Goal: Task Accomplishment & Management: Manage account settings

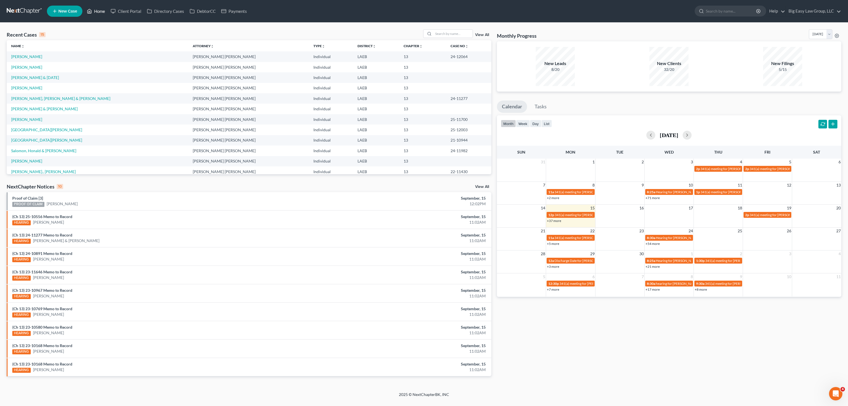
click at [102, 15] on link "Home" at bounding box center [96, 11] width 24 height 10
click at [466, 32] on input "search" at bounding box center [453, 34] width 39 height 8
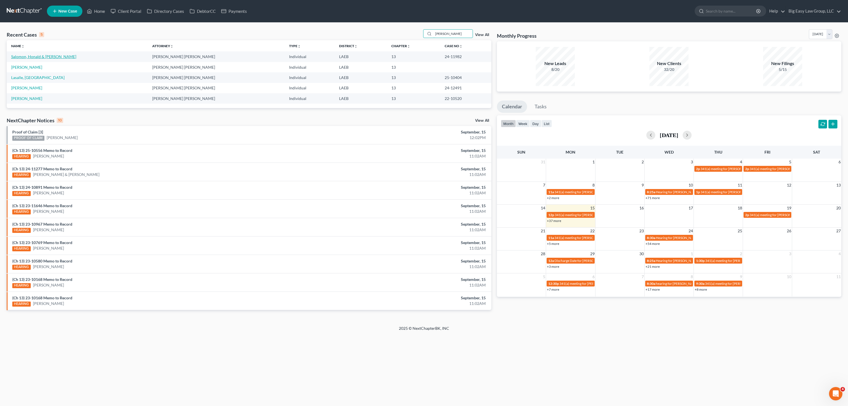
type input "sal"
click at [50, 55] on link "Salomon, Honald & [PERSON_NAME]" at bounding box center [43, 56] width 65 height 5
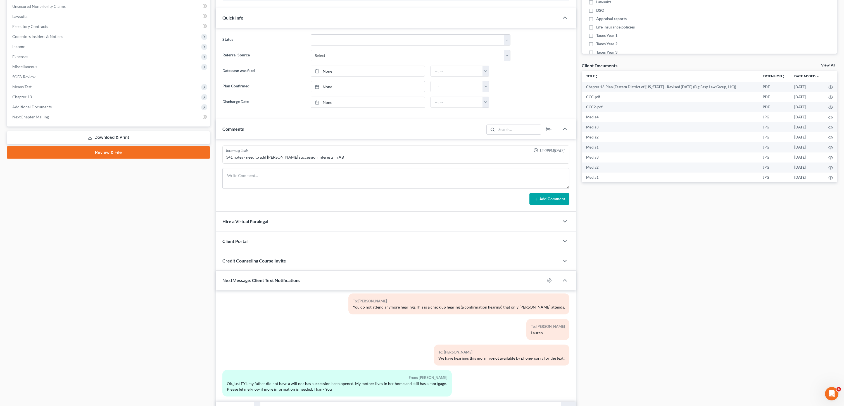
scroll to position [178, 0]
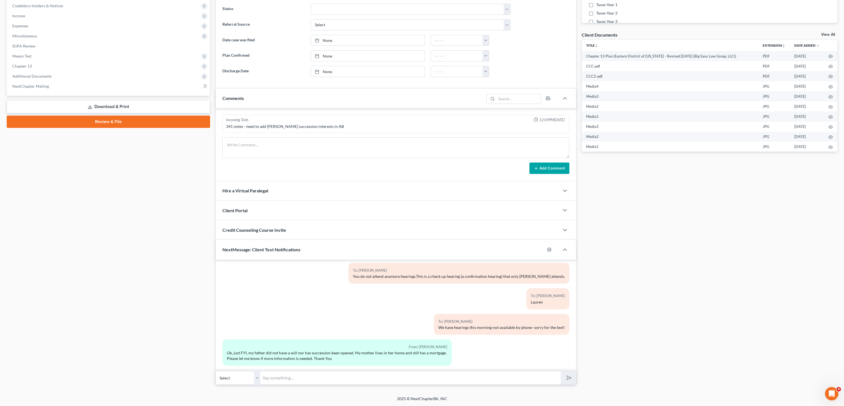
click at [396, 378] on input "text" at bounding box center [410, 378] width 300 height 14
click at [250, 383] on select "Select +1 (504) 913-7513 - Honald Salomon +1 (504) 913-7587 - Christy Salomon" at bounding box center [238, 378] width 45 height 14
select select "1"
click at [216, 371] on select "Select +1 (504) 913-7513 - Honald Salomon +1 (504) 913-7587 - Christy Salomon" at bounding box center [238, 378] width 45 height 14
click at [315, 376] on input "text" at bounding box center [410, 378] width 300 height 14
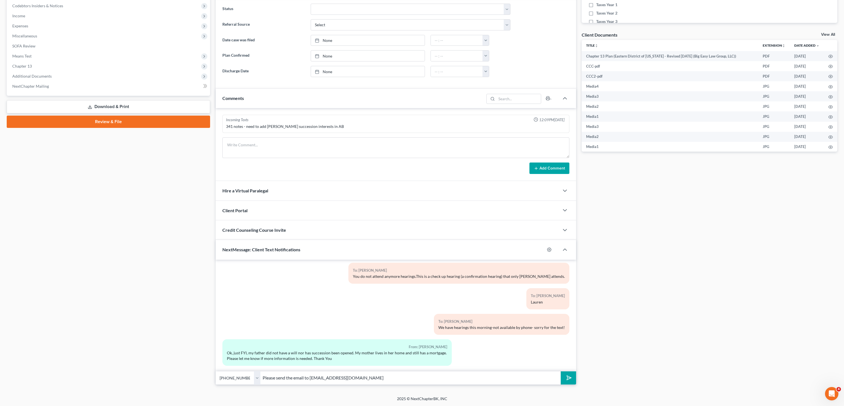
type input "Please send the email to office@bigeasybk.com"
click at [569, 385] on div "12:54PM, 10/07/2024 To: Christy Salomon Good Morning! This is Lauren with Big E…" at bounding box center [396, 322] width 360 height 125
click at [568, 380] on icon "submit" at bounding box center [568, 378] width 8 height 8
click at [520, 377] on input "text" at bounding box center [410, 378] width 300 height 14
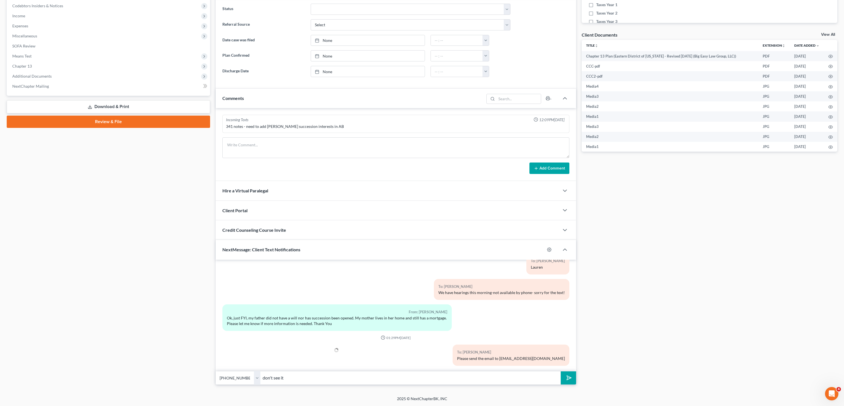
type input "don't see it"
drag, startPoint x: 573, startPoint y: 380, endPoint x: 572, endPoint y: 377, distance: 3.0
click at [573, 380] on button "submit" at bounding box center [568, 378] width 15 height 13
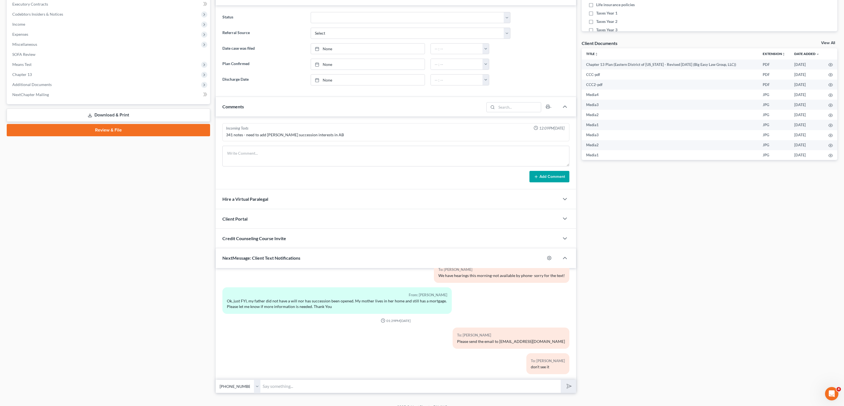
scroll to position [178, 0]
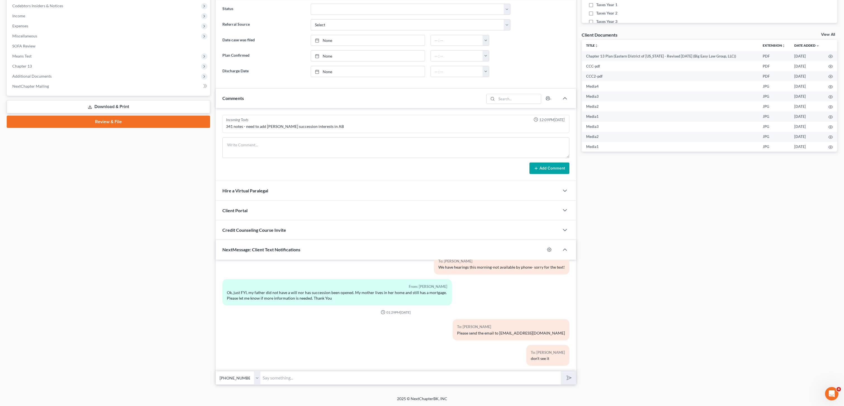
click at [367, 387] on div "Petition Navigation Case Dashboard Payments Invoices Payments Payments Credit R…" at bounding box center [422, 133] width 830 height 514
click at [373, 379] on input "text" at bounding box center [410, 378] width 300 height 14
type input "got it- mwill give to Jenny to check on"
click at [561, 372] on button "submit" at bounding box center [568, 378] width 15 height 13
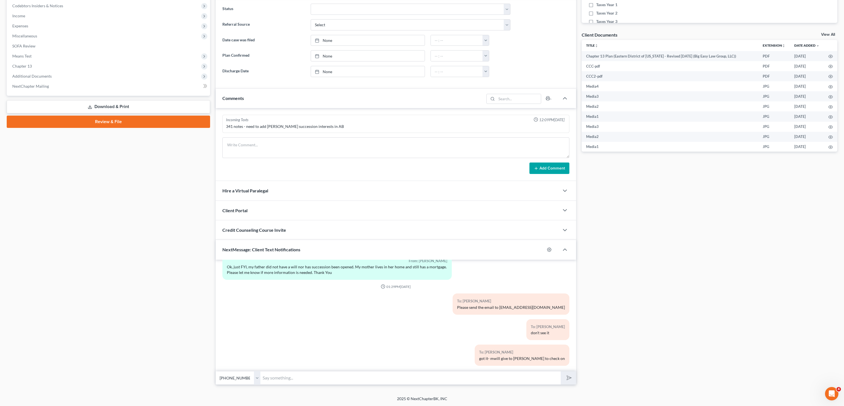
scroll to position [0, 0]
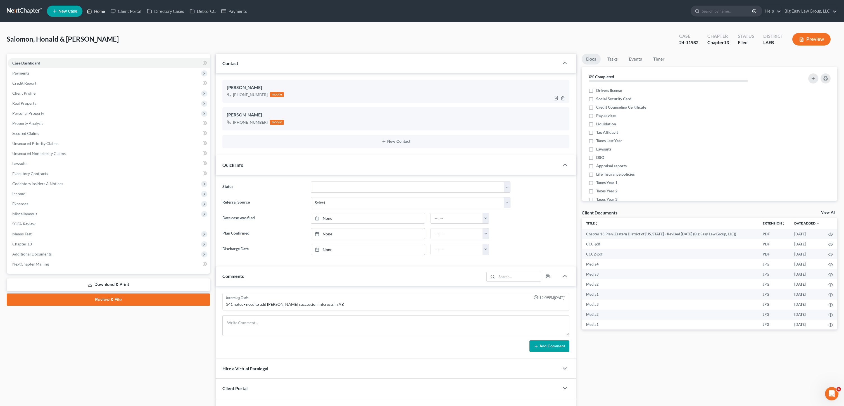
drag, startPoint x: 94, startPoint y: 9, endPoint x: 277, endPoint y: 98, distance: 202.9
click at [95, 9] on link "Home" at bounding box center [96, 11] width 24 height 10
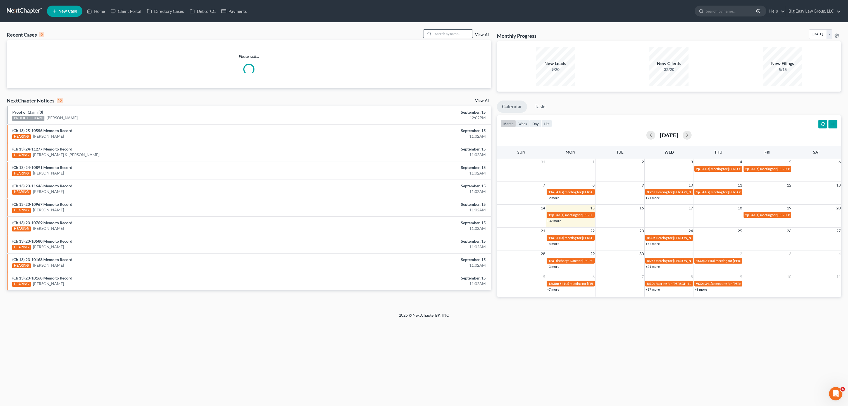
click at [466, 38] on div "Recent Cases 0 View All" at bounding box center [249, 34] width 485 height 11
click at [465, 32] on input "search" at bounding box center [453, 34] width 39 height 8
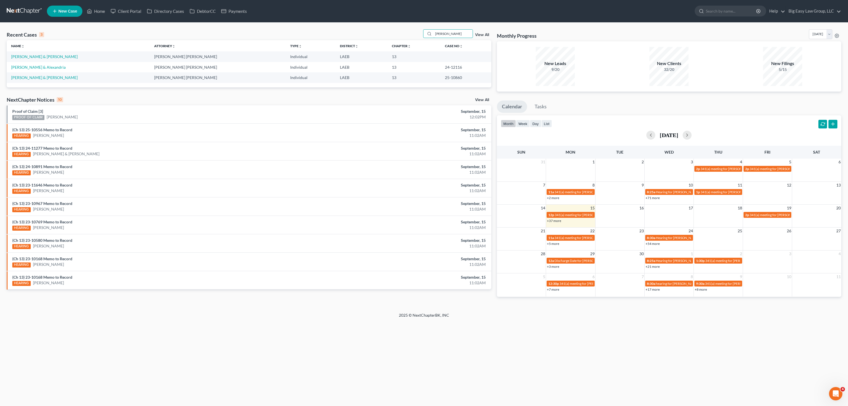
type input "webre"
click at [90, 11] on icon at bounding box center [89, 11] width 5 height 7
click at [101, 13] on link "Home" at bounding box center [96, 11] width 24 height 10
click at [43, 55] on link "Webre, Jacob & Paige" at bounding box center [44, 56] width 66 height 5
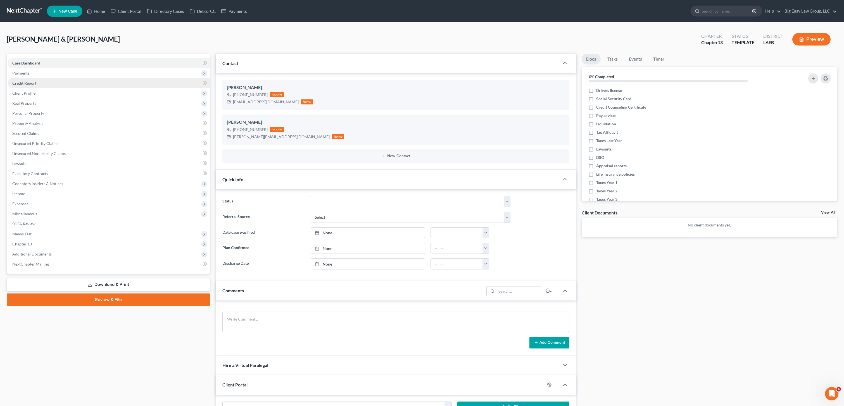
click at [78, 79] on link "Credit Report" at bounding box center [109, 83] width 202 height 10
click at [84, 71] on span "Payments" at bounding box center [109, 73] width 202 height 10
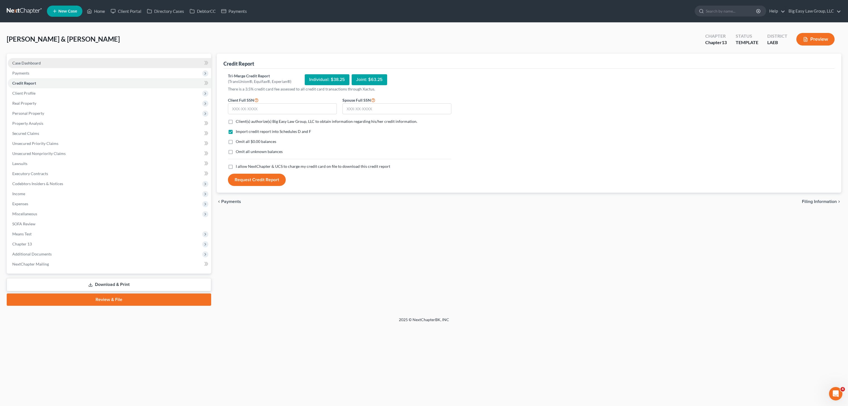
click at [47, 64] on link "Case Dashboard" at bounding box center [109, 63] width 203 height 10
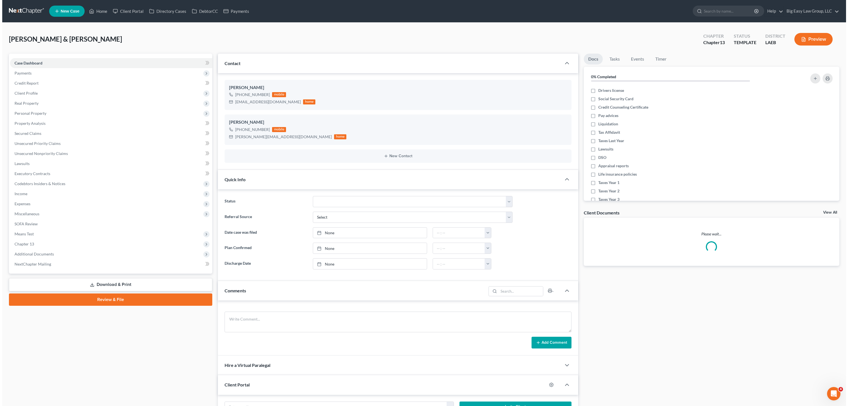
scroll to position [721, 0]
drag, startPoint x: 31, startPoint y: 77, endPoint x: 38, endPoint y: 91, distance: 15.4
click at [31, 77] on span "Payments" at bounding box center [109, 73] width 202 height 10
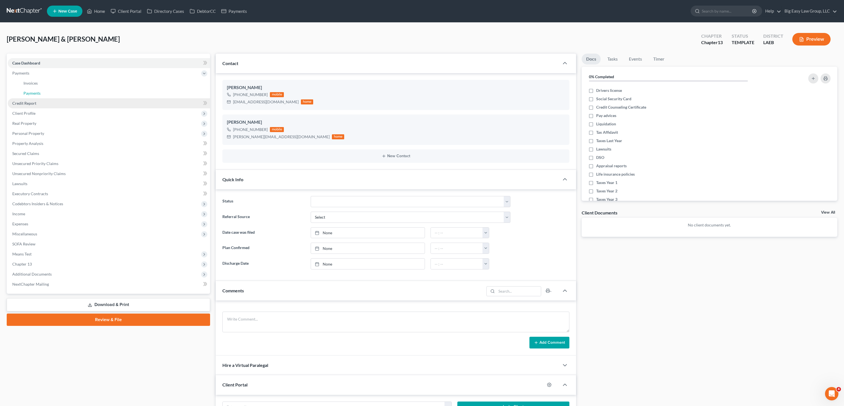
drag, startPoint x: 38, startPoint y: 91, endPoint x: 44, endPoint y: 105, distance: 15.3
click at [38, 91] on span "Payments" at bounding box center [31, 93] width 17 height 5
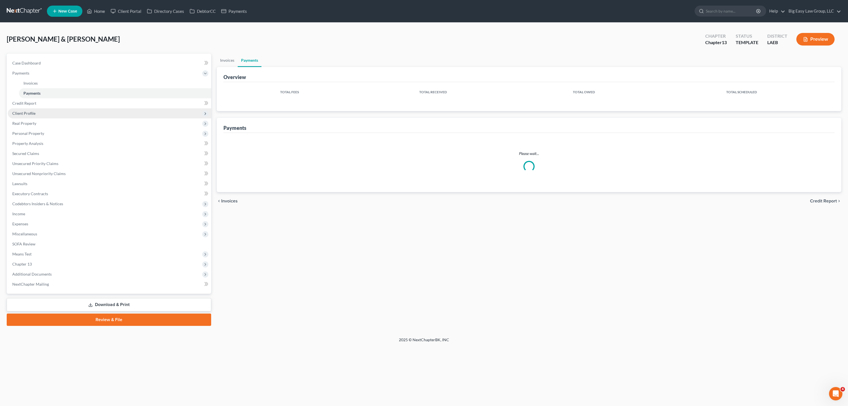
click at [51, 115] on span "Client Profile" at bounding box center [109, 113] width 203 height 10
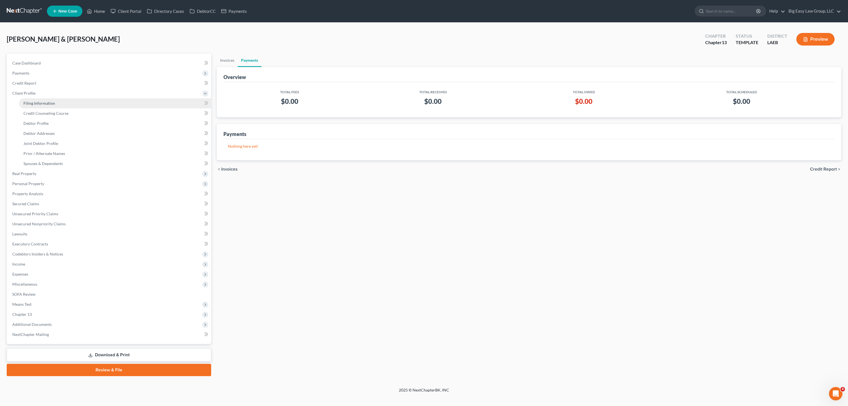
click at [75, 104] on link "Filing Information" at bounding box center [115, 103] width 192 height 10
select select "1"
select select "3"
select select "34"
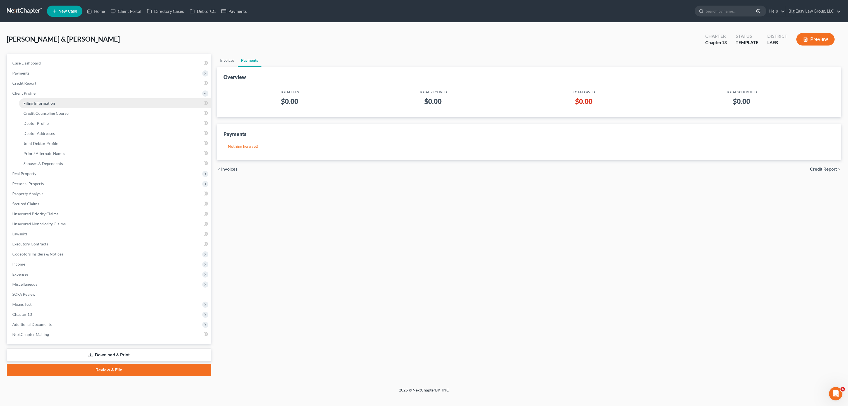
select select "0"
select select "19"
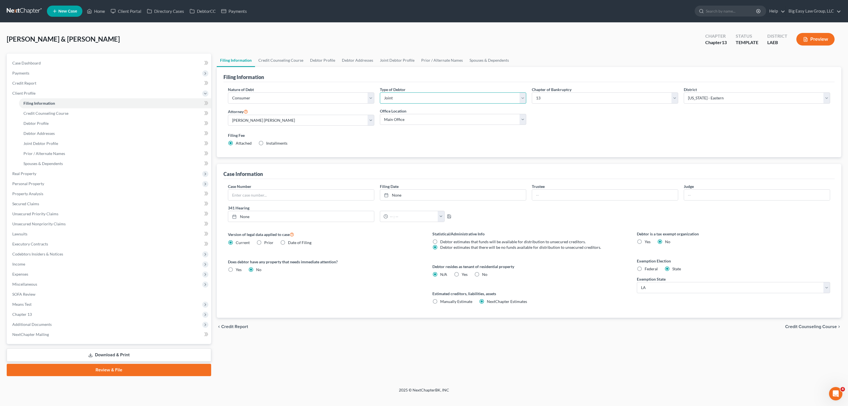
click at [407, 98] on select "Select Individual Joint" at bounding box center [453, 97] width 146 height 11
click at [380, 92] on select "Select Individual Joint" at bounding box center [453, 97] width 146 height 11
click at [271, 62] on link "Credit Counseling Course" at bounding box center [281, 60] width 52 height 13
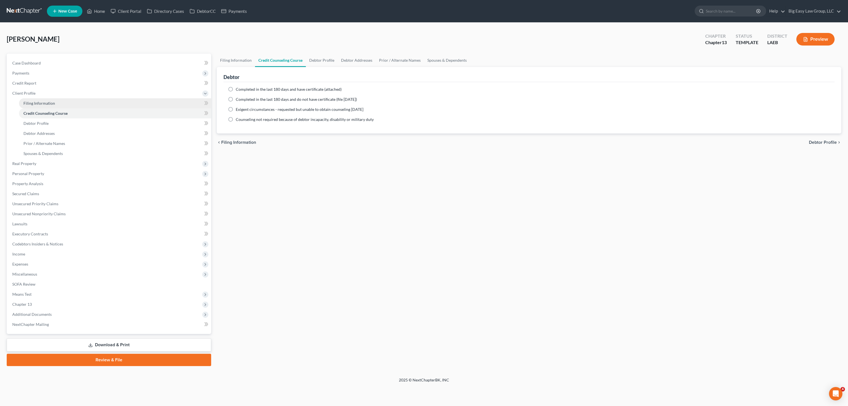
click at [66, 104] on link "Filing Information" at bounding box center [115, 103] width 192 height 10
select select "1"
select select "0"
select select "3"
select select "19"
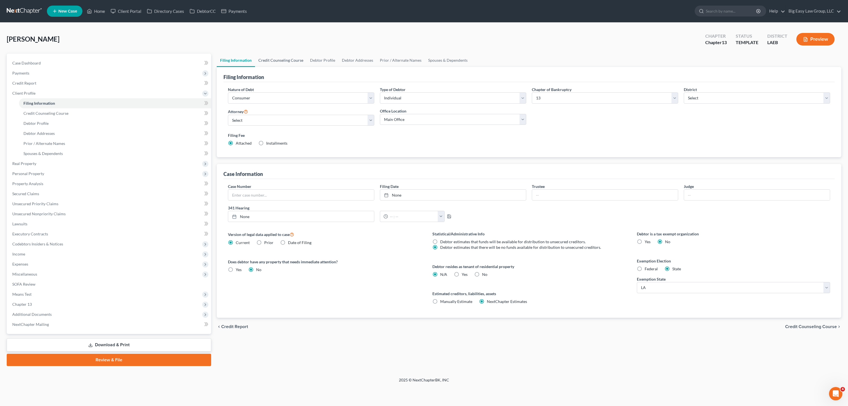
click at [267, 63] on link "Credit Counseling Course" at bounding box center [281, 60] width 52 height 13
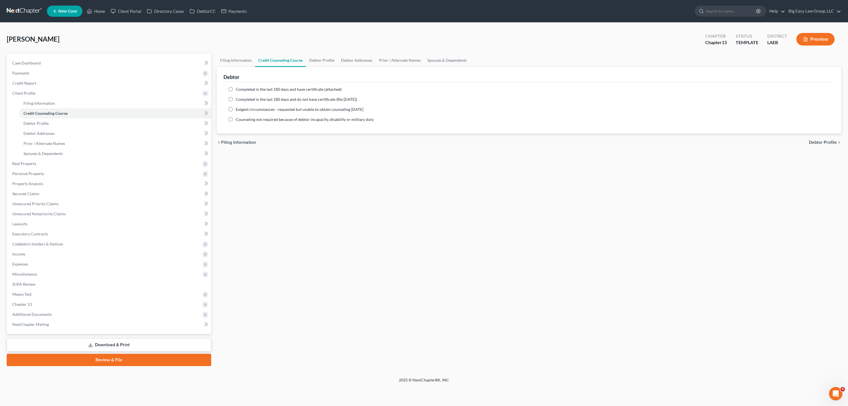
click at [266, 101] on span "Completed in the last 180 days and do not have certificate (file [DATE])" at bounding box center [296, 99] width 121 height 5
click at [242, 100] on input "Completed in the last 180 days and do not have certificate (file [DATE])" at bounding box center [240, 99] width 4 height 4
radio input "true"
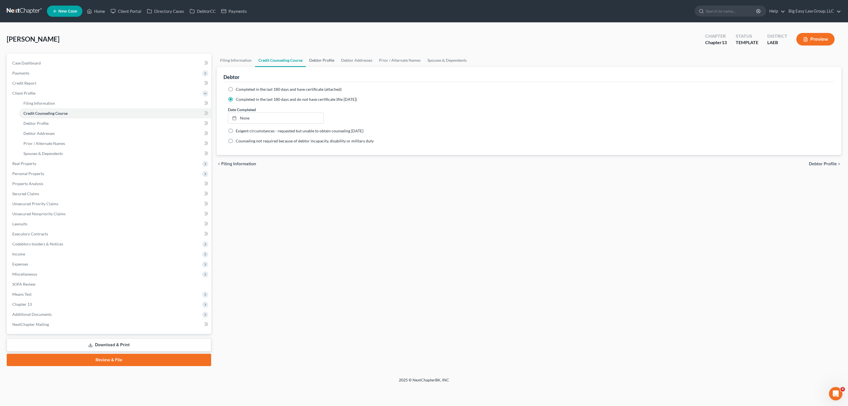
click at [328, 61] on link "Debtor Profile" at bounding box center [322, 60] width 32 height 13
select select "1"
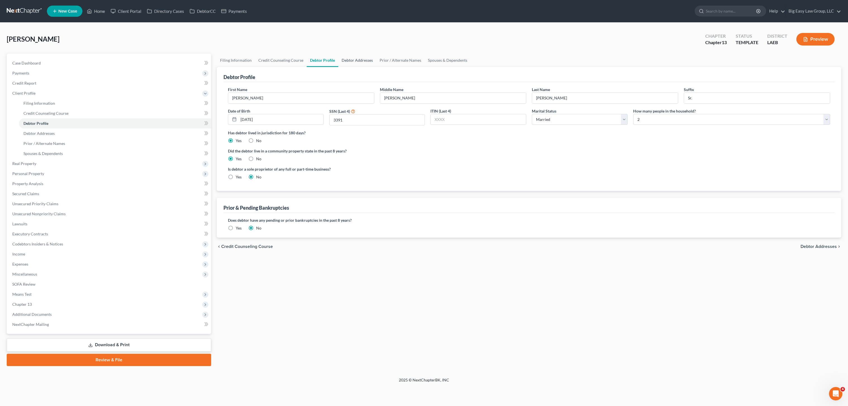
click at [343, 61] on link "Debtor Addresses" at bounding box center [357, 60] width 38 height 13
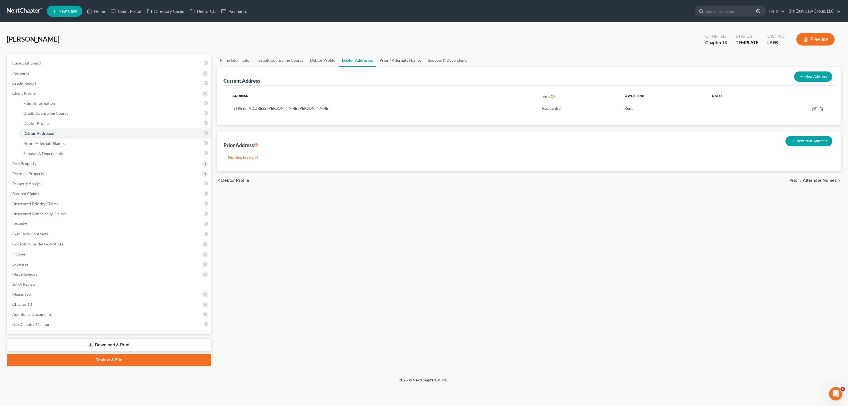
drag, startPoint x: 392, startPoint y: 61, endPoint x: 411, endPoint y: 63, distance: 19.6
click at [392, 61] on link "Prior / Alternate Names" at bounding box center [400, 60] width 48 height 13
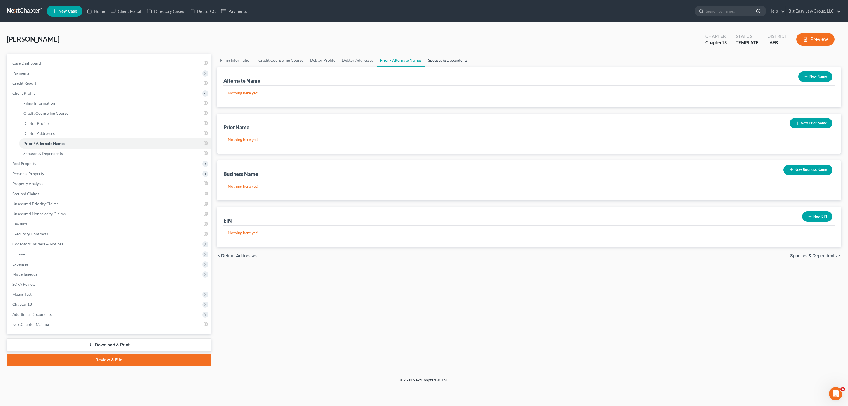
click at [449, 61] on link "Spouses & Dependents" at bounding box center [448, 60] width 46 height 13
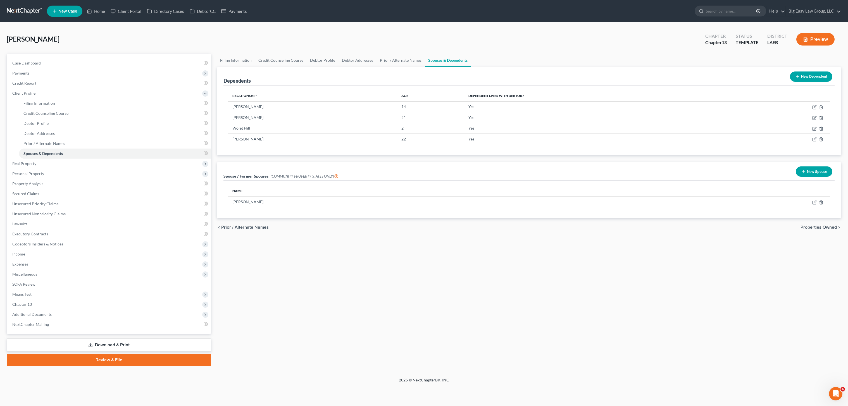
click at [105, 25] on div "[PERSON_NAME] Upgraded Chapter Chapter 13 Status TEMPLATE District LAEB Preview…" at bounding box center [424, 200] width 848 height 355
click at [101, 16] on link "Home" at bounding box center [96, 11] width 24 height 10
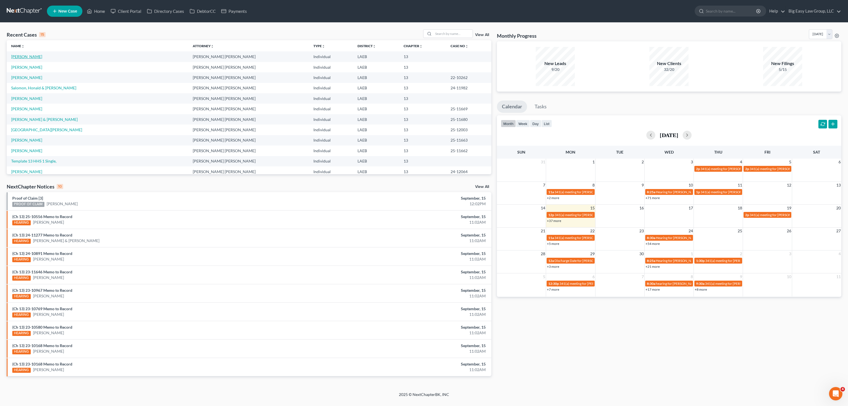
click at [33, 57] on link "[PERSON_NAME]" at bounding box center [26, 56] width 31 height 5
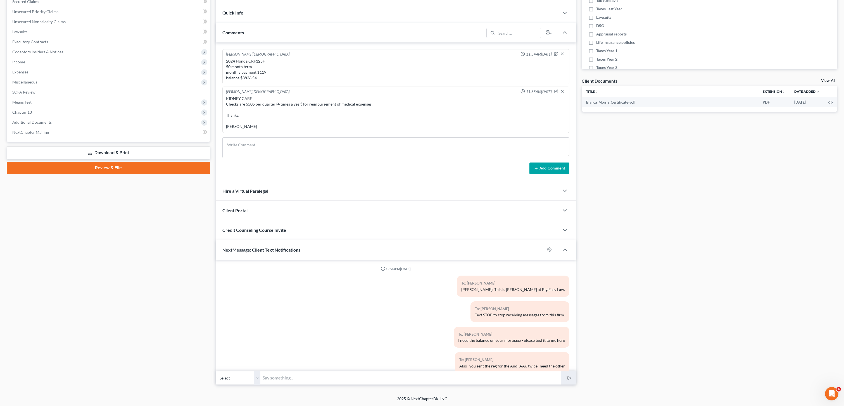
scroll to position [715, 0]
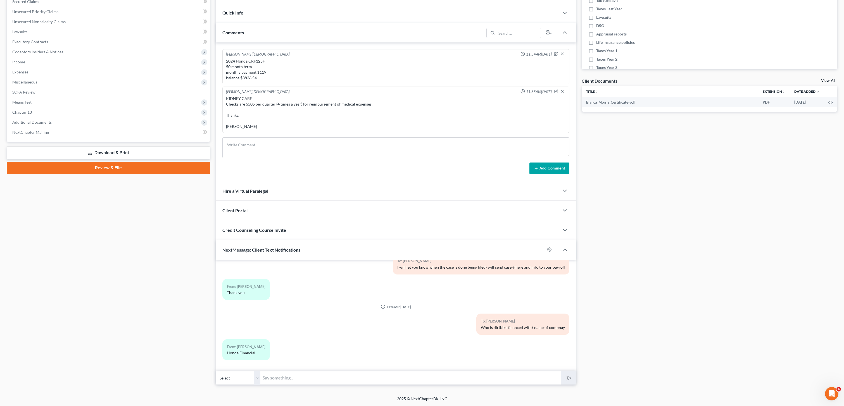
click at [322, 376] on input "text" at bounding box center [410, 378] width 300 height 14
type input "I need mileage on all cars plz"
click at [561, 372] on button "submit" at bounding box center [568, 378] width 15 height 13
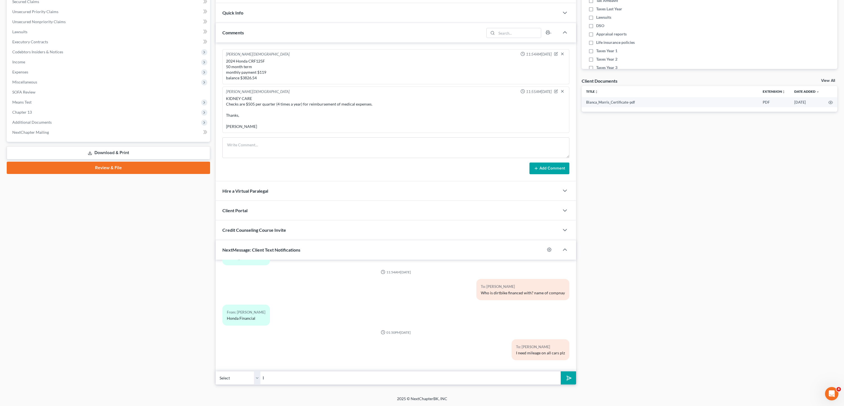
type input "I"
type input "W"
type input "D"
type input "Also- sorry for asking so late- but - did your husband file taxes for 2023 and …"
click at [561, 372] on button "submit" at bounding box center [568, 378] width 15 height 13
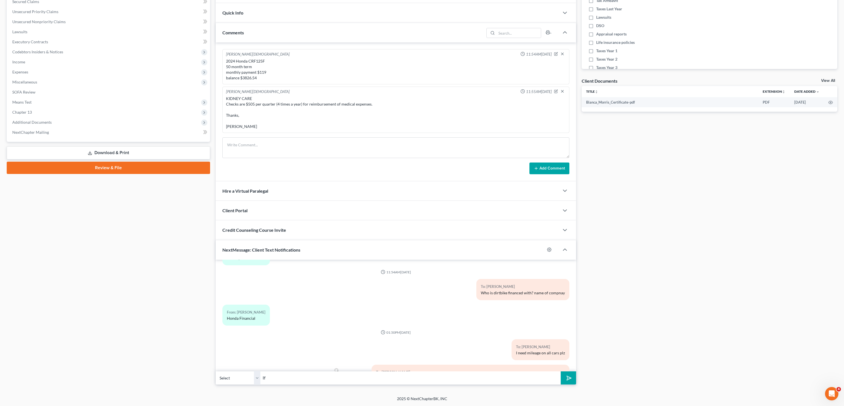
scroll to position [775, 0]
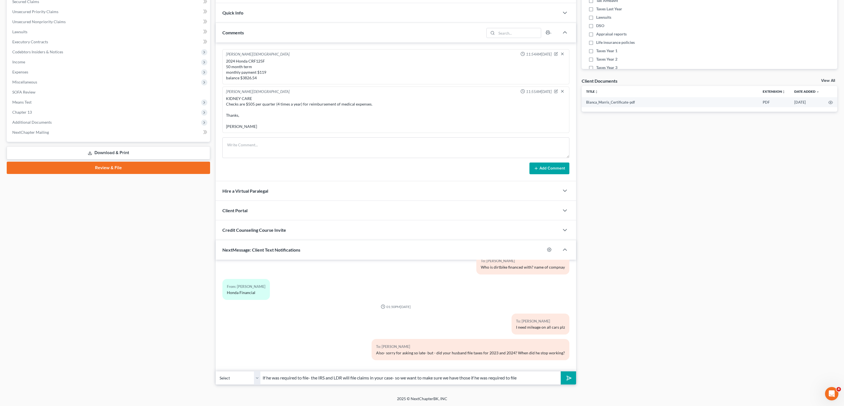
type input "If he was required to file- the IRS and LDR will file claims in your case- so w…"
click at [561, 372] on button "submit" at bounding box center [568, 378] width 15 height 13
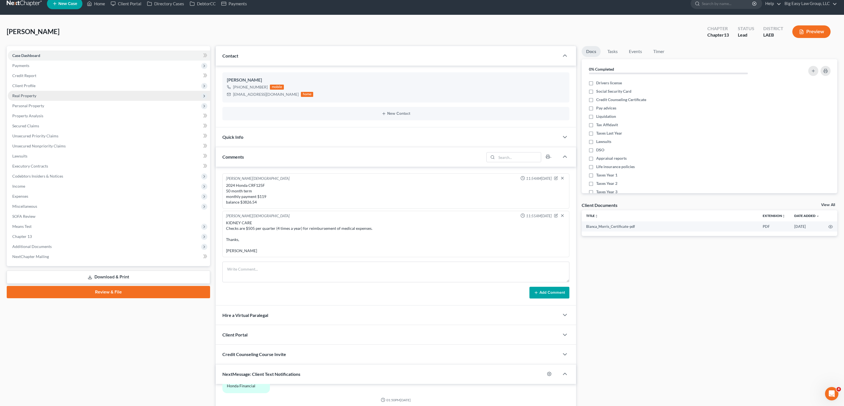
scroll to position [0, 0]
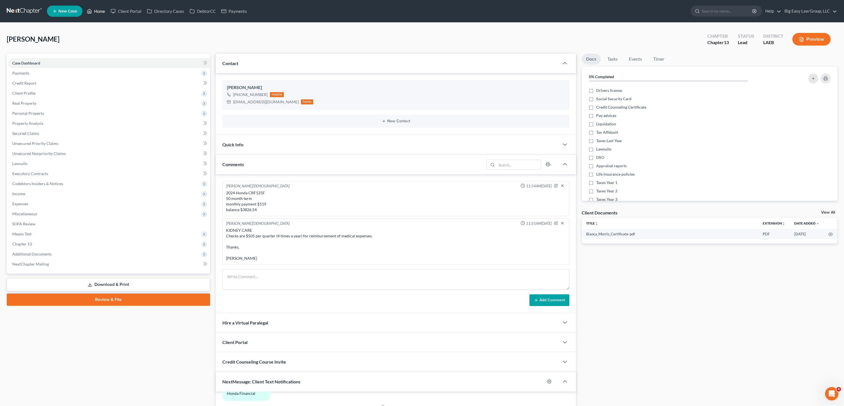
click at [98, 12] on link "Home" at bounding box center [96, 11] width 24 height 10
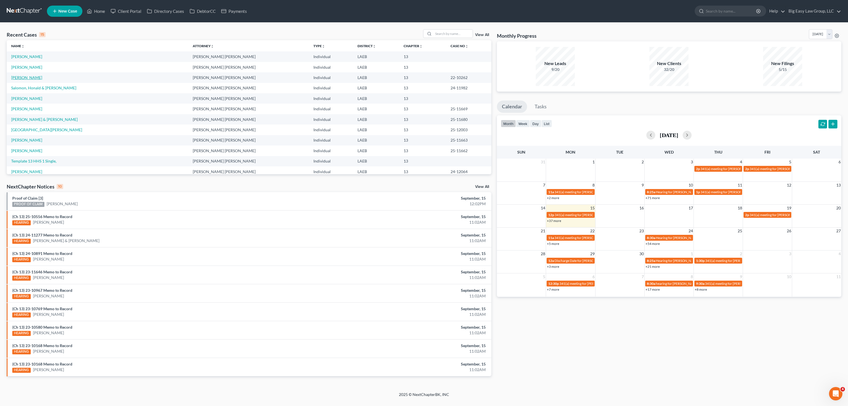
click at [39, 78] on link "Sarmiento-Mendoza, Jorge" at bounding box center [26, 77] width 31 height 5
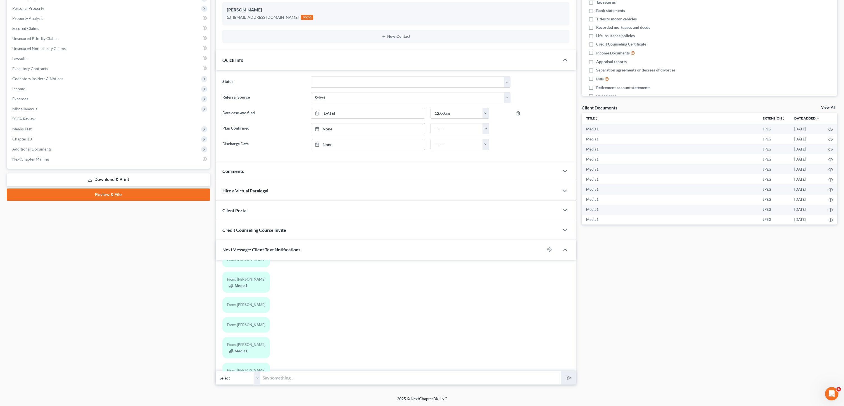
scroll to position [718, 0]
click at [334, 380] on input "text" at bounding box center [410, 378] width 300 height 14
type input "You want to bring all of the copies to the office one day soon? I need more pag…"
click at [561, 372] on button "submit" at bounding box center [568, 378] width 15 height 13
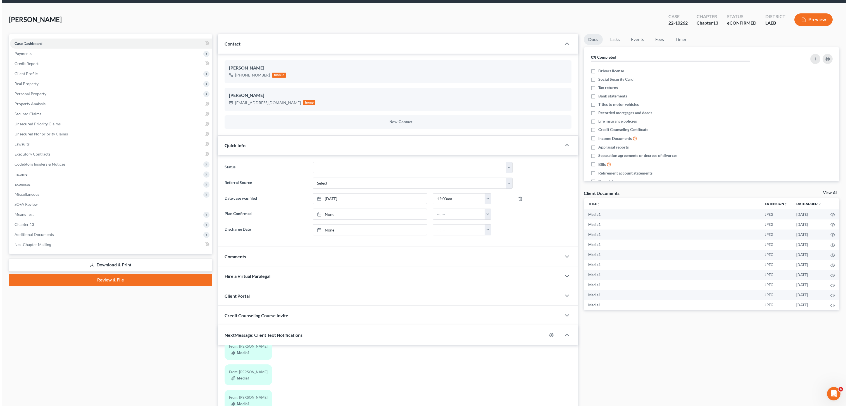
scroll to position [0, 0]
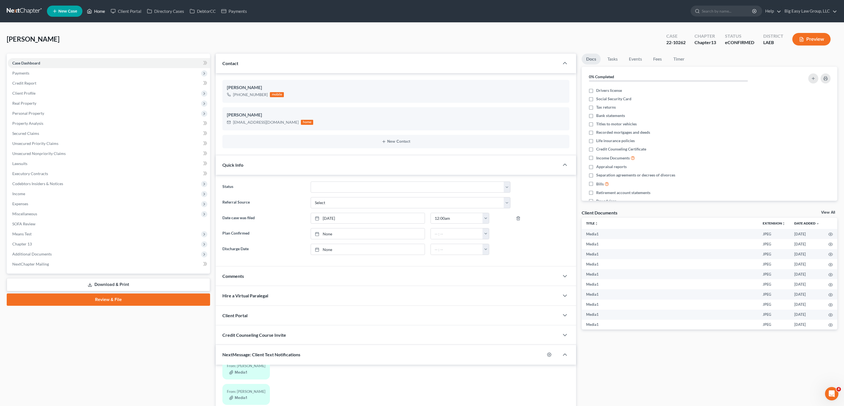
click at [100, 10] on link "Home" at bounding box center [96, 11] width 24 height 10
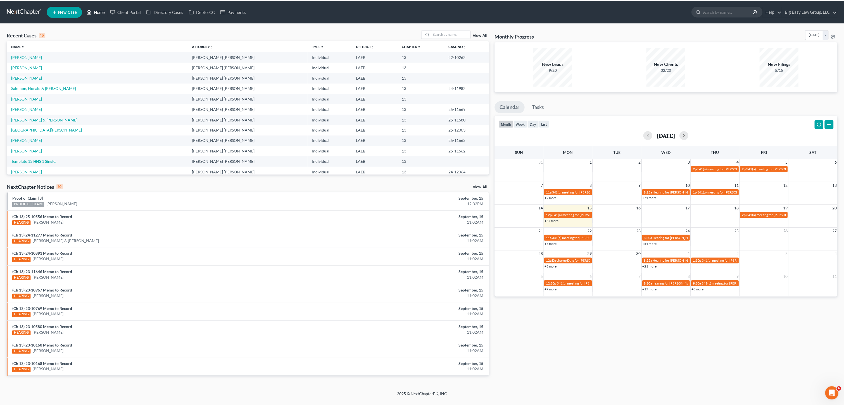
scroll to position [1, 0]
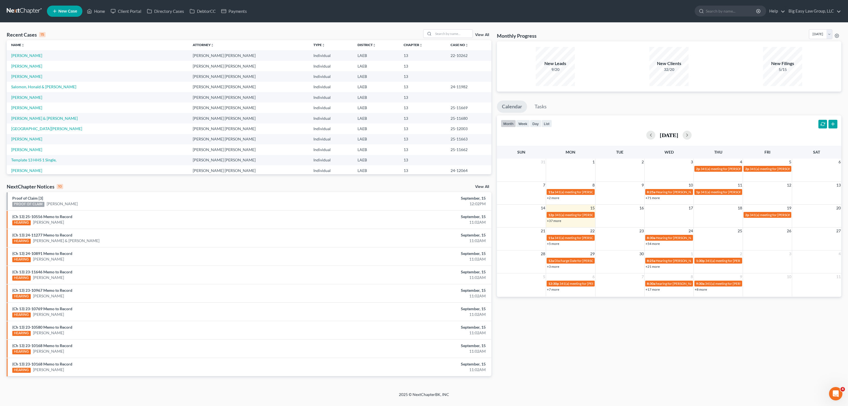
click at [82, 10] on link "New Case" at bounding box center [64, 11] width 35 height 11
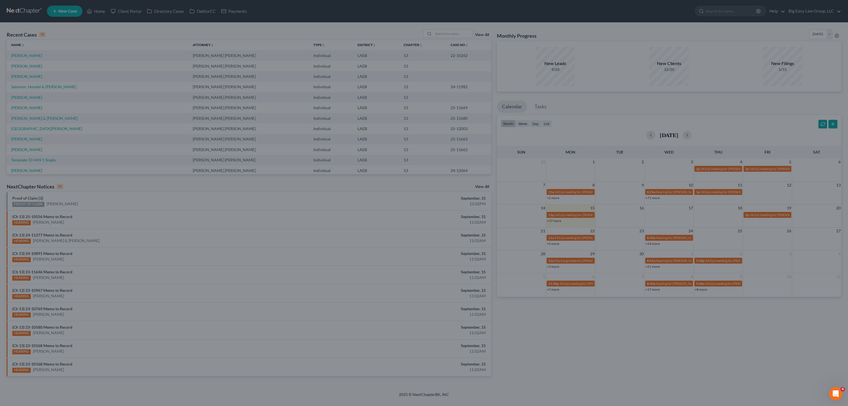
click at [92, 8] on div "New Case × Please wait..." at bounding box center [424, 203] width 848 height 406
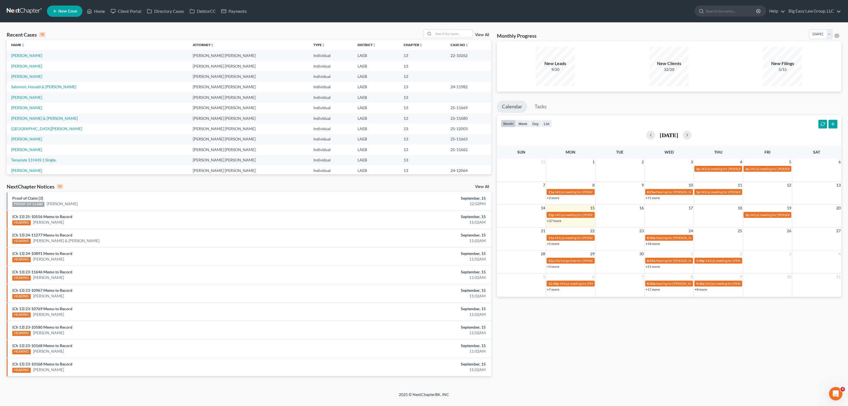
click at [102, 5] on ul "New Case Home Client Portal Directory Cases DebtorCC Payments - No Result - See…" at bounding box center [444, 11] width 794 height 15
click at [30, 80] on td "[PERSON_NAME]" at bounding box center [98, 76] width 182 height 10
click at [23, 75] on link "[PERSON_NAME]" at bounding box center [26, 76] width 31 height 5
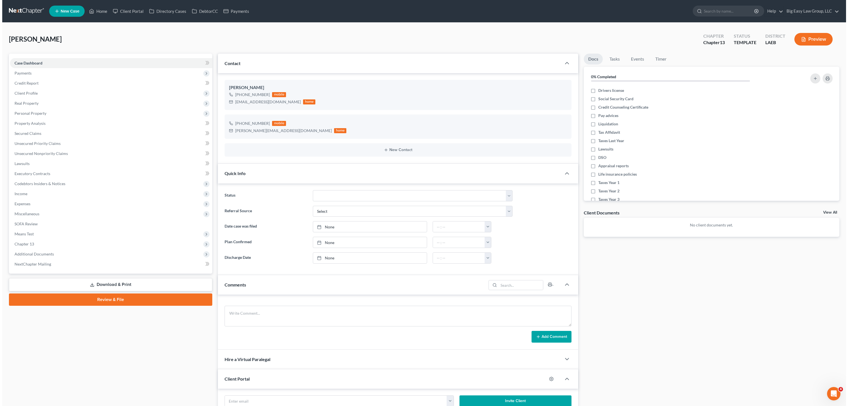
scroll to position [721, 0]
click at [387, 199] on select "aLead - Inactive/Rejected aLead - INTAKE (LAUREN) ***ASAP ATTORNEY REVIEW*** **…" at bounding box center [411, 195] width 200 height 11
select select "1"
click at [311, 190] on select "aLead - Inactive/Rejected aLead - INTAKE (LAUREN) ***ASAP ATTORNEY REVIEW*** **…" at bounding box center [411, 195] width 200 height 11
click at [37, 92] on span "Client Profile" at bounding box center [109, 93] width 202 height 10
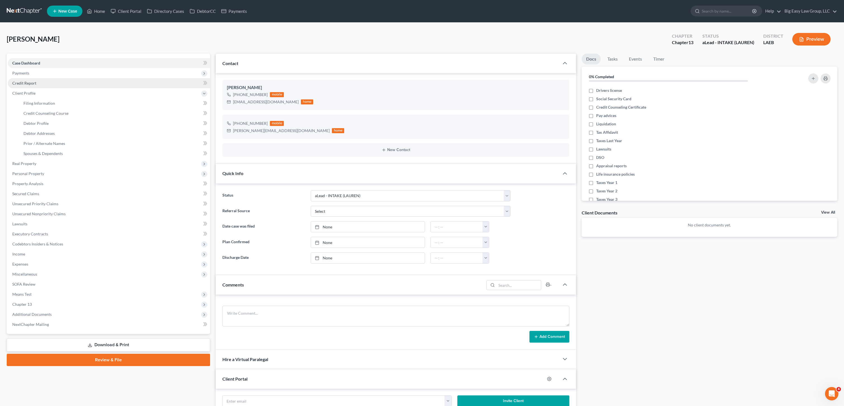
click at [35, 83] on span "Credit Report" at bounding box center [24, 83] width 24 height 5
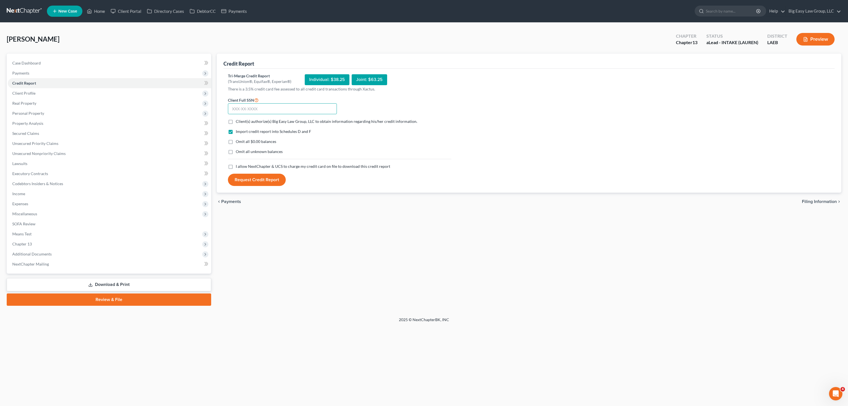
click at [241, 111] on input "text" at bounding box center [282, 108] width 109 height 11
type input "438-19-3391"
drag, startPoint x: 233, startPoint y: 169, endPoint x: 225, endPoint y: 152, distance: 18.7
click at [236, 169] on label "I allow NextChapter & UCS to charge my credit card on file to download this cre…" at bounding box center [313, 167] width 154 height 6
click at [238, 167] on input "I allow NextChapter & UCS to charge my credit card on file to download this cre…" at bounding box center [240, 166] width 4 height 4
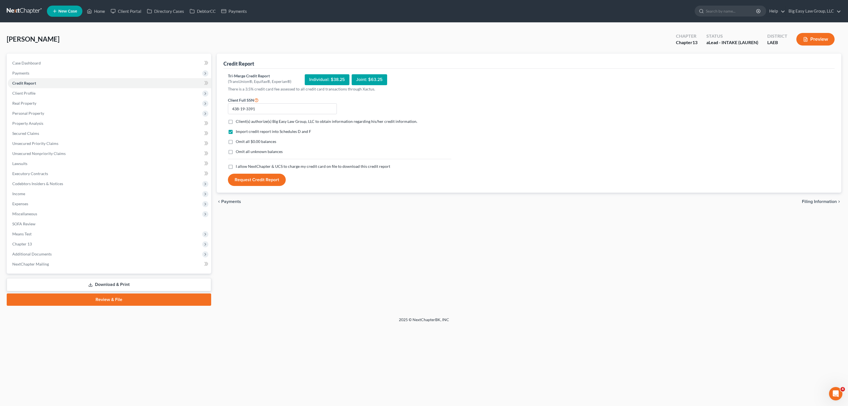
checkbox input "true"
click at [236, 141] on label "Omit all $0.00 balances" at bounding box center [256, 142] width 41 height 6
click at [238, 141] on input "Omit all $0.00 balances" at bounding box center [240, 141] width 4 height 4
checkbox input "true"
click at [236, 122] on label "Client(s) authorize(s) Big Easy Law Group, LLC to obtain information regarding …" at bounding box center [327, 122] width 182 height 6
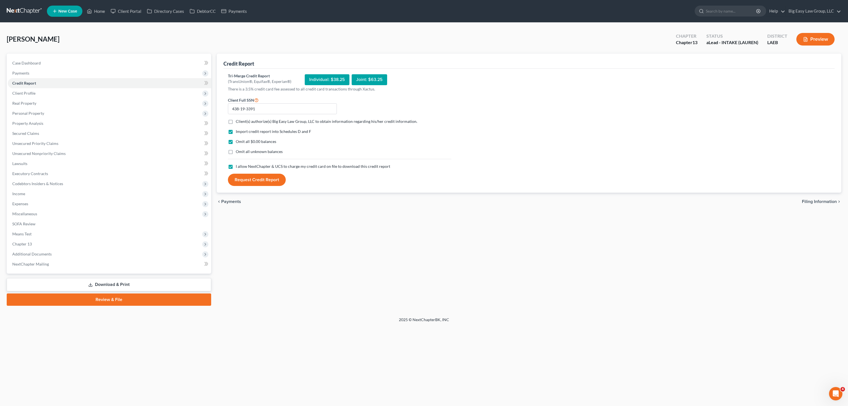
click at [238, 122] on input "Client(s) authorize(s) Big Easy Law Group, LLC to obtain information regarding …" at bounding box center [240, 121] width 4 height 4
checkbox input "true"
click at [255, 180] on button "Request Credit Report" at bounding box center [257, 180] width 58 height 12
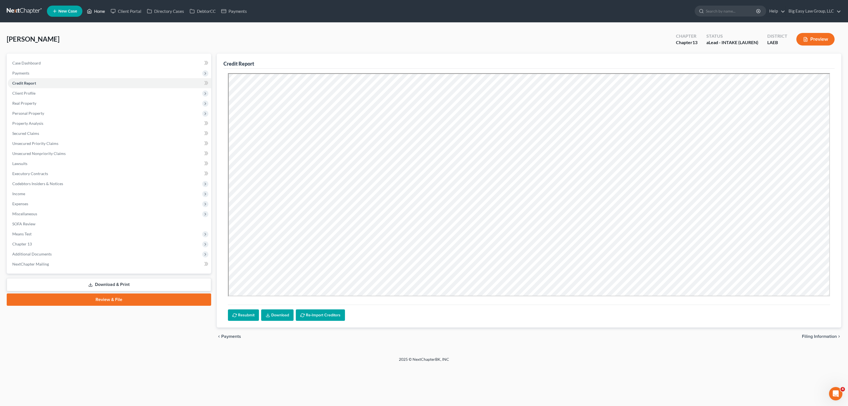
click at [92, 6] on link "Home" at bounding box center [96, 11] width 24 height 10
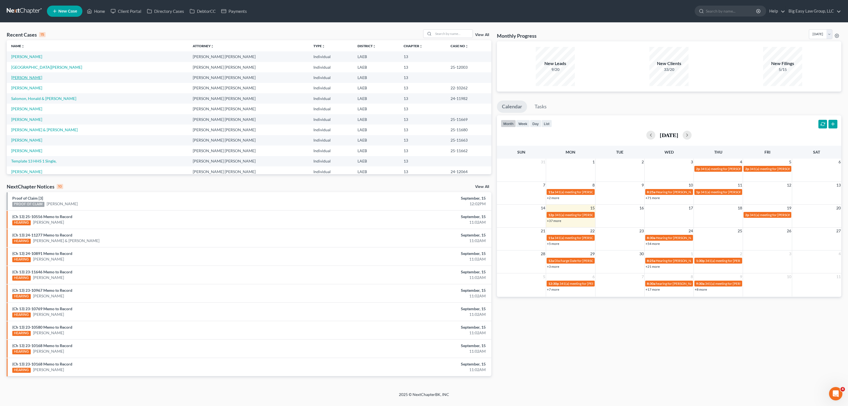
click at [29, 79] on link "[PERSON_NAME]" at bounding box center [26, 77] width 31 height 5
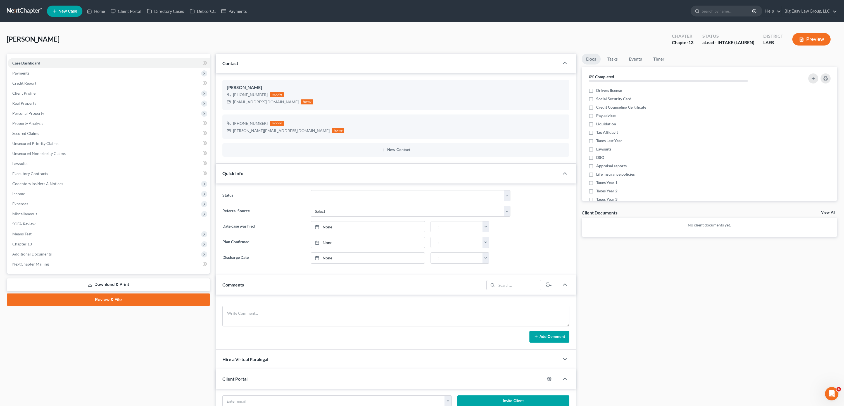
scroll to position [721, 0]
click at [260, 170] on div "Quick Info" at bounding box center [387, 173] width 343 height 19
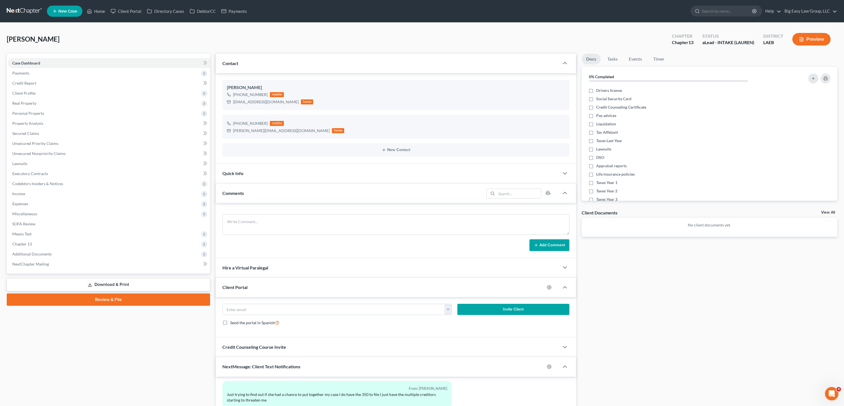
click at [349, 287] on div "Client Portal" at bounding box center [380, 287] width 329 height 19
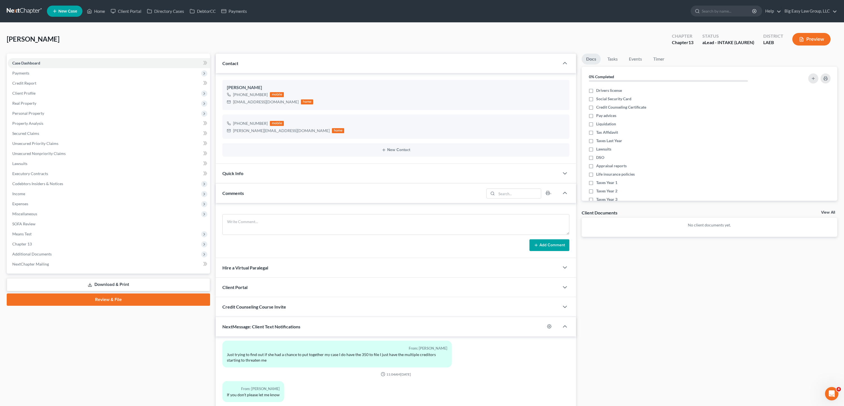
click at [304, 191] on div "Comments" at bounding box center [350, 193] width 268 height 19
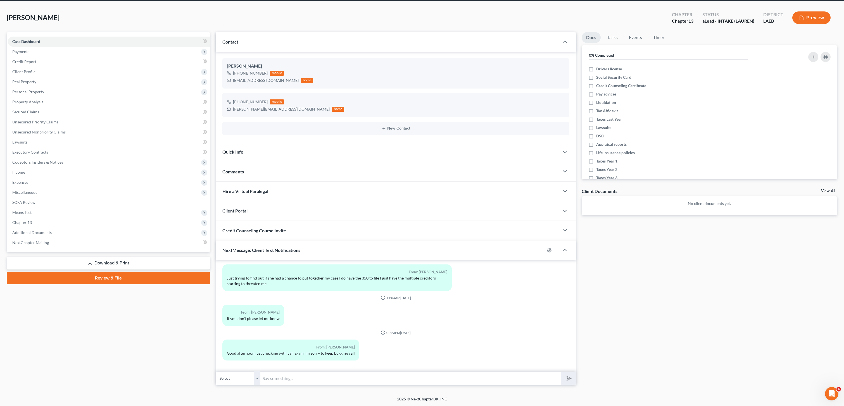
scroll to position [22, 0]
click at [555, 112] on icon "button" at bounding box center [556, 112] width 3 height 3
select select "0"
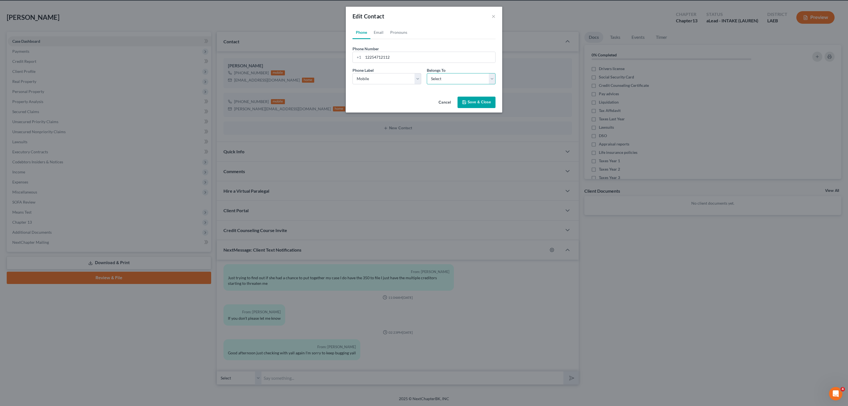
click at [456, 80] on select "Select Client Other" at bounding box center [461, 78] width 69 height 11
select select "1"
click at [427, 73] on select "Select Client Other" at bounding box center [461, 78] width 69 height 11
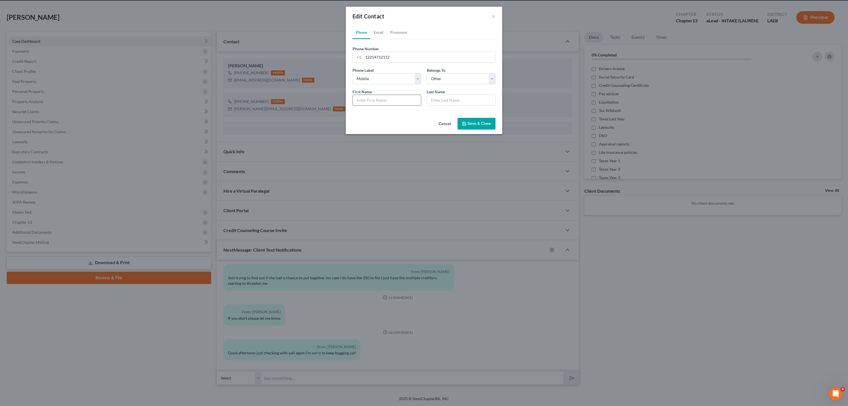
click at [399, 105] on div at bounding box center [387, 100] width 69 height 11
click at [399, 104] on input "text" at bounding box center [387, 100] width 68 height 11
type input "Paige"
type input "spouse"
click at [468, 117] on div "Cancel Save & Close" at bounding box center [424, 125] width 156 height 18
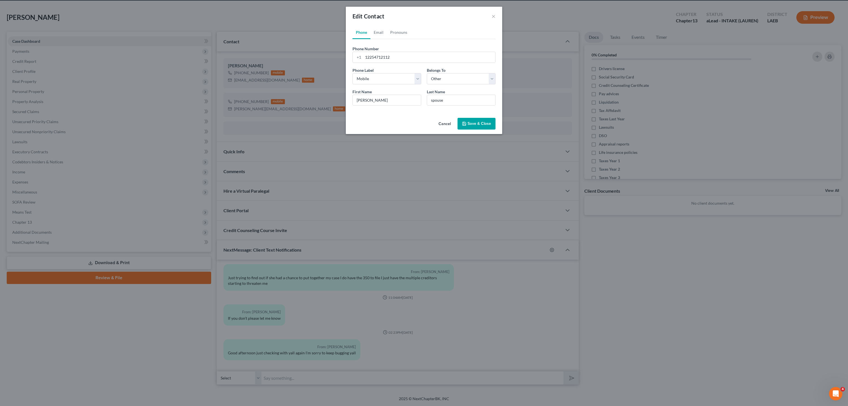
click at [470, 120] on button "Save & Close" at bounding box center [477, 124] width 38 height 12
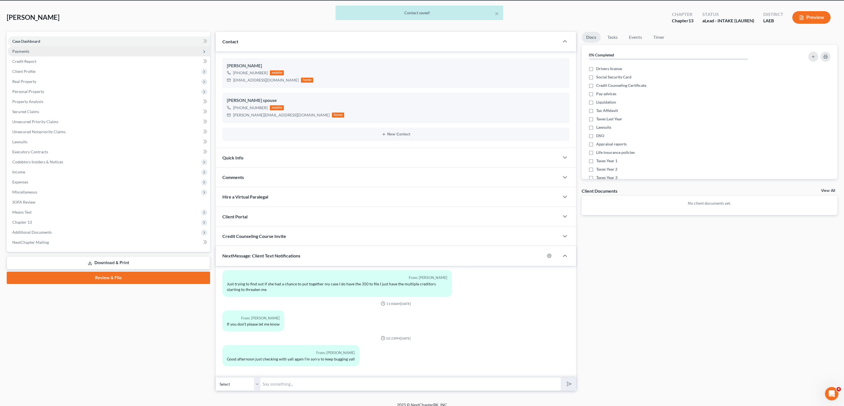
drag, startPoint x: 26, startPoint y: 40, endPoint x: 28, endPoint y: 48, distance: 8.1
click at [26, 40] on span "Case Dashboard" at bounding box center [26, 41] width 28 height 5
click at [28, 49] on span "Payments" at bounding box center [109, 51] width 202 height 10
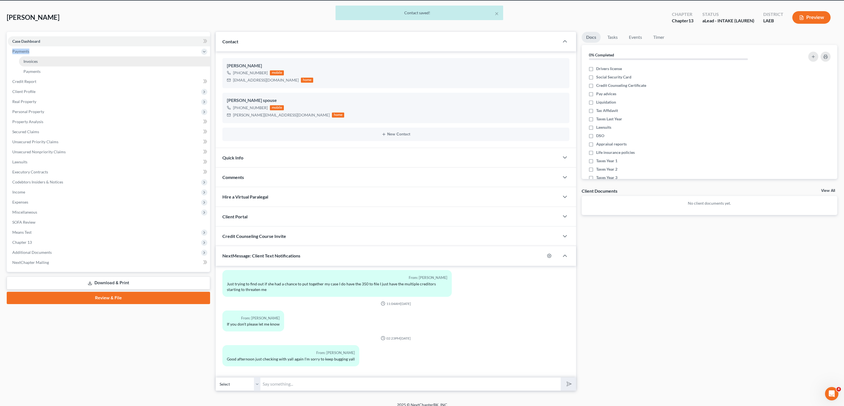
drag, startPoint x: 29, startPoint y: 61, endPoint x: 52, endPoint y: 61, distance: 22.9
click at [29, 61] on span "Invoices" at bounding box center [30, 61] width 14 height 5
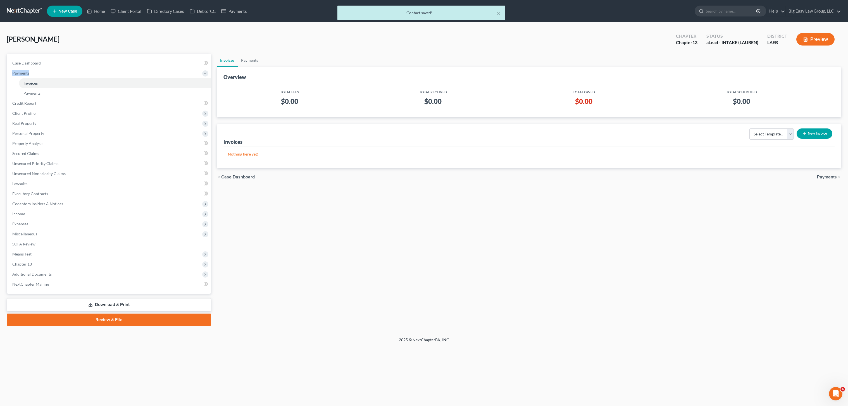
click at [817, 135] on button "New Invoice" at bounding box center [815, 133] width 36 height 10
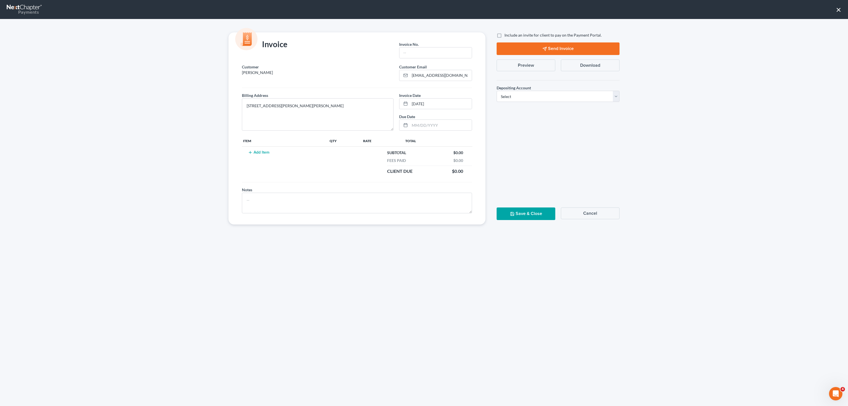
click at [266, 154] on button "Add Item" at bounding box center [258, 152] width 25 height 4
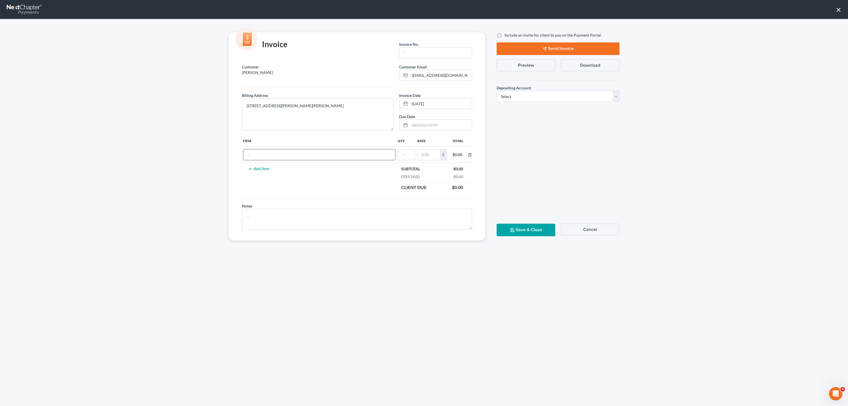
click at [266, 153] on input "text" at bounding box center [319, 154] width 152 height 11
type input "Ch 13 fee"
type input "01"
type input "350.00"
click at [419, 50] on input "text" at bounding box center [435, 52] width 72 height 11
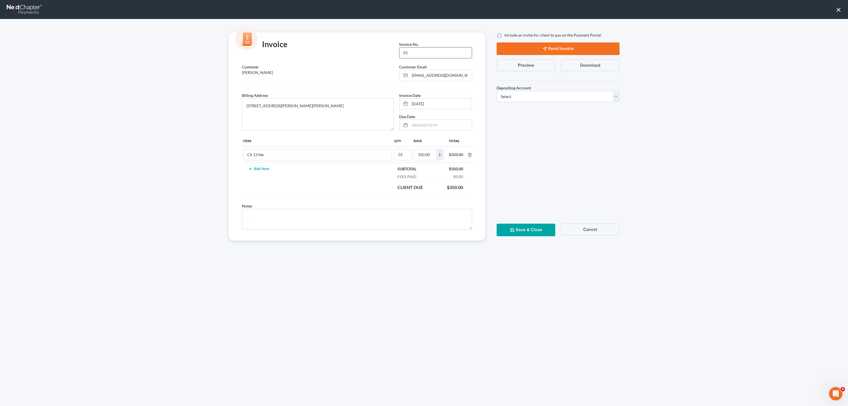
type input "01"
click at [531, 90] on div "Depositing Account * Select Operation Trust" at bounding box center [558, 93] width 123 height 17
click at [531, 92] on select "Select Operation Trust" at bounding box center [558, 96] width 123 height 11
select select "0"
click at [497, 91] on select "Select Operation Trust" at bounding box center [558, 96] width 123 height 11
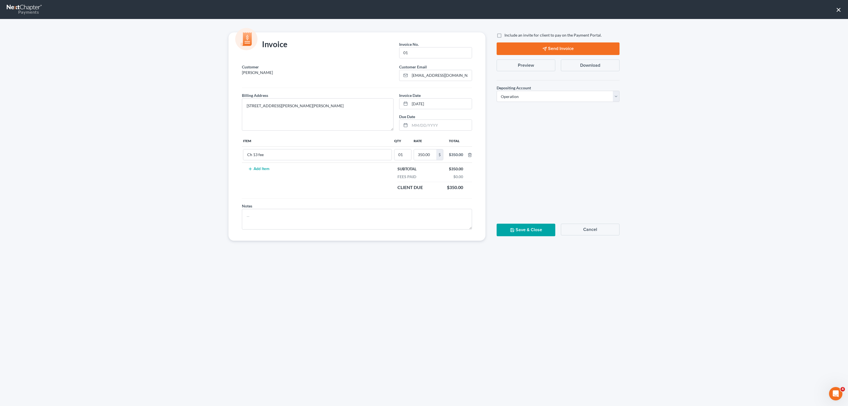
click at [523, 234] on button "Save & Close" at bounding box center [526, 230] width 59 height 13
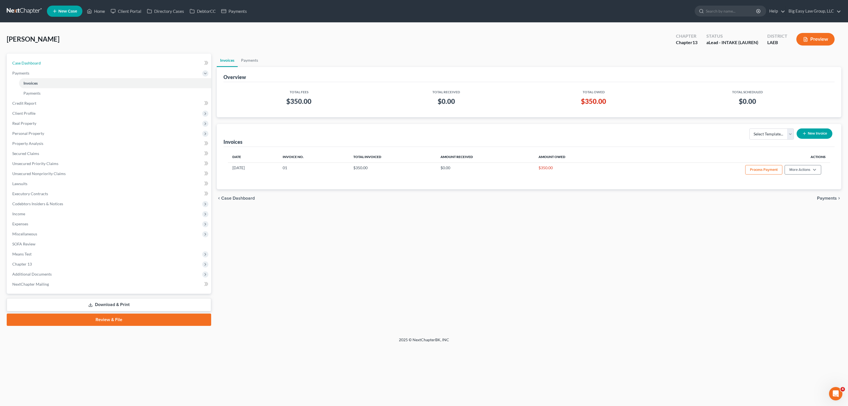
drag, startPoint x: 28, startPoint y: 62, endPoint x: 72, endPoint y: 34, distance: 52.2
click at [28, 62] on span "Case Dashboard" at bounding box center [26, 63] width 28 height 5
select select "0"
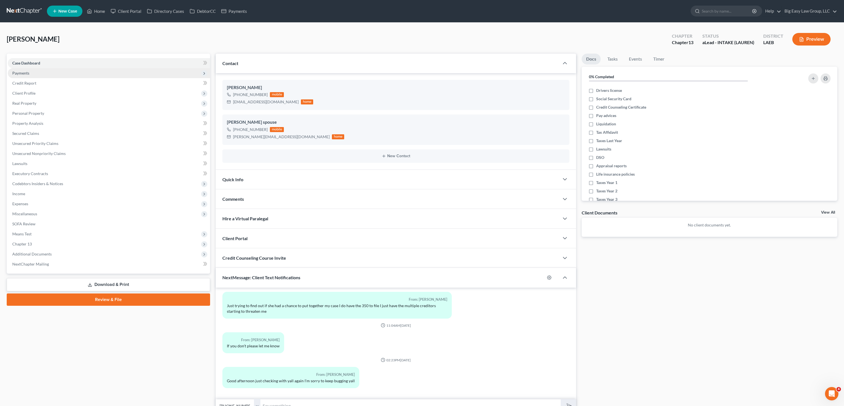
click at [35, 77] on span "Payments" at bounding box center [109, 73] width 202 height 10
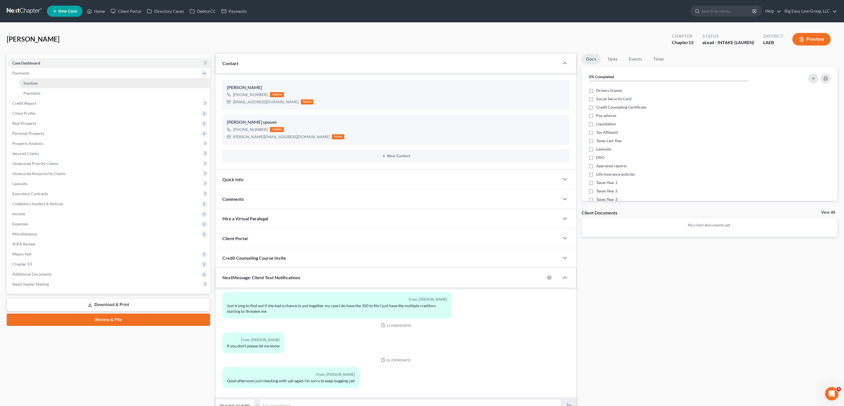
click at [36, 83] on span "Invoices" at bounding box center [30, 83] width 14 height 5
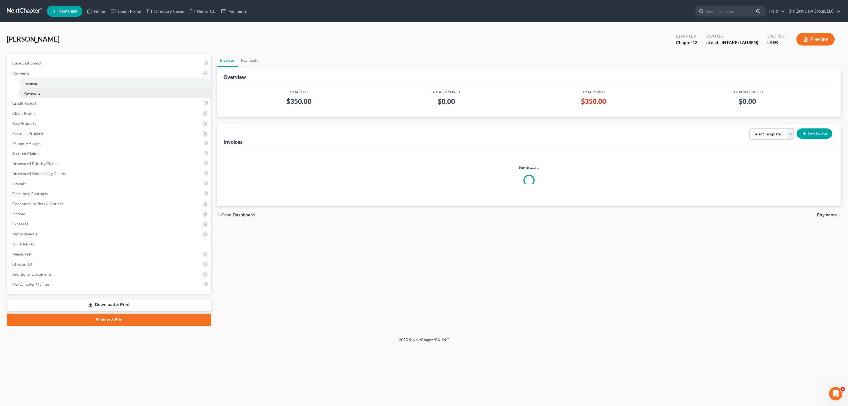
click at [35, 92] on span "Payments" at bounding box center [31, 93] width 17 height 5
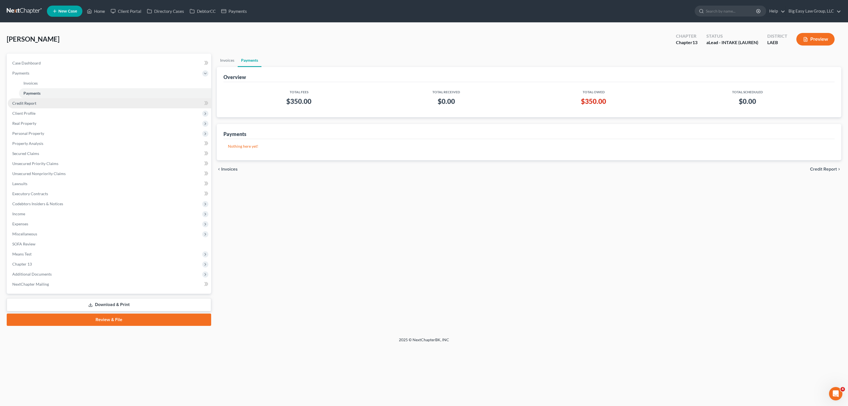
click at [50, 106] on link "Credit Report" at bounding box center [109, 103] width 203 height 10
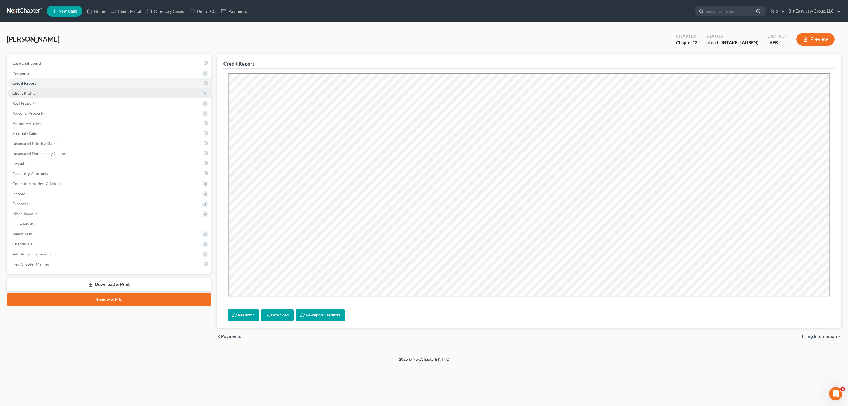
click at [47, 93] on span "Client Profile" at bounding box center [109, 93] width 203 height 10
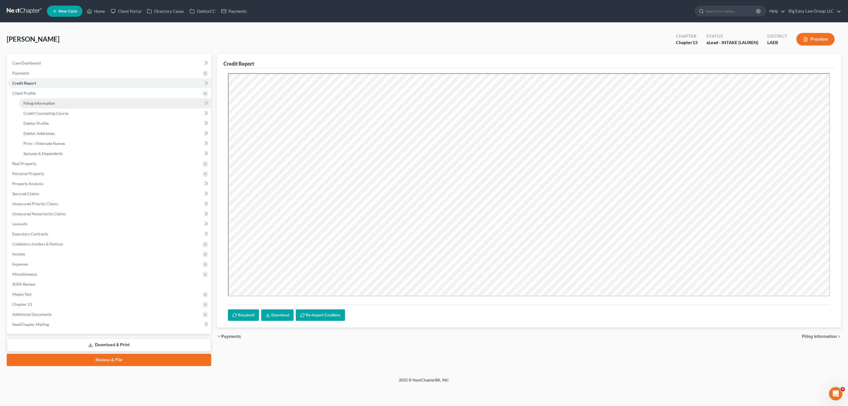
click at [56, 107] on link "Filing Information" at bounding box center [115, 103] width 192 height 10
select select "1"
select select "0"
select select "3"
select select "34"
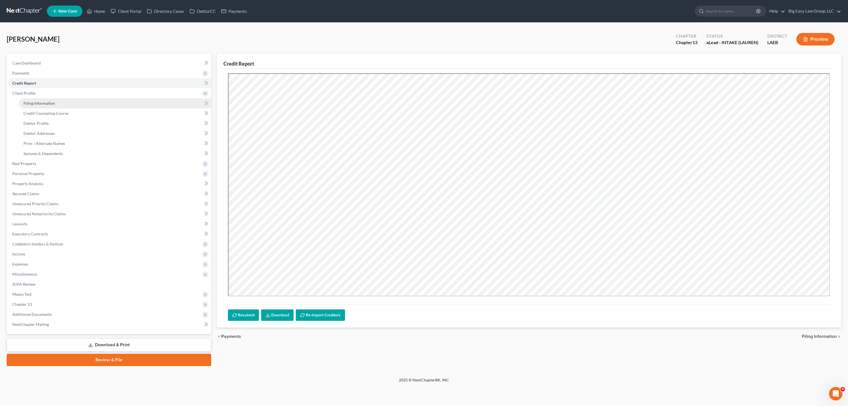
select select "0"
select select "19"
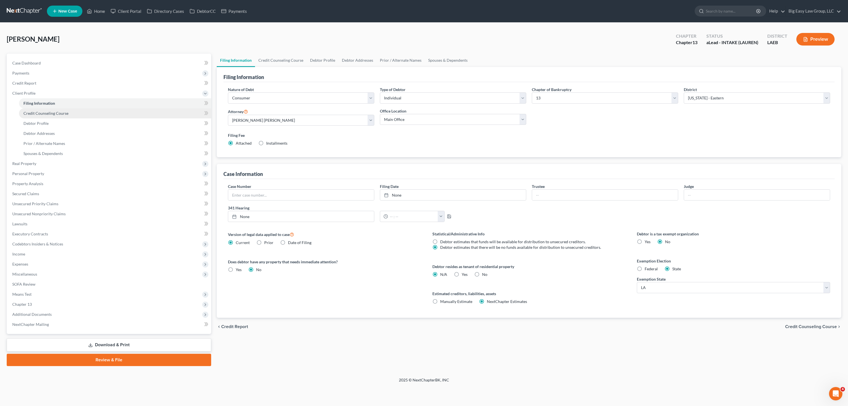
click at [57, 112] on span "Credit Counseling Course" at bounding box center [45, 113] width 45 height 5
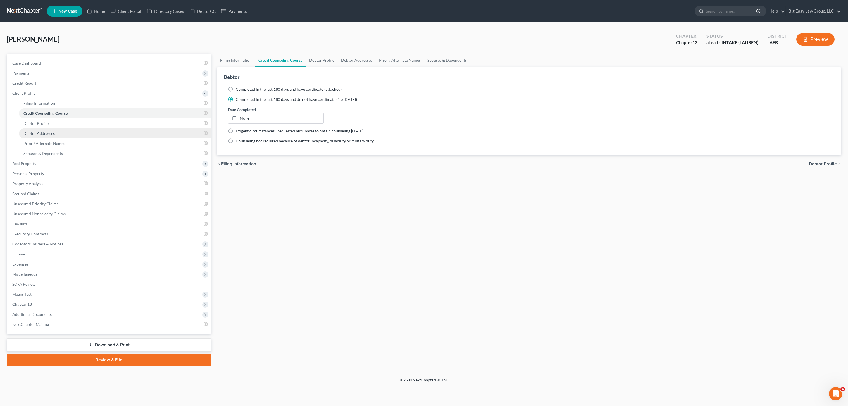
click at [65, 132] on link "Debtor Addresses" at bounding box center [115, 133] width 192 height 10
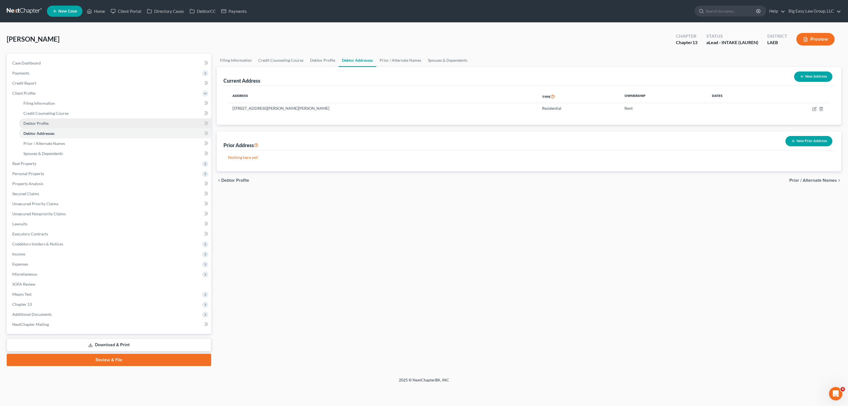
click at [64, 122] on link "Debtor Profile" at bounding box center [115, 123] width 192 height 10
select select "1"
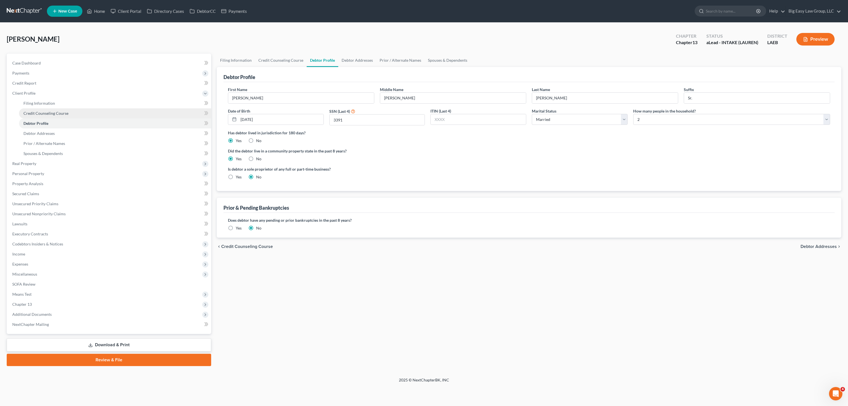
click at [66, 108] on link "Credit Counseling Course" at bounding box center [115, 113] width 192 height 10
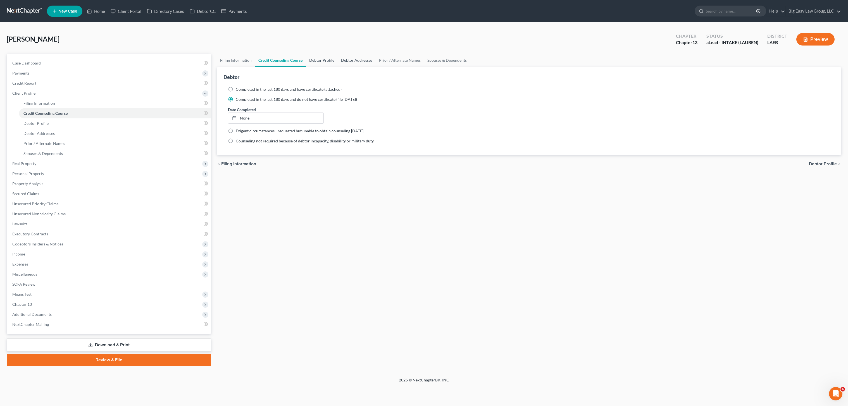
drag, startPoint x: 329, startPoint y: 61, endPoint x: 339, endPoint y: 64, distance: 10.2
click at [329, 61] on link "Debtor Profile" at bounding box center [322, 60] width 32 height 13
select select "1"
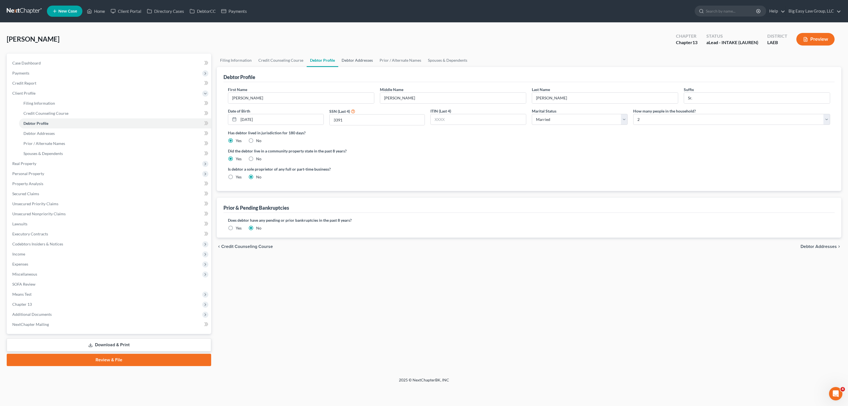
click at [360, 65] on link "Debtor Addresses" at bounding box center [357, 60] width 38 height 13
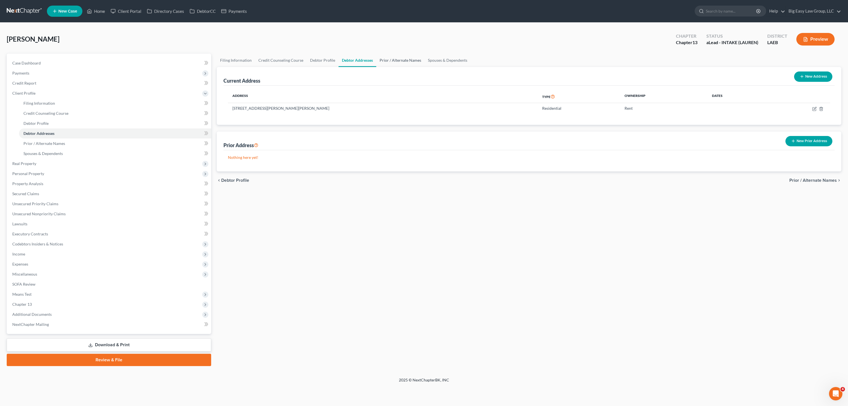
click at [406, 61] on link "Prior / Alternate Names" at bounding box center [400, 60] width 48 height 13
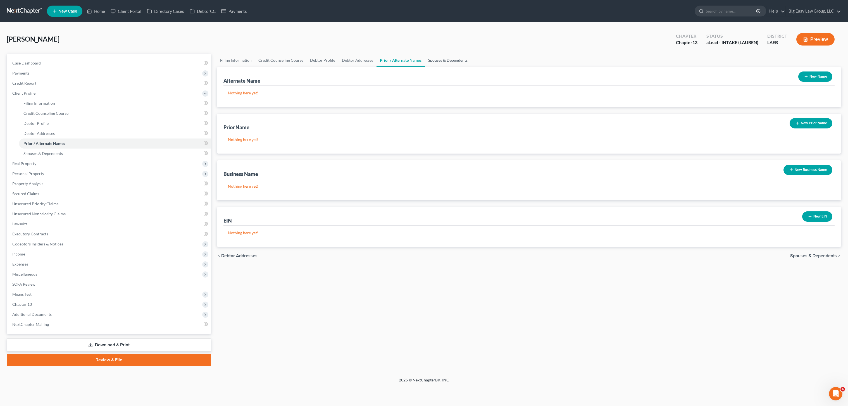
click at [433, 56] on link "Spouses & Dependents" at bounding box center [448, 60] width 46 height 13
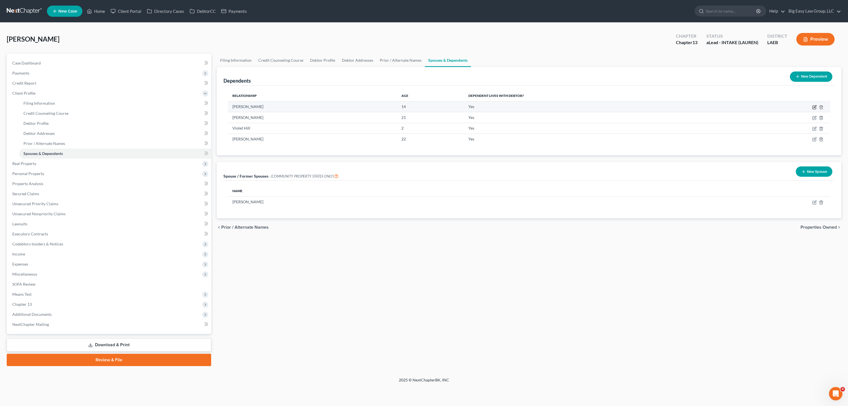
click at [814, 107] on icon "button" at bounding box center [814, 107] width 4 height 4
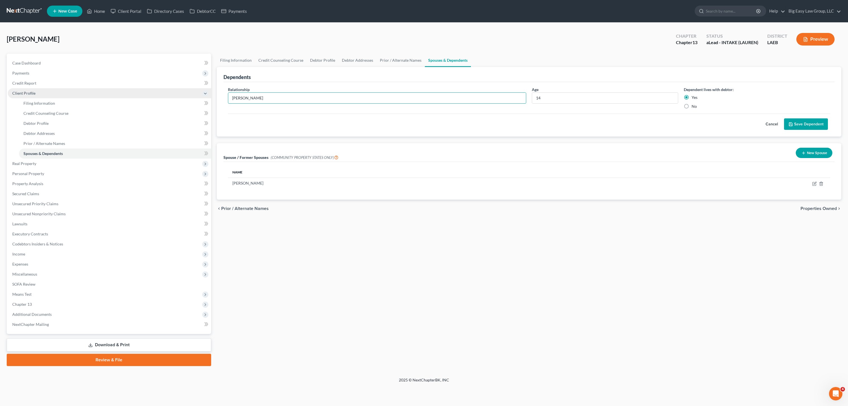
drag, startPoint x: 221, startPoint y: 91, endPoint x: 201, endPoint y: 88, distance: 20.6
click at [208, 89] on div "Petition Navigation Case Dashboard Payments Invoices Payments Payments Credit R…" at bounding box center [424, 210] width 840 height 313
type input "daughter"
click at [815, 125] on button "Save Dependent" at bounding box center [806, 124] width 44 height 12
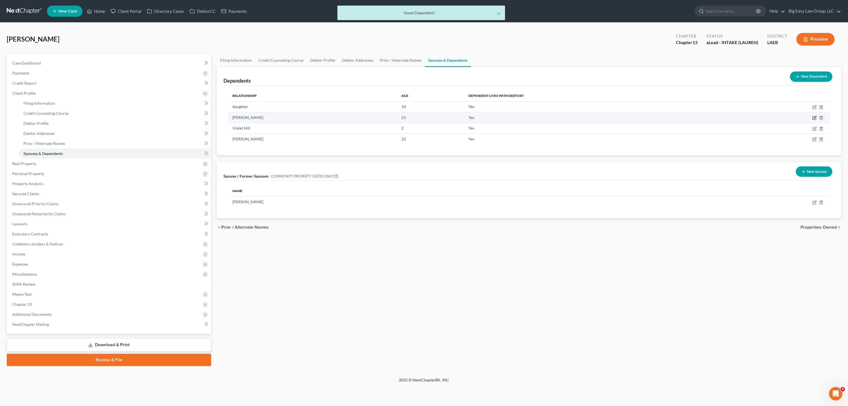
click at [814, 117] on icon "button" at bounding box center [814, 118] width 4 height 4
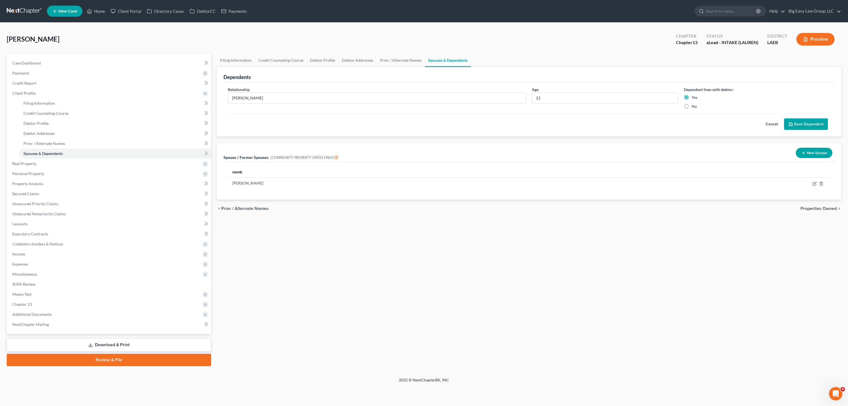
click at [629, 88] on div "Age 21" at bounding box center [605, 98] width 152 height 23
click at [333, 101] on input "Karah Webre" at bounding box center [377, 98] width 298 height 11
drag, startPoint x: 239, startPoint y: 97, endPoint x: 171, endPoint y: 80, distance: 70.7
click at [171, 80] on div "Petition Navigation Case Dashboard Payments Invoices Payments Payments Credit R…" at bounding box center [424, 210] width 840 height 313
click at [351, 72] on div "Dependents" at bounding box center [528, 74] width 611 height 15
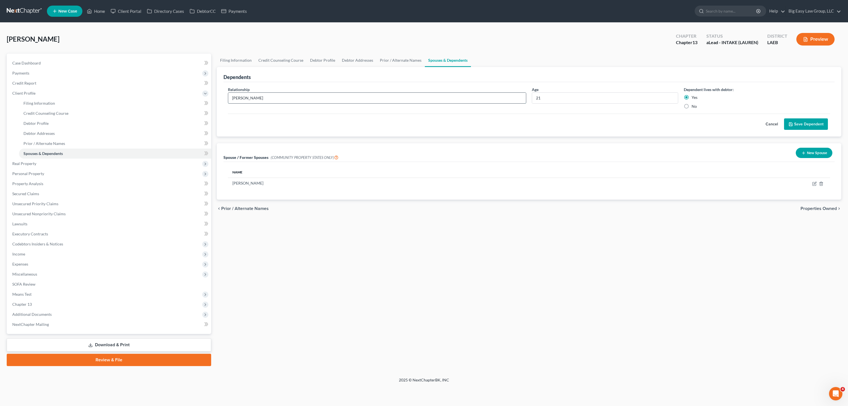
click at [298, 98] on input "Karah Webre" at bounding box center [377, 98] width 298 height 11
drag, startPoint x: 248, startPoint y: 93, endPoint x: 222, endPoint y: 90, distance: 26.5
click at [225, 90] on div "Relationship * Karah Webre" at bounding box center [377, 98] width 304 height 23
type input "daughter"
click at [812, 123] on button "Save Dependent" at bounding box center [806, 124] width 44 height 12
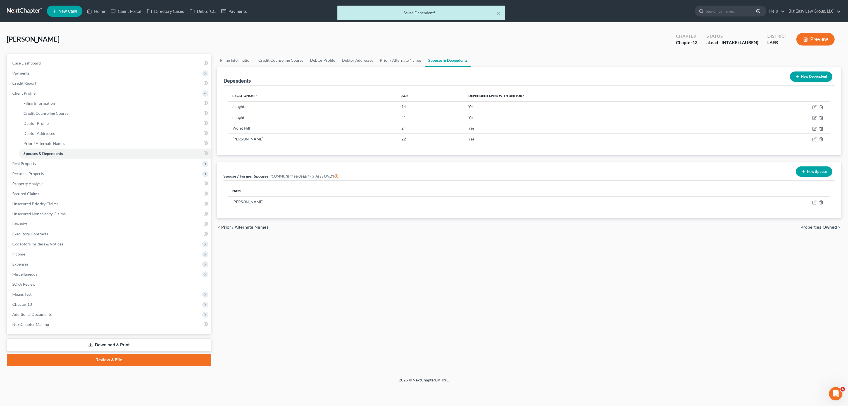
click at [256, 145] on div "Relationship Age Dependent lives with debtor? daughter 14 Yes daughter 21 Yes V…" at bounding box center [528, 121] width 611 height 70
click at [813, 138] on icon "button" at bounding box center [814, 139] width 4 height 4
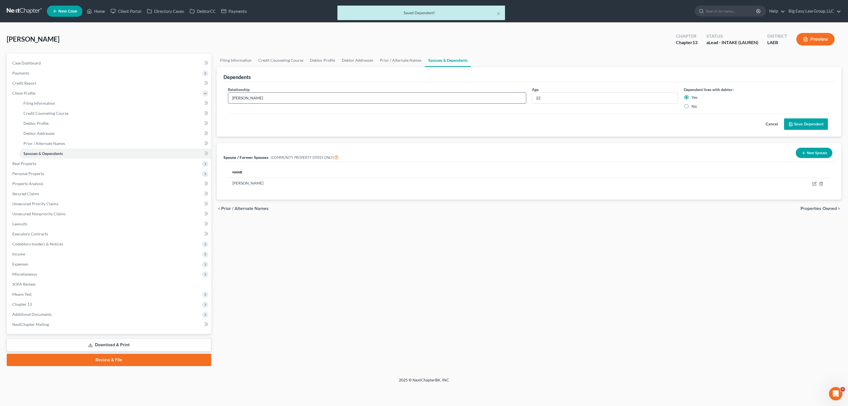
drag, startPoint x: 299, startPoint y: 102, endPoint x: 303, endPoint y: 101, distance: 4.3
click at [299, 102] on input "Donza Hill" at bounding box center [377, 98] width 298 height 11
drag, startPoint x: 227, startPoint y: 99, endPoint x: 180, endPoint y: 92, distance: 47.7
click at [192, 94] on div "Petition Navigation Case Dashboard Payments Invoices Payments Payments Credit R…" at bounding box center [424, 210] width 840 height 313
type input "daughter"
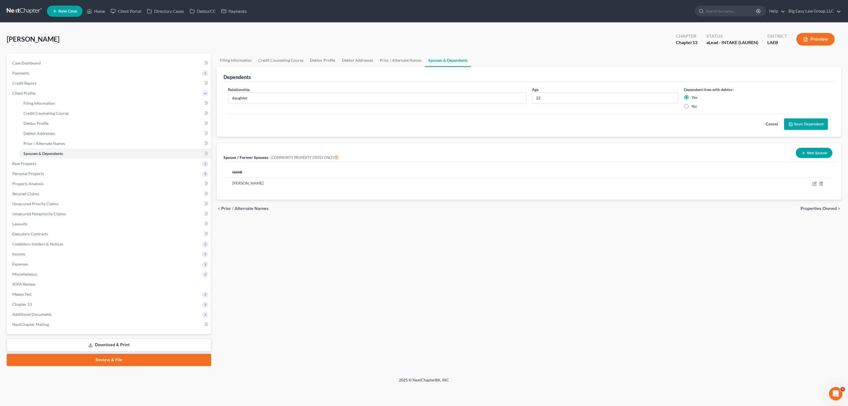
click at [598, 87] on div "Age 22" at bounding box center [605, 98] width 152 height 23
click at [792, 119] on button "Save Dependent" at bounding box center [806, 124] width 44 height 12
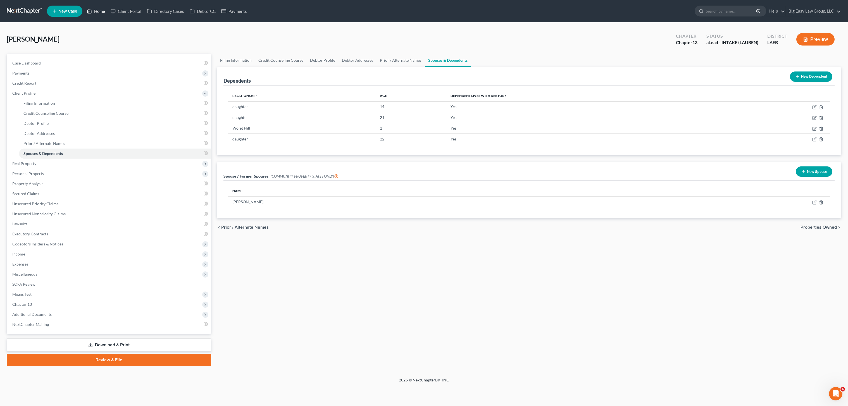
click at [97, 7] on link "Home" at bounding box center [96, 11] width 24 height 10
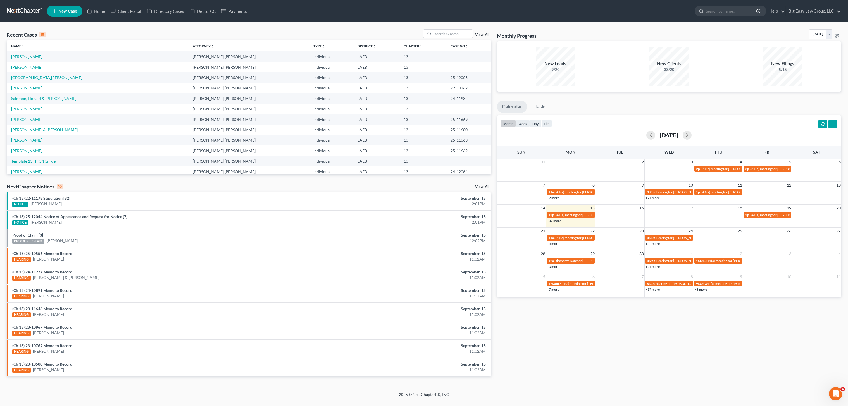
click at [469, 29] on div "Recent Cases 15 View All Name unfold_more expand_more expand_less Attorney unfo…" at bounding box center [424, 207] width 848 height 369
click at [468, 34] on input "search" at bounding box center [453, 34] width 39 height 8
type input "morgan"
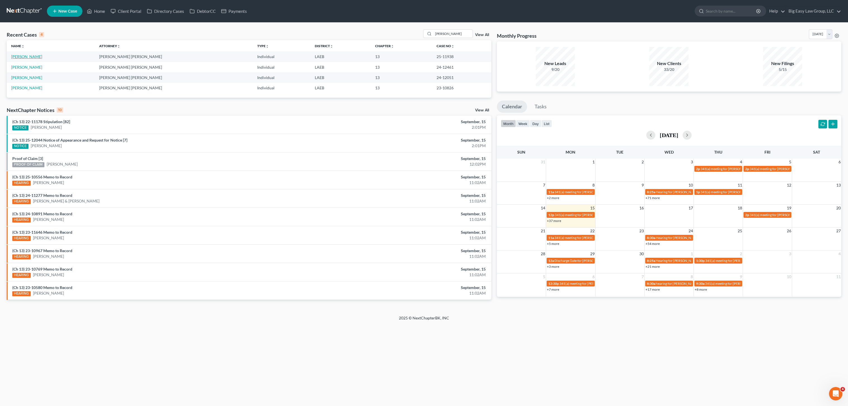
click at [27, 55] on link "Morgan, Melissa" at bounding box center [26, 56] width 31 height 5
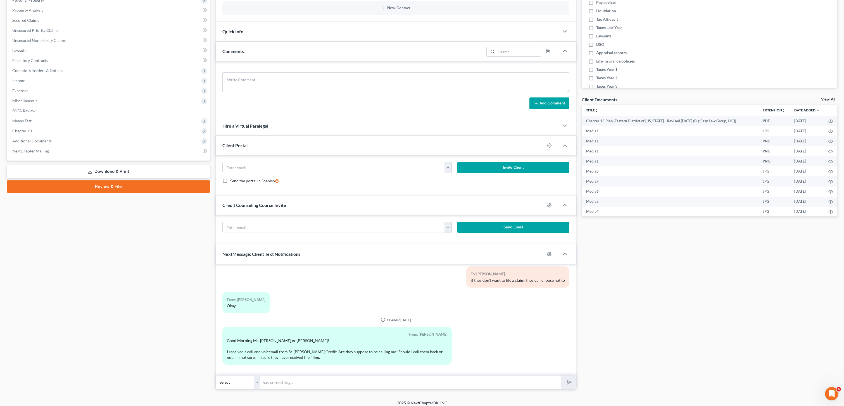
scroll to position [117, 0]
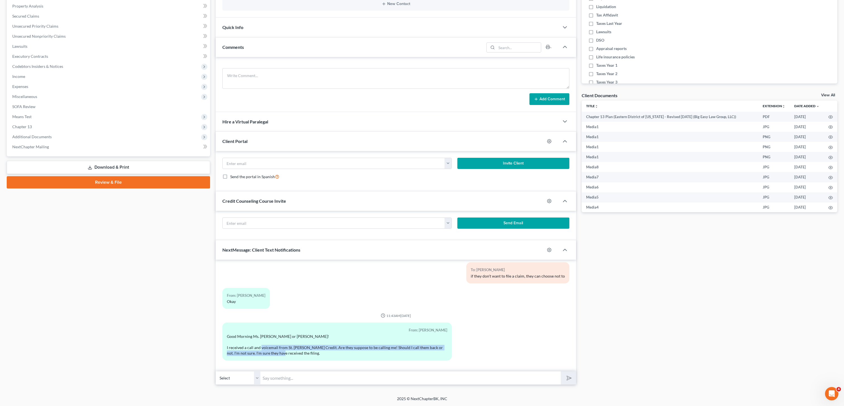
drag, startPoint x: 290, startPoint y: 349, endPoint x: 359, endPoint y: 355, distance: 69.2
click at [330, 358] on div "From: Melissa Morgan Good Morning Ms. Jenny or Lauren! I received a call and vo…" at bounding box center [336, 342] width 229 height 38
click at [359, 355] on div "Good Morning Ms. Jenny or Lauren! I received a call and voicemail from St. Jame…" at bounding box center [337, 345] width 220 height 22
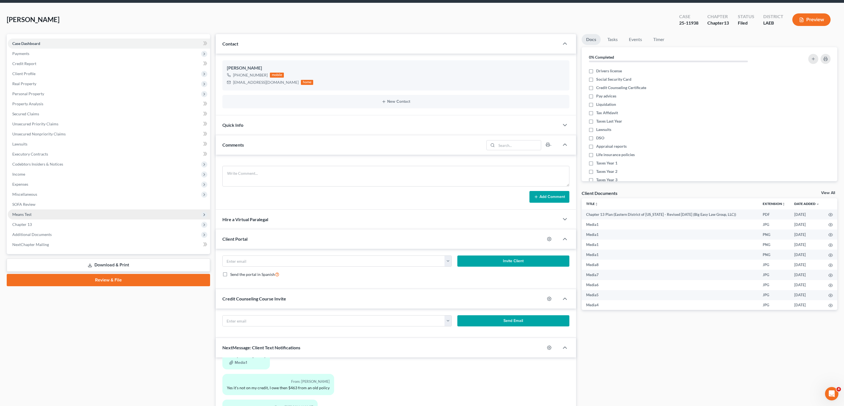
scroll to position [0, 0]
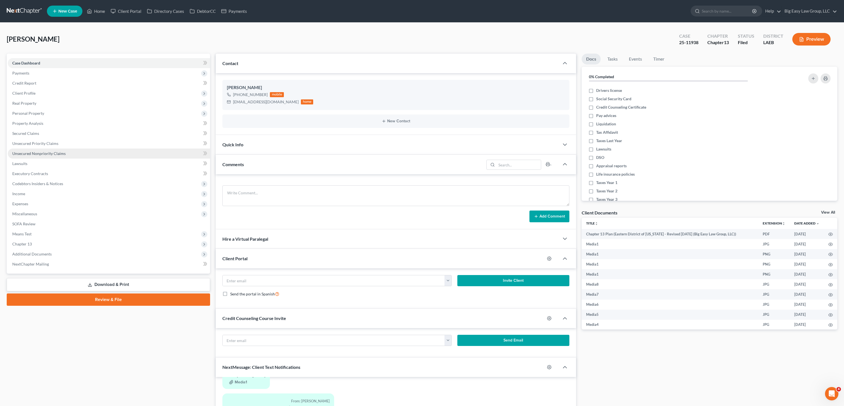
drag, startPoint x: 55, startPoint y: 152, endPoint x: 79, endPoint y: 149, distance: 24.2
click at [55, 152] on span "Unsecured Nonpriority Claims" at bounding box center [38, 153] width 53 height 5
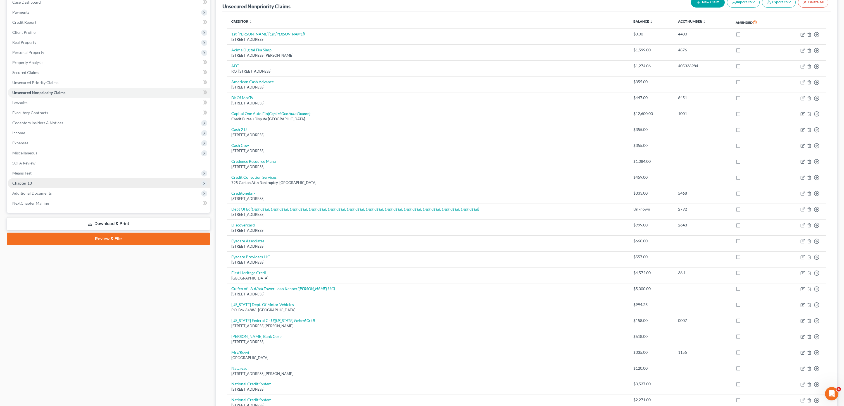
scroll to position [105, 0]
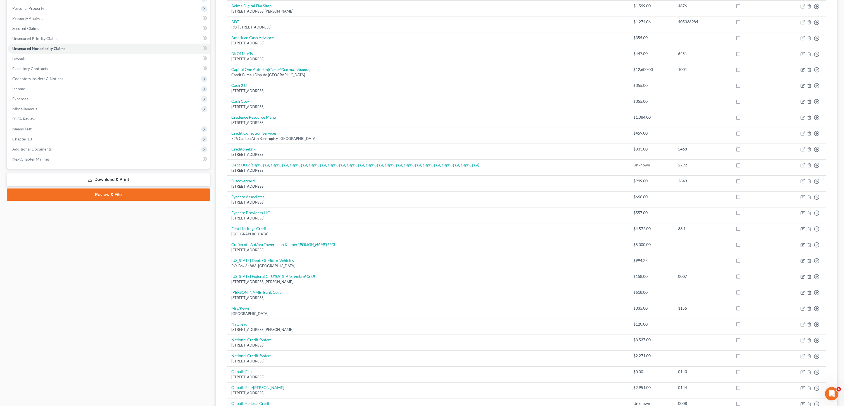
drag, startPoint x: 210, startPoint y: 370, endPoint x: 202, endPoint y: 367, distance: 8.8
click at [206, 371] on div "Petition Navigation Case Dashboard Payments Invoices Payments Payments Credit R…" at bounding box center [422, 235] width 836 height 572
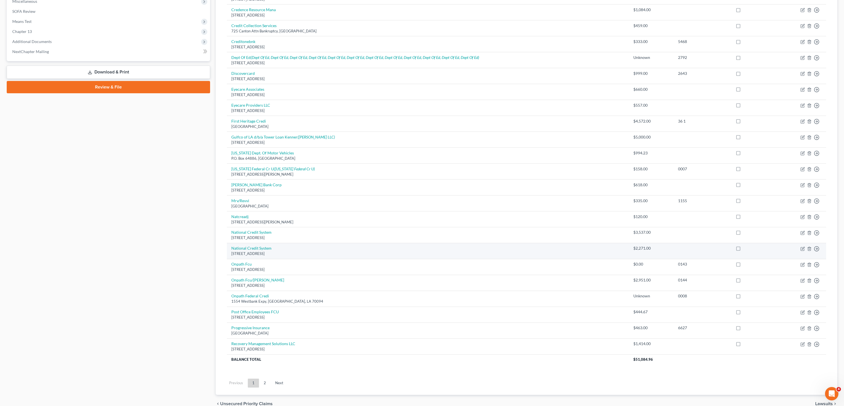
scroll to position [241, 0]
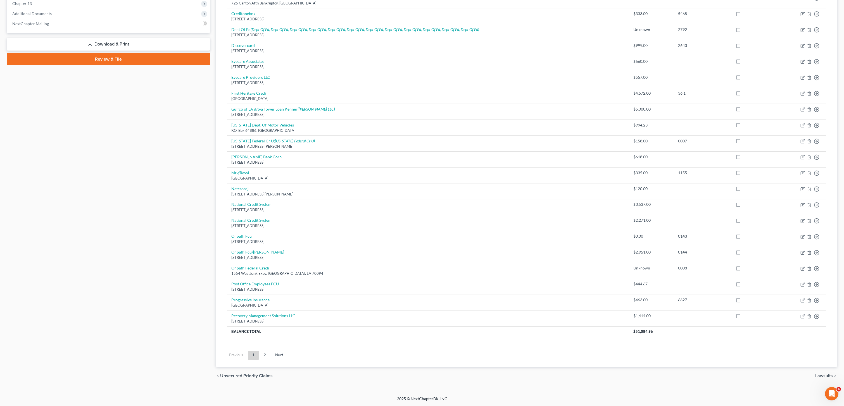
click at [265, 353] on link "2" at bounding box center [264, 355] width 11 height 9
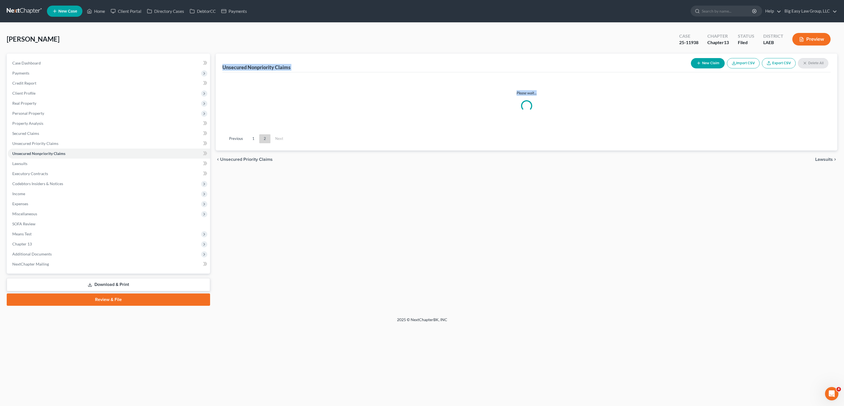
scroll to position [0, 0]
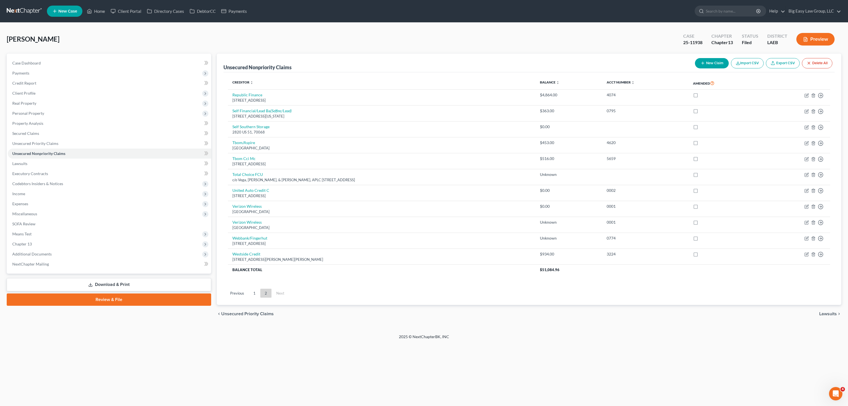
click at [324, 33] on div "Morgan, Melissa Upgraded Case 25-11938 Chapter Chapter 13 Status Filed District…" at bounding box center [424, 41] width 835 height 24
click at [30, 61] on span "Case Dashboard" at bounding box center [26, 63] width 28 height 5
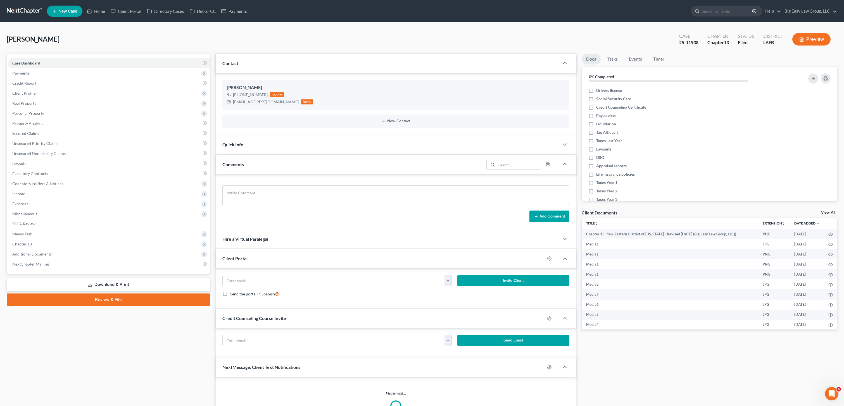
click at [264, 153] on div "Quick Info" at bounding box center [387, 144] width 343 height 19
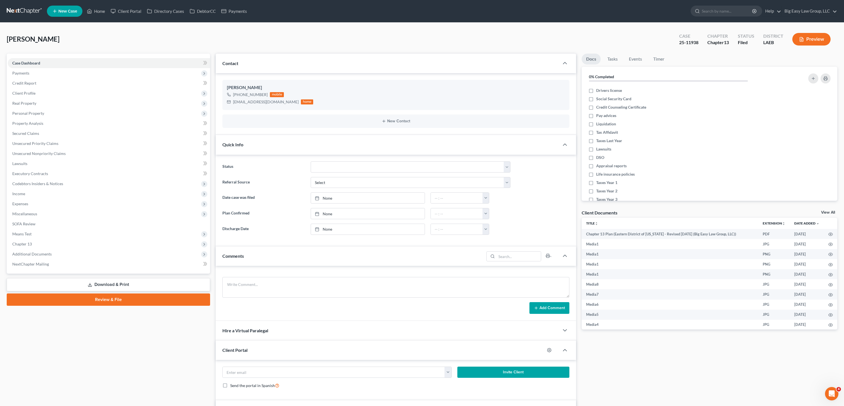
click at [254, 163] on label "Status" at bounding box center [264, 166] width 88 height 11
click at [265, 149] on div "Quick Info" at bounding box center [387, 144] width 343 height 19
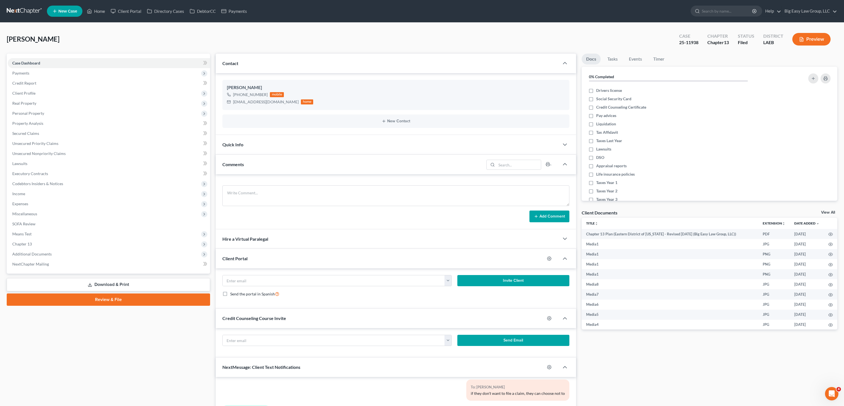
click at [283, 165] on div "Comments" at bounding box center [350, 164] width 268 height 19
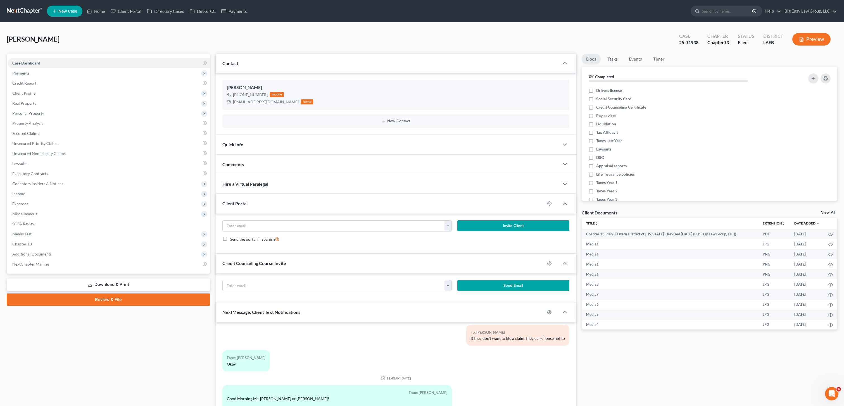
click at [320, 256] on div "Credit Counseling Course Invite" at bounding box center [380, 263] width 329 height 19
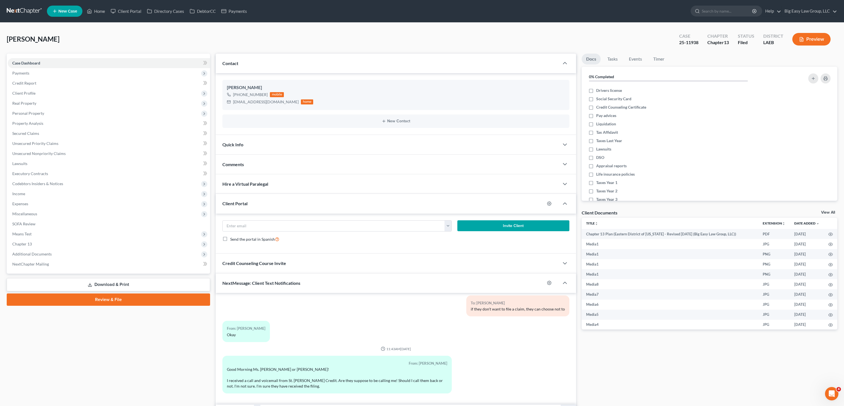
click at [261, 196] on div "Client Portal" at bounding box center [380, 203] width 329 height 19
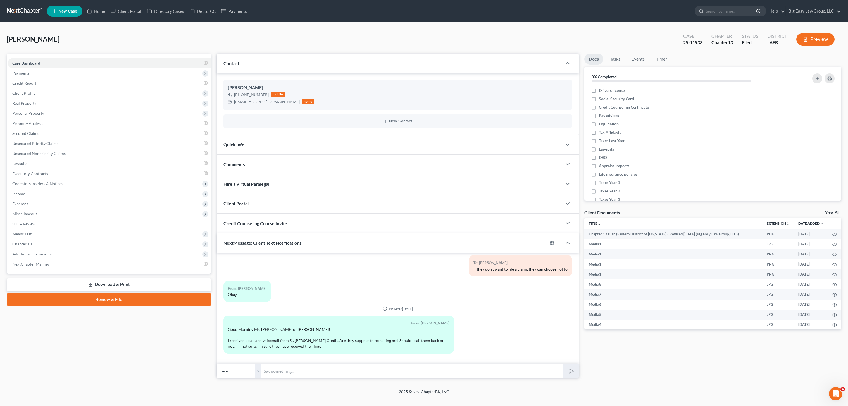
click at [280, 238] on div "NextMessage: Client Text Notifications" at bounding box center [382, 242] width 331 height 19
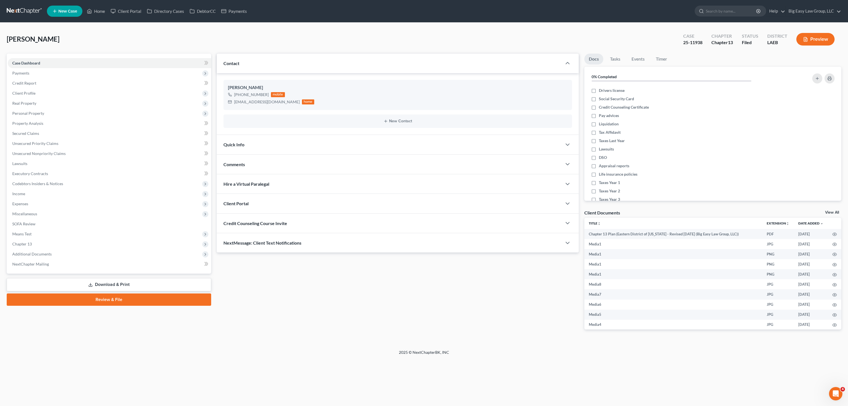
click at [247, 66] on div "Contact" at bounding box center [389, 63] width 345 height 19
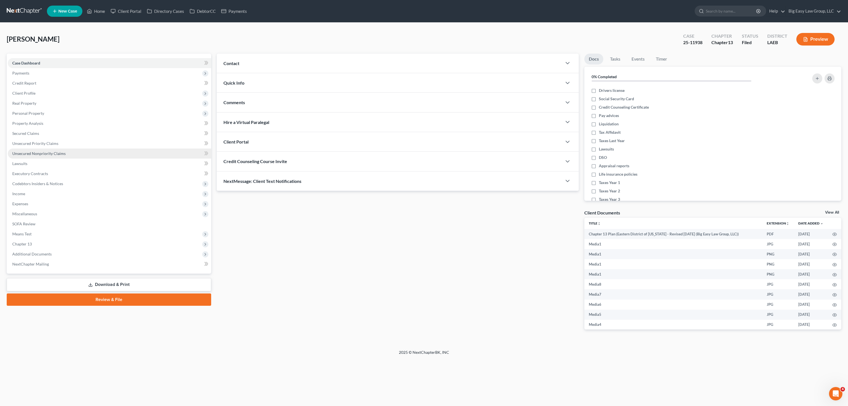
click at [56, 158] on link "Unsecured Nonpriority Claims" at bounding box center [109, 154] width 203 height 10
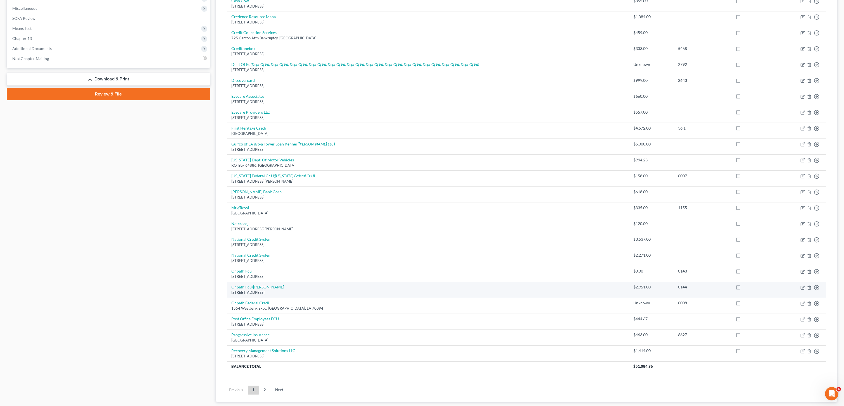
scroll to position [241, 0]
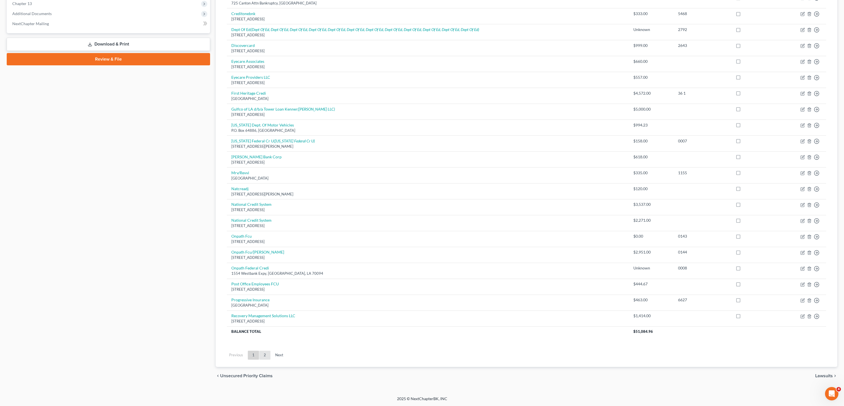
click at [267, 354] on link "2" at bounding box center [264, 355] width 11 height 9
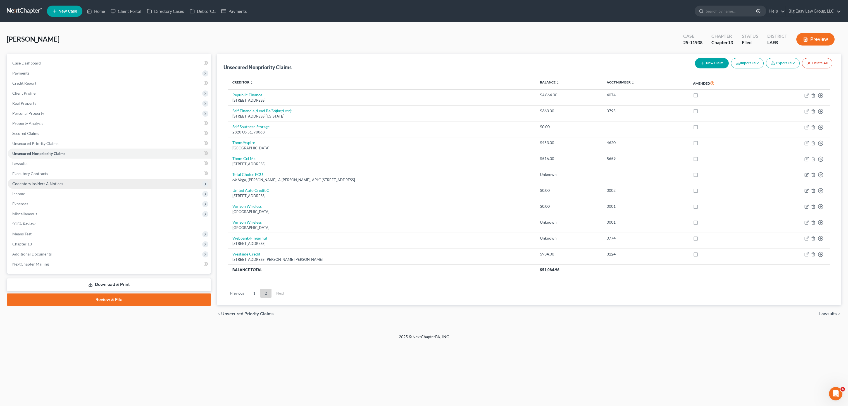
click at [51, 184] on span "Codebtors Insiders & Notices" at bounding box center [37, 183] width 51 height 5
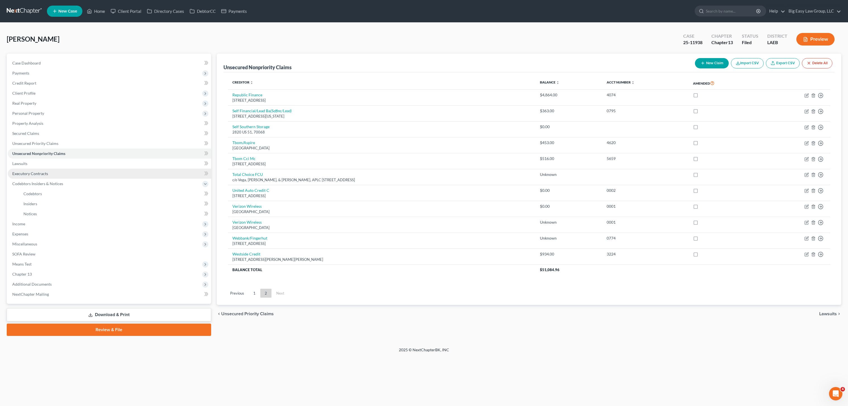
click at [62, 169] on link "Executory Contracts" at bounding box center [109, 174] width 203 height 10
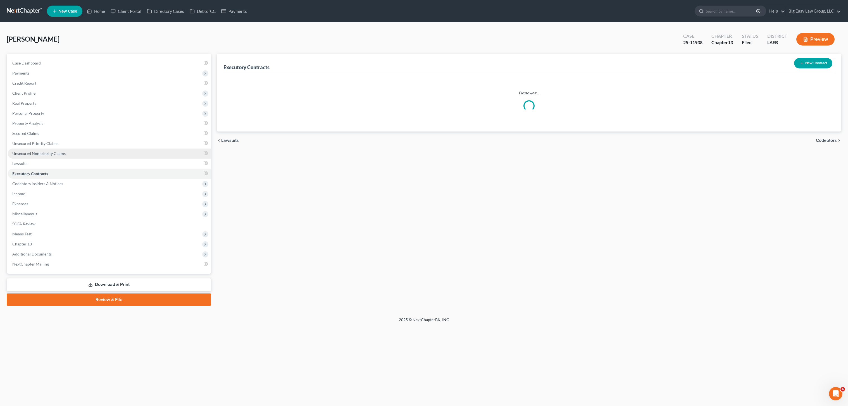
click at [65, 154] on link "Unsecured Nonpriority Claims" at bounding box center [109, 154] width 203 height 10
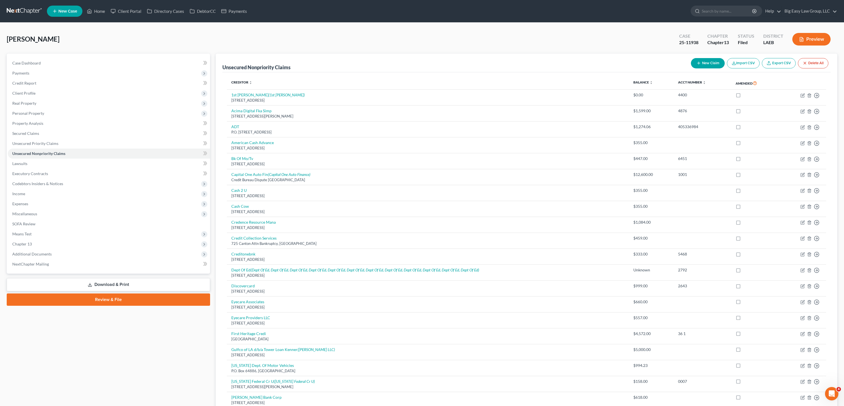
click at [715, 65] on button "New Claim" at bounding box center [708, 63] width 34 height 10
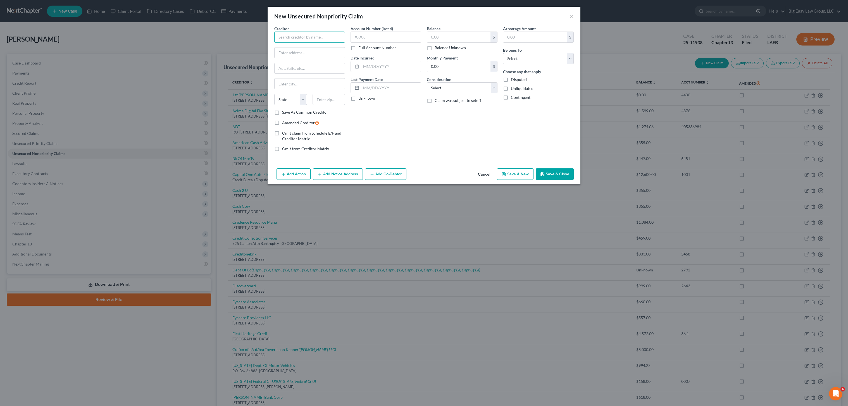
click at [294, 37] on input "text" at bounding box center [309, 37] width 71 height 11
type input "St. James Credit"
paste input "101 N Millet Ave"
type input "101 N Millet Ave"
type input "70052"
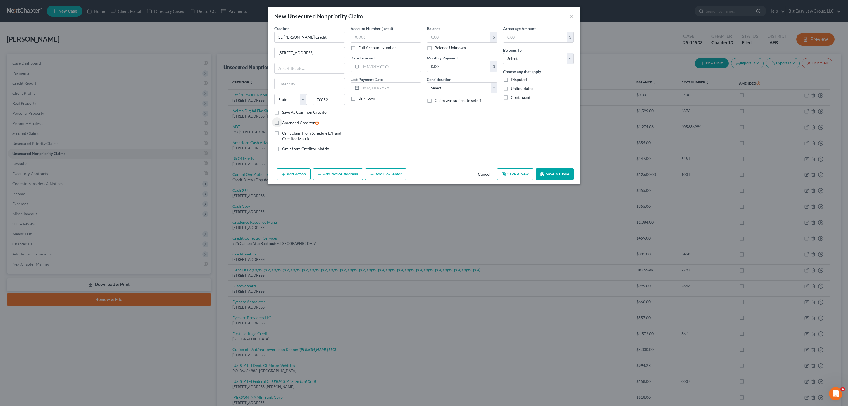
type input "Gramercy"
select select "19"
drag, startPoint x: 428, startPoint y: 48, endPoint x: 498, endPoint y: 62, distance: 71.2
click at [435, 48] on label "Balance Unknown" at bounding box center [450, 48] width 31 height 6
click at [437, 48] on input "Balance Unknown" at bounding box center [439, 47] width 4 height 4
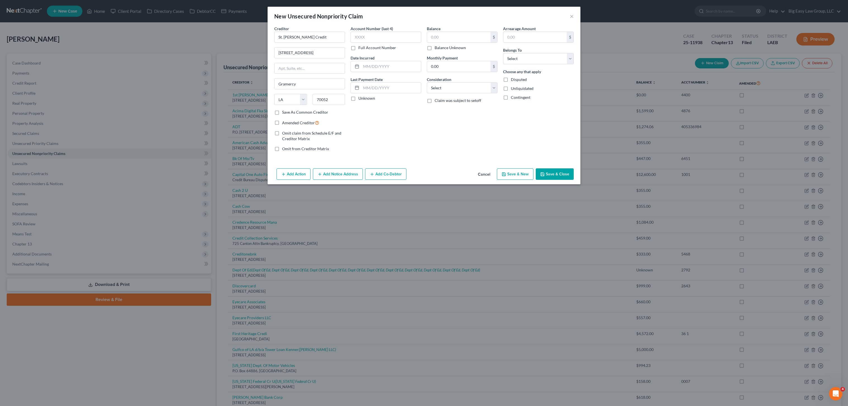
checkbox input "true"
type input "0.00"
click at [510, 63] on select "Select Debtor 1 Only Debtor 2 Only Debtor 1 And Debtor 2 Only At Least One Of T…" at bounding box center [538, 58] width 71 height 11
select select "0"
click at [503, 53] on select "Select Debtor 1 Only Debtor 2 Only Debtor 1 And Debtor 2 Only At Least One Of T…" at bounding box center [538, 58] width 71 height 11
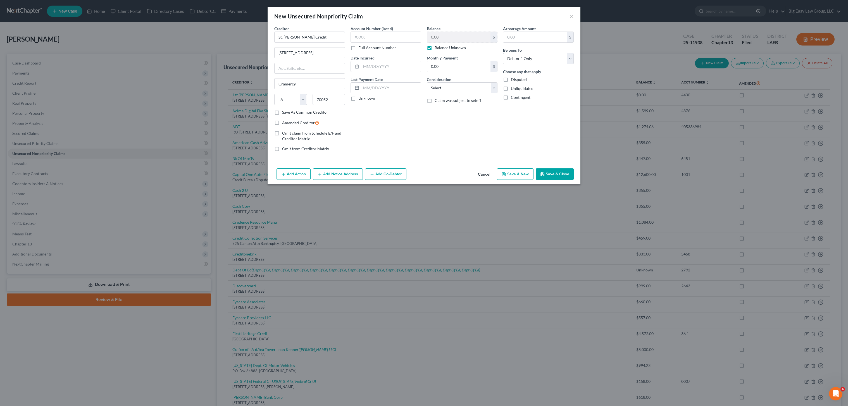
drag, startPoint x: 551, startPoint y: 178, endPoint x: 544, endPoint y: 187, distance: 11.1
click at [551, 178] on button "Save & Close" at bounding box center [555, 174] width 38 height 12
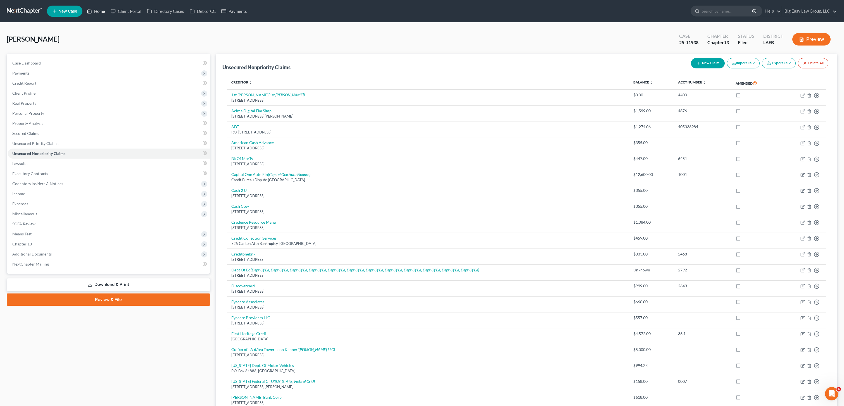
click at [91, 8] on icon at bounding box center [89, 11] width 5 height 7
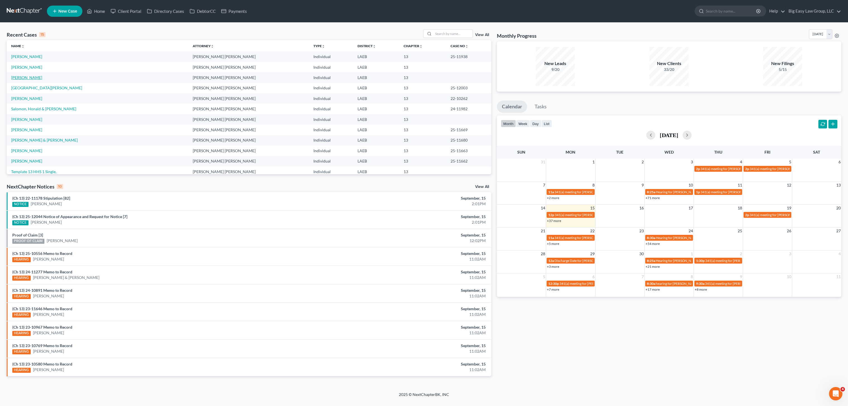
click at [30, 76] on link "[PERSON_NAME]" at bounding box center [26, 77] width 31 height 5
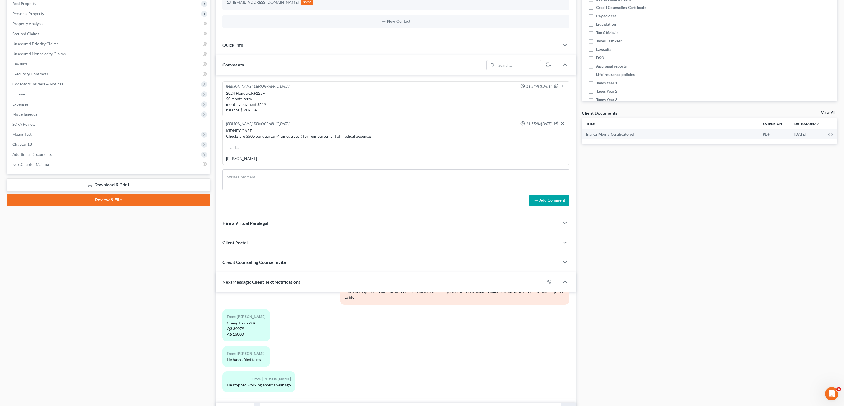
scroll to position [132, 0]
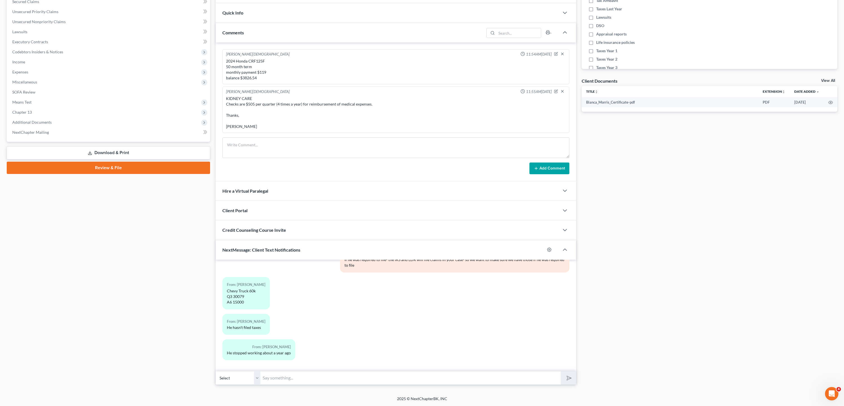
drag, startPoint x: 373, startPoint y: 380, endPoint x: 467, endPoint y: 406, distance: 96.7
click at [373, 380] on input "text" at bounding box center [410, 378] width 300 height 14
type input "B"
type input "W"
type input "Ok- but did he work in [DATE]? like was he required to file?"
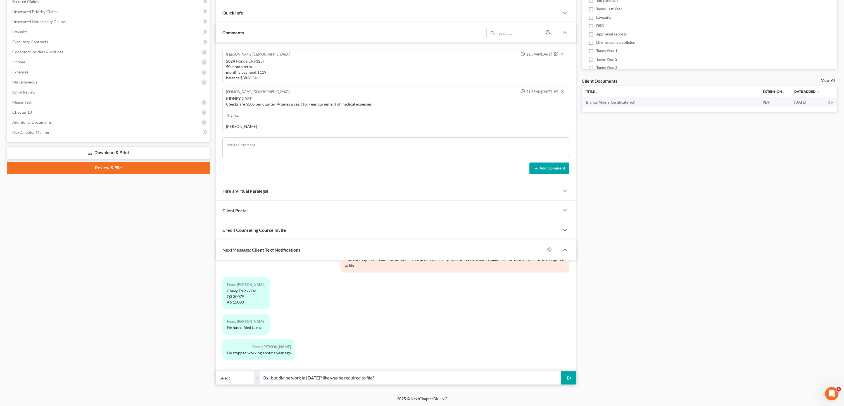
click at [561, 372] on button "submit" at bounding box center [568, 378] width 15 height 13
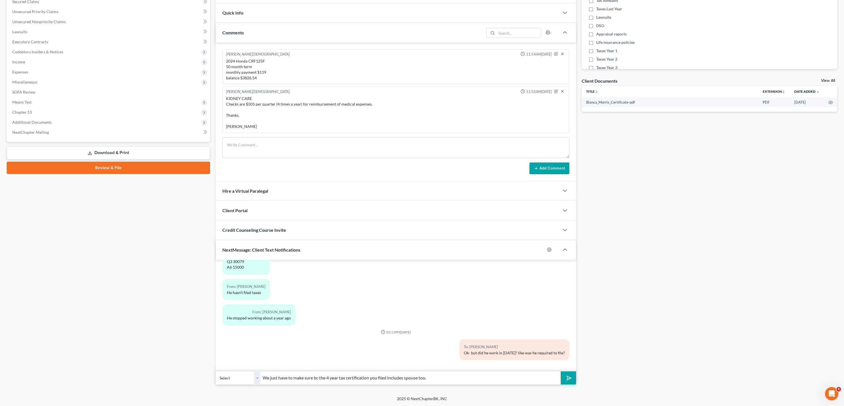
type input "We just have to make sure bc the 4 year tax certification you filed includes sp…"
click at [561, 372] on button "submit" at bounding box center [568, 378] width 15 height 13
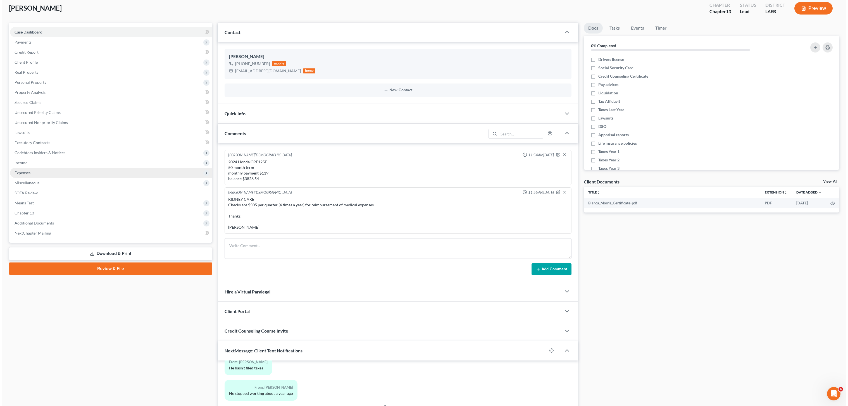
scroll to position [0, 0]
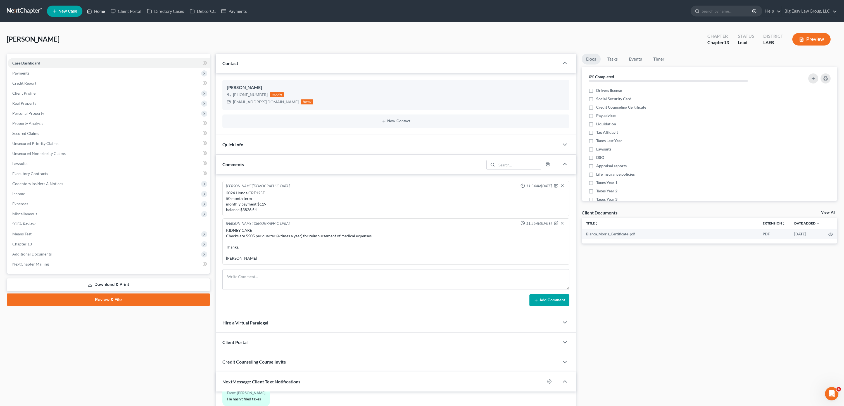
drag, startPoint x: 97, startPoint y: 12, endPoint x: 215, endPoint y: 85, distance: 139.3
click at [97, 12] on link "Home" at bounding box center [96, 11] width 24 height 10
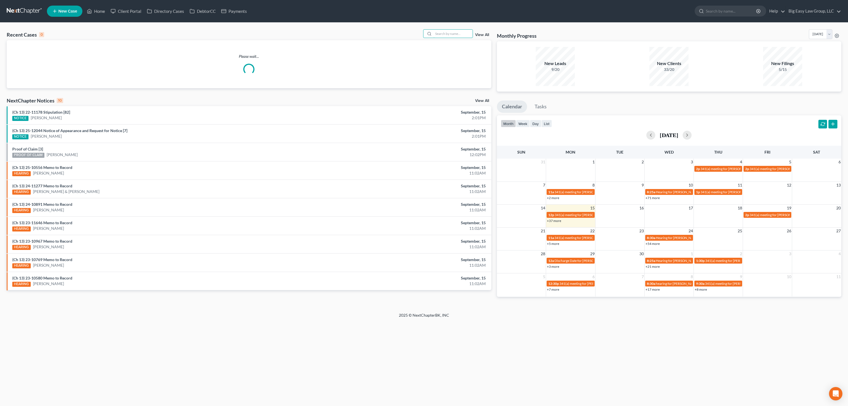
click at [461, 39] on div "Recent Cases 0 View All" at bounding box center [249, 34] width 485 height 11
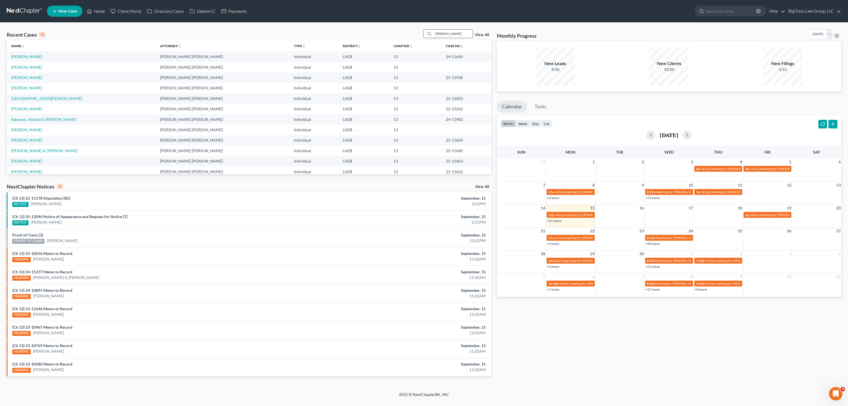
type input "barrios"
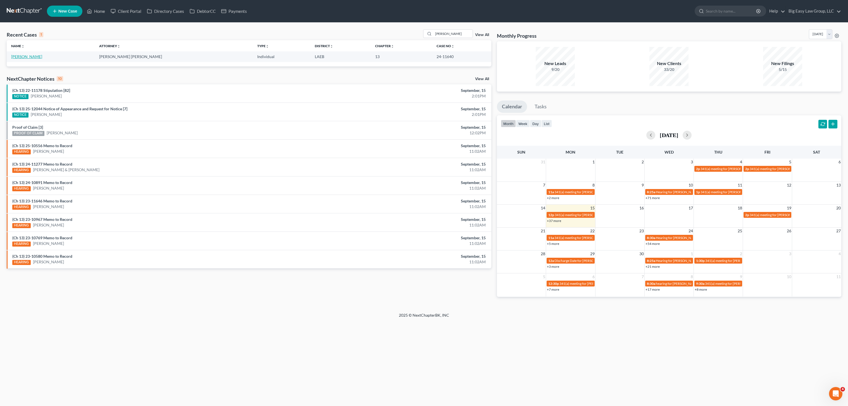
click at [32, 56] on link "Barrios, Paul" at bounding box center [26, 56] width 31 height 5
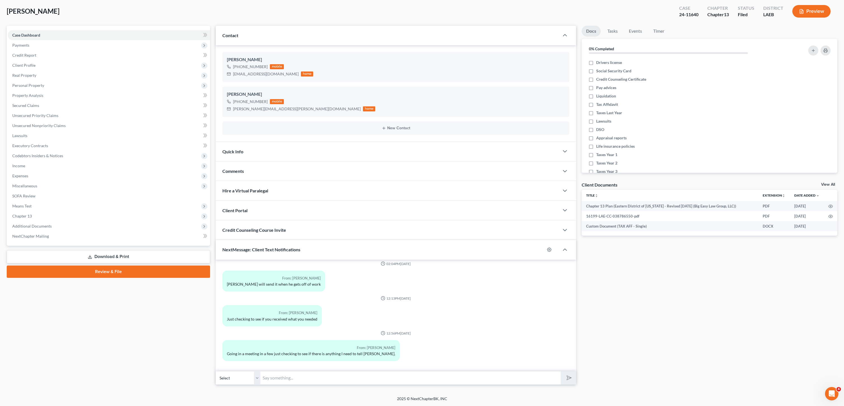
scroll to position [1148, 0]
click at [146, 359] on div "Case Dashboard Payments Invoices Payments Payments Credit Report Client Profile" at bounding box center [108, 205] width 209 height 359
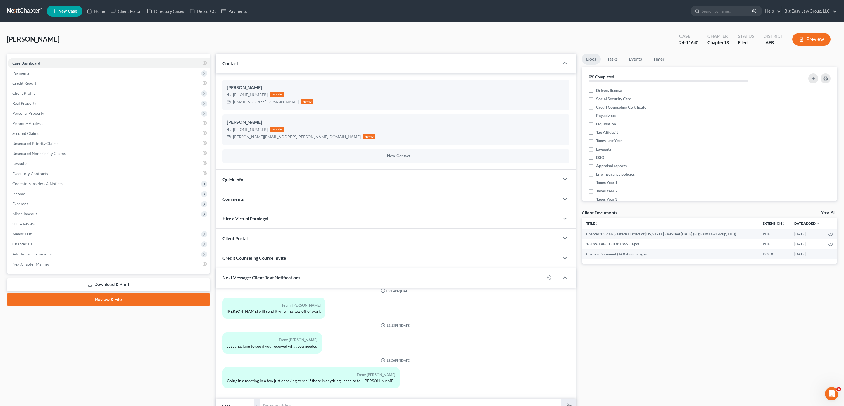
click at [107, 18] on ul "New Case Home Client Portal Directory Cases DebtorCC Payments - No Result - See…" at bounding box center [442, 11] width 790 height 15
click at [101, 12] on link "Home" at bounding box center [96, 11] width 24 height 10
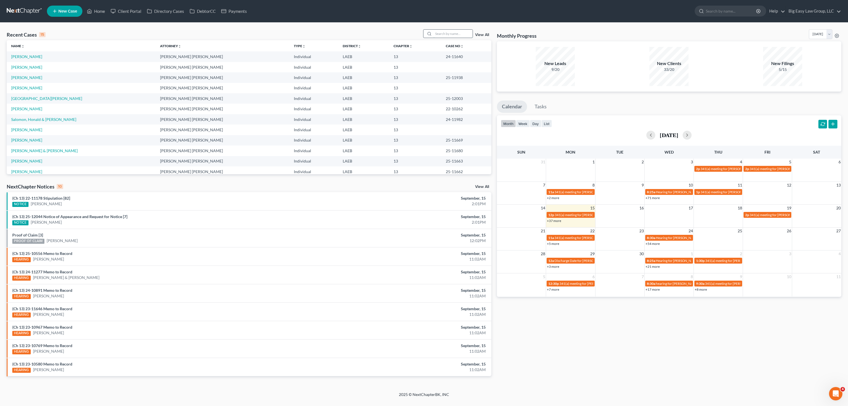
click at [439, 35] on input "search" at bounding box center [453, 34] width 39 height 8
type input "maas"
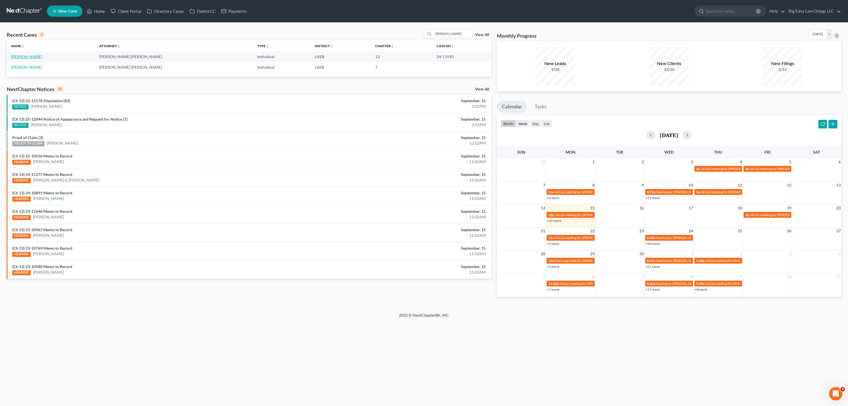
click at [24, 58] on link "Maas, Sonya" at bounding box center [26, 56] width 31 height 5
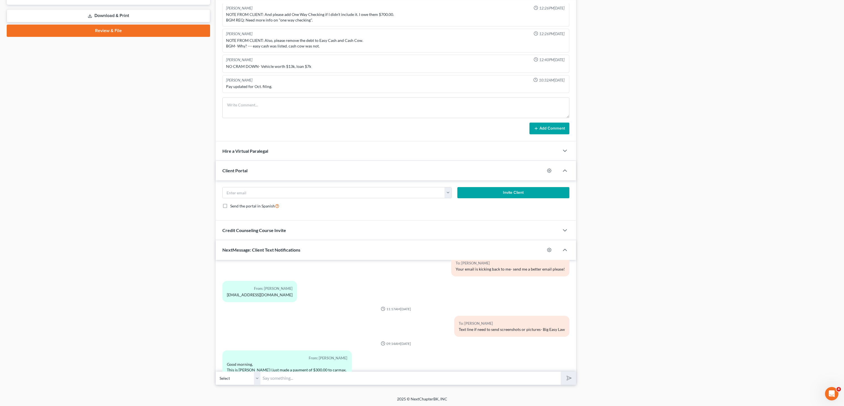
scroll to position [268, 0]
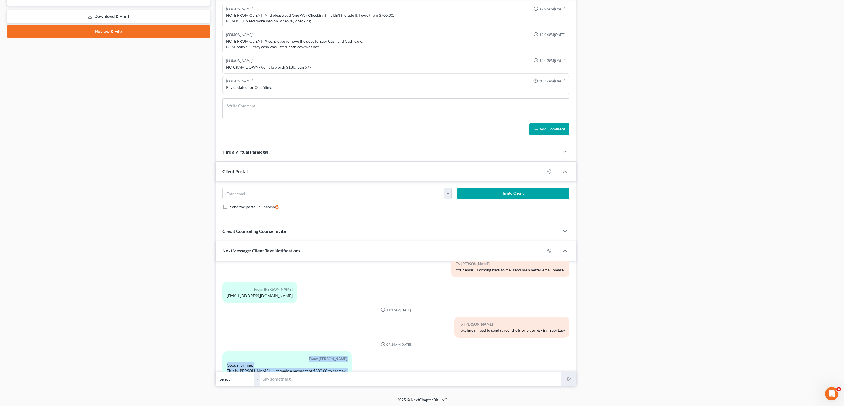
drag, startPoint x: 300, startPoint y: 353, endPoint x: 356, endPoint y: 362, distance: 56.6
click at [335, 359] on div "From: Sonya Maas Good morning, This is Sonya Maas I just made a payment of $300…" at bounding box center [286, 370] width 129 height 38
click at [370, 351] on div "From: Sonya Maas Good morning, This is Sonya Maas I just made a payment of $300…" at bounding box center [337, 372] width 235 height 42
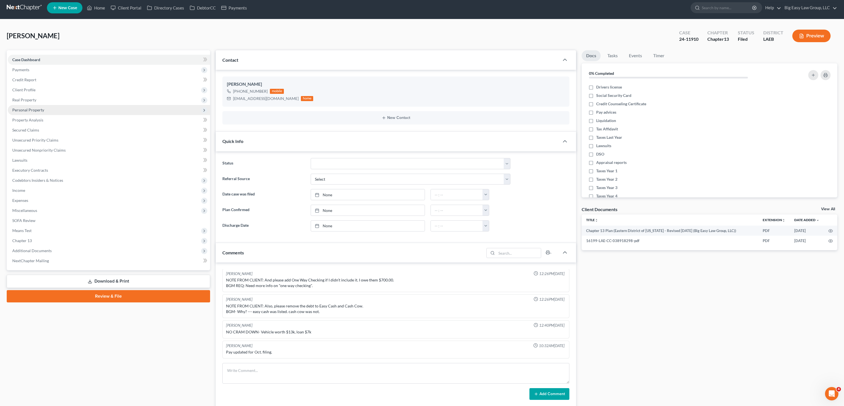
scroll to position [2, 0]
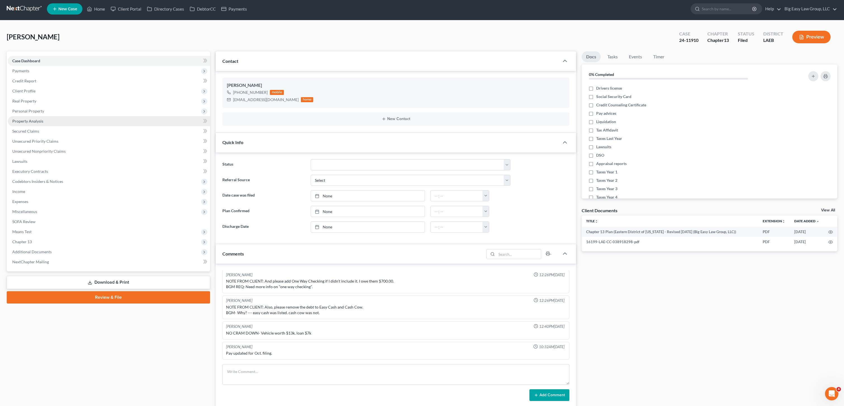
click at [43, 122] on link "Property Analysis" at bounding box center [109, 121] width 202 height 10
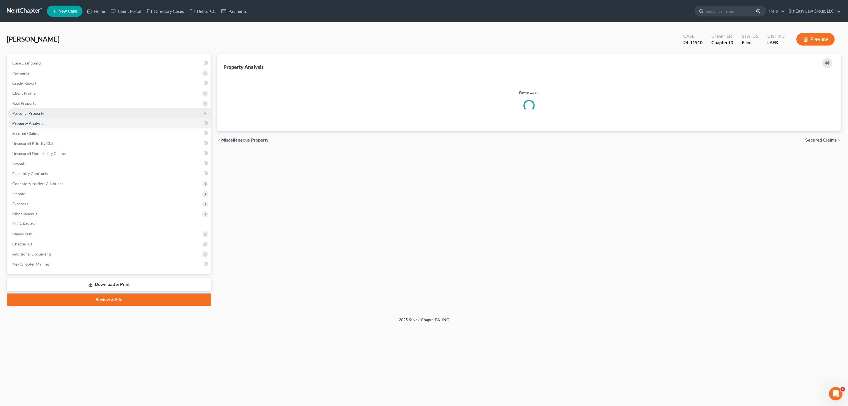
click at [45, 114] on span "Personal Property" at bounding box center [109, 113] width 203 height 10
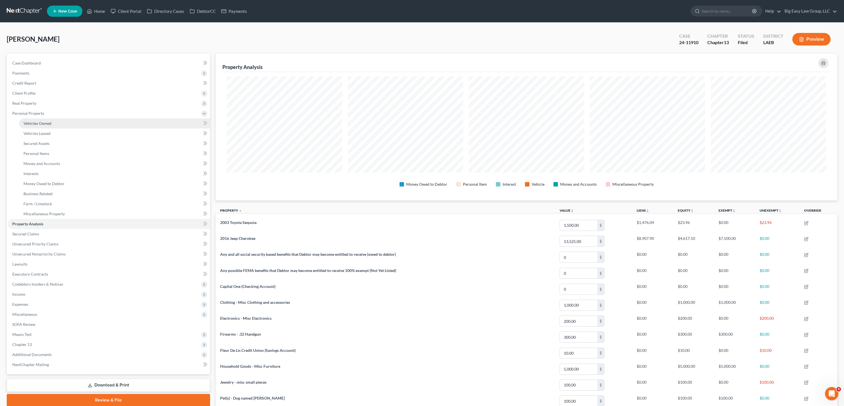
click at [50, 122] on span "Vehicles Owned" at bounding box center [37, 123] width 28 height 5
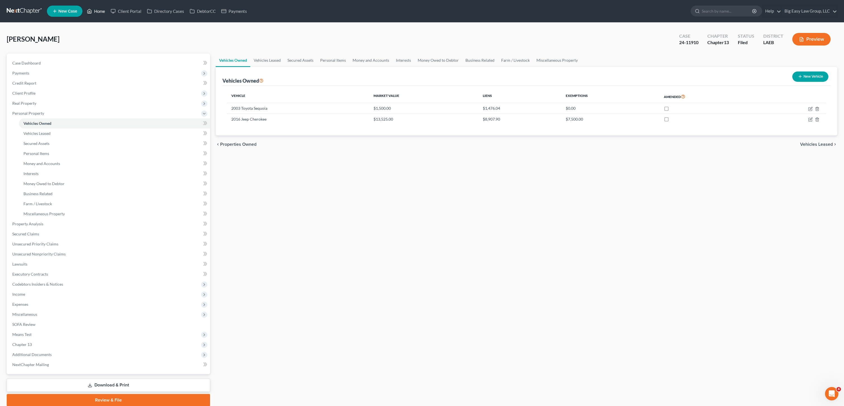
click at [87, 10] on link "Home" at bounding box center [96, 11] width 24 height 10
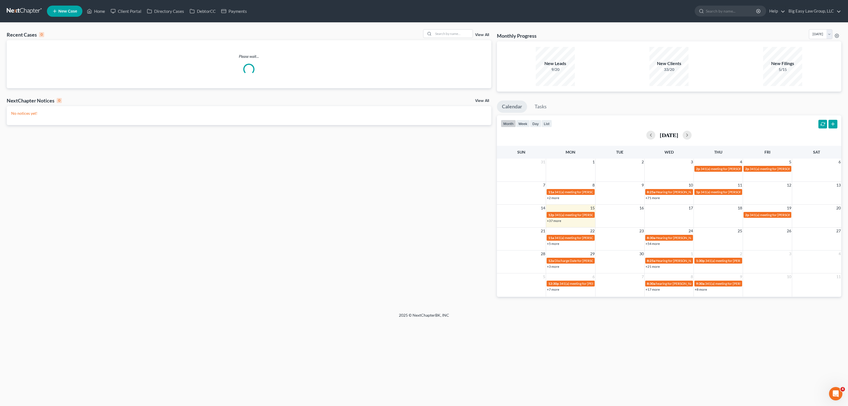
click at [446, 39] on div "Recent Cases 0 View All" at bounding box center [249, 34] width 485 height 11
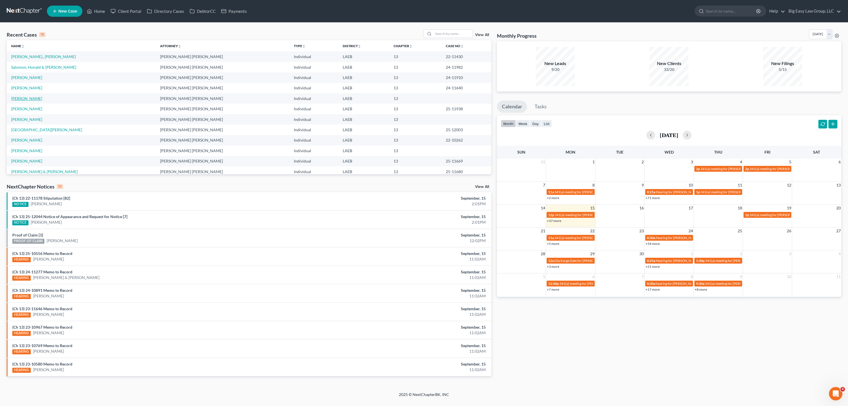
click at [27, 98] on link "[PERSON_NAME]" at bounding box center [26, 98] width 31 height 5
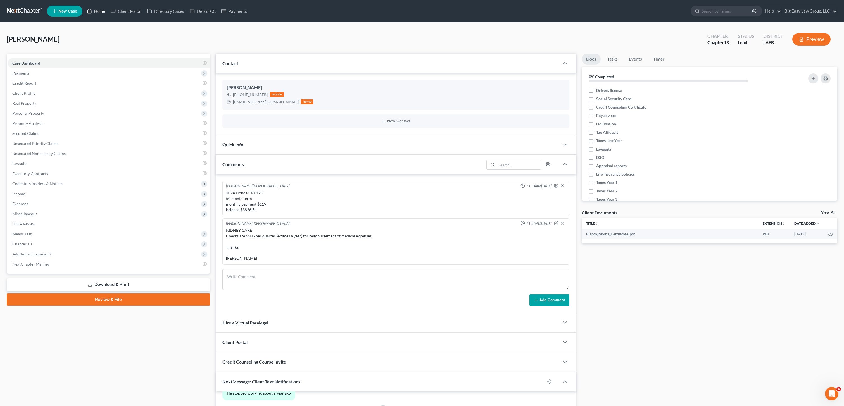
click at [94, 12] on link "Home" at bounding box center [96, 11] width 24 height 10
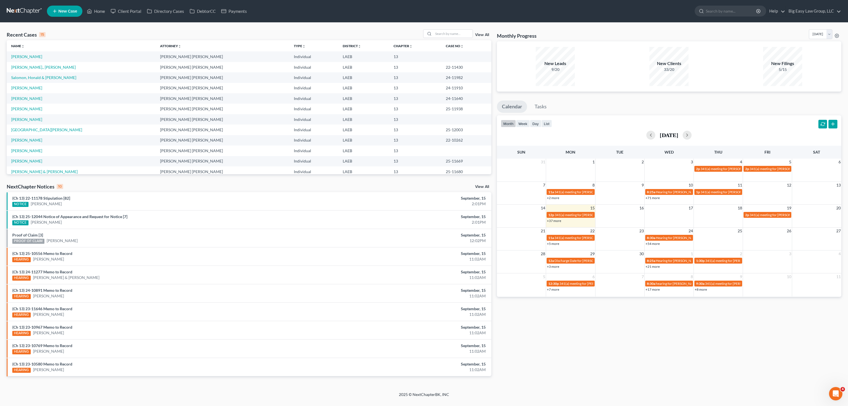
click at [105, 17] on ul "New Case Home Client Portal Directory Cases DebtorCC Payments - No Result - See…" at bounding box center [444, 11] width 794 height 15
drag, startPoint x: 103, startPoint y: 12, endPoint x: 93, endPoint y: 19, distance: 11.6
click at [103, 12] on link "Home" at bounding box center [96, 11] width 24 height 10
click at [444, 35] on input "search" at bounding box center [453, 34] width 39 height 8
type input "surtain"
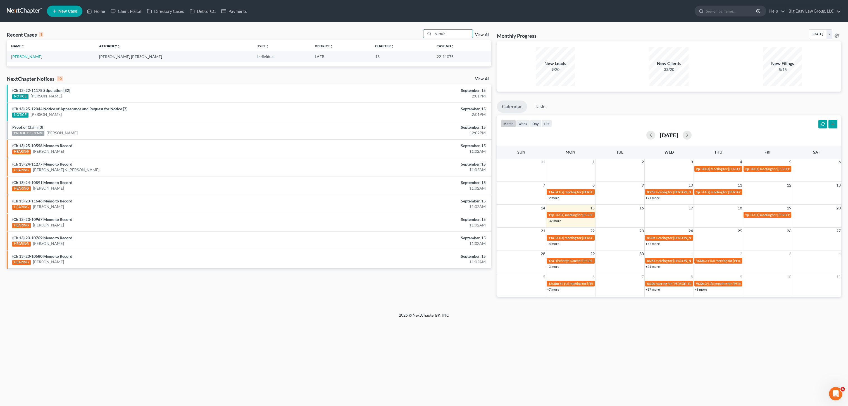
click at [25, 52] on td "Surtain, Tonetta" at bounding box center [51, 56] width 88 height 10
click at [25, 56] on link "Surtain, Tonetta" at bounding box center [26, 56] width 31 height 5
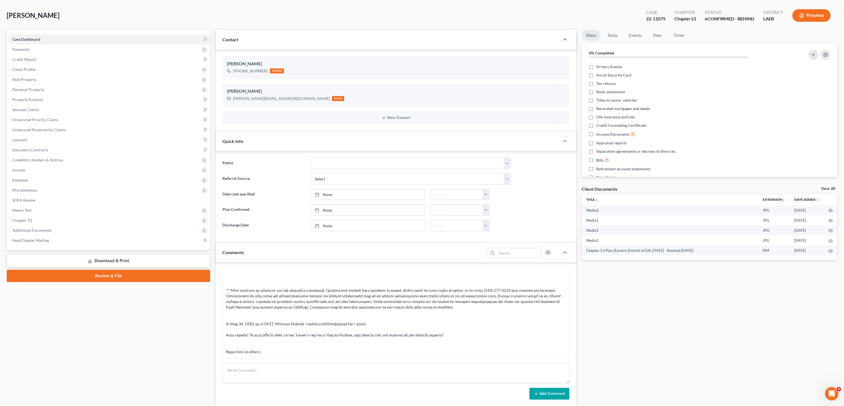
scroll to position [105, 0]
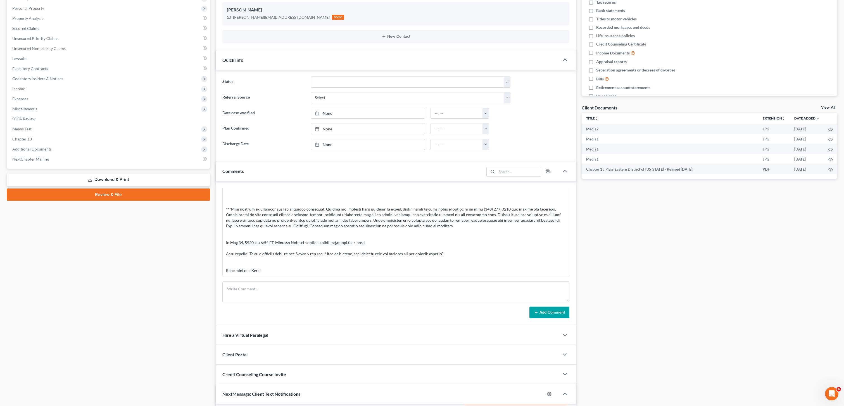
drag, startPoint x: 49, startPoint y: 148, endPoint x: 55, endPoint y: 155, distance: 9.7
click at [49, 148] on span "Additional Documents" at bounding box center [31, 149] width 39 height 5
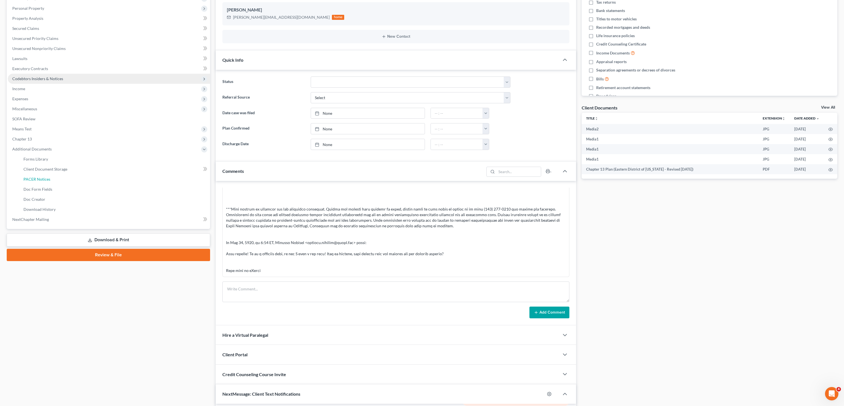
drag, startPoint x: 92, startPoint y: 179, endPoint x: 95, endPoint y: 182, distance: 4.8
click at [92, 179] on link "PACER Notices" at bounding box center [114, 179] width 191 height 10
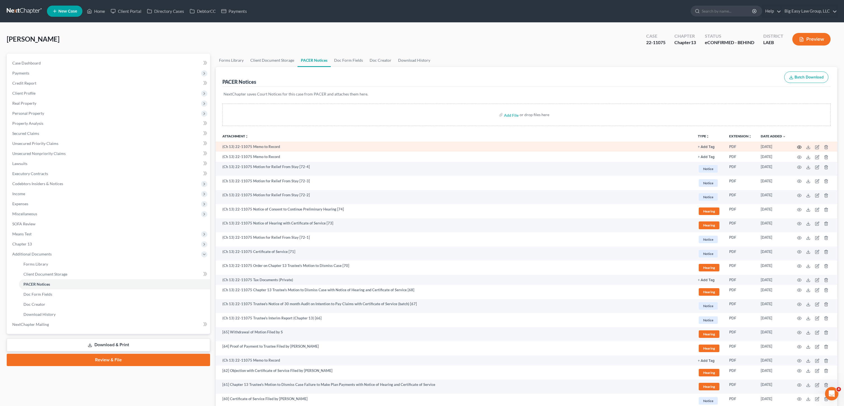
click at [798, 145] on icon "button" at bounding box center [799, 147] width 4 height 4
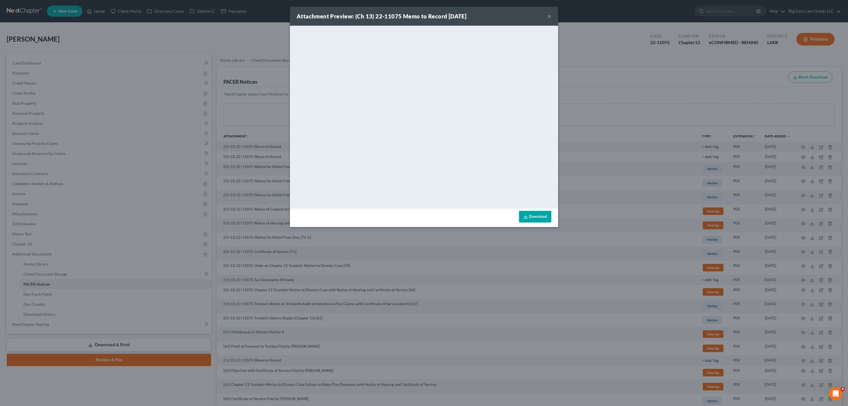
drag, startPoint x: 130, startPoint y: 60, endPoint x: 104, endPoint y: 57, distance: 27.0
click at [130, 60] on div "Attachment Preview: (Ch 13) 22-11075 Memo to Record 09/12/2025 × <object ng-att…" at bounding box center [424, 203] width 848 height 406
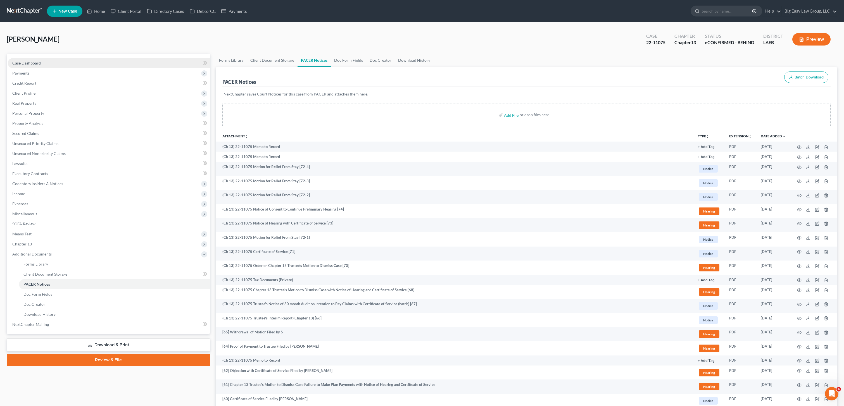
click at [32, 65] on link "Case Dashboard" at bounding box center [109, 63] width 202 height 10
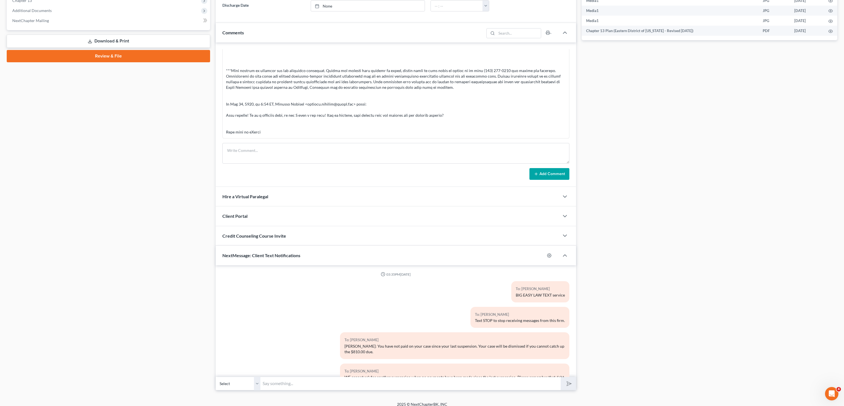
scroll to position [929, 0]
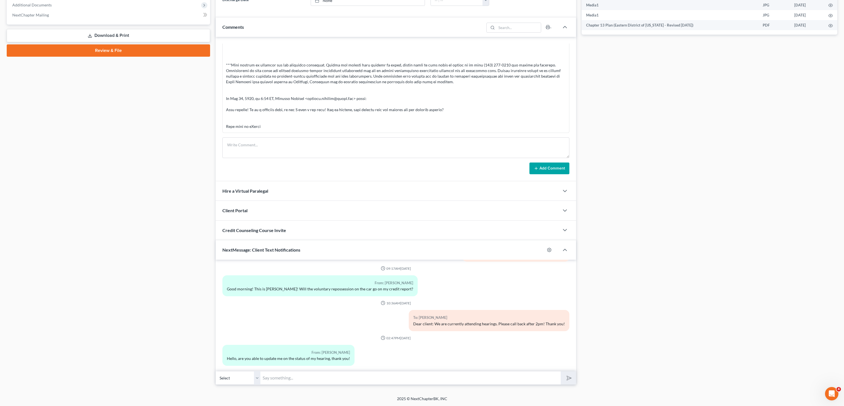
click at [394, 383] on input "text" at bounding box center [410, 378] width 300 height 14
type input "The stay was lifted on the vehicle- you can call and try to make arrangements w…"
click at [561, 372] on button "submit" at bounding box center [568, 378] width 15 height 13
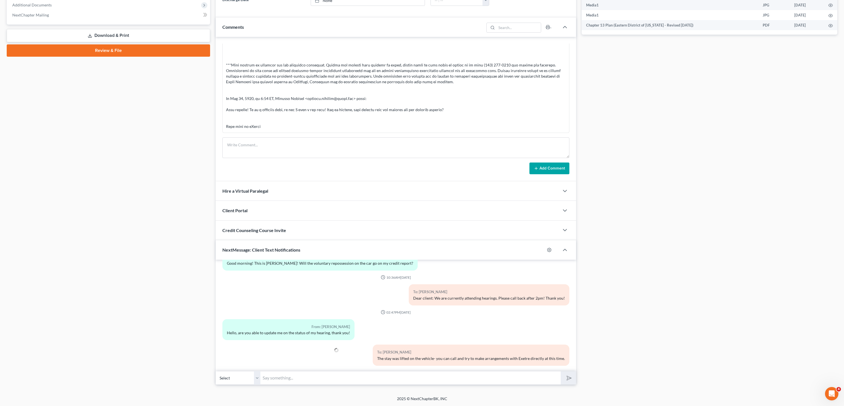
type input "I"
type input "E"
type input "*Exeter"
click at [561, 372] on button "submit" at bounding box center [568, 378] width 15 height 13
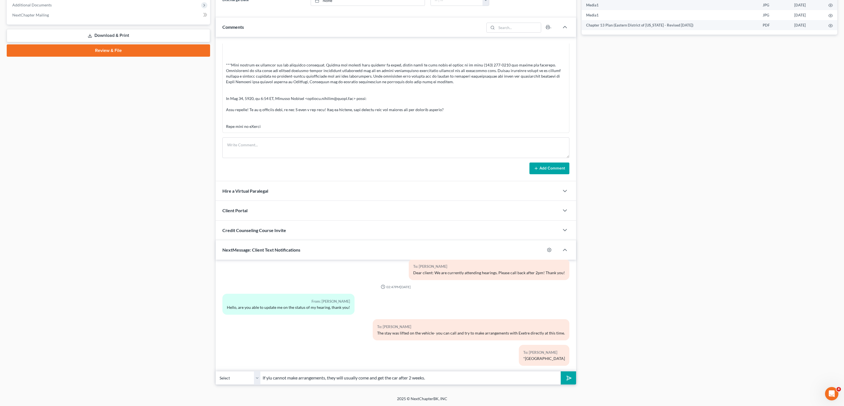
type input "If yiu cannot make arrangements, they will usually come and get the car after 2…"
click at [561, 372] on button "submit" at bounding box center [568, 378] width 15 height 13
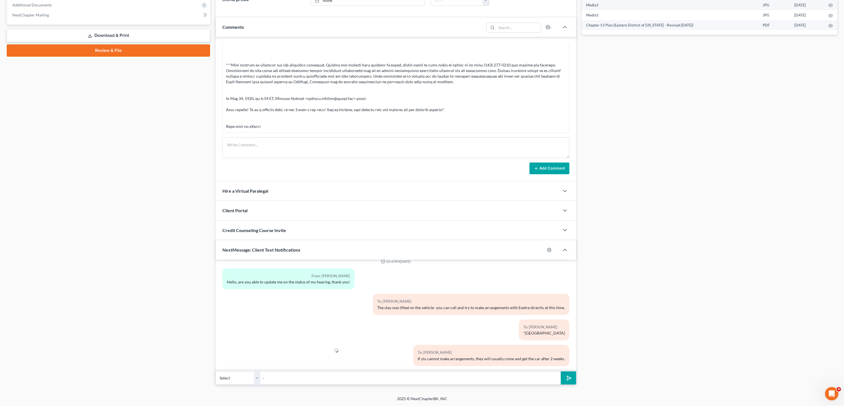
type input "- [PERSON_NAME] at Big Easy Law"
click at [408, 377] on input "- [PERSON_NAME] at Big Easy Law" at bounding box center [410, 378] width 300 height 14
drag, startPoint x: 264, startPoint y: 379, endPoint x: 328, endPoint y: 374, distance: 64.2
click at [264, 379] on input "- [PERSON_NAME] at Big Easy Law" at bounding box center [410, 378] width 300 height 14
click at [346, 384] on input "- [PERSON_NAME] at Big Easy Law" at bounding box center [410, 378] width 300 height 14
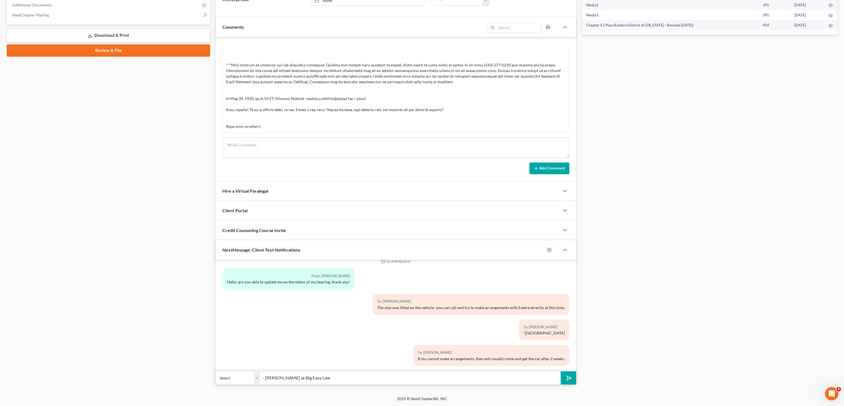
drag, startPoint x: 568, startPoint y: 378, endPoint x: 564, endPoint y: 374, distance: 5.1
click at [568, 378] on icon "submit" at bounding box center [568, 378] width 8 height 8
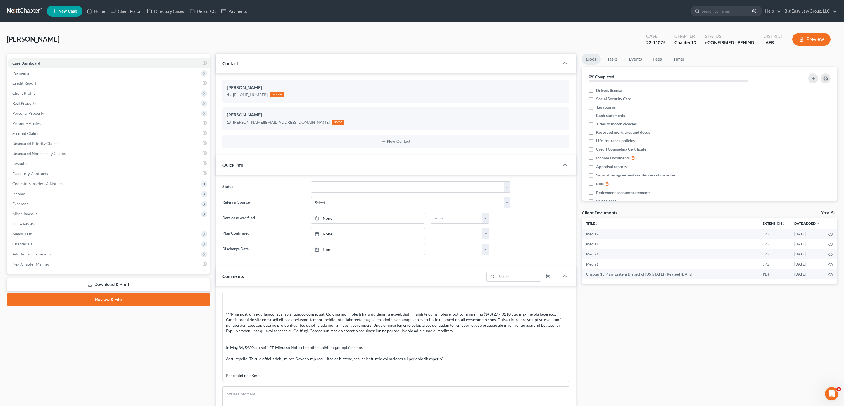
scroll to position [1057, 0]
drag, startPoint x: 102, startPoint y: 16, endPoint x: 105, endPoint y: 19, distance: 4.0
click at [102, 16] on ul "New Case Home Client Portal Directory Cases DebtorCC Payments - No Result - See…" at bounding box center [442, 11] width 790 height 15
click at [51, 251] on span "Additional Documents" at bounding box center [109, 254] width 202 height 10
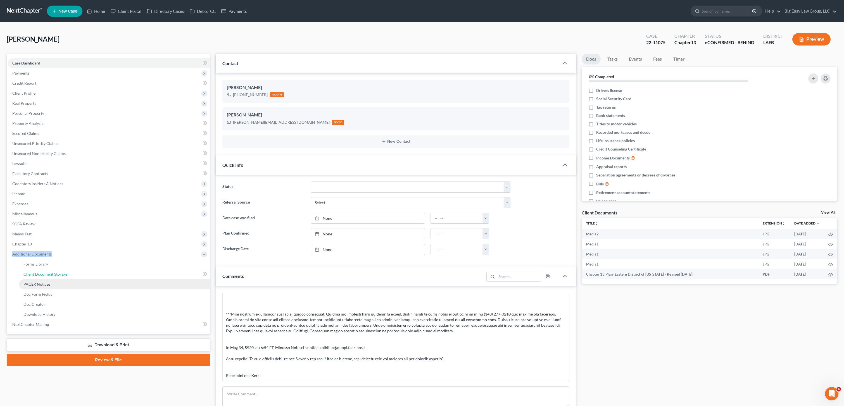
drag, startPoint x: 52, startPoint y: 279, endPoint x: 53, endPoint y: 285, distance: 7.1
click at [52, 279] on link "Client Document Storage" at bounding box center [114, 274] width 191 height 10
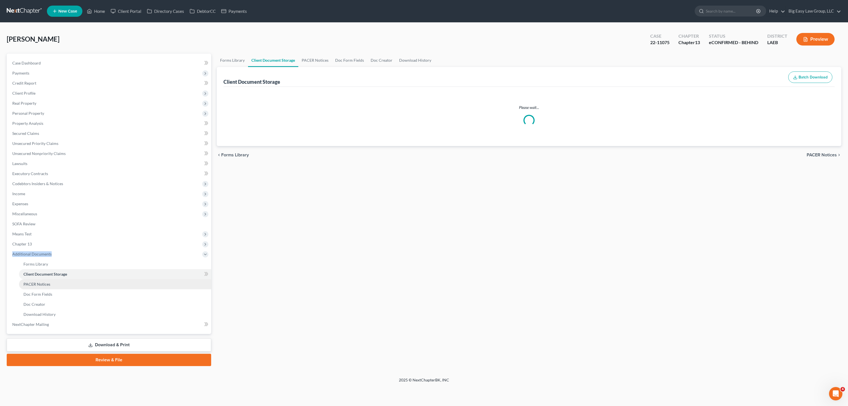
drag, startPoint x: 53, startPoint y: 286, endPoint x: 313, endPoint y: 247, distance: 263.0
click at [54, 286] on link "PACER Notices" at bounding box center [115, 284] width 192 height 10
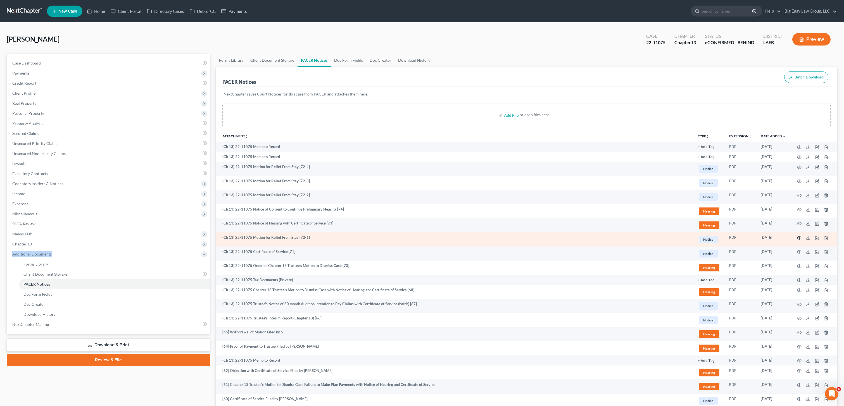
click at [797, 236] on icon "button" at bounding box center [799, 238] width 4 height 4
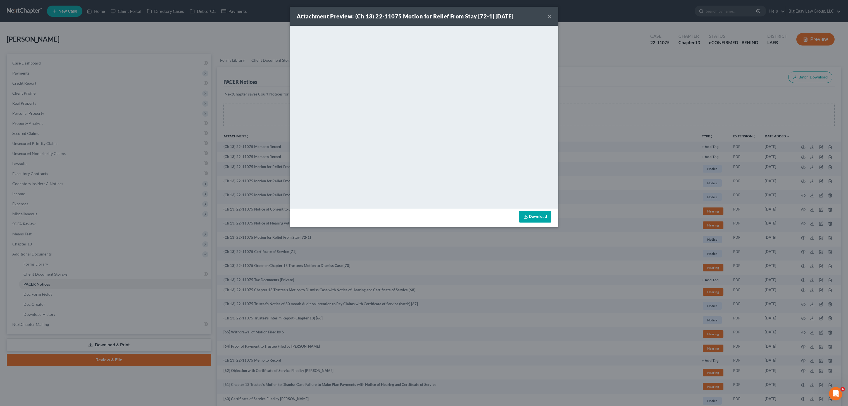
drag, startPoint x: 180, startPoint y: 58, endPoint x: 183, endPoint y: 60, distance: 3.4
click at [180, 57] on div "Attachment Preview: (Ch 13) 22-11075 Motion for Relief From Stay [72-1] 08/01/2…" at bounding box center [424, 203] width 848 height 406
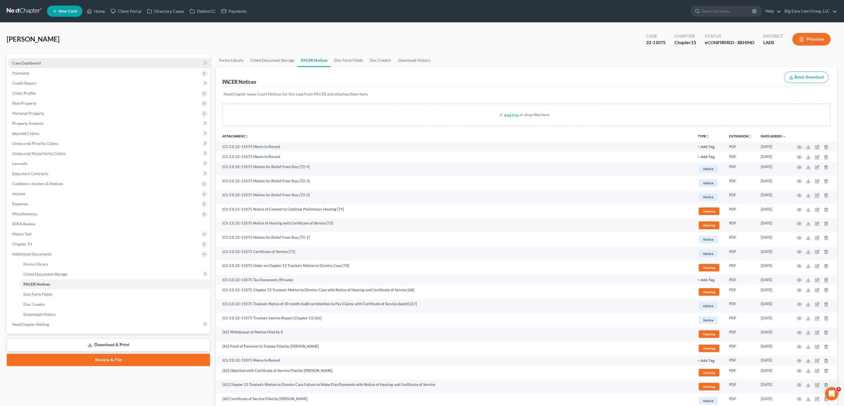
drag, startPoint x: 38, startPoint y: 62, endPoint x: 75, endPoint y: 63, distance: 37.4
click at [38, 62] on span "Case Dashboard" at bounding box center [26, 63] width 28 height 5
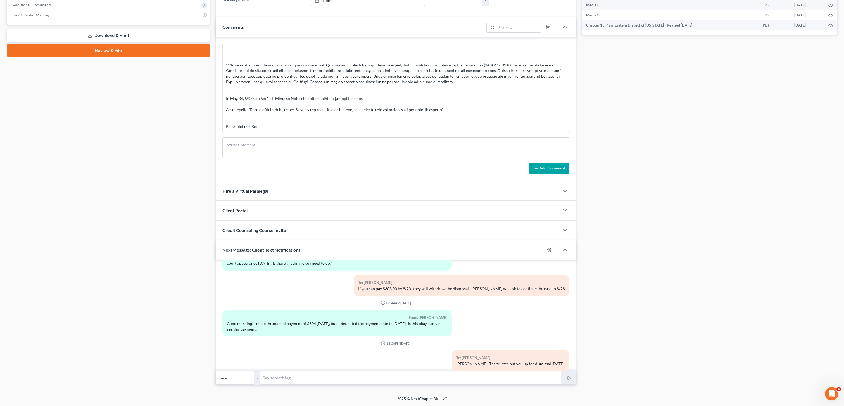
scroll to position [1057, 0]
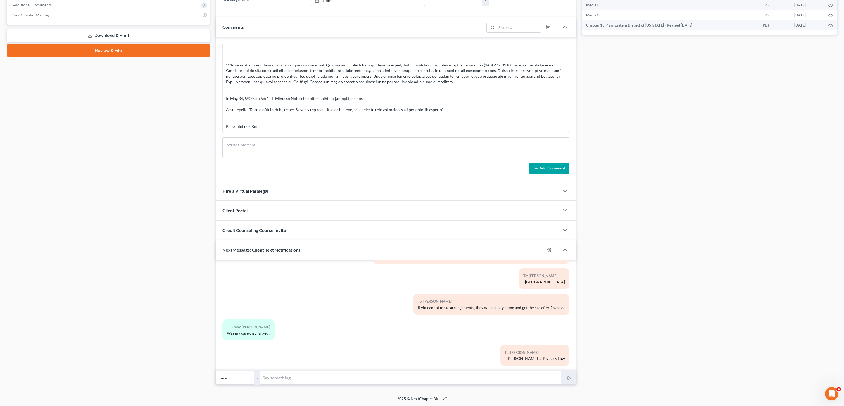
click at [367, 385] on div "Petition Navigation Case Dashboard Payments Invoices Payments Payments Credit R…" at bounding box center [422, 96] width 830 height 585
click at [370, 381] on input "text" at bounding box center [410, 378] width 300 height 14
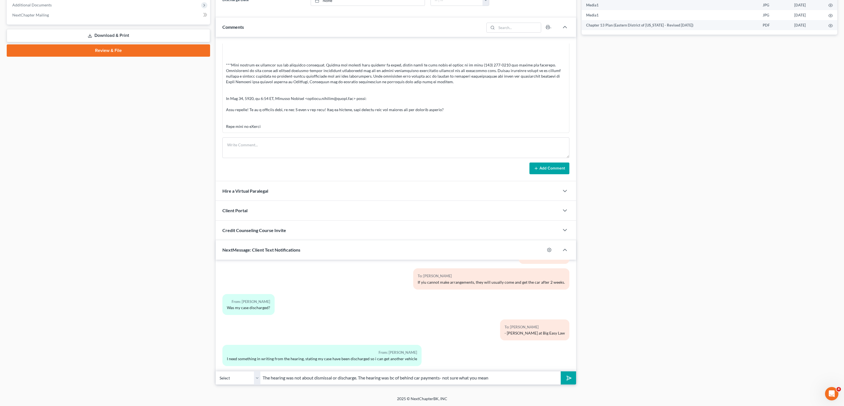
type input "The hearing was not about dismissal or discharge. The hearing was bc of behind …"
click at [561, 372] on button "submit" at bounding box center [568, 378] width 15 height 13
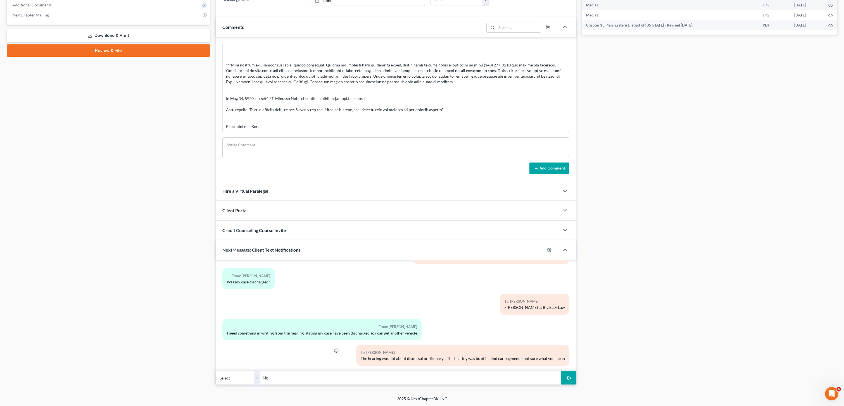
type input "N"
click at [561, 372] on button "submit" at bounding box center [568, 378] width 15 height 13
type input "You are still in an actibve case- you need to let them know thaty"
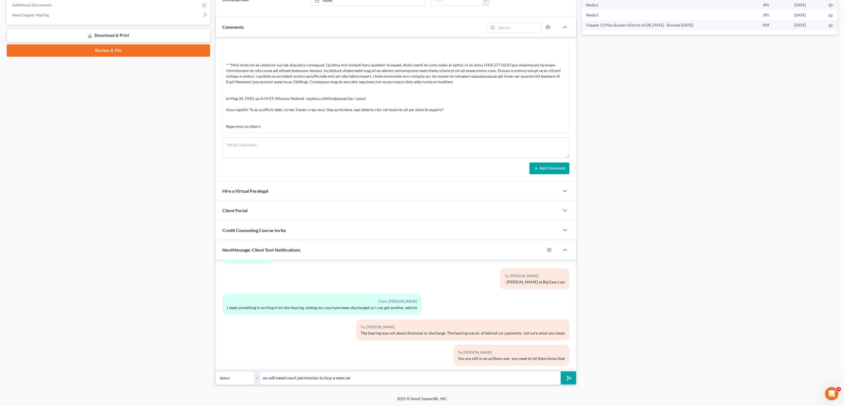
type input "ou will need court permission to buy a new car"
click at [561, 372] on button "submit" at bounding box center [568, 378] width 15 height 13
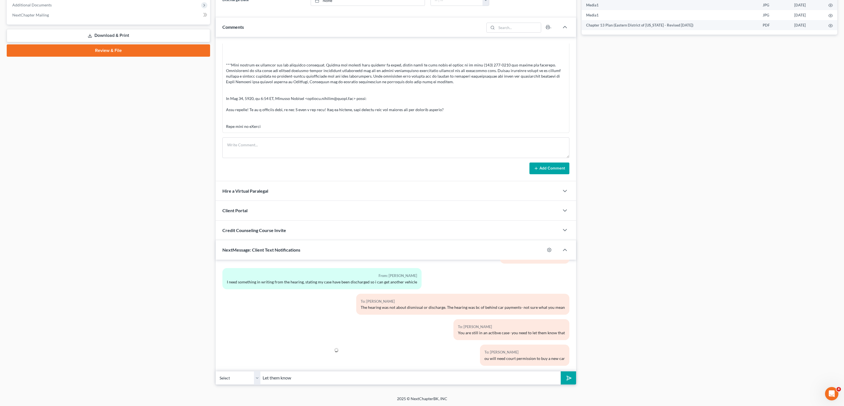
type input "Let them know"
click at [561, 372] on button "submit" at bounding box center [568, 378] width 15 height 13
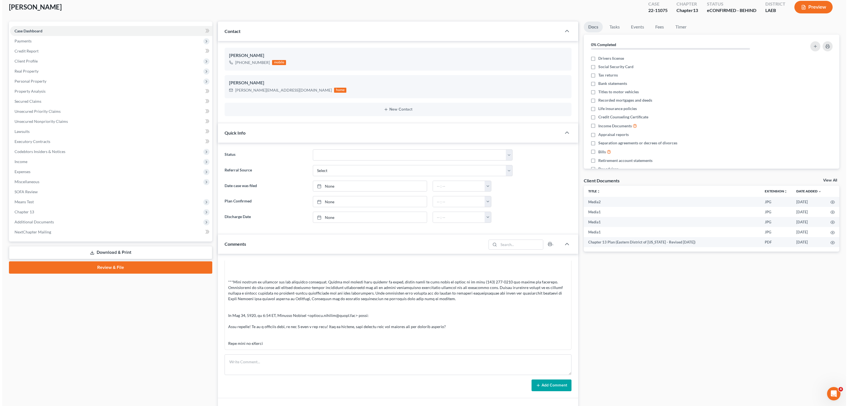
scroll to position [0, 0]
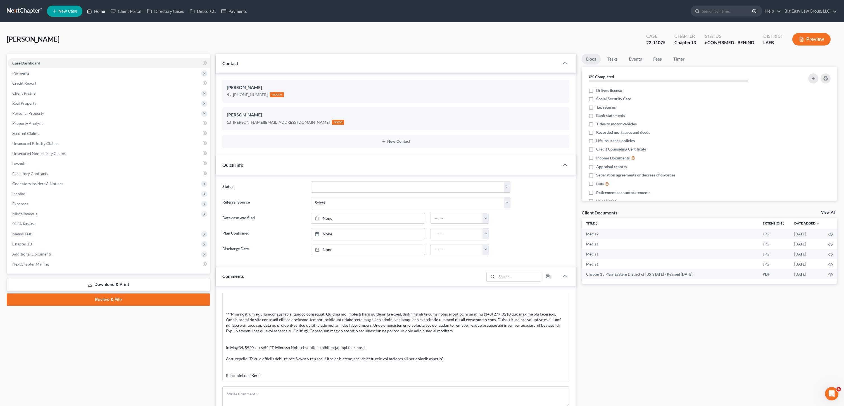
drag, startPoint x: 105, startPoint y: 6, endPoint x: 99, endPoint y: 15, distance: 11.4
click at [105, 6] on link "Home" at bounding box center [96, 11] width 24 height 10
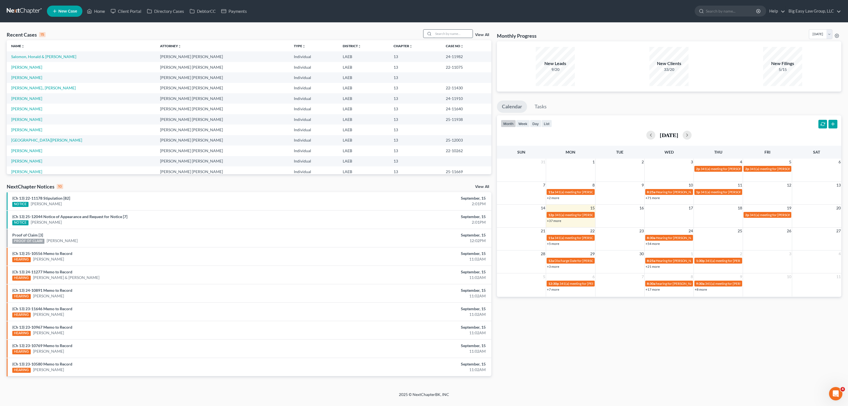
click at [445, 34] on input "search" at bounding box center [453, 34] width 39 height 8
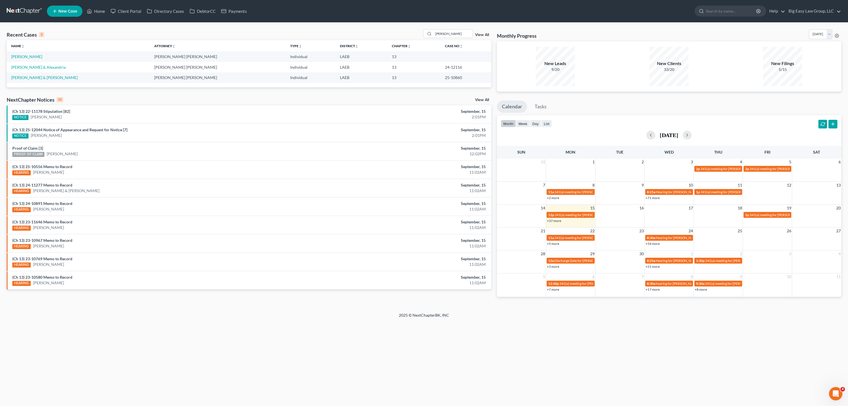
click at [458, 28] on div "Recent Cases 3 webre View All Name unfold_more expand_more expand_less Attorney…" at bounding box center [424, 168] width 848 height 290
drag, startPoint x: 460, startPoint y: 31, endPoint x: 426, endPoint y: 26, distance: 33.9
click at [426, 26] on div "Recent Cases 3 webre View All Name unfold_more expand_more expand_less Attorney…" at bounding box center [424, 168] width 848 height 290
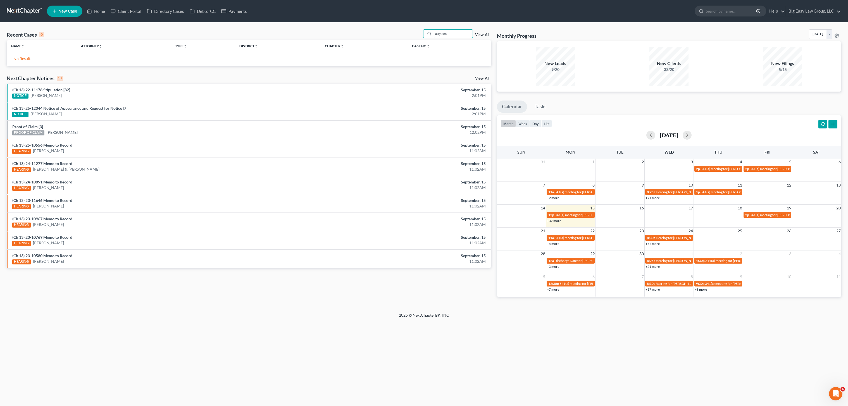
drag, startPoint x: 459, startPoint y: 30, endPoint x: 427, endPoint y: 27, distance: 31.9
click at [427, 27] on div "Recent Cases 0 augusta View All Name unfold_more expand_more expand_less Attorn…" at bounding box center [424, 168] width 848 height 290
drag, startPoint x: 447, startPoint y: 32, endPoint x: 436, endPoint y: 32, distance: 10.6
click at [430, 30] on div "augusta" at bounding box center [448, 33] width 50 height 9
type input "a"
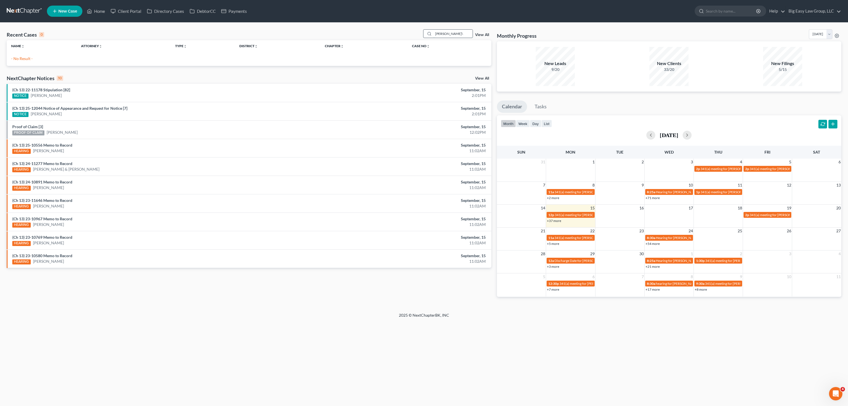
type input "[PERSON_NAME]"
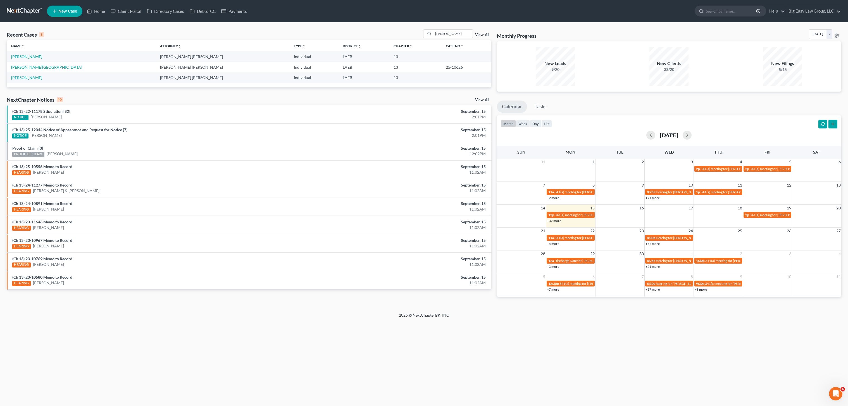
click at [15, 53] on td "[PERSON_NAME]" at bounding box center [81, 56] width 149 height 10
click at [16, 56] on link "[PERSON_NAME]" at bounding box center [26, 56] width 31 height 5
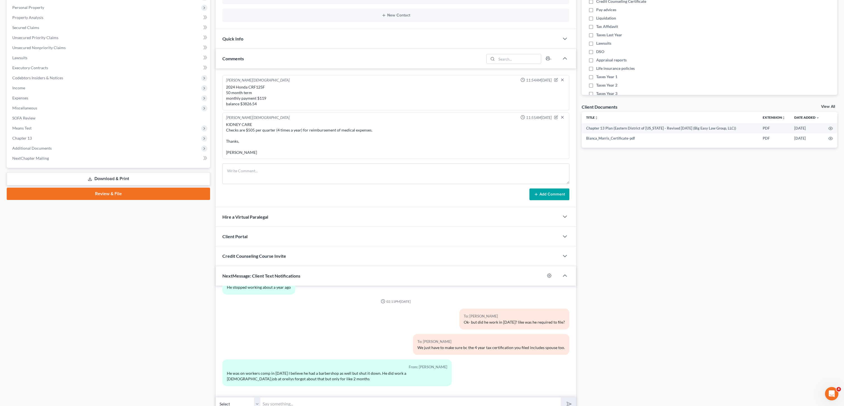
scroll to position [132, 0]
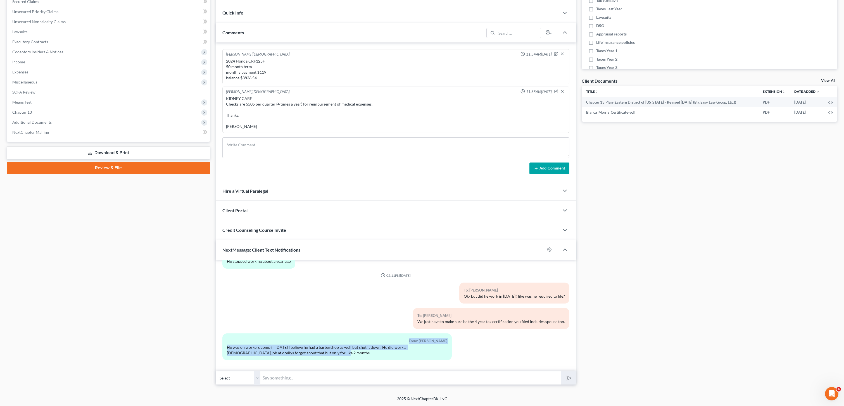
click at [361, 359] on div "From: Bianca Morris He was on workers comp in 2023 I believe he had a barbersho…" at bounding box center [336, 347] width 229 height 27
drag, startPoint x: 394, startPoint y: 350, endPoint x: 389, endPoint y: 351, distance: 5.4
click at [394, 351] on div "He was on workers comp in [DATE] I believe he had a barbershop as well but shut…" at bounding box center [337, 350] width 220 height 11
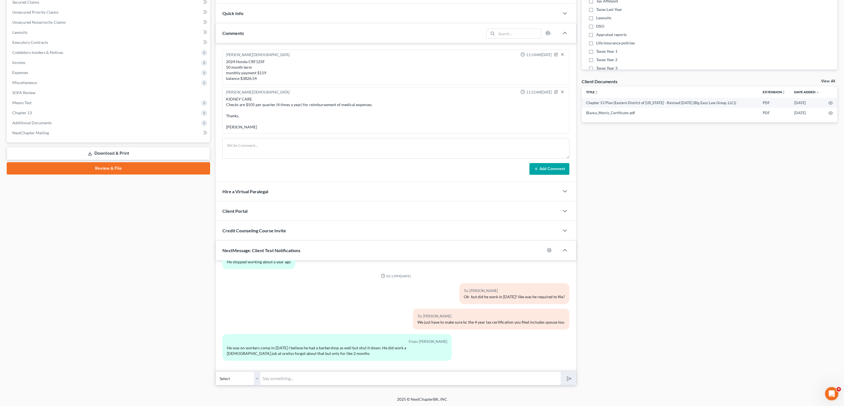
scroll to position [131, 0]
drag, startPoint x: 391, startPoint y: 363, endPoint x: 449, endPoint y: 364, distance: 57.3
click at [402, 365] on div "From: Bianca Morris He was on workers comp in 2023 I believe he had a barbersho…" at bounding box center [337, 350] width 235 height 31
click at [448, 363] on div "From: Bianca Morris He was on workers comp in 2023 I believe he had a barbersho…" at bounding box center [337, 350] width 235 height 31
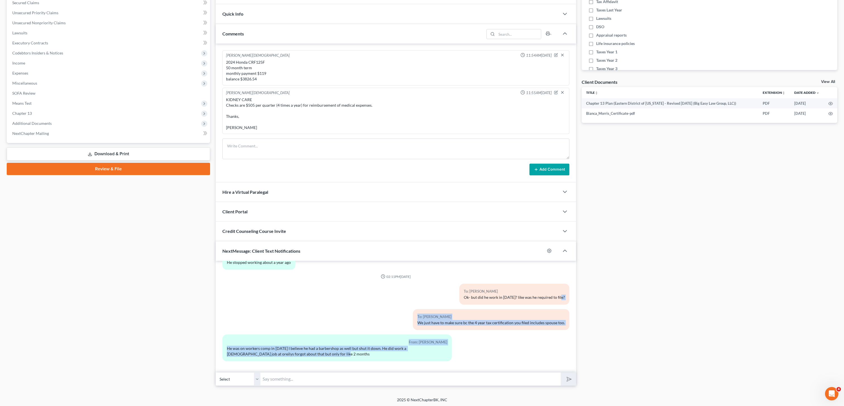
drag, startPoint x: 383, startPoint y: 339, endPoint x: 331, endPoint y: 310, distance: 59.4
click at [343, 313] on div "To: Bianca Morris We just have to make sure bc the 4 year tax certification you…" at bounding box center [454, 321] width 235 height 25
drag, startPoint x: 224, startPoint y: 309, endPoint x: 403, endPoint y: 361, distance: 186.6
click at [362, 368] on div "03:34PM, 09/11/2025 To: Bianca Morris mrs. Morris: This is Lauren at Big Easy L…" at bounding box center [396, 317] width 360 height 112
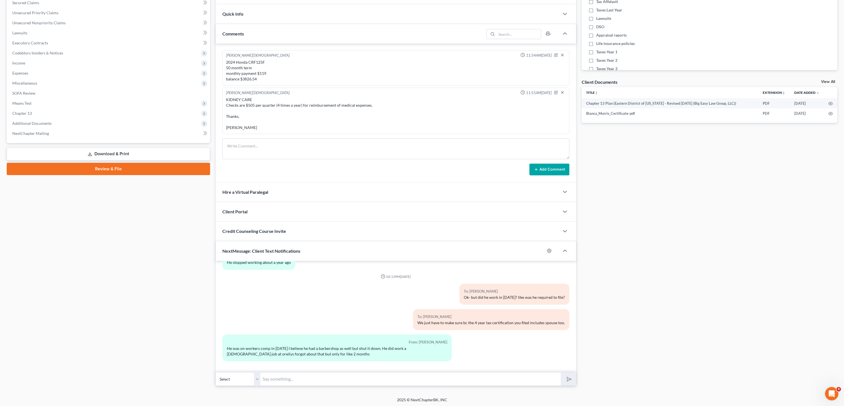
drag, startPoint x: 386, startPoint y: 348, endPoint x: 382, endPoint y: 347, distance: 3.9
click at [386, 348] on div "He was on workers comp in [DATE] I believe he had a barbershop as well but shut…" at bounding box center [337, 351] width 220 height 11
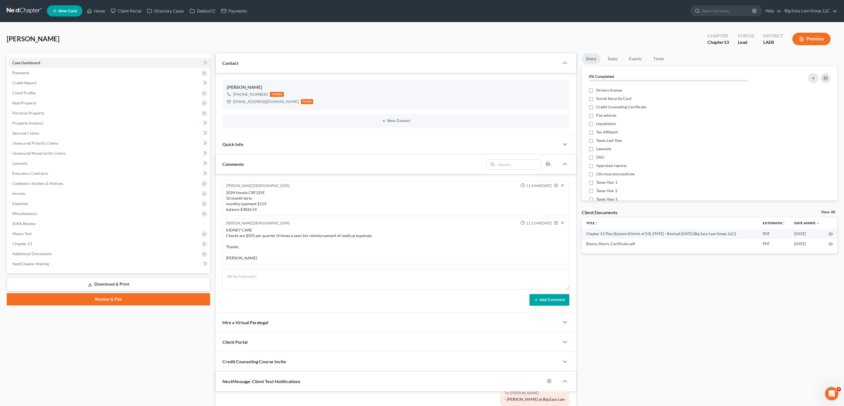
scroll to position [0, 0]
click at [97, 7] on link "Home" at bounding box center [96, 11] width 24 height 10
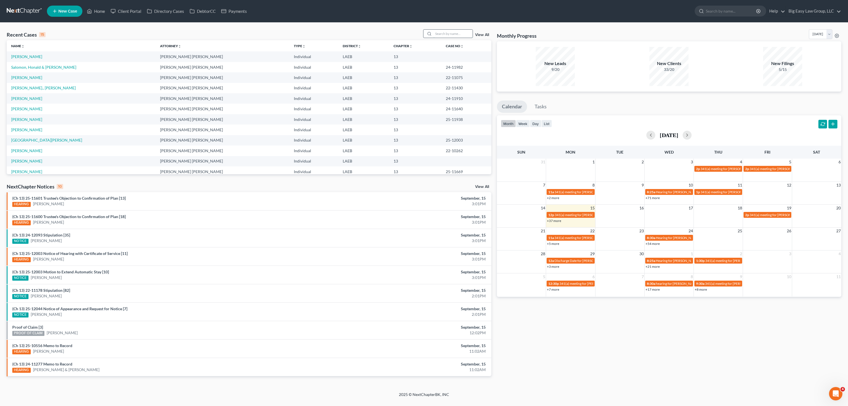
drag, startPoint x: 460, startPoint y: 33, endPoint x: 472, endPoint y: 43, distance: 15.1
click at [460, 33] on input "search" at bounding box center [453, 34] width 39 height 8
type input "adams"
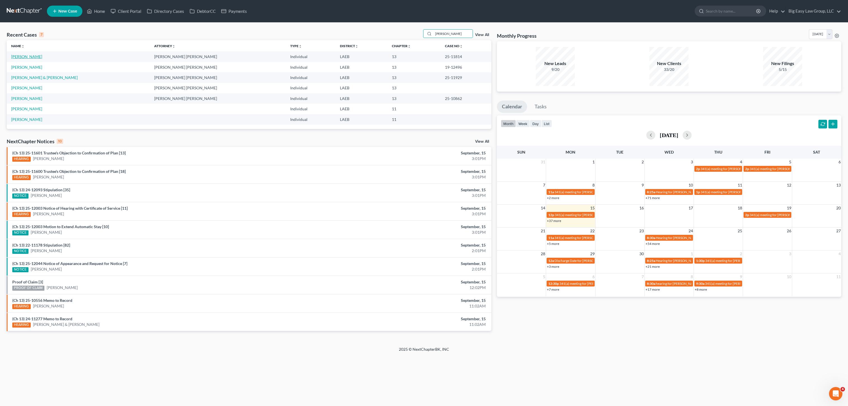
click at [24, 55] on link "[PERSON_NAME]" at bounding box center [26, 56] width 31 height 5
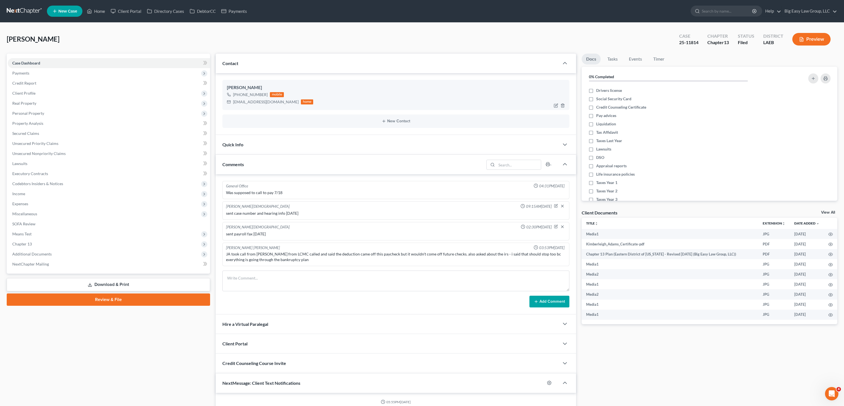
scroll to position [1629, 0]
drag, startPoint x: 275, startPoint y: 104, endPoint x: 244, endPoint y: 104, distance: 31.0
click at [229, 102] on div "mpack0405@gmail.com home" at bounding box center [270, 101] width 86 height 7
copy div "mpack0405@gmail.com"
click at [49, 253] on span "Additional Documents" at bounding box center [31, 254] width 39 height 5
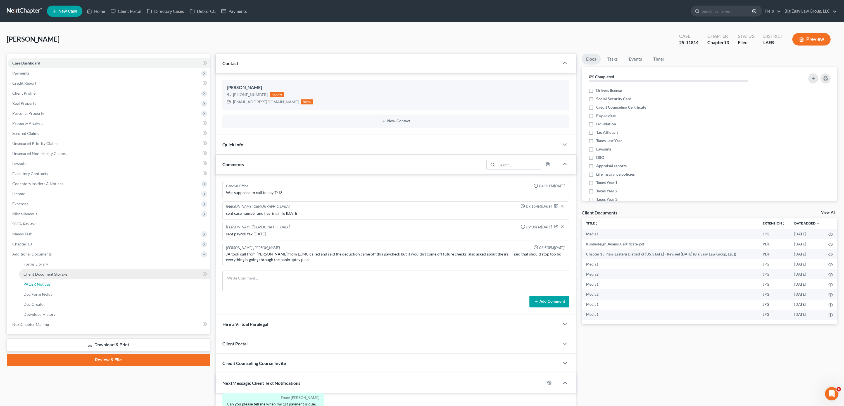
click at [58, 287] on link "PACER Notices" at bounding box center [114, 284] width 191 height 10
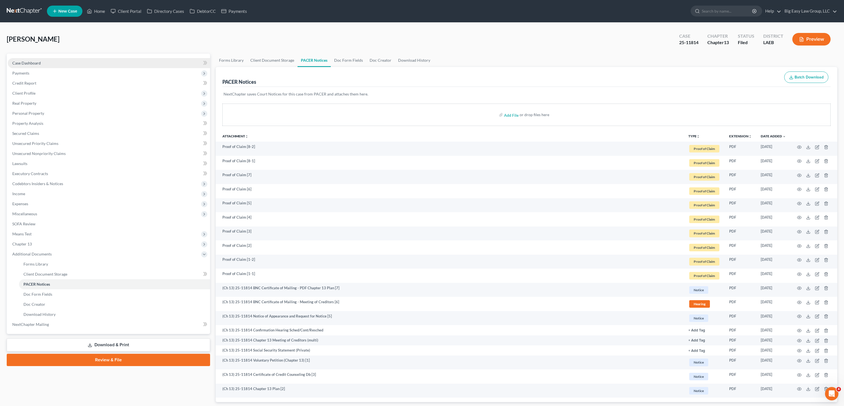
click at [35, 62] on span "Case Dashboard" at bounding box center [26, 63] width 28 height 5
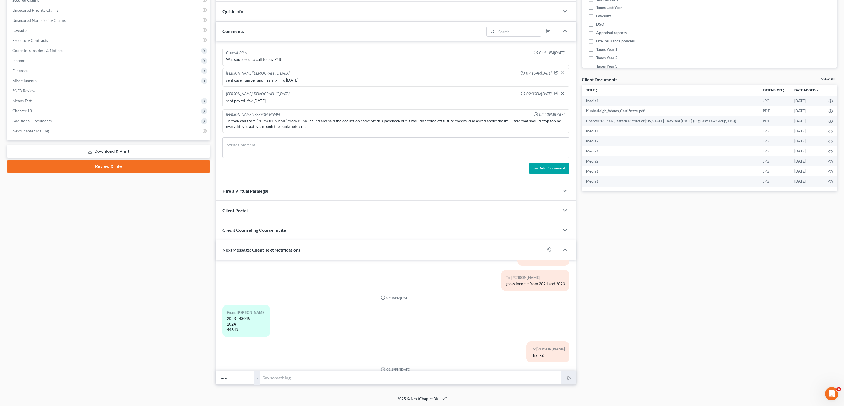
scroll to position [955, 0]
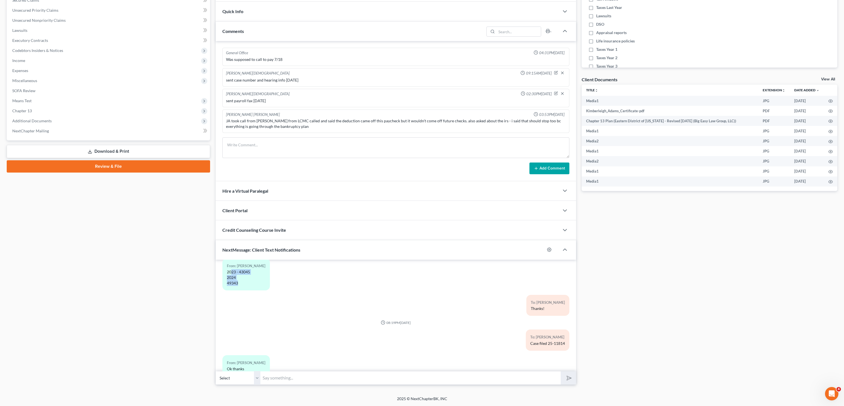
drag, startPoint x: 231, startPoint y: 272, endPoint x: 263, endPoint y: 287, distance: 34.9
click at [260, 287] on div "From: Kimberleigh Adams 2023 - 43045 2024 49343" at bounding box center [245, 274] width 47 height 32
click at [263, 287] on div "From: Kimberleigh Adams 2023 - 43045 2024 49343" at bounding box center [245, 274] width 47 height 32
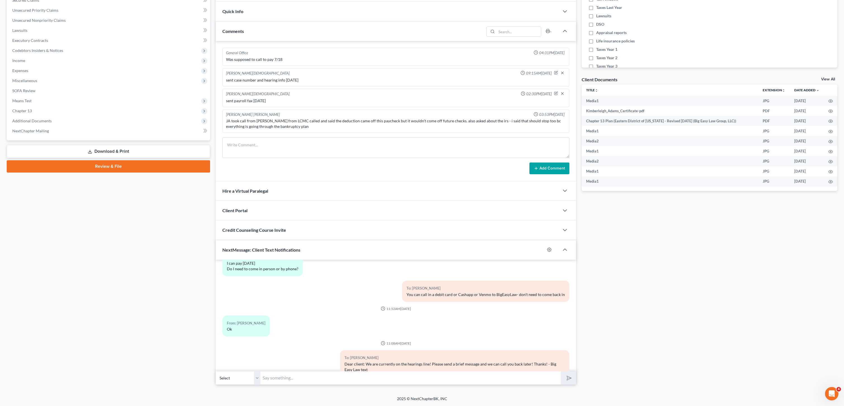
scroll to position [698, 0]
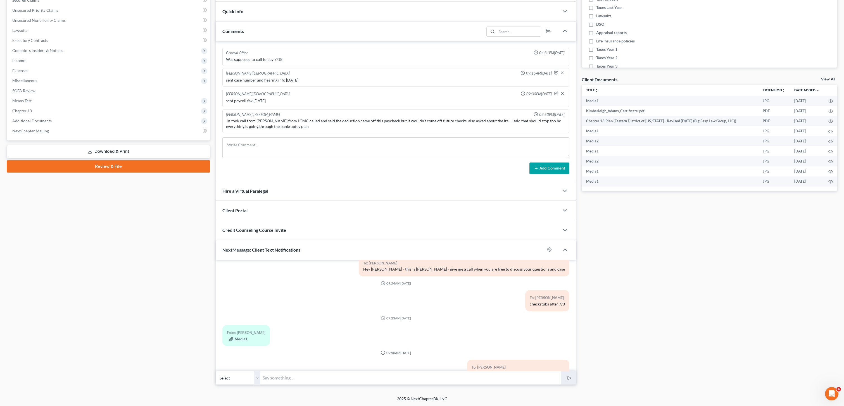
drag, startPoint x: 401, startPoint y: 378, endPoint x: 427, endPoint y: 391, distance: 28.6
click at [401, 378] on input "text" at bounding box center [410, 378] width 300 height 14
type input "Ms. Adams: i need a copy of your 2024 taxes."
click at [561, 372] on button "submit" at bounding box center [568, 378] width 15 height 13
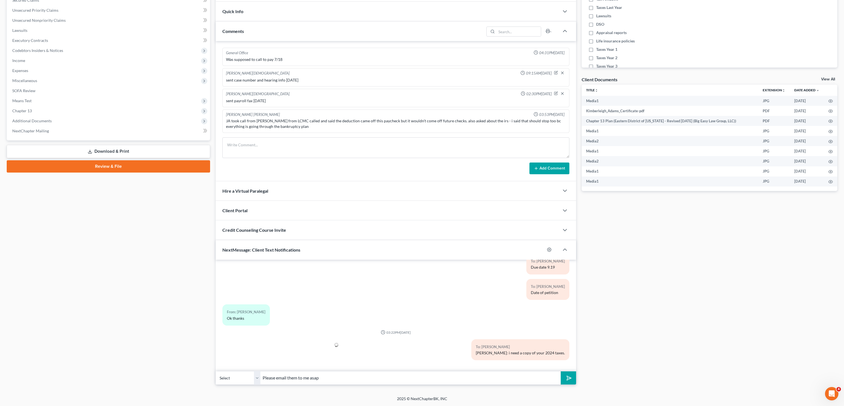
type input "Please email them to me asap"
click at [561, 372] on button "submit" at bounding box center [568, 378] width 15 height 13
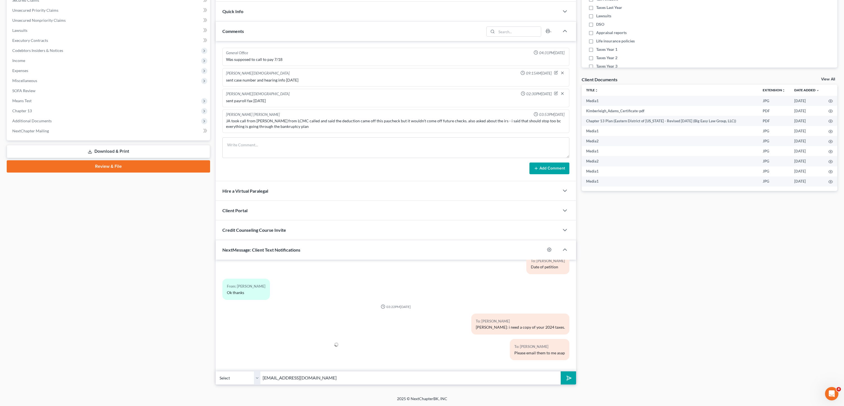
click at [561, 372] on button "submit" at bounding box center [568, 378] width 15 height 13
type input "office@bigeasybk.com\"
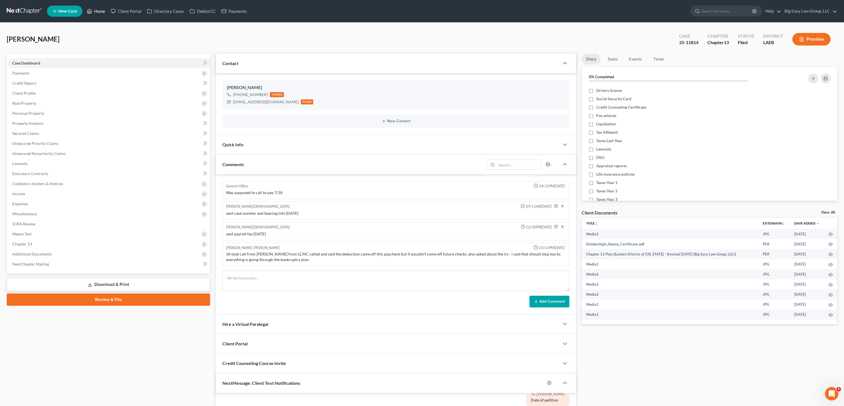
scroll to position [1715, 0]
click at [100, 15] on link "Home" at bounding box center [96, 11] width 24 height 10
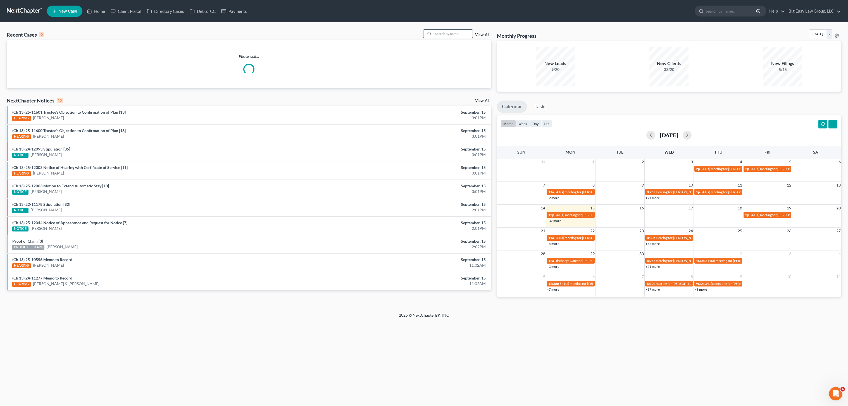
click at [449, 35] on input "search" at bounding box center [453, 34] width 39 height 8
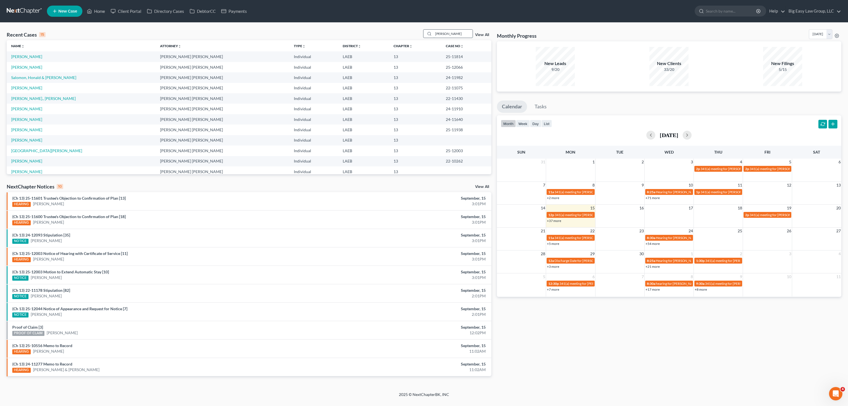
type input "burke"
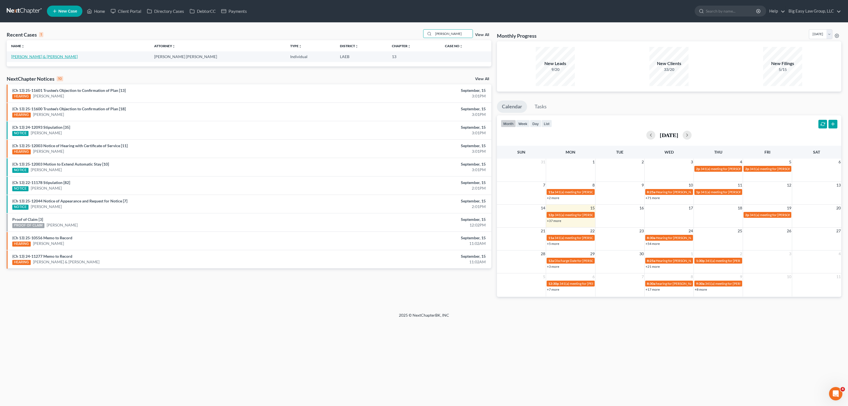
click at [47, 56] on link "[PERSON_NAME] & [PERSON_NAME]" at bounding box center [44, 56] width 66 height 5
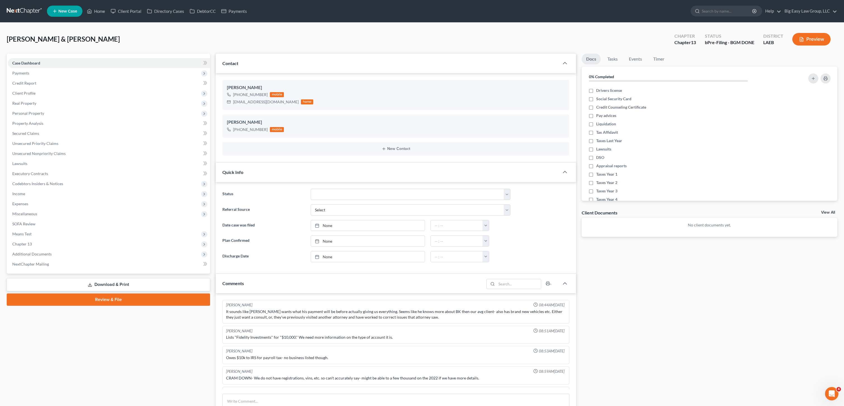
click at [537, 347] on div "Bryce Murray 08:53AM, 07/25/2024 Owes $10k to IRS for payroll tax- no business …" at bounding box center [395, 355] width 347 height 18
click at [541, 352] on span "08:53AM, 07/25/2024" at bounding box center [552, 351] width 26 height 5
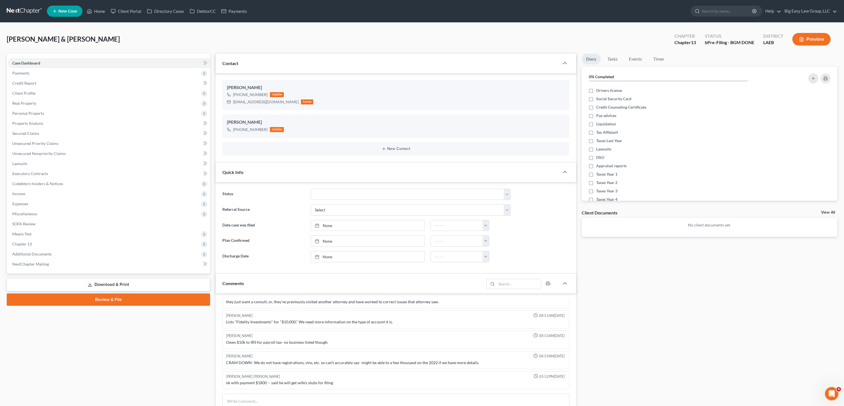
click at [548, 340] on div "Owes $10k to IRS for payroll tax- no business listed though." at bounding box center [395, 343] width 339 height 6
click at [251, 378] on div "[PERSON_NAME] [PERSON_NAME]" at bounding box center [253, 376] width 54 height 5
click at [58, 193] on span "Income" at bounding box center [109, 194] width 202 height 10
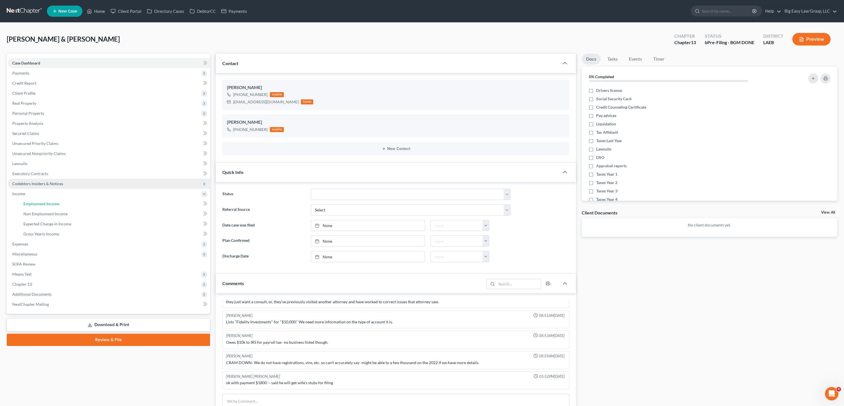
click at [82, 201] on link "Employment Income" at bounding box center [114, 204] width 191 height 10
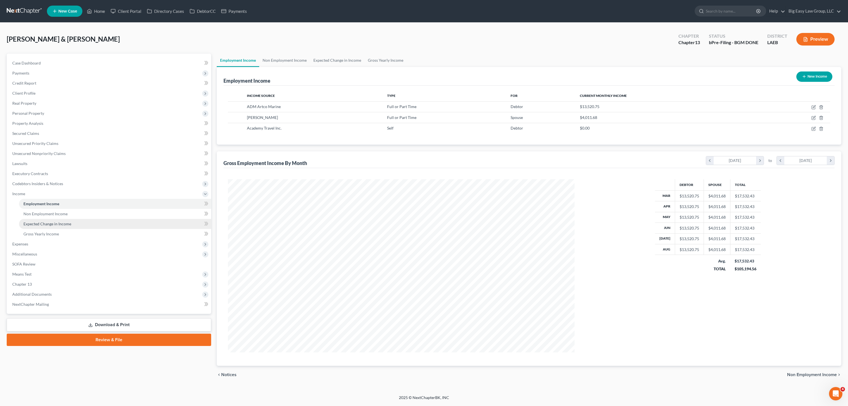
scroll to position [173, 358]
click at [815, 108] on icon "button" at bounding box center [813, 107] width 3 height 3
select select "0"
select select "19"
select select "1"
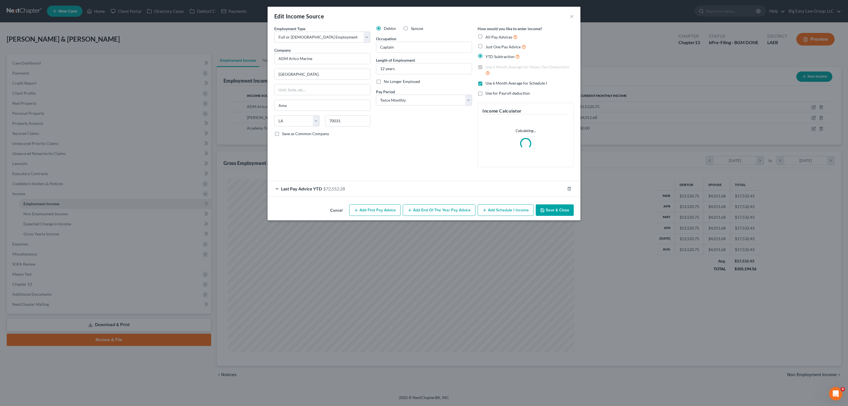
click at [322, 192] on div "Last Pay Advice YTD $72,552.28" at bounding box center [416, 188] width 297 height 15
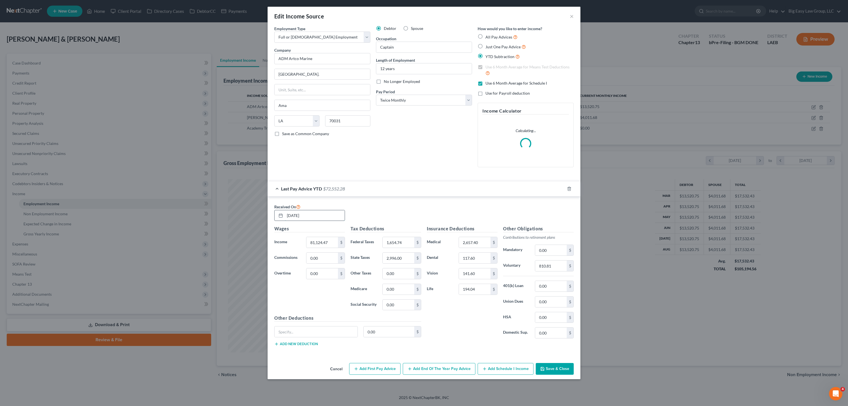
click at [319, 220] on input "06/30/2024" at bounding box center [315, 215] width 60 height 11
drag, startPoint x: 314, startPoint y: 217, endPoint x: 264, endPoint y: 200, distance: 53.1
click at [260, 204] on div "Edit Income Source × Employment Type * Select Full or Part Time Employment Self…" at bounding box center [424, 203] width 848 height 406
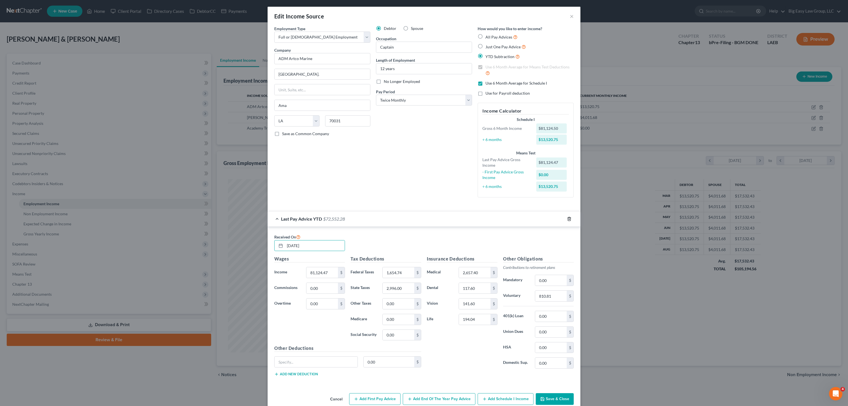
click at [567, 217] on icon "button" at bounding box center [569, 219] width 4 height 4
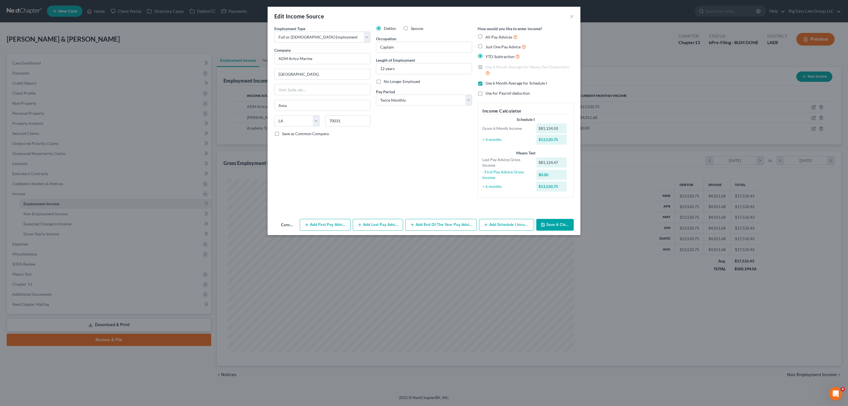
click at [565, 217] on div "Cancel Add First Pay Advice Add Last Pay Advice Add End of the Year Pay Advice …" at bounding box center [424, 226] width 313 height 18
click at [326, 225] on button "Add First Pay Advice" at bounding box center [325, 225] width 51 height 12
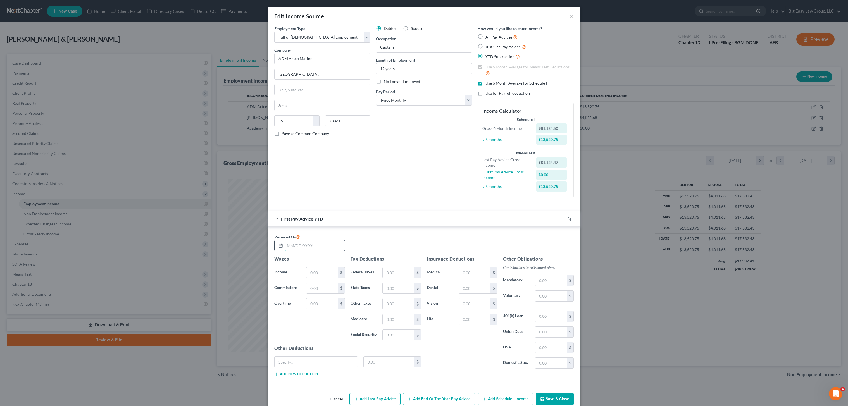
click at [304, 244] on input "text" at bounding box center [315, 246] width 60 height 11
type input "02/28/2025"
drag, startPoint x: 323, startPoint y: 271, endPoint x: 329, endPoint y: 276, distance: 7.8
click at [323, 271] on input "text" at bounding box center [322, 272] width 32 height 11
type input "30,709.20"
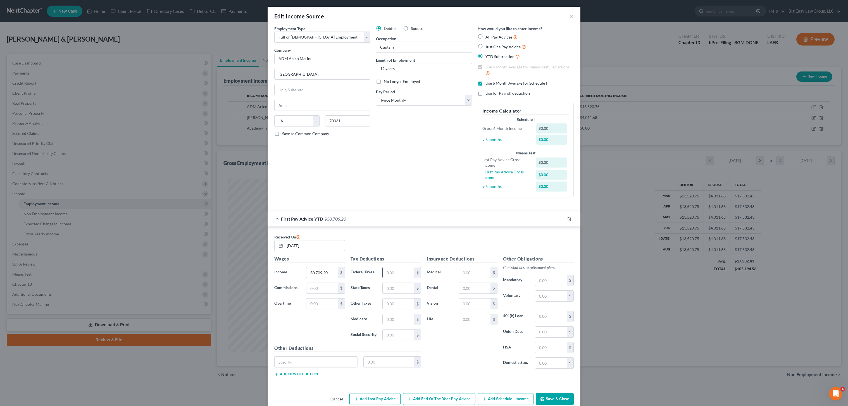
click at [402, 269] on input "text" at bounding box center [399, 272] width 32 height 11
type input "2,268.42"
click at [386, 284] on input "text" at bounding box center [399, 288] width 32 height 11
type input "1,150.00"
click at [390, 318] on input "text" at bounding box center [399, 319] width 32 height 11
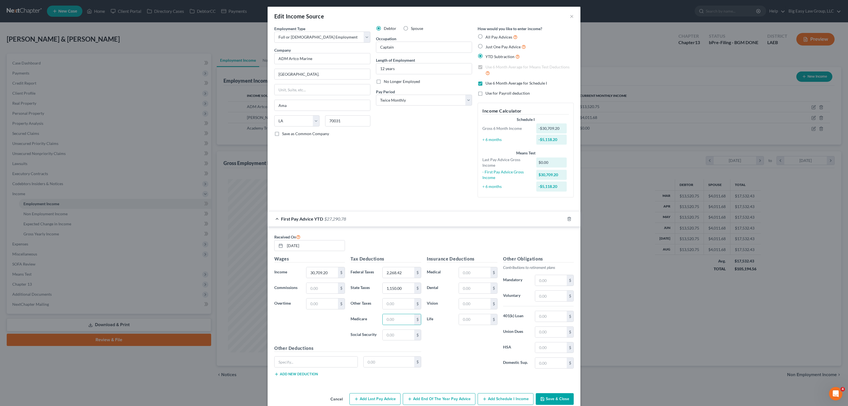
click at [374, 189] on div "Debtor Spouse Occupation Captain Length of Employment 12 years No Longer Employ…" at bounding box center [424, 114] width 102 height 176
click at [409, 291] on input "1,150.00" at bounding box center [399, 288] width 32 height 11
click at [550, 296] on input "text" at bounding box center [551, 296] width 32 height 11
type input "306.91"
click at [554, 318] on input "text" at bounding box center [551, 316] width 32 height 11
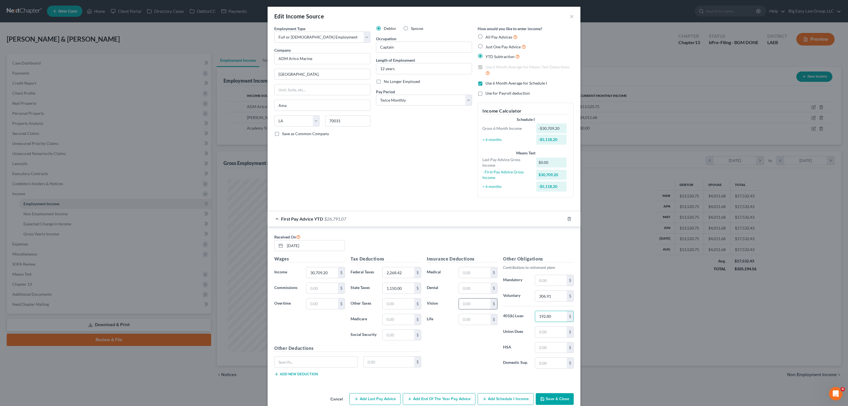
type input "192.80"
click at [477, 304] on input "text" at bounding box center [475, 304] width 32 height 11
type input "47.20"
click at [477, 322] on input "text" at bounding box center [475, 319] width 32 height 11
click at [475, 287] on input "text" at bounding box center [475, 288] width 32 height 11
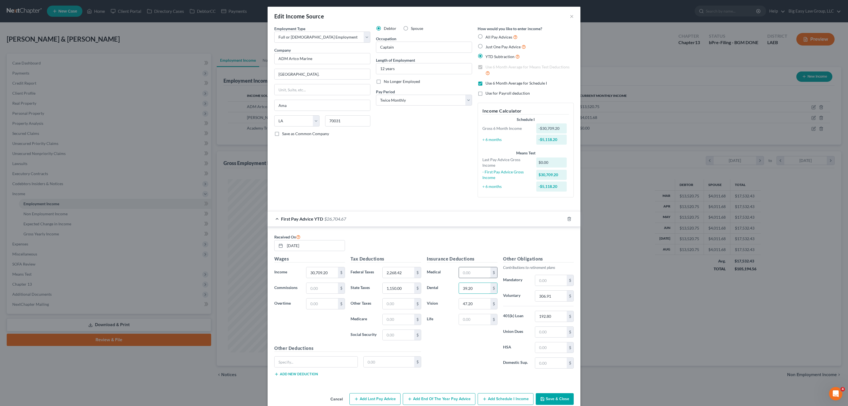
type input "39.20"
click at [487, 276] on input "text" at bounding box center [475, 272] width 32 height 11
type input "1,080.36"
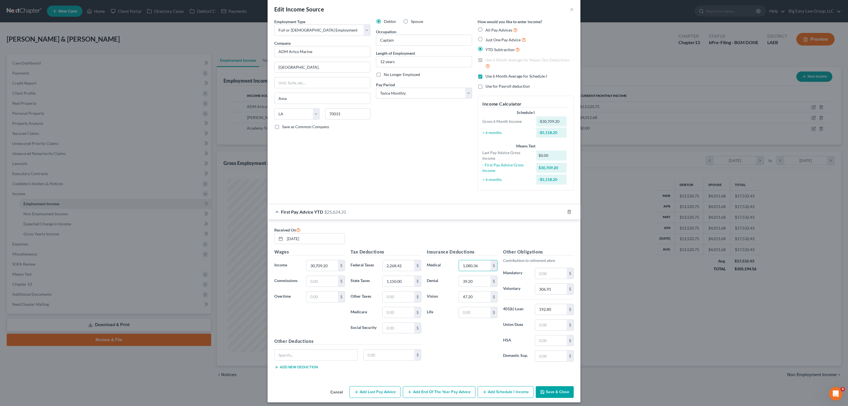
scroll to position [10, 0]
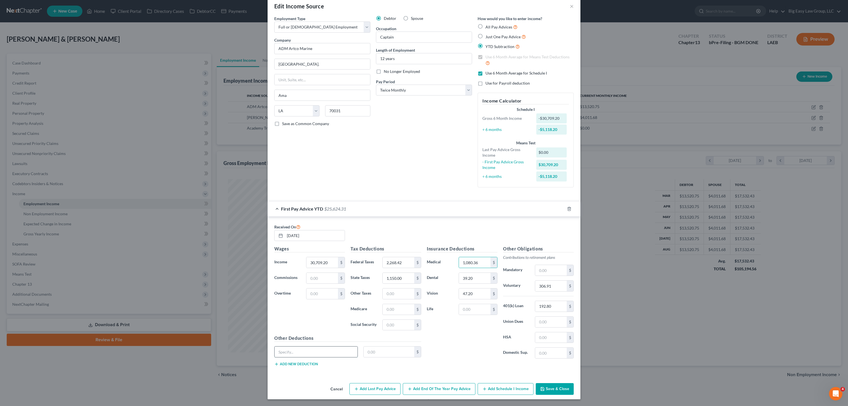
click at [340, 355] on input "text" at bounding box center [316, 352] width 83 height 11
type input "espp"
type input "306.91"
click at [470, 311] on input "text" at bounding box center [475, 309] width 32 height 11
type input "60.84"
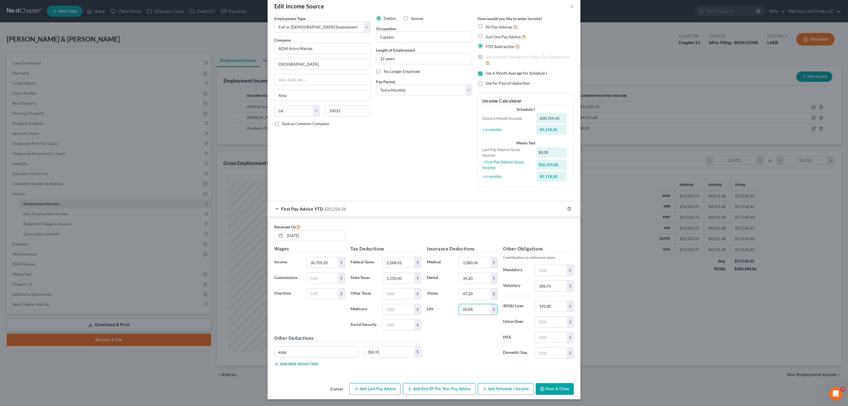
click at [387, 392] on button "Add Last Pay Advice" at bounding box center [374, 389] width 51 height 12
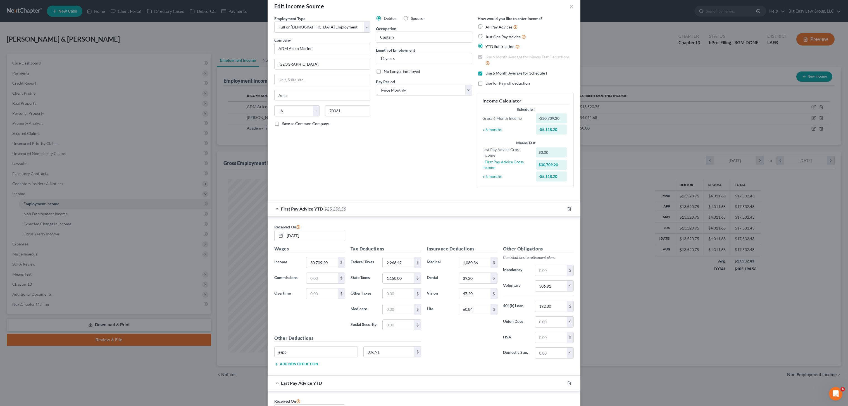
scroll to position [184, 0]
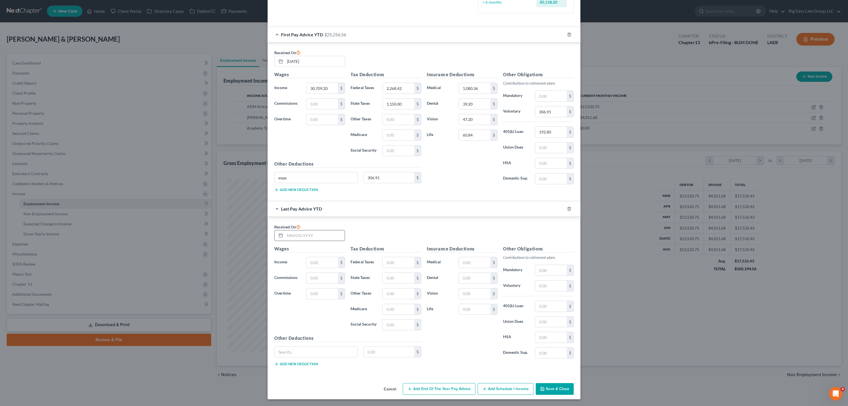
click at [304, 239] on input "text" at bounding box center [315, 235] width 60 height 11
type input "08/31/2025"
click at [392, 264] on input "text" at bounding box center [399, 262] width 32 height 11
drag, startPoint x: 309, startPoint y: 258, endPoint x: 314, endPoint y: 262, distance: 6.5
click at [309, 258] on input "text" at bounding box center [322, 262] width 32 height 11
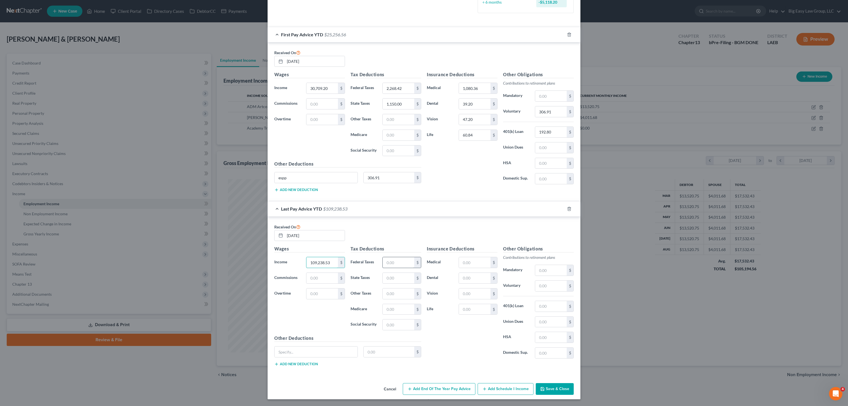
type input "109,238.53"
click at [384, 267] on input "text" at bounding box center [399, 262] width 32 height 11
type input "6,785.31"
click at [396, 277] on input "text" at bounding box center [399, 278] width 32 height 11
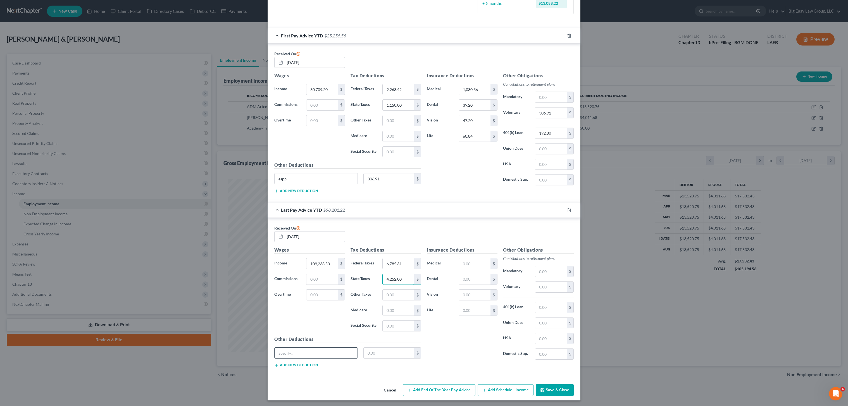
type input "4,252.00"
click at [307, 354] on input "text" at bounding box center [316, 353] width 83 height 11
type input "espp"
type input "1,145.39"
click at [392, 311] on input "text" at bounding box center [399, 310] width 32 height 11
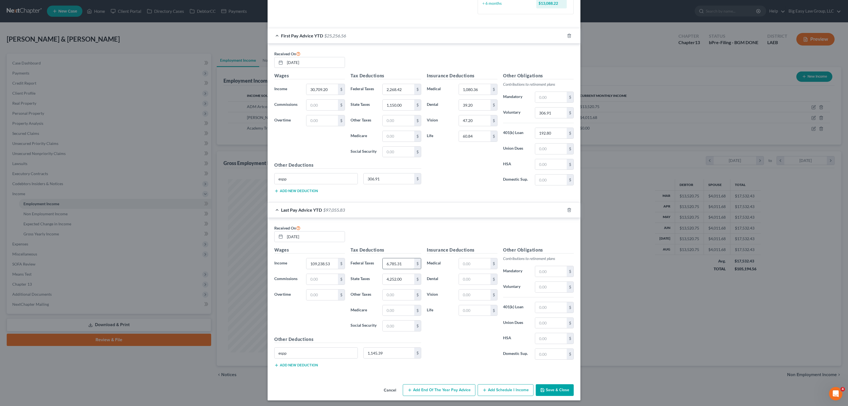
click at [410, 264] on input "6,785.31" at bounding box center [399, 263] width 32 height 11
drag, startPoint x: 410, startPoint y: 89, endPoint x: 411, endPoint y: 93, distance: 4.7
click at [412, 93] on div "2,268.42 $" at bounding box center [401, 90] width 39 height 11
click at [392, 153] on input "text" at bounding box center [399, 153] width 32 height 11
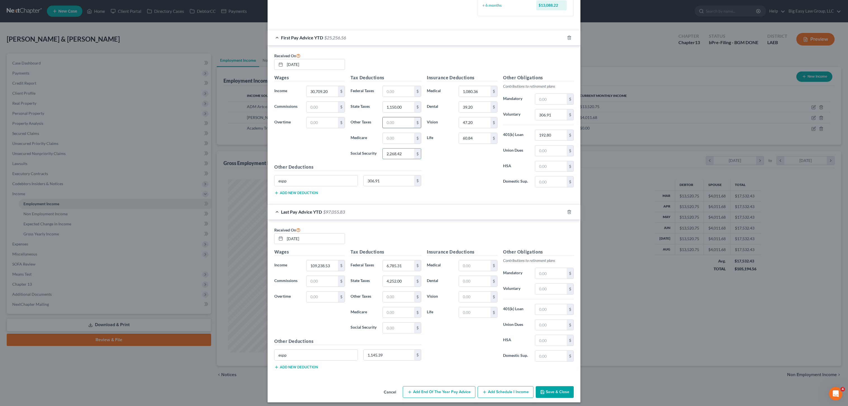
scroll to position [181, 0]
type input "2,268.42"
click at [399, 141] on input "text" at bounding box center [399, 138] width 32 height 11
type input "2,038.59"
click at [403, 296] on input "text" at bounding box center [399, 297] width 32 height 11
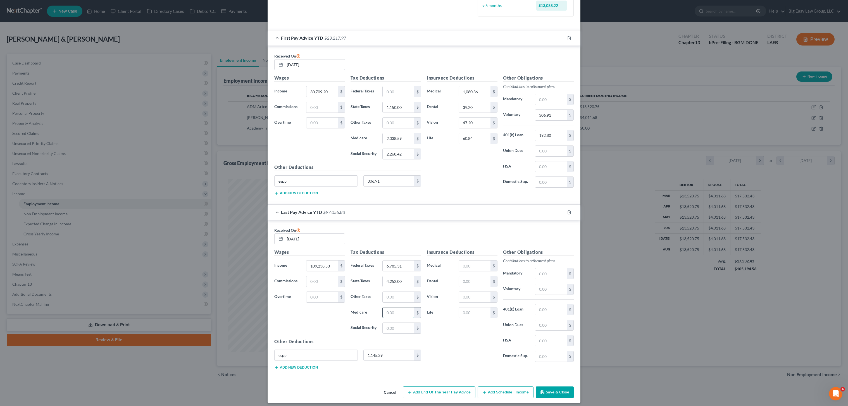
click at [383, 313] on input "text" at bounding box center [399, 313] width 32 height 11
click at [384, 323] on input "text" at bounding box center [399, 328] width 32 height 11
type input "8,444.38"
drag, startPoint x: 400, startPoint y: 315, endPoint x: 408, endPoint y: 316, distance: 7.3
click at [401, 315] on input "text" at bounding box center [399, 313] width 32 height 11
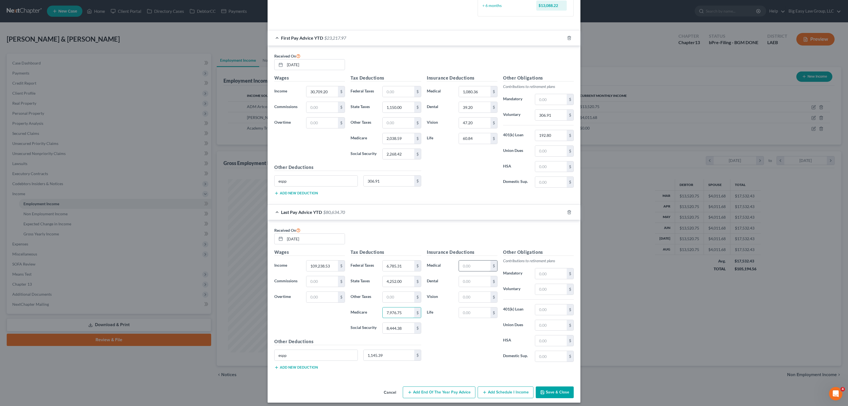
type input "7,976.75"
click at [474, 269] on input "text" at bounding box center [475, 266] width 32 height 11
click at [537, 288] on input "text" at bounding box center [551, 289] width 32 height 11
type input "1,145.39"
click at [550, 318] on div "Other Obligations Contributions to retirement plans Mandatory $ Voluntary 1,145…" at bounding box center [538, 308] width 76 height 118
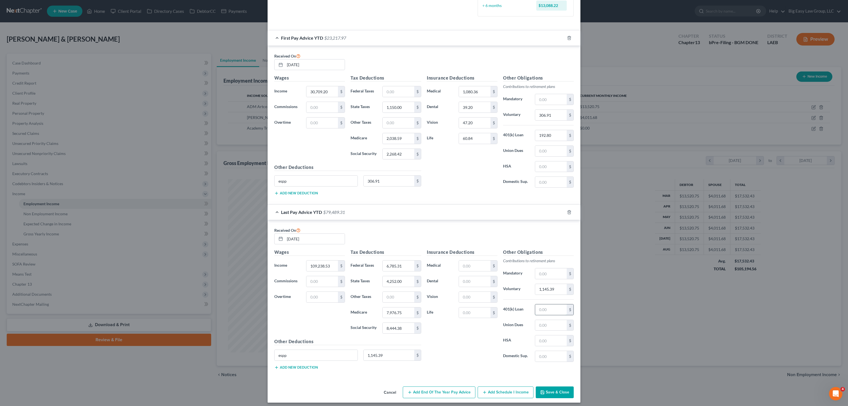
click at [548, 310] on input "text" at bounding box center [551, 309] width 32 height 11
type input "771.20"
click at [463, 263] on input "text" at bounding box center [475, 266] width 32 height 11
type input "4,231.44"
click at [468, 284] on input "text" at bounding box center [475, 281] width 32 height 11
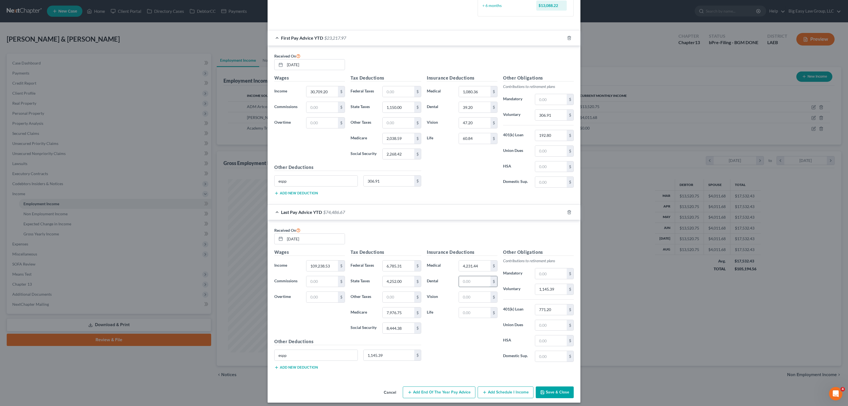
scroll to position [180, 0]
type input "156.80"
click at [473, 304] on div "Insurance Deductions Medical 4,231.44 $ Dental 156.80 $ Vision $ Life $" at bounding box center [462, 309] width 76 height 118
click at [472, 301] on input "text" at bounding box center [475, 298] width 32 height 11
type input "188.80"
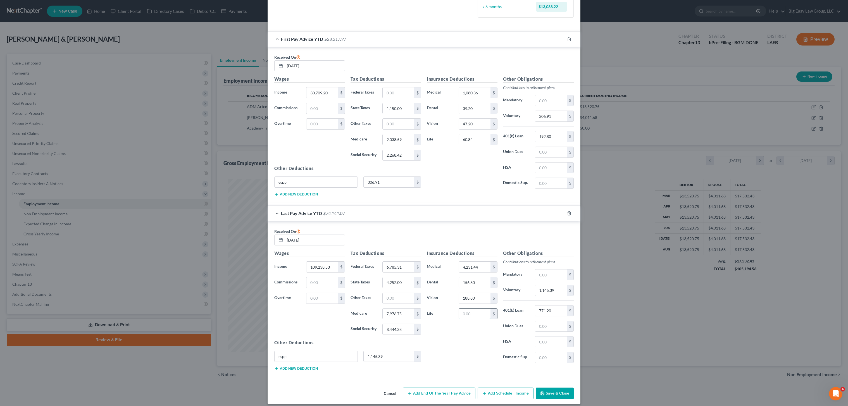
click at [475, 318] on input "text" at bounding box center [475, 314] width 32 height 11
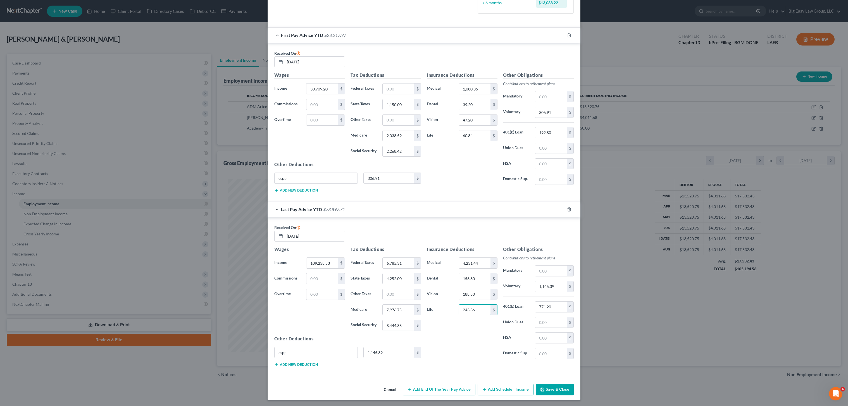
scroll to position [184, 0]
type input "243.36"
click at [559, 388] on button "Save & Close" at bounding box center [555, 389] width 38 height 12
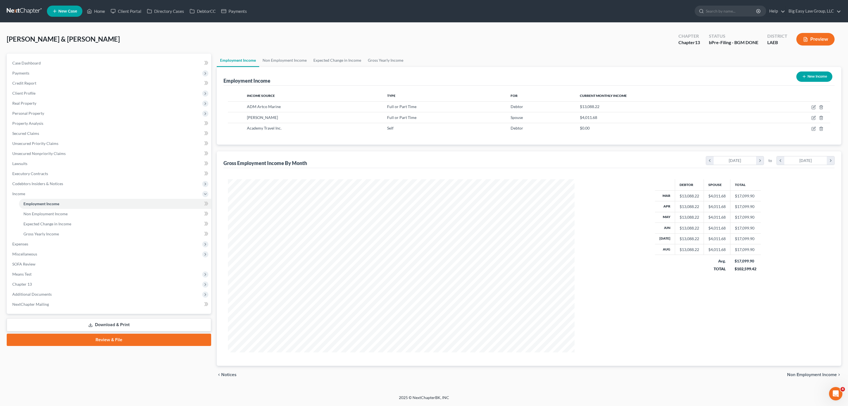
scroll to position [173, 358]
click at [813, 119] on icon "button" at bounding box center [814, 118] width 4 height 4
select select "0"
select select "19"
select select "1"
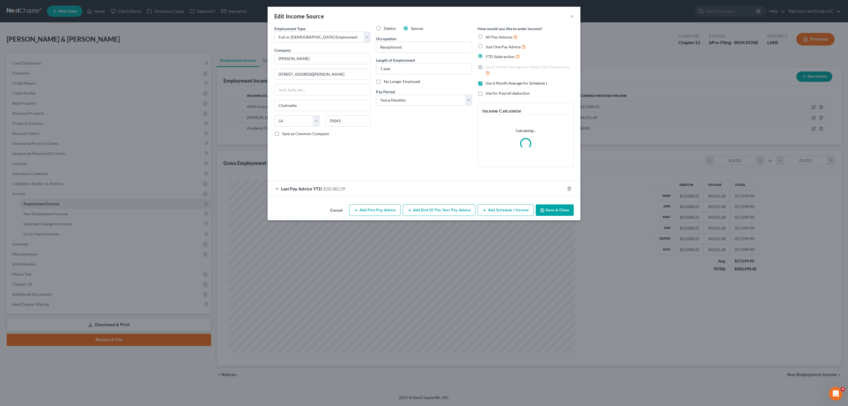
click at [332, 197] on div "Employment Type * Select Full or Part Time Employment Self Employment Company *…" at bounding box center [424, 114] width 313 height 177
click at [337, 190] on span "$20,382.29" at bounding box center [334, 188] width 22 height 5
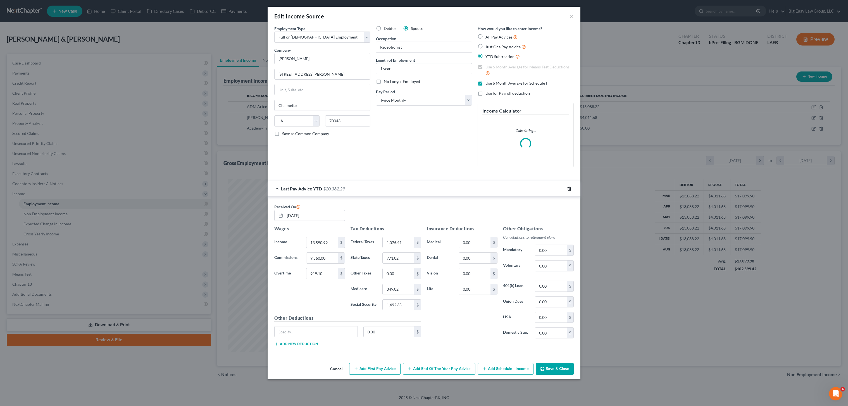
click at [569, 187] on icon "button" at bounding box center [569, 189] width 3 height 4
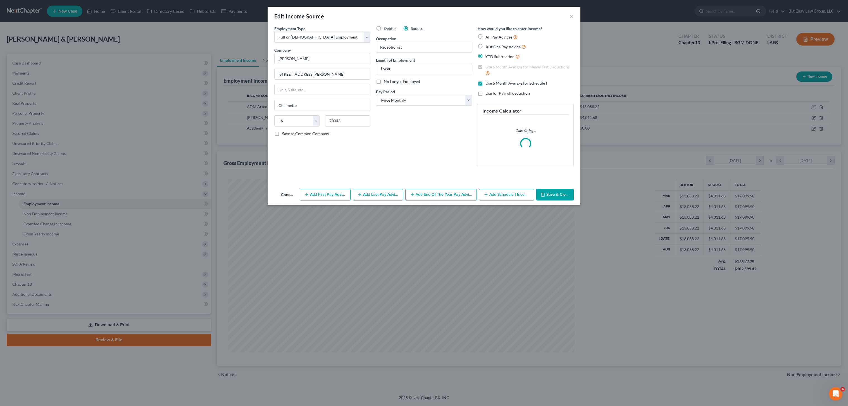
click at [486, 44] on label "Just One Pay Advice" at bounding box center [506, 47] width 41 height 6
click at [488, 44] on input "Just One Pay Advice" at bounding box center [490, 46] width 4 height 4
radio input "true"
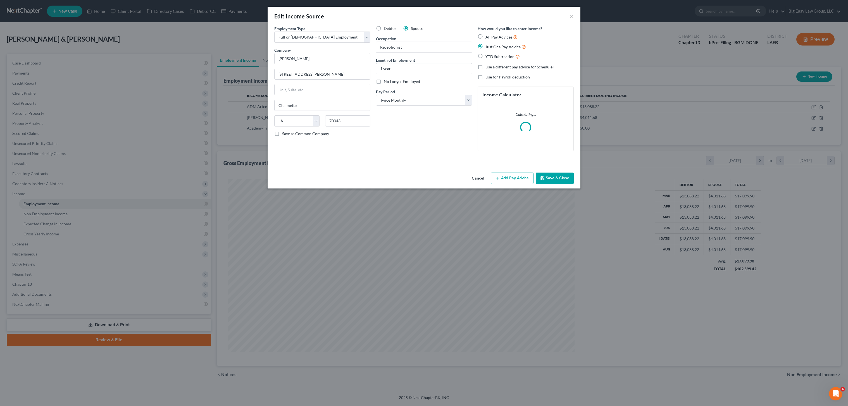
click at [486, 57] on label "YTD Subtraction" at bounding box center [503, 56] width 34 height 6
click at [488, 57] on input "YTD Subtraction" at bounding box center [490, 55] width 4 height 4
radio input "true"
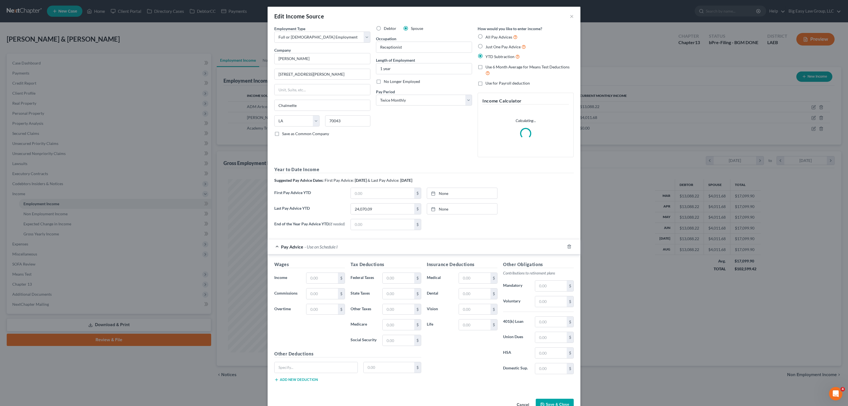
drag, startPoint x: 480, startPoint y: 68, endPoint x: 480, endPoint y: 75, distance: 7.0
click at [486, 68] on label "Use 6 Month Average for Means Test Deductions" at bounding box center [530, 70] width 88 height 12
click at [488, 68] on input "Use 6 Month Average for Means Test Deductions" at bounding box center [490, 66] width 4 height 4
checkbox input "true"
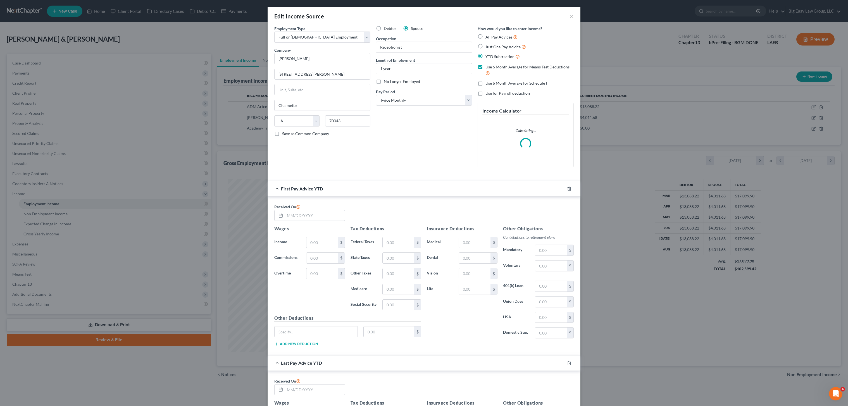
click at [486, 86] on label "Use 6 Month Average for Schedule I" at bounding box center [516, 83] width 61 height 6
click at [488, 84] on input "Use 6 Month Average for Schedule I" at bounding box center [490, 82] width 4 height 4
checkbox input "true"
click at [292, 215] on input "text" at bounding box center [315, 215] width 60 height 11
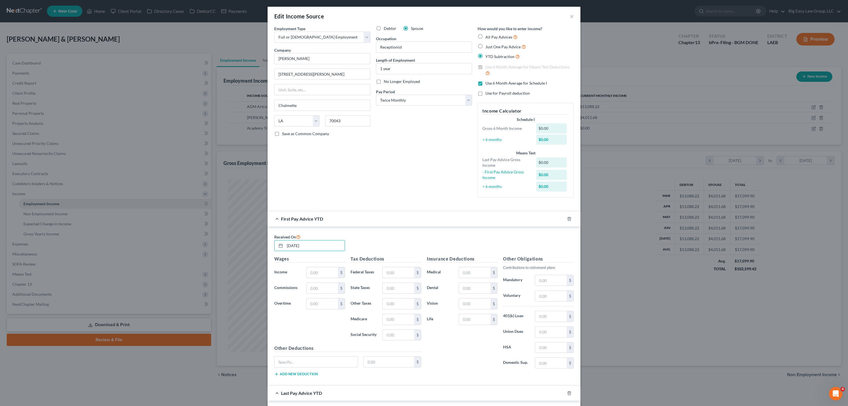
type input "02/26/2025"
drag, startPoint x: 300, startPoint y: 270, endPoint x: 306, endPoint y: 271, distance: 6.8
click at [301, 271] on div "Income * $" at bounding box center [310, 272] width 76 height 11
click at [307, 271] on input "text" at bounding box center [322, 272] width 32 height 11
type input "6,324.09"
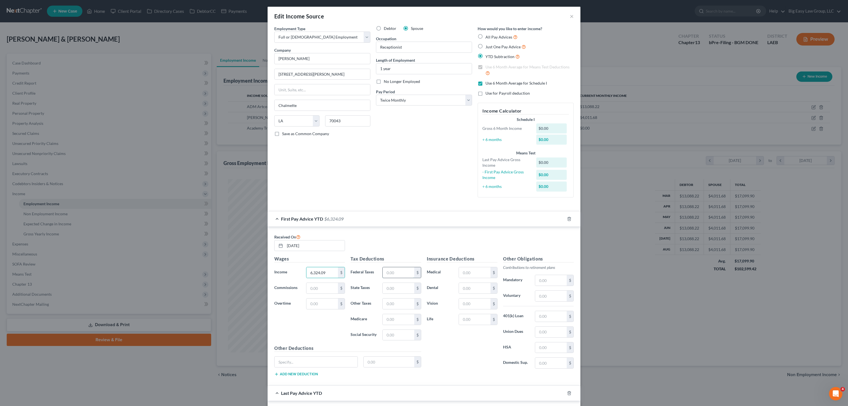
click at [396, 272] on input "text" at bounding box center [399, 272] width 32 height 11
type input "225.69"
drag, startPoint x: 416, startPoint y: 292, endPoint x: 403, endPoint y: 288, distance: 13.2
click at [416, 292] on div "$" at bounding box center [417, 288] width 7 height 11
click at [403, 288] on input "text" at bounding box center [399, 288] width 32 height 11
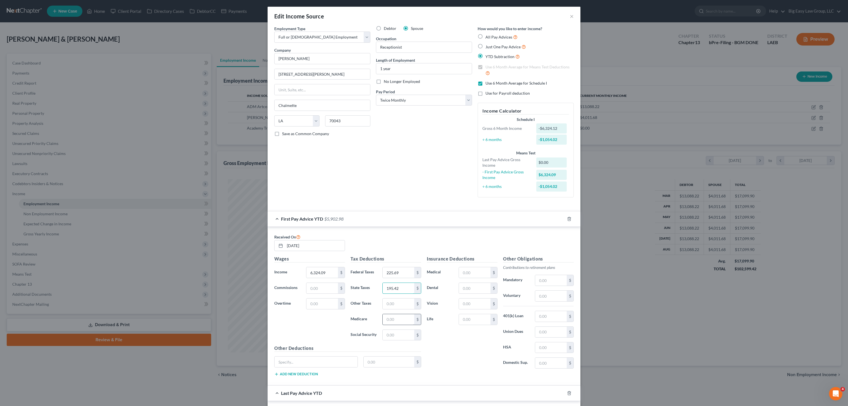
type input "195.42"
click at [390, 315] on input "text" at bounding box center [399, 319] width 32 height 11
type input "91.70"
click at [389, 332] on input "text" at bounding box center [399, 335] width 32 height 11
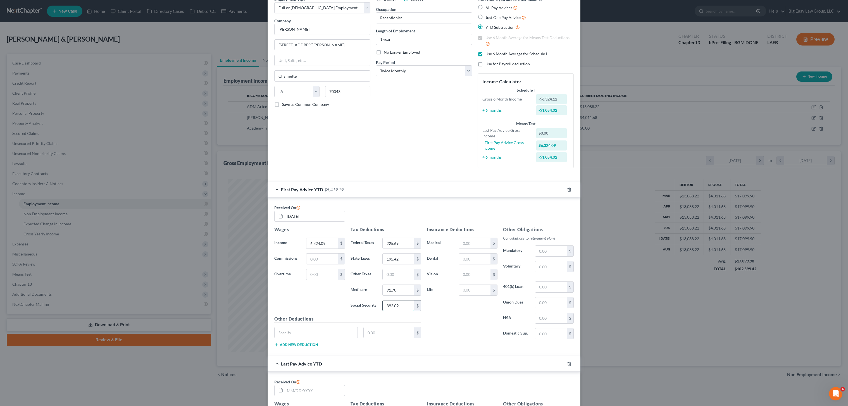
scroll to position [49, 0]
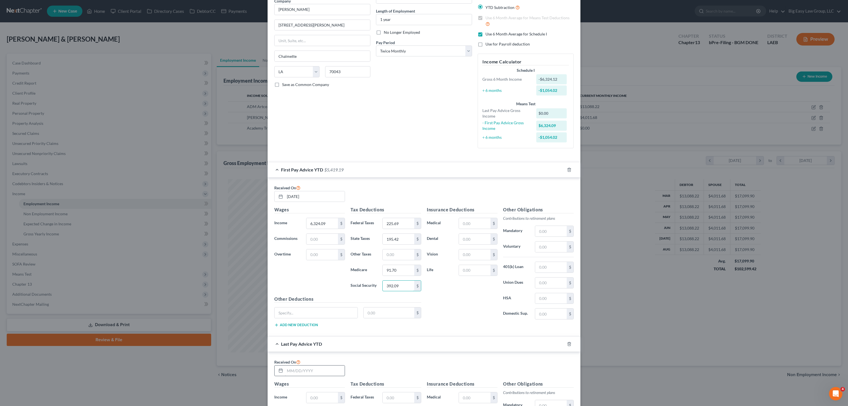
type input "392.09"
click at [296, 376] on input "text" at bounding box center [315, 371] width 60 height 11
click at [285, 368] on input "text" at bounding box center [315, 371] width 60 height 11
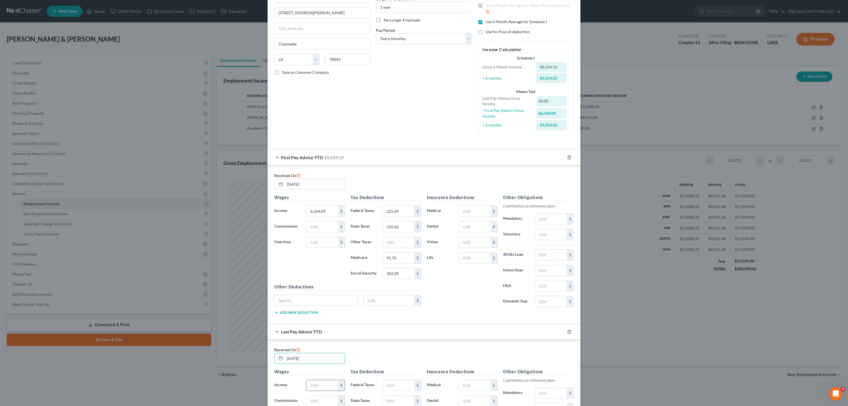
scroll to position [169, 0]
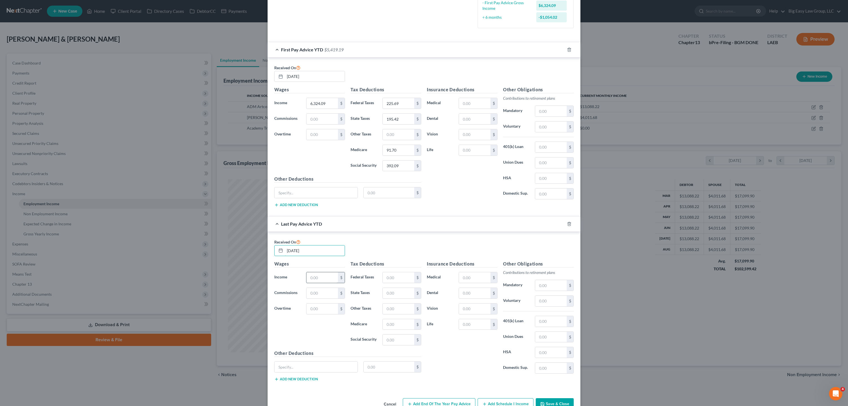
type input "[DATE]"
click at [326, 279] on input "text" at bounding box center [322, 277] width 32 height 11
type input "34,296.71"
click at [389, 273] on input "text" at bounding box center [399, 277] width 32 height 11
type input "1,734.47"
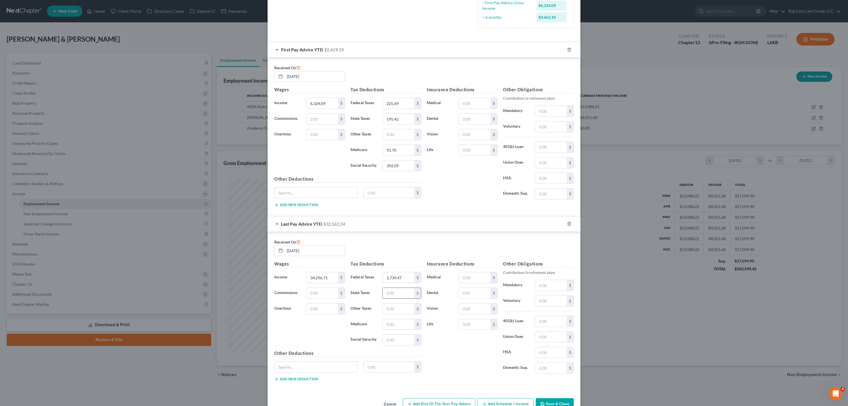
click at [393, 297] on input "text" at bounding box center [399, 293] width 32 height 11
type input "1,058.94"
click at [384, 322] on input "text" at bounding box center [399, 324] width 32 height 11
type input "496.91"
click at [392, 336] on input "text" at bounding box center [399, 340] width 32 height 11
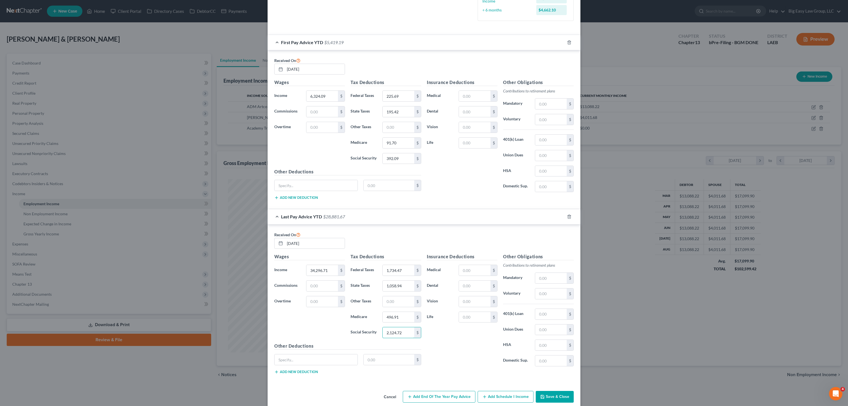
scroll to position [184, 0]
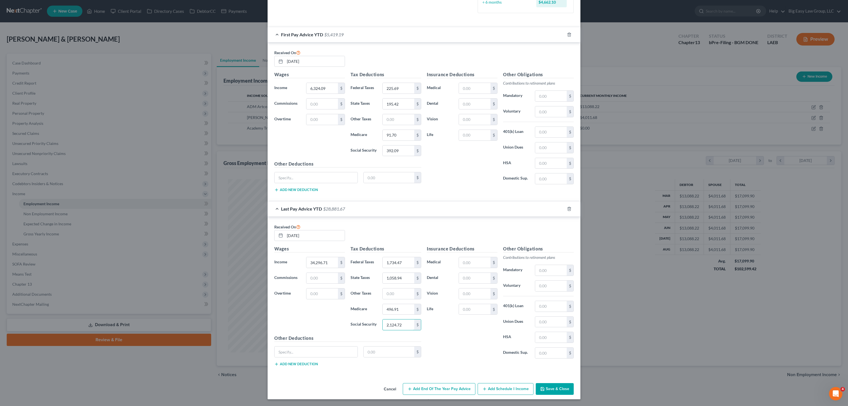
type input "2,124.72"
drag, startPoint x: 561, startPoint y: 388, endPoint x: 627, endPoint y: 368, distance: 69.8
click at [561, 388] on button "Save & Close" at bounding box center [555, 389] width 38 height 12
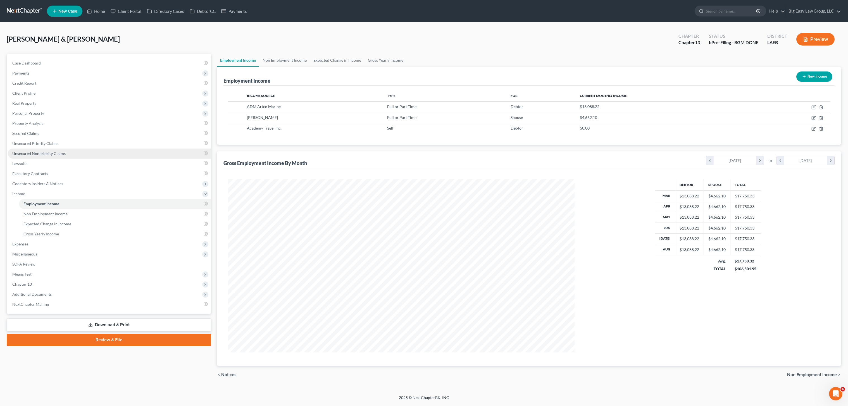
scroll to position [173, 358]
click at [43, 245] on span "Expenses" at bounding box center [109, 244] width 203 height 10
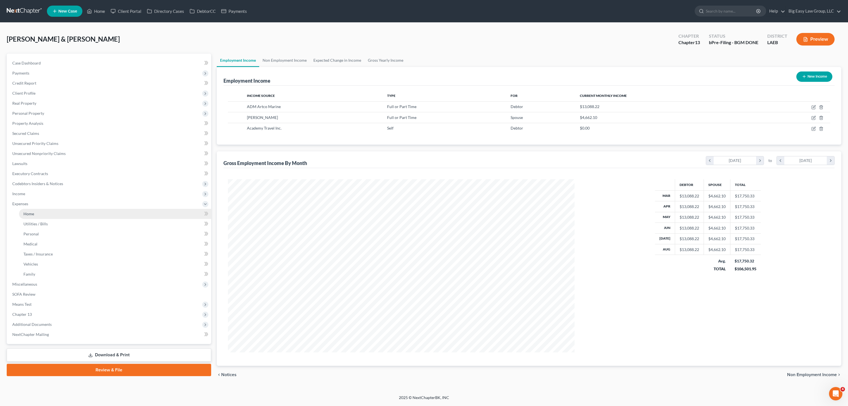
click at [39, 216] on link "Home" at bounding box center [115, 214] width 192 height 10
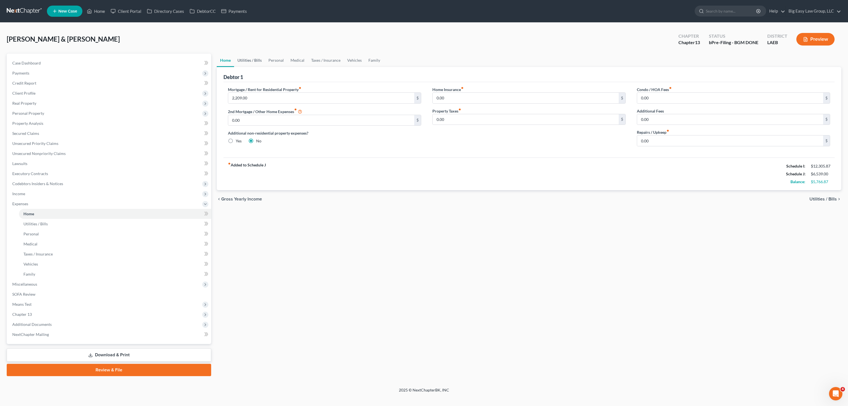
click at [239, 60] on link "Utilities / Bills" at bounding box center [249, 60] width 31 height 13
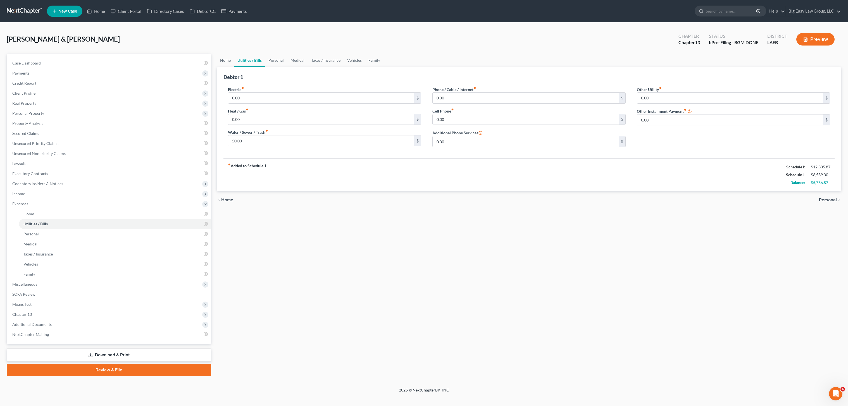
click at [247, 89] on div "Electric fiber_manual_record 0.00 $" at bounding box center [324, 95] width 193 height 17
click at [258, 97] on input "0.00" at bounding box center [321, 98] width 186 height 11
drag, startPoint x: 258, startPoint y: 96, endPoint x: 245, endPoint y: 94, distance: 13.3
click at [246, 94] on input "0.00" at bounding box center [321, 98] width 186 height 11
type input "400.00"
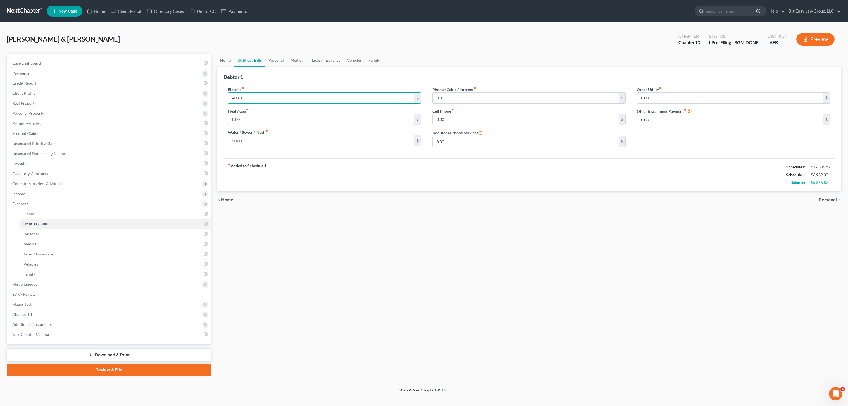
drag, startPoint x: 279, startPoint y: 121, endPoint x: 280, endPoint y: 128, distance: 7.0
click at [280, 121] on input "0.00" at bounding box center [321, 119] width 186 height 11
click at [282, 136] on input "50.00" at bounding box center [321, 140] width 186 height 11
drag, startPoint x: 281, startPoint y: 137, endPoint x: 223, endPoint y: 145, distance: 57.8
click at [223, 145] on div "Electric fiber_manual_record 400.00 $ Heat / Gas fiber_manual_record 0.00 $ Wat…" at bounding box center [324, 119] width 204 height 65
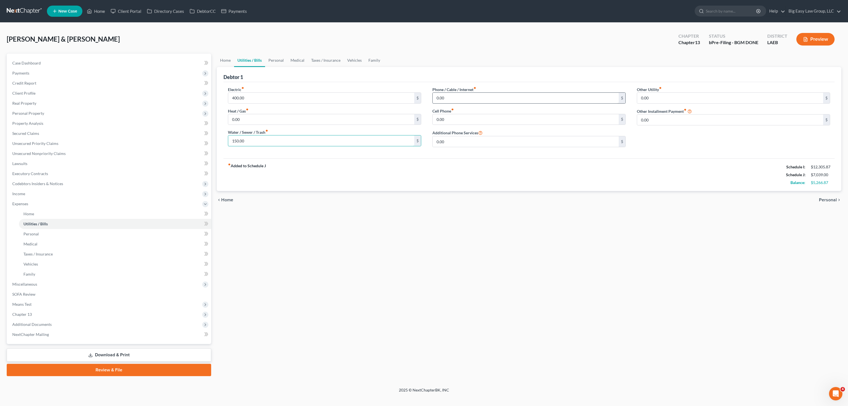
type input "150.00"
click at [461, 98] on input "0.00" at bounding box center [526, 98] width 186 height 11
click at [57, 206] on span "Expenses" at bounding box center [109, 204] width 203 height 10
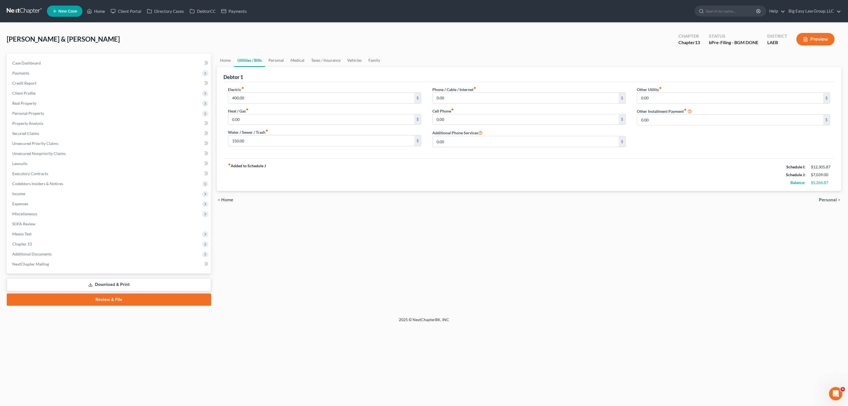
click at [55, 215] on ul "Case Dashboard Payments Invoices Payments Payments Credit Report Client Profile" at bounding box center [109, 163] width 203 height 211
click at [71, 203] on span "Expenses" at bounding box center [109, 204] width 203 height 10
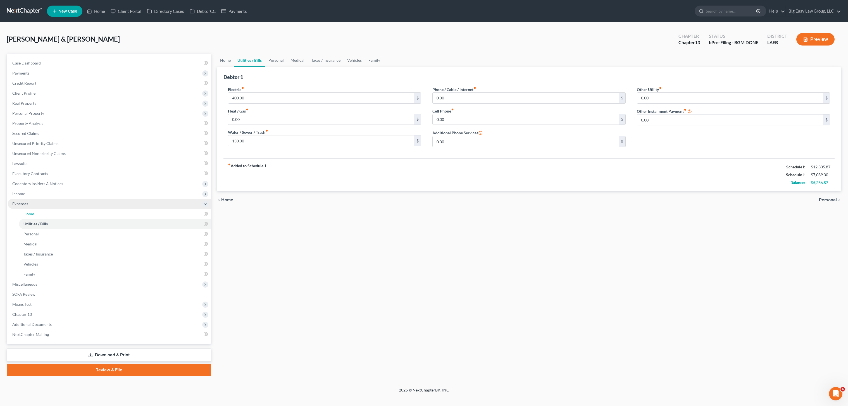
drag, startPoint x: 72, startPoint y: 210, endPoint x: 78, endPoint y: 208, distance: 6.2
click at [72, 211] on link "Home" at bounding box center [115, 214] width 192 height 10
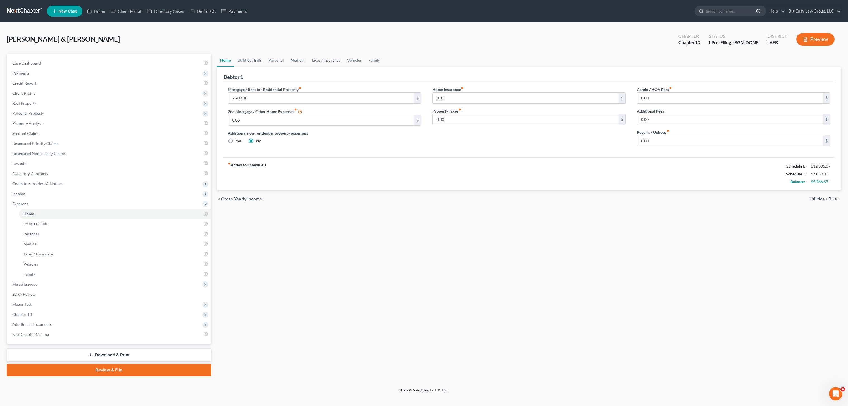
click at [242, 62] on link "Utilities / Bills" at bounding box center [249, 60] width 31 height 13
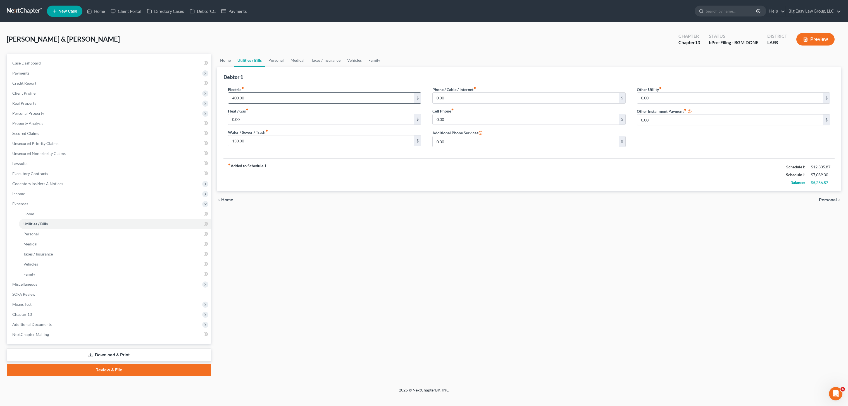
click at [265, 96] on input "400.00" at bounding box center [321, 98] width 186 height 11
click at [476, 96] on input "0.00" at bounding box center [526, 98] width 186 height 11
type input "3"
type input "350.00"
click at [269, 60] on link "Personal" at bounding box center [276, 60] width 22 height 13
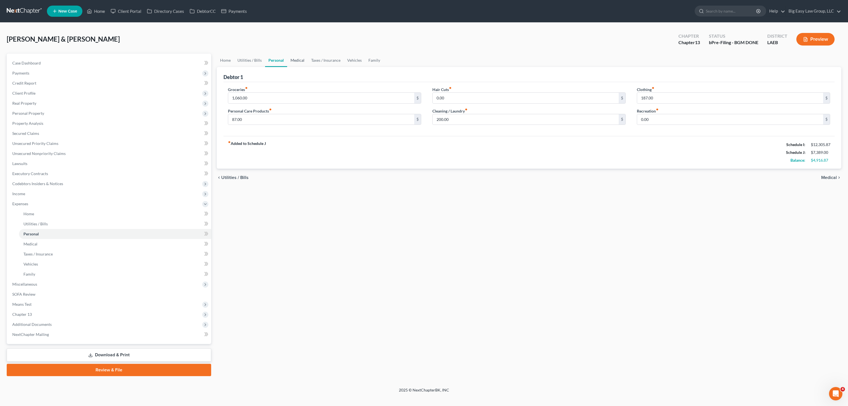
click at [294, 60] on link "Medical" at bounding box center [297, 60] width 21 height 13
click at [317, 60] on link "Taxes / Insurance" at bounding box center [326, 60] width 36 height 13
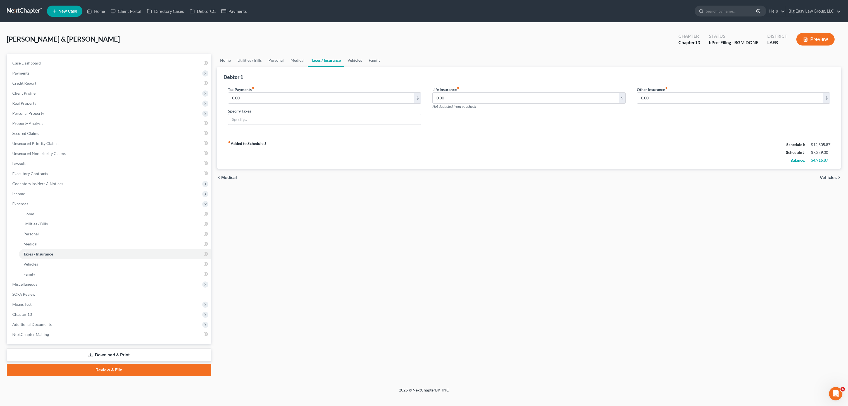
click at [362, 58] on link "Vehicles" at bounding box center [354, 60] width 21 height 13
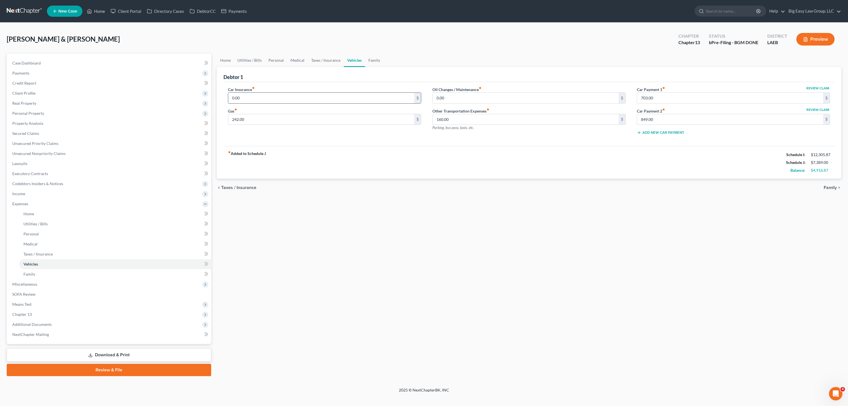
click at [299, 100] on input "0.00" at bounding box center [321, 98] width 186 height 11
drag, startPoint x: 30, startPoint y: 64, endPoint x: 34, endPoint y: 62, distance: 3.4
click at [30, 63] on span "Case Dashboard" at bounding box center [26, 63] width 28 height 5
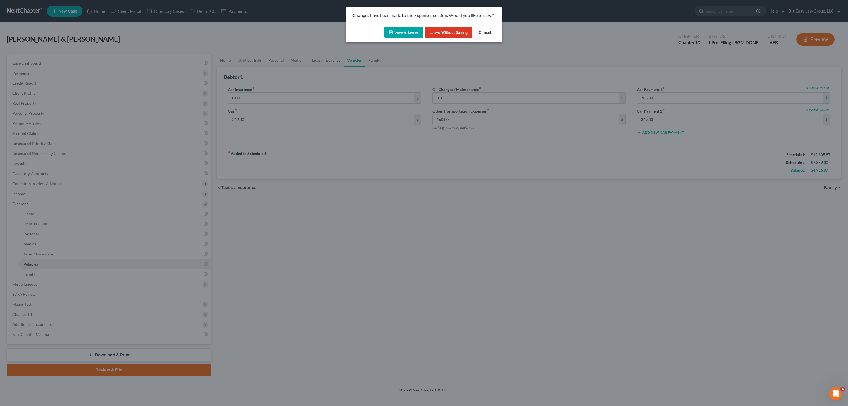
click at [410, 32] on button "Save & Leave" at bounding box center [403, 33] width 39 height 12
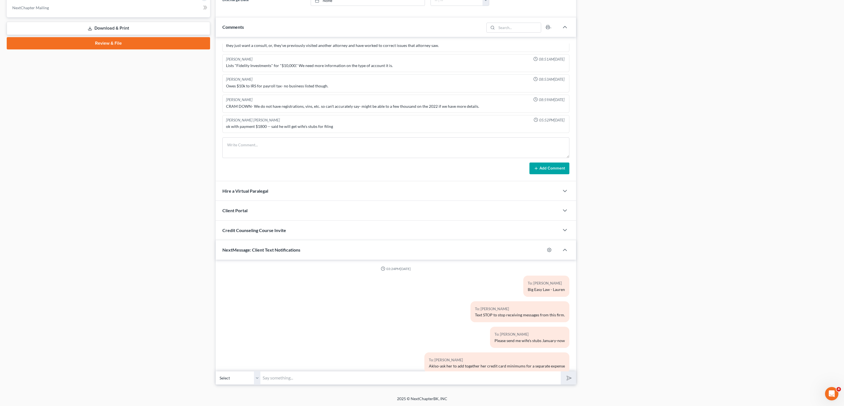
scroll to position [1715, 0]
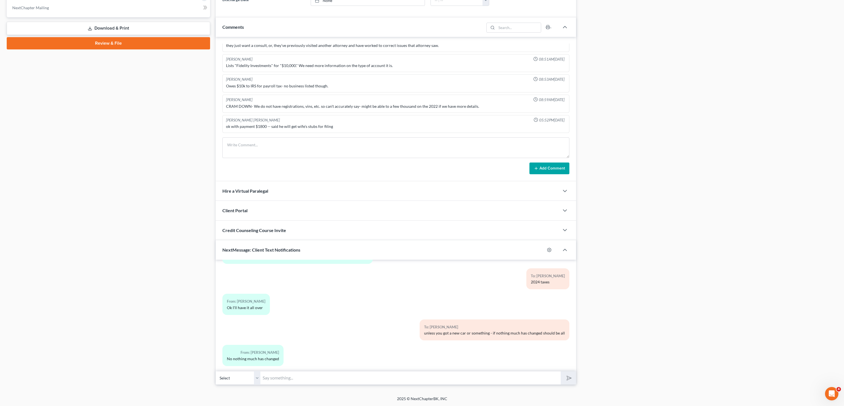
click at [241, 378] on select "Select +1 (504) 481-8608 - Brett Burke +1 (504) 434-9564 - Alexandra Burke" at bounding box center [238, 378] width 45 height 14
click at [216, 371] on select "Select +1 (504) 481-8608 - Brett Burke +1 (504) 434-9564 - Alexandra Burke" at bounding box center [238, 378] width 45 height 14
click at [298, 379] on input "text" at bounding box center [410, 378] width 300 height 14
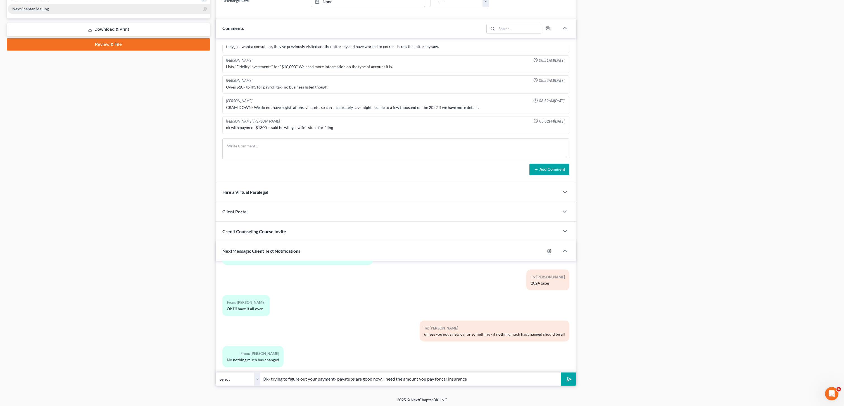
scroll to position [64, 0]
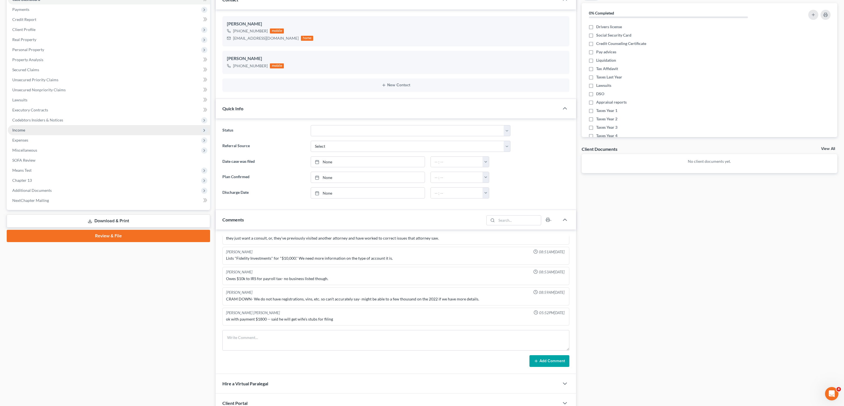
type input "Ok- trying to figure out your payment- paystubs are good now. I need the amount…"
drag, startPoint x: 37, startPoint y: 128, endPoint x: 123, endPoint y: 132, distance: 85.8
click at [37, 128] on span "Income" at bounding box center [109, 130] width 202 height 10
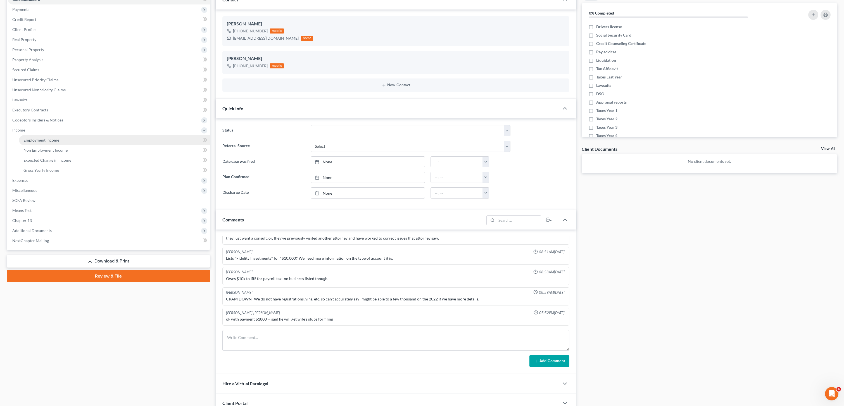
click at [71, 142] on link "Employment Income" at bounding box center [114, 140] width 191 height 10
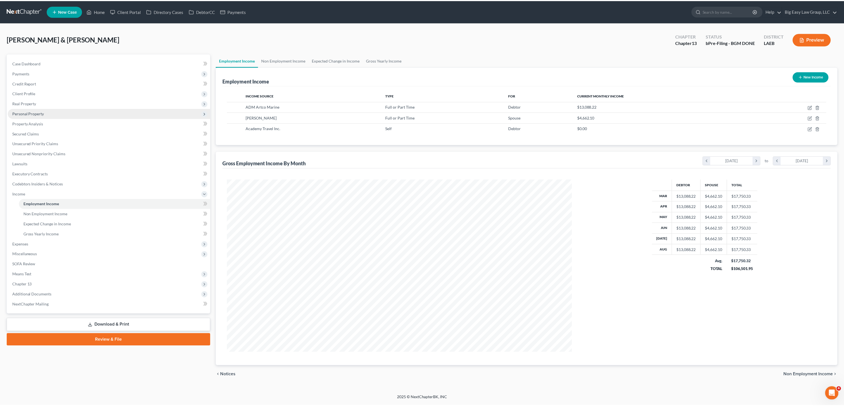
scroll to position [173, 358]
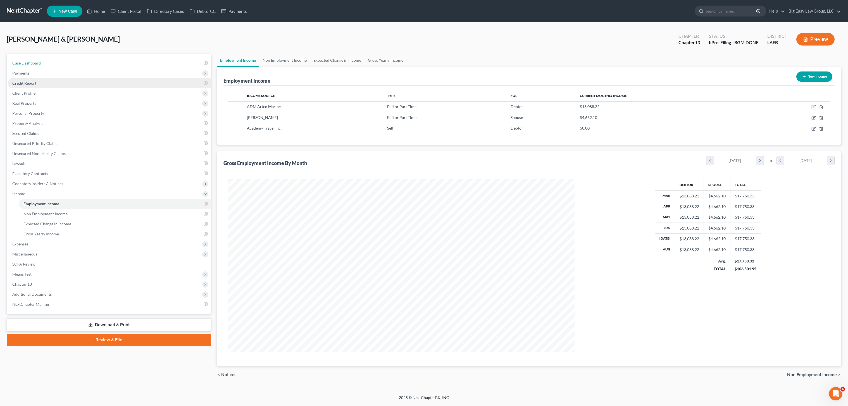
drag, startPoint x: 28, startPoint y: 63, endPoint x: 119, endPoint y: 78, distance: 92.3
click at [28, 63] on span "Case Dashboard" at bounding box center [26, 63] width 28 height 5
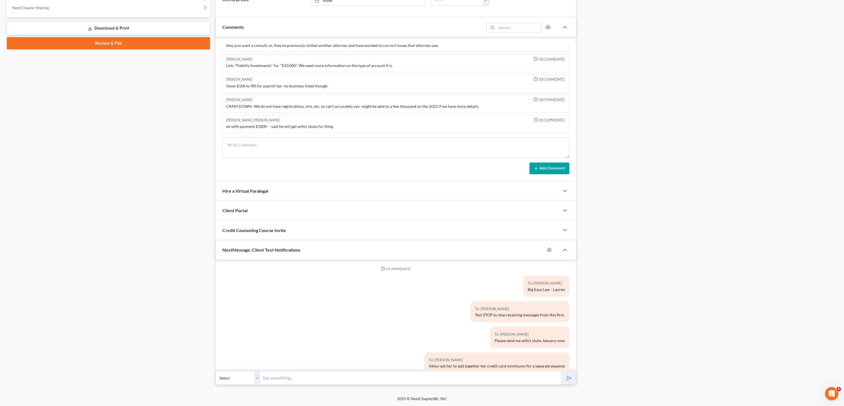
scroll to position [1715, 0]
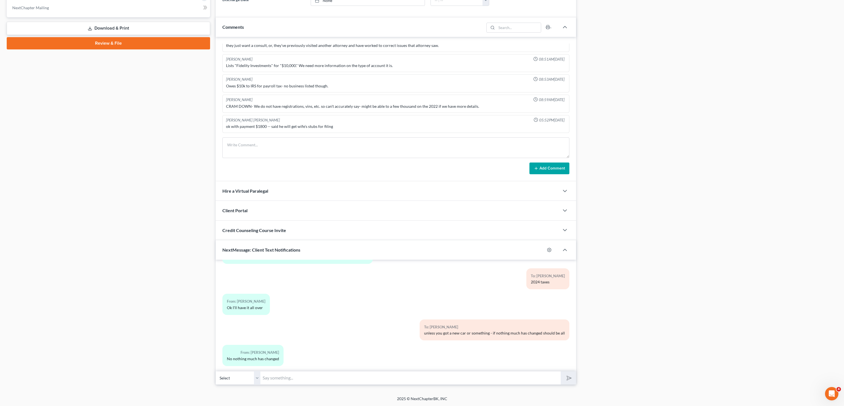
click at [403, 381] on input "text" at bounding box center [410, 378] width 300 height 14
type input "need: car insurance amount- if mortgage has changed- need new amount"
click at [561, 372] on button "submit" at bounding box center [568, 378] width 15 height 13
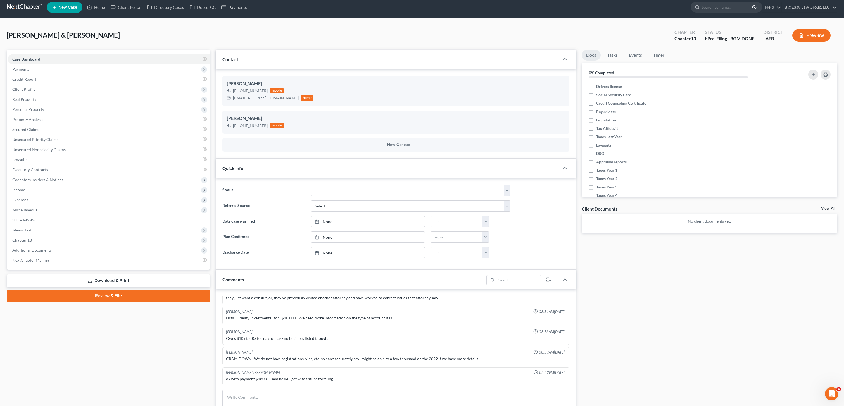
scroll to position [0, 0]
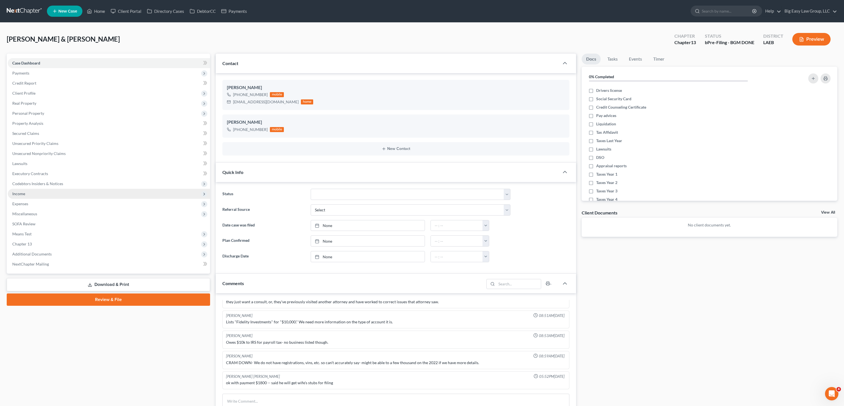
click at [23, 197] on span "Income" at bounding box center [109, 194] width 202 height 10
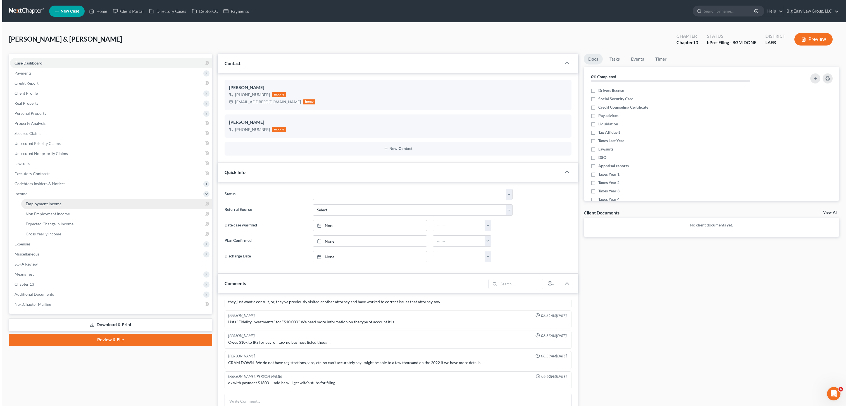
scroll to position [1750, 0]
drag, startPoint x: 60, startPoint y: 207, endPoint x: 249, endPoint y: 220, distance: 189.9
click at [60, 207] on link "Employment Income" at bounding box center [114, 204] width 191 height 10
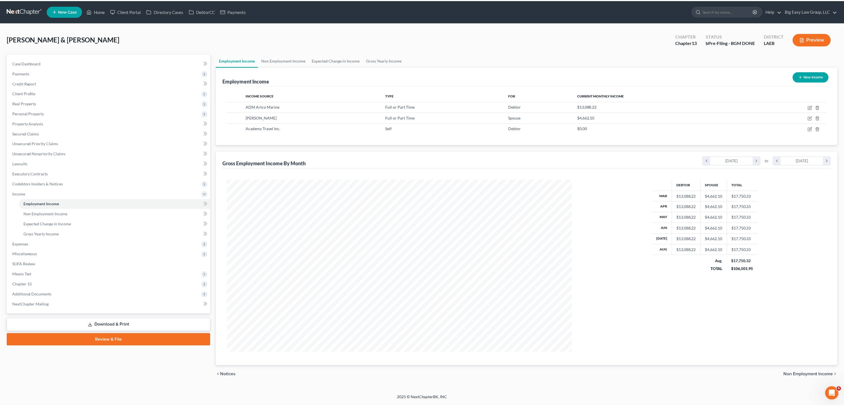
scroll to position [173, 358]
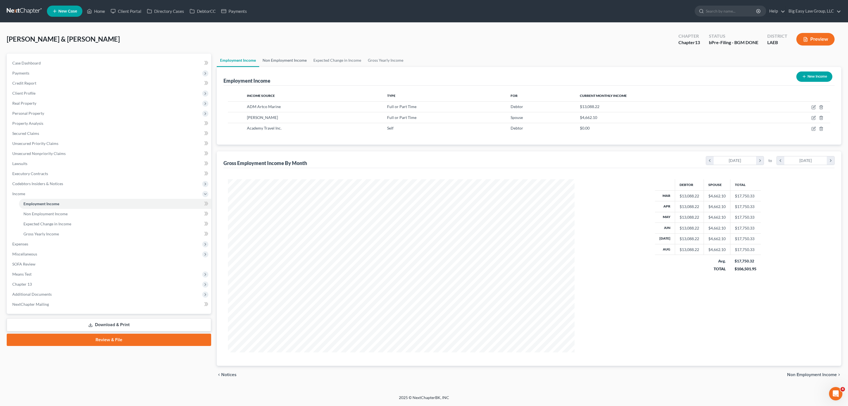
click at [282, 57] on link "Non Employment Income" at bounding box center [284, 60] width 51 height 13
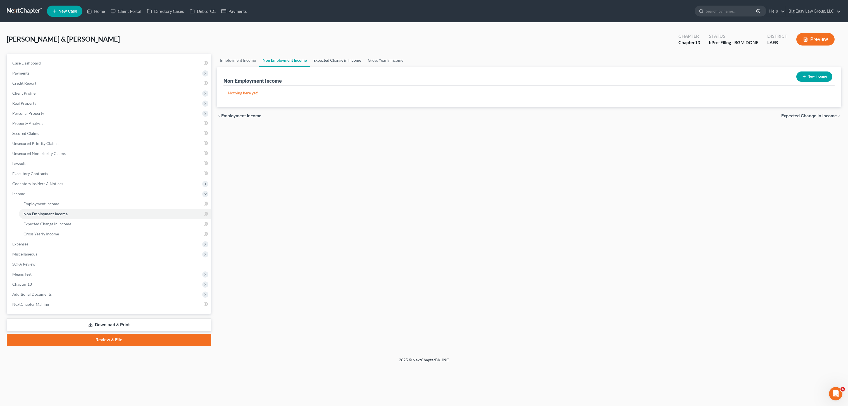
click at [320, 58] on link "Expected Change in Income" at bounding box center [337, 60] width 54 height 13
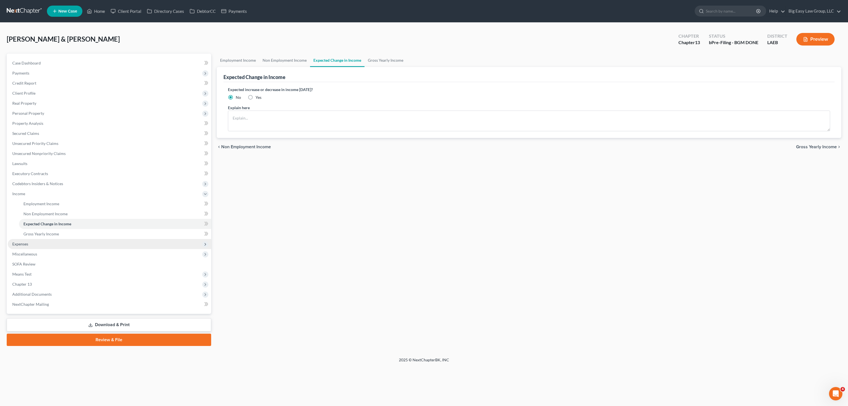
click at [72, 247] on span "Expenses" at bounding box center [109, 244] width 203 height 10
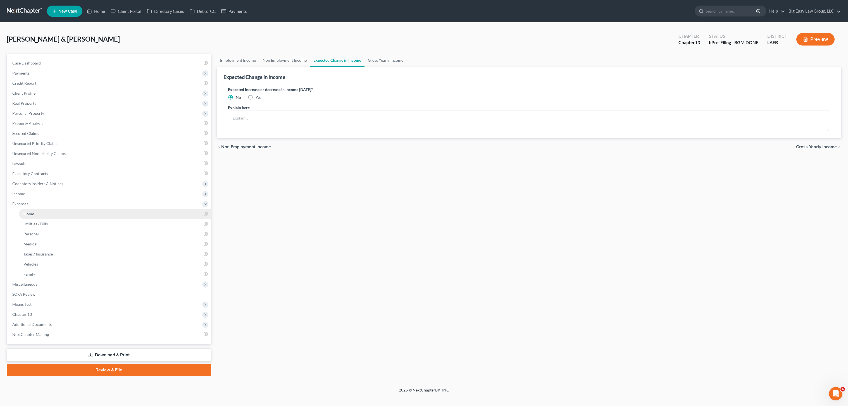
click at [41, 217] on link "Home" at bounding box center [115, 214] width 192 height 10
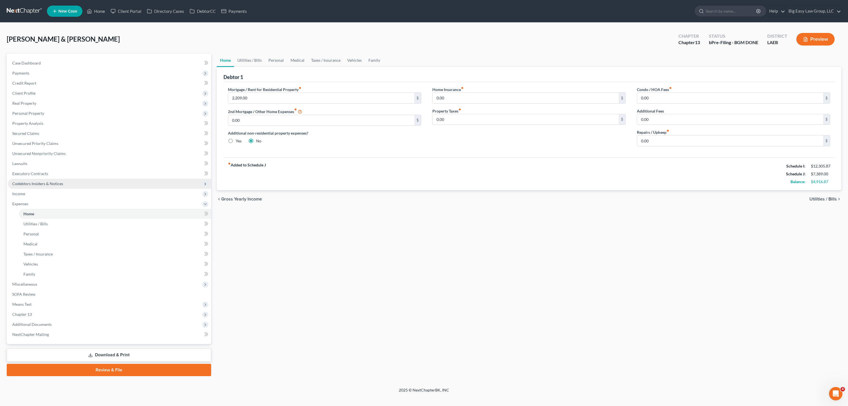
click at [57, 187] on span "Codebtors Insiders & Notices" at bounding box center [109, 184] width 203 height 10
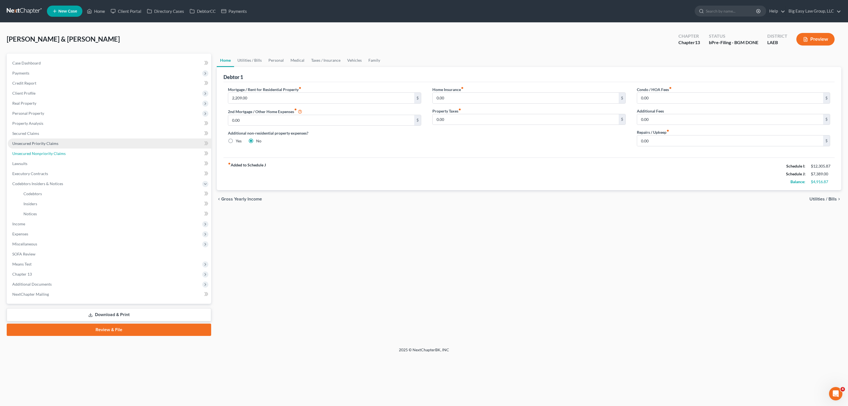
drag, startPoint x: 55, startPoint y: 157, endPoint x: 58, endPoint y: 146, distance: 11.5
click at [55, 157] on link "Unsecured Nonpriority Claims" at bounding box center [109, 154] width 203 height 10
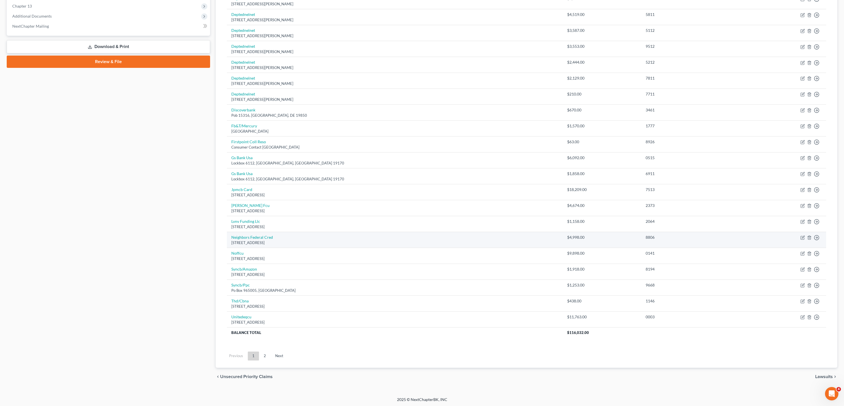
scroll to position [238, 0]
click at [266, 358] on link "2" at bounding box center [264, 356] width 11 height 9
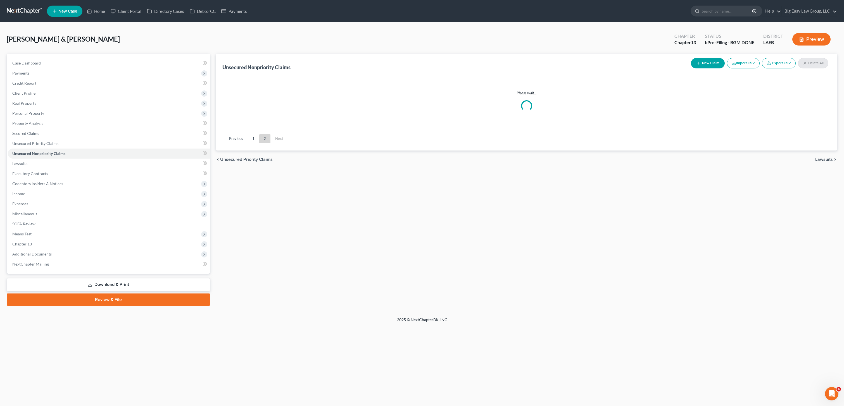
scroll to position [0, 0]
click at [250, 131] on link "1" at bounding box center [254, 132] width 11 height 9
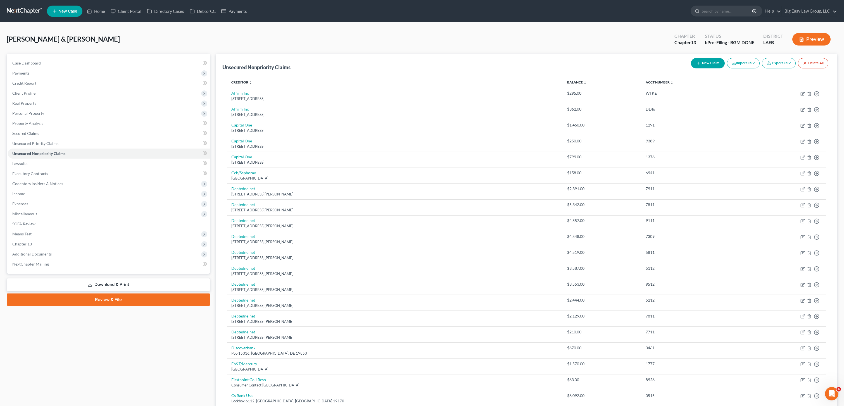
click at [29, 57] on div "Case Dashboard Payments Invoices Payments Payments Credit Report Client Profile…" at bounding box center [108, 164] width 203 height 220
click at [37, 66] on link "Case Dashboard" at bounding box center [109, 63] width 202 height 10
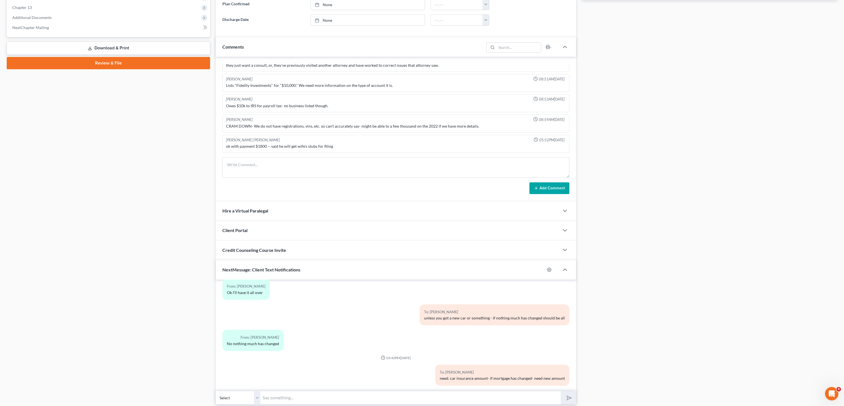
scroll to position [256, 0]
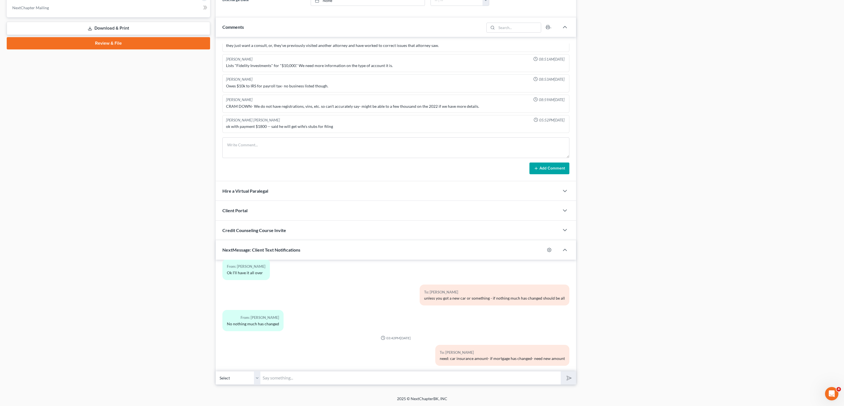
click at [337, 379] on input "text" at bounding box center [410, 378] width 300 height 14
type input "The point of BK is to stop all the debt from gaining interest fees etc. Your de…"
click at [561, 372] on button "submit" at bounding box center [568, 378] width 15 height 13
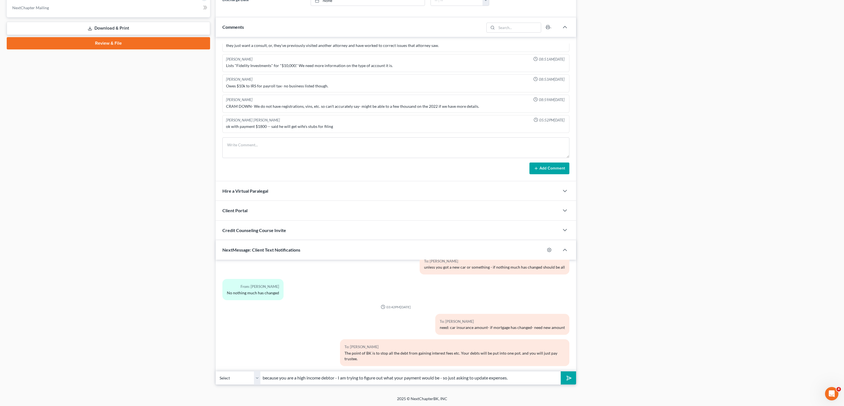
type input "because you are a high income debtor - I am trying to figure out what your paym…"
click at [561, 372] on button "submit" at bounding box center [568, 378] width 15 height 13
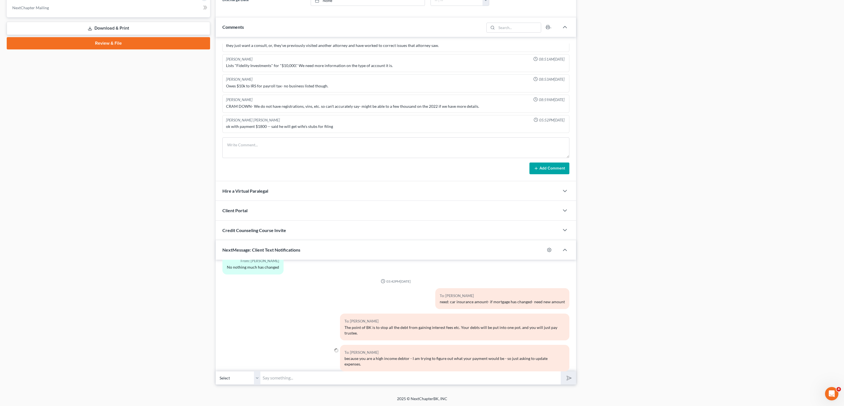
drag, startPoint x: 380, startPoint y: 325, endPoint x: 454, endPoint y: 332, distance: 74.0
click at [381, 325] on div "The point of BK is to stop all the debt from gaining interest fees etc. Your de…" at bounding box center [454, 330] width 220 height 11
drag, startPoint x: 376, startPoint y: 359, endPoint x: 443, endPoint y: 359, distance: 67.0
click at [442, 358] on div "To: Brett Burke because you are a high income debtor - I am trying to figure ou…" at bounding box center [454, 359] width 229 height 27
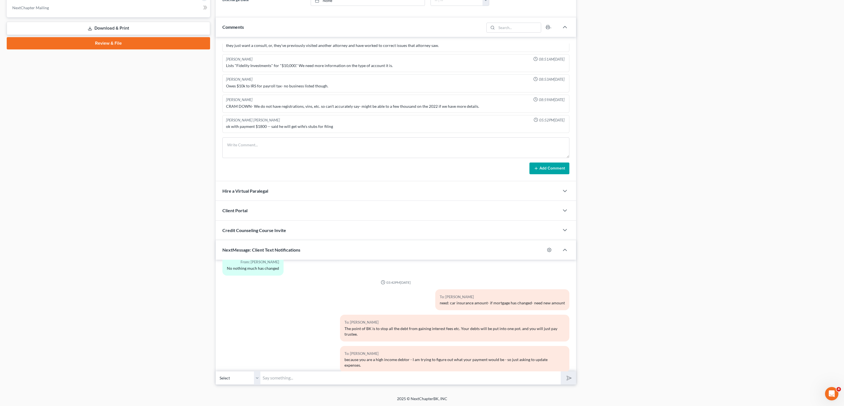
click at [444, 359] on div "To: Brett Burke because you are a high income debtor - I am trying to figure ou…" at bounding box center [454, 359] width 229 height 27
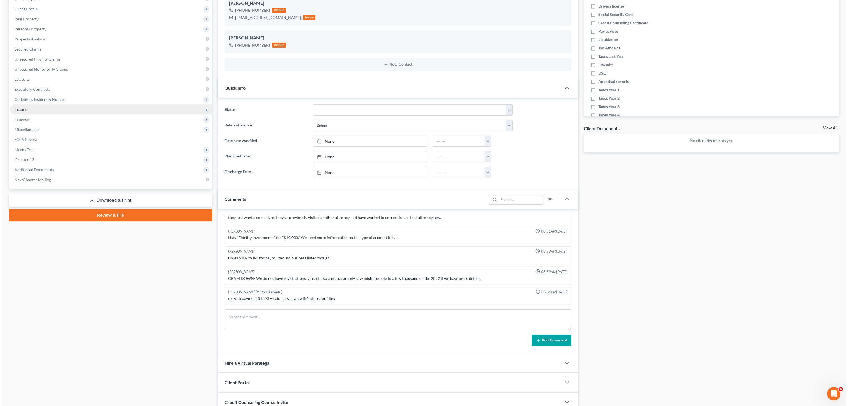
scroll to position [0, 0]
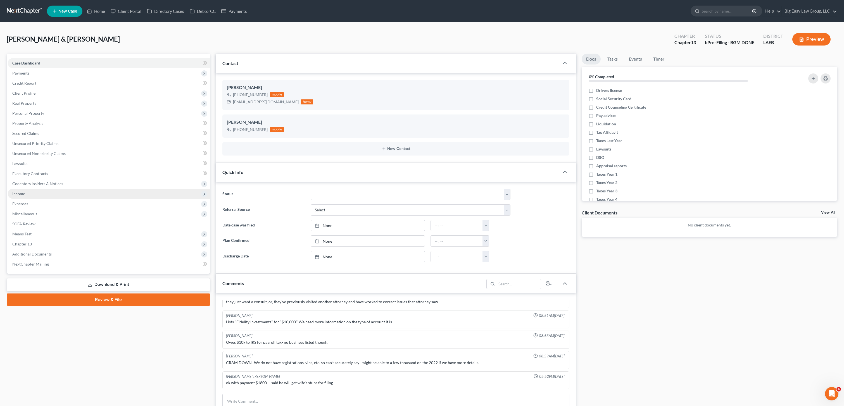
click at [48, 193] on span "Income" at bounding box center [109, 194] width 202 height 10
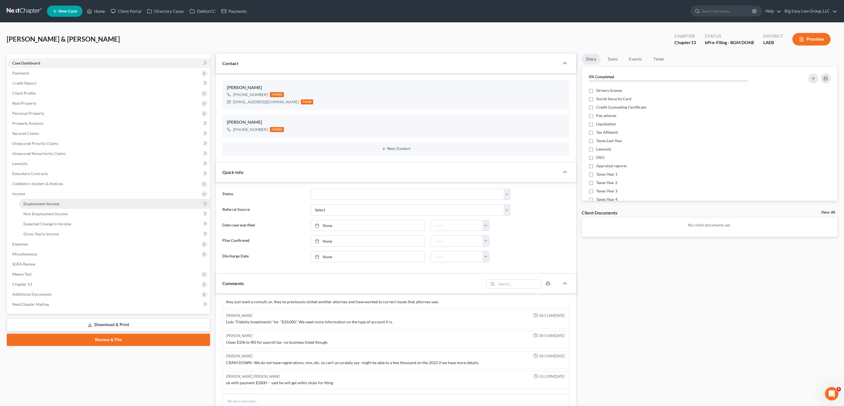
click at [65, 203] on link "Employment Income" at bounding box center [114, 204] width 191 height 10
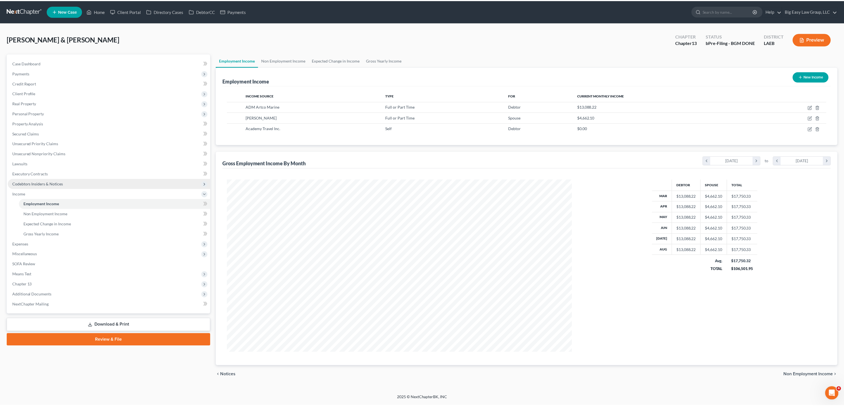
scroll to position [173, 358]
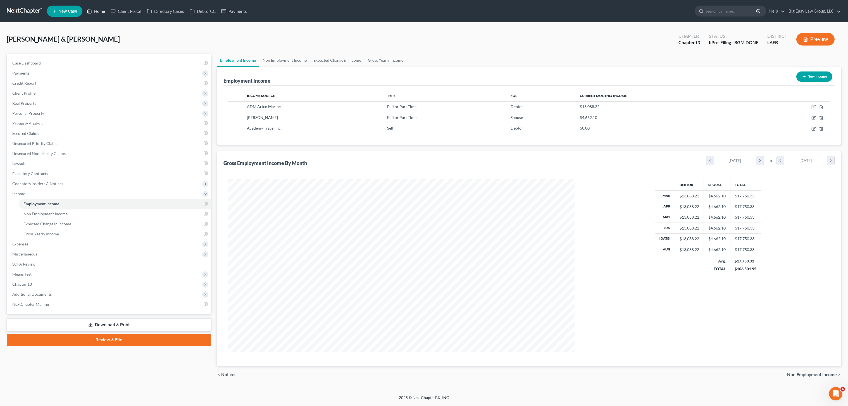
click at [95, 9] on link "Home" at bounding box center [96, 11] width 24 height 10
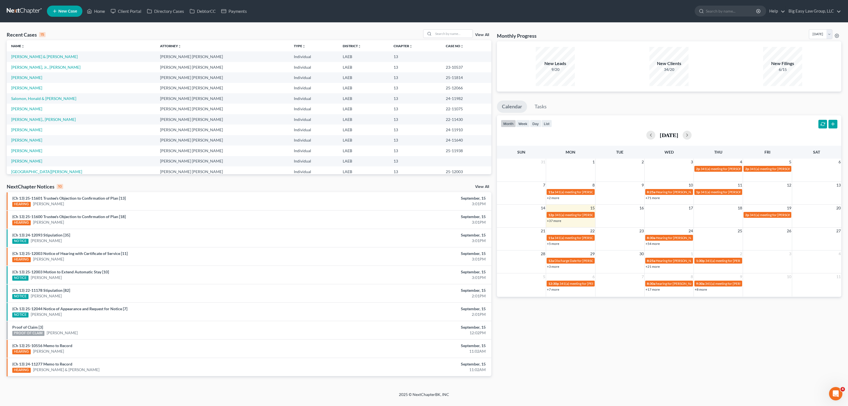
click at [32, 53] on td "[PERSON_NAME] & [PERSON_NAME]" at bounding box center [81, 56] width 149 height 10
click at [33, 54] on link "[PERSON_NAME] & [PERSON_NAME]" at bounding box center [44, 56] width 66 height 5
select select "0"
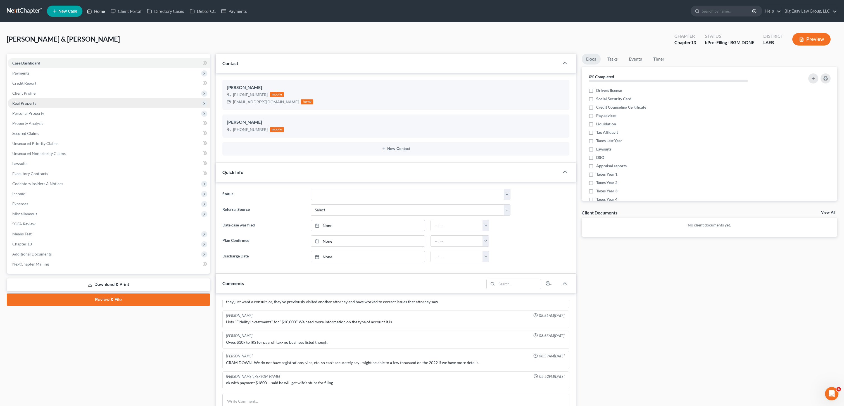
click at [98, 13] on link "Home" at bounding box center [96, 11] width 24 height 10
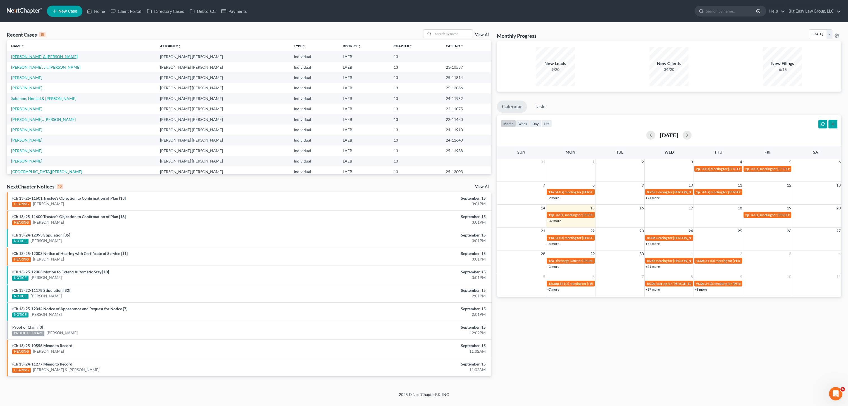
click at [32, 55] on link "[PERSON_NAME] & [PERSON_NAME]" at bounding box center [44, 56] width 66 height 5
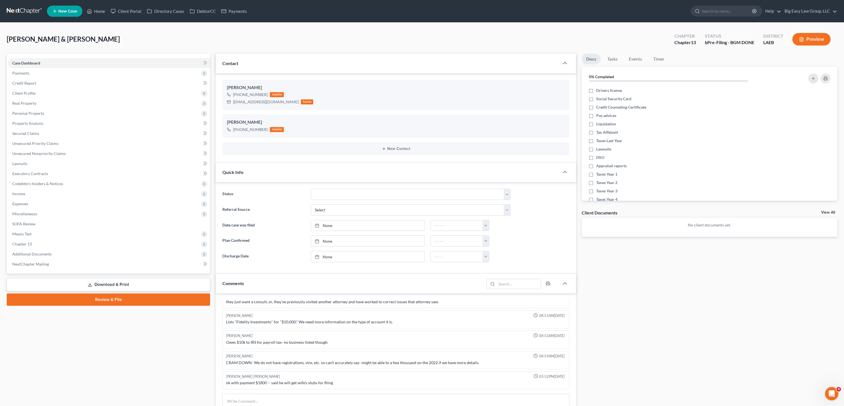
scroll to position [1807, 0]
drag, startPoint x: 294, startPoint y: 174, endPoint x: 320, endPoint y: 167, distance: 27.6
click at [294, 174] on div "Quick Info" at bounding box center [387, 172] width 343 height 19
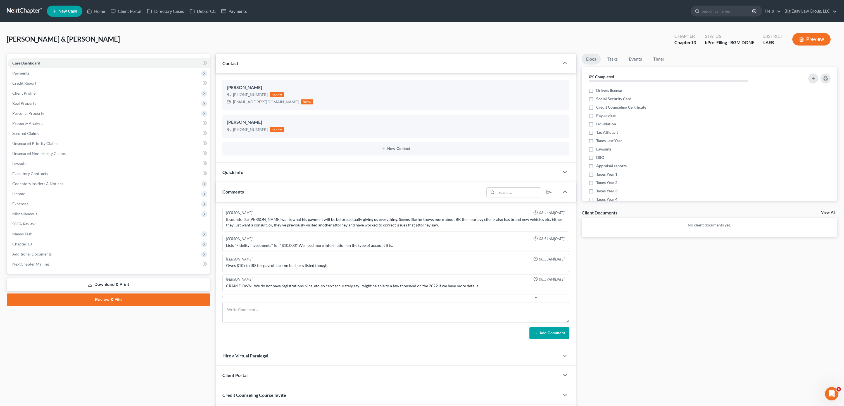
scroll to position [0, 0]
click at [561, 190] on div at bounding box center [567, 191] width 17 height 11
click at [563, 191] on icon "button" at bounding box center [564, 192] width 7 height 7
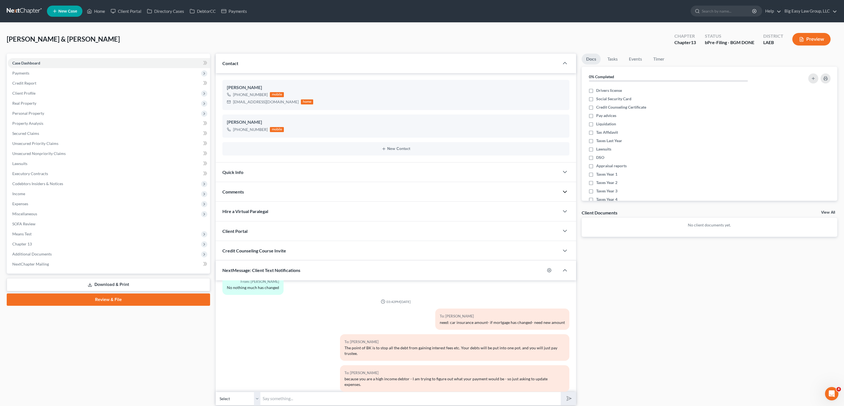
click at [346, 275] on div "NextMessage: Client Text Notifications" at bounding box center [380, 270] width 329 height 19
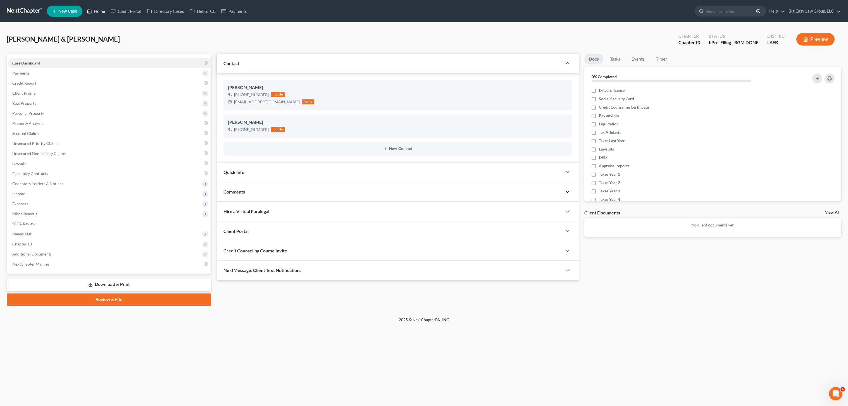
drag, startPoint x: 92, startPoint y: 1, endPoint x: 97, endPoint y: 7, distance: 8.2
click at [92, 1] on nav "Home New Case Client Portal Directory Cases DebtorCC Payments Big Easy Law Grou…" at bounding box center [424, 11] width 848 height 22
drag, startPoint x: 97, startPoint y: 7, endPoint x: 20, endPoint y: 7, distance: 76.5
click at [97, 7] on link "Home" at bounding box center [96, 11] width 24 height 10
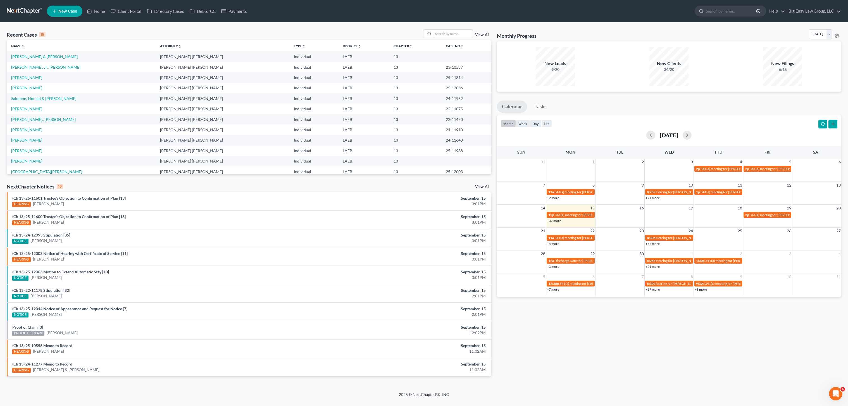
click at [444, 37] on input "search" at bounding box center [453, 34] width 39 height 8
type input "johnson"
click at [37, 53] on td "[PERSON_NAME] & [PERSON_NAME]" at bounding box center [78, 56] width 143 height 10
click at [45, 54] on link "[PERSON_NAME] & [PERSON_NAME]" at bounding box center [44, 56] width 66 height 5
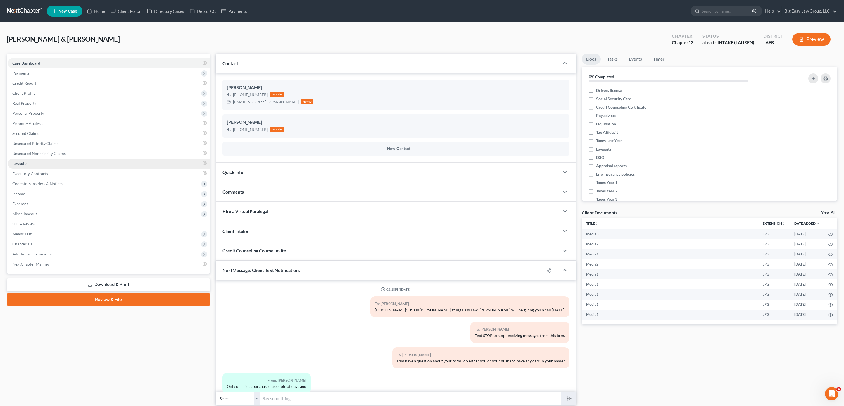
scroll to position [1517, 0]
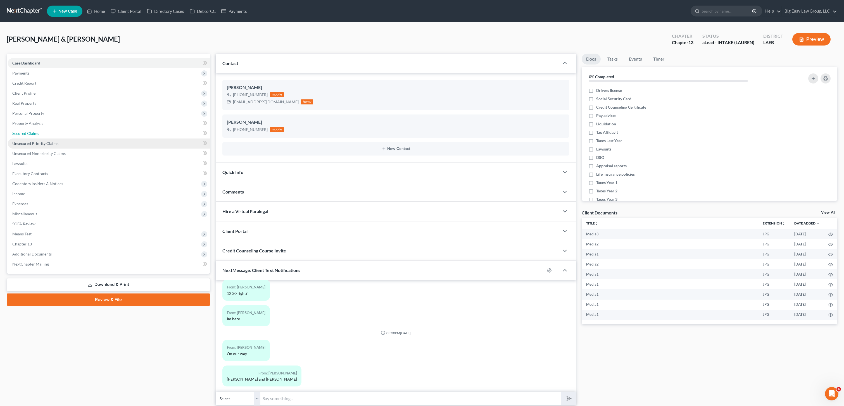
click at [71, 137] on link "Secured Claims" at bounding box center [109, 133] width 202 height 10
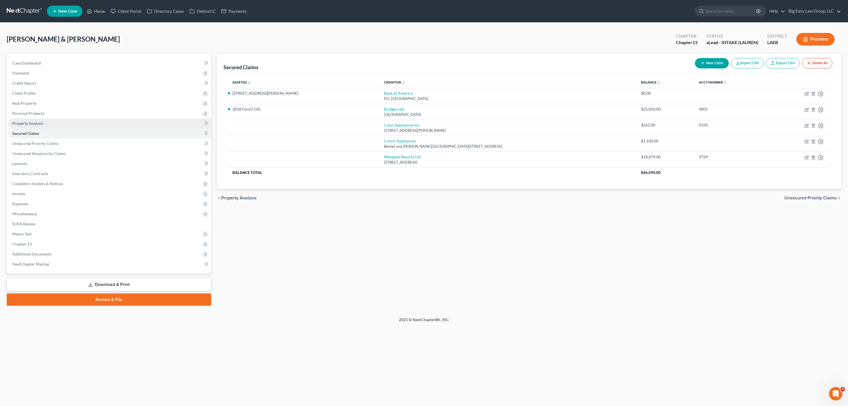
click at [53, 127] on link "Property Analysis" at bounding box center [109, 123] width 203 height 10
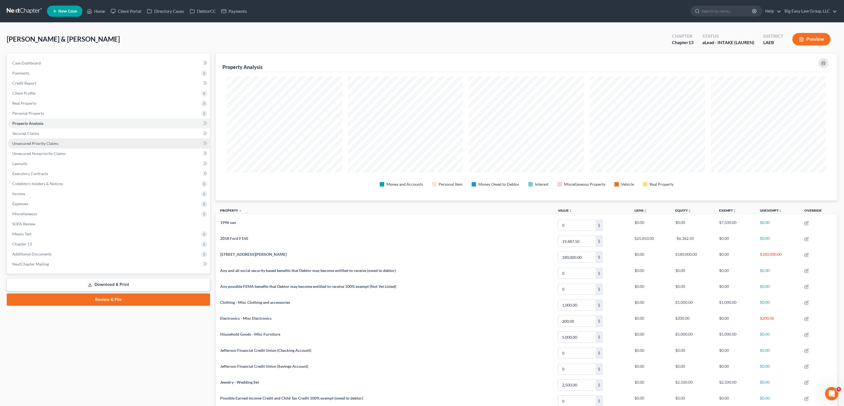
scroll to position [147, 622]
click at [61, 148] on link "Unsecured Priority Claims" at bounding box center [109, 144] width 202 height 10
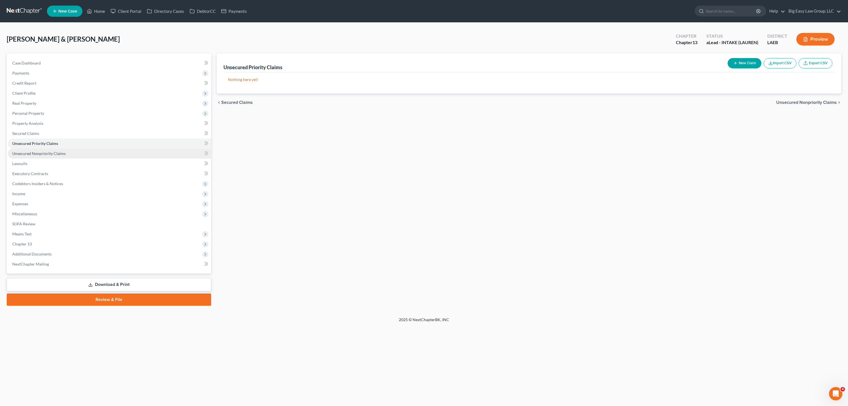
click at [66, 153] on link "Unsecured Nonpriority Claims" at bounding box center [109, 154] width 203 height 10
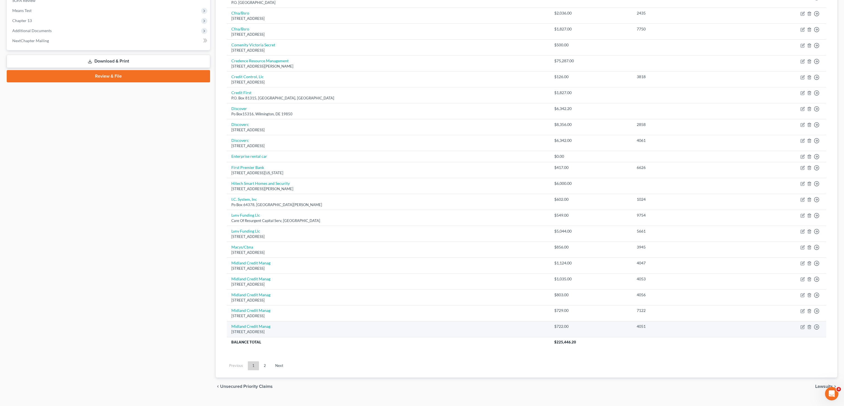
scroll to position [234, 0]
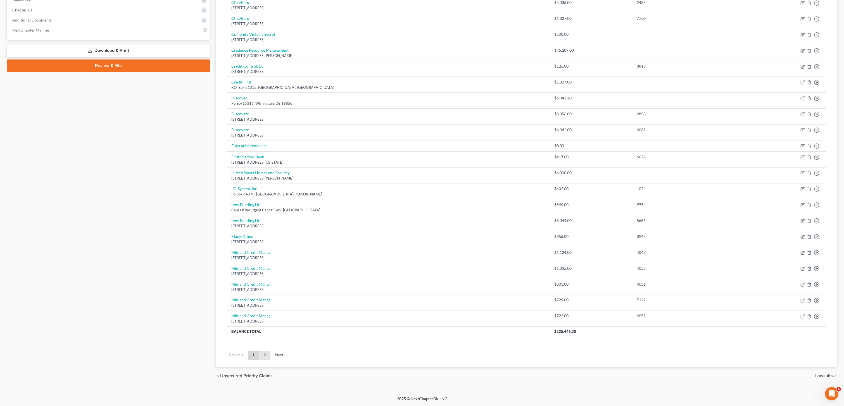
click at [267, 356] on link "2" at bounding box center [264, 355] width 11 height 9
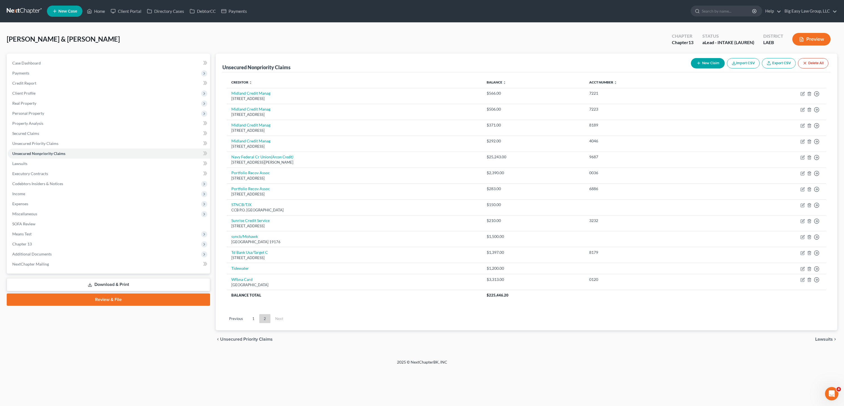
scroll to position [0, 0]
click at [49, 143] on span "Unsecured Priority Claims" at bounding box center [35, 143] width 46 height 5
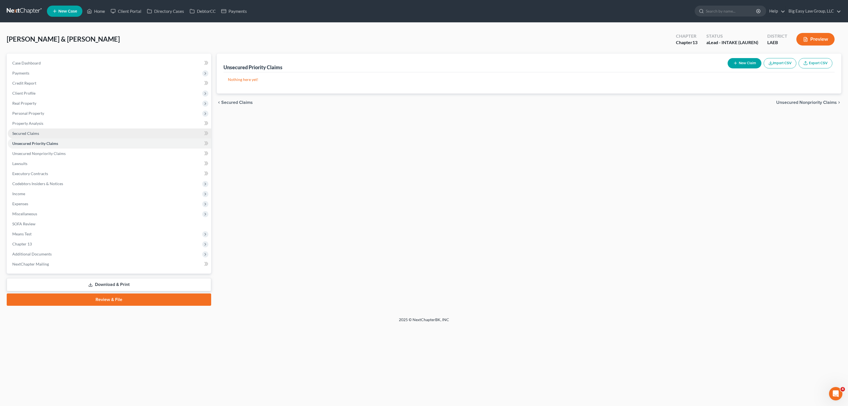
click at [50, 133] on link "Secured Claims" at bounding box center [109, 133] width 203 height 10
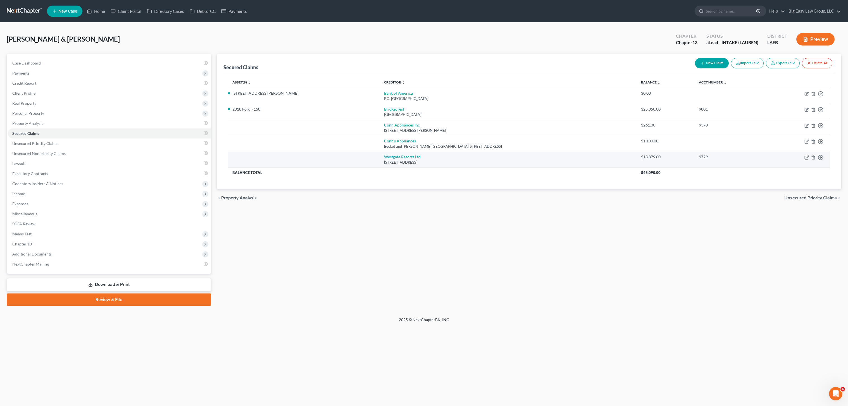
click at [805, 159] on icon "button" at bounding box center [807, 157] width 4 height 4
select select "9"
select select "0"
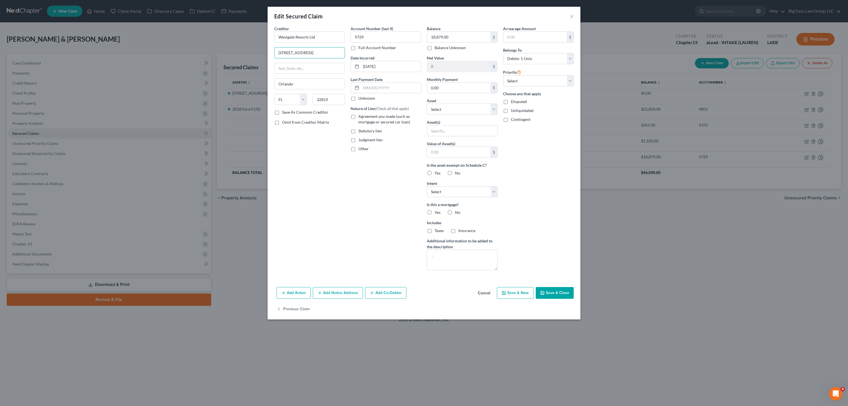
drag, startPoint x: 287, startPoint y: 42, endPoint x: 258, endPoint y: 35, distance: 29.5
click at [257, 35] on div "Edit Secured Claim × Creditor * Westgate Resorts Ltd 5601 Windhover Dr Orlando …" at bounding box center [424, 203] width 848 height 406
drag, startPoint x: 348, startPoint y: 54, endPoint x: 342, endPoint y: 54, distance: 5.1
click at [347, 54] on div "Creditor * Westgate Resorts Ltd 5601 Windhover Dr Orlando State AL AK AR AZ CA …" at bounding box center [424, 150] width 305 height 249
drag, startPoint x: 299, startPoint y: 46, endPoint x: 256, endPoint y: 32, distance: 45.9
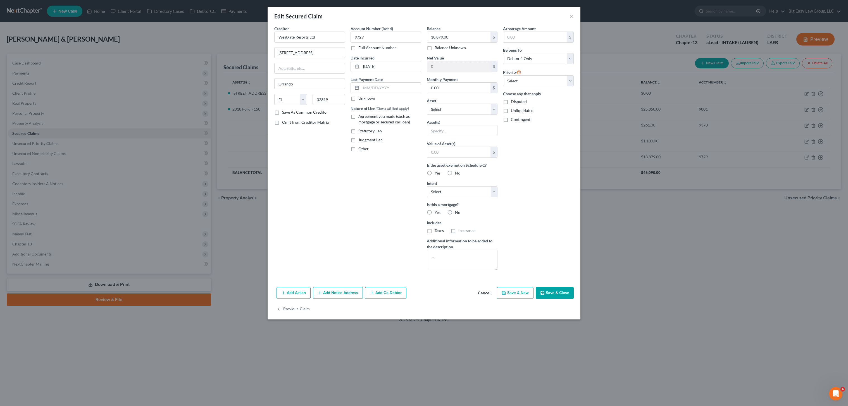
click at [258, 34] on div "Edit Secured Claim × Creditor * Westgate Resorts Ltd 5601 Windhover Dr Orlando …" at bounding box center [424, 203] width 848 height 406
type input "9500 Turkey Rd."
type input "32819"
click at [553, 293] on button "Save & Close" at bounding box center [555, 293] width 38 height 12
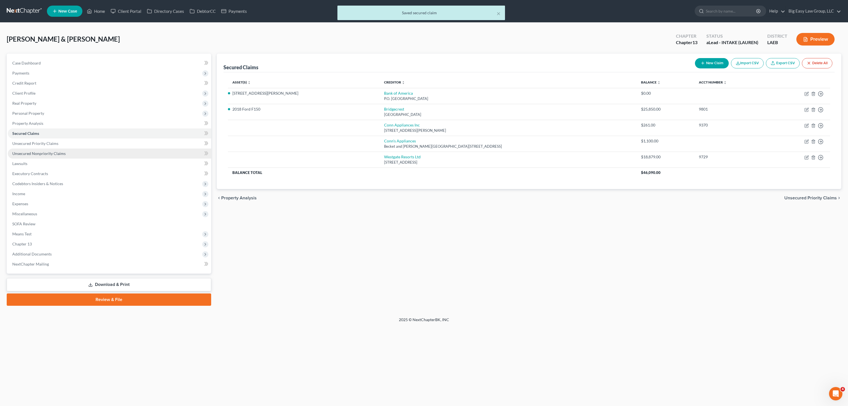
click at [64, 149] on link "Unsecured Nonpriority Claims" at bounding box center [109, 154] width 203 height 10
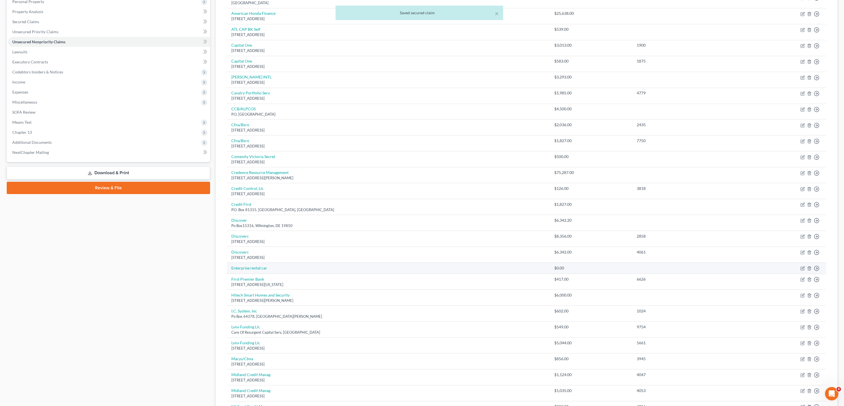
scroll to position [185, 0]
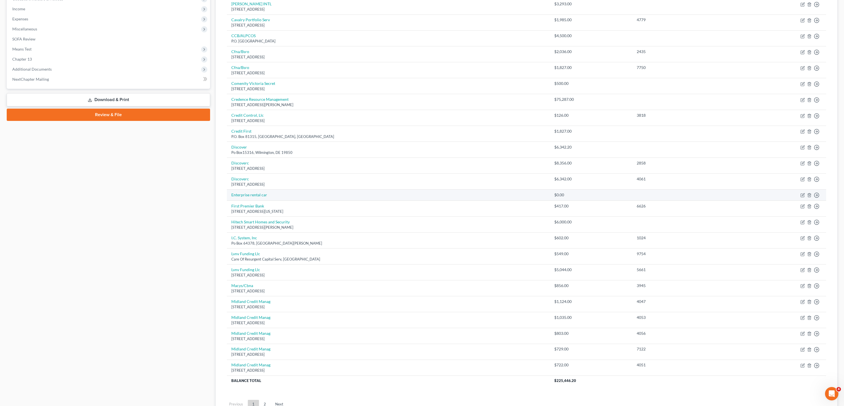
drag, startPoint x: 799, startPoint y: 195, endPoint x: 806, endPoint y: 200, distance: 7.8
click at [800, 195] on td "Move to D Move to E Move to G Move to Notice Only" at bounding box center [782, 195] width 87 height 11
click at [802, 195] on icon "button" at bounding box center [802, 195] width 4 height 4
select select "0"
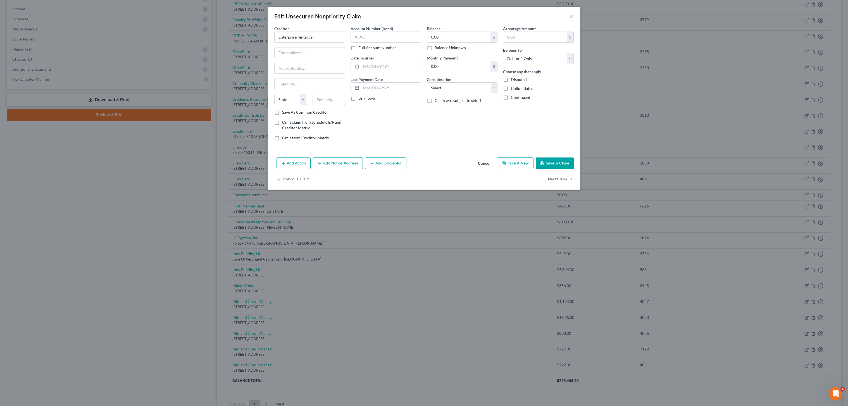
click at [435, 49] on label "Balance Unknown" at bounding box center [450, 48] width 31 height 6
click at [437, 49] on input "Balance Unknown" at bounding box center [439, 47] width 4 height 4
checkbox input "true"
click at [318, 47] on input "text" at bounding box center [310, 52] width 70 height 11
type input "P.O. Box 801988"
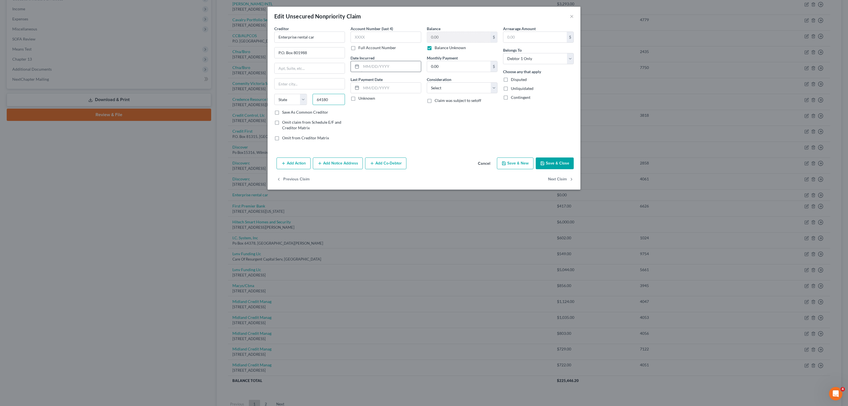
type input "64180"
type input "Kansas City"
select select "26"
click at [555, 165] on button "Save & Close" at bounding box center [555, 164] width 38 height 12
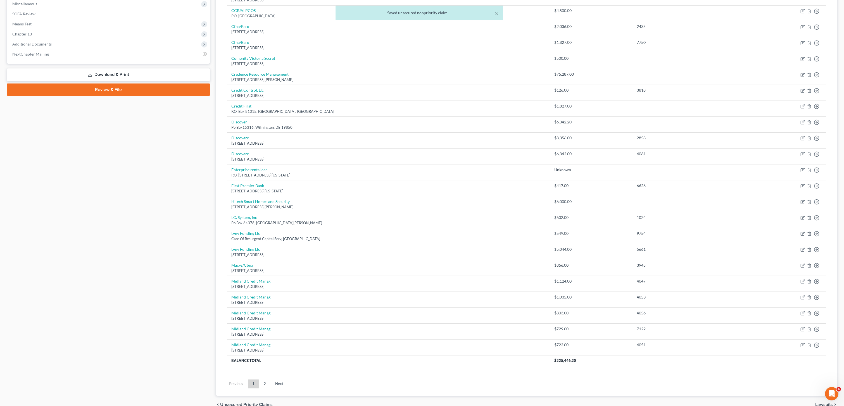
scroll to position [239, 0]
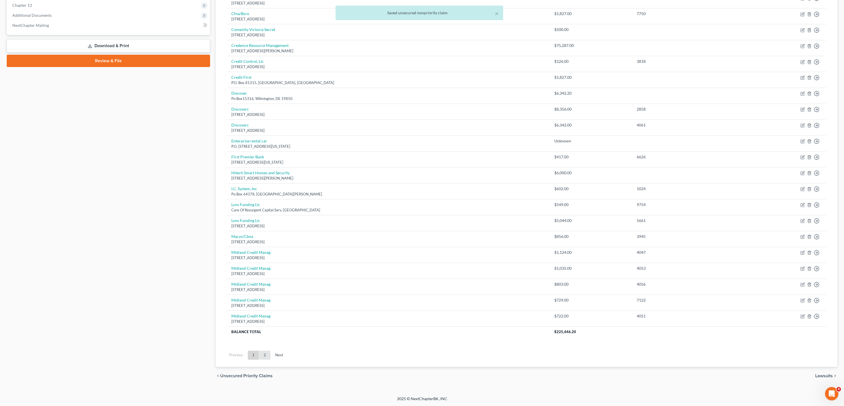
click at [263, 354] on link "2" at bounding box center [264, 355] width 11 height 9
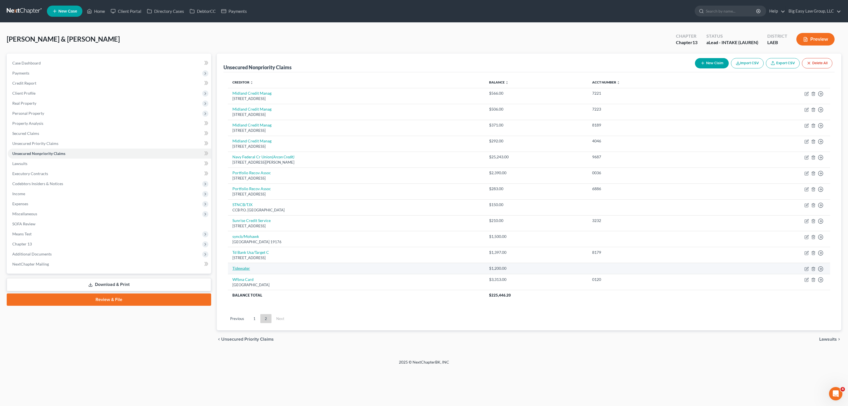
click at [243, 267] on link "Tidewater" at bounding box center [241, 268] width 18 height 5
select select "0"
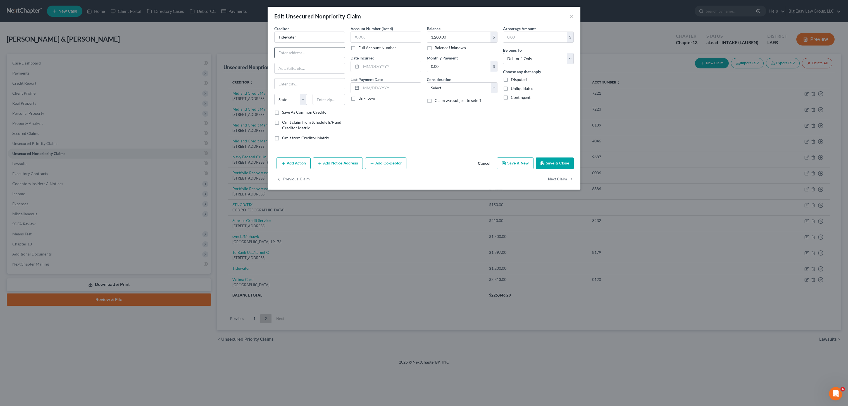
drag, startPoint x: 297, startPoint y: 58, endPoint x: 298, endPoint y: 54, distance: 4.2
click at [297, 58] on div "Creditor * Tidewater State AL AK AR AZ CA CO CT DE DC FL GA GU HI ID IL IN IA K…" at bounding box center [309, 68] width 71 height 84
click at [298, 54] on input "text" at bounding box center [310, 52] width 70 height 11
paste input "6520 Indian River Rd,"
click at [331, 50] on input "6520 Indian River Rd," at bounding box center [310, 52] width 70 height 11
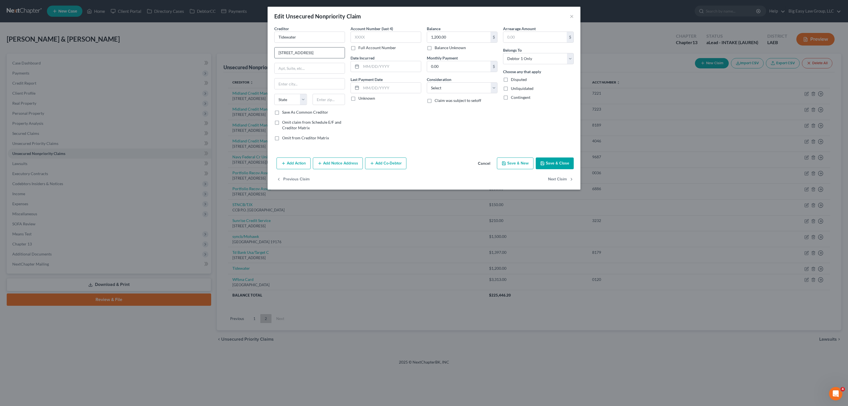
type input "6520 Indian River Rd."
type input "23464"
type input "Virginia Beach"
select select "48"
click at [551, 161] on button "Save & Close" at bounding box center [555, 164] width 38 height 12
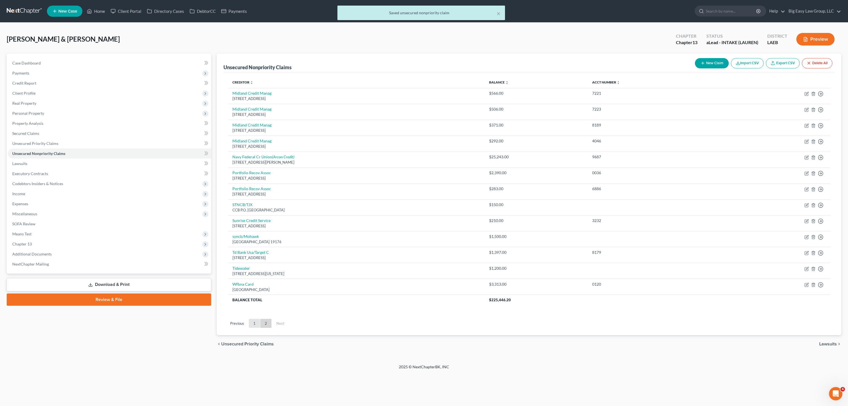
click at [254, 329] on ul "Previous 1 2 Next" at bounding box center [528, 323] width 611 height 15
drag, startPoint x: 254, startPoint y: 325, endPoint x: 268, endPoint y: 251, distance: 75.4
click at [254, 325] on link "1" at bounding box center [254, 323] width 11 height 9
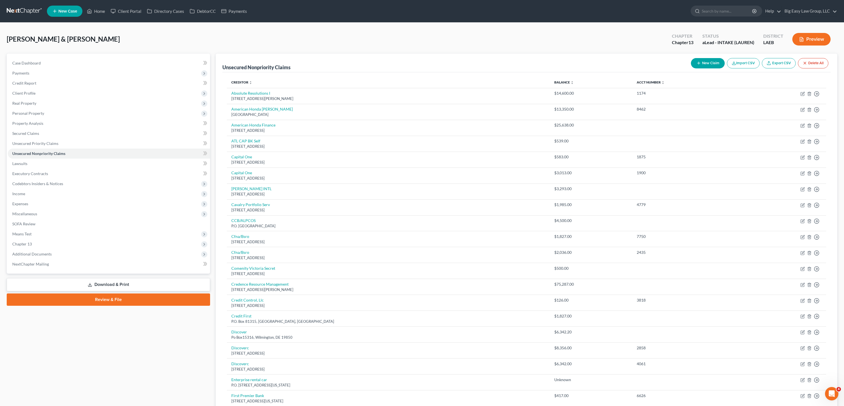
click at [711, 63] on button "New Claim" at bounding box center [708, 63] width 34 height 10
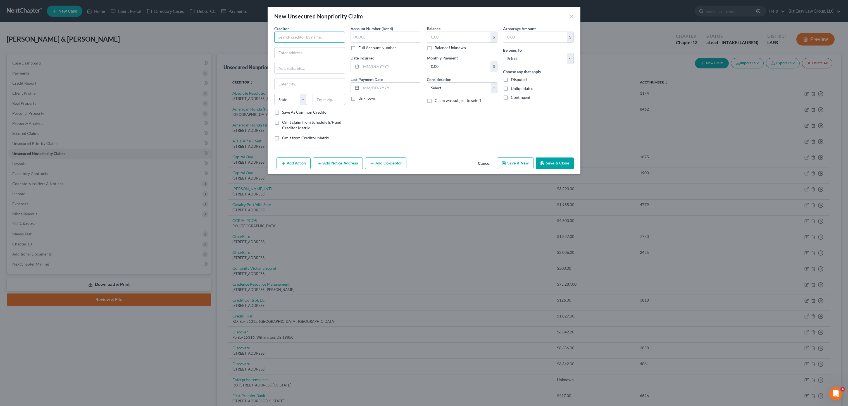
click at [296, 40] on input "text" at bounding box center [309, 37] width 71 height 11
type input "ATT Mobility"
click at [459, 35] on input "text" at bounding box center [458, 37] width 63 height 11
type input "210.08"
click at [311, 50] on input "text" at bounding box center [310, 52] width 70 height 11
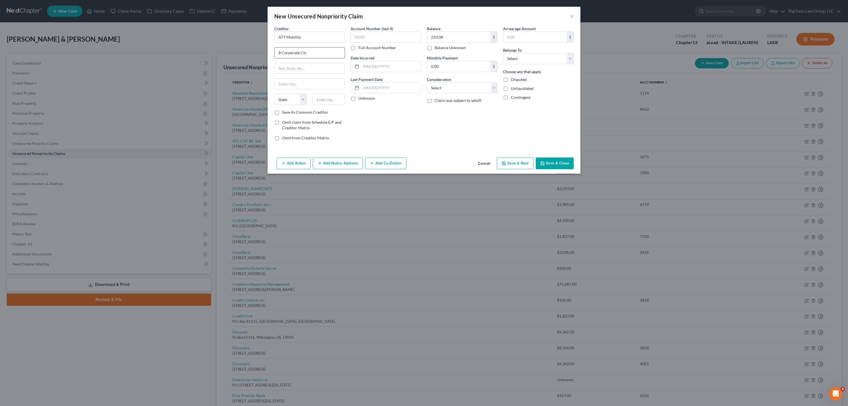
type input "8 Corporate Ctr."
type input "11747"
type input "Melville"
select select "35"
click at [556, 163] on button "Save & Close" at bounding box center [555, 164] width 38 height 12
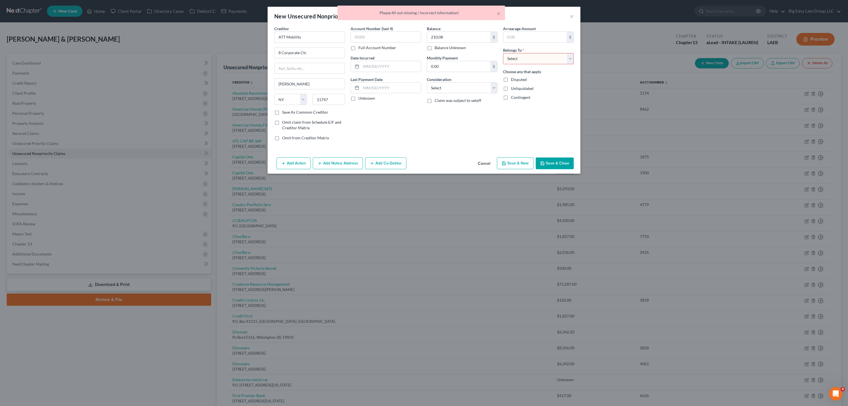
click at [511, 55] on select "Select Debtor 1 Only Debtor 2 Only Debtor 1 And Debtor 2 Only At Least One Of T…" at bounding box center [538, 58] width 71 height 11
click at [503, 53] on select "Select Debtor 1 Only Debtor 2 Only Debtor 1 And Debtor 2 Only At Least One Of T…" at bounding box center [538, 58] width 71 height 11
click at [536, 64] on div "Arrearage Amount $ Belongs To * Select Debtor 1 Only Debtor 2 Only Debtor 1 And…" at bounding box center [538, 86] width 76 height 120
click at [535, 59] on select "Select Debtor 1 Only Debtor 2 Only Debtor 1 And Debtor 2 Only At Least One Of T…" at bounding box center [538, 58] width 71 height 11
select select "0"
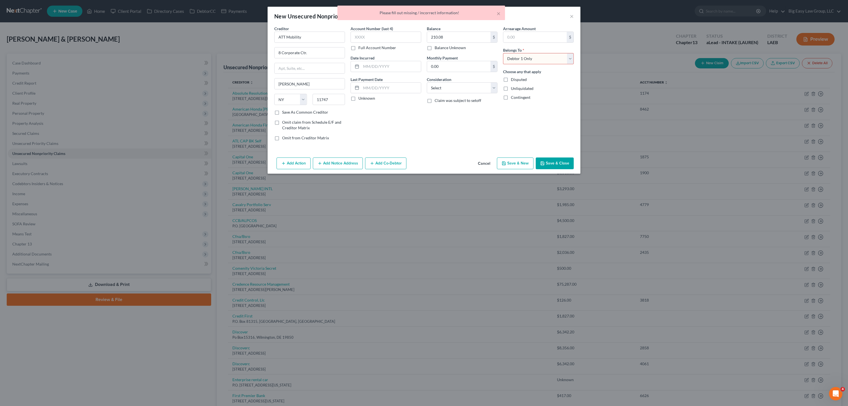
click at [503, 53] on select "Select Debtor 1 Only Debtor 2 Only Debtor 1 And Debtor 2 Only At Least One Of T…" at bounding box center [538, 58] width 71 height 11
click at [558, 169] on button "Save & Close" at bounding box center [555, 164] width 38 height 12
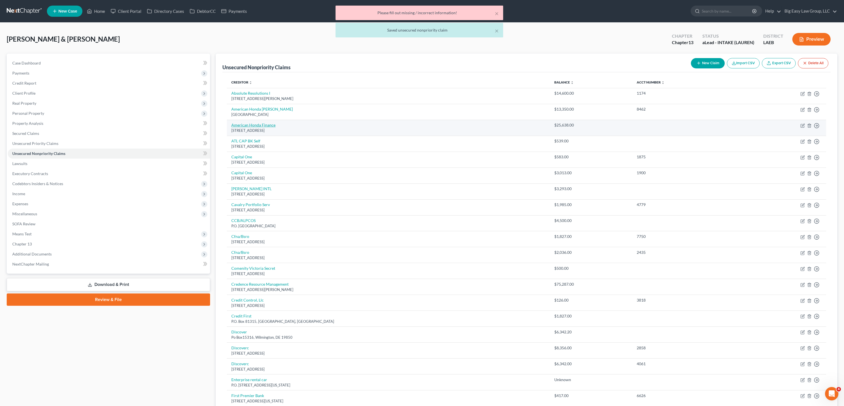
click at [197, 38] on div "× Please fill out missing / incorrect information! × Saved unsecured nonpriorit…" at bounding box center [419, 23] width 844 height 35
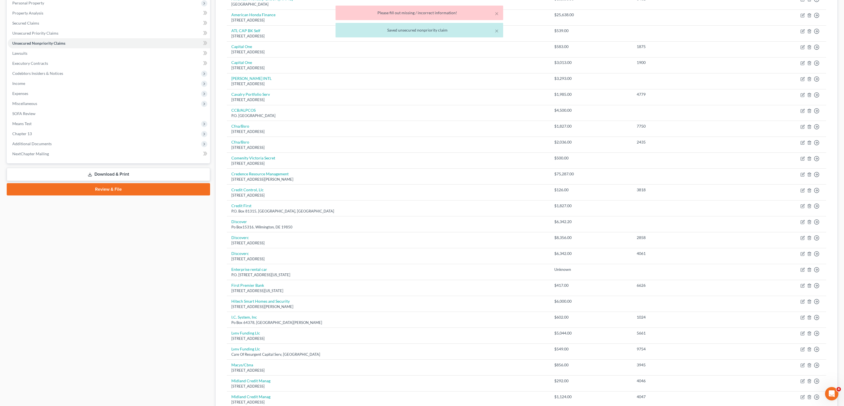
scroll to position [255, 0]
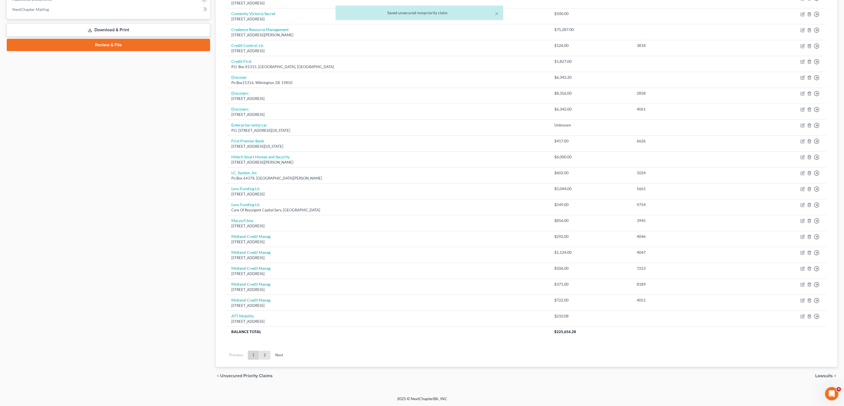
click at [267, 354] on link "2" at bounding box center [264, 355] width 11 height 9
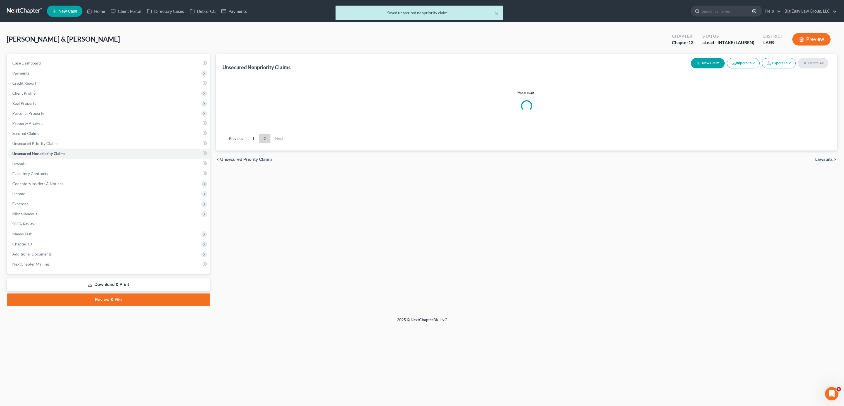
scroll to position [0, 0]
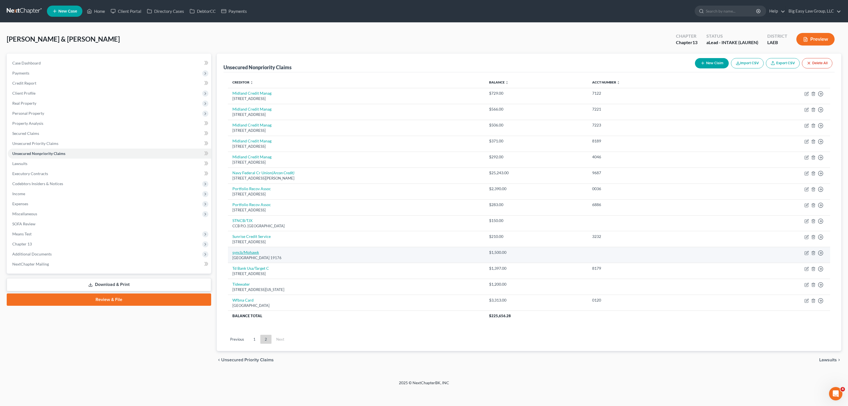
click at [248, 251] on link "syncb/Mohawk" at bounding box center [245, 252] width 27 height 5
select select "39"
select select "0"
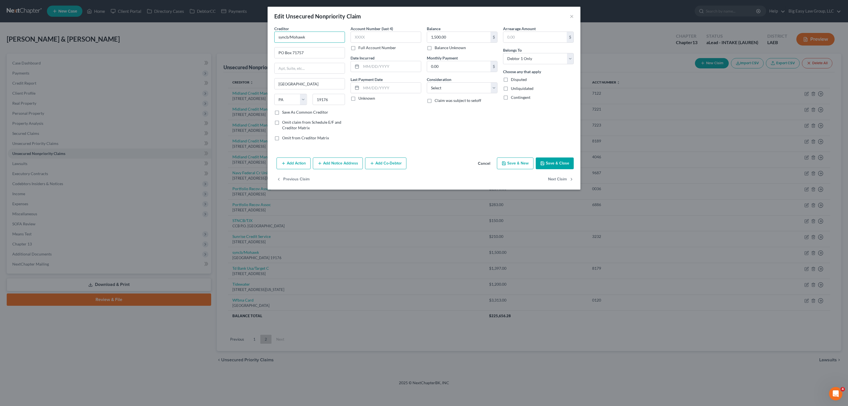
click at [280, 36] on input "syncb/Mohawk" at bounding box center [309, 37] width 71 height 11
type input "Syncb/Mohawk"
click at [557, 162] on button "Save & Close" at bounding box center [555, 164] width 38 height 12
type input "0"
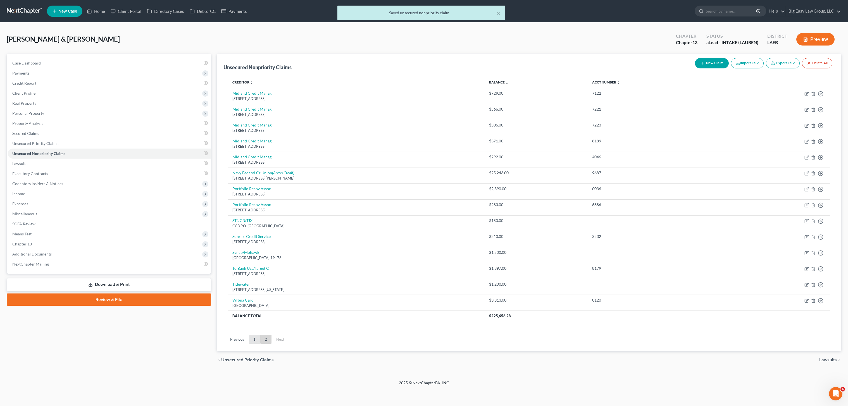
click at [254, 338] on link "1" at bounding box center [254, 339] width 11 height 9
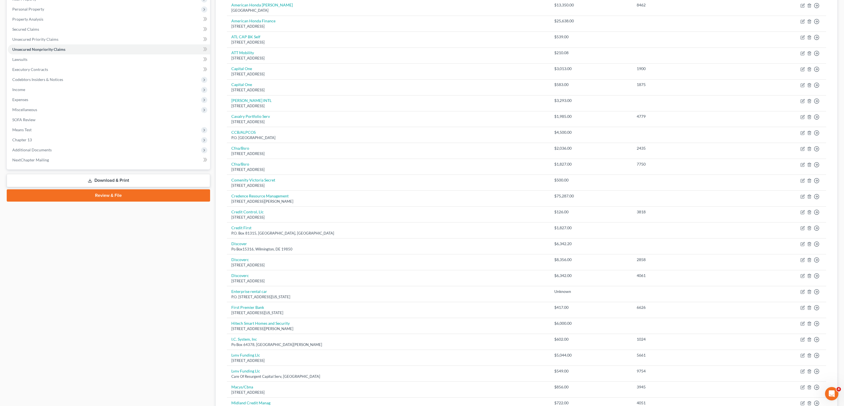
scroll to position [5, 0]
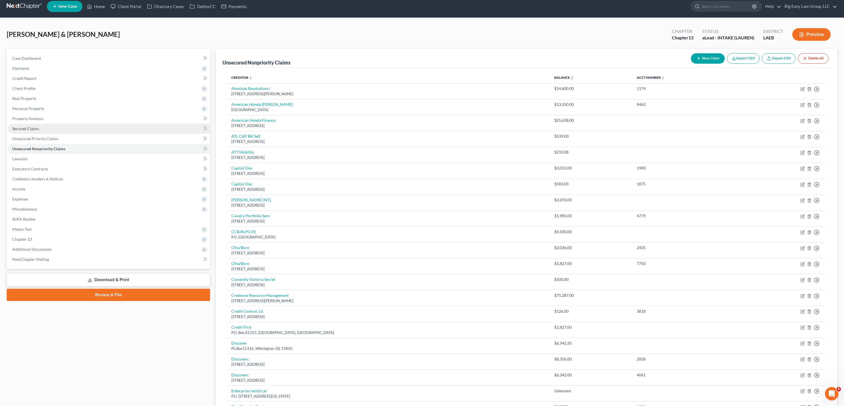
click at [40, 129] on link "Secured Claims" at bounding box center [109, 129] width 202 height 10
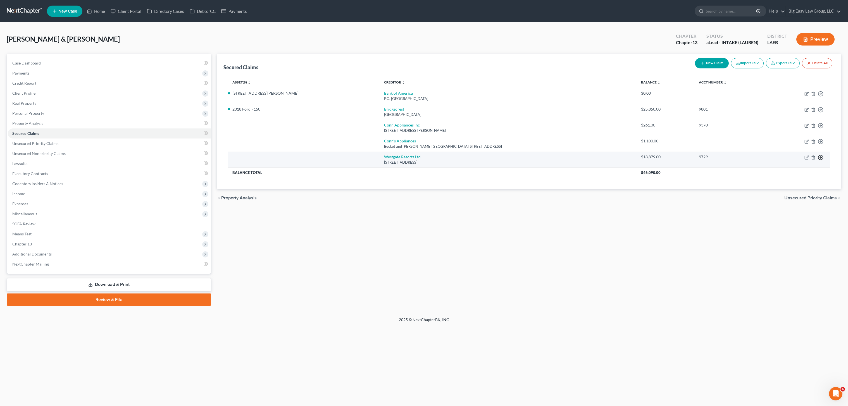
drag, startPoint x: 819, startPoint y: 156, endPoint x: 820, endPoint y: 153, distance: 3.4
click at [820, 157] on icon "button" at bounding box center [821, 158] width 6 height 6
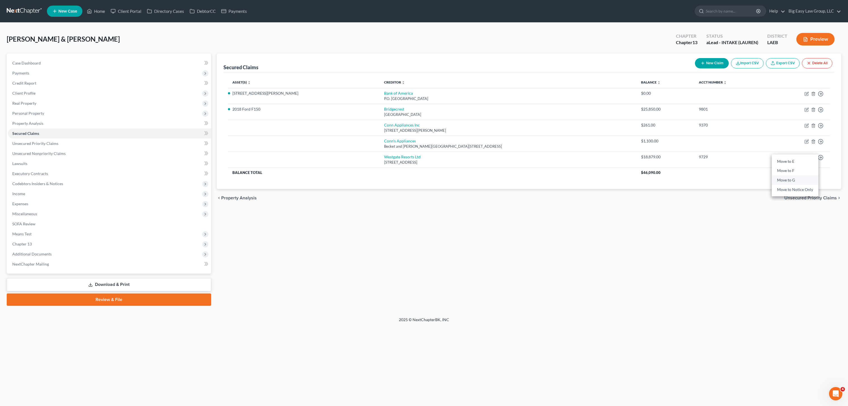
click at [803, 179] on link "Move to G" at bounding box center [795, 180] width 47 height 9
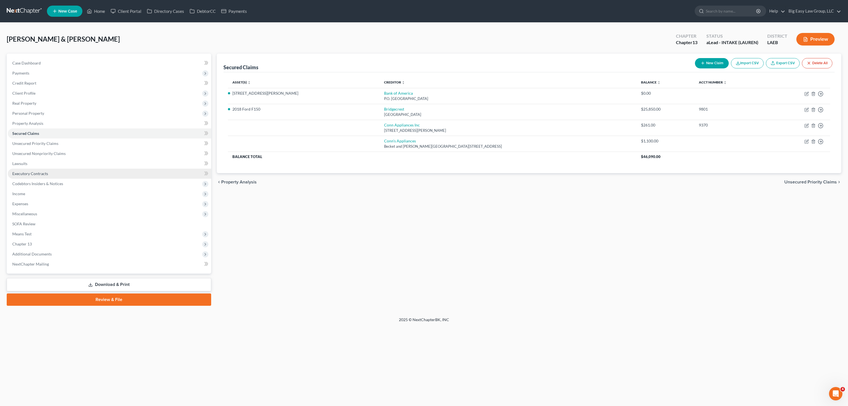
click at [44, 176] on link "Executory Contracts" at bounding box center [109, 174] width 203 height 10
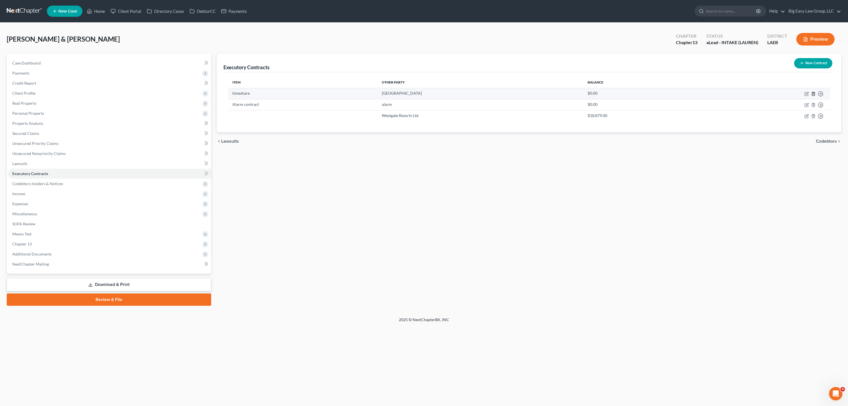
click at [814, 92] on icon "button" at bounding box center [813, 94] width 4 height 4
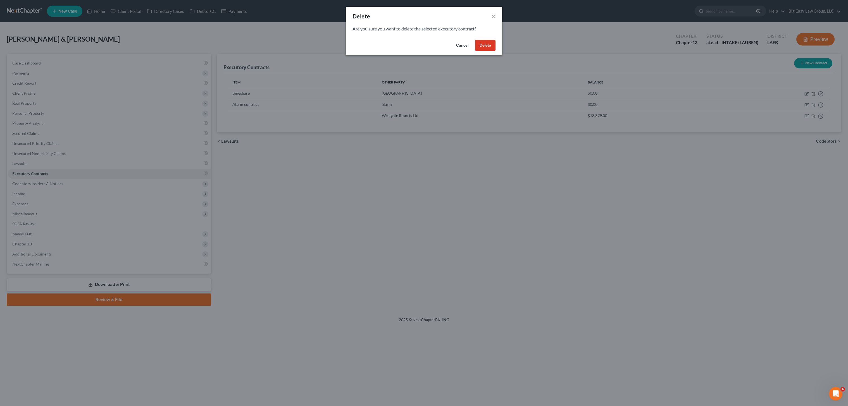
click at [491, 45] on button "Delete" at bounding box center [485, 45] width 20 height 11
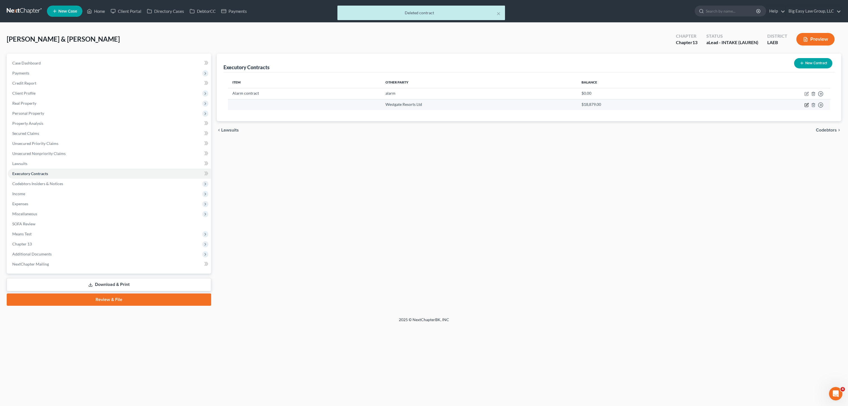
click at [805, 107] on icon "button" at bounding box center [807, 105] width 4 height 4
select select "9"
select select "0"
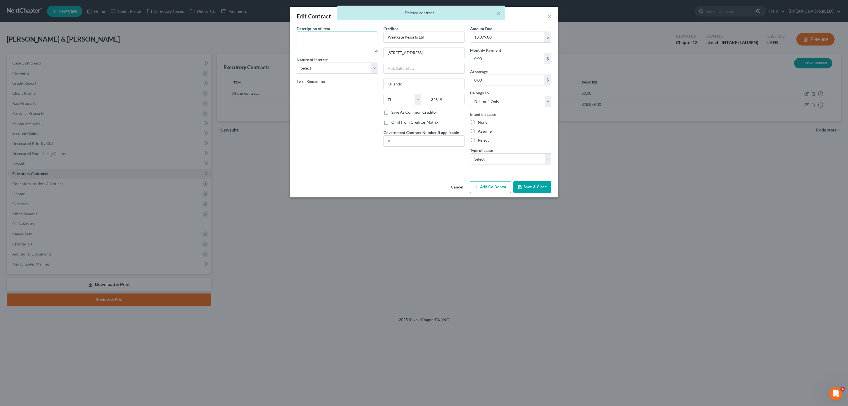
click at [327, 42] on textarea at bounding box center [337, 42] width 81 height 21
type textarea "timeshare"
drag, startPoint x: 472, startPoint y: 140, endPoint x: 512, endPoint y: 173, distance: 51.0
click at [478, 140] on label "Reject" at bounding box center [483, 140] width 11 height 6
click at [480, 140] on input "Reject" at bounding box center [482, 139] width 4 height 4
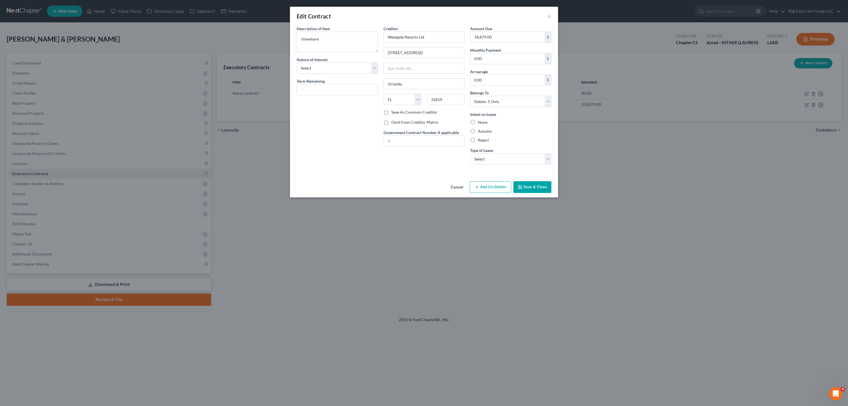
radio input "true"
click at [527, 167] on div "Amount Due 18,879.00 $ Monthly Payment 0.00 $ Arrearage 0.00 $ Belongs To * Sel…" at bounding box center [510, 97] width 87 height 143
click at [529, 159] on select "Select Real Estate Car Other" at bounding box center [510, 158] width 81 height 11
click at [470, 153] on select "Select Real Estate Car Other" at bounding box center [510, 158] width 81 height 11
click at [527, 159] on select "Select Real Estate Car Other" at bounding box center [510, 158] width 81 height 11
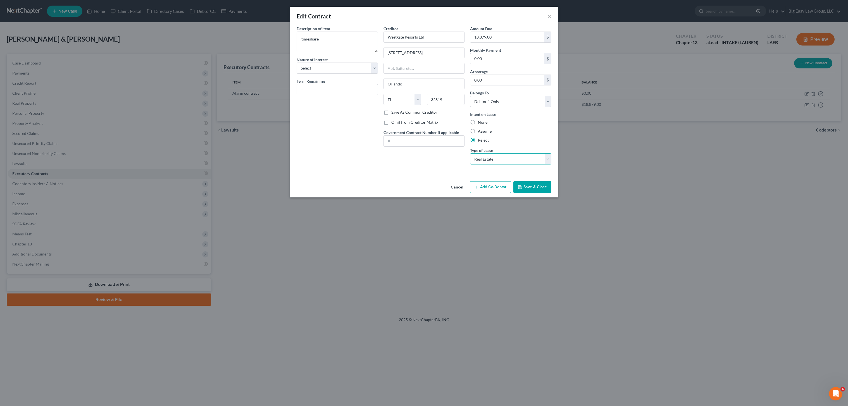
select select "2"
click at [470, 153] on select "Select Real Estate Car Other" at bounding box center [510, 158] width 81 height 11
click at [526, 140] on div "Reject" at bounding box center [510, 140] width 81 height 6
click at [530, 190] on button "Save & Close" at bounding box center [532, 187] width 38 height 12
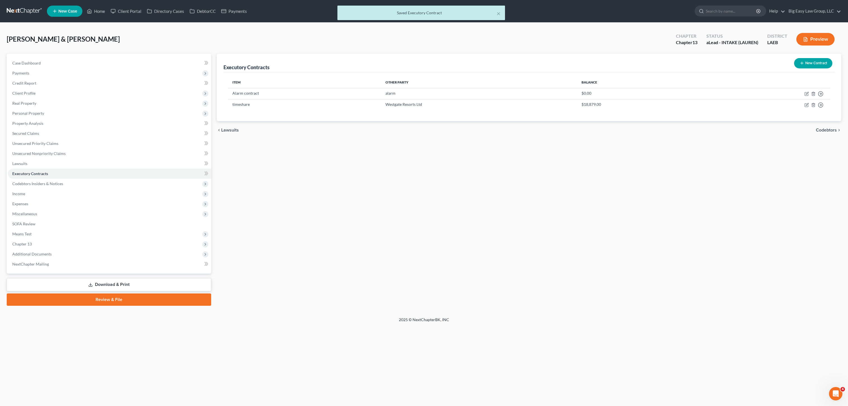
click at [561, 194] on div "Executory Contracts New Contract Item Other Party Balance Alarm contract alarm …" at bounding box center [529, 180] width 630 height 252
drag, startPoint x: 345, startPoint y: 53, endPoint x: 105, endPoint y: 48, distance: 240.3
click at [340, 51] on div "Johnson, Kevin & Nicole Upgraded Chapter Chapter 13 Status aLead - INTAKE (LAUR…" at bounding box center [424, 41] width 835 height 24
click at [101, 13] on div "× Saved Executory Contract" at bounding box center [421, 14] width 848 height 17
click at [95, 9] on div "× Saved Executory Contract" at bounding box center [421, 14] width 848 height 17
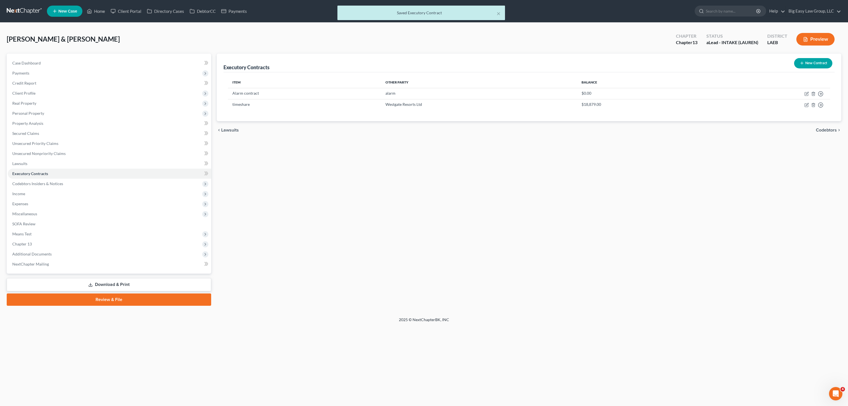
click at [91, 4] on ul "New Case Home Client Portal Directory Cases DebtorCC Payments - No Result - See…" at bounding box center [444, 11] width 794 height 15
click at [94, 9] on div "× Saved Executory Contract" at bounding box center [421, 14] width 848 height 17
click at [97, 15] on div "× Saved Executory Contract" at bounding box center [421, 14] width 848 height 17
click at [99, 13] on link "Home" at bounding box center [96, 11] width 24 height 10
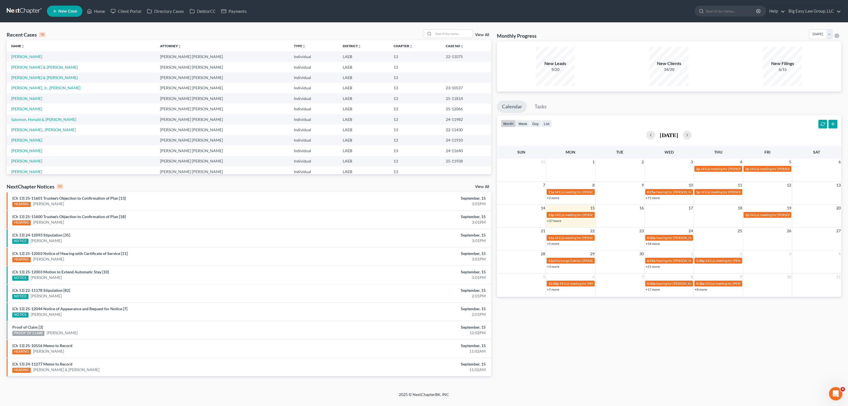
click at [30, 74] on td "[PERSON_NAME] & [PERSON_NAME]" at bounding box center [81, 77] width 149 height 10
click at [30, 76] on link "[PERSON_NAME] & [PERSON_NAME]" at bounding box center [44, 77] width 66 height 5
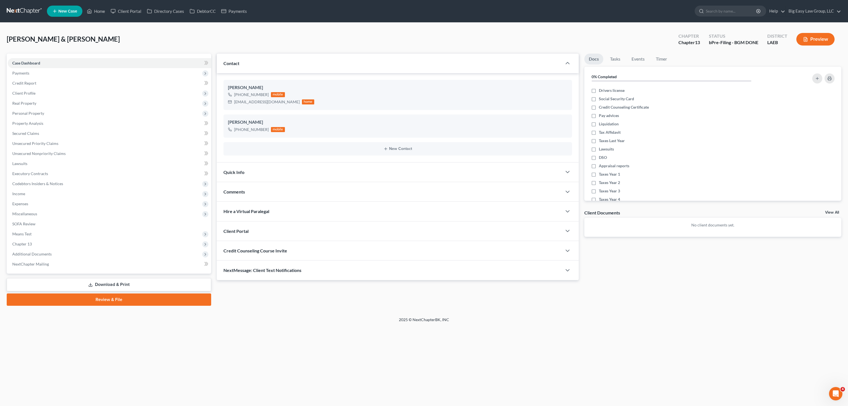
click at [345, 282] on div "Updates & News × Louisiana Eastern District Notes: Take a look at NextChapter's…" at bounding box center [529, 180] width 630 height 252
click at [339, 275] on div "NextMessage: Client Text Notifications" at bounding box center [389, 270] width 345 height 19
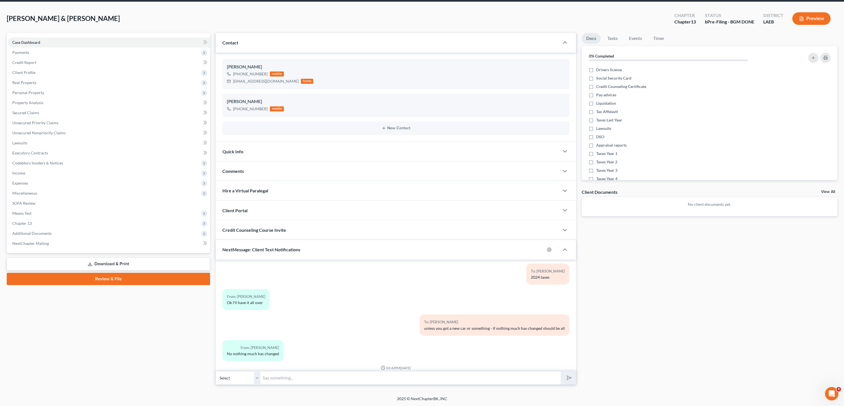
scroll to position [1832, 0]
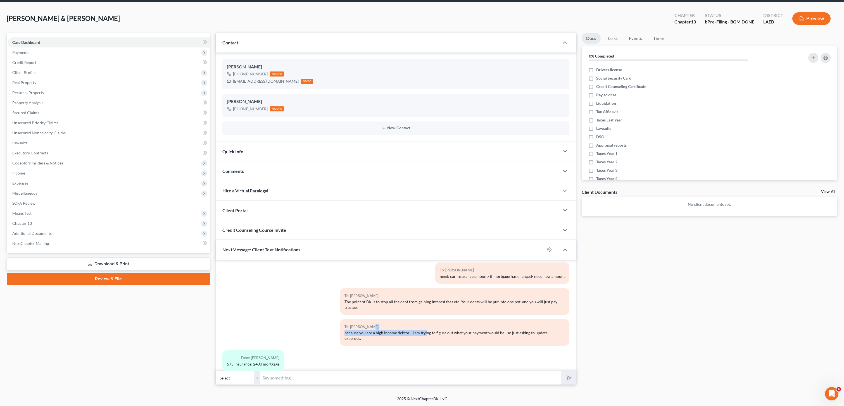
drag, startPoint x: 381, startPoint y: 323, endPoint x: 475, endPoint y: 327, distance: 93.4
click at [431, 327] on div "To: Brett Burke because you are a high income debtor - I am trying to figure ou…" at bounding box center [454, 332] width 229 height 27
drag, startPoint x: 475, startPoint y: 327, endPoint x: 561, endPoint y: 345, distance: 88.4
click at [475, 330] on div "because you are a high income debtor - I am trying to figure out what your paym…" at bounding box center [454, 335] width 220 height 11
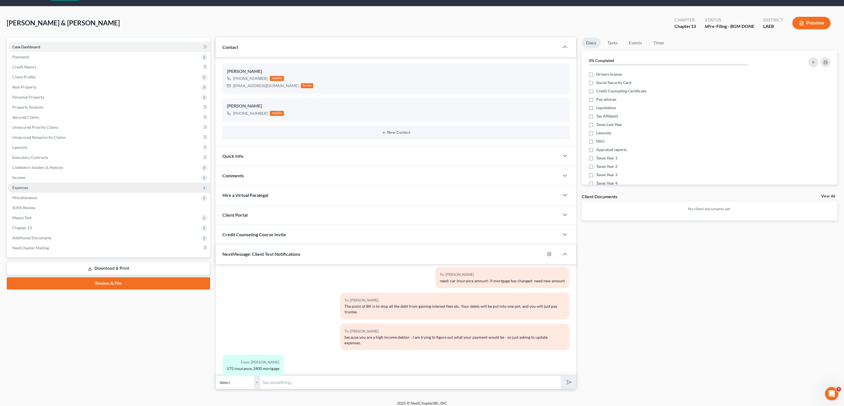
scroll to position [10, 0]
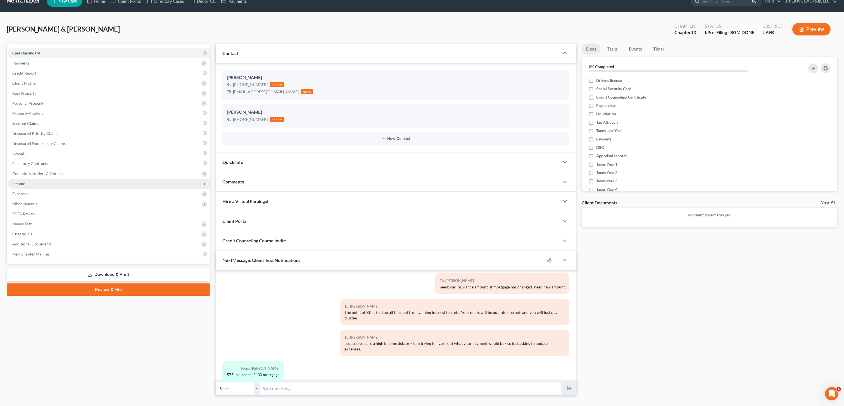
click at [37, 186] on span "Income" at bounding box center [109, 184] width 202 height 10
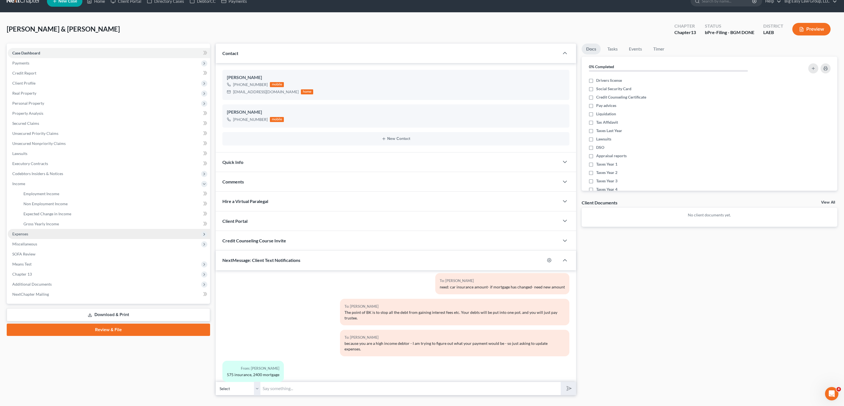
click at [40, 194] on ul "Case Dashboard Payments Invoices Payments Payments Credit Report Client Profile" at bounding box center [109, 173] width 202 height 251
click at [72, 196] on link "Employment Income" at bounding box center [114, 194] width 191 height 10
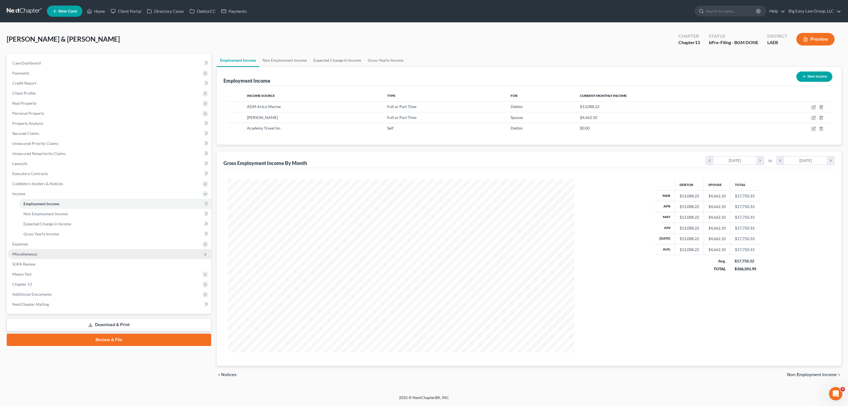
scroll to position [279174, 278989]
click at [62, 244] on span "Expenses" at bounding box center [109, 244] width 203 height 10
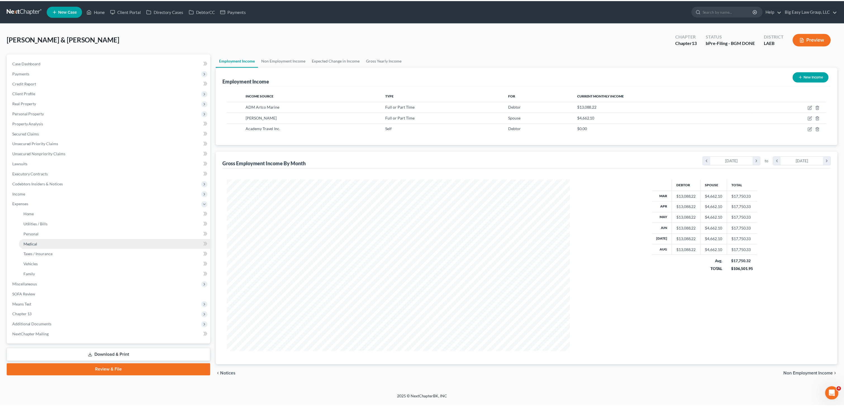
scroll to position [173, 358]
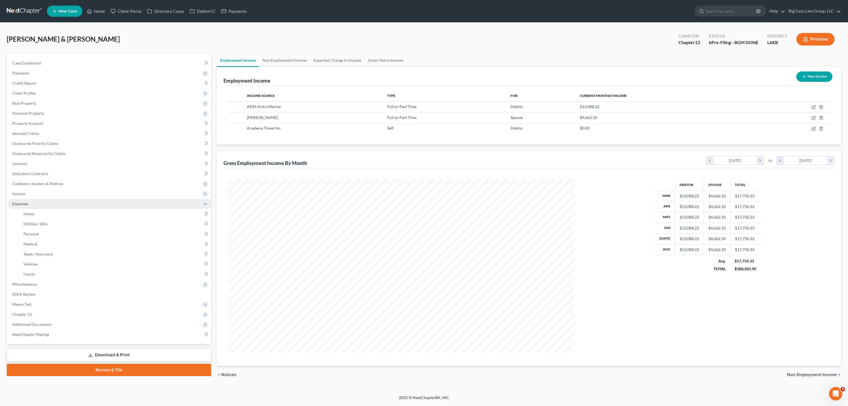
click at [48, 208] on span "Expenses" at bounding box center [109, 204] width 203 height 10
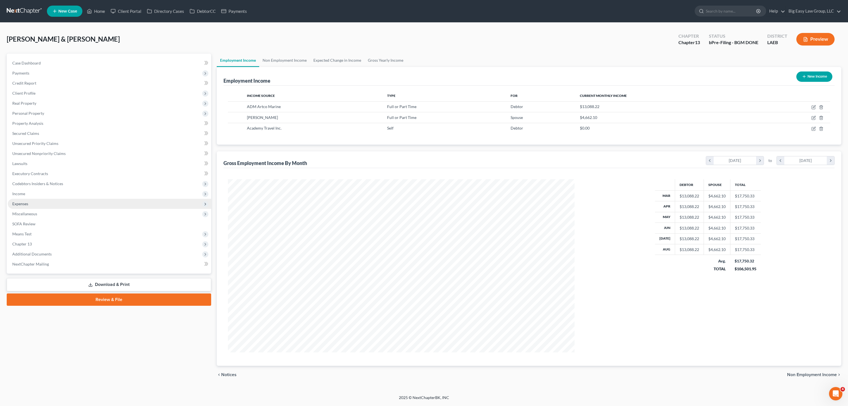
click at [37, 199] on span "Expenses" at bounding box center [109, 204] width 203 height 10
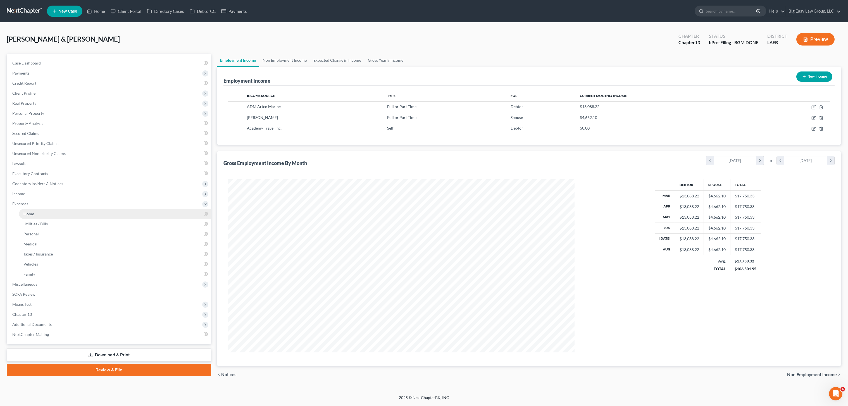
click at [35, 213] on link "Home" at bounding box center [115, 214] width 192 height 10
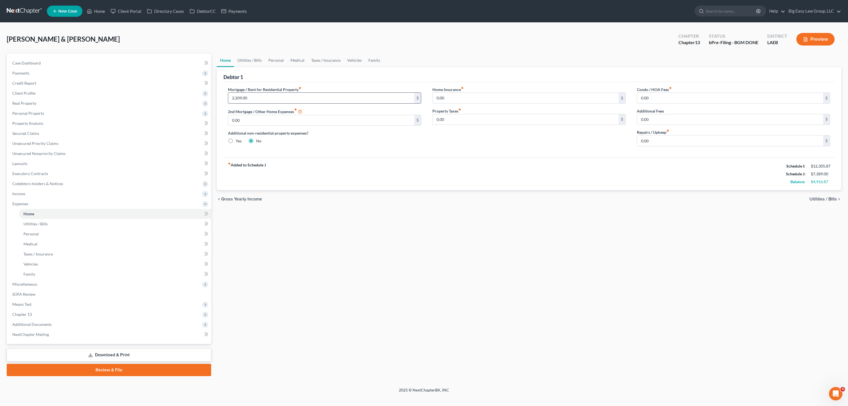
drag, startPoint x: 273, startPoint y: 104, endPoint x: 279, endPoint y: 101, distance: 6.9
click at [273, 104] on div "Mortgage / Rent for Residential Property fiber_manual_record 2,209.00 $ 2nd Mor…" at bounding box center [324, 119] width 204 height 64
drag, startPoint x: 256, startPoint y: 96, endPoint x: 215, endPoint y: 92, distance: 41.0
click at [223, 92] on div "Mortgage / Rent for Residential Property fiber_manual_record 2,209.00 $ 2nd Mor…" at bounding box center [324, 119] width 204 height 64
type input "0"
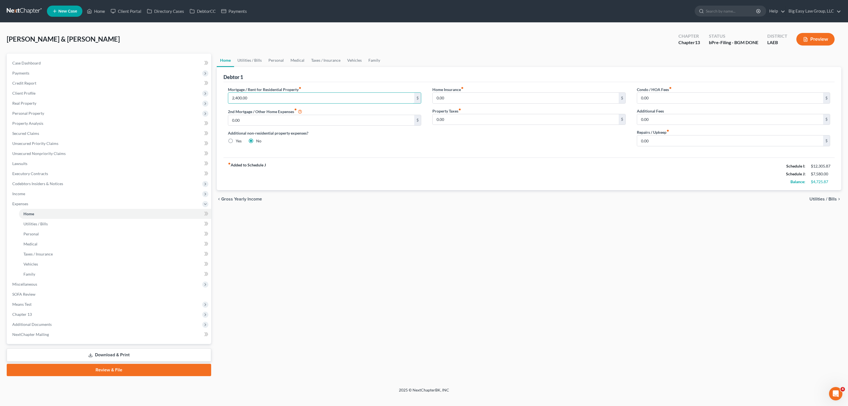
type input "2,400.00"
click at [250, 51] on div "Burke, Brett & Alexandra Upgraded Chapter Chapter 13 Status bPre-Filing - BGM D…" at bounding box center [424, 41] width 835 height 24
click at [253, 67] on div "Debtor 1" at bounding box center [528, 74] width 611 height 15
click at [254, 65] on link "Utilities / Bills" at bounding box center [249, 60] width 31 height 13
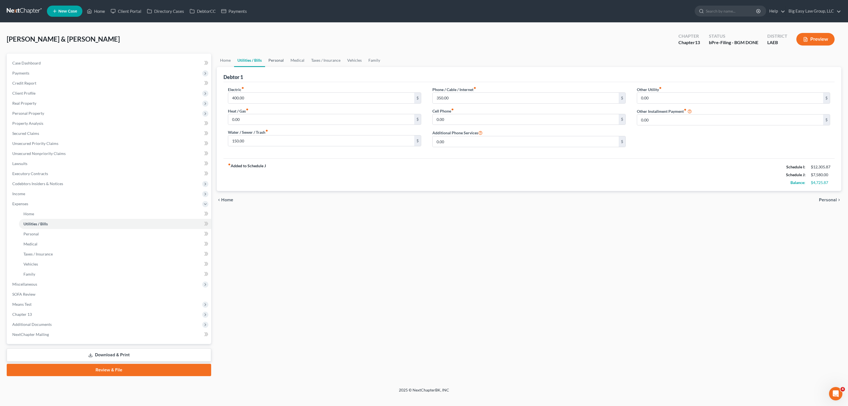
click at [282, 63] on link "Personal" at bounding box center [276, 60] width 22 height 13
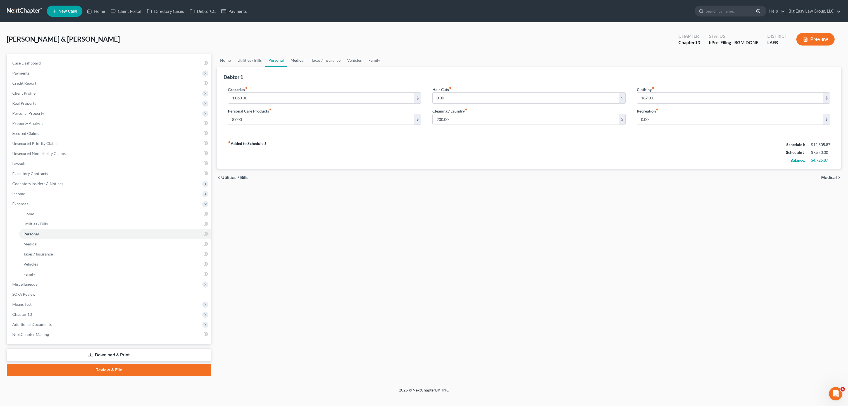
click at [295, 60] on link "Medical" at bounding box center [297, 60] width 21 height 13
click at [325, 65] on link "Taxes / Insurance" at bounding box center [326, 60] width 36 height 13
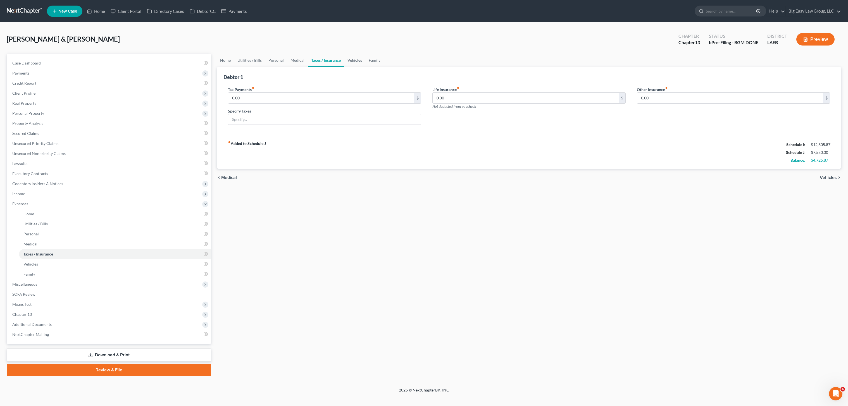
click at [351, 65] on link "Vehicles" at bounding box center [354, 60] width 21 height 13
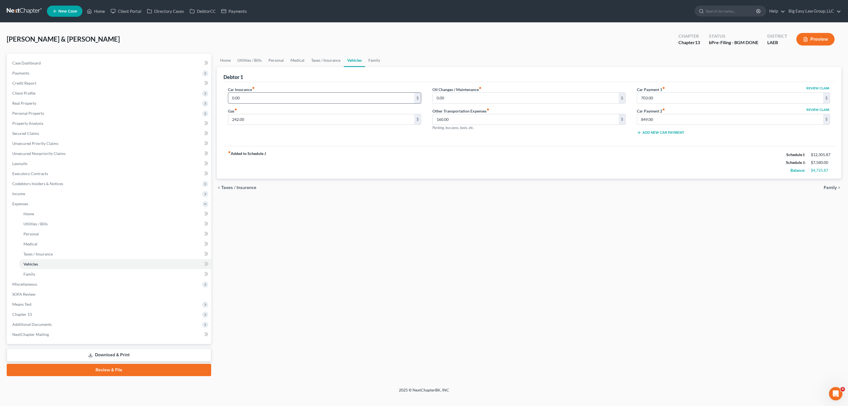
click at [279, 93] on input "0.00" at bounding box center [321, 98] width 186 height 11
drag, startPoint x: 271, startPoint y: 101, endPoint x: 215, endPoint y: 93, distance: 55.9
click at [215, 93] on div "Home Utilities / Bills Personal Medical Taxes / Insurance Vehicles Family Debto…" at bounding box center [529, 215] width 630 height 323
click at [33, 67] on link "Case Dashboard" at bounding box center [109, 63] width 203 height 10
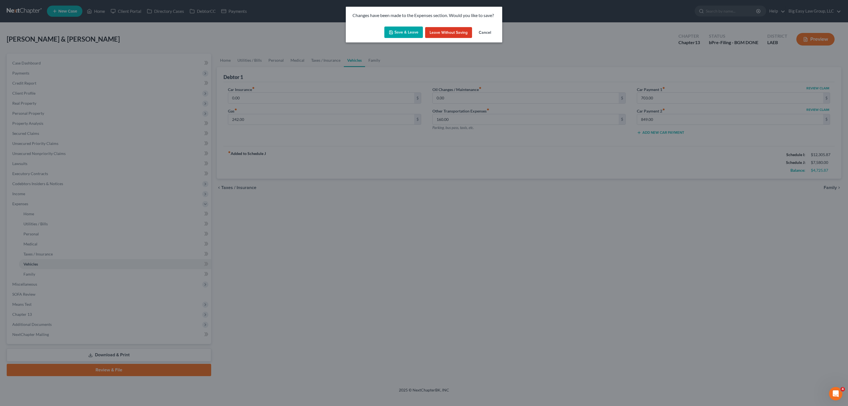
click at [408, 34] on button "Save & Leave" at bounding box center [403, 33] width 39 height 12
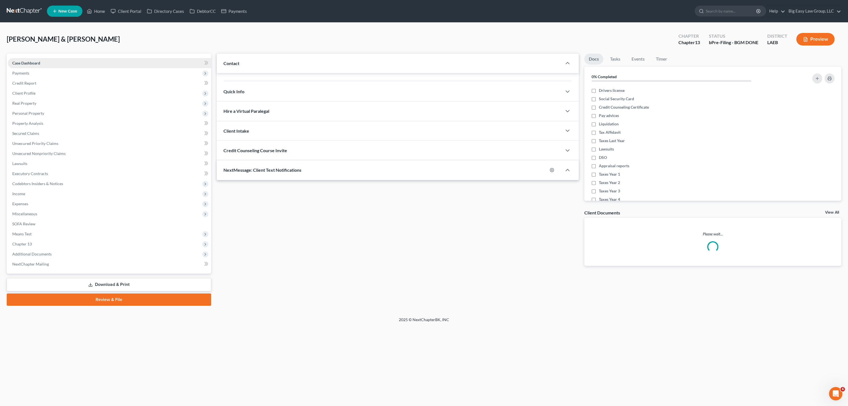
click at [42, 66] on link "Case Dashboard" at bounding box center [109, 63] width 203 height 10
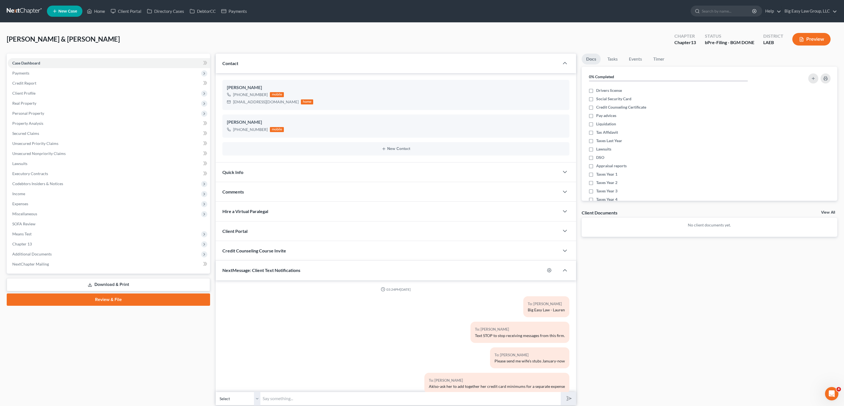
scroll to position [1832, 0]
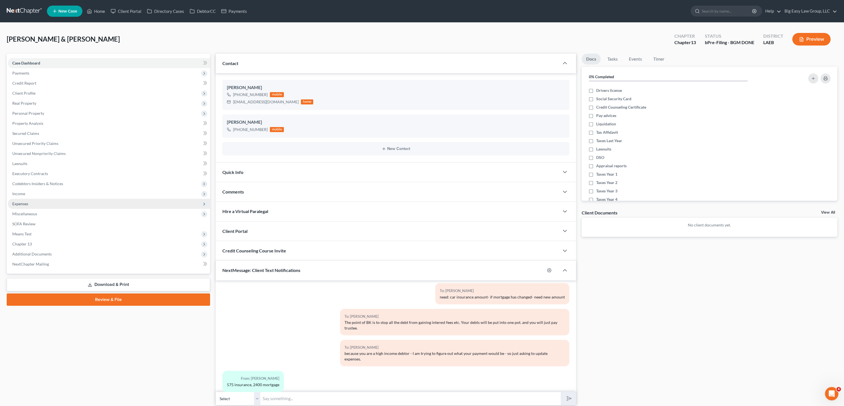
click at [36, 201] on span "Expenses" at bounding box center [109, 204] width 202 height 10
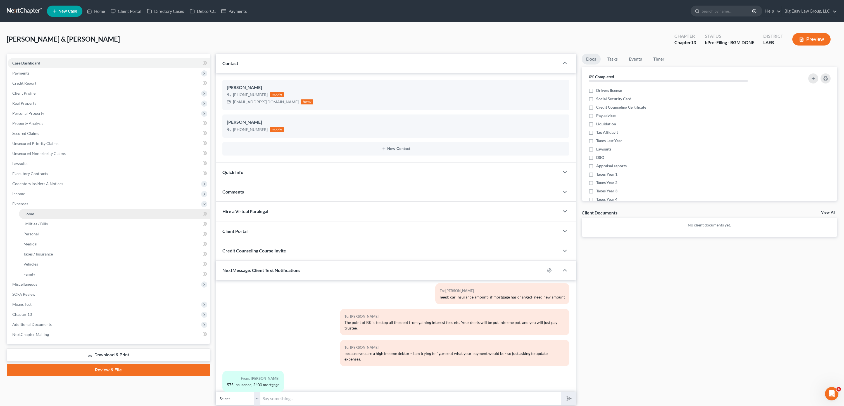
click at [50, 216] on link "Home" at bounding box center [114, 214] width 191 height 10
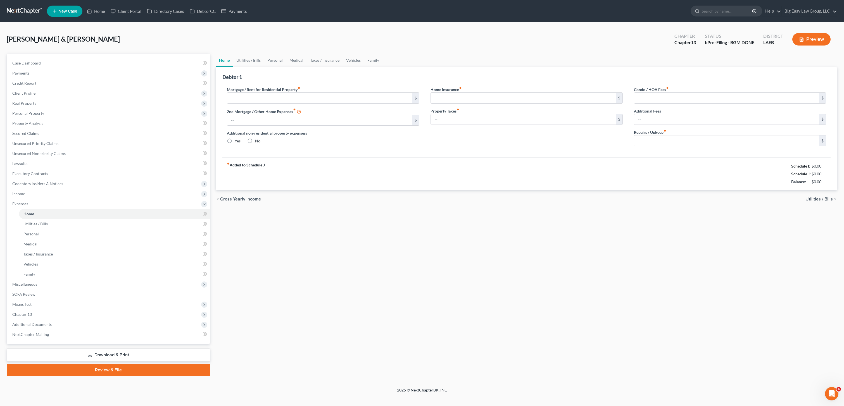
type input "2,400.00"
type input "0.00"
radio input "true"
type input "0.00"
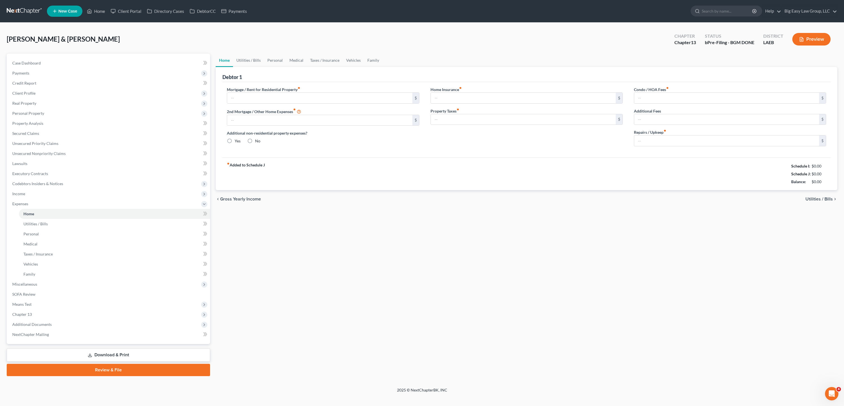
type input "0.00"
click at [240, 66] on link "Utilities / Bills" at bounding box center [249, 60] width 31 height 13
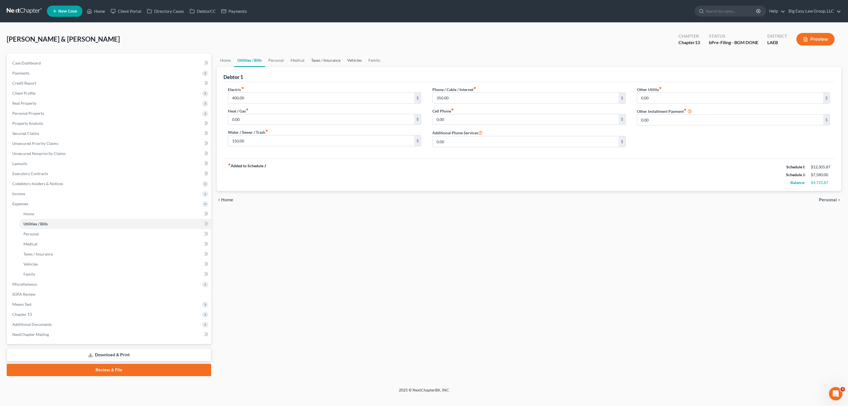
click at [333, 58] on link "Taxes / Insurance" at bounding box center [326, 60] width 36 height 13
click at [363, 63] on link "Vehicles" at bounding box center [354, 60] width 21 height 13
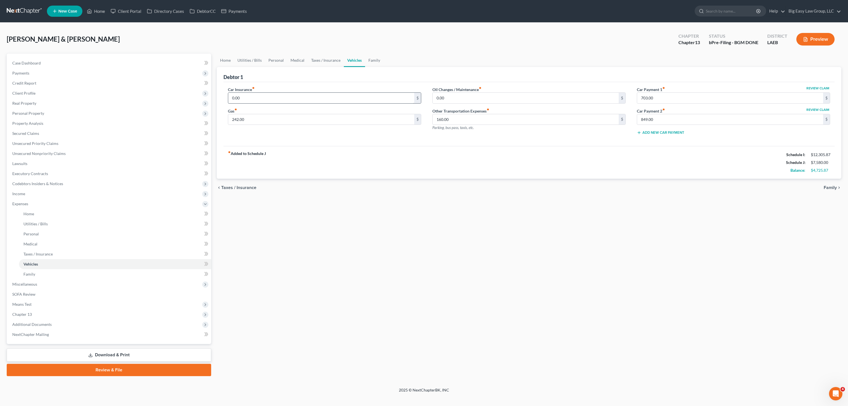
click at [294, 91] on div "Car Insurance fiber_manual_record 0.00 $" at bounding box center [324, 95] width 193 height 17
drag, startPoint x: 255, startPoint y: 93, endPoint x: 239, endPoint y: 90, distance: 16.0
click at [240, 89] on div "Car Insurance fiber_manual_record 0.00 $" at bounding box center [324, 95] width 193 height 17
type input "0"
type input "575.00"
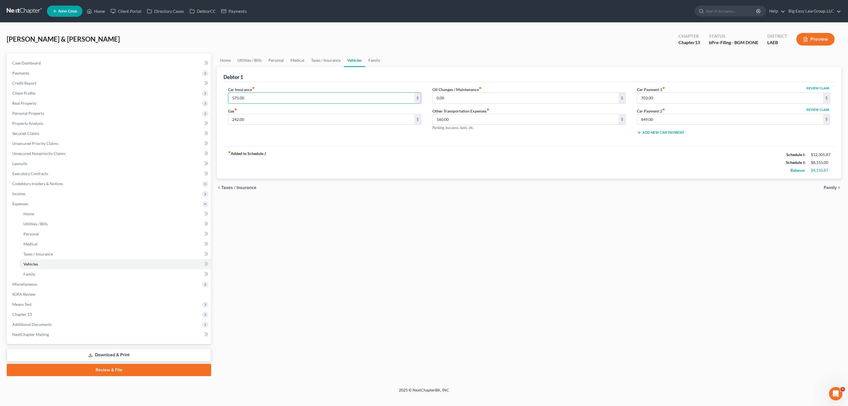
drag, startPoint x: 471, startPoint y: 222, endPoint x: 502, endPoint y: 199, distance: 38.6
click at [471, 222] on div "Home Utilities / Bills Personal Medical Taxes / Insurance Vehicles Family Debto…" at bounding box center [529, 215] width 630 height 323
click at [378, 68] on div "Debtor 1" at bounding box center [528, 74] width 611 height 15
drag, startPoint x: 377, startPoint y: 63, endPoint x: 384, endPoint y: 65, distance: 6.8
click at [377, 63] on link "Family" at bounding box center [374, 60] width 18 height 13
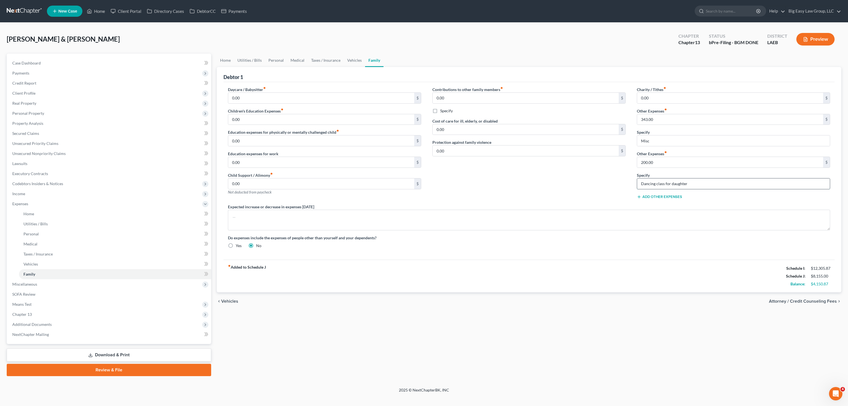
click at [698, 183] on input "Dancing class for daughter" at bounding box center [733, 184] width 193 height 11
click at [693, 158] on input "200.00" at bounding box center [730, 162] width 186 height 11
click at [695, 105] on div "Charity / Tithes fiber_manual_record 0.00 $ Other Expenses fiber_manual_record …" at bounding box center [733, 145] width 204 height 117
click at [681, 75] on div "Debtor 1" at bounding box center [528, 74] width 611 height 15
click at [322, 92] on div "0.00 $" at bounding box center [324, 97] width 193 height 11
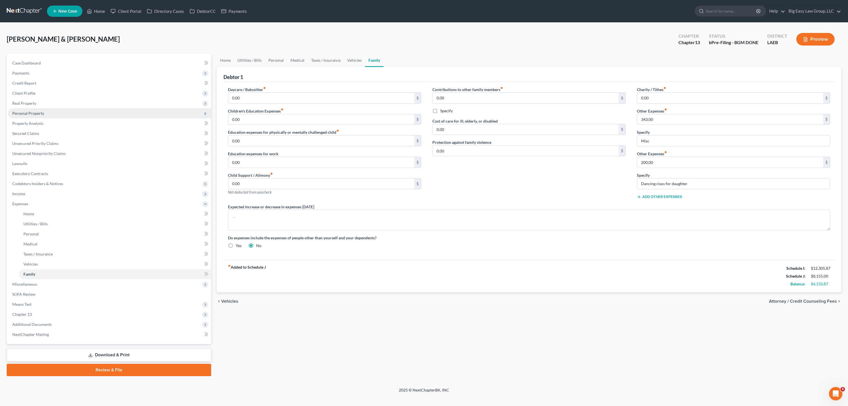
drag, startPoint x: 258, startPoint y: 122, endPoint x: 195, endPoint y: 112, distance: 64.2
click at [258, 122] on input "0.00" at bounding box center [321, 119] width 186 height 11
click at [32, 61] on span "Case Dashboard" at bounding box center [26, 63] width 28 height 5
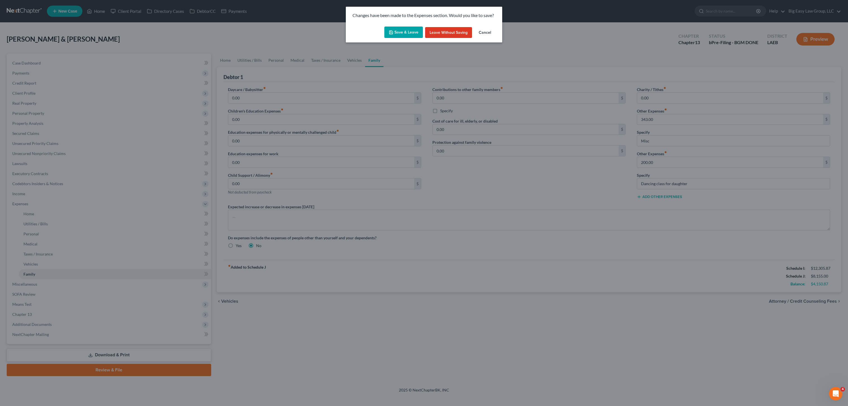
click at [406, 30] on button "Save & Leave" at bounding box center [403, 33] width 39 height 12
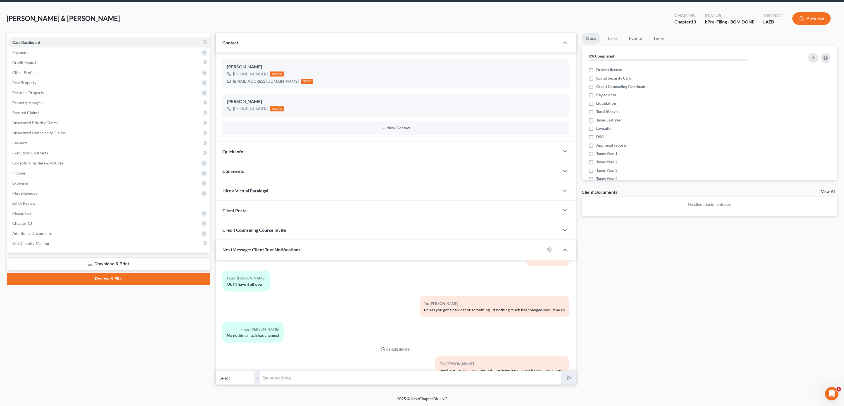
scroll to position [1832, 0]
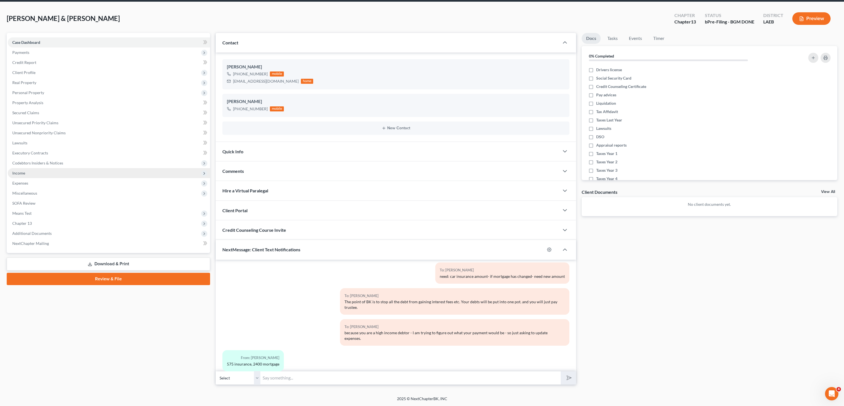
click at [49, 178] on span "Income" at bounding box center [109, 173] width 202 height 10
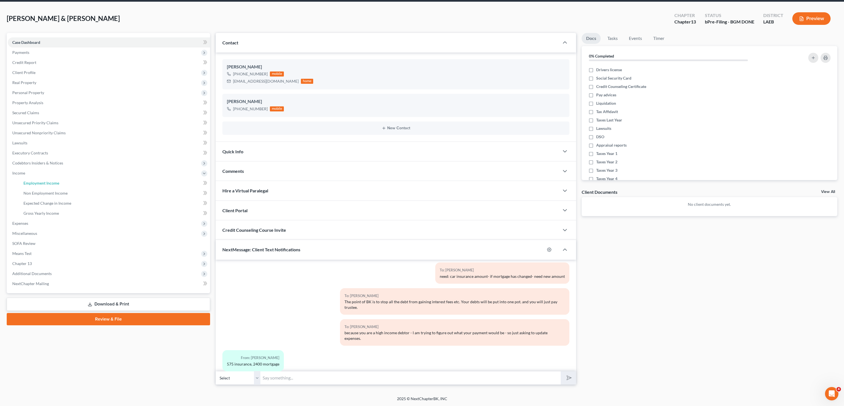
click at [89, 185] on link "Employment Income" at bounding box center [114, 183] width 191 height 10
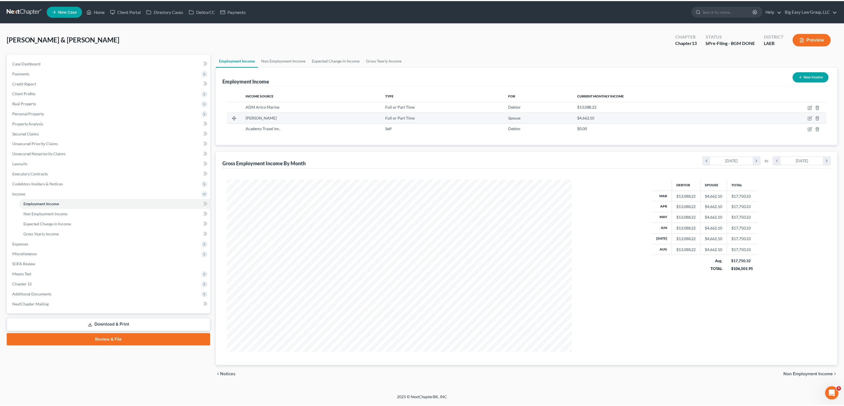
scroll to position [173, 358]
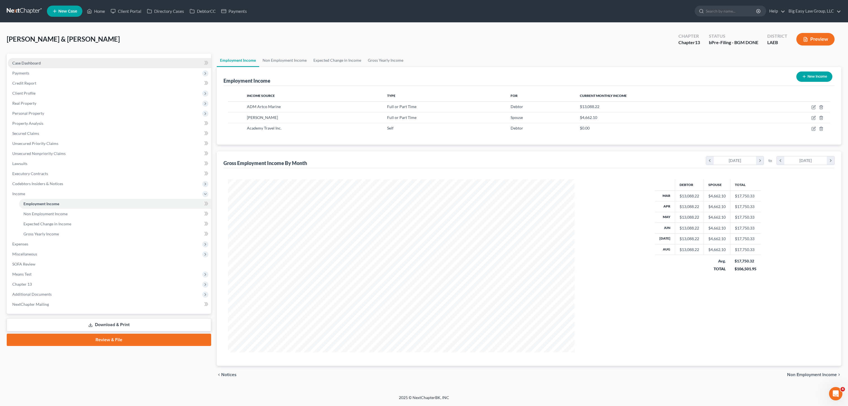
click at [51, 63] on link "Case Dashboard" at bounding box center [109, 63] width 203 height 10
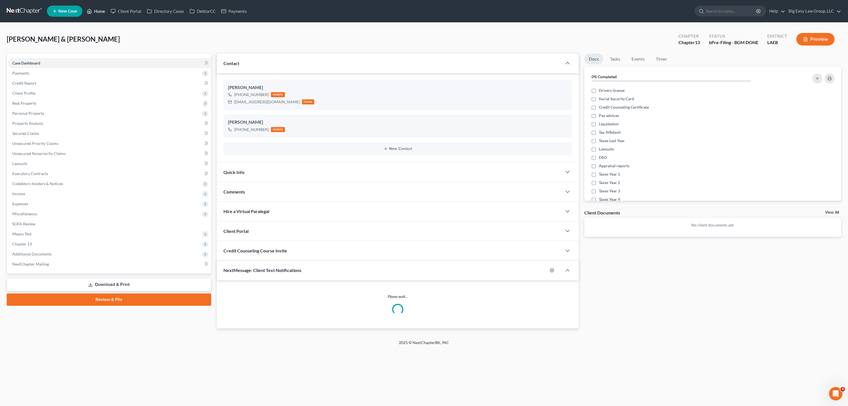
click at [101, 15] on link "Home" at bounding box center [96, 11] width 24 height 10
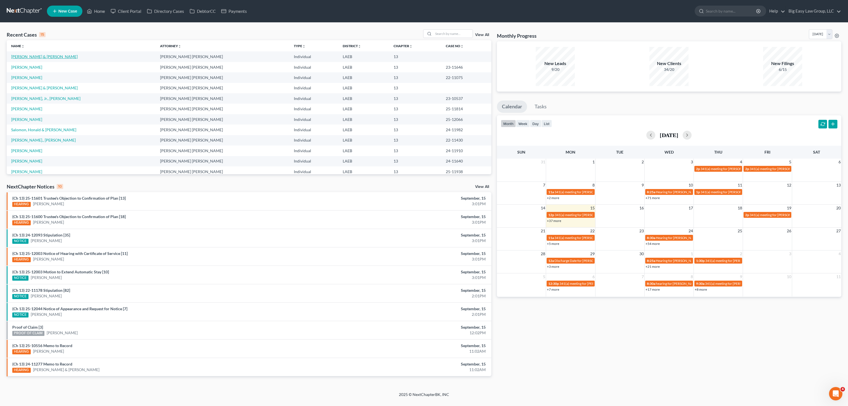
drag, startPoint x: 35, startPoint y: 55, endPoint x: 108, endPoint y: 68, distance: 74.3
click at [35, 55] on link "[PERSON_NAME] & [PERSON_NAME]" at bounding box center [44, 56] width 66 height 5
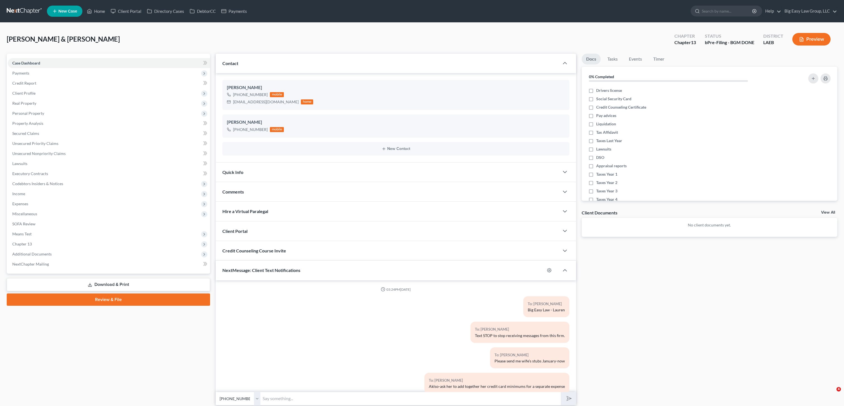
select select "0"
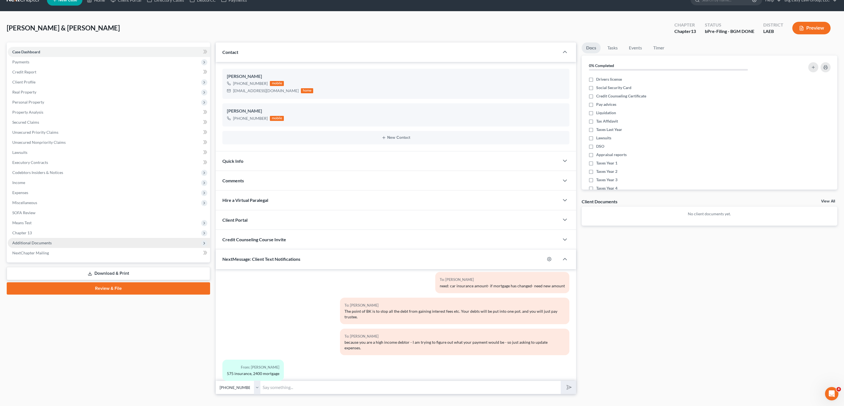
scroll to position [21, 0]
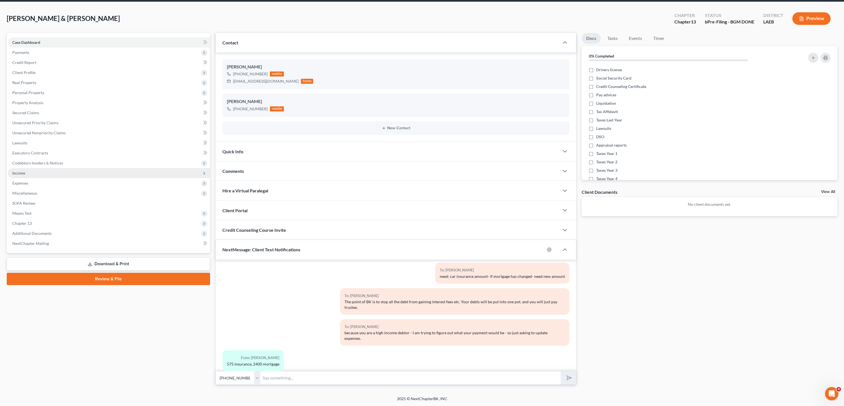
drag, startPoint x: 29, startPoint y: 177, endPoint x: 32, endPoint y: 176, distance: 3.6
click at [29, 177] on span "Income" at bounding box center [109, 173] width 202 height 10
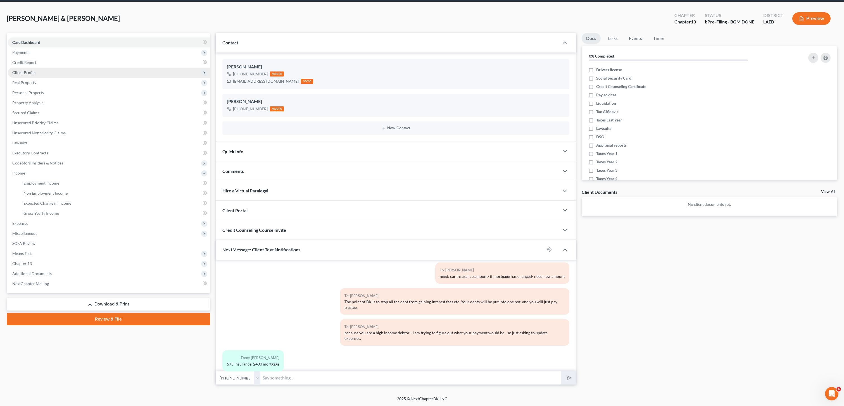
drag, startPoint x: 152, startPoint y: 25, endPoint x: 133, endPoint y: 70, distance: 48.8
click at [151, 25] on div "Burke, Brett & Alexandra Upgraded Chapter Chapter 13 Status bPre-Filing - BGM D…" at bounding box center [422, 21] width 830 height 24
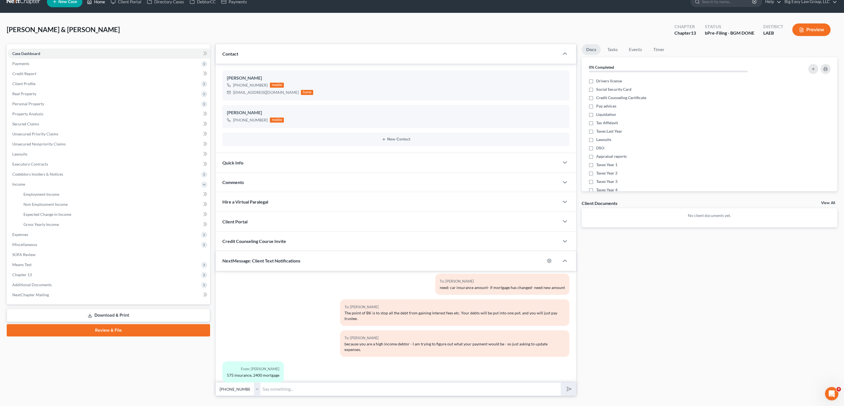
scroll to position [0, 0]
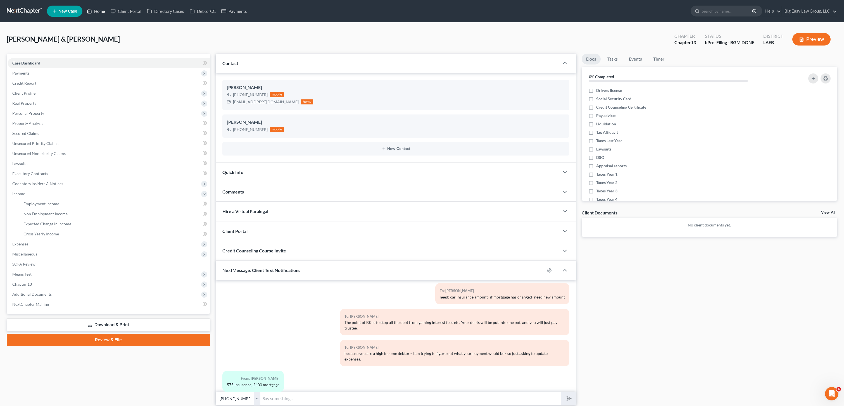
drag, startPoint x: 105, startPoint y: 9, endPoint x: 213, endPoint y: 35, distance: 111.4
click at [105, 9] on link "Home" at bounding box center [96, 11] width 24 height 10
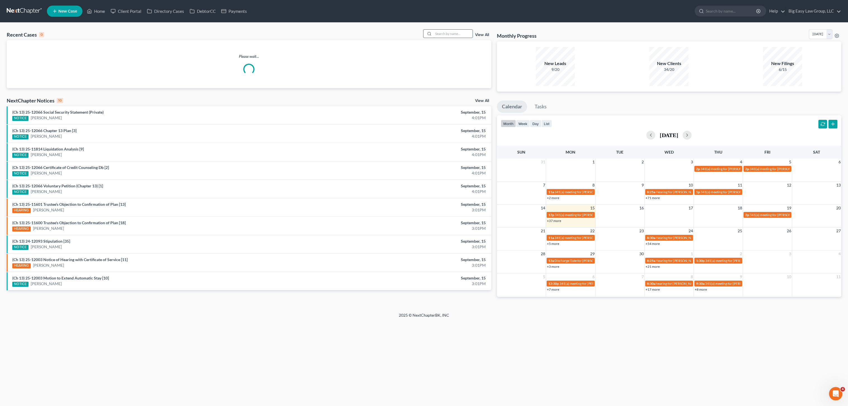
click at [467, 32] on input "search" at bounding box center [453, 34] width 39 height 8
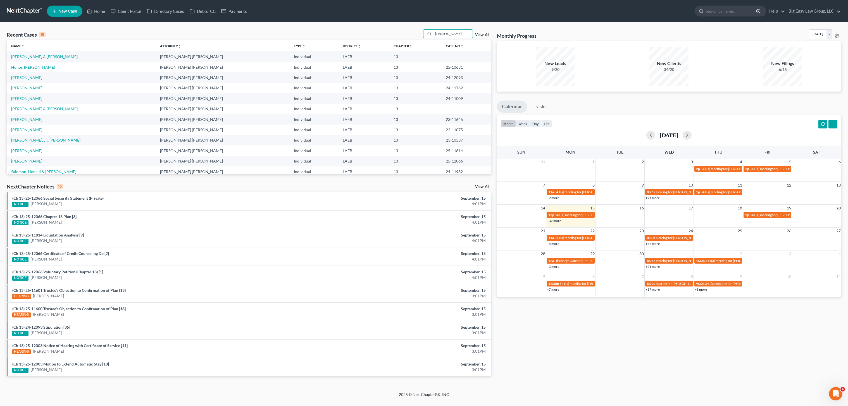
type input "webre"
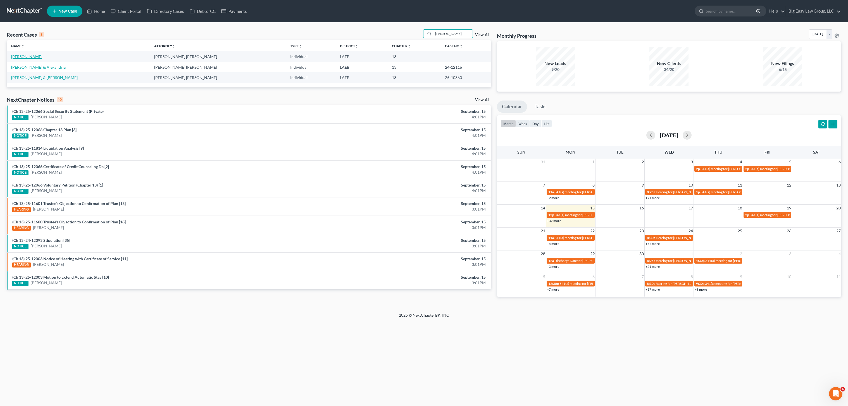
click at [16, 54] on td "[PERSON_NAME]" at bounding box center [78, 56] width 143 height 10
click at [30, 58] on link "[PERSON_NAME]" at bounding box center [26, 56] width 31 height 5
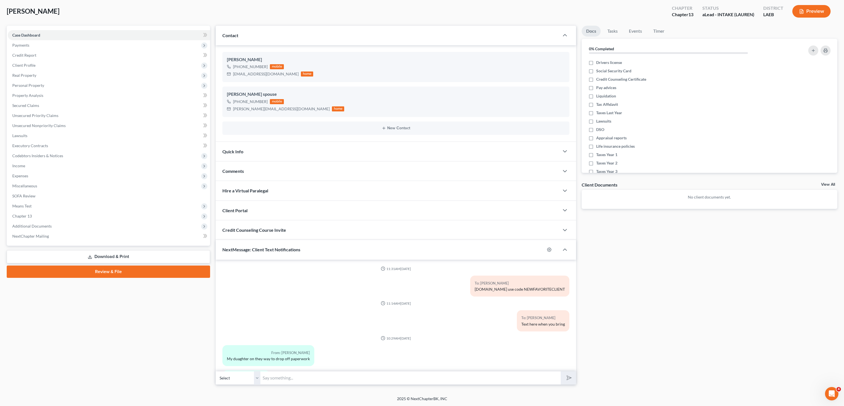
scroll to position [721, 0]
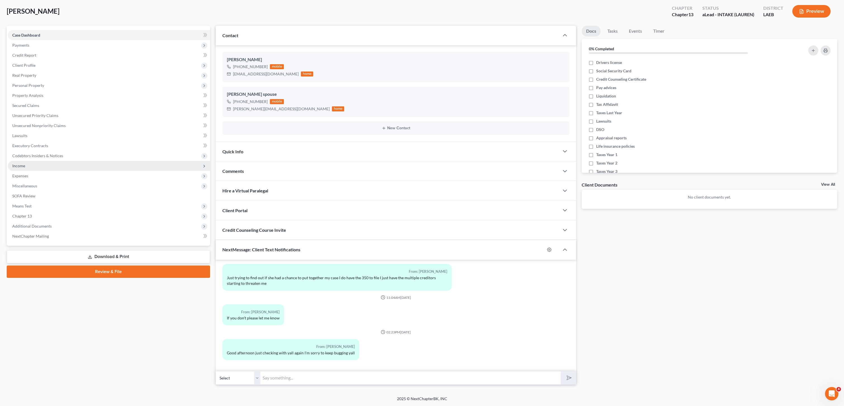
drag, startPoint x: 41, startPoint y: 165, endPoint x: 46, endPoint y: 166, distance: 5.1
click at [41, 165] on span "Income" at bounding box center [109, 166] width 202 height 10
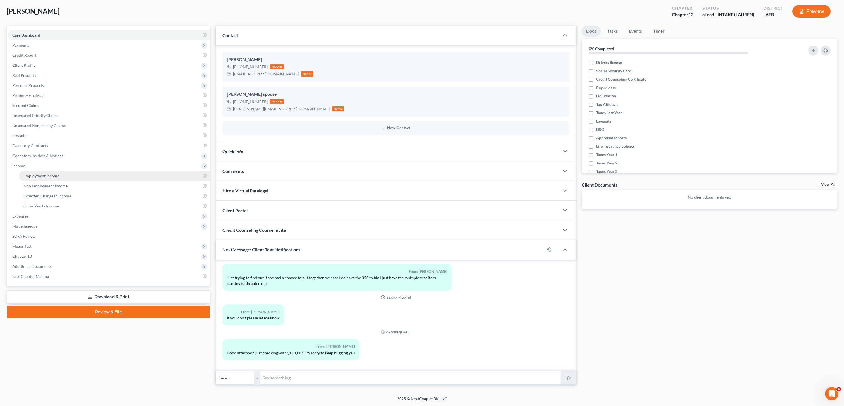
click at [47, 173] on link "Employment Income" at bounding box center [114, 176] width 191 height 10
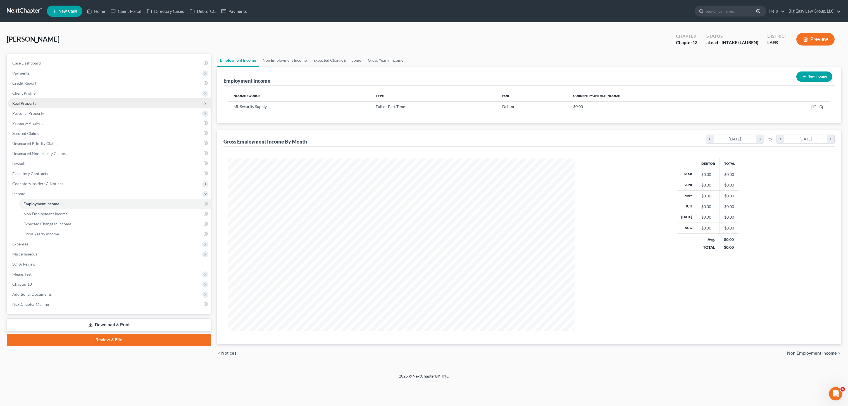
scroll to position [173, 358]
click at [812, 109] on icon "button" at bounding box center [814, 107] width 4 height 4
select select "0"
select select "45"
select select "1"
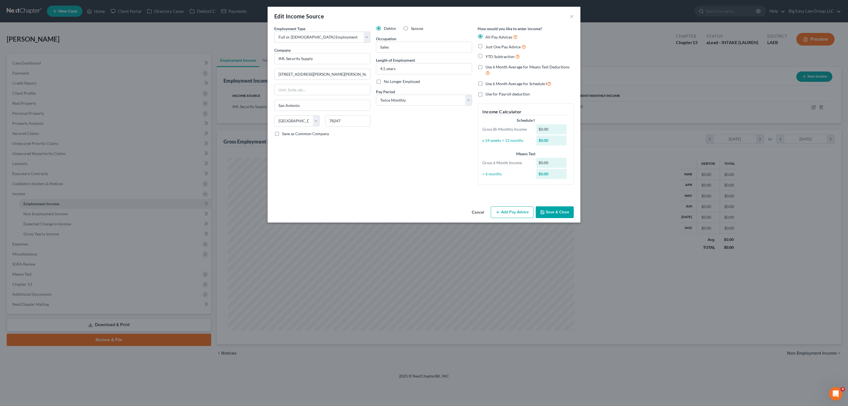
drag, startPoint x: 484, startPoint y: 51, endPoint x: 483, endPoint y: 55, distance: 4.8
click at [484, 51] on div "All Pay Advices Just One Pay Advice YTD Subtraction" at bounding box center [526, 47] width 96 height 26
click at [486, 55] on label "YTD Subtraction" at bounding box center [503, 56] width 34 height 6
click at [488, 55] on input "YTD Subtraction" at bounding box center [490, 55] width 4 height 4
radio input "true"
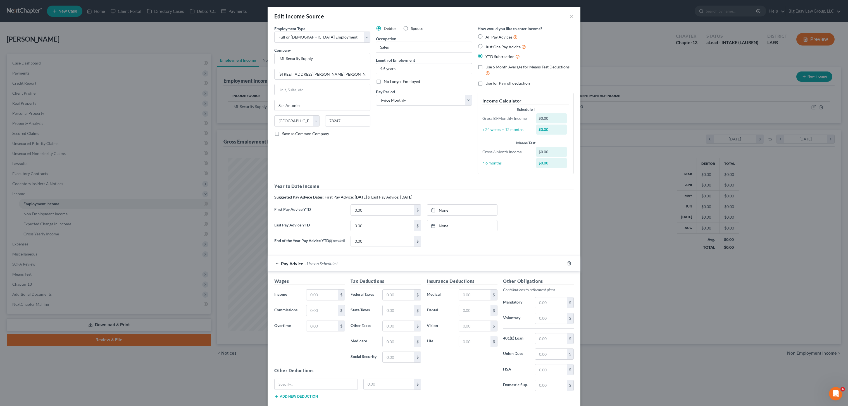
click at [486, 68] on label "Use 6 Month Average for Means Test Deductions" at bounding box center [530, 70] width 88 height 12
click at [488, 68] on input "Use 6 Month Average for Means Test Deductions" at bounding box center [490, 66] width 4 height 4
checkbox input "true"
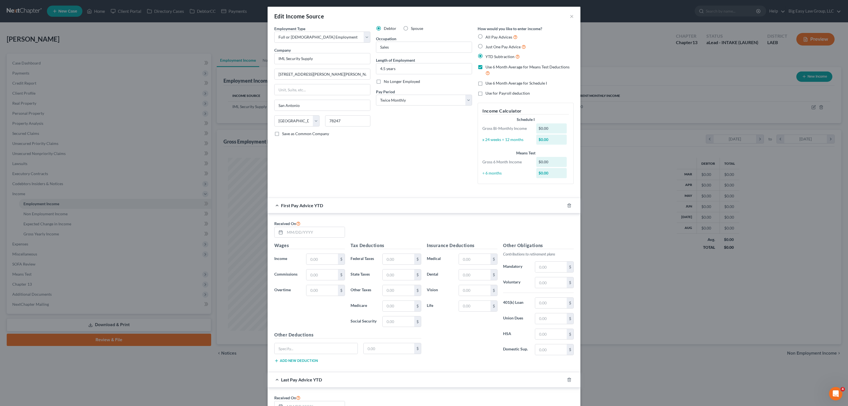
drag, startPoint x: 479, startPoint y: 83, endPoint x: 497, endPoint y: 85, distance: 18.5
click at [486, 83] on label "Use 6 Month Average for Schedule I" at bounding box center [516, 83] width 61 height 6
click at [488, 83] on input "Use 6 Month Average for Schedule I" at bounding box center [490, 82] width 4 height 4
checkbox input "true"
click at [330, 237] on input "text" at bounding box center [315, 232] width 60 height 11
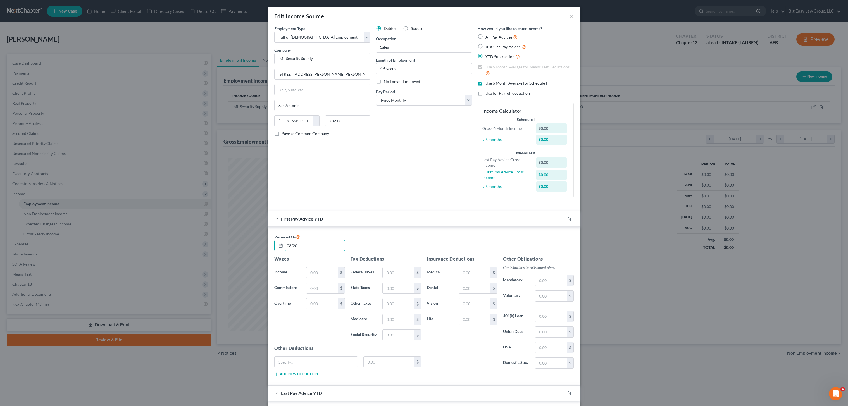
drag, startPoint x: 291, startPoint y: 245, endPoint x: 265, endPoint y: 242, distance: 25.6
click at [265, 242] on div "Edit Income Source × Employment Type * Select Full or Part Time Employment Self…" at bounding box center [424, 203] width 848 height 406
click at [316, 273] on input "text" at bounding box center [322, 272] width 32 height 11
drag, startPoint x: 327, startPoint y: 247, endPoint x: 314, endPoint y: 243, distance: 13.6
click at [327, 247] on input "02/05/2025" at bounding box center [315, 246] width 60 height 11
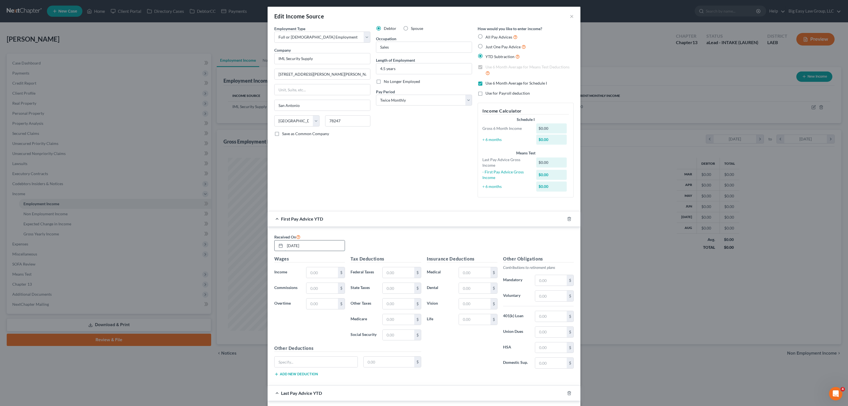
drag, startPoint x: 314, startPoint y: 243, endPoint x: 282, endPoint y: 241, distance: 31.6
click at [291, 241] on input "02/05/2025" at bounding box center [315, 246] width 60 height 11
type input "03/05/2025"
click at [321, 270] on input "text" at bounding box center [322, 272] width 32 height 11
type input "17,864.01"
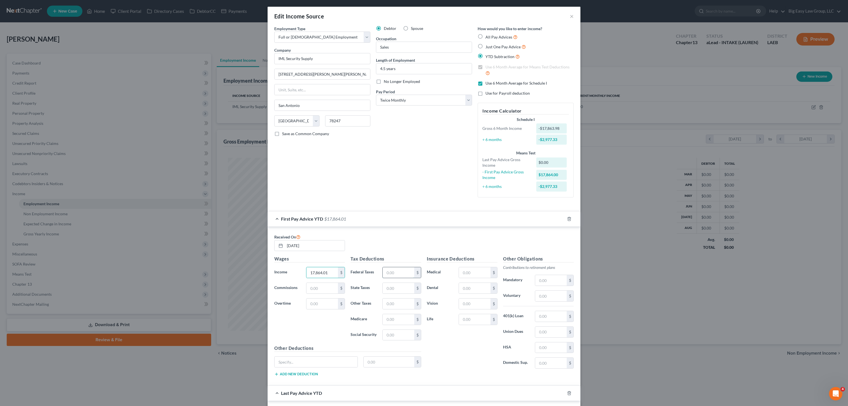
click at [390, 276] on input "text" at bounding box center [399, 272] width 32 height 11
type input "844.72"
click at [388, 284] on input "text" at bounding box center [399, 288] width 32 height 11
type input "429.93"
click at [390, 318] on input "text" at bounding box center [399, 319] width 32 height 11
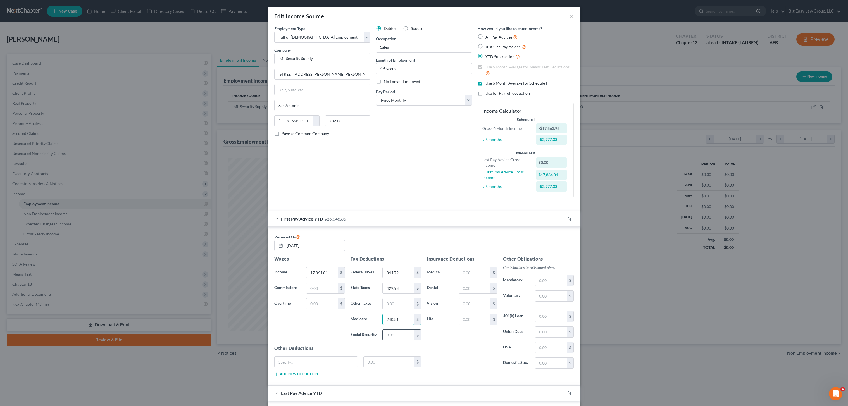
type input "240.51"
click at [398, 335] on input "text" at bounding box center [399, 335] width 32 height 11
type input "1,028.40"
click at [470, 275] on input "text" at bounding box center [475, 272] width 32 height 11
type input "1,194.17"
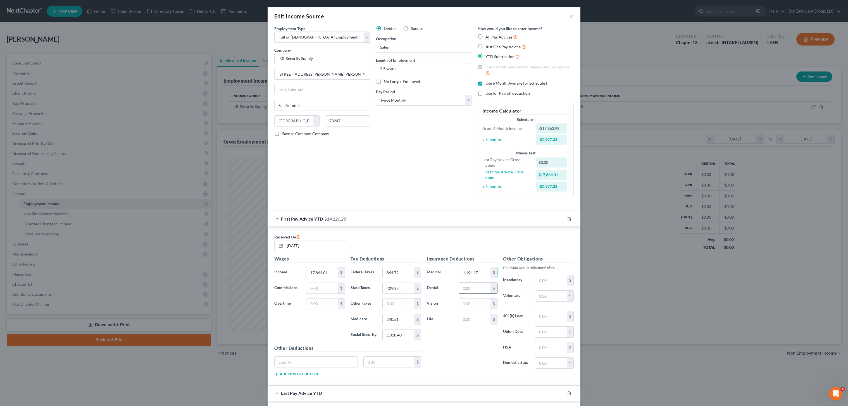
click at [487, 285] on input "text" at bounding box center [475, 288] width 32 height 11
type input "37.10"
click at [491, 296] on div "Insurance Deductions Medical 1,194.17 $ Dental 37.10 $ Vision $ Life $" at bounding box center [462, 315] width 76 height 118
click at [470, 308] on input "text" at bounding box center [475, 304] width 32 height 11
type input "45.70"
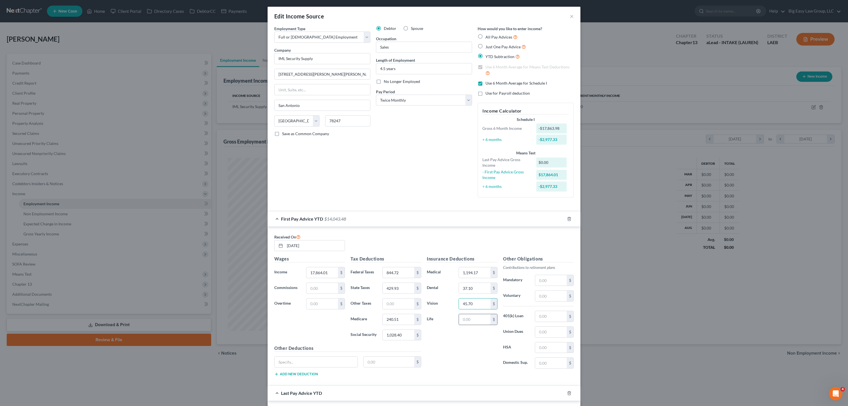
click at [478, 327] on div "Insurance Deductions Medical 1,194.17 $ Dental 37.10 $ Vision 45.70 $ Life $" at bounding box center [462, 315] width 76 height 118
drag, startPoint x: 479, startPoint y: 315, endPoint x: 482, endPoint y: 320, distance: 5.5
click at [479, 315] on input "text" at bounding box center [475, 319] width 32 height 11
click at [484, 325] on div "$" at bounding box center [478, 319] width 39 height 11
click at [484, 316] on input "text" at bounding box center [475, 319] width 32 height 11
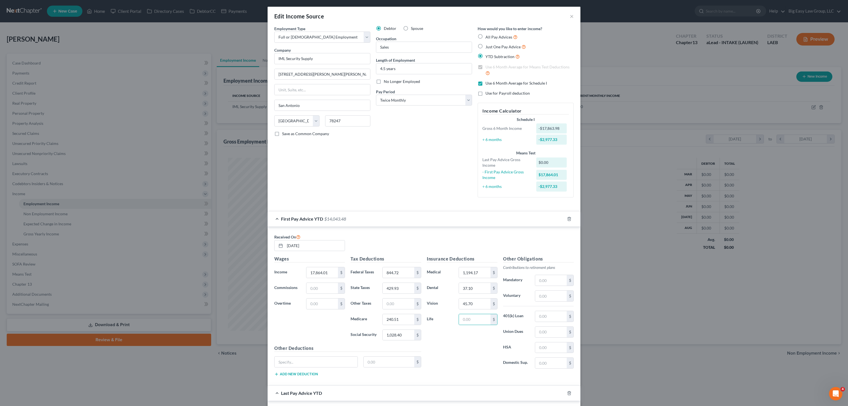
click at [425, 341] on div "Insurance Deductions Medical 1,194.17 $ Dental 37.10 $ Vision 45.70 $ Life $" at bounding box center [462, 315] width 76 height 118
click at [486, 274] on input "1,194.17" at bounding box center [475, 272] width 32 height 11
click at [486, 289] on input "37.10" at bounding box center [475, 288] width 32 height 11
click at [487, 300] on input "45.70" at bounding box center [475, 304] width 32 height 11
click at [440, 307] on label "Vision" at bounding box center [440, 303] width 32 height 11
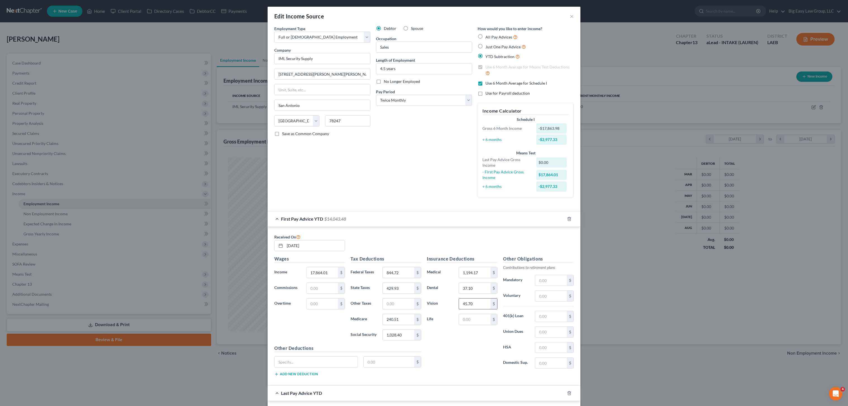
click at [480, 302] on input "45.70" at bounding box center [475, 304] width 32 height 11
click at [485, 290] on input "37.10" at bounding box center [475, 288] width 32 height 11
click at [541, 291] on input "text" at bounding box center [551, 296] width 32 height 11
type input "178.64"
click at [546, 309] on div "Other Obligations Contributions to retirement plans Mandatory $ Voluntary 178.6…" at bounding box center [538, 315] width 76 height 118
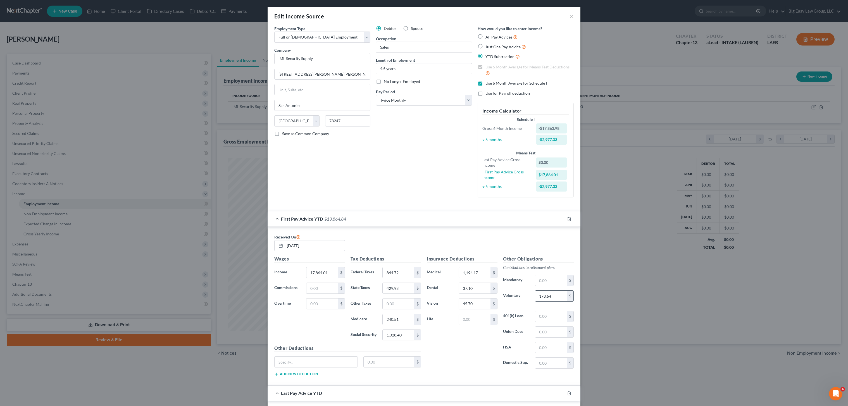
drag, startPoint x: 554, startPoint y: 298, endPoint x: 553, endPoint y: 290, distance: 7.9
click at [554, 298] on input "178.64" at bounding box center [551, 296] width 32 height 11
click at [475, 272] on input "1,194.17" at bounding box center [475, 272] width 32 height 11
click at [480, 284] on input "37.10" at bounding box center [475, 288] width 32 height 11
click at [477, 302] on input "45.70" at bounding box center [475, 304] width 32 height 11
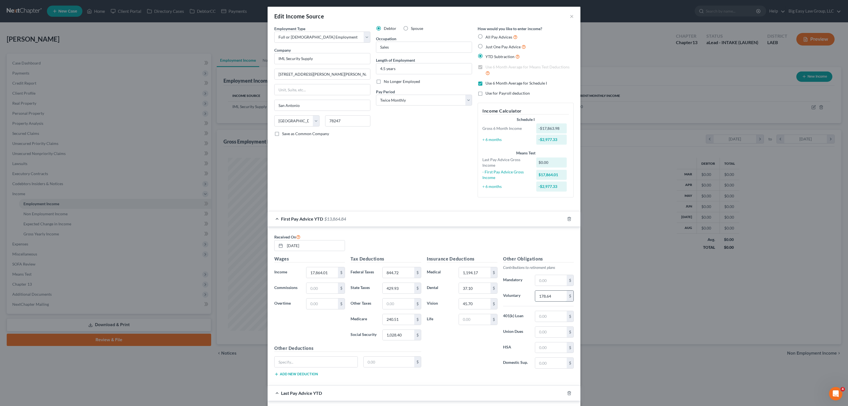
click at [562, 292] on input "178.64" at bounding box center [551, 296] width 32 height 11
click at [478, 292] on input "37.10" at bounding box center [475, 288] width 32 height 11
click at [482, 268] on input "1,194.17" at bounding box center [475, 272] width 32 height 11
drag, startPoint x: 485, startPoint y: 291, endPoint x: 484, endPoint y: 303, distance: 12.3
click at [485, 291] on input "37.10" at bounding box center [475, 288] width 32 height 11
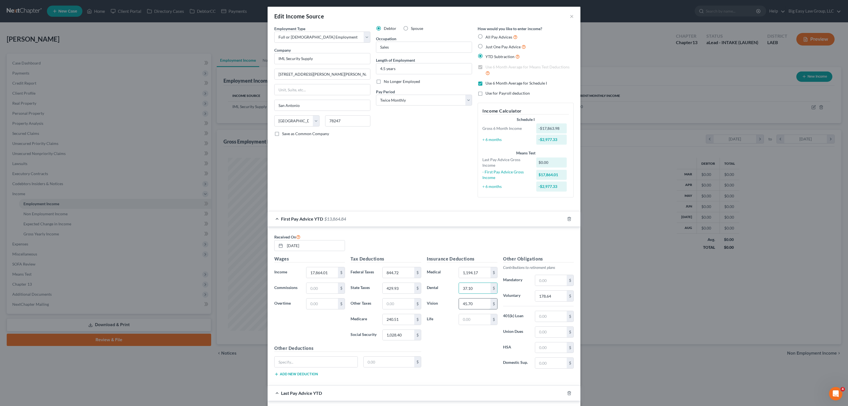
click at [484, 303] on input "45.70" at bounding box center [475, 304] width 32 height 11
click at [486, 290] on input "37.10" at bounding box center [475, 288] width 32 height 11
click at [491, 271] on div "$" at bounding box center [494, 272] width 7 height 11
click at [480, 286] on input "37.10" at bounding box center [475, 288] width 32 height 11
click at [482, 298] on div "Insurance Deductions Medical 1,194.17 $ Dental 37.10 $ Vision 45.70 $ Life $" at bounding box center [462, 315] width 76 height 118
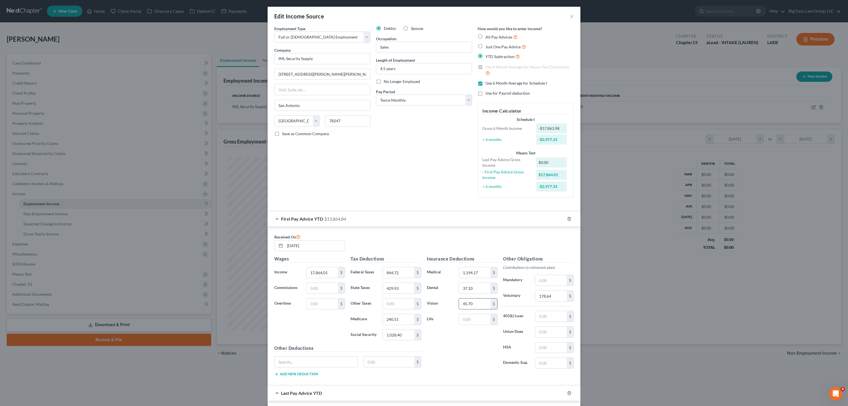
click at [479, 303] on input "45.70" at bounding box center [475, 304] width 32 height 11
click at [482, 281] on div "Insurance Deductions Medical 1,194.17 $ Dental 37.10 $ Vision 45.70 $ Life $" at bounding box center [462, 315] width 76 height 118
click at [490, 265] on div "Insurance Deductions Medical 1,194.17 $ Dental 37.10 $ Vision 45.70 $ Life $" at bounding box center [462, 315] width 76 height 118
click at [486, 272] on input "1,194.17" at bounding box center [475, 272] width 32 height 11
click at [471, 283] on input "37.10" at bounding box center [475, 288] width 32 height 11
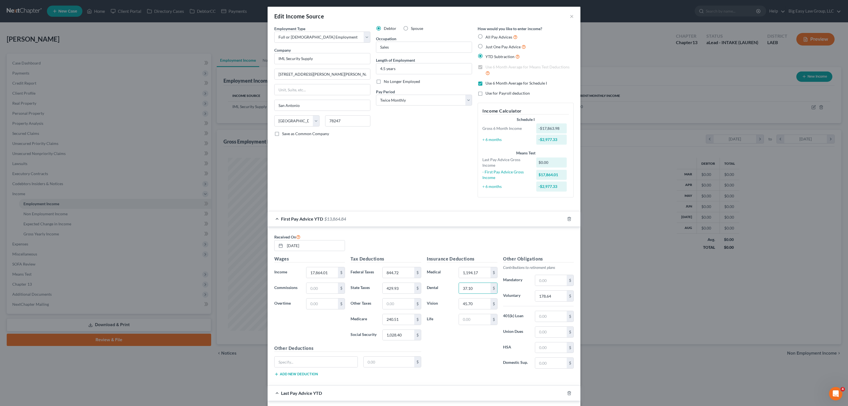
click at [481, 294] on div "Insurance Deductions Medical 1,194.17 $ Dental 37.10 $ Vision 45.70 $ Life $" at bounding box center [462, 315] width 76 height 118
click at [480, 298] on div "45.70 $" at bounding box center [478, 303] width 39 height 11
drag, startPoint x: 481, startPoint y: 306, endPoint x: 482, endPoint y: 286, distance: 19.9
click at [481, 306] on input "45.70" at bounding box center [475, 304] width 32 height 11
click at [482, 284] on input "37.10" at bounding box center [475, 288] width 32 height 11
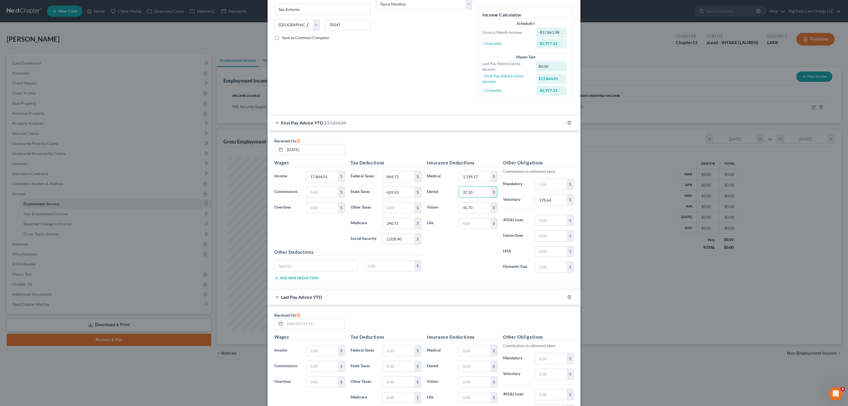
scroll to position [184, 0]
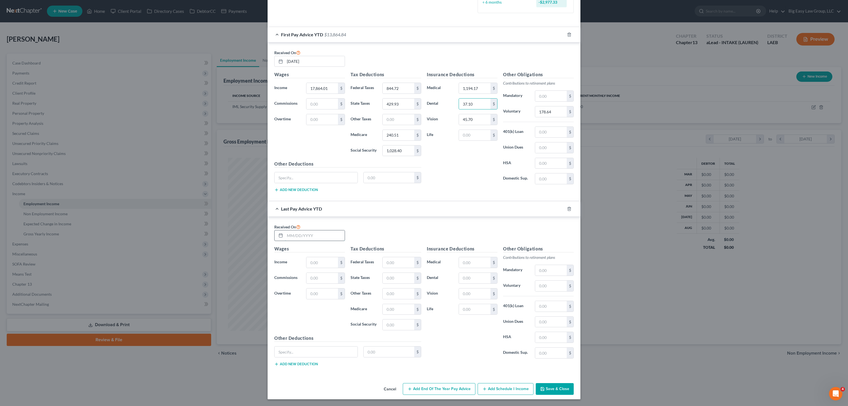
click at [306, 236] on input "text" at bounding box center [315, 235] width 60 height 11
type input "0"
type input "[DATE]"
click at [308, 264] on input "text" at bounding box center [322, 262] width 32 height 11
type input "58,387.11"
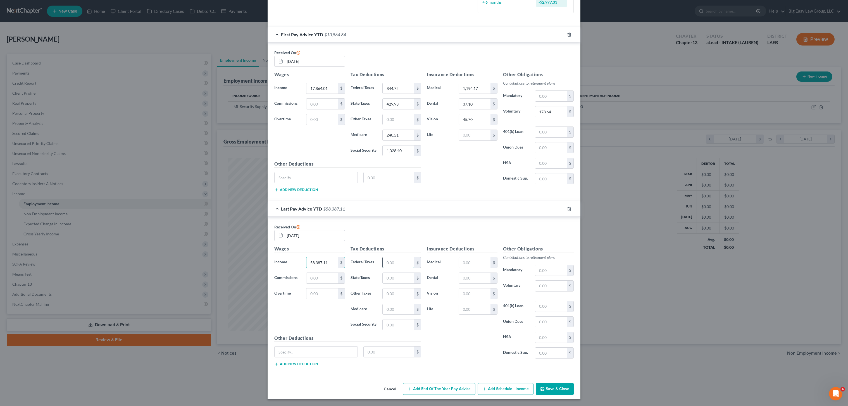
click at [383, 261] on input "text" at bounding box center [399, 262] width 32 height 11
type input "2,975.71"
click at [394, 275] on input "text" at bounding box center [399, 278] width 32 height 11
type input "1,399.27"
click at [401, 311] on input "text" at bounding box center [399, 309] width 32 height 11
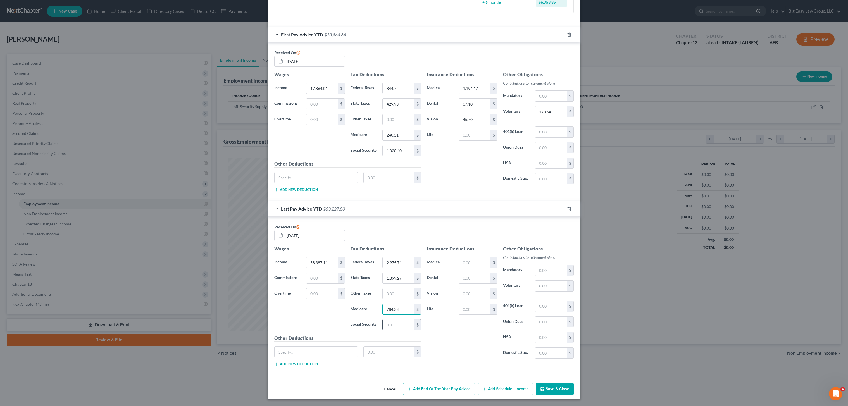
type input "784.33"
click at [404, 323] on input "text" at bounding box center [399, 325] width 32 height 11
type input "3,353.68"
drag, startPoint x: 473, startPoint y: 256, endPoint x: 470, endPoint y: 266, distance: 10.2
click at [473, 256] on div "Insurance Deductions Medical $ Dental $ Vision $ Life $" at bounding box center [462, 305] width 76 height 118
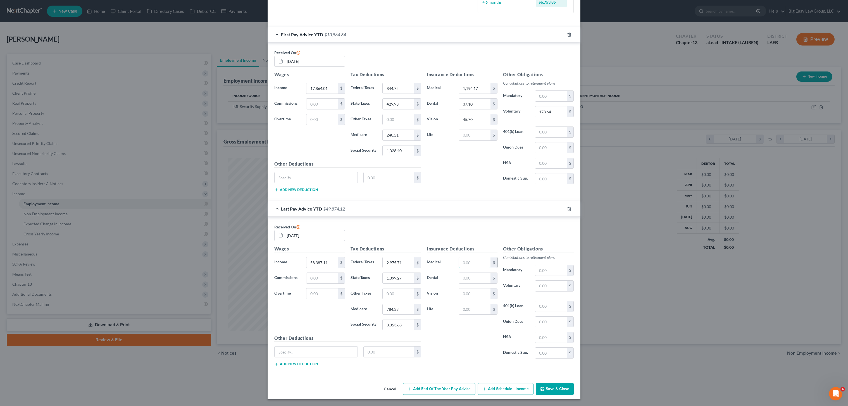
click at [470, 266] on input "text" at bounding box center [475, 262] width 32 height 11
click at [476, 261] on input "text" at bounding box center [475, 262] width 32 height 11
type input "4,022.12"
click at [475, 279] on input "text" at bounding box center [475, 278] width 32 height 11
type input "120.48"
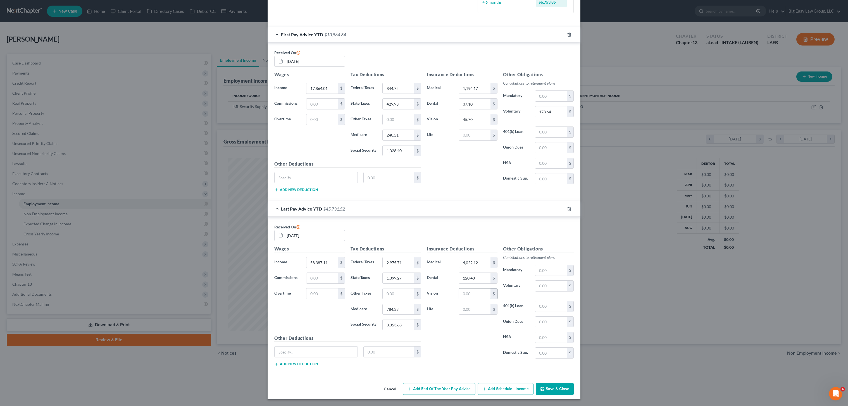
click at [475, 297] on input "text" at bounding box center [475, 294] width 32 height 11
type input "152.95"
click at [479, 311] on input "text" at bounding box center [475, 309] width 32 height 11
click at [551, 289] on input "text" at bounding box center [551, 286] width 32 height 11
type input "583.89"
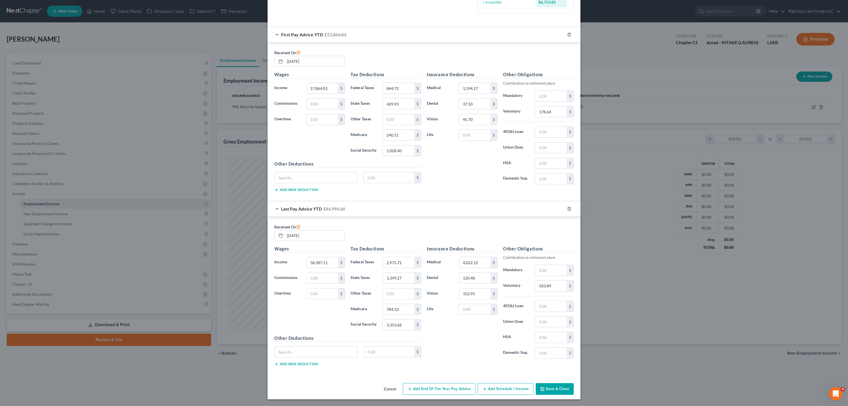
click at [557, 389] on button "Save & Close" at bounding box center [555, 389] width 38 height 12
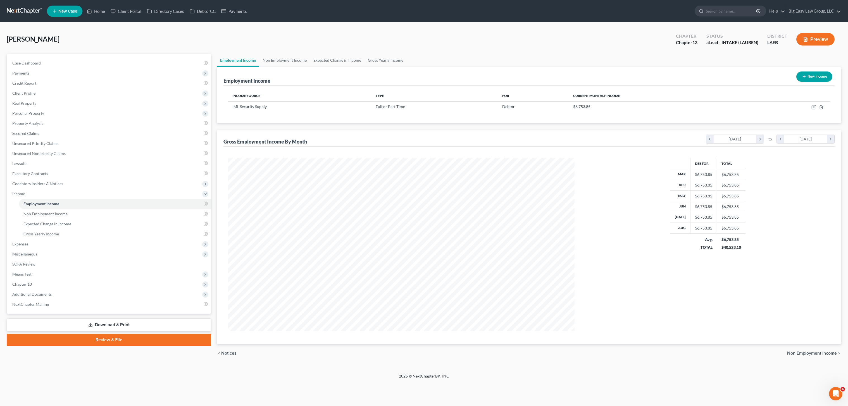
click at [639, 63] on ul "Employment Income Non Employment Income Expected Change in Income Gross Yearly …" at bounding box center [529, 60] width 625 height 13
click at [28, 266] on link "SOFA Review" at bounding box center [109, 264] width 203 height 10
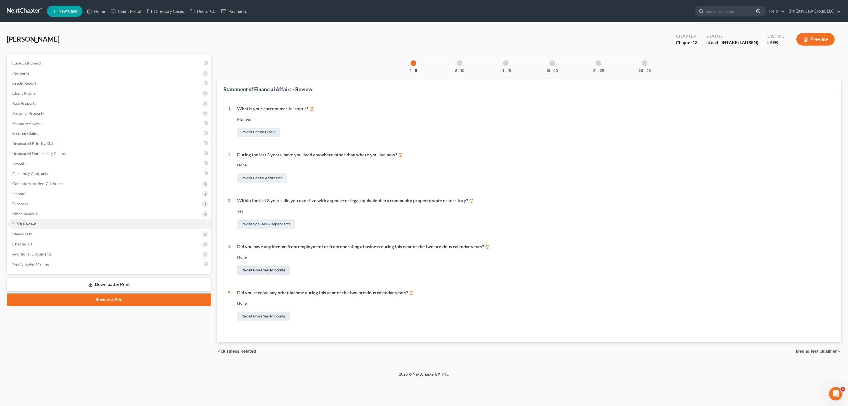
click at [283, 273] on link "Revisit Gross Yearly Income" at bounding box center [263, 270] width 53 height 9
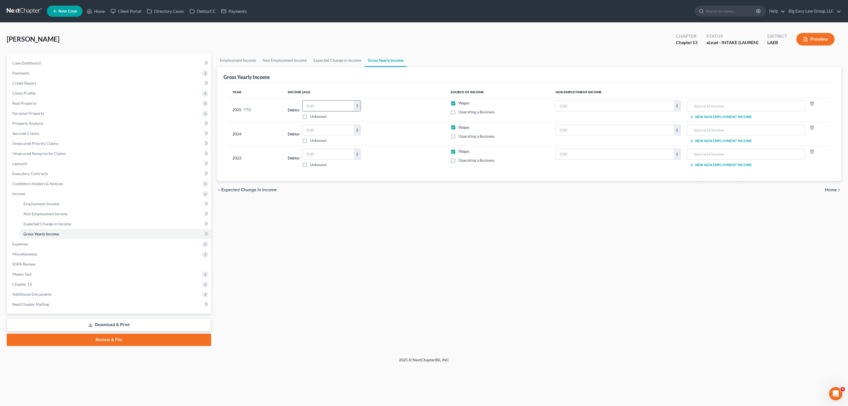
click at [337, 101] on input "text" at bounding box center [328, 106] width 51 height 11
type input "58,387.11"
click at [337, 126] on input "text" at bounding box center [328, 130] width 51 height 11
click at [235, 56] on link "Employment Income" at bounding box center [238, 60] width 42 height 13
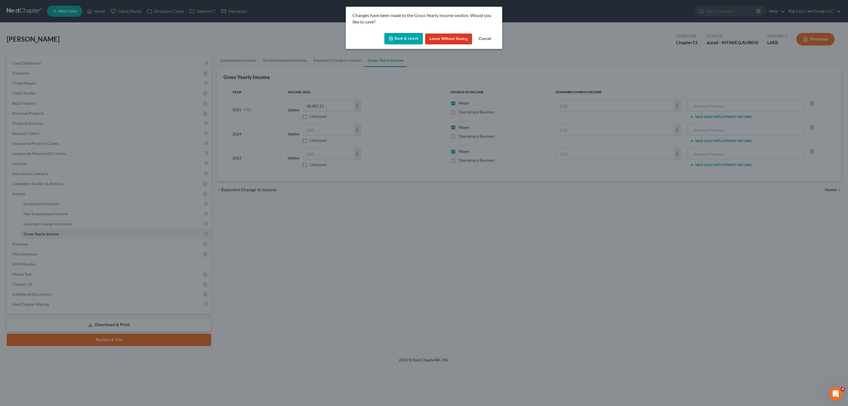
click at [413, 38] on button "Save & Leave" at bounding box center [403, 39] width 39 height 12
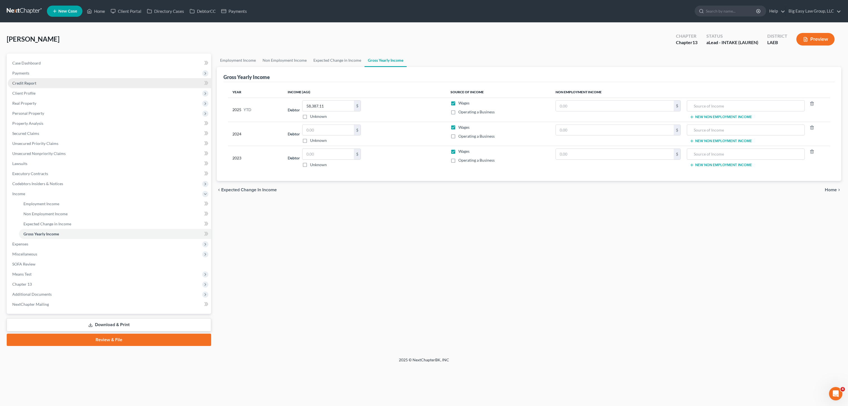
click at [32, 84] on span "Credit Report" at bounding box center [24, 83] width 24 height 5
click at [37, 88] on span "Client Profile" at bounding box center [109, 93] width 203 height 10
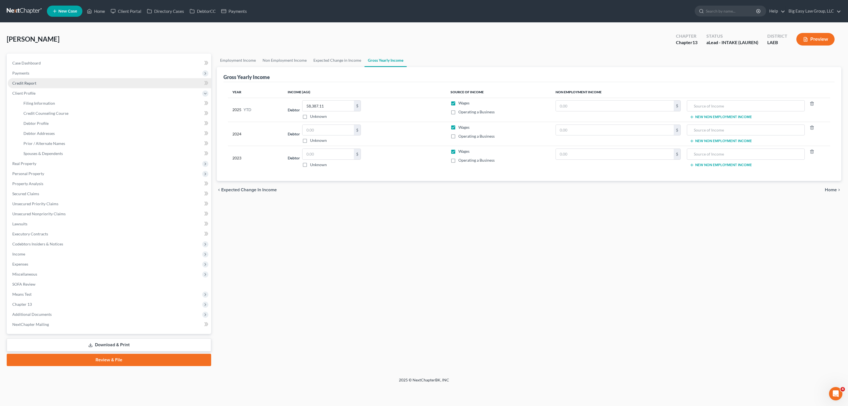
click at [37, 83] on link "Credit Report" at bounding box center [109, 83] width 203 height 10
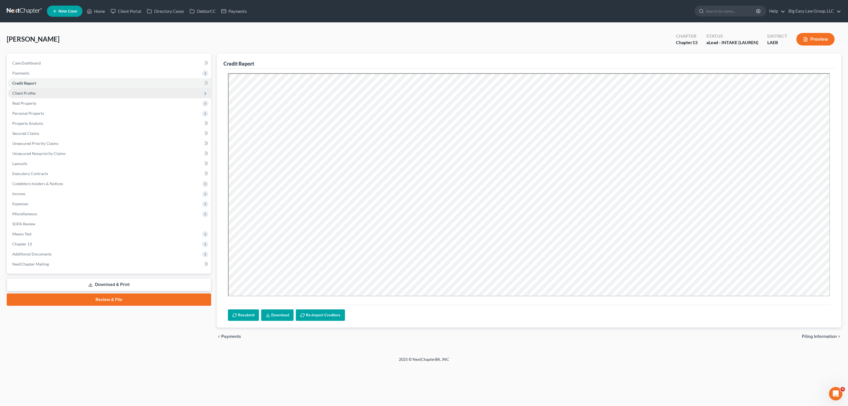
click at [49, 94] on span "Client Profile" at bounding box center [109, 93] width 203 height 10
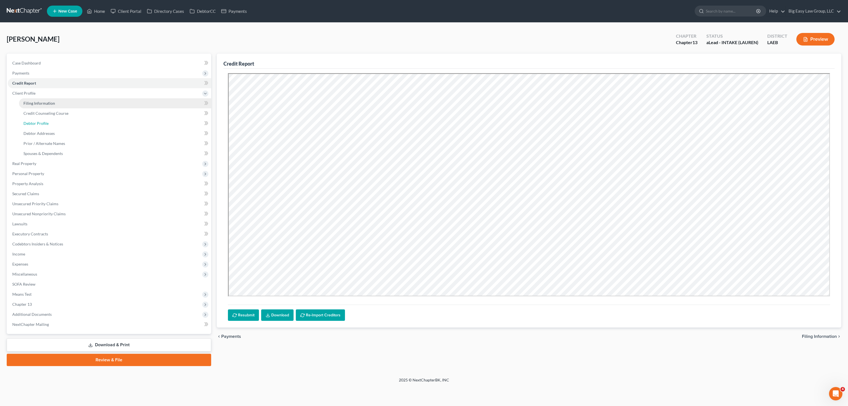
click at [43, 125] on link "Debtor Profile" at bounding box center [115, 123] width 192 height 10
select select "1"
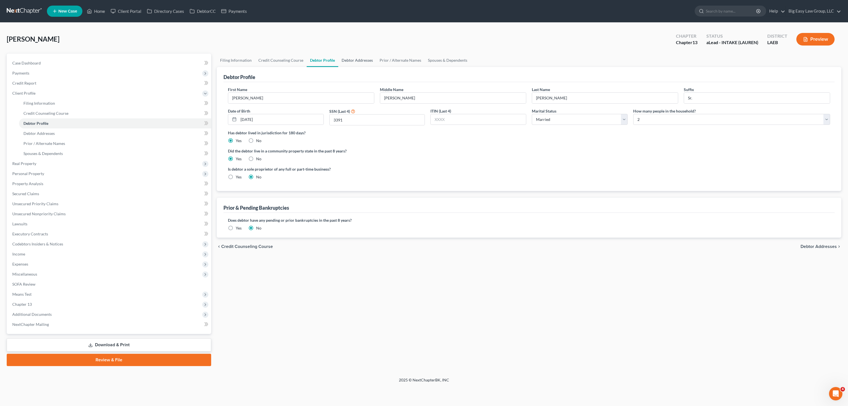
click at [355, 61] on link "Debtor Addresses" at bounding box center [357, 60] width 38 height 13
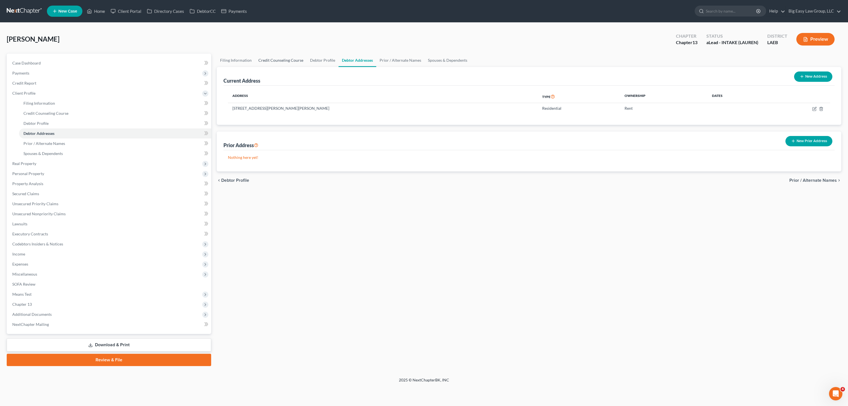
click at [278, 63] on link "Credit Counseling Course" at bounding box center [281, 60] width 52 height 13
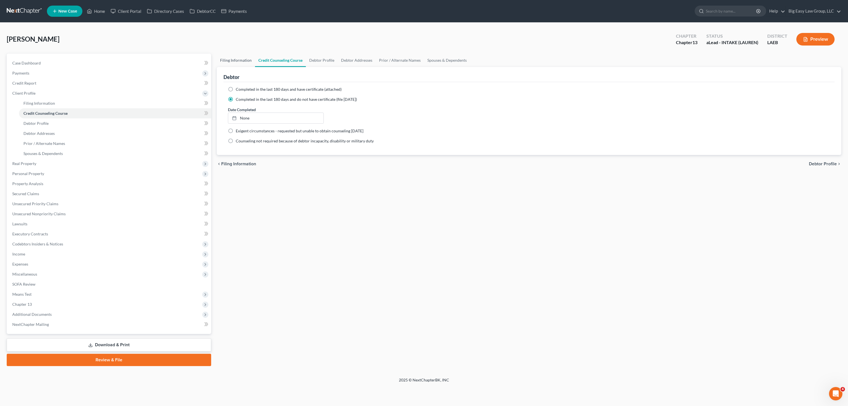
drag, startPoint x: 232, startPoint y: 61, endPoint x: 270, endPoint y: 64, distance: 38.4
click at [232, 61] on link "Filing Information" at bounding box center [236, 60] width 38 height 13
select select "1"
select select "0"
select select "3"
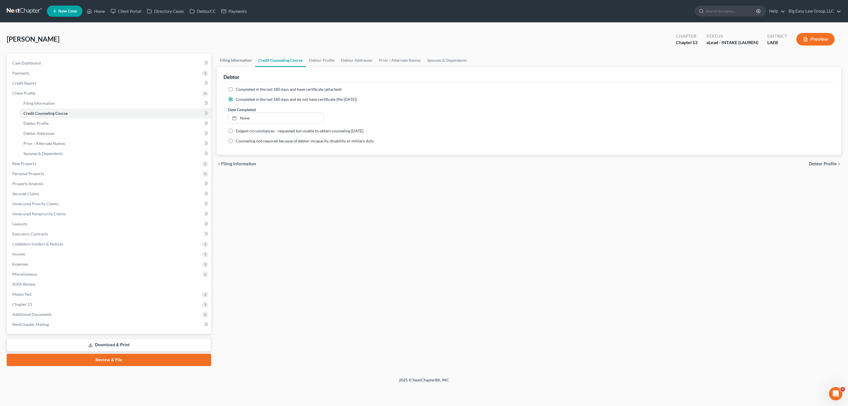
select select "19"
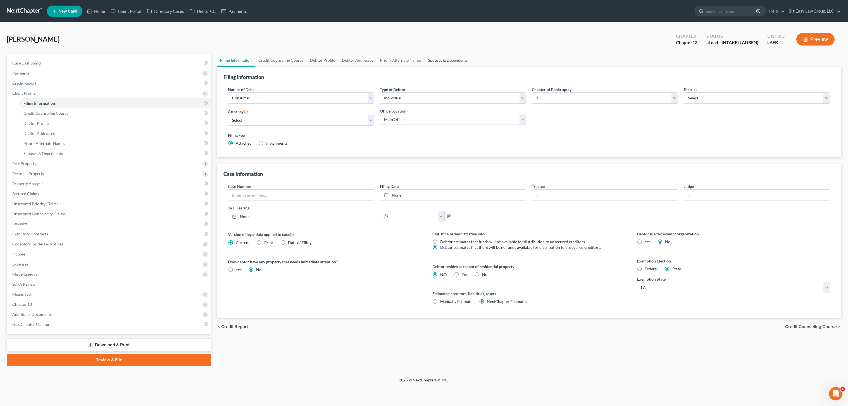
click at [439, 60] on link "Spouses & Dependents" at bounding box center [448, 60] width 46 height 13
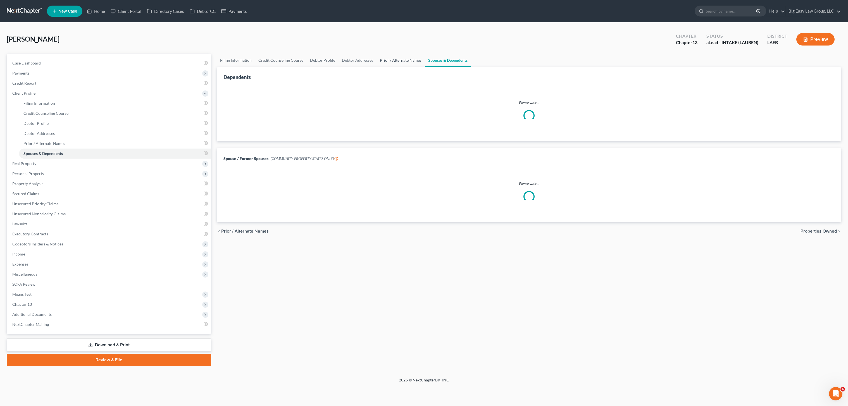
click at [404, 63] on link "Prior / Alternate Names" at bounding box center [401, 60] width 48 height 13
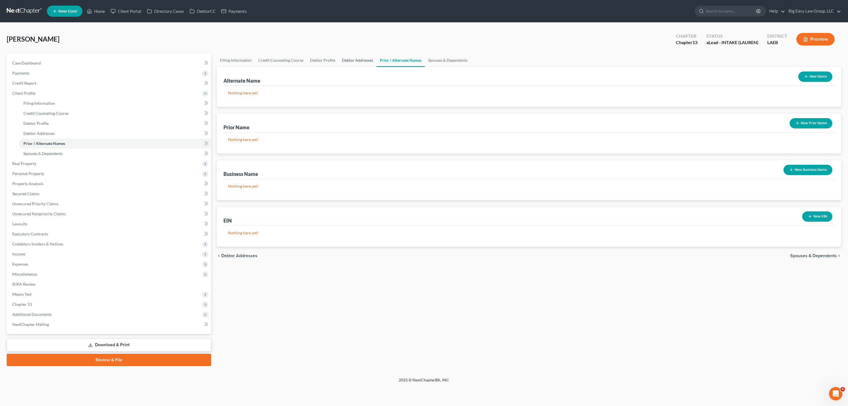
click at [356, 56] on link "Debtor Addresses" at bounding box center [358, 60] width 38 height 13
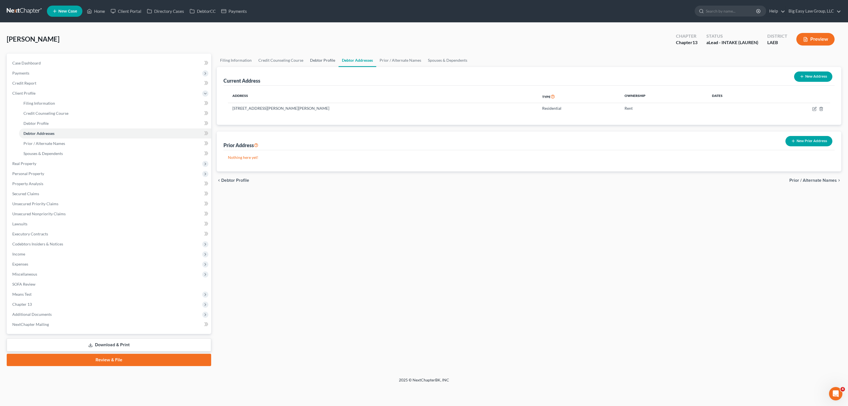
click at [326, 63] on link "Debtor Profile" at bounding box center [323, 60] width 32 height 13
select select "1"
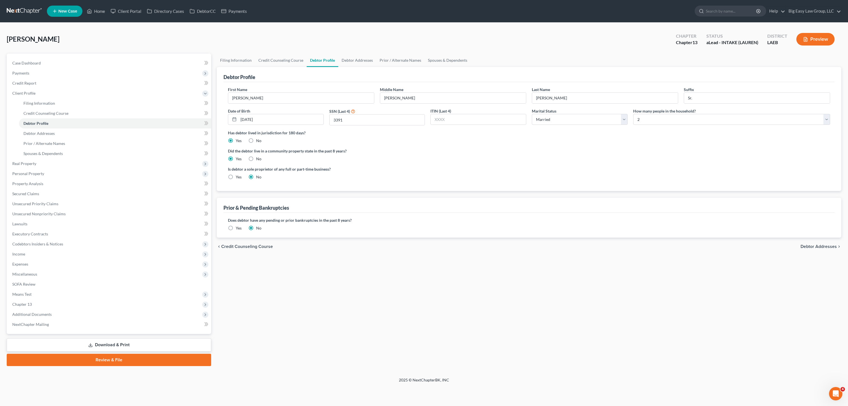
click at [236, 231] on label "Yes" at bounding box center [239, 228] width 6 height 6
click at [238, 229] on input "Yes" at bounding box center [240, 227] width 4 height 4
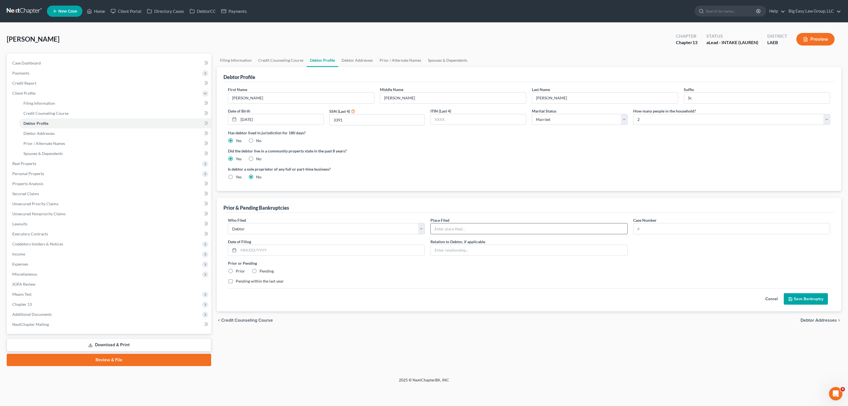
click at [467, 228] on input "text" at bounding box center [529, 228] width 196 height 11
type input "Eastern LA"
click at [649, 223] on div "Case Number" at bounding box center [731, 225] width 203 height 17
click at [649, 224] on input "text" at bounding box center [732, 228] width 196 height 11
type input "19-11618"
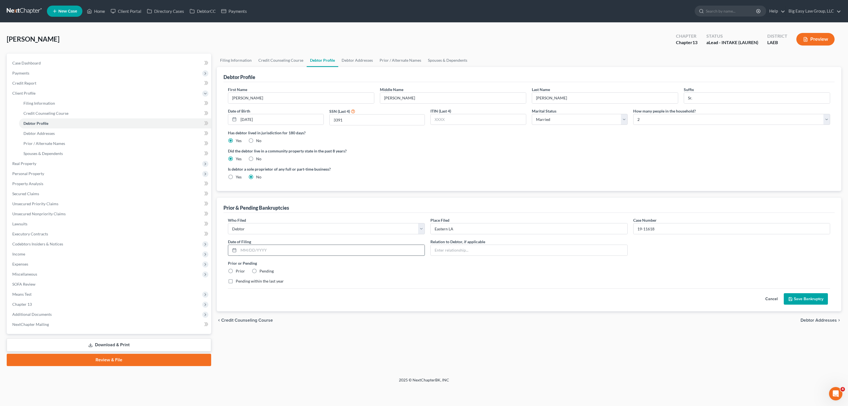
click at [277, 251] on input "text" at bounding box center [332, 250] width 186 height 11
click at [236, 272] on label "Prior" at bounding box center [240, 271] width 9 height 6
click at [238, 272] on input "Prior" at bounding box center [240, 270] width 4 height 4
radio input "true"
click at [805, 306] on div "Who Filed * Debtor Other Place Filed * Eastern LA Case Number 19-11618 Date of …" at bounding box center [528, 262] width 611 height 99
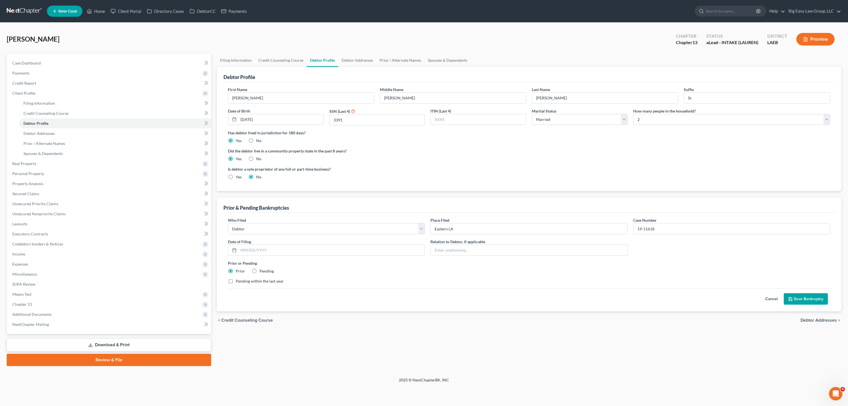
drag, startPoint x: 805, startPoint y: 300, endPoint x: 692, endPoint y: 265, distance: 118.5
click at [805, 300] on button "Save Bankruptcy" at bounding box center [806, 299] width 44 height 12
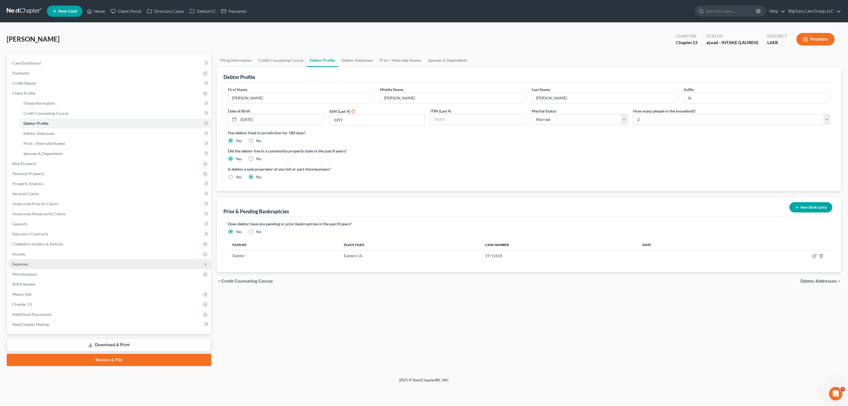
click at [24, 263] on span "Expenses" at bounding box center [20, 264] width 16 height 5
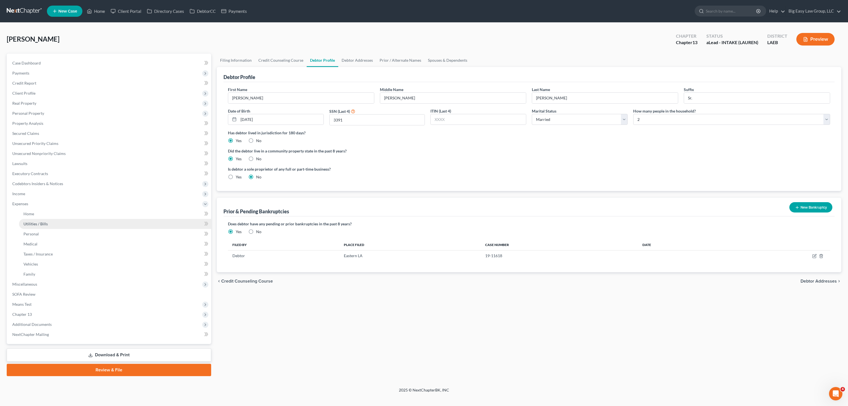
click at [44, 219] on link "Utilities / Bills" at bounding box center [115, 224] width 192 height 10
drag, startPoint x: 45, startPoint y: 215, endPoint x: 58, endPoint y: 213, distance: 13.3
click at [45, 215] on link "Home" at bounding box center [115, 214] width 192 height 10
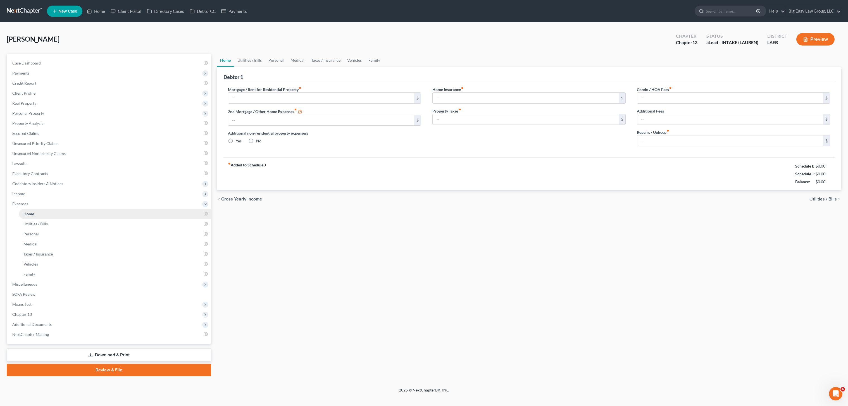
type input "1,000.00"
type input "0.00"
radio input "true"
type input "0.00"
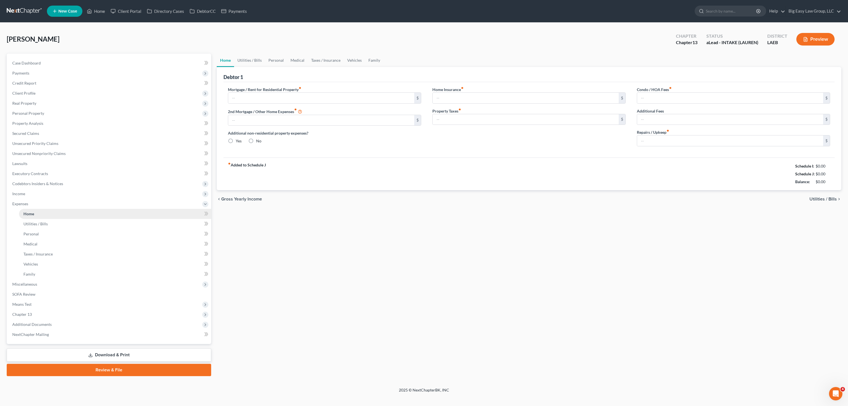
type input "0.00"
click at [26, 216] on span "Home" at bounding box center [28, 213] width 11 height 5
click at [276, 95] on input "1,000.00" at bounding box center [321, 98] width 186 height 11
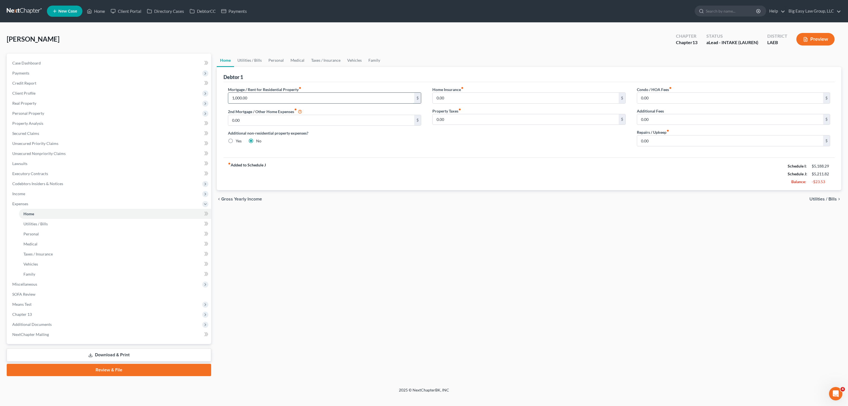
click at [285, 95] on input "1,000.00" at bounding box center [321, 98] width 186 height 11
drag, startPoint x: 34, startPoint y: 112, endPoint x: 96, endPoint y: 121, distance: 63.2
click at [34, 112] on span "Personal Property" at bounding box center [28, 113] width 32 height 5
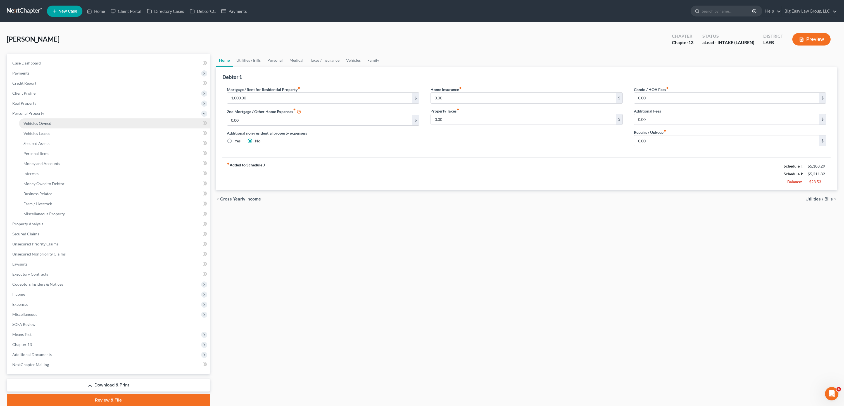
click at [62, 122] on link "Vehicles Owned" at bounding box center [114, 123] width 191 height 10
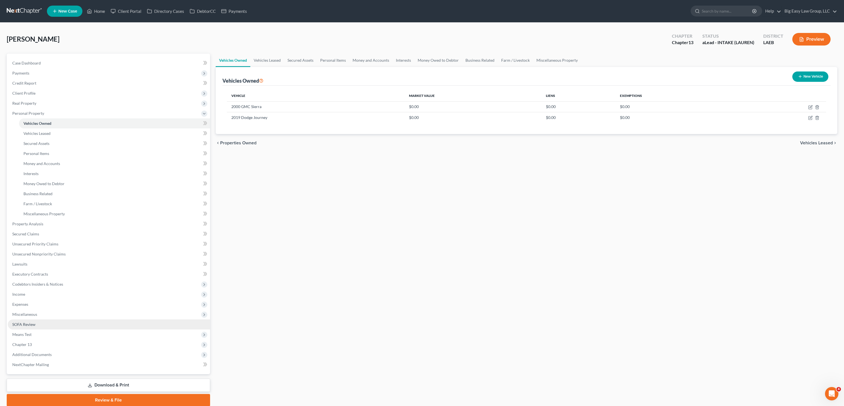
click at [37, 323] on link "SOFA Review" at bounding box center [109, 325] width 202 height 10
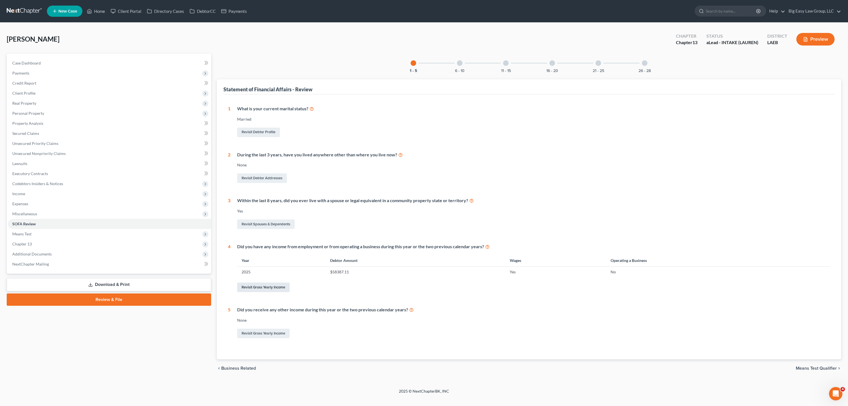
drag, startPoint x: 282, startPoint y: 286, endPoint x: 341, endPoint y: 247, distance: 71.4
click at [282, 286] on link "Revisit Gross Yearly Income" at bounding box center [263, 287] width 53 height 9
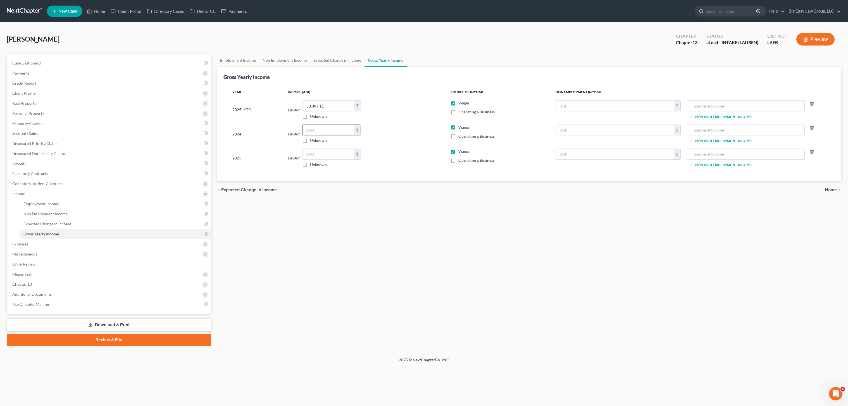
click at [324, 129] on input "text" at bounding box center [328, 130] width 51 height 11
type input "76,380.00"
click at [342, 156] on input "text" at bounding box center [328, 154] width 51 height 11
type input "72,928.00"
drag, startPoint x: 834, startPoint y: 43, endPoint x: 813, endPoint y: 39, distance: 21.0
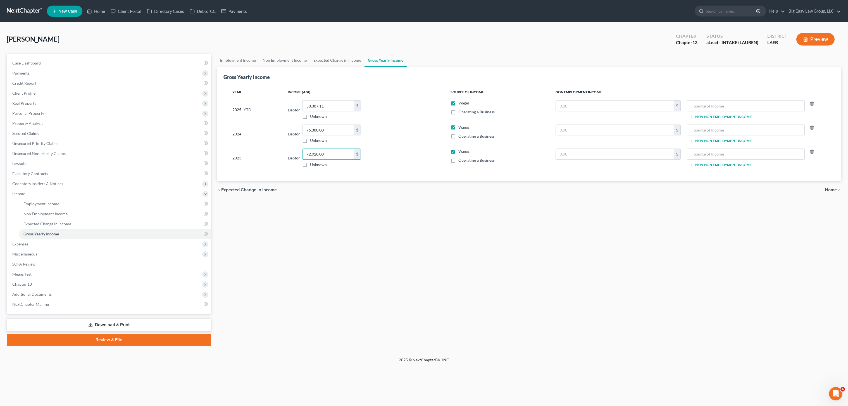
click at [827, 42] on div "Preview" at bounding box center [816, 40] width 49 height 16
click at [813, 39] on button "Preview" at bounding box center [815, 39] width 38 height 13
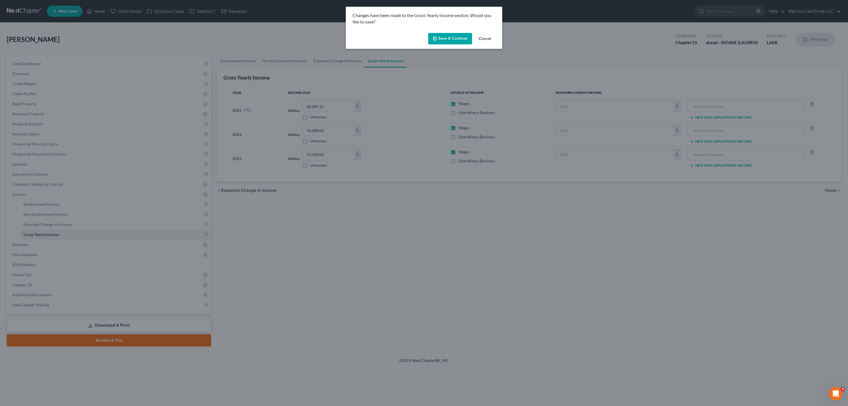
click at [460, 42] on button "Save & Continue" at bounding box center [450, 39] width 44 height 12
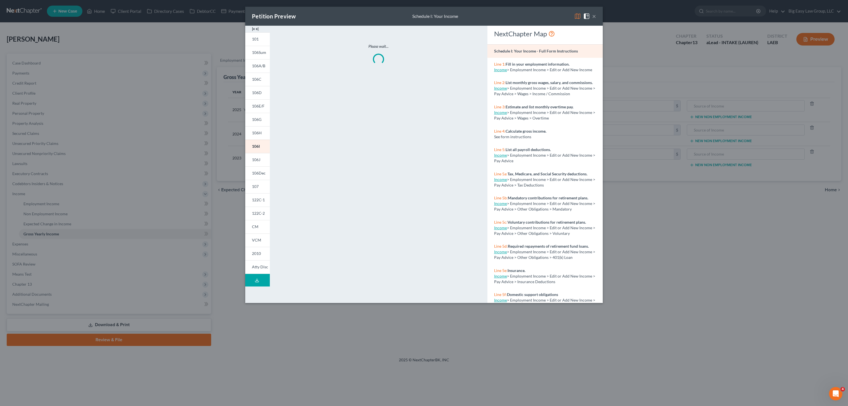
drag, startPoint x: 596, startPoint y: 16, endPoint x: 570, endPoint y: 12, distance: 26.3
click at [596, 16] on div "Petition Preview Schedule I: Your Income ×" at bounding box center [424, 16] width 358 height 19
click at [594, 17] on button "×" at bounding box center [594, 16] width 4 height 7
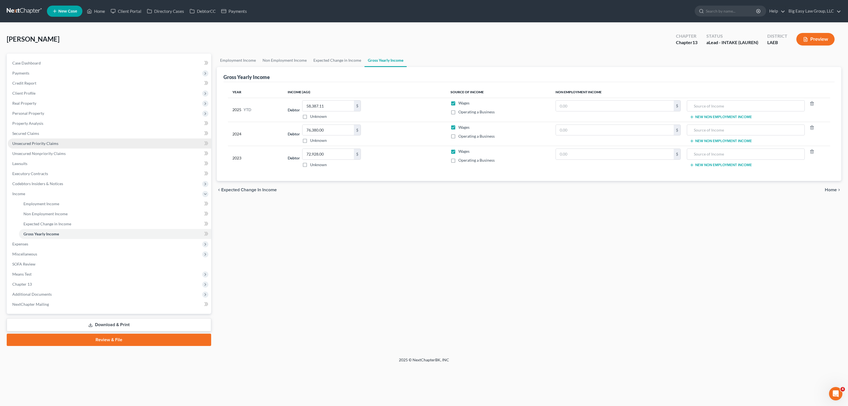
click at [59, 145] on link "Unsecured Priority Claims" at bounding box center [109, 144] width 203 height 10
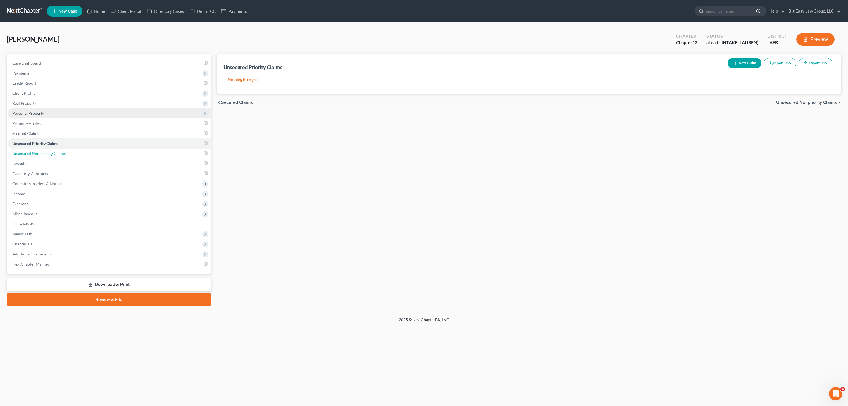
click at [70, 151] on link "Unsecured Nonpriority Claims" at bounding box center [109, 154] width 203 height 10
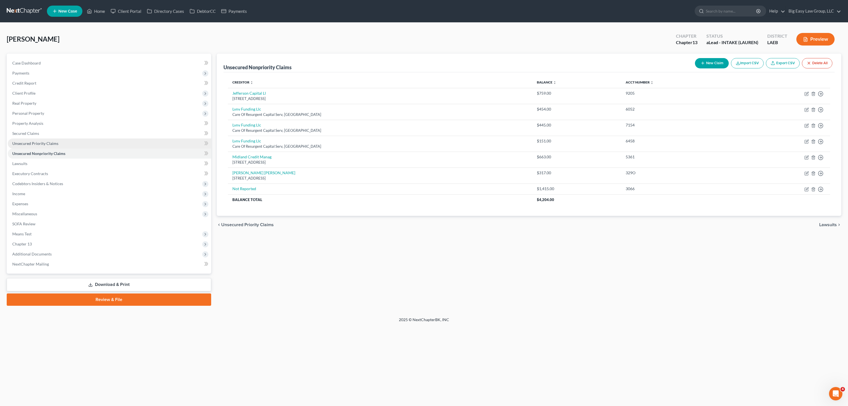
click at [47, 145] on span "Unsecured Priority Claims" at bounding box center [35, 143] width 46 height 5
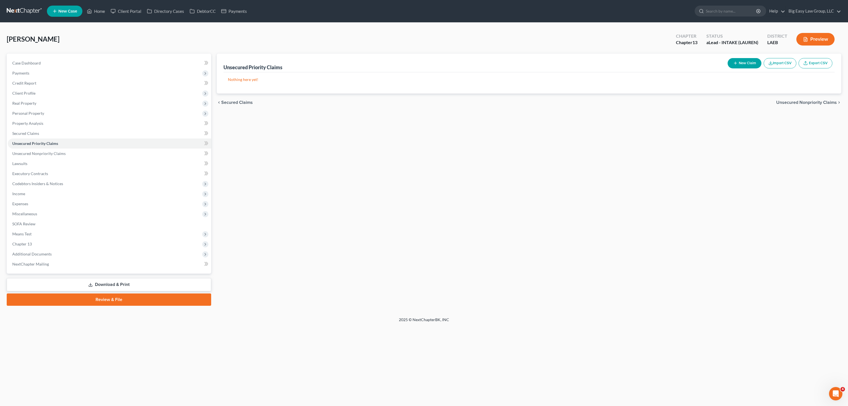
click at [743, 62] on button "New Claim" at bounding box center [745, 63] width 34 height 10
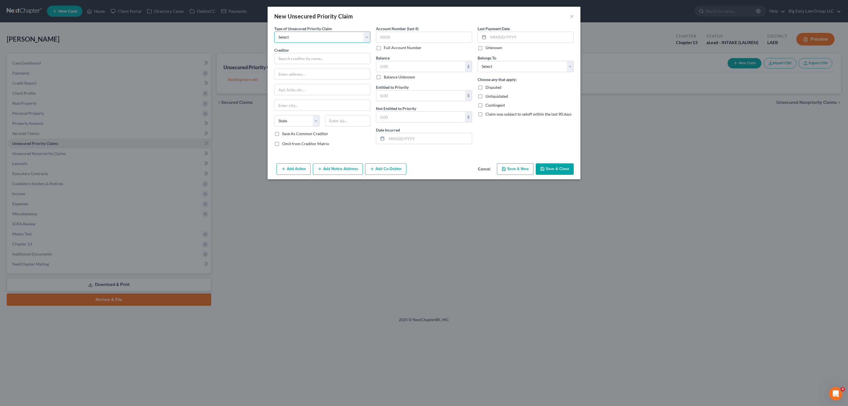
click at [316, 39] on select "Select Taxes & Other Government Units Domestic Support Obligations Extensions o…" at bounding box center [322, 37] width 96 height 11
select select "0"
click at [274, 32] on select "Select Taxes & Other Government Units Domestic Support Obligations Extensions o…" at bounding box center [322, 37] width 96 height 11
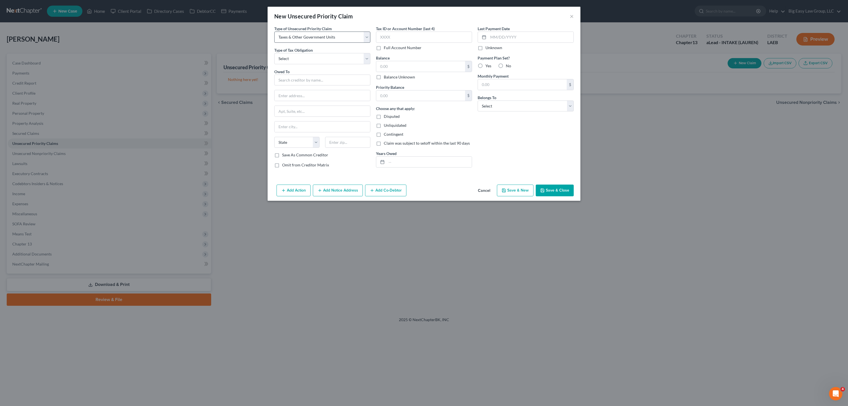
select select "0"
click at [274, 53] on select "Select Federal City State Franchise Tax Board Other" at bounding box center [322, 58] width 96 height 11
click at [413, 67] on input "text" at bounding box center [420, 66] width 89 height 11
type input "10,000.00"
click at [346, 79] on input "text" at bounding box center [322, 80] width 96 height 11
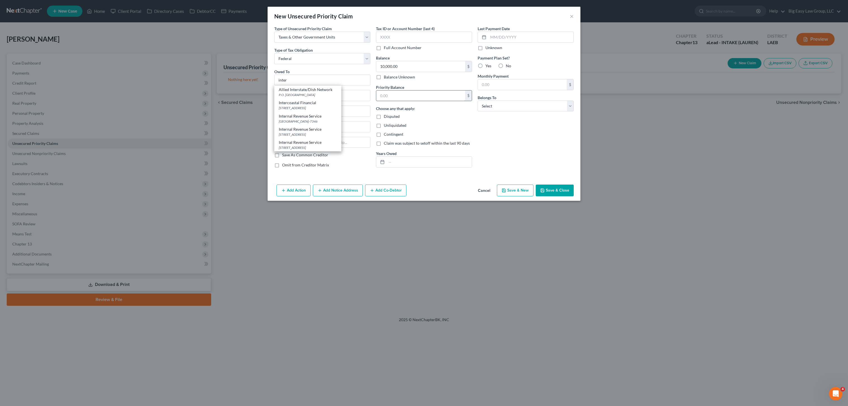
click at [313, 120] on div "[GEOGRAPHIC_DATA]-7346" at bounding box center [308, 121] width 58 height 5
type input "Internal Revenue Service"
type input "PO Box 7346"
type input "[GEOGRAPHIC_DATA]"
select select "39"
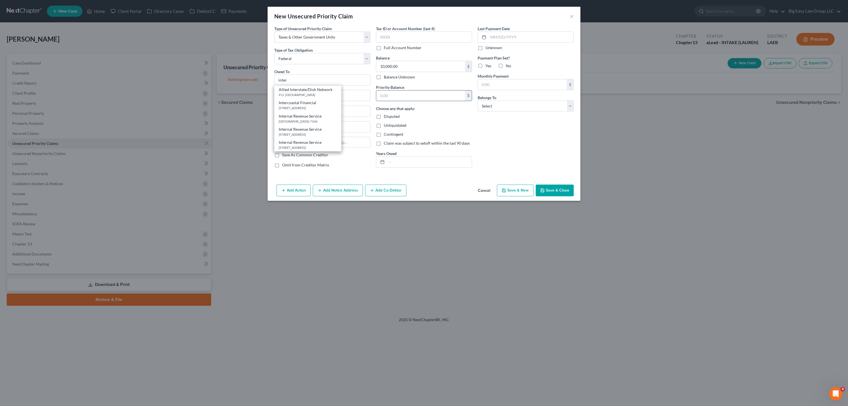
type input "19101-7346"
click at [518, 111] on select "Select Debtor 1 Only Debtor 2 Only Debtor 1 And Debtor 2 Only At Least One Of T…" at bounding box center [526, 106] width 96 height 11
select select "0"
click at [478, 101] on select "Select Debtor 1 Only Debtor 2 Only Debtor 1 And Debtor 2 Only At Least One Of T…" at bounding box center [526, 106] width 96 height 11
click at [423, 66] on input "10,000.00" at bounding box center [420, 66] width 89 height 11
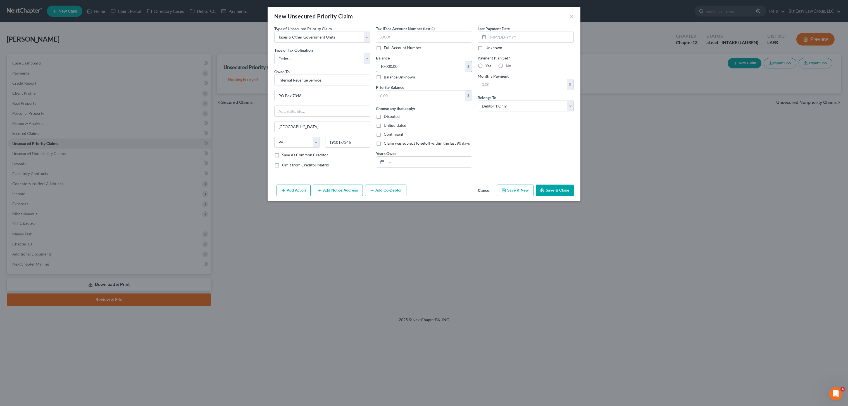
click at [508, 156] on div "Last Payment Date Unknown Payment Plan Set? Yes No Monthly Payment $ Belongs To…" at bounding box center [526, 99] width 102 height 147
click at [556, 193] on button "Save & Close" at bounding box center [555, 191] width 38 height 12
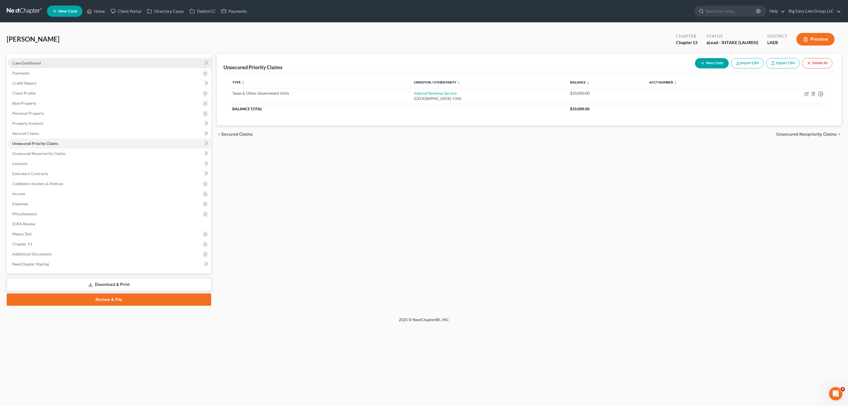
click at [49, 67] on link "Case Dashboard" at bounding box center [109, 63] width 203 height 10
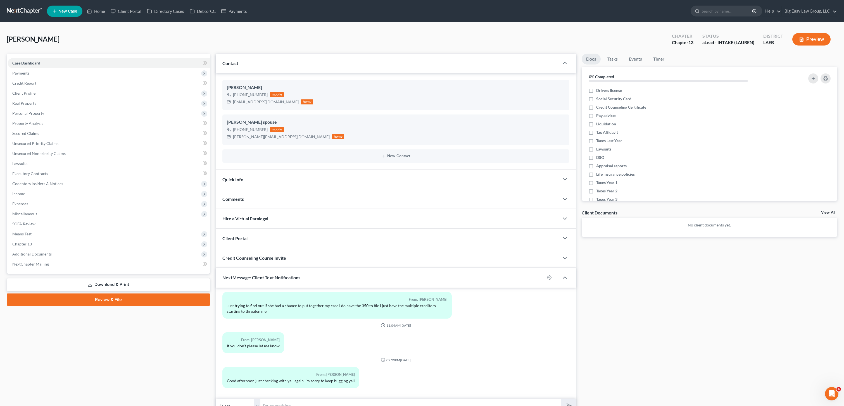
scroll to position [28, 0]
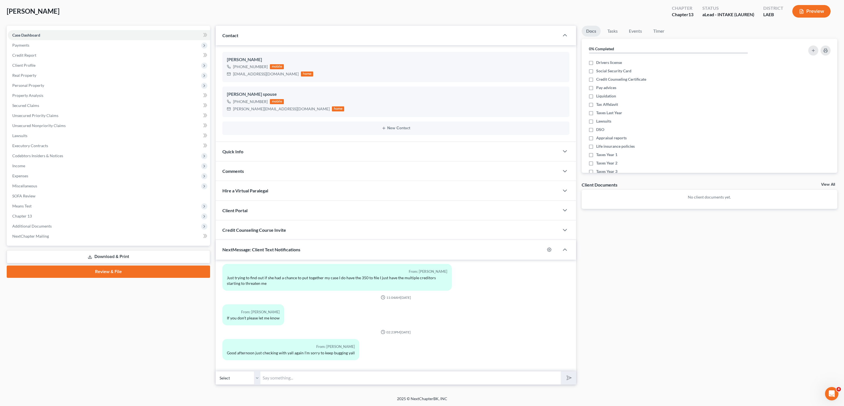
drag, startPoint x: 359, startPoint y: 381, endPoint x: 396, endPoint y: 359, distance: 43.6
click at [359, 381] on input "text" at bounding box center [410, 378] width 300 height 14
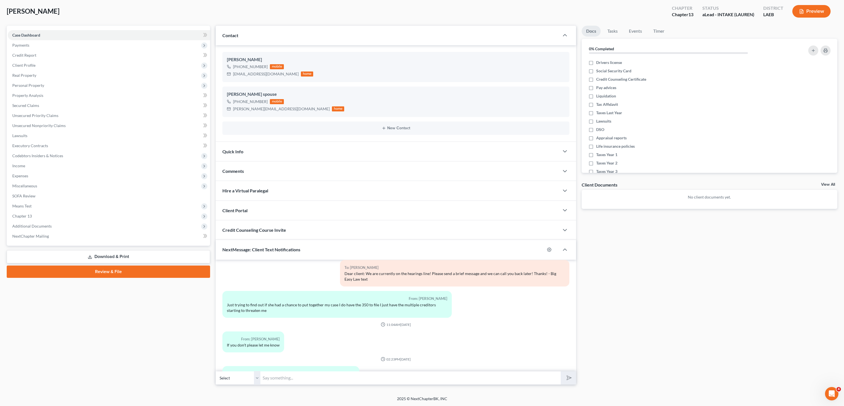
scroll to position [721, 0]
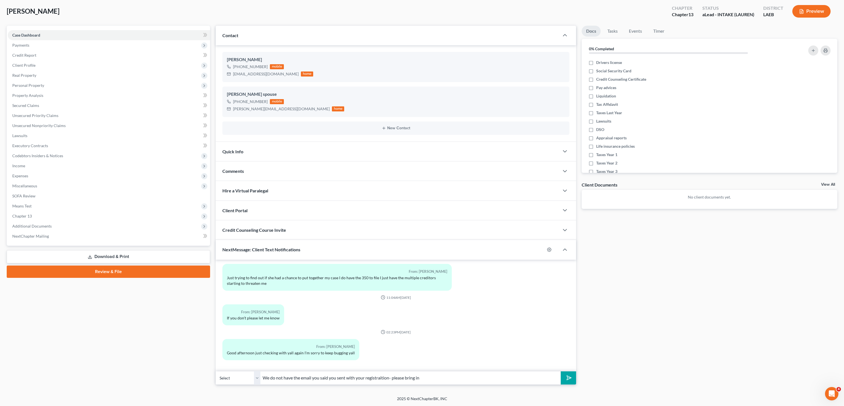
type input "We do not have the email you said you sent with your registraition- please brin…"
click at [561, 372] on button "submit" at bounding box center [568, 378] width 15 height 13
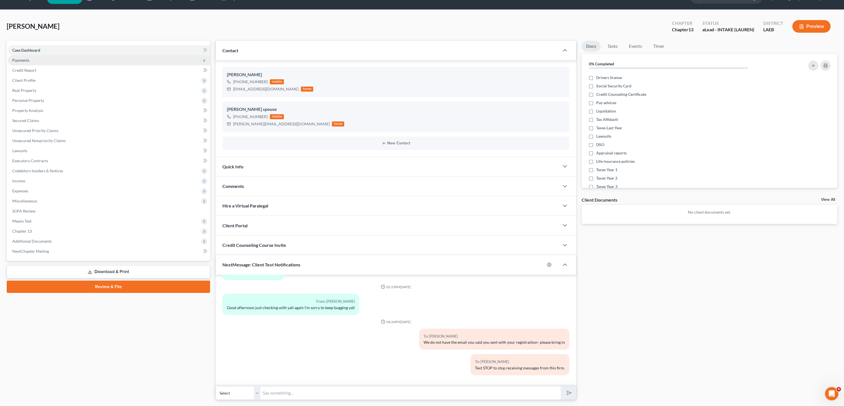
scroll to position [0, 0]
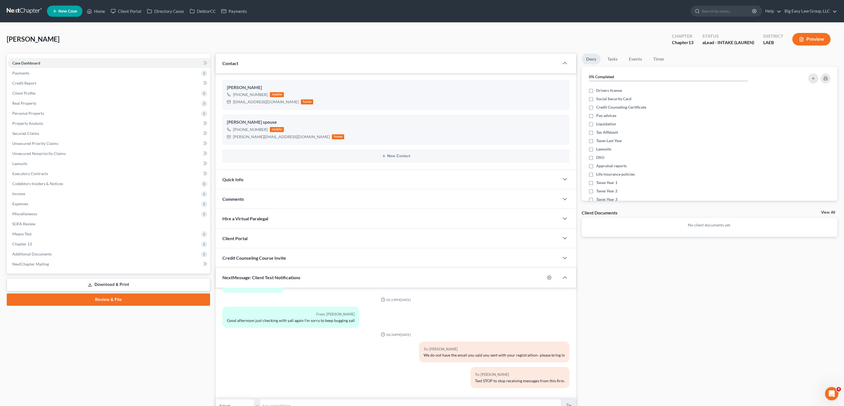
click at [106, 17] on ul "New Case Home Client Portal Directory Cases DebtorCC Payments - No Result - See…" at bounding box center [442, 11] width 790 height 15
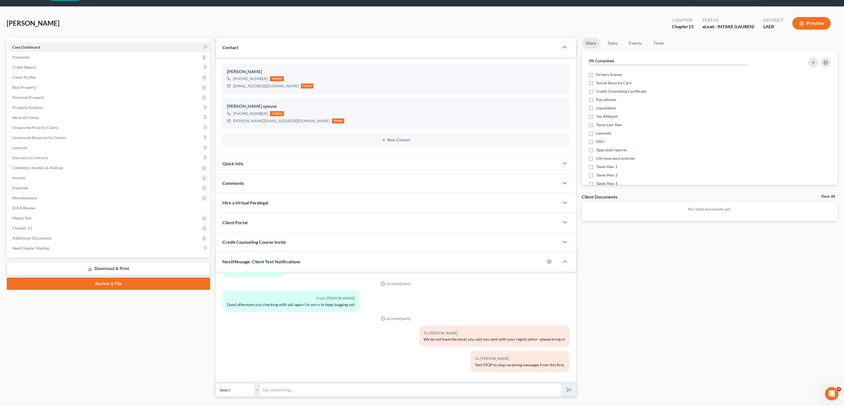
scroll to position [28, 0]
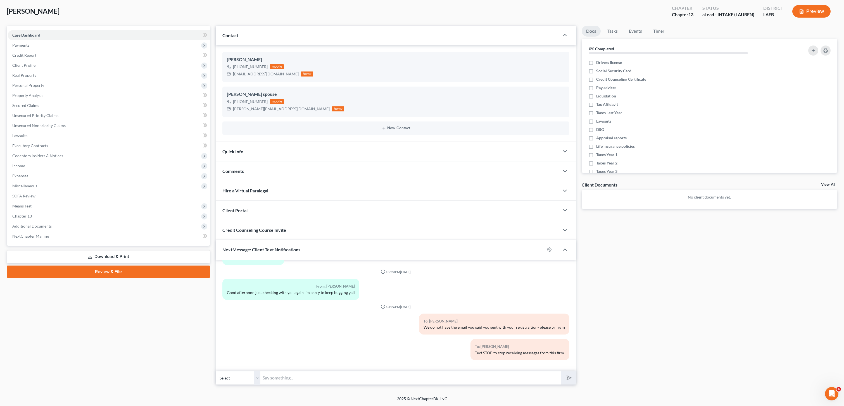
click at [312, 377] on input "text" at bounding box center [410, 378] width 300 height 14
type input "dont need bank statements - thanks~"
click at [561, 372] on button "submit" at bounding box center [568, 378] width 15 height 13
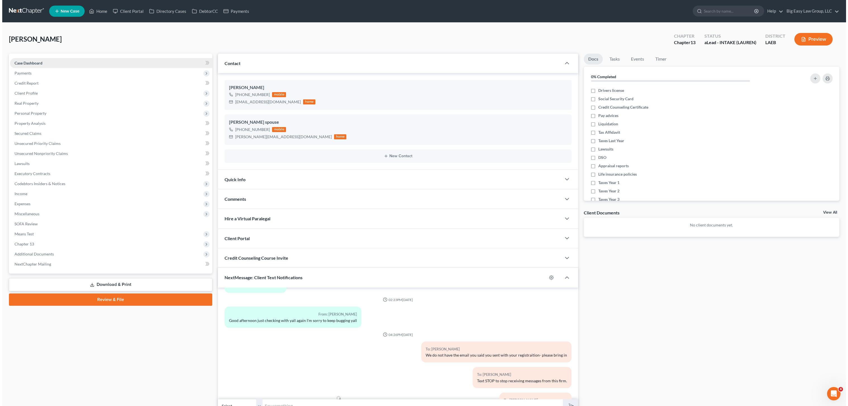
scroll to position [807, 0]
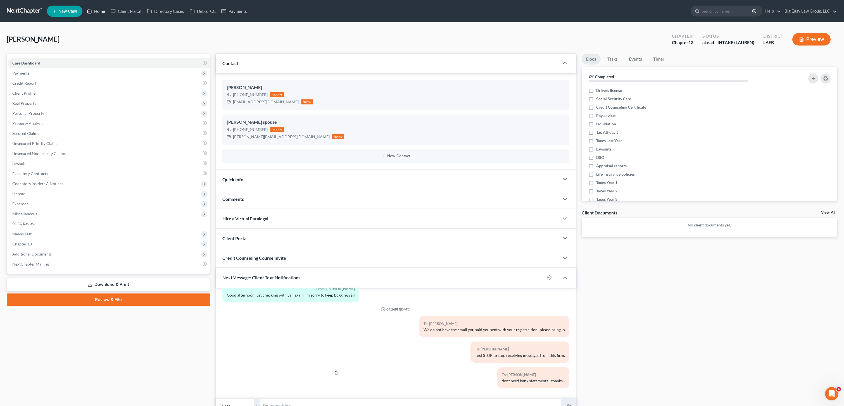
click at [91, 10] on icon at bounding box center [90, 11] width 4 height 4
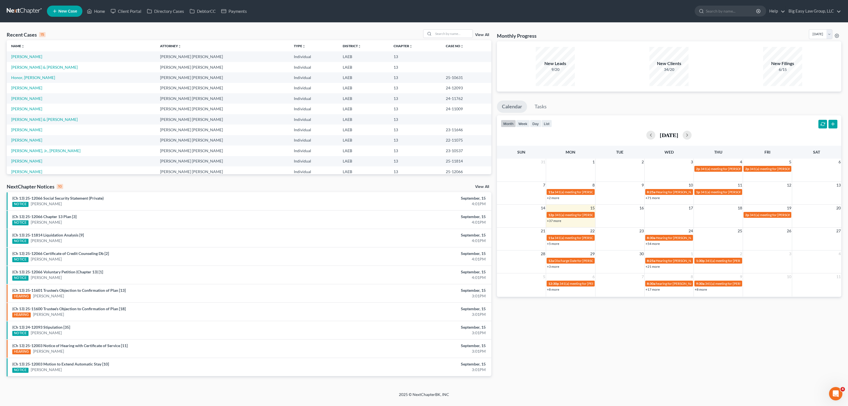
click at [27, 53] on td "[PERSON_NAME]" at bounding box center [81, 56] width 149 height 10
click at [28, 55] on link "[PERSON_NAME]" at bounding box center [26, 56] width 31 height 5
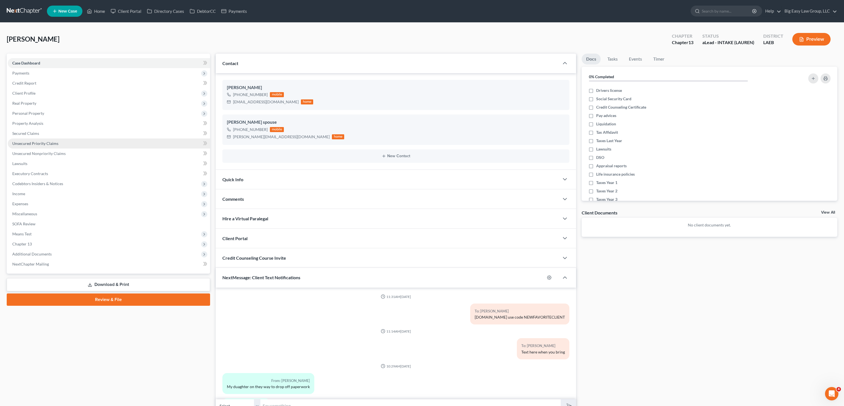
scroll to position [807, 0]
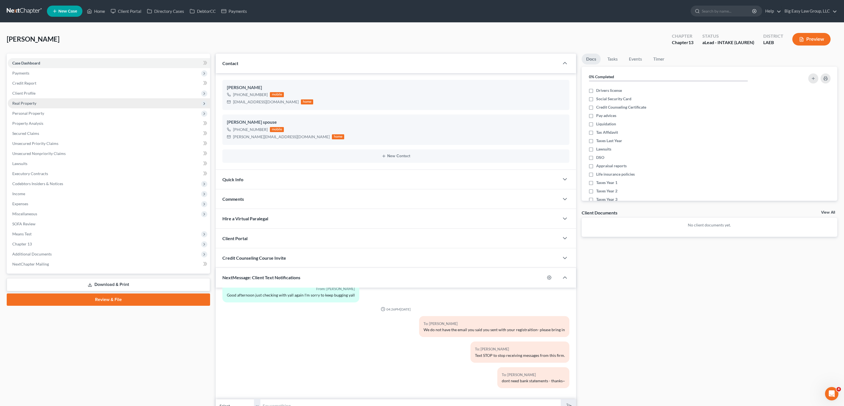
click at [45, 105] on span "Real Property" at bounding box center [109, 103] width 202 height 10
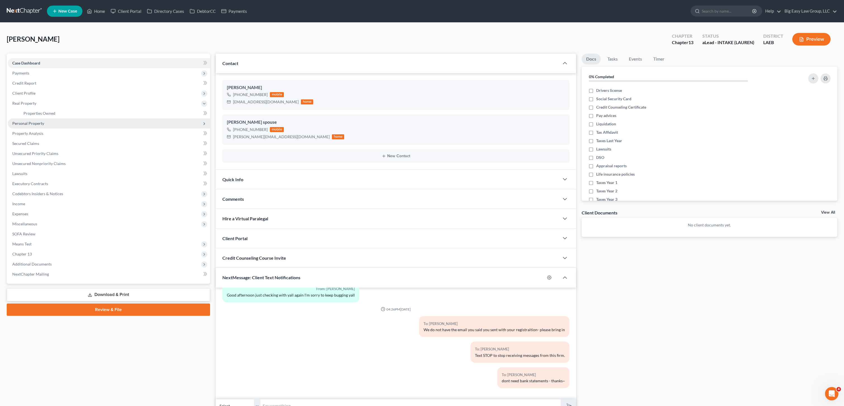
click at [42, 124] on span "Personal Property" at bounding box center [28, 123] width 32 height 5
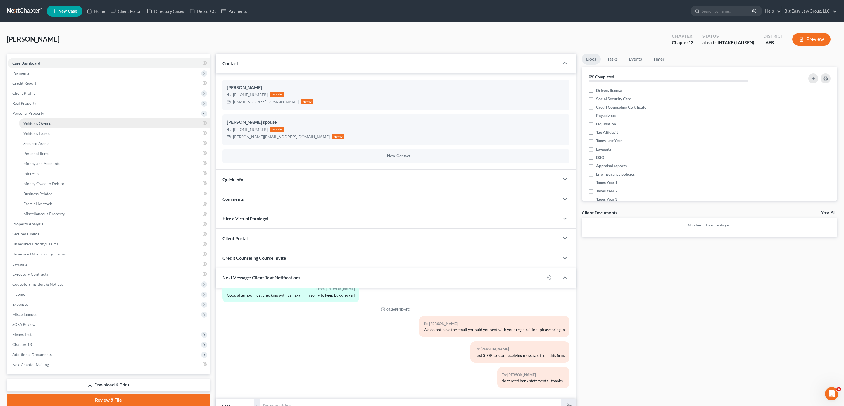
click at [43, 128] on link "Vehicles Owned" at bounding box center [114, 123] width 191 height 10
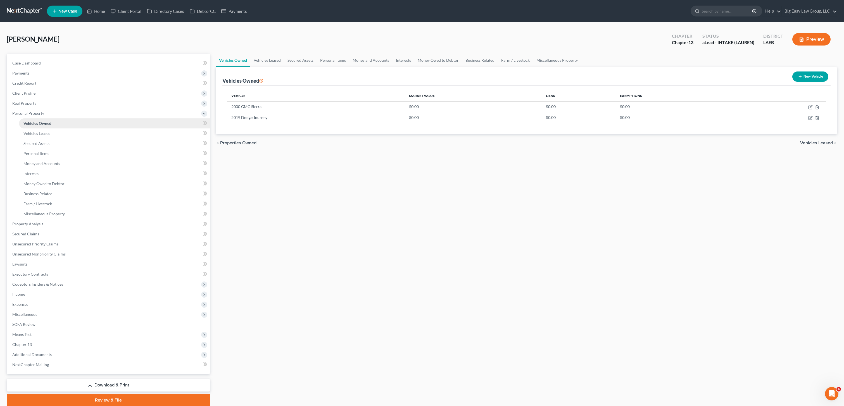
click at [44, 124] on span "Vehicles Owned" at bounding box center [37, 123] width 28 height 5
click at [811, 107] on icon "button" at bounding box center [810, 107] width 4 height 4
select select "0"
select select "26"
select select "4"
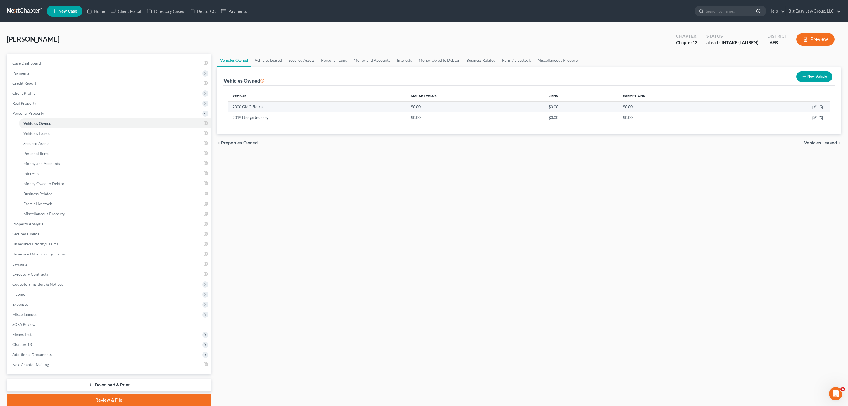
select select "2"
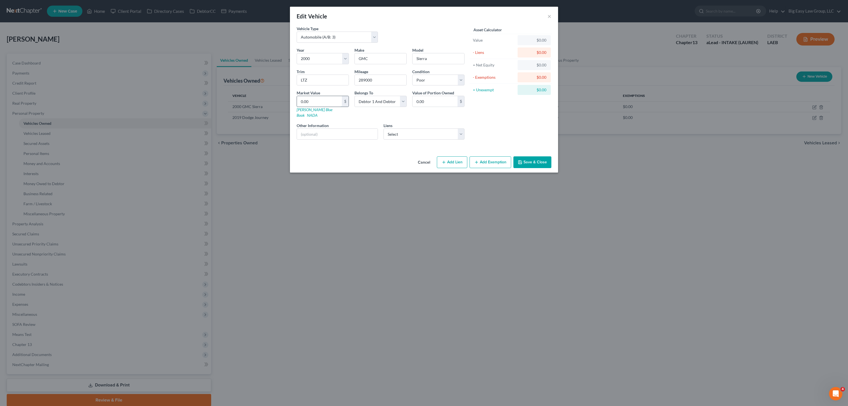
click at [322, 103] on input "0.00" at bounding box center [319, 101] width 45 height 11
type input "2"
type input "2.00"
type input "25"
type input "25.00"
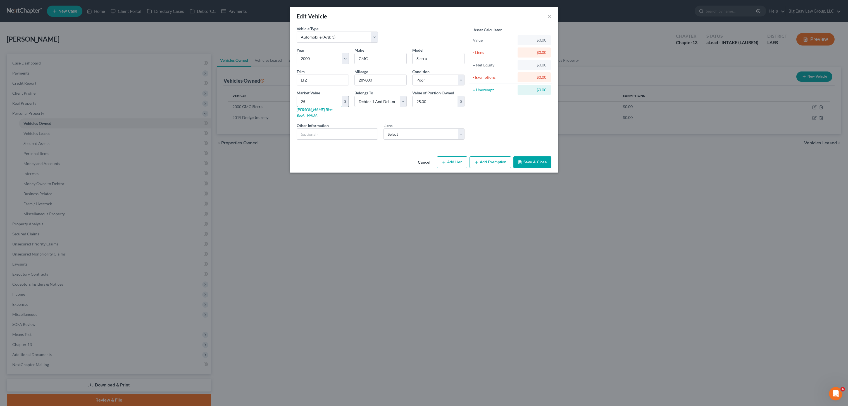
type input "252"
type input "252.00"
type input "2520"
type input "2,520.00"
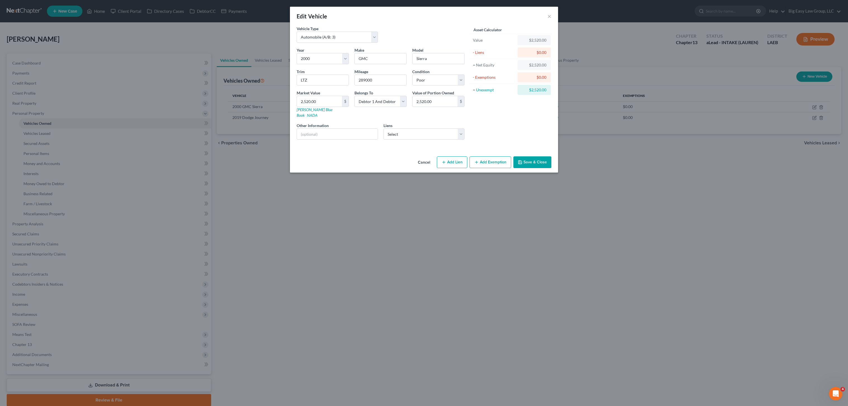
click at [528, 157] on button "Save & Close" at bounding box center [532, 162] width 38 height 12
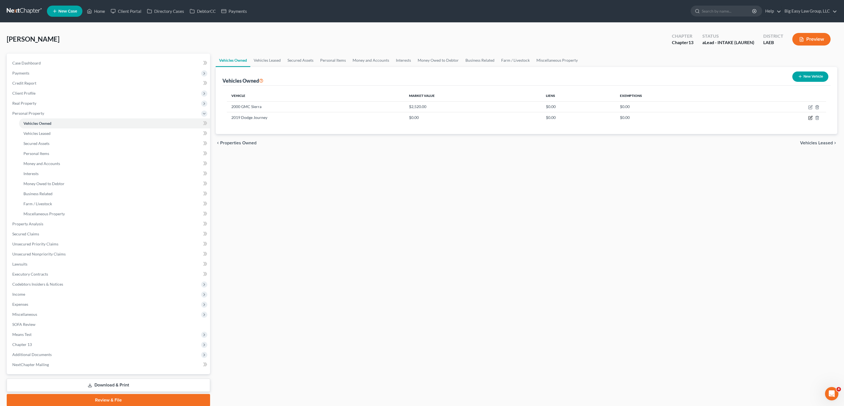
drag, startPoint x: 810, startPoint y: 118, endPoint x: 576, endPoint y: 87, distance: 235.7
click at [810, 118] on icon "button" at bounding box center [811, 117] width 3 height 3
select select "0"
select select "7"
select select "2"
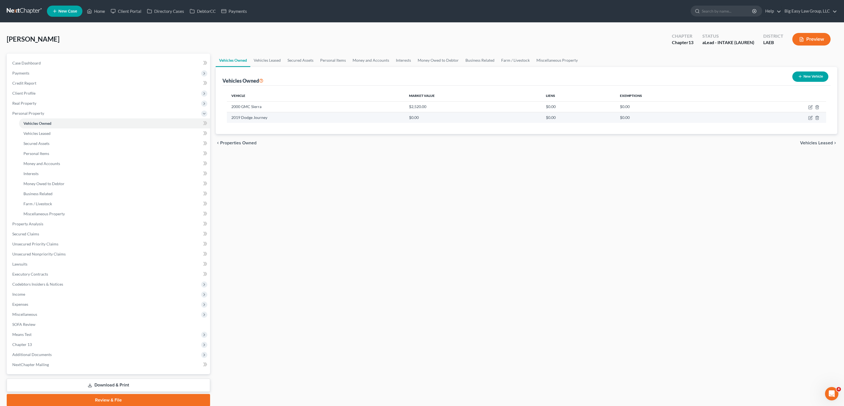
select select "2"
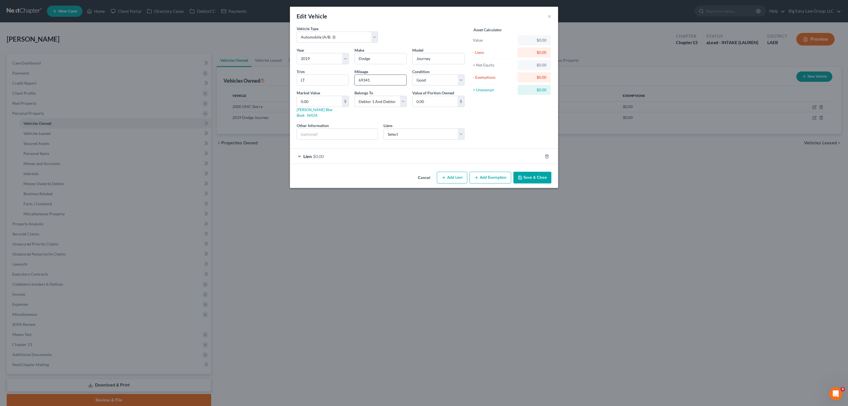
click at [383, 76] on input "69341" at bounding box center [381, 80] width 52 height 11
click at [327, 103] on input "0.00" at bounding box center [319, 101] width 45 height 11
type input "9"
type input "9.00"
type input "97"
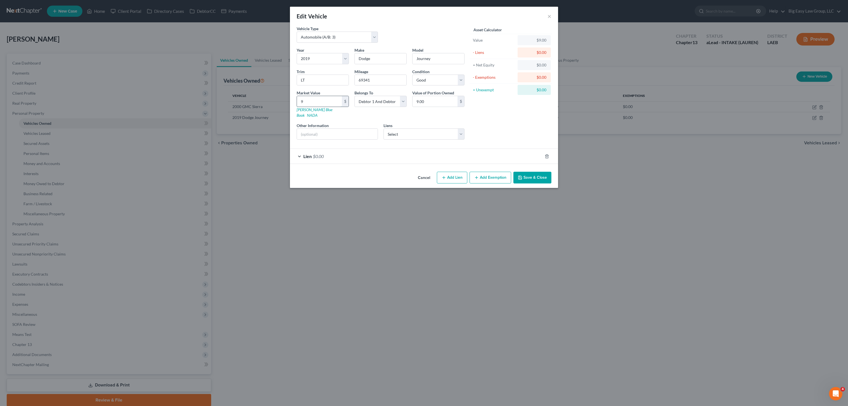
type input "97.00"
type input "975"
type input "975.00"
type input "9750"
type input "9,750.00"
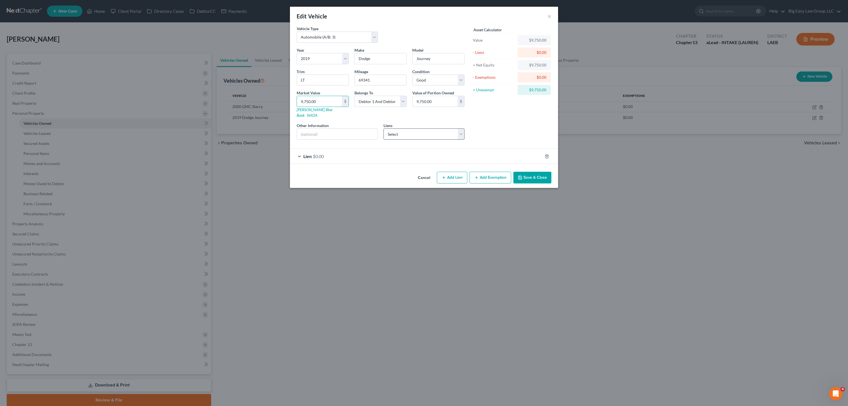
type input "9,750.00"
click at [407, 131] on select "Select Bridgecrest - $23,855.00 [PERSON_NAME] Fncl - $14,064.00 St. [PERSON_NAM…" at bounding box center [424, 133] width 81 height 11
select select "0"
click at [384, 128] on select "Select Bridgecrest - $23,855.00 [PERSON_NAME] Fncl - $14,064.00 St. [PERSON_NAM…" at bounding box center [424, 133] width 81 height 11
select select
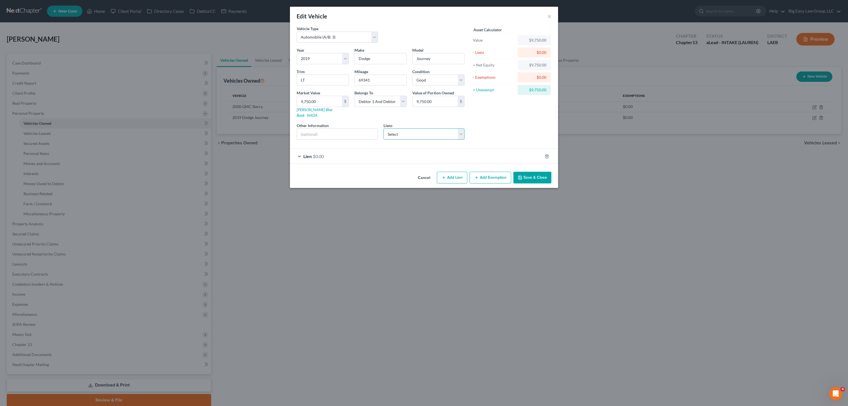
select select "3"
select select "0"
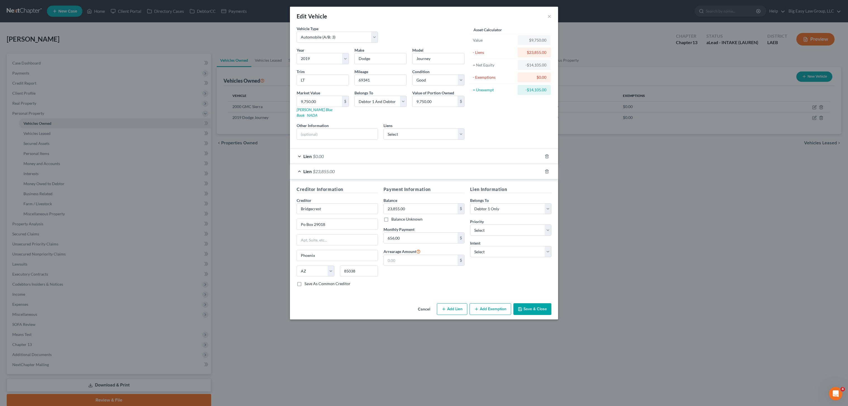
click at [540, 305] on button "Save & Close" at bounding box center [532, 309] width 38 height 12
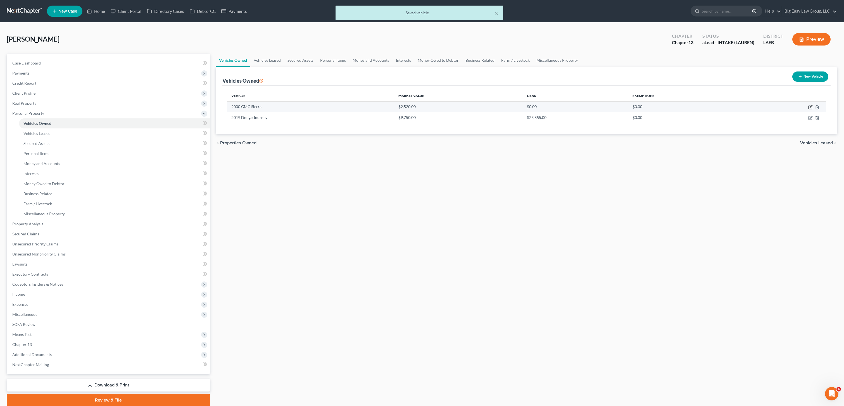
click at [808, 108] on icon "button" at bounding box center [810, 107] width 4 height 4
select select "0"
select select "26"
select select "4"
select select "2"
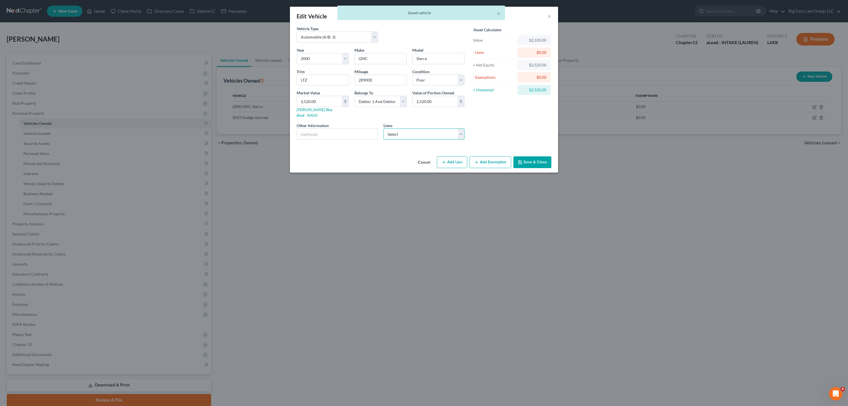
click at [441, 131] on select "Select [PERSON_NAME] Fncl - $14,064.00 St. [PERSON_NAME] Credit, In - $1,835.00…" at bounding box center [424, 133] width 81 height 11
click at [491, 161] on button "Add Exemption" at bounding box center [491, 162] width 42 height 12
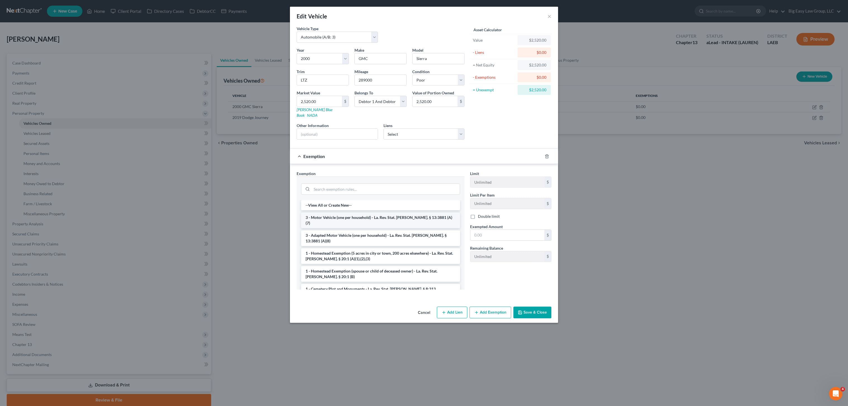
click at [415, 213] on li "3 - Motor Vehicle (one per household) - La. Rev. Stat. [PERSON_NAME]. § 13:3881…" at bounding box center [380, 221] width 159 height 16
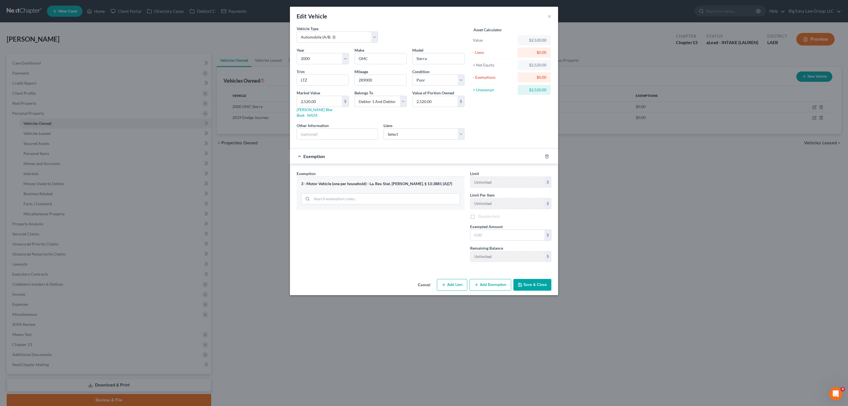
click at [415, 213] on div "Exemption Set must be selected for CA. Exemption * 3 - Motor Vehicle (one per h…" at bounding box center [380, 219] width 173 height 96
click at [495, 231] on input "text" at bounding box center [507, 236] width 74 height 11
type input "7,500.00"
click at [526, 272] on div "Vehicle Type Select Automobile (A/B: 3) Truck (A/B: 3) Trailer (A/B: 4) Watercr…" at bounding box center [424, 152] width 268 height 252
click at [530, 286] on div "Cancel Add Lien Add Lease Add Exemption Save & Close" at bounding box center [424, 287] width 268 height 18
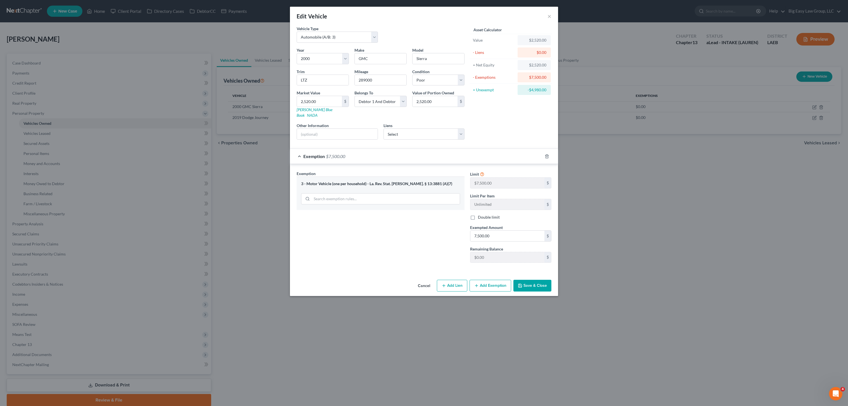
click at [534, 280] on button "Save & Close" at bounding box center [532, 286] width 38 height 12
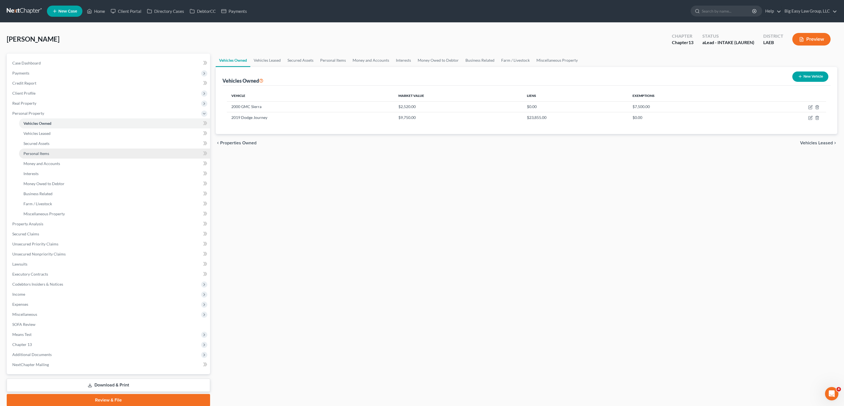
click at [52, 157] on link "Personal Items" at bounding box center [114, 154] width 191 height 10
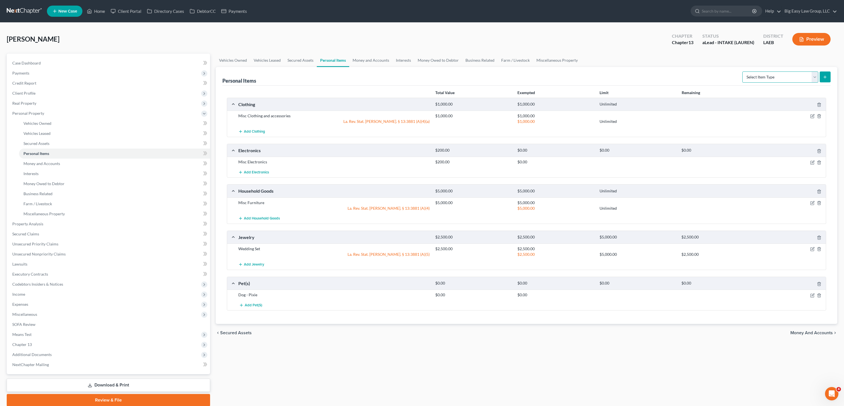
click at [785, 76] on select "Select Item Type Clothing (A/B: 11) Collectibles Of Value (A/B: 8) Electronics …" at bounding box center [780, 77] width 76 height 11
select select "jewelry"
click at [743, 72] on select "Select Item Type Clothing (A/B: 11) Collectibles Of Value (A/B: 8) Electronics …" at bounding box center [780, 77] width 76 height 11
click at [824, 77] on icon "submit" at bounding box center [825, 77] width 4 height 4
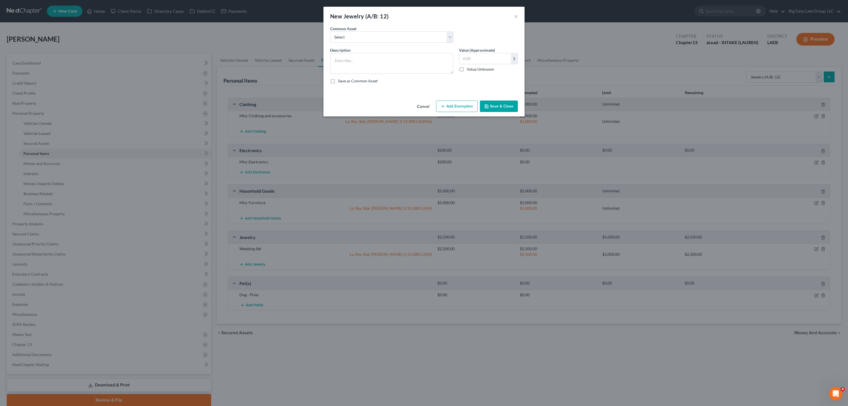
click at [379, 45] on div "Common Asset Select Misc small pieces Wedding Set" at bounding box center [423, 37] width 193 height 22
click at [377, 40] on select "Select Misc small pieces Wedding Set" at bounding box center [391, 37] width 123 height 11
select select "1"
click at [330, 32] on select "Select Misc small pieces Wedding Set" at bounding box center [391, 37] width 123 height 11
type textarea "Wedding Set"
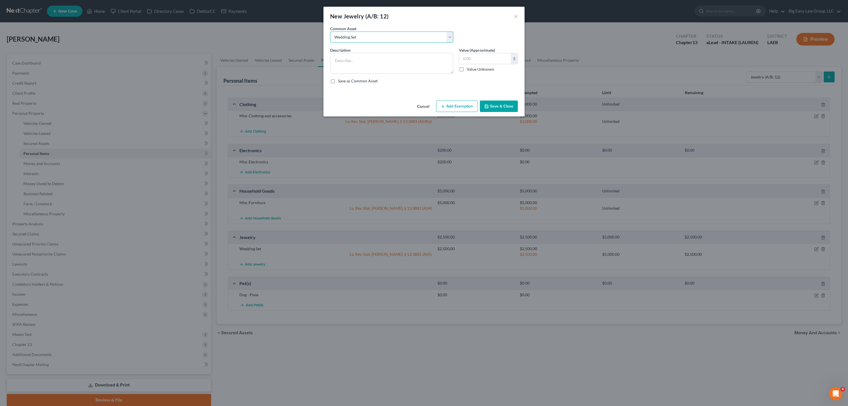
type input "2,500.00"
click at [481, 62] on input "2,500.00" at bounding box center [485, 58] width 52 height 11
click at [461, 104] on button "Add Exemption" at bounding box center [457, 107] width 42 height 12
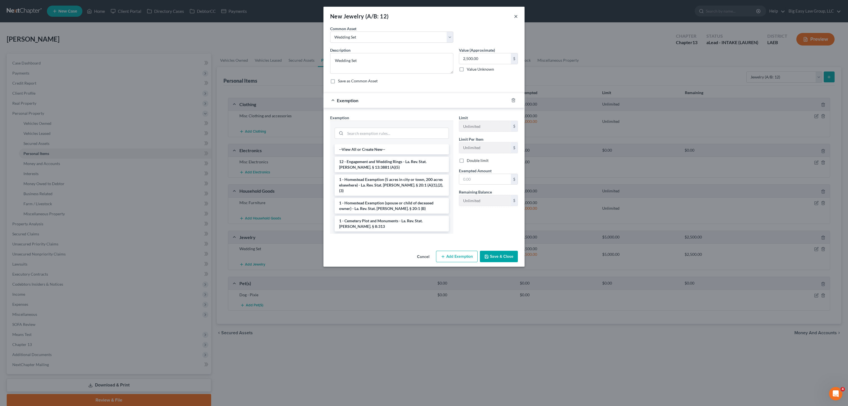
click at [517, 16] on button "×" at bounding box center [516, 16] width 4 height 7
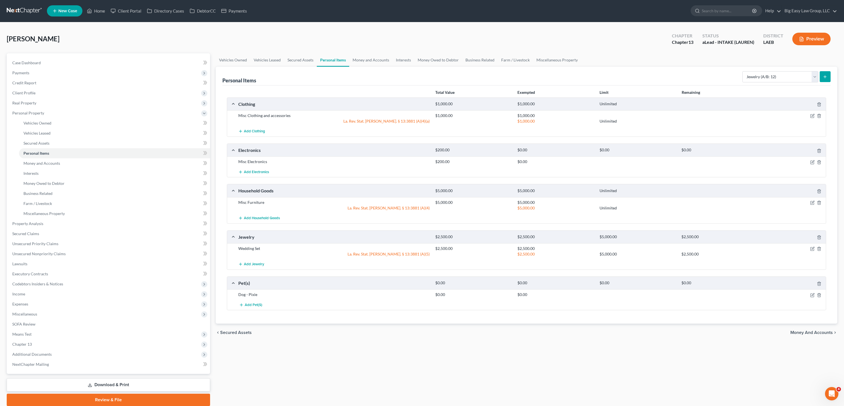
scroll to position [1, 0]
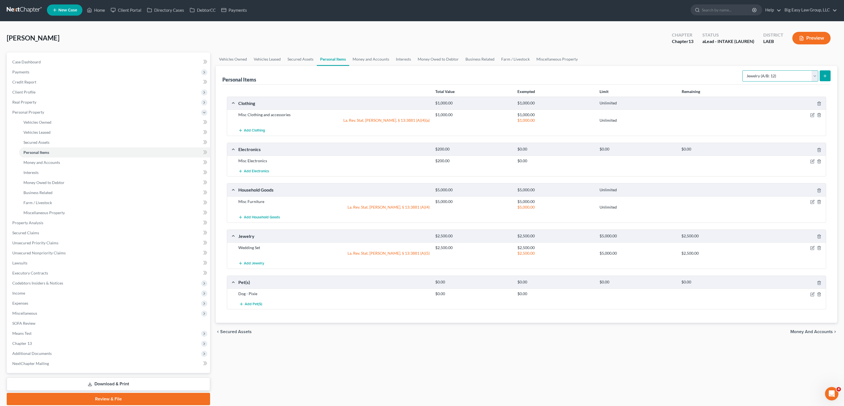
click at [803, 73] on select "Select Item Type Clothing (A/B: 11) Collectibles Of Value (A/B: 8) Electronics …" at bounding box center [780, 75] width 76 height 11
select select "sports_and_hobby_equipment"
click at [743, 70] on select "Select Item Type Clothing (A/B: 11) Collectibles Of Value (A/B: 8) Electronics …" at bounding box center [780, 75] width 76 height 11
click at [789, 75] on select "Select Item Type Clothing (A/B: 11) Collectibles Of Value (A/B: 8) Electronics …" at bounding box center [780, 75] width 76 height 11
click at [376, 61] on link "Money and Accounts" at bounding box center [370, 59] width 43 height 13
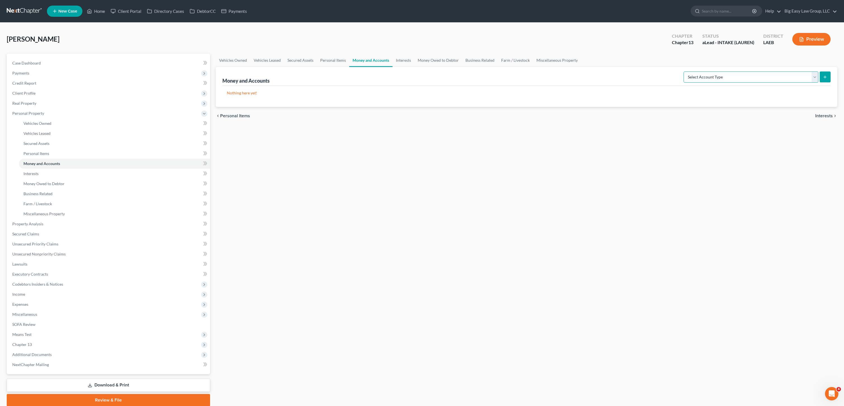
click at [785, 76] on select "Select Account Type Brokerage (A/B: 18, SOFA: 20) Cash on Hand (A/B: 16) Certif…" at bounding box center [751, 77] width 135 height 11
select select "checking"
click at [685, 72] on select "Select Account Type Brokerage (A/B: 18, SOFA: 20) Cash on Hand (A/B: 16) Certif…" at bounding box center [751, 77] width 135 height 11
click at [822, 74] on button "submit" at bounding box center [825, 77] width 11 height 11
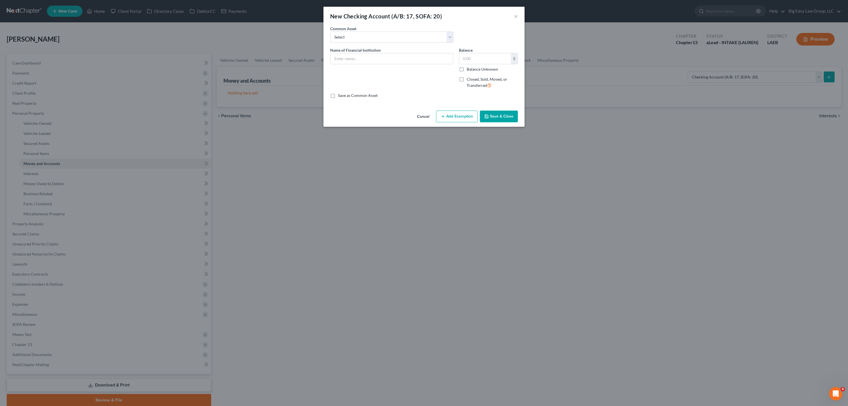
click at [371, 46] on div "Common Asset Select Gulf Coast Bank & Trust Chase Bank [PERSON_NAME] [PERSON_NA…" at bounding box center [423, 37] width 193 height 22
click at [369, 61] on input "text" at bounding box center [391, 58] width 123 height 11
type input "Chime"
click at [497, 107] on div "An exemption set must first be selected from the Filing Information section. Co…" at bounding box center [423, 67] width 201 height 83
drag, startPoint x: 499, startPoint y: 111, endPoint x: 503, endPoint y: 106, distance: 7.1
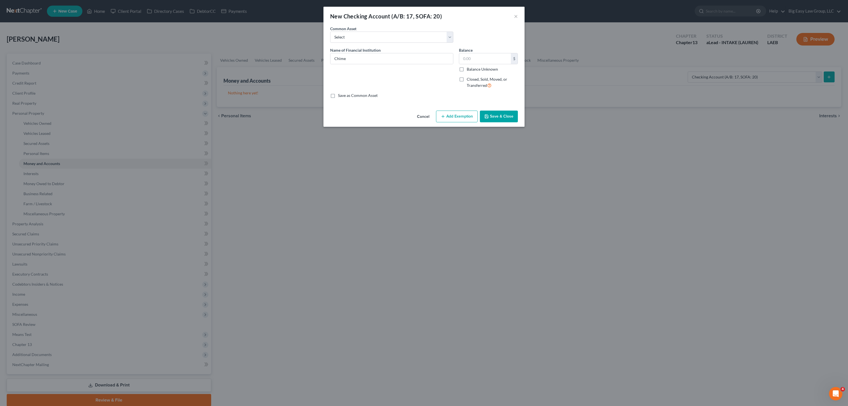
click at [499, 111] on button "Save & Close" at bounding box center [499, 117] width 38 height 12
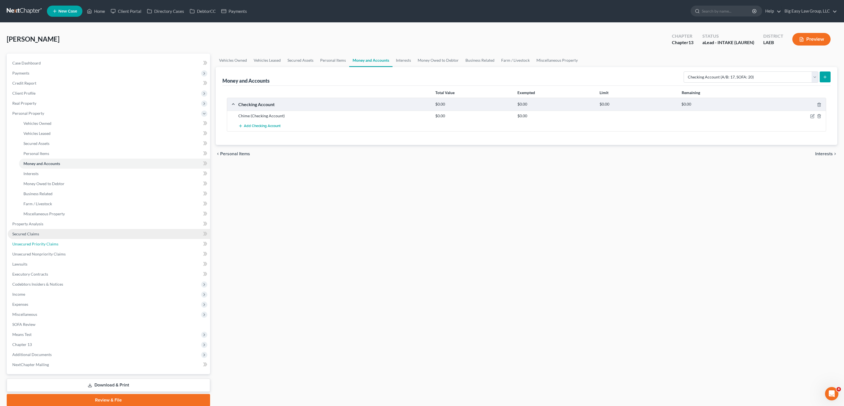
drag, startPoint x: 39, startPoint y: 242, endPoint x: 50, endPoint y: 233, distance: 14.1
click at [39, 242] on span "Unsecured Priority Claims" at bounding box center [35, 244] width 46 height 5
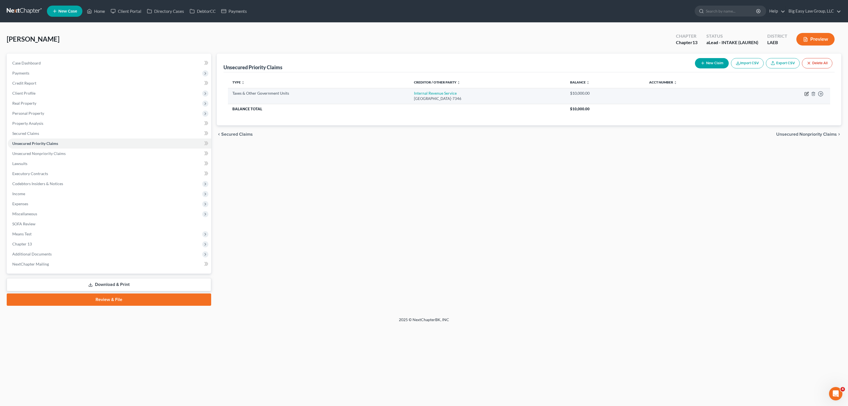
click at [807, 95] on icon "button" at bounding box center [807, 94] width 4 height 4
select select "0"
select select "39"
select select "0"
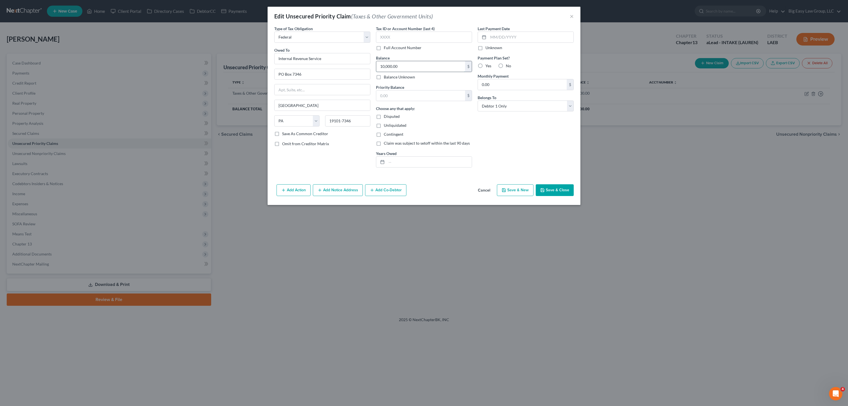
click at [416, 66] on input "10,000.00" at bounding box center [420, 66] width 89 height 11
drag, startPoint x: 393, startPoint y: 65, endPoint x: 349, endPoint y: 57, distance: 44.2
click at [354, 58] on div "Type of Tax Obligation * Select Federal City State Franchise Tax Board Other Ow…" at bounding box center [424, 99] width 305 height 146
type input "6,500.00"
click at [406, 157] on input "text" at bounding box center [429, 162] width 85 height 11
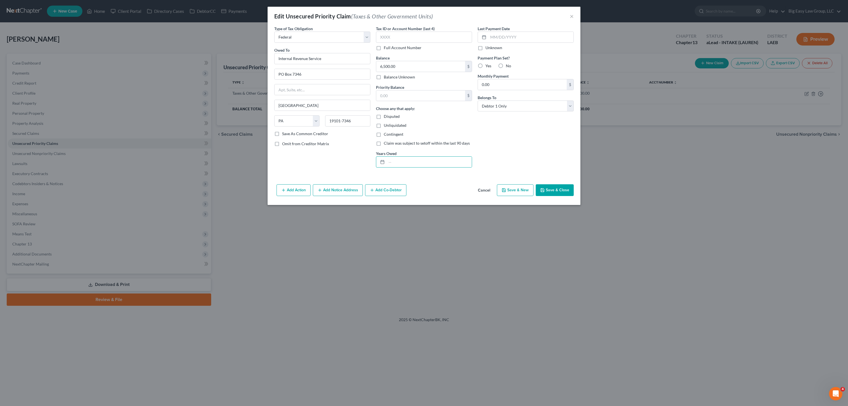
click at [519, 150] on div "Last Payment Date Unknown Payment Plan Set? Yes No Monthly Payment 0.00 $ Belon…" at bounding box center [526, 99] width 102 height 146
click at [551, 187] on button "Save & Close" at bounding box center [555, 190] width 38 height 12
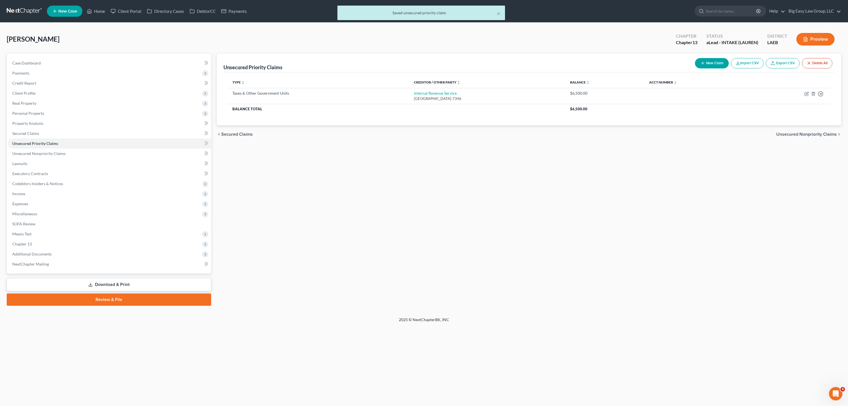
click at [713, 63] on button "New Claim" at bounding box center [712, 63] width 34 height 10
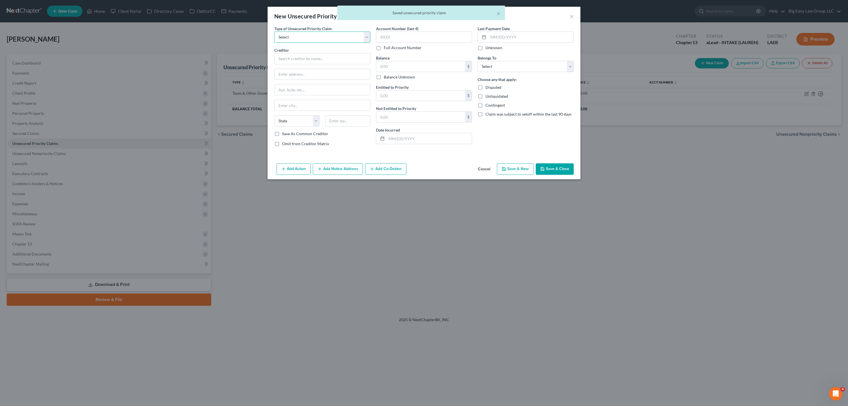
click at [309, 35] on select "Select Taxes & Other Government Units Domestic Support Obligations Extensions o…" at bounding box center [322, 37] width 96 height 11
select select "0"
click at [274, 32] on select "Select Taxes & Other Government Units Domestic Support Obligations Extensions o…" at bounding box center [322, 37] width 96 height 11
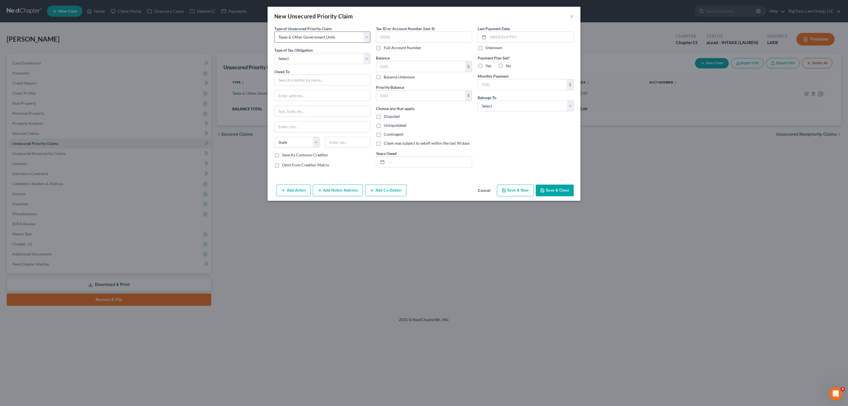
select select "2"
click at [274, 53] on select "Select Federal City State Franchise Tax Board Other" at bounding box center [322, 58] width 96 height 11
click at [308, 75] on input "text" at bounding box center [322, 80] width 96 height 11
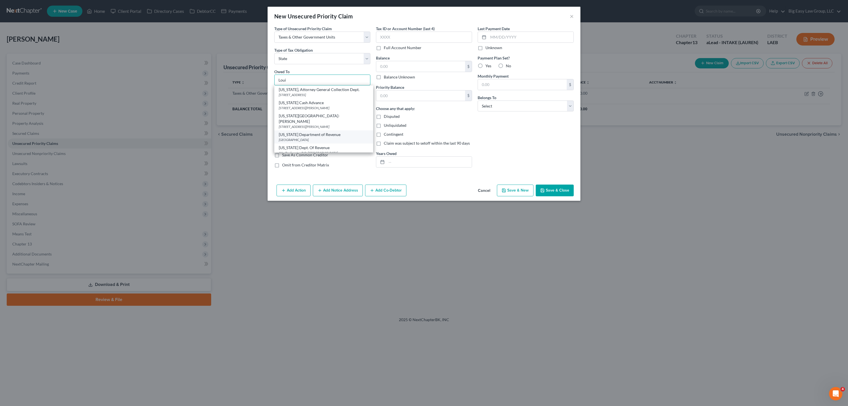
scroll to position [32, 0]
click at [323, 132] on div "[US_STATE] Department of Revenue" at bounding box center [324, 135] width 90 height 6
type input "[US_STATE] Department of Revenue"
type input "PO Box 66658"
type input "Baton Rouge"
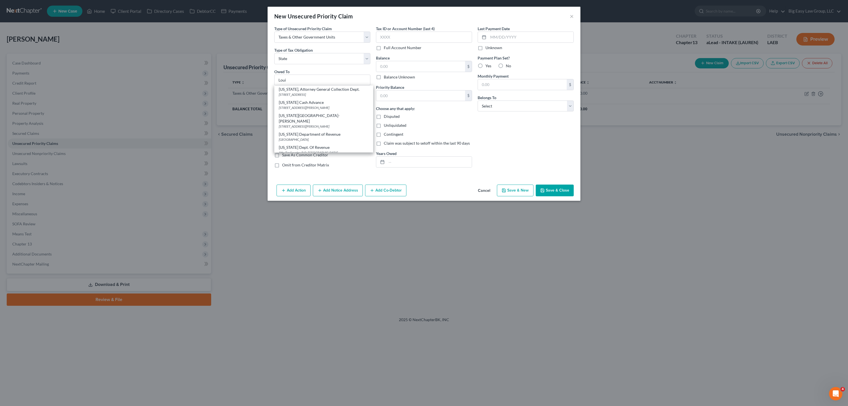
select select "19"
type input "70896"
click at [401, 71] on input "text" at bounding box center [420, 66] width 89 height 11
type input "3,067.00"
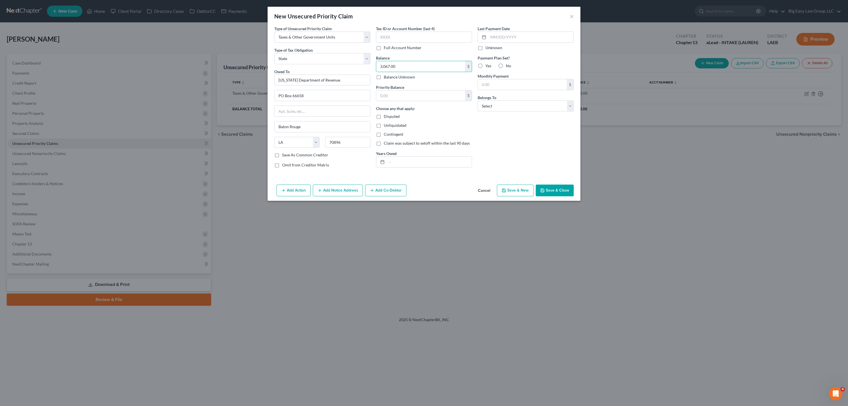
click at [404, 152] on div "Years Owed" at bounding box center [424, 159] width 96 height 17
click at [397, 163] on input "text" at bounding box center [429, 162] width 85 height 11
type input "2015, 2019, 2020"
click at [514, 108] on select "Select Debtor 1 Only Debtor 2 Only Debtor 1 And Debtor 2 Only At Least One Of T…" at bounding box center [526, 106] width 96 height 11
click at [478, 101] on select "Select Debtor 1 Only Debtor 2 Only Debtor 1 And Debtor 2 Only At Least One Of T…" at bounding box center [526, 106] width 96 height 11
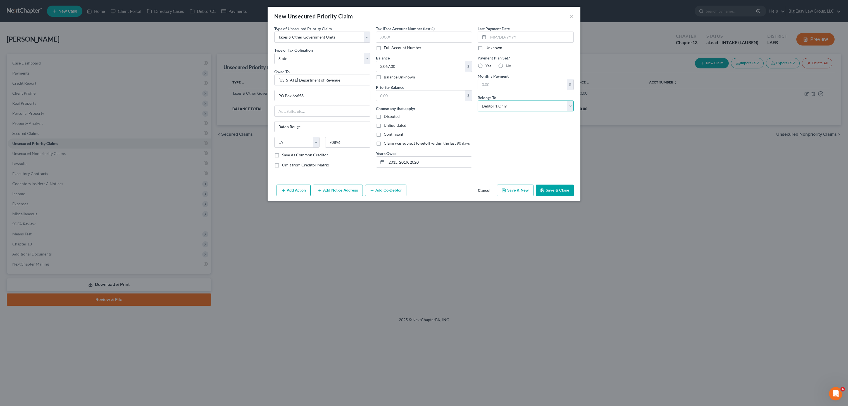
click at [515, 107] on select "Select Debtor 1 Only Debtor 2 Only Debtor 1 And Debtor 2 Only At Least One Of T…" at bounding box center [526, 106] width 96 height 11
select select "1"
click at [478, 101] on select "Select Debtor 1 Only Debtor 2 Only Debtor 1 And Debtor 2 Only At Least One Of T…" at bounding box center [526, 106] width 96 height 11
click at [545, 191] on button "Save & Close" at bounding box center [555, 191] width 38 height 12
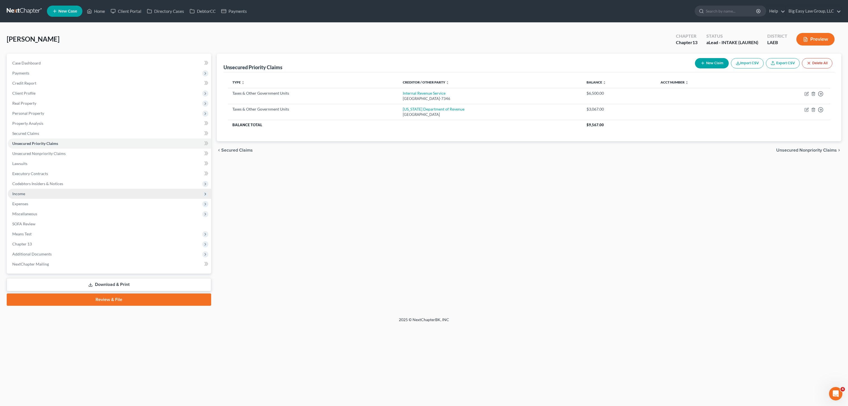
click at [35, 194] on span "Income" at bounding box center [109, 194] width 203 height 10
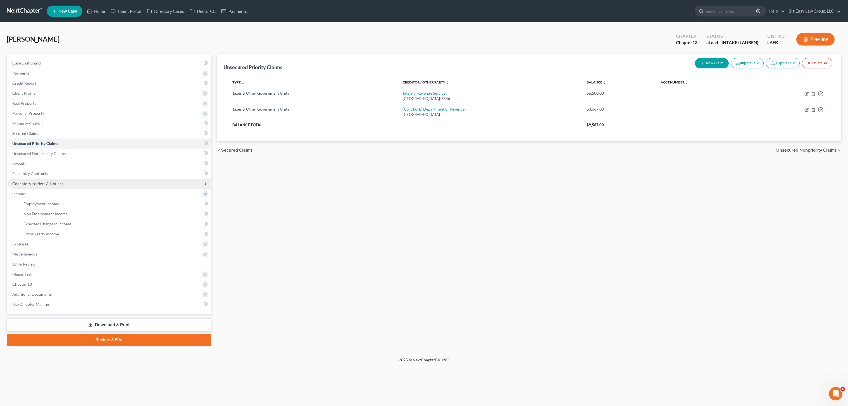
drag, startPoint x: 44, startPoint y: 198, endPoint x: 144, endPoint y: 179, distance: 102.2
click at [44, 198] on span "Income" at bounding box center [109, 194] width 203 height 10
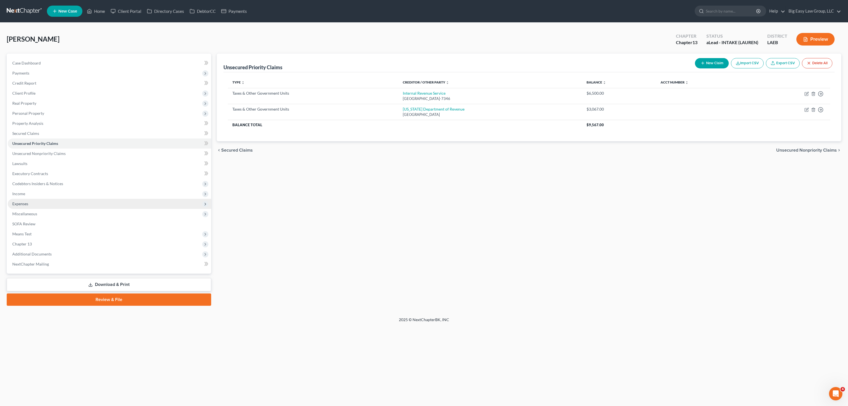
click at [37, 199] on span "Expenses" at bounding box center [109, 204] width 203 height 10
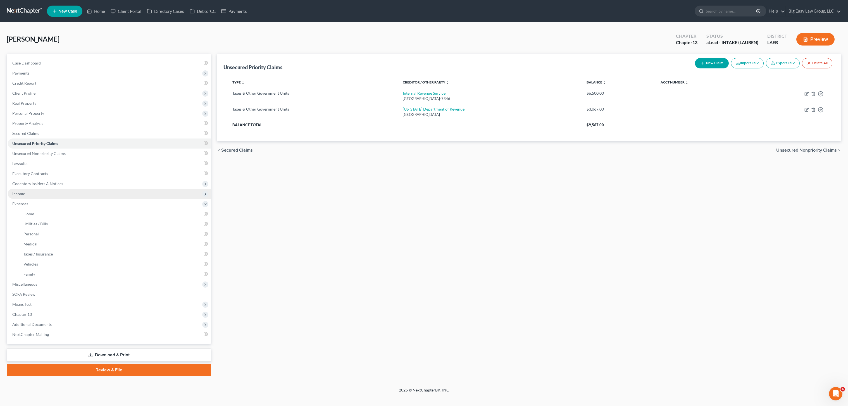
click at [38, 195] on span "Income" at bounding box center [109, 194] width 203 height 10
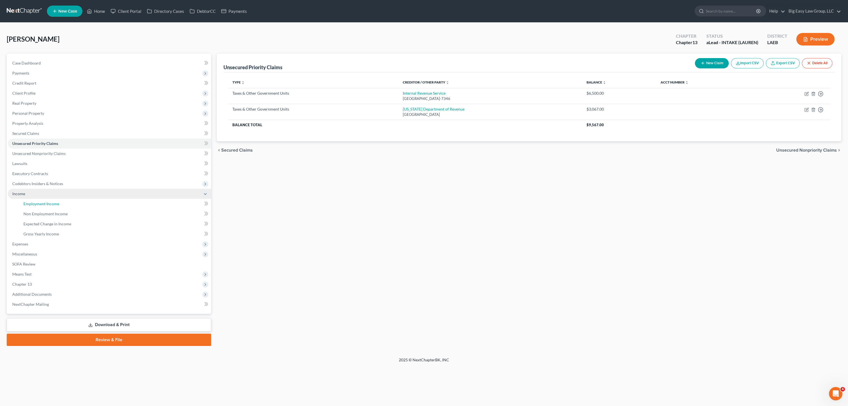
click at [43, 203] on span "Employment Income" at bounding box center [41, 203] width 36 height 5
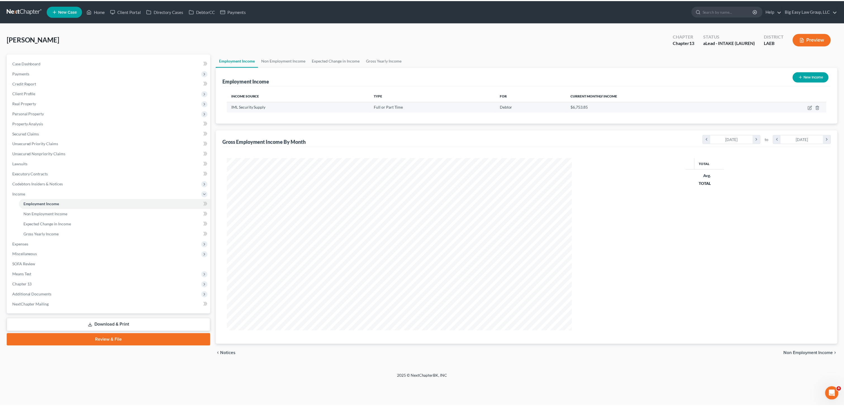
scroll to position [173, 358]
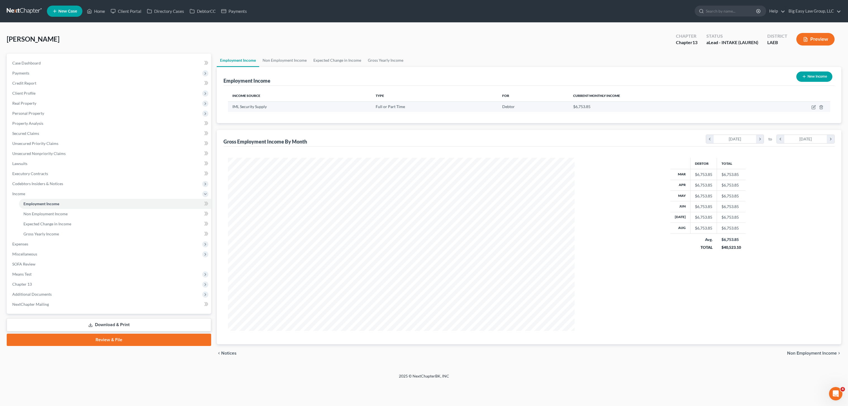
click at [817, 104] on td at bounding box center [792, 106] width 77 height 11
click at [814, 106] on icon "button" at bounding box center [814, 106] width 3 height 3
select select "0"
select select "45"
select select "1"
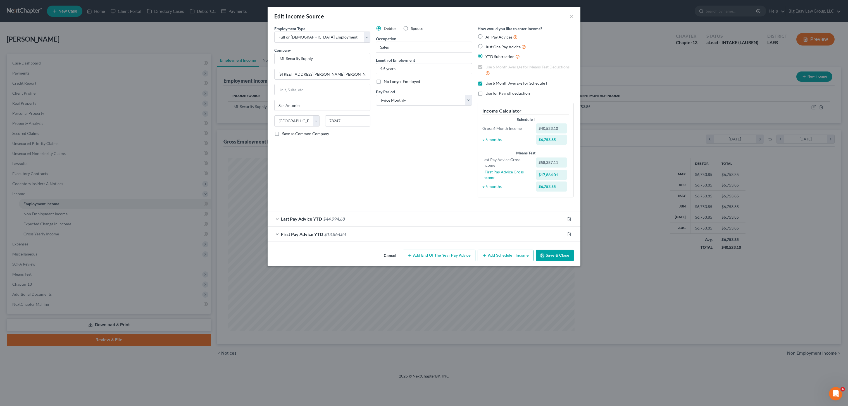
click at [548, 256] on button "Save & Close" at bounding box center [555, 256] width 38 height 12
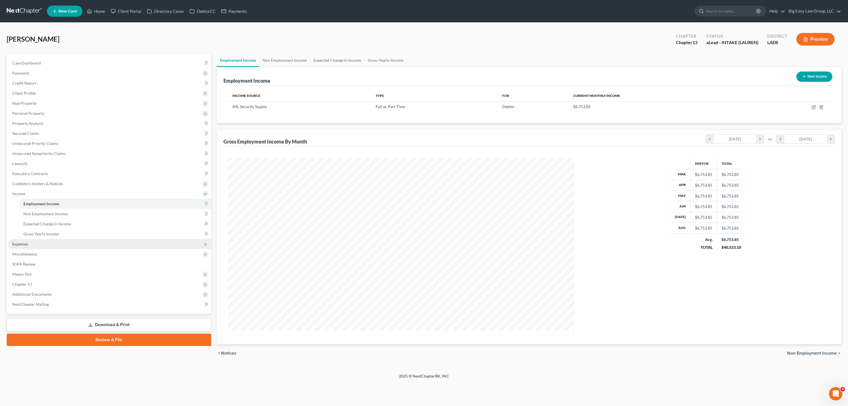
click at [27, 245] on span "Expenses" at bounding box center [20, 244] width 16 height 5
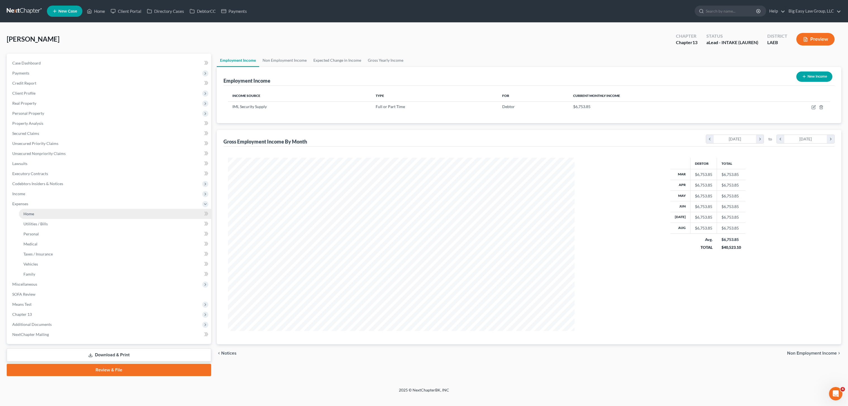
click at [35, 214] on link "Home" at bounding box center [115, 214] width 192 height 10
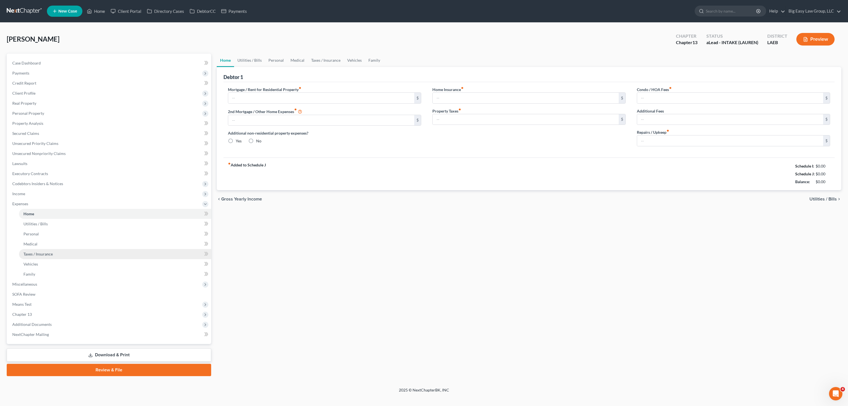
type input "1,000.00"
type input "0.00"
radio input "true"
type input "0.00"
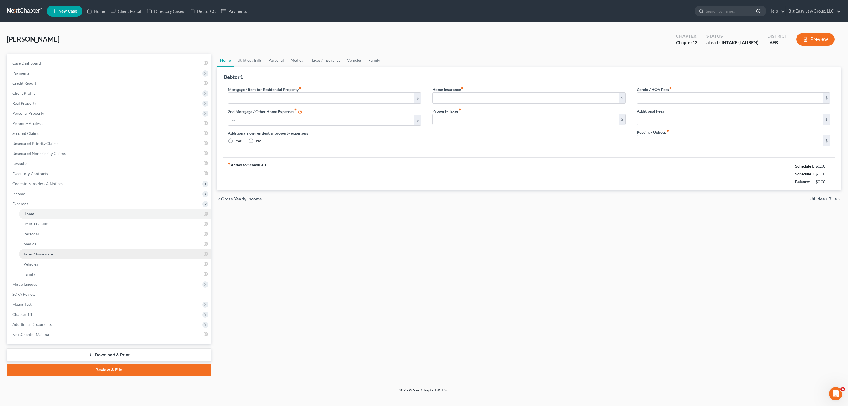
type input "0.00"
click at [51, 262] on link "Vehicles" at bounding box center [115, 264] width 192 height 10
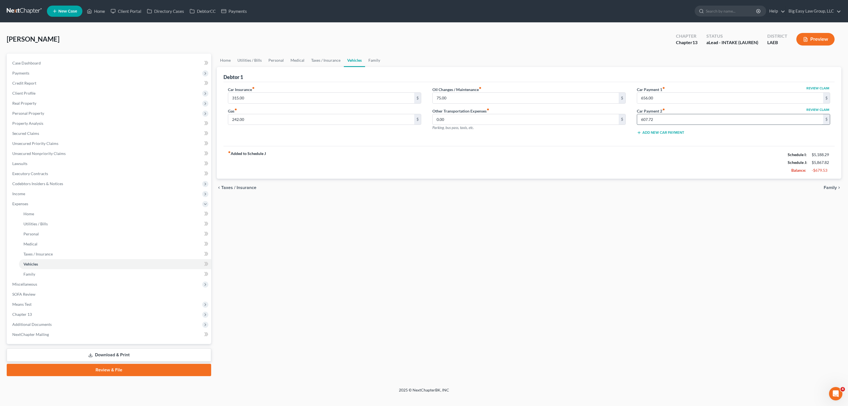
click at [678, 120] on input "607.72" at bounding box center [730, 119] width 186 height 11
click at [226, 58] on link "Home" at bounding box center [225, 60] width 17 height 13
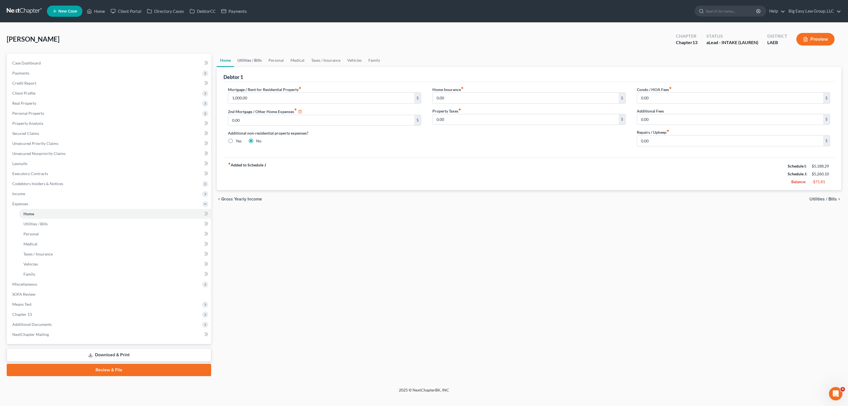
click at [249, 62] on link "Utilities / Bills" at bounding box center [249, 60] width 31 height 13
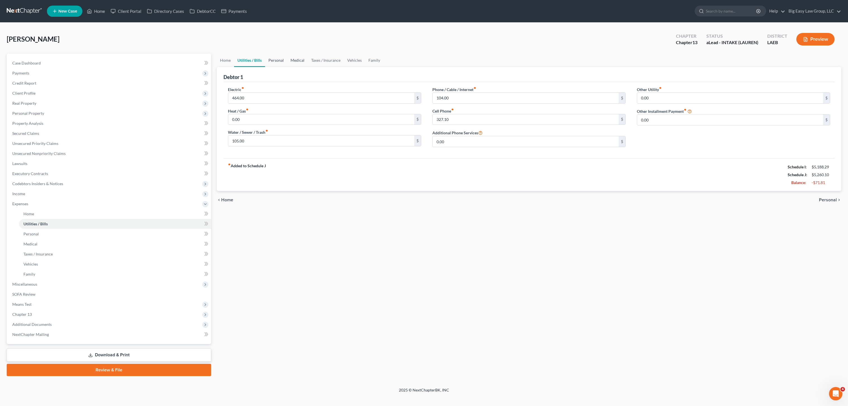
click at [282, 61] on link "Personal" at bounding box center [276, 60] width 22 height 13
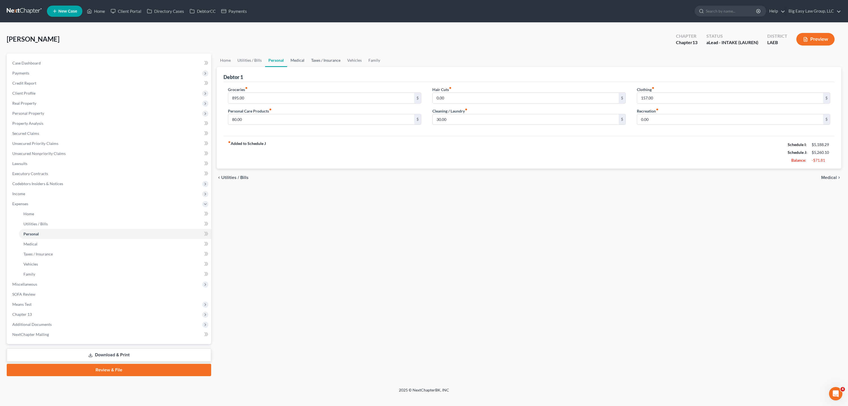
drag, startPoint x: 298, startPoint y: 60, endPoint x: 337, endPoint y: 57, distance: 39.8
click at [298, 60] on link "Medical" at bounding box center [297, 60] width 21 height 13
drag, startPoint x: 29, startPoint y: 59, endPoint x: 45, endPoint y: 56, distance: 16.2
click at [29, 59] on link "Case Dashboard" at bounding box center [109, 63] width 203 height 10
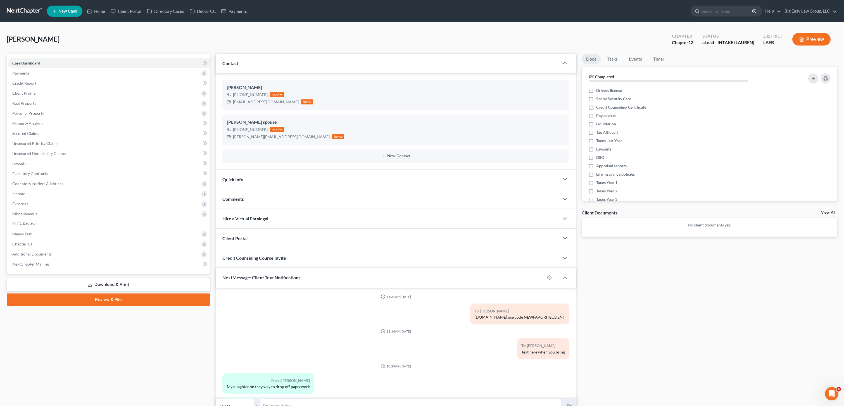
scroll to position [909, 0]
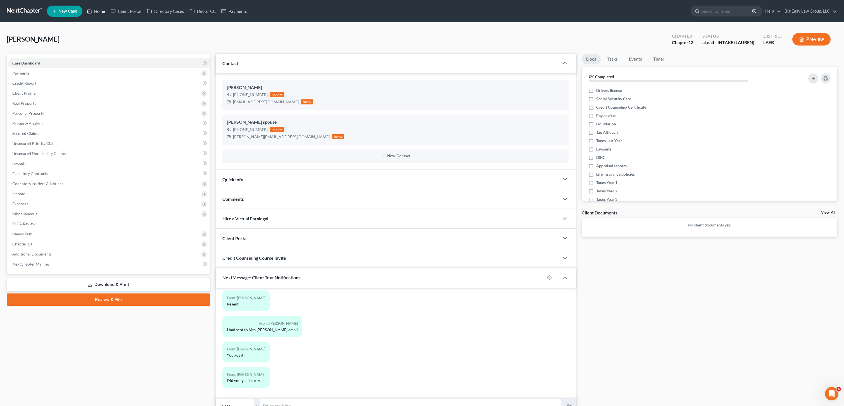
click at [99, 16] on link "Home" at bounding box center [96, 11] width 24 height 10
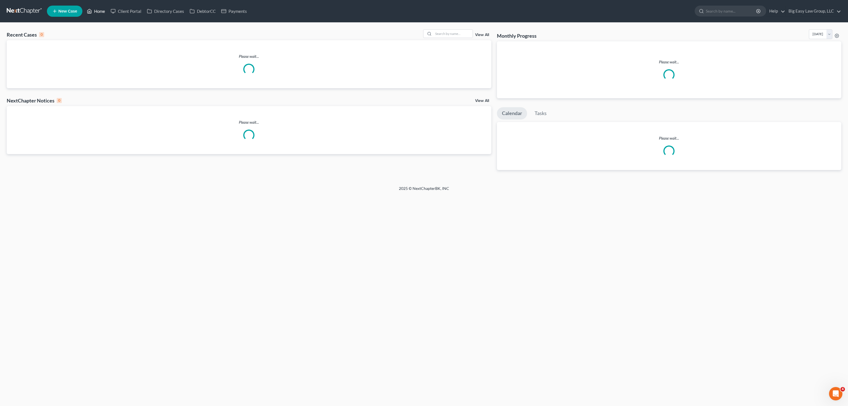
click at [98, 11] on link "Home" at bounding box center [96, 11] width 24 height 10
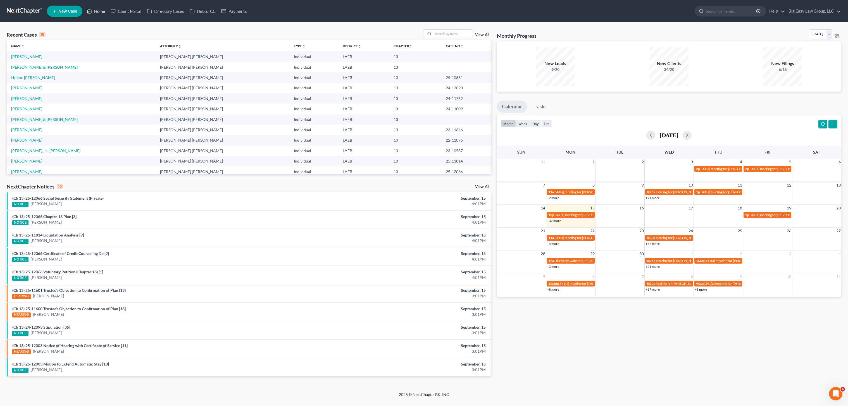
click at [84, 6] on link "Home" at bounding box center [96, 11] width 24 height 10
click at [21, 58] on link "[PERSON_NAME]" at bounding box center [26, 56] width 31 height 5
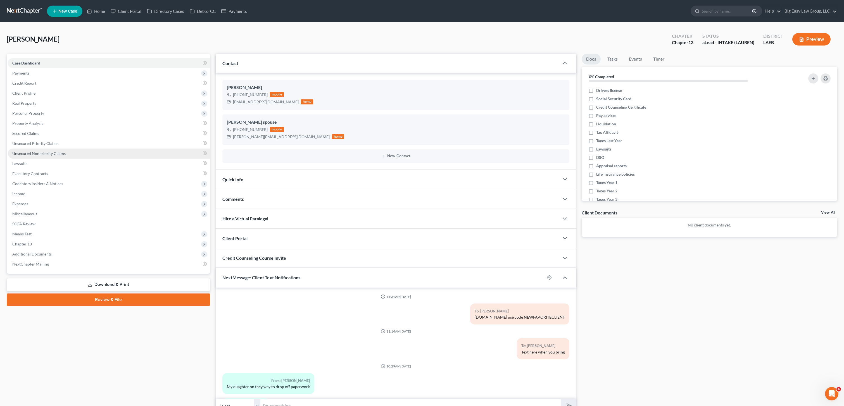
scroll to position [909, 0]
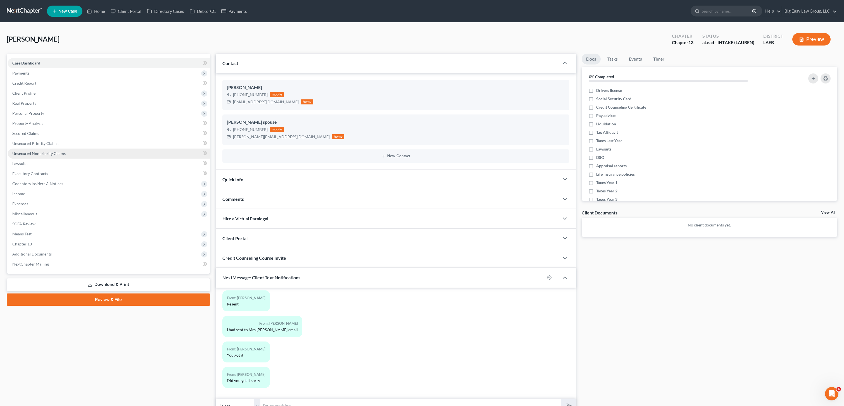
click at [83, 157] on link "Unsecured Nonpriority Claims" at bounding box center [109, 154] width 202 height 10
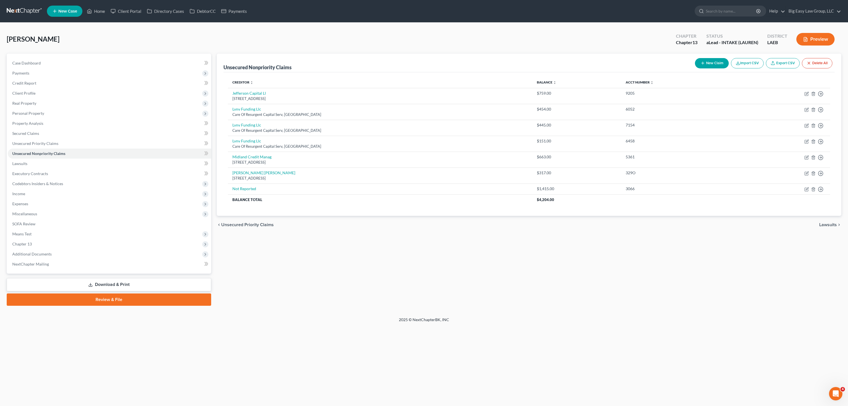
click at [720, 58] on button "New Claim" at bounding box center [712, 63] width 34 height 10
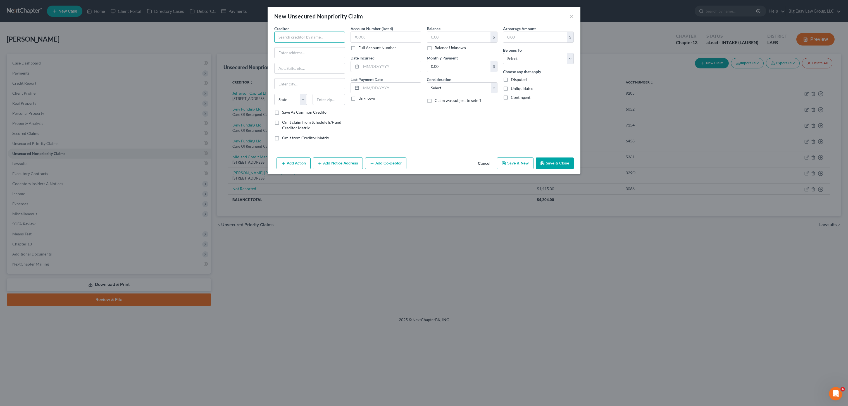
click at [324, 34] on input "text" at bounding box center [309, 37] width 71 height 11
type input "[PERSON_NAME] Financial"
type input "NO ADDRESS"
click at [556, 170] on div "Add Action Add Notice Address Add Co-Debtor Cancel Save & New Save & Close" at bounding box center [424, 164] width 313 height 18
click at [561, 166] on button "Save & Close" at bounding box center [555, 164] width 38 height 12
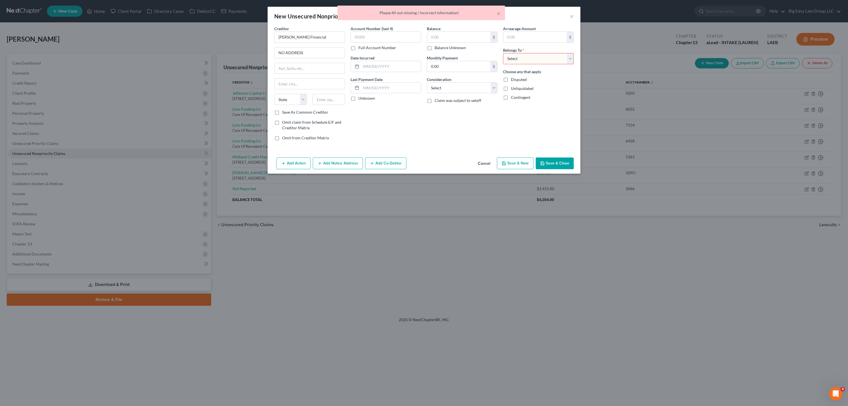
click at [511, 60] on select "Select Debtor 1 Only Debtor 2 Only Debtor 1 And Debtor 2 Only At Least One Of T…" at bounding box center [538, 58] width 71 height 11
select select "0"
click at [503, 53] on select "Select Debtor 1 Only Debtor 2 Only Debtor 1 And Debtor 2 Only At Least One Of T…" at bounding box center [538, 58] width 71 height 11
click at [721, 61] on div "New Unsecured Nonpriority Claim × Creditor * [PERSON_NAME] Financial NO ADDRESS…" at bounding box center [424, 203] width 848 height 406
click at [550, 163] on button "Save & Close" at bounding box center [555, 164] width 38 height 12
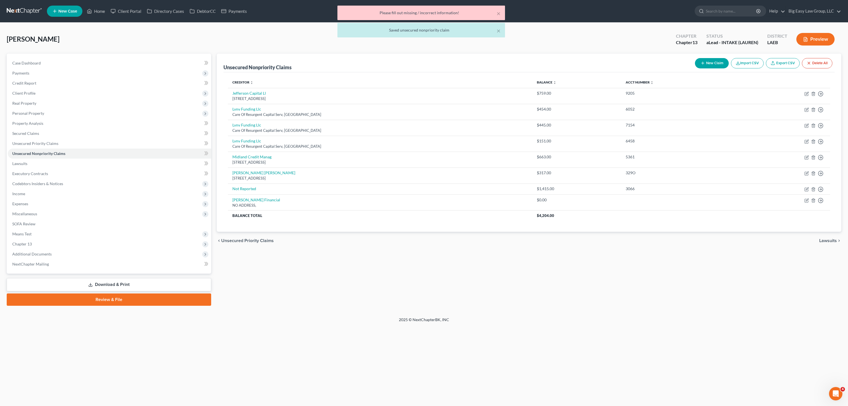
click at [711, 63] on button "New Claim" at bounding box center [712, 63] width 34 height 10
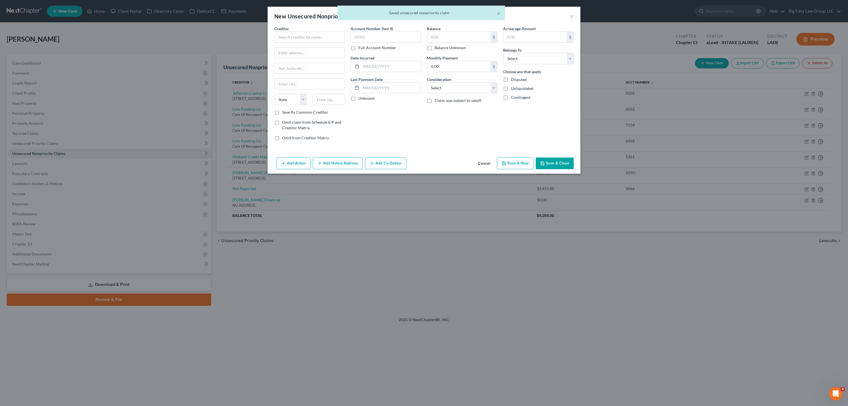
click at [571, 17] on div "× Saved unsecured nonpriority claim" at bounding box center [421, 14] width 848 height 17
click at [570, 18] on div "× Saved unsecured nonpriority claim" at bounding box center [421, 14] width 848 height 17
click at [571, 17] on div "× Saved unsecured nonpriority claim" at bounding box center [421, 14] width 848 height 17
click at [573, 17] on button "×" at bounding box center [572, 16] width 4 height 7
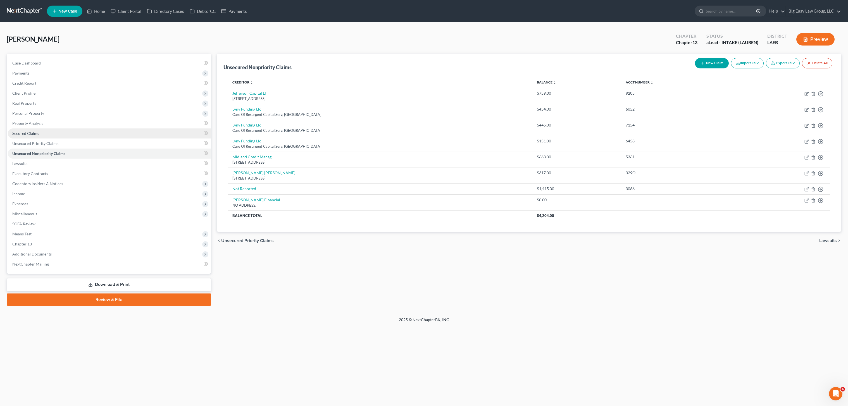
click at [34, 135] on span "Secured Claims" at bounding box center [25, 133] width 27 height 5
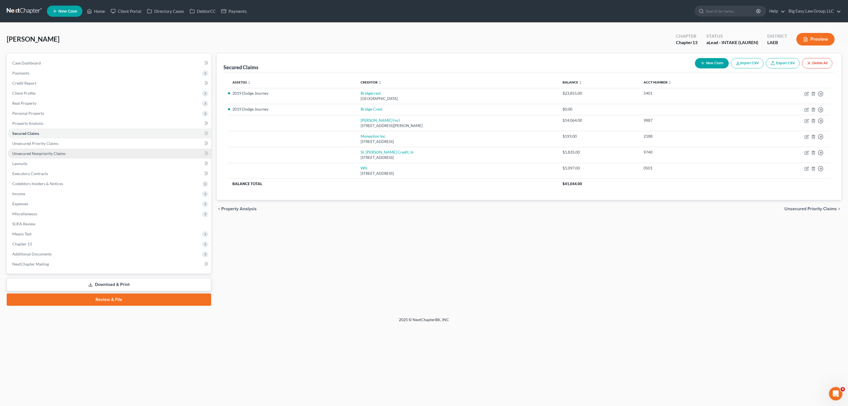
click at [22, 155] on span "Unsecured Nonpriority Claims" at bounding box center [38, 153] width 53 height 5
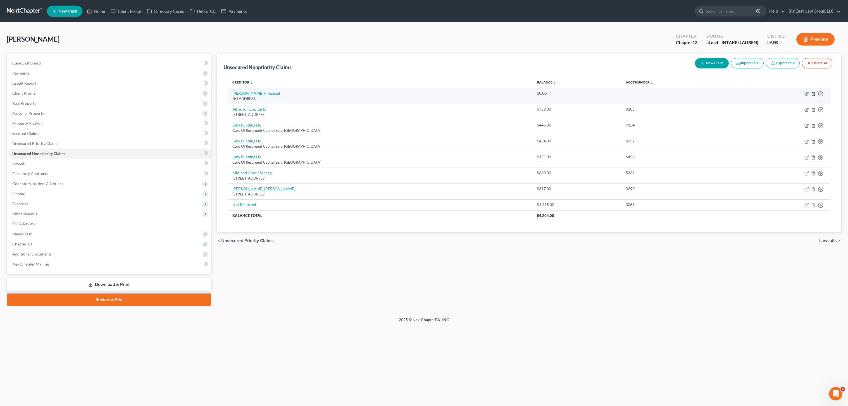
click at [813, 92] on icon "button" at bounding box center [813, 94] width 4 height 4
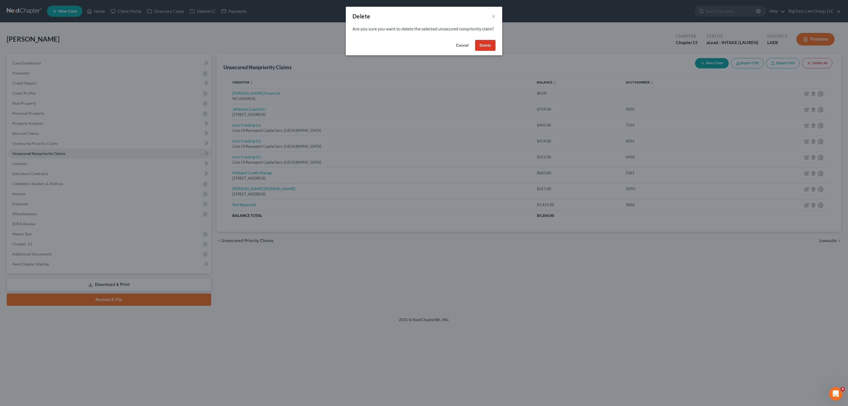
click at [485, 51] on button "Delete" at bounding box center [485, 45] width 20 height 11
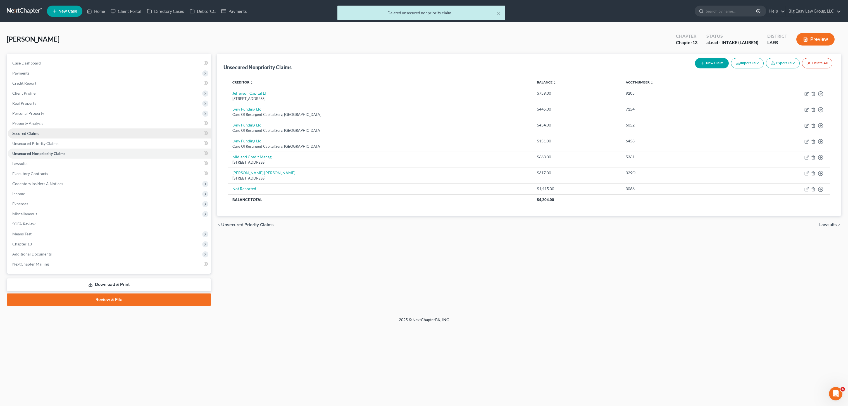
click at [54, 135] on link "Secured Claims" at bounding box center [109, 133] width 203 height 10
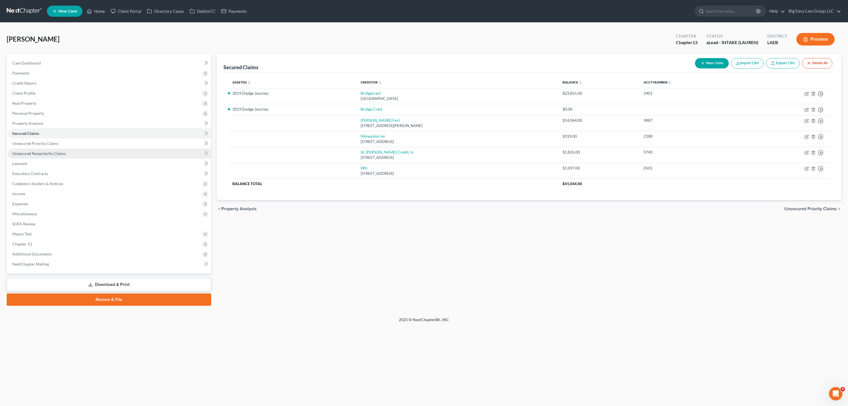
click at [33, 151] on span "Unsecured Nonpriority Claims" at bounding box center [38, 153] width 53 height 5
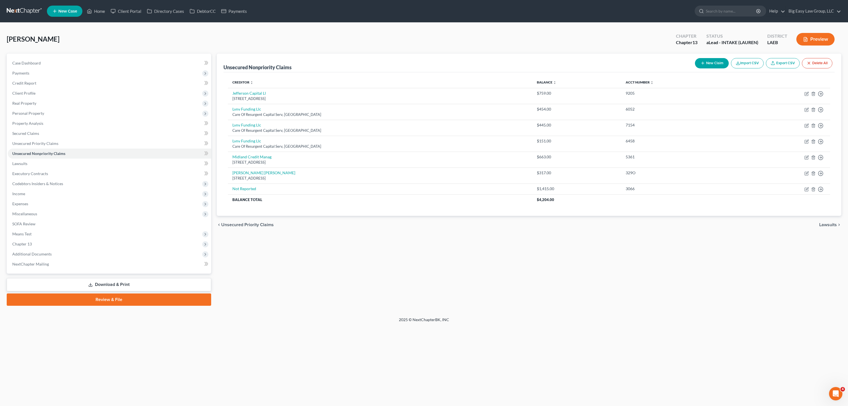
drag, startPoint x: 712, startPoint y: 57, endPoint x: 710, endPoint y: 61, distance: 4.1
click at [712, 57] on div "New Claim Import CSV Export CSV Delete All" at bounding box center [764, 63] width 142 height 15
click at [710, 60] on button "New Claim" at bounding box center [712, 63] width 34 height 10
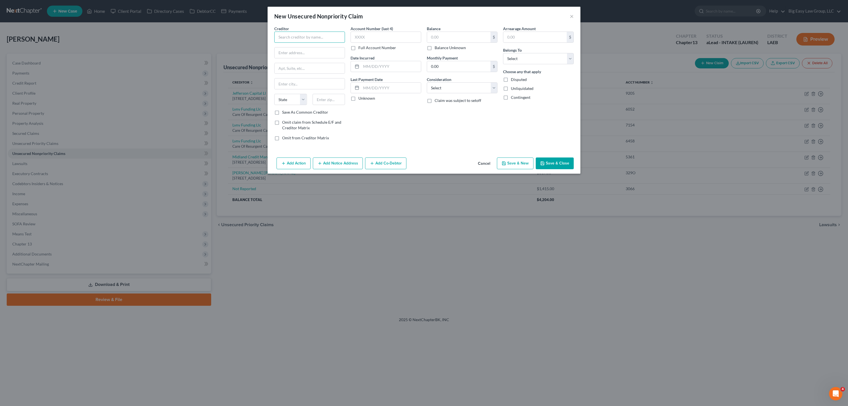
click at [286, 33] on input "text" at bounding box center [309, 37] width 71 height 11
type input "Magnolia Finance"
type input "NO ADDRESS"
click at [564, 162] on button "Save & Close" at bounding box center [555, 164] width 38 height 12
click at [538, 59] on select "Select Debtor 1 Only Debtor 2 Only Debtor 1 And Debtor 2 Only At Least One Of T…" at bounding box center [538, 58] width 71 height 11
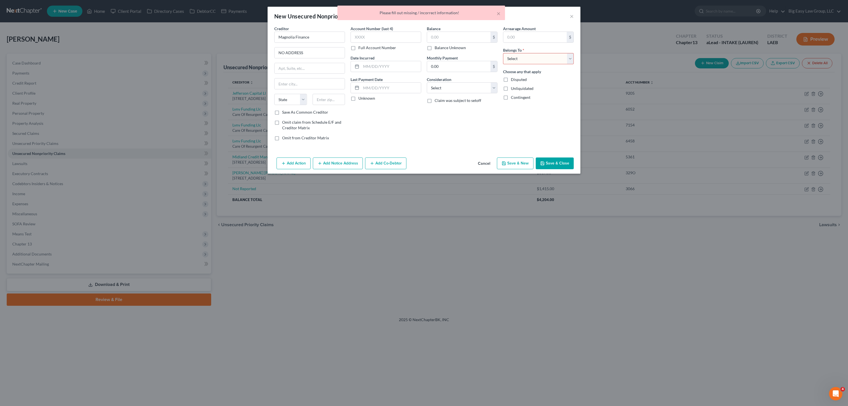
select select "0"
click at [503, 53] on select "Select Debtor 1 Only Debtor 2 Only Debtor 1 And Debtor 2 Only At Least One Of T…" at bounding box center [538, 58] width 71 height 11
click at [548, 161] on button "Save & Close" at bounding box center [555, 164] width 38 height 12
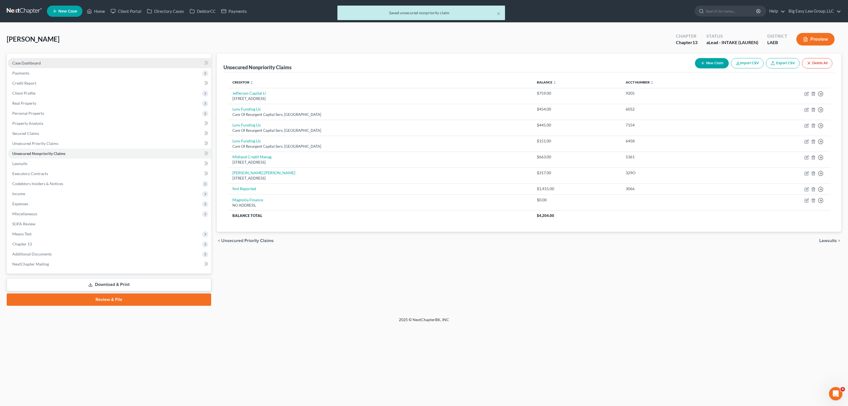
click at [38, 66] on link "Case Dashboard" at bounding box center [109, 63] width 203 height 10
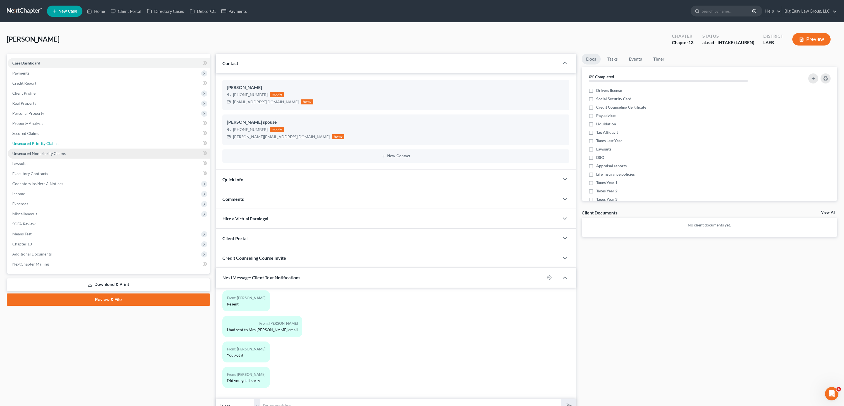
drag, startPoint x: 60, startPoint y: 148, endPoint x: 70, endPoint y: 151, distance: 10.1
click at [60, 148] on link "Unsecured Priority Claims" at bounding box center [109, 144] width 202 height 10
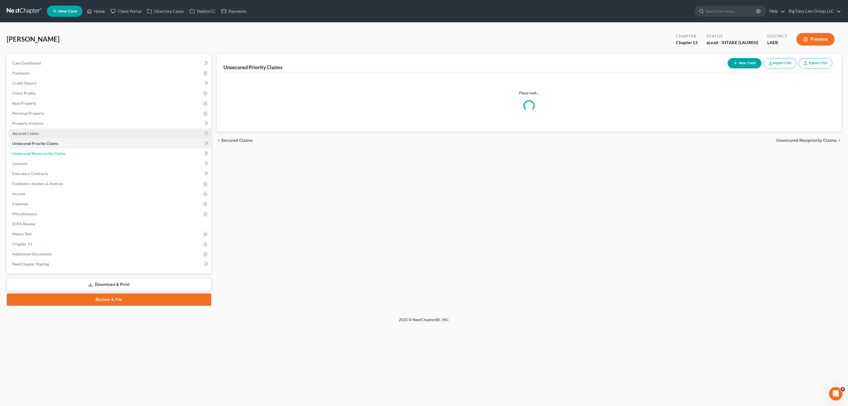
drag, startPoint x: 69, startPoint y: 151, endPoint x: 131, endPoint y: 132, distance: 64.6
click at [69, 152] on link "Unsecured Nonpriority Claims" at bounding box center [109, 154] width 203 height 10
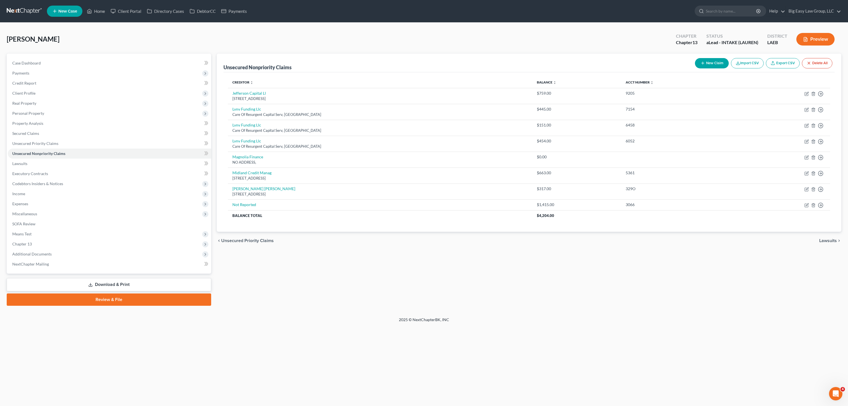
click at [703, 66] on button "New Claim" at bounding box center [712, 63] width 34 height 10
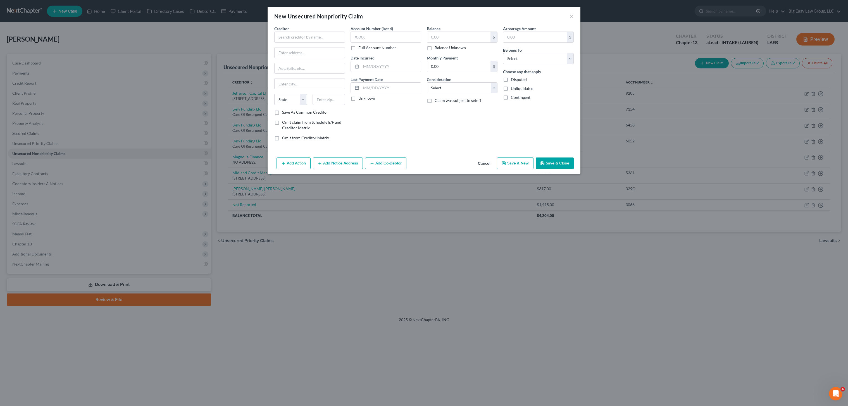
click at [711, 63] on div "New Unsecured Nonpriority Claim × Creditor * State [US_STATE] AK AR AZ [GEOGRAP…" at bounding box center [424, 203] width 848 height 406
click at [327, 32] on input "text" at bounding box center [309, 37] width 71 height 11
type input "CASH 2 U"
type input "NO ADDRESS"
click at [540, 54] on select "Select Debtor 1 Only Debtor 2 Only Debtor 1 And Debtor 2 Only At Least One Of T…" at bounding box center [538, 58] width 71 height 11
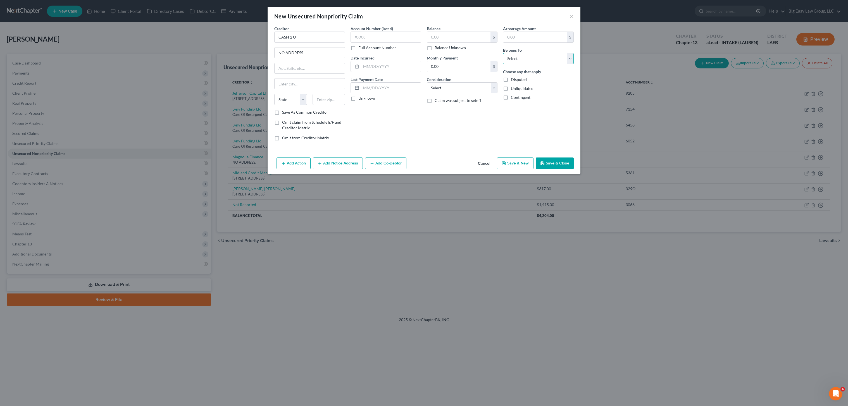
select select "0"
click at [503, 53] on select "Select Debtor 1 Only Debtor 2 Only Debtor 1 And Debtor 2 Only At Least One Of T…" at bounding box center [538, 58] width 71 height 11
click at [561, 165] on button "Save & Close" at bounding box center [555, 164] width 38 height 12
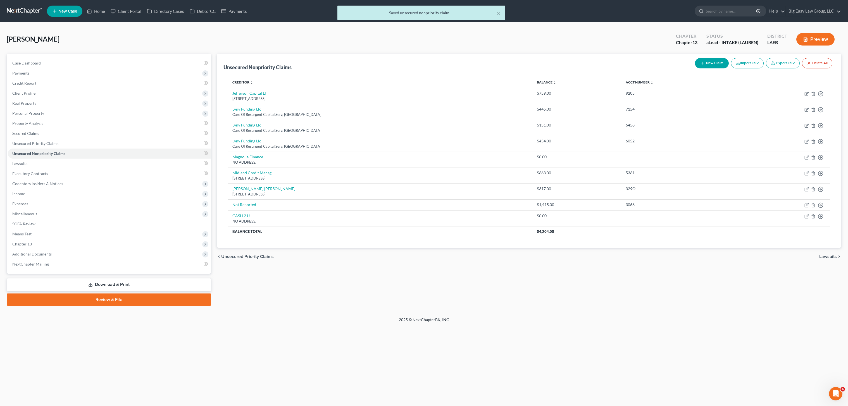
click at [708, 62] on button "New Claim" at bounding box center [712, 63] width 34 height 10
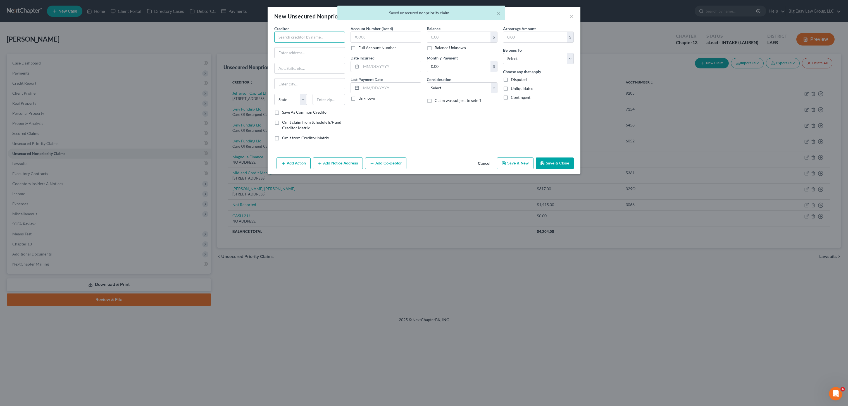
click at [303, 36] on input "text" at bounding box center [309, 37] width 71 height 11
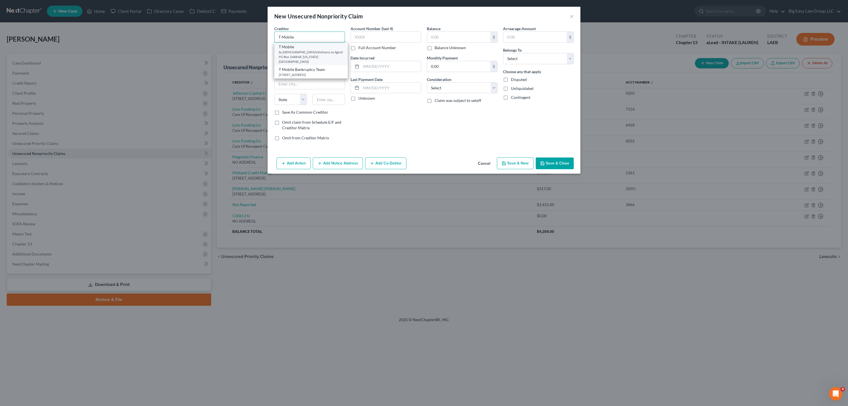
type input "T Mobile"
drag, startPoint x: 310, startPoint y: 51, endPoint x: 312, endPoint y: 49, distance: 3.2
click at [310, 51] on div "by [DEMOGRAPHIC_DATA] InfoSource as Agent PO Box 248848, [US_STATE][GEOGRAPHIC_…" at bounding box center [311, 57] width 65 height 14
type input "by [DEMOGRAPHIC_DATA] InfoSource as Agent"
type input "PO Box 248848"
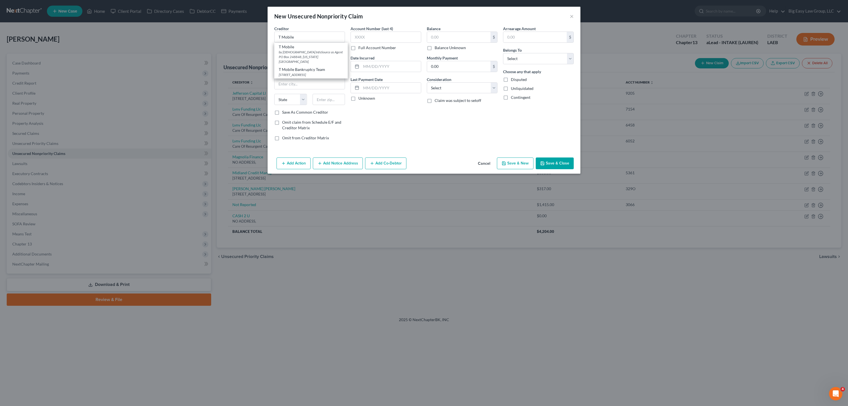
type input "[US_STATE][GEOGRAPHIC_DATA]"
select select "37"
type input "73124"
click at [532, 56] on select "Select Debtor 1 Only Debtor 2 Only Debtor 1 And Debtor 2 Only At Least One Of T…" at bounding box center [538, 58] width 71 height 11
click at [503, 53] on select "Select Debtor 1 Only Debtor 2 Only Debtor 1 And Debtor 2 Only At Least One Of T…" at bounding box center [538, 58] width 71 height 11
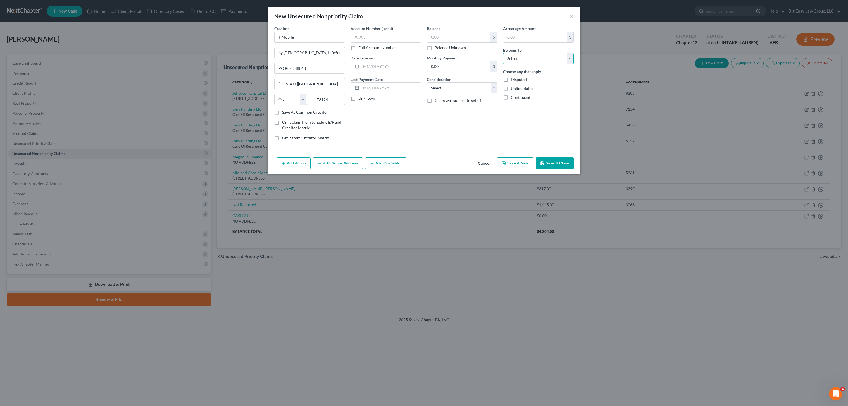
click at [534, 58] on select "Select Debtor 1 Only Debtor 2 Only Debtor 1 And Debtor 2 Only At Least One Of T…" at bounding box center [538, 58] width 71 height 11
select select "0"
click at [503, 53] on select "Select Debtor 1 Only Debtor 2 Only Debtor 1 And Debtor 2 Only At Least One Of T…" at bounding box center [538, 58] width 71 height 11
click at [549, 158] on button "Save & Close" at bounding box center [555, 164] width 38 height 12
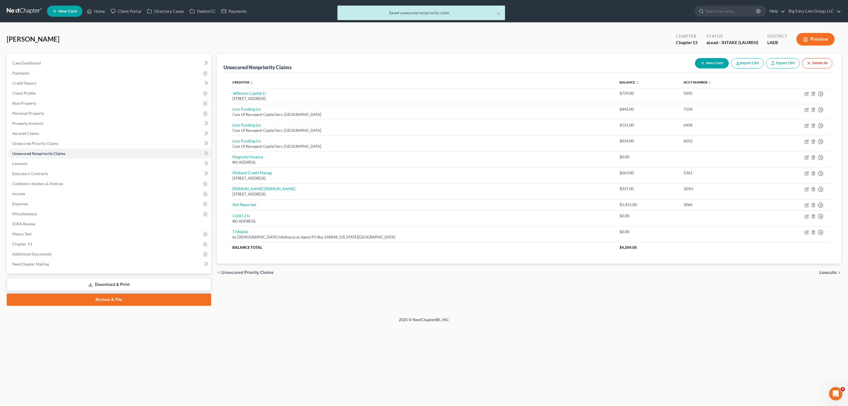
drag, startPoint x: 705, startPoint y: 57, endPoint x: 706, endPoint y: 60, distance: 3.3
click at [705, 57] on div "New Claim Import CSV Export CSV Delete All" at bounding box center [764, 63] width 142 height 15
click at [706, 60] on button "New Claim" at bounding box center [712, 63] width 34 height 10
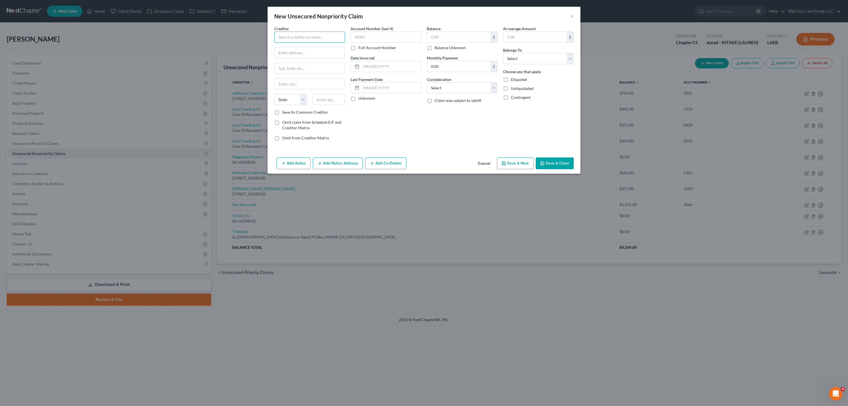
click at [305, 32] on input "text" at bounding box center [309, 37] width 71 height 11
type input "Verizon"
click at [326, 51] on div "by [DEMOGRAPHIC_DATA] InfoSource as Agent [STREET_ADDRESS][US_STATE]" at bounding box center [311, 54] width 65 height 9
type input "by [DEMOGRAPHIC_DATA] InfoSource as Agent"
type input "[STREET_ADDRESS]"
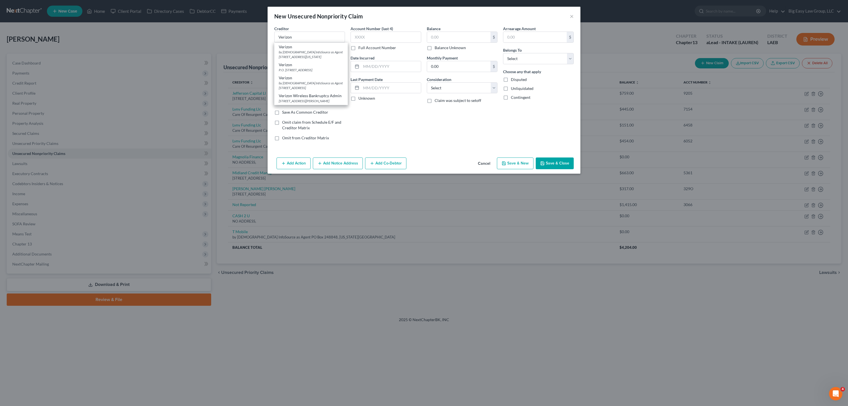
type input "[US_STATE][GEOGRAPHIC_DATA]"
select select "37"
type input "73118"
click at [539, 62] on select "Select Debtor 1 Only Debtor 2 Only Debtor 1 And Debtor 2 Only At Least One Of T…" at bounding box center [538, 58] width 71 height 11
select select "0"
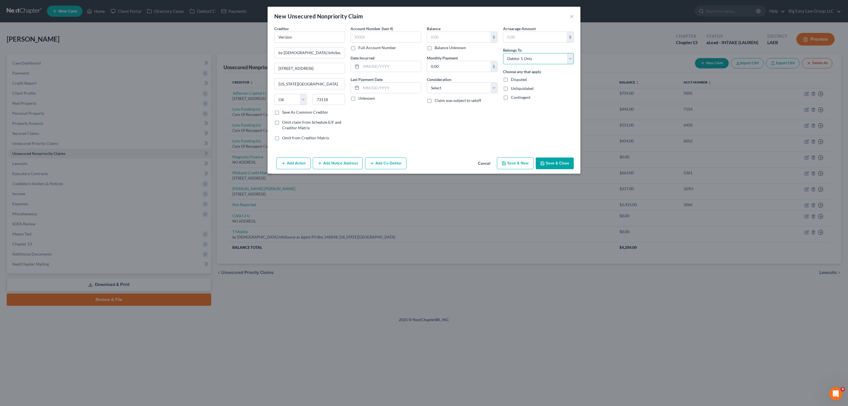
click at [503, 53] on select "Select Debtor 1 Only Debtor 2 Only Debtor 1 And Debtor 2 Only At Least One Of T…" at bounding box center [538, 58] width 71 height 11
click at [544, 162] on icon "button" at bounding box center [542, 163] width 4 height 4
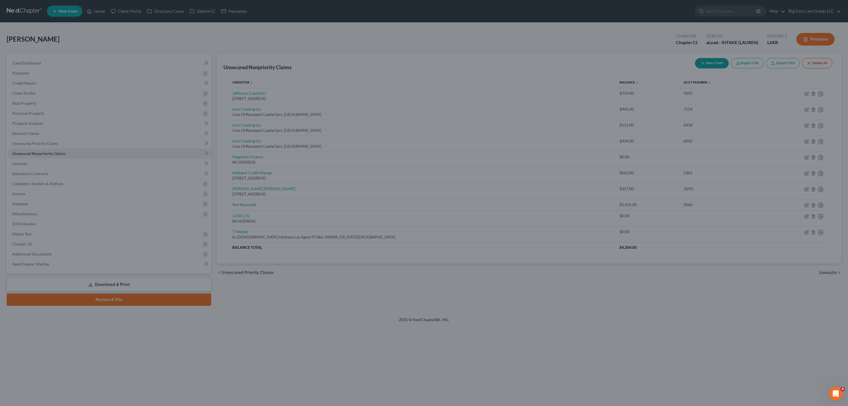
type input "0.00"
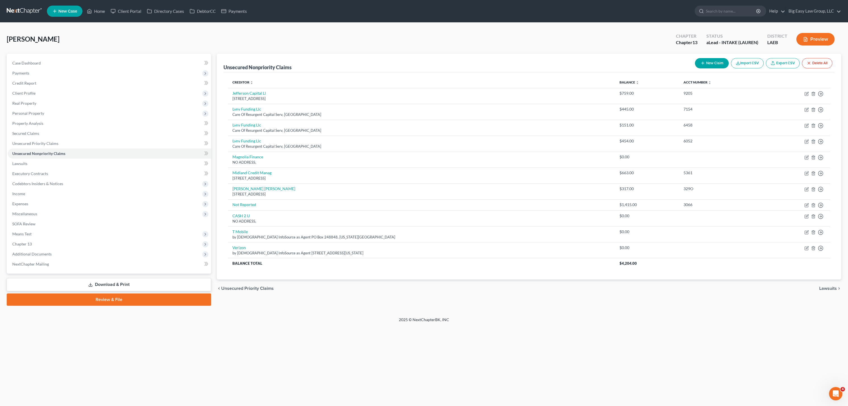
drag, startPoint x: 711, startPoint y: 74, endPoint x: 714, endPoint y: 68, distance: 6.6
click at [711, 73] on div "Creditor expand_more expand_less unfold_more Balance expand_more expand_less un…" at bounding box center [528, 176] width 611 height 208
click at [714, 68] on button "New Claim" at bounding box center [712, 63] width 34 height 10
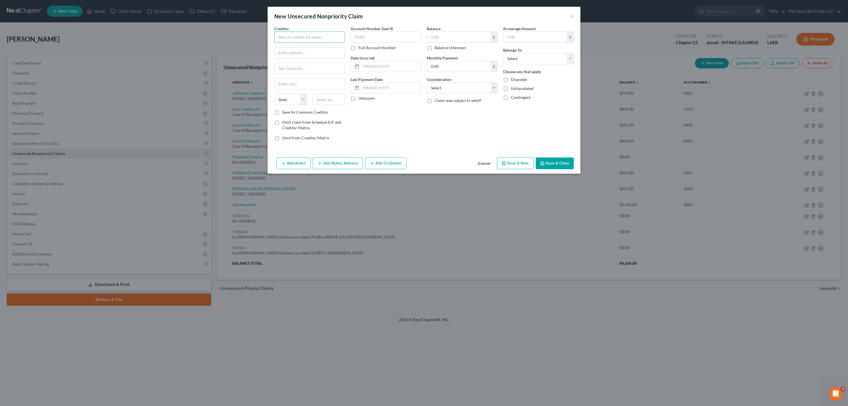
click at [320, 39] on input "text" at bounding box center [309, 37] width 71 height 11
click at [326, 49] on div "Acadian Ambulance Services" at bounding box center [308, 47] width 58 height 6
type input "Acadian Ambulance Services"
type input "P.O. Box 734755"
click at [477, 29] on div "Balance $ Balance Unknown Balance Undetermined $ Balance Unknown" at bounding box center [462, 38] width 71 height 25
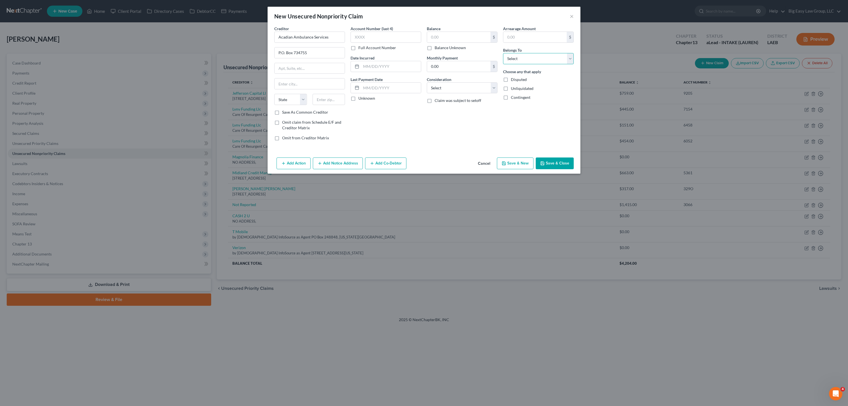
click at [544, 62] on select "Select Debtor 1 Only Debtor 2 Only Debtor 1 And Debtor 2 Only At Least One Of T…" at bounding box center [538, 58] width 71 height 11
select select "0"
click at [503, 53] on select "Select Debtor 1 Only Debtor 2 Only Debtor 1 And Debtor 2 Only At Least One Of T…" at bounding box center [538, 58] width 71 height 11
click at [562, 166] on button "Save & Close" at bounding box center [555, 164] width 38 height 12
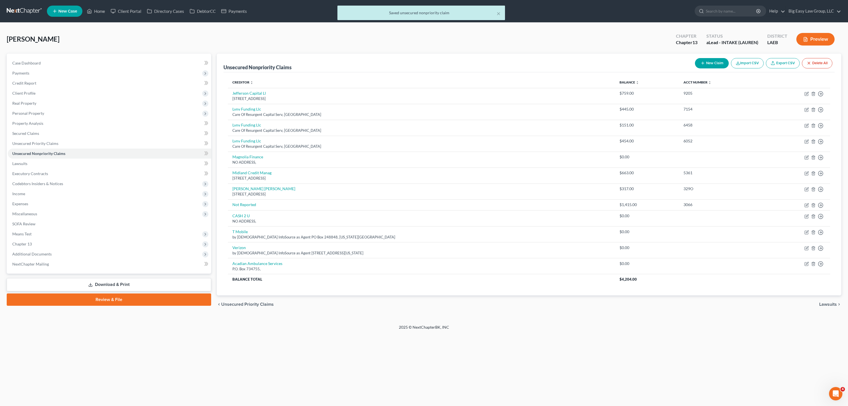
click at [705, 63] on button "New Claim" at bounding box center [712, 63] width 34 height 10
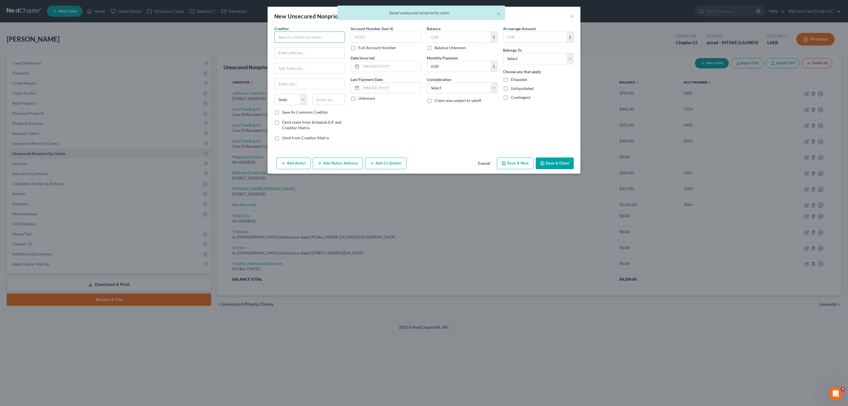
click at [291, 37] on input "text" at bounding box center [309, 37] width 71 height 11
type input "[GEOGRAPHIC_DATA]"
type input "6"
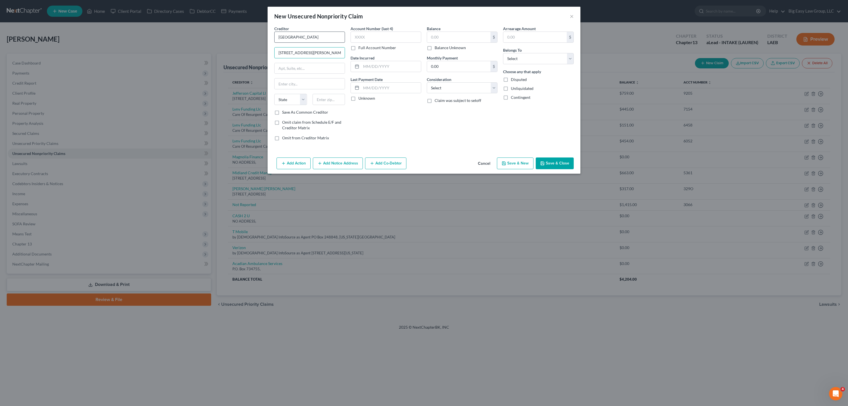
type input "[STREET_ADDRESS][PERSON_NAME]"
type input "70433"
type input "[PERSON_NAME]"
select select "19"
click at [441, 36] on input "text" at bounding box center [458, 37] width 63 height 11
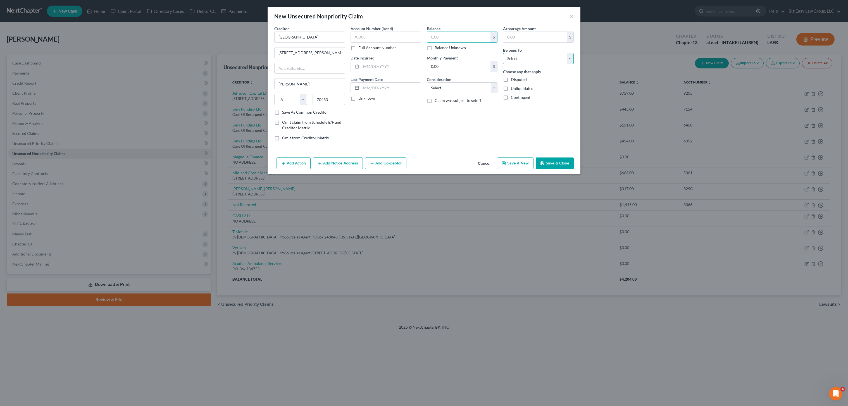
click at [542, 59] on select "Select Debtor 1 Only Debtor 2 Only Debtor 1 And Debtor 2 Only At Least One Of T…" at bounding box center [538, 58] width 71 height 11
select select "0"
click at [503, 53] on select "Select Debtor 1 Only Debtor 2 Only Debtor 1 And Debtor 2 Only At Least One Of T…" at bounding box center [538, 58] width 71 height 11
click at [547, 162] on button "Save & Close" at bounding box center [555, 164] width 38 height 12
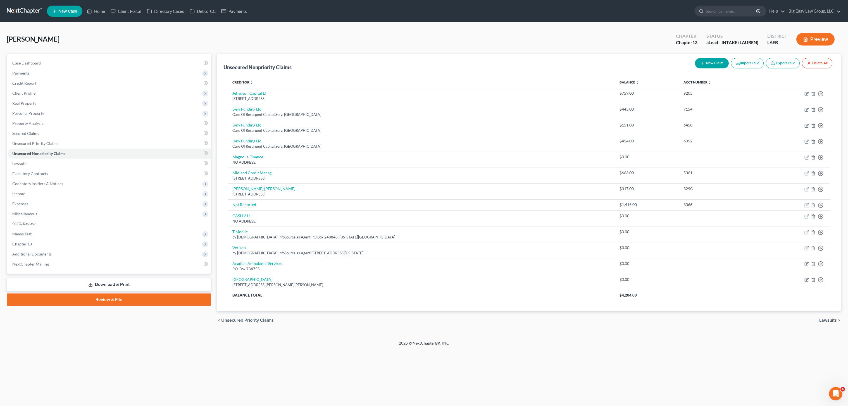
click at [720, 61] on button "New Claim" at bounding box center [712, 63] width 34 height 10
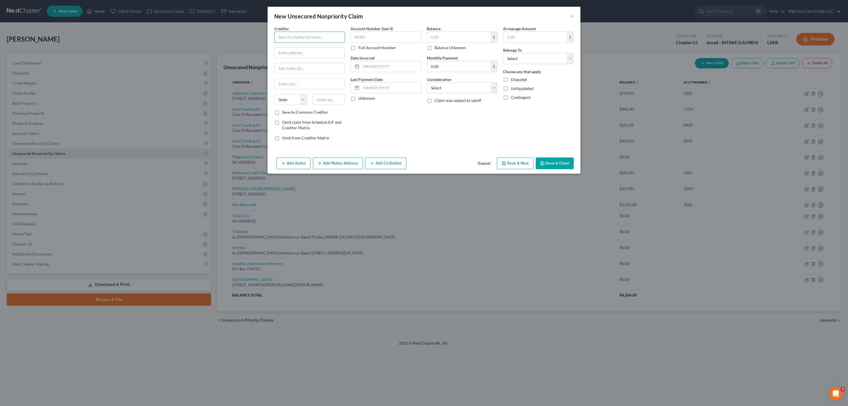
click at [299, 36] on input "text" at bounding box center [309, 37] width 71 height 11
drag, startPoint x: 317, startPoint y: 49, endPoint x: 347, endPoint y: 44, distance: 30.2
click at [317, 49] on div "TrueAccord" at bounding box center [308, 47] width 58 height 6
type input "TrueAccord"
type input "[STREET_ADDRESS]"
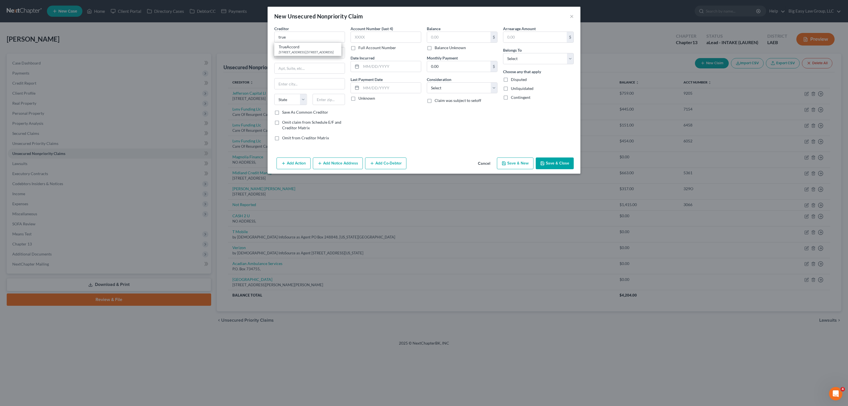
type input "Suite 130"
type input "Shawnee Mission"
select select "17"
type input "66219"
drag, startPoint x: 465, startPoint y: 39, endPoint x: 459, endPoint y: 37, distance: 6.9
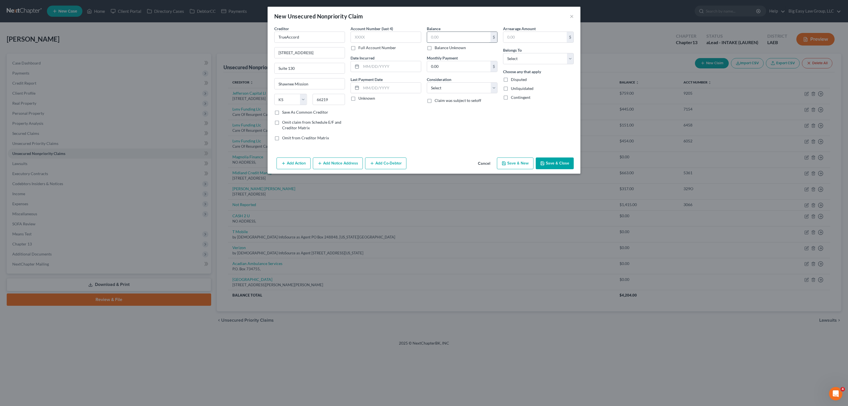
click at [463, 39] on input "text" at bounding box center [458, 37] width 63 height 11
click at [339, 39] on input "TrueAccord" at bounding box center [309, 37] width 71 height 11
click at [470, 29] on div "Balance $ Balance Unknown Balance Undetermined $ Balance Unknown" at bounding box center [462, 38] width 71 height 25
click at [468, 41] on input "text" at bounding box center [458, 37] width 63 height 11
type input "489.06"
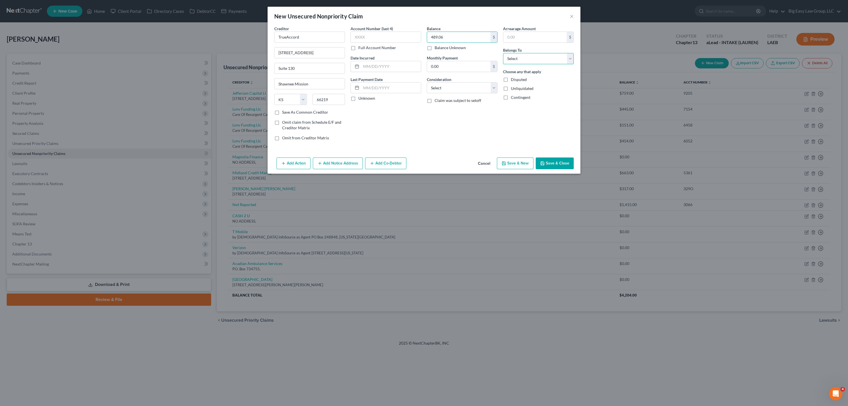
click at [551, 59] on select "Select Debtor 1 Only Debtor 2 Only Debtor 1 And Debtor 2 Only At Least One Of T…" at bounding box center [538, 58] width 71 height 11
select select "0"
click at [503, 53] on select "Select Debtor 1 Only Debtor 2 Only Debtor 1 And Debtor 2 Only At Least One Of T…" at bounding box center [538, 58] width 71 height 11
drag, startPoint x: 551, startPoint y: 59, endPoint x: 457, endPoint y: 136, distance: 121.7
click at [457, 136] on div "Balance 489.06 $ Balance Unknown Balance Undetermined 489.06 $ Balance Unknown …" at bounding box center [462, 86] width 76 height 120
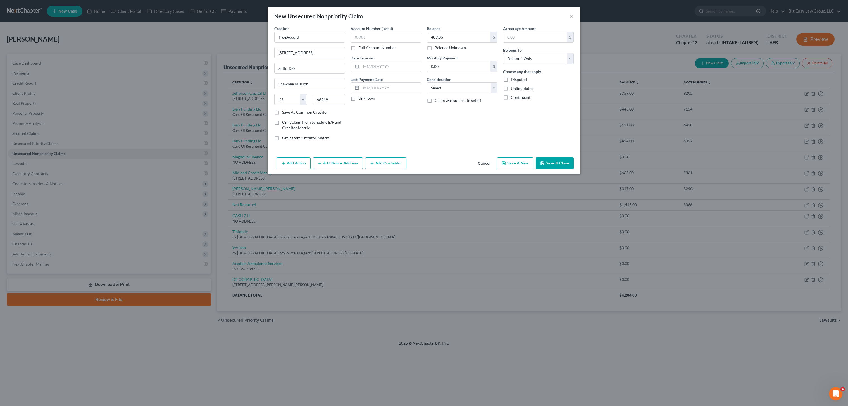
click at [557, 160] on button "Save & Close" at bounding box center [555, 164] width 38 height 12
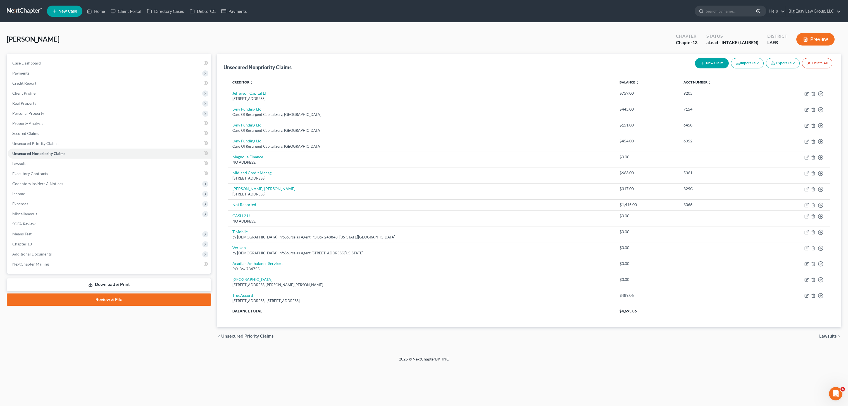
drag, startPoint x: 720, startPoint y: 53, endPoint x: 718, endPoint y: 56, distance: 3.3
click at [720, 53] on div "[PERSON_NAME] Upgraded Chapter Chapter 13 Status aLead - INTAKE (LAUREN) Distri…" at bounding box center [424, 41] width 835 height 24
click at [709, 63] on button "New Claim" at bounding box center [712, 63] width 34 height 10
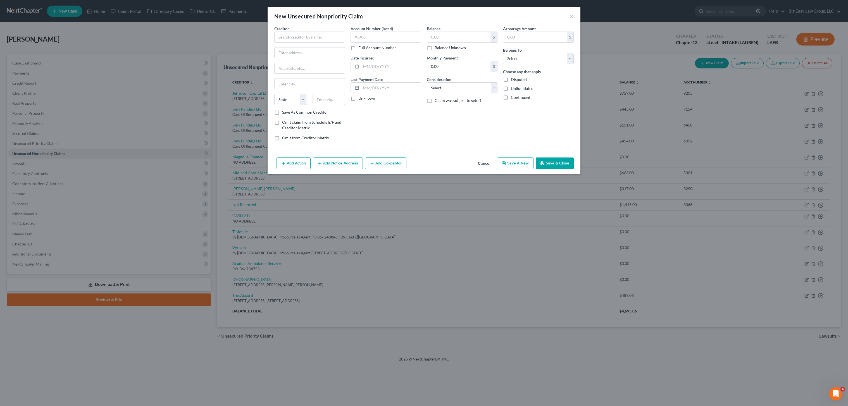
drag, startPoint x: 320, startPoint y: 47, endPoint x: 322, endPoint y: 44, distance: 4.3
click at [320, 47] on input "text" at bounding box center [310, 52] width 70 height 11
click at [322, 39] on input "text" at bounding box center [309, 37] width 71 height 11
type input "january"
drag, startPoint x: 320, startPoint y: 39, endPoint x: 279, endPoint y: 40, distance: 41.1
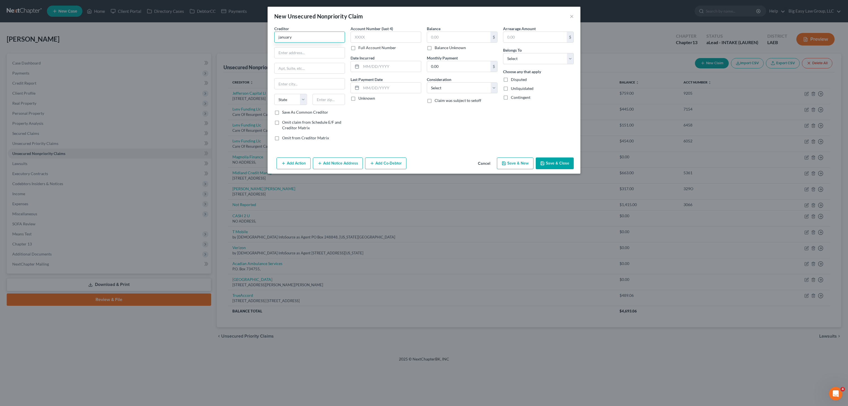
click at [281, 41] on input "january" at bounding box center [309, 37] width 71 height 11
click at [277, 39] on input "january" at bounding box center [309, 37] width 71 height 11
drag, startPoint x: 290, startPoint y: 38, endPoint x: 255, endPoint y: 37, distance: 34.6
click at [253, 39] on div "New Unsecured Nonpriority Claim × Creditor * january State [US_STATE] AK AR AZ …" at bounding box center [424, 203] width 848 height 406
drag, startPoint x: 296, startPoint y: 37, endPoint x: 302, endPoint y: 38, distance: 6.8
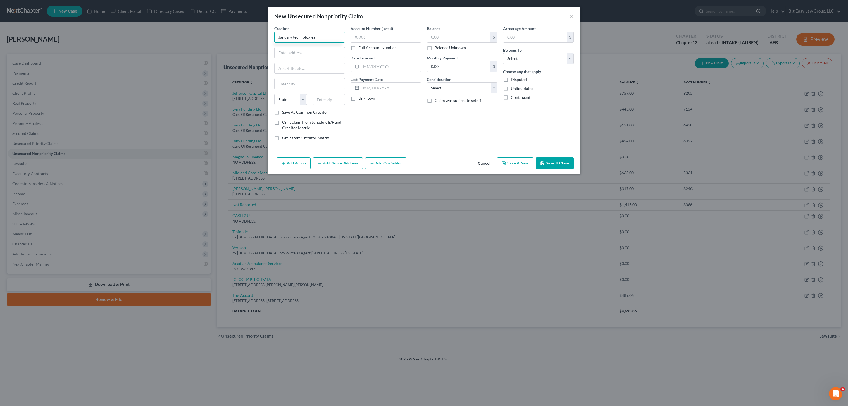
click at [296, 37] on input "January technologies" at bounding box center [309, 37] width 71 height 11
type input "January Technologies"
type input "[STREET_ADDRESS]"
type input "10013"
type input "[US_STATE]"
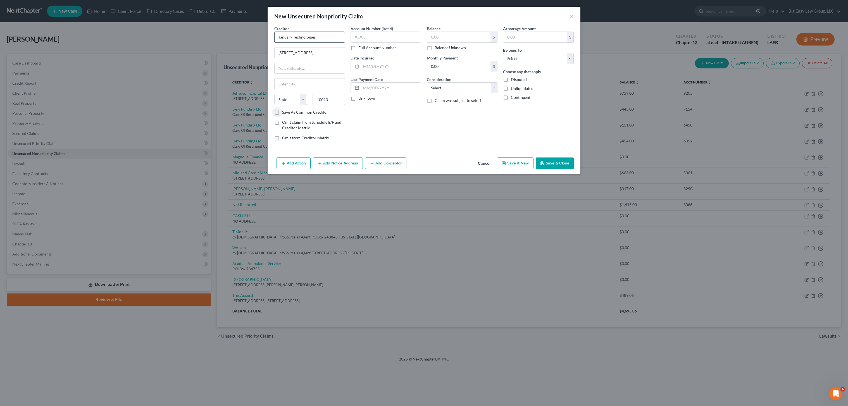
select select "35"
click at [460, 44] on div "$ Balance Unknown" at bounding box center [462, 41] width 71 height 19
click at [462, 38] on input "text" at bounding box center [458, 37] width 63 height 11
type input "454.92"
click at [534, 57] on select "Select Debtor 1 Only Debtor 2 Only Debtor 1 And Debtor 2 Only At Least One Of T…" at bounding box center [538, 58] width 71 height 11
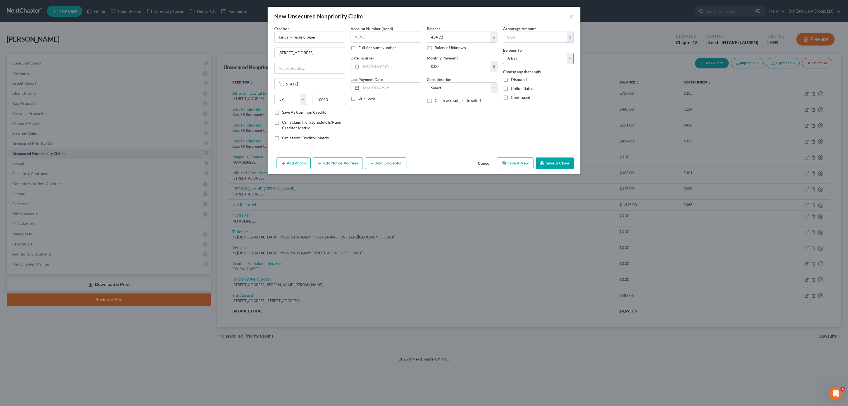
select select "0"
click at [503, 53] on select "Select Debtor 1 Only Debtor 2 Only Debtor 1 And Debtor 2 Only At Least One Of T…" at bounding box center [538, 58] width 71 height 11
click at [557, 168] on button "Save & Close" at bounding box center [555, 164] width 38 height 12
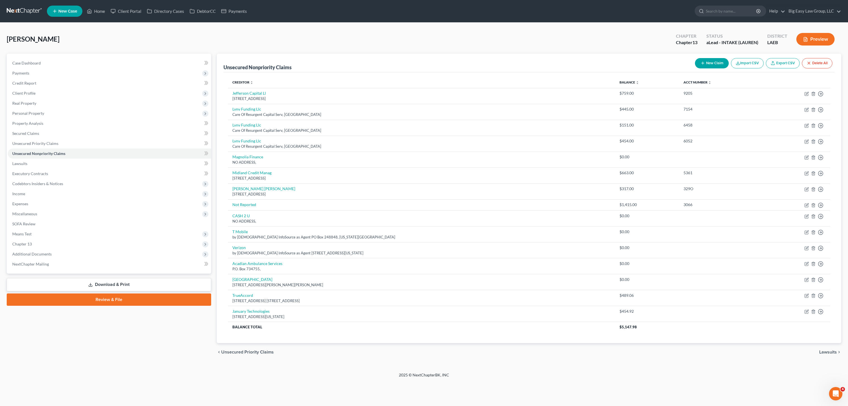
click at [707, 61] on button "New Claim" at bounding box center [712, 63] width 34 height 10
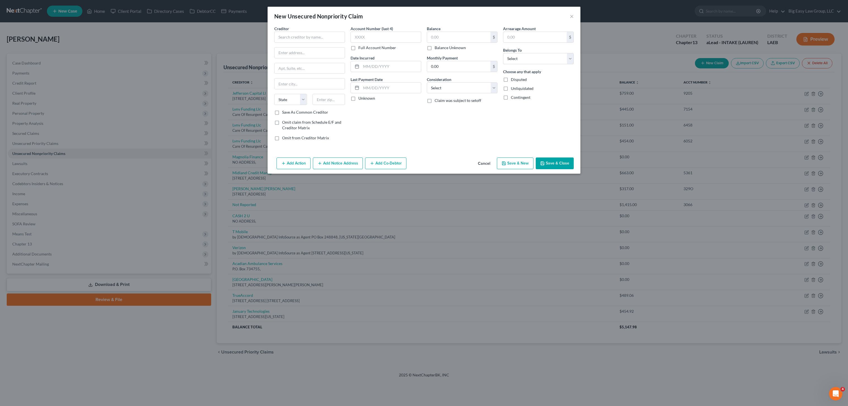
click at [323, 30] on div "Creditor *" at bounding box center [309, 34] width 71 height 17
click at [337, 30] on div "Creditor *" at bounding box center [309, 34] width 71 height 17
click at [336, 35] on input "text" at bounding box center [309, 37] width 71 height 11
type input "Money Lion"
type input "[STREET_ADDRESS]"
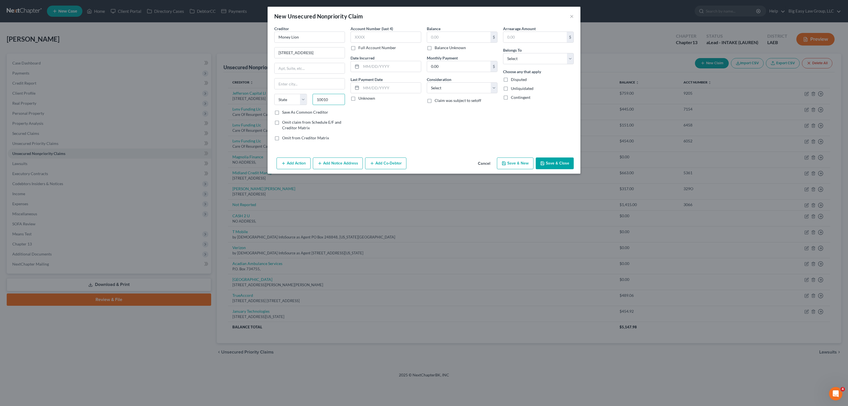
type input "10010"
type input "[US_STATE]"
select select "35"
click at [464, 38] on input "text" at bounding box center [458, 37] width 63 height 11
type input "193.00"
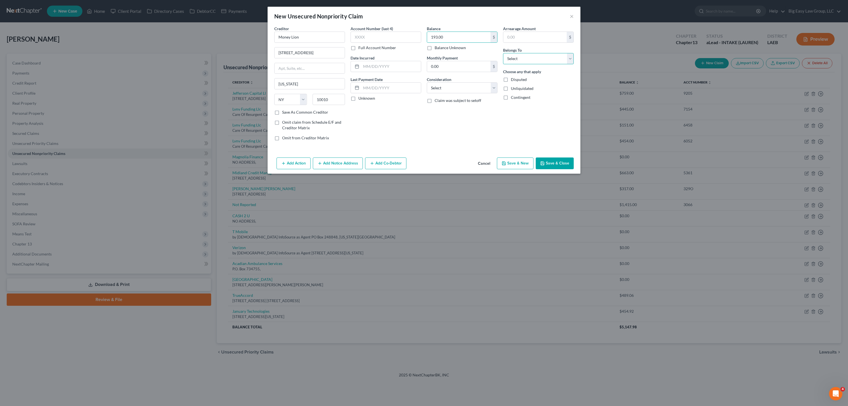
click at [559, 63] on select "Select Debtor 1 Only Debtor 2 Only Debtor 1 And Debtor 2 Only At Least One Of T…" at bounding box center [538, 58] width 71 height 11
select select "0"
click at [503, 53] on select "Select Debtor 1 Only Debtor 2 Only Debtor 1 And Debtor 2 Only At Least One Of T…" at bounding box center [538, 58] width 71 height 11
click at [554, 165] on button "Save & Close" at bounding box center [555, 164] width 38 height 12
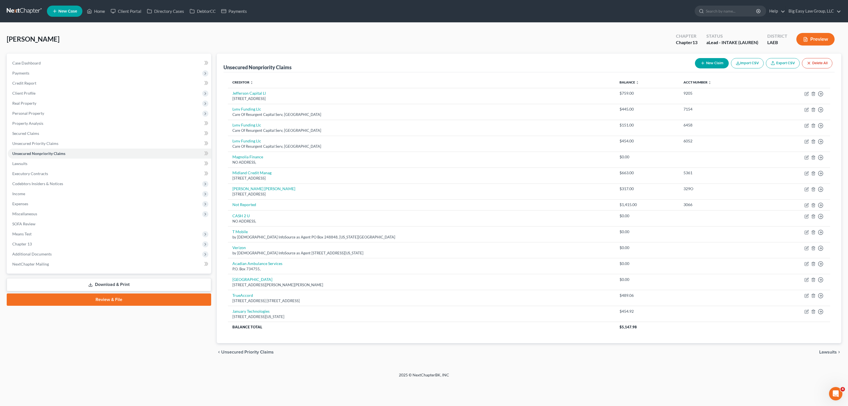
click at [712, 61] on button "New Claim" at bounding box center [712, 63] width 34 height 10
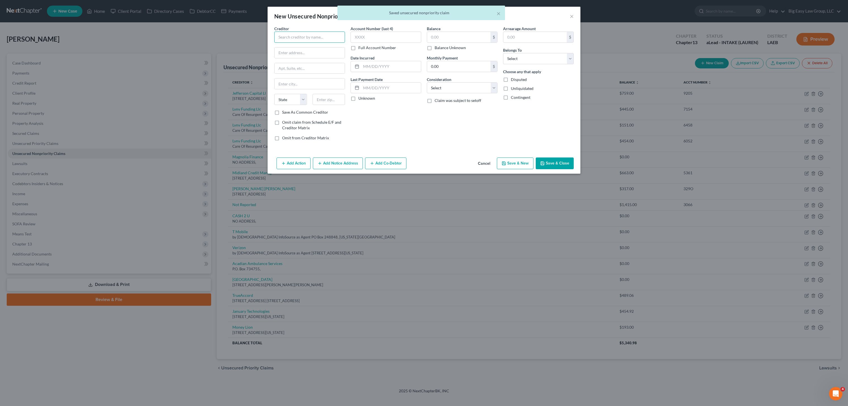
click at [302, 41] on input "text" at bounding box center [309, 37] width 71 height 11
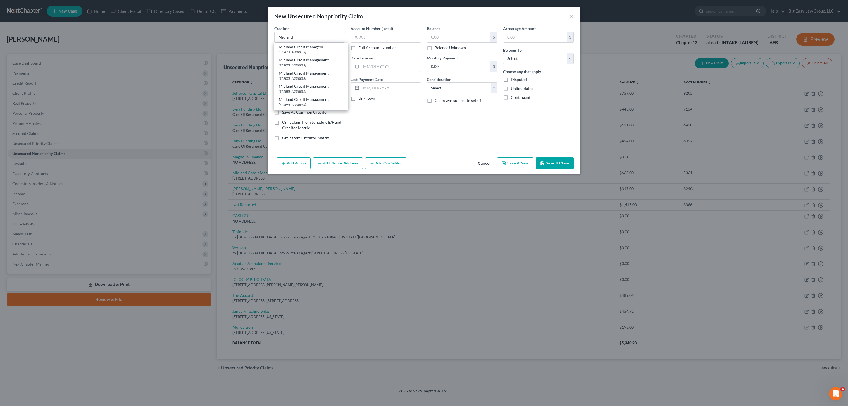
drag, startPoint x: 327, startPoint y: 56, endPoint x: 334, endPoint y: 56, distance: 6.7
click at [327, 56] on div "Midland Credit Management [STREET_ADDRESS]" at bounding box center [310, 62] width 73 height 13
type input "Midland Credit Management"
type input "PO Box 2037"
type input "[PERSON_NAME]"
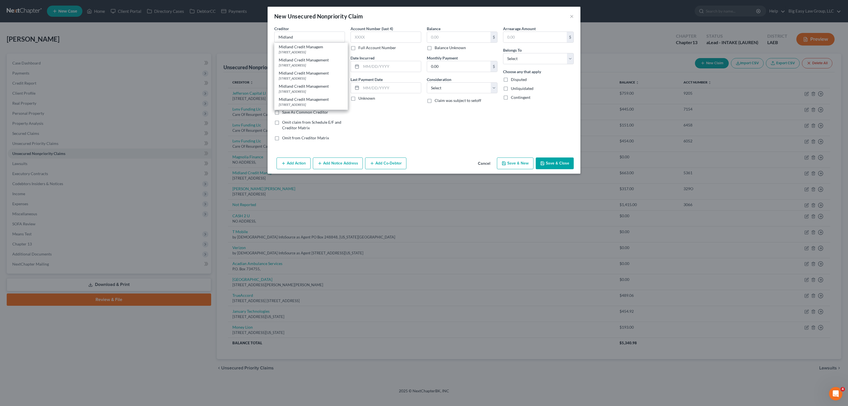
select select "23"
type input "48090"
click at [472, 71] on input "0.00" at bounding box center [458, 66] width 63 height 11
click at [483, 39] on input "text" at bounding box center [458, 37] width 63 height 11
type input "907.59"
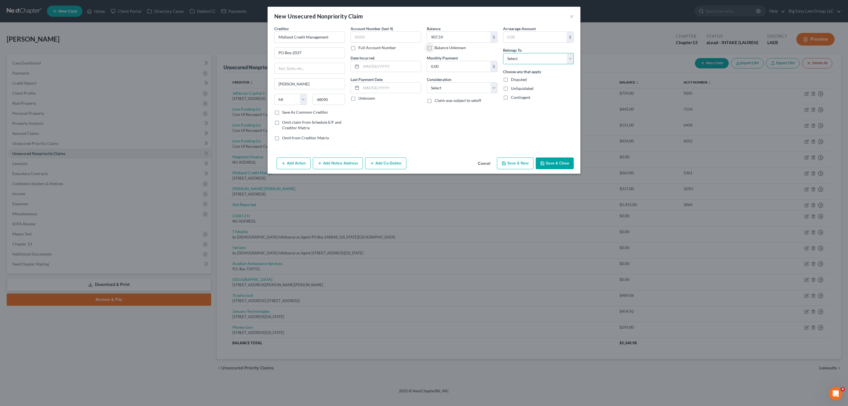
click at [513, 58] on select "Select Debtor 1 Only Debtor 2 Only Debtor 1 And Debtor 2 Only At Least One Of T…" at bounding box center [538, 58] width 71 height 11
select select "0"
click at [503, 53] on select "Select Debtor 1 Only Debtor 2 Only Debtor 1 And Debtor 2 Only At Least One Of T…" at bounding box center [538, 58] width 71 height 11
click at [564, 169] on div "Add Action Add Notice Address Add Co-Debtor Cancel Save & New Save & Close" at bounding box center [424, 164] width 313 height 18
click at [562, 162] on button "Save & Close" at bounding box center [555, 164] width 38 height 12
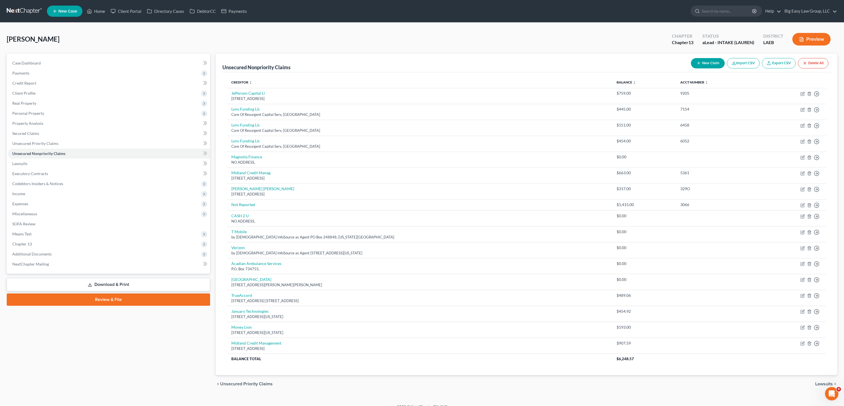
click at [700, 68] on button "New Claim" at bounding box center [708, 63] width 34 height 10
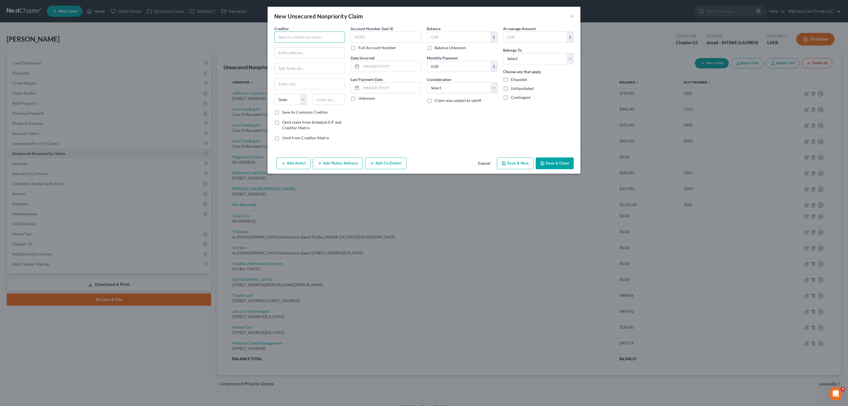
click at [333, 37] on input "text" at bounding box center [309, 37] width 71 height 11
click at [318, 45] on div "The Bank of [US_STATE]" at bounding box center [308, 47] width 58 height 6
type input "The Bank of [US_STATE]"
type input "[STREET_ADDRESS][PERSON_NAME]"
type input "[GEOGRAPHIC_DATA]"
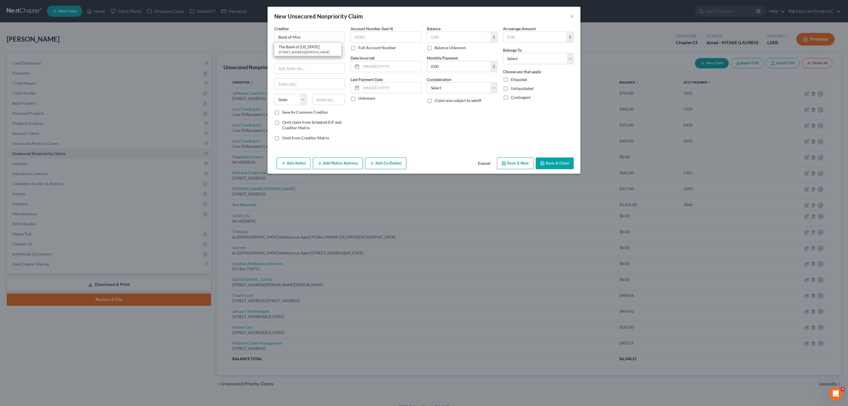
select select "43"
type input "57106"
click at [441, 29] on div "Balance $ Balance Unknown Balance Undetermined $ Balance Unknown" at bounding box center [462, 38] width 71 height 25
click at [442, 33] on input "text" at bounding box center [458, 37] width 63 height 11
type input "300.00"
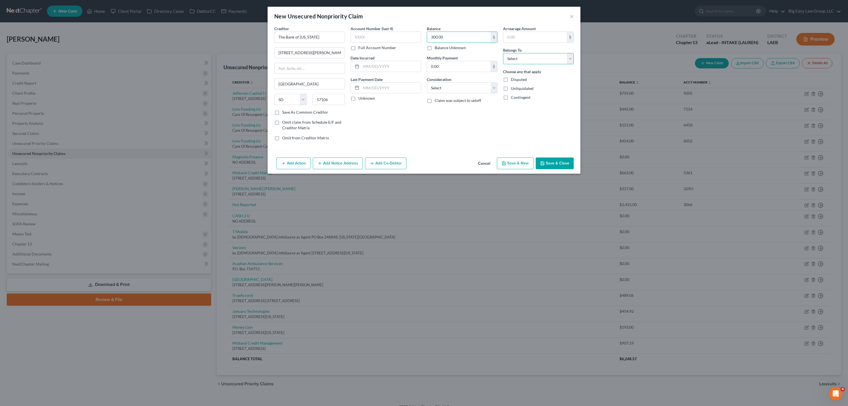
click at [525, 58] on select "Select Debtor 1 Only Debtor 2 Only Debtor 1 And Debtor 2 Only At Least One Of T…" at bounding box center [538, 58] width 71 height 11
select select "0"
click at [503, 53] on select "Select Debtor 1 Only Debtor 2 Only Debtor 1 And Debtor 2 Only At Least One Of T…" at bounding box center [538, 58] width 71 height 11
click at [558, 167] on button "Save & Close" at bounding box center [555, 164] width 38 height 12
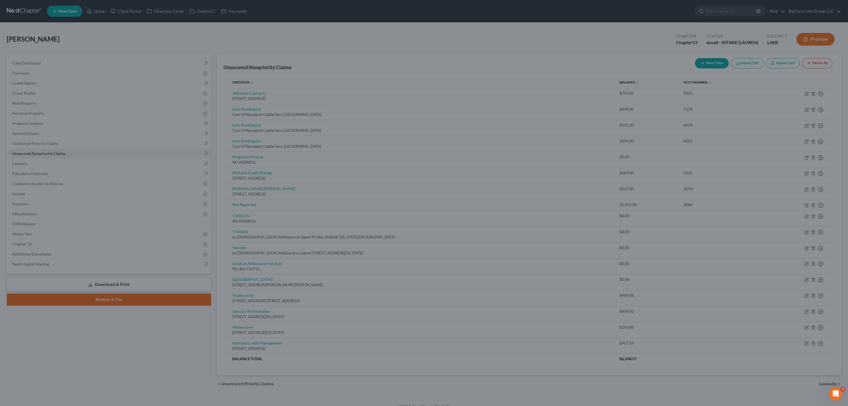
click at [557, 157] on div "Add Action Add Notice Address Add Co-Debtor Cancel Save & New Save & Close" at bounding box center [424, 155] width 272 height 16
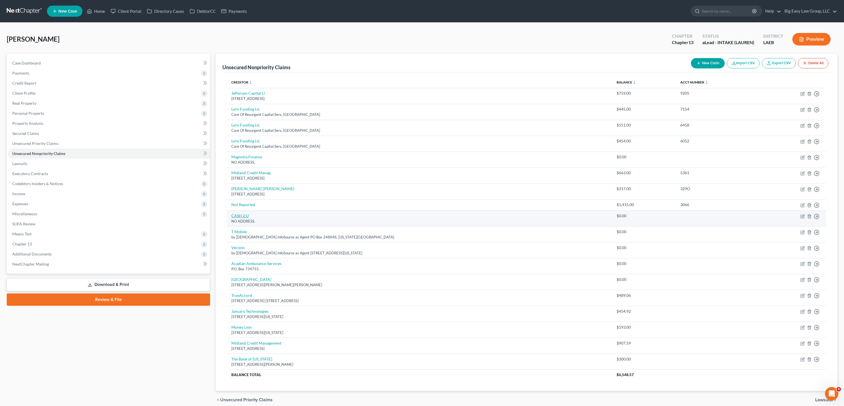
click at [239, 215] on link "CASH 2 U" at bounding box center [239, 215] width 17 height 5
select select "0"
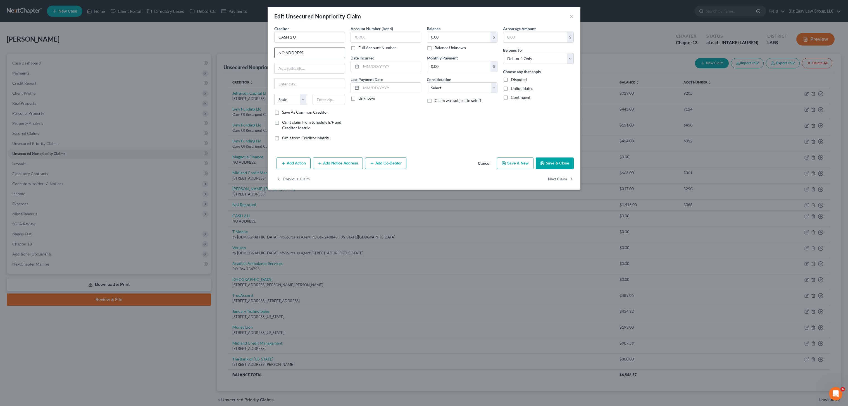
click at [308, 52] on input "NO ADDRESS" at bounding box center [310, 52] width 70 height 11
drag, startPoint x: 309, startPoint y: 51, endPoint x: 193, endPoint y: 15, distance: 121.8
click at [195, 15] on div "Edit Unsecured Nonpriority Claim × Creditor * CASH 2 U NO ADDRESS [GEOGRAPHIC_D…" at bounding box center [424, 203] width 848 height 406
type input "[STREET_ADDRESS]"
type input "70068"
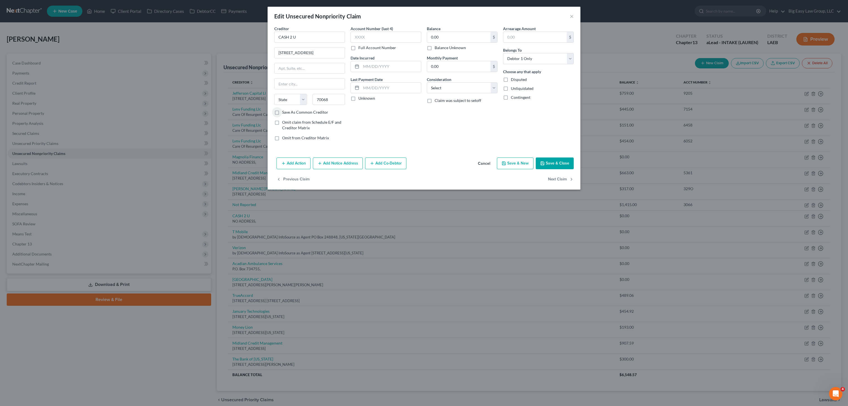
type input "La Place"
select select "19"
click at [465, 38] on input "0.00" at bounding box center [458, 37] width 63 height 11
type input "345.00"
click at [567, 160] on button "Save & Close" at bounding box center [555, 164] width 38 height 12
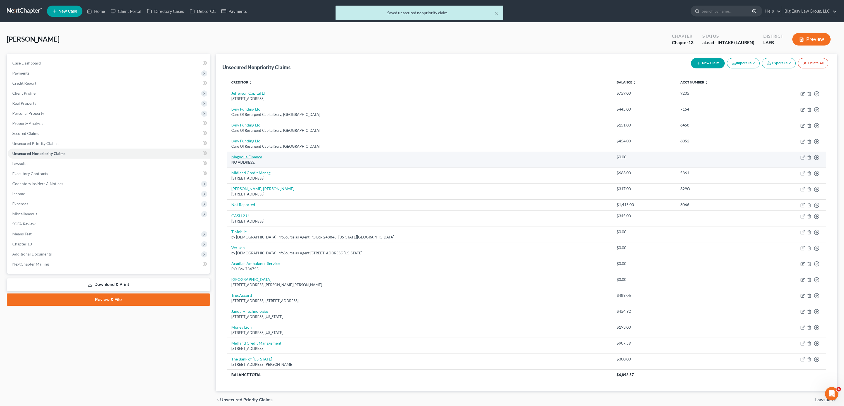
click at [254, 158] on link "Magnolia Finance" at bounding box center [246, 156] width 31 height 5
select select "0"
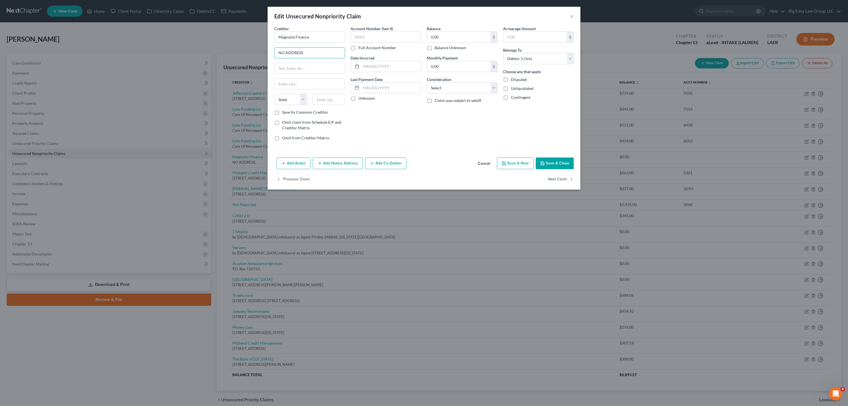
drag, startPoint x: 317, startPoint y: 55, endPoint x: 250, endPoint y: 51, distance: 66.3
click at [251, 51] on div "Edit Unsecured Nonpriority Claim × Creditor * Magnolia Finance NO ADDRESS State…" at bounding box center [424, 203] width 848 height 406
type input "[STREET_ADDRESS][PERSON_NAME]"
type input "70401"
type input "[PERSON_NAME]"
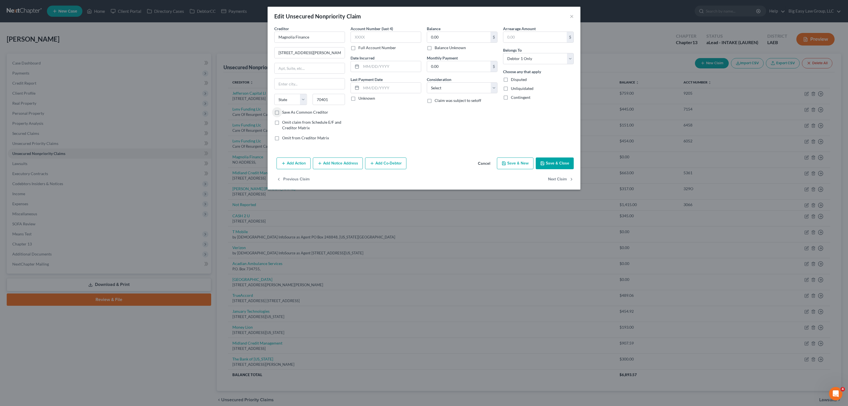
select select "19"
click at [448, 35] on input "0.00" at bounding box center [458, 37] width 63 height 11
click at [551, 163] on button "Save & Close" at bounding box center [555, 164] width 38 height 12
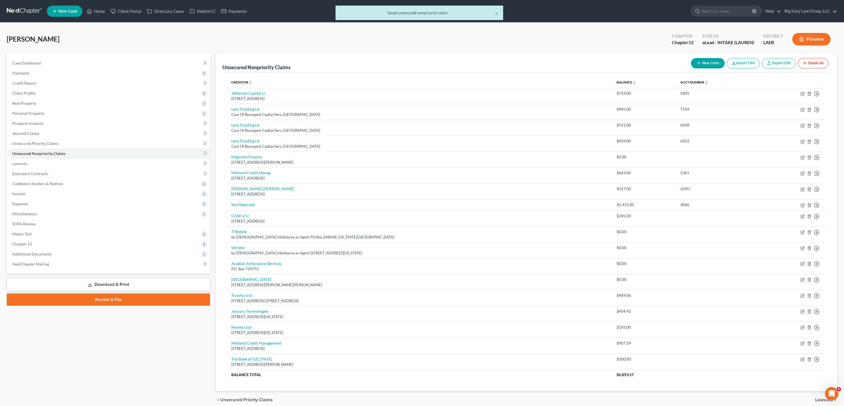
drag, startPoint x: 715, startPoint y: 56, endPoint x: 711, endPoint y: 62, distance: 7.3
click at [715, 56] on div "New Claim Import CSV Export CSV Delete All" at bounding box center [760, 63] width 142 height 15
click at [711, 62] on button "New Claim" at bounding box center [708, 63] width 34 height 10
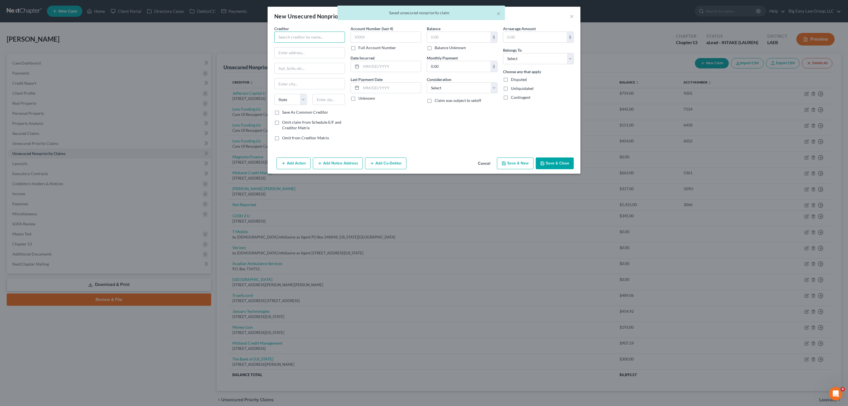
click at [307, 41] on input "text" at bounding box center [309, 37] width 71 height 11
type input "Baton Rouge [MEDICAL_DATA]"
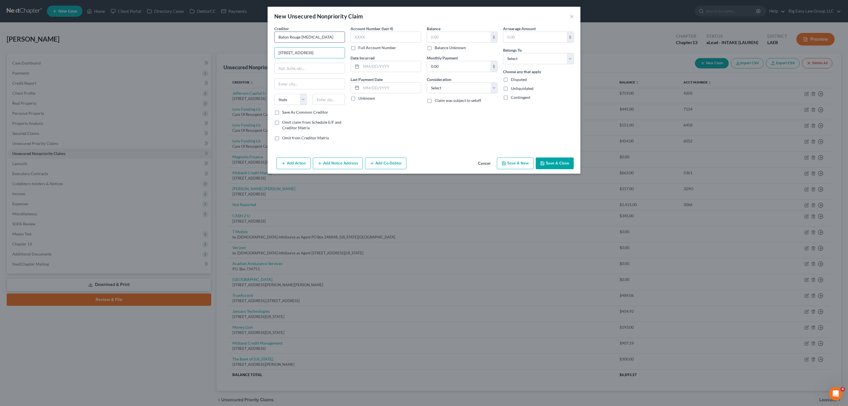
type input "[STREET_ADDRESS]"
drag, startPoint x: 330, startPoint y: 94, endPoint x: 329, endPoint y: 102, distance: 8.2
click at [330, 96] on div "Creditor * Baton Rouge [MEDICAL_DATA] 5231 Brittany Dr. State [US_STATE] AK AR …" at bounding box center [309, 68] width 71 height 84
click at [329, 102] on input "text" at bounding box center [329, 99] width 33 height 11
type input "70808"
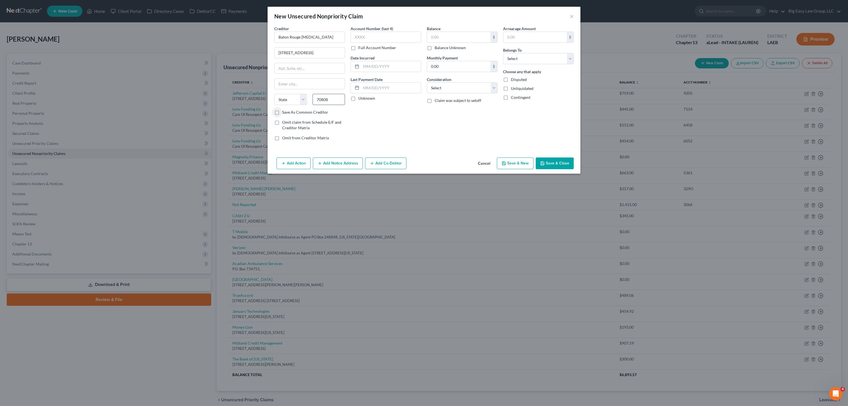
type input "Baton Rouge"
select select "19"
click at [486, 37] on input "text" at bounding box center [458, 37] width 63 height 11
type input "1,167.00"
click at [519, 63] on select "Select Debtor 1 Only Debtor 2 Only Debtor 1 And Debtor 2 Only At Least One Of T…" at bounding box center [538, 58] width 71 height 11
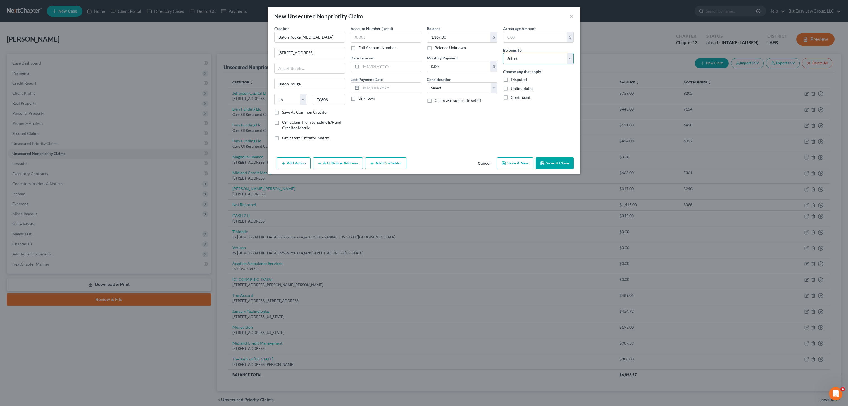
select select "0"
click at [503, 53] on select "Select Debtor 1 Only Debtor 2 Only Debtor 1 And Debtor 2 Only At Least One Of T…" at bounding box center [538, 58] width 71 height 11
drag, startPoint x: 560, startPoint y: 160, endPoint x: 576, endPoint y: 151, distance: 18.1
click at [560, 160] on button "Save & Close" at bounding box center [555, 164] width 38 height 12
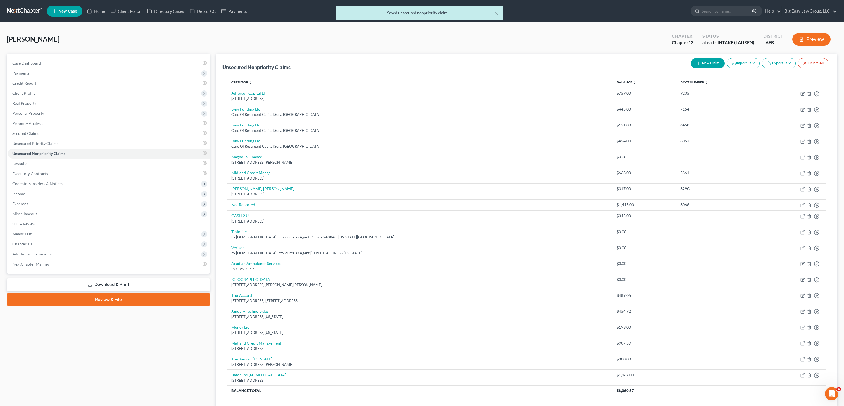
click at [691, 62] on button "New Claim" at bounding box center [708, 63] width 34 height 10
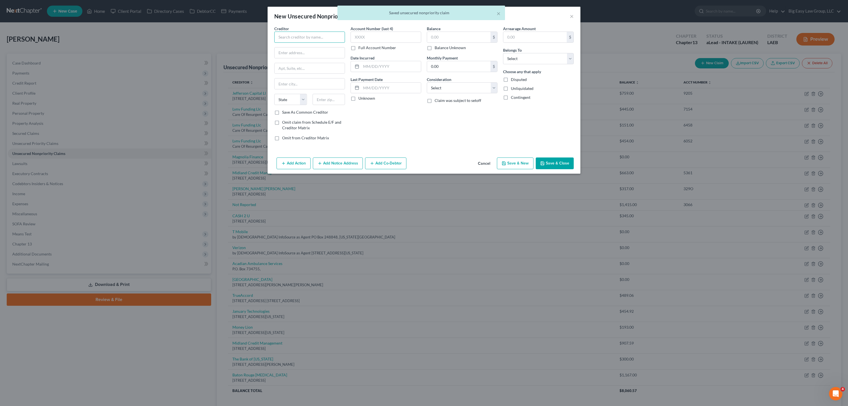
click at [310, 37] on input "text" at bounding box center [309, 37] width 71 height 11
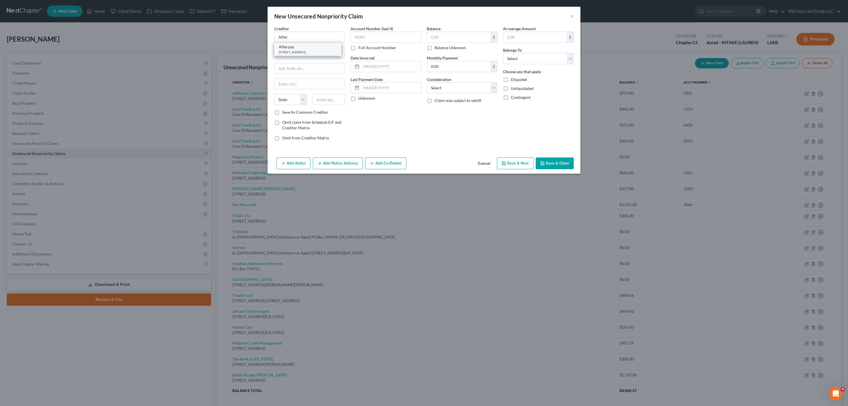
drag, startPoint x: 313, startPoint y: 51, endPoint x: 352, endPoint y: 45, distance: 39.6
click at [313, 51] on div "[STREET_ADDRESS]" at bounding box center [308, 52] width 58 height 5
type input "Afterpay"
type input "[STREET_ADDRESS]"
type input "[GEOGRAPHIC_DATA]"
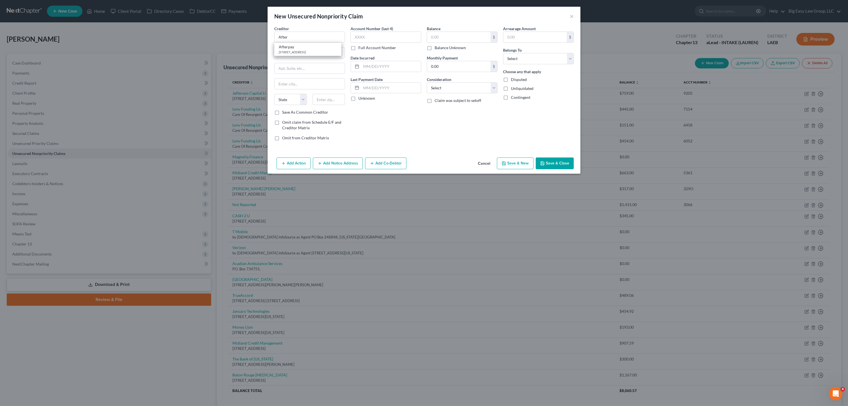
select select "4"
type input "94612"
click at [452, 41] on input "text" at bounding box center [458, 37] width 63 height 11
drag, startPoint x: 449, startPoint y: 36, endPoint x: 453, endPoint y: 35, distance: 3.2
click at [449, 36] on input "text" at bounding box center [458, 37] width 63 height 11
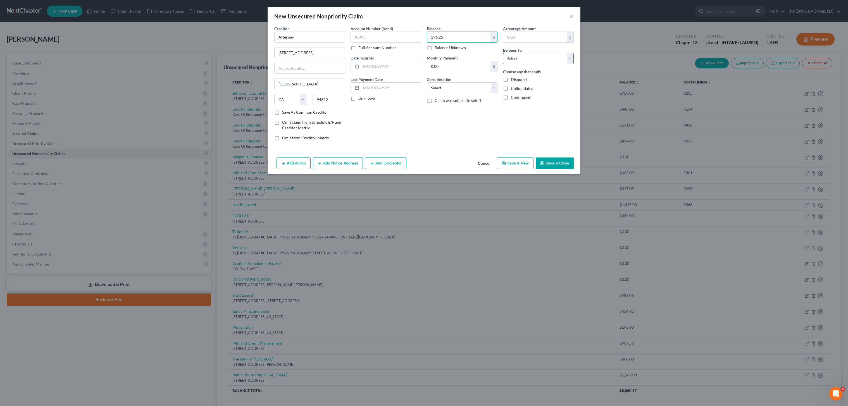
type input "296.25"
click at [528, 60] on select "Select Debtor 1 Only Debtor 2 Only Debtor 1 And Debtor 2 Only At Least One Of T…" at bounding box center [538, 58] width 71 height 11
click at [503, 53] on select "Select Debtor 1 Only Debtor 2 Only Debtor 1 And Debtor 2 Only At Least One Of T…" at bounding box center [538, 58] width 71 height 11
click at [535, 62] on select "Select Debtor 1 Only Debtor 2 Only Debtor 1 And Debtor 2 Only At Least One Of T…" at bounding box center [538, 58] width 71 height 11
select select "0"
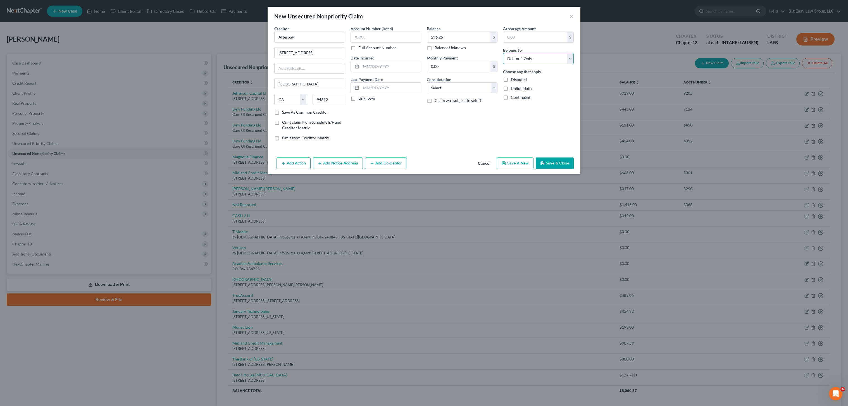
click at [503, 53] on select "Select Debtor 1 Only Debtor 2 Only Debtor 1 And Debtor 2 Only At Least One Of T…" at bounding box center [538, 58] width 71 height 11
click at [550, 167] on button "Save & Close" at bounding box center [555, 164] width 38 height 12
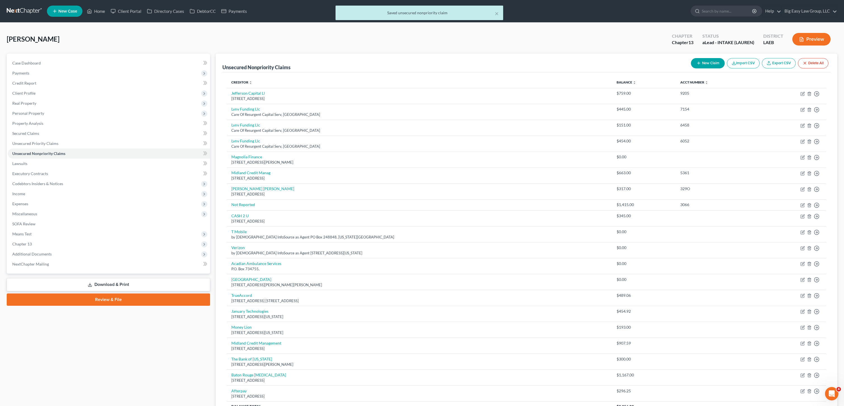
click at [700, 61] on button "New Claim" at bounding box center [708, 63] width 34 height 10
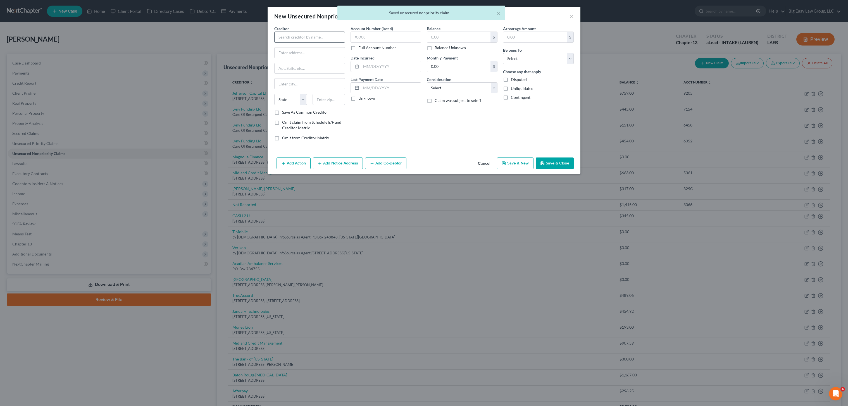
drag, startPoint x: 290, startPoint y: 29, endPoint x: 291, endPoint y: 32, distance: 2.8
click at [290, 29] on div "Creditor *" at bounding box center [309, 34] width 71 height 17
click at [291, 32] on input "text" at bounding box center [309, 37] width 71 height 11
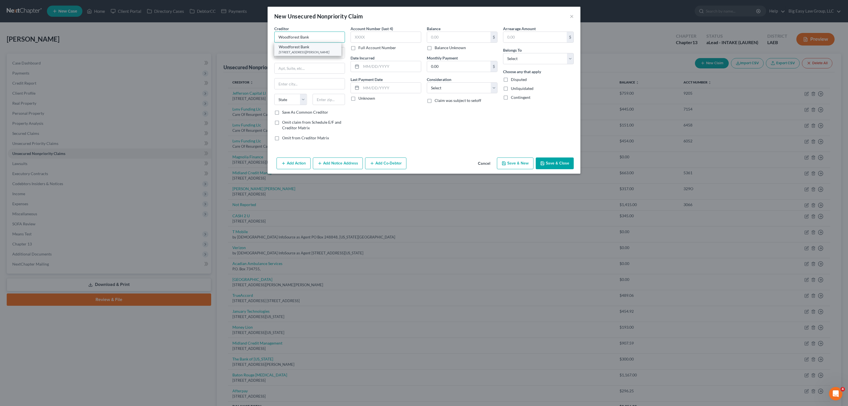
type input "Woodforest Bank"
drag, startPoint x: 310, startPoint y: 44, endPoint x: 328, endPoint y: 49, distance: 18.9
click at [310, 44] on div "Woodforest Bank [STREET_ADDRESS][PERSON_NAME]" at bounding box center [307, 49] width 67 height 13
type input "4001 [PERSON_NAME]"
type input "[GEOGRAPHIC_DATA]"
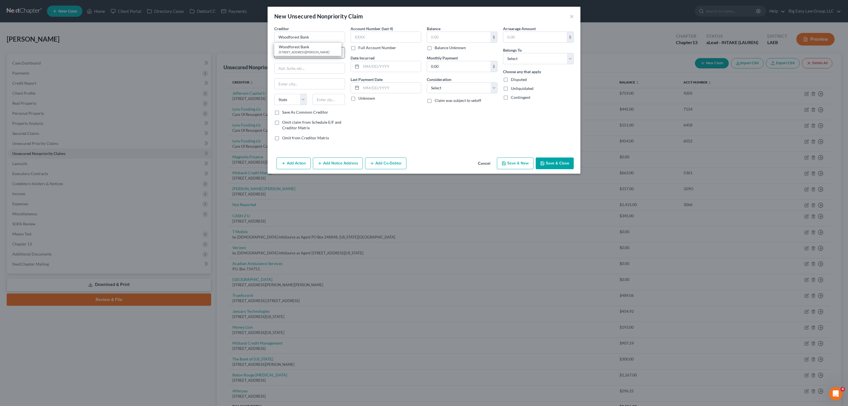
select select "19"
type input "70114"
click at [453, 39] on input "text" at bounding box center [458, 37] width 63 height 11
click at [527, 60] on select "Select Debtor 1 Only Debtor 2 Only Debtor 1 And Debtor 2 Only At Least One Of T…" at bounding box center [538, 58] width 71 height 11
select select "0"
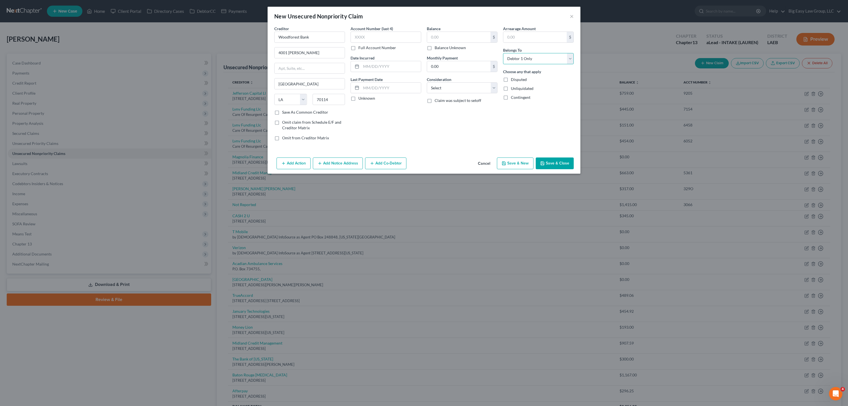
click at [503, 53] on select "Select Debtor 1 Only Debtor 2 Only Debtor 1 And Debtor 2 Only At Least One Of T…" at bounding box center [538, 58] width 71 height 11
click at [553, 162] on button "Save & Close" at bounding box center [555, 164] width 38 height 12
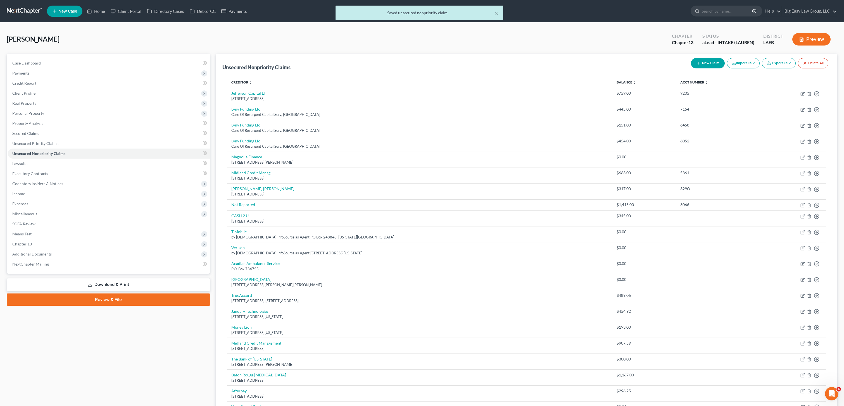
click at [703, 63] on button "New Claim" at bounding box center [708, 63] width 34 height 10
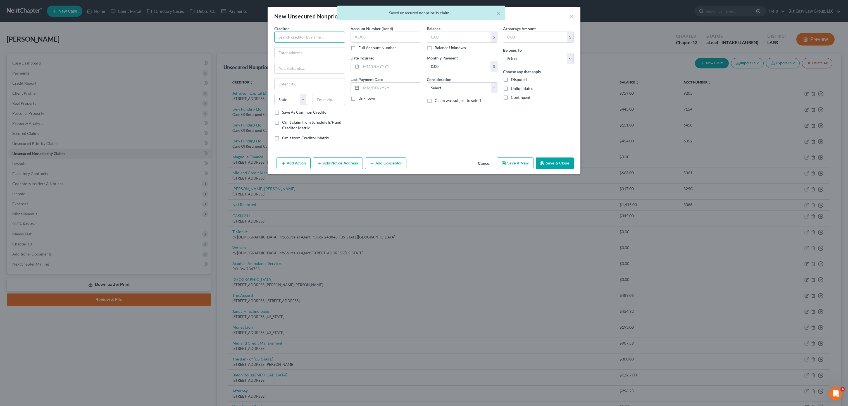
click at [316, 40] on input "text" at bounding box center [309, 37] width 71 height 11
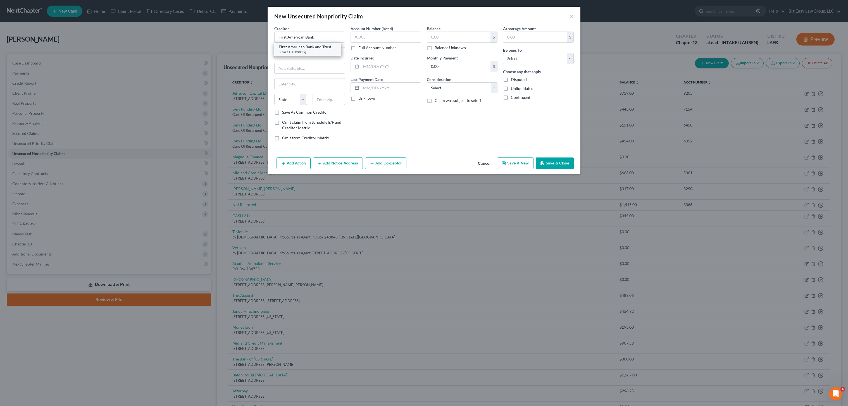
drag, startPoint x: 323, startPoint y: 49, endPoint x: 359, endPoint y: 44, distance: 35.8
click at [323, 50] on div "[STREET_ADDRESS]" at bounding box center [308, 52] width 58 height 5
type input "First American Bank and Trust"
type input "PO Box 550"
type input "Vacherie"
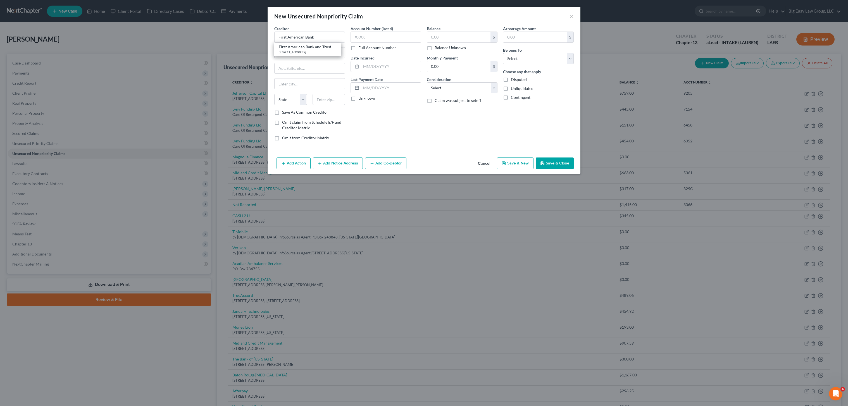
select select "19"
type input "70090"
click at [541, 56] on select "Select Debtor 1 Only Debtor 2 Only Debtor 1 And Debtor 2 Only At Least One Of T…" at bounding box center [538, 58] width 71 height 11
select select "0"
click at [503, 53] on select "Select Debtor 1 Only Debtor 2 Only Debtor 1 And Debtor 2 Only At Least One Of T…" at bounding box center [538, 58] width 71 height 11
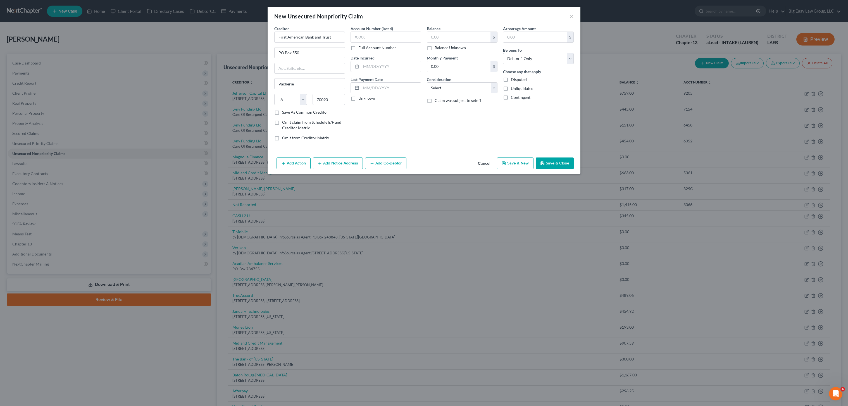
click at [550, 164] on button "Save & Close" at bounding box center [555, 164] width 38 height 12
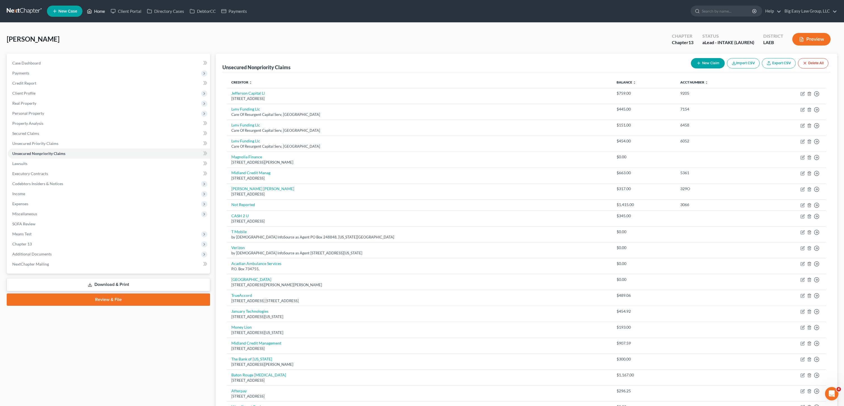
click at [94, 10] on link "Home" at bounding box center [96, 11] width 24 height 10
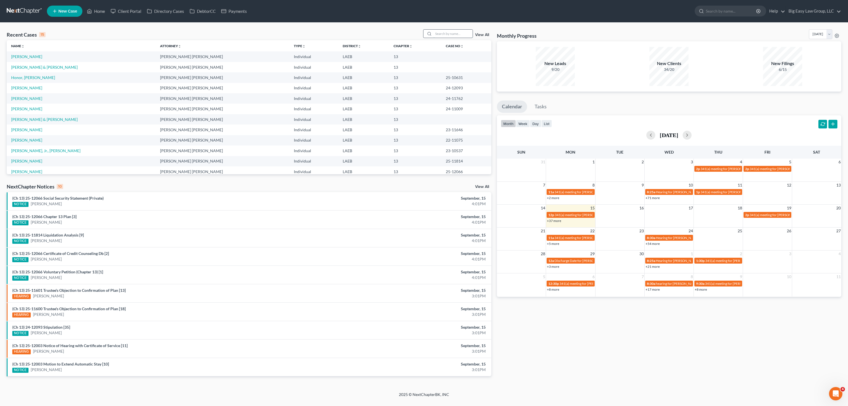
click at [465, 37] on input "search" at bounding box center [453, 34] width 39 height 8
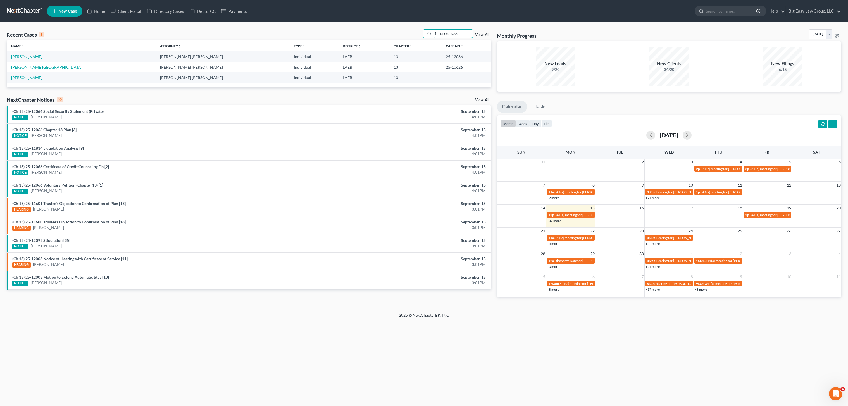
type input "[PERSON_NAME]"
click at [20, 56] on link "[PERSON_NAME]" at bounding box center [26, 56] width 31 height 5
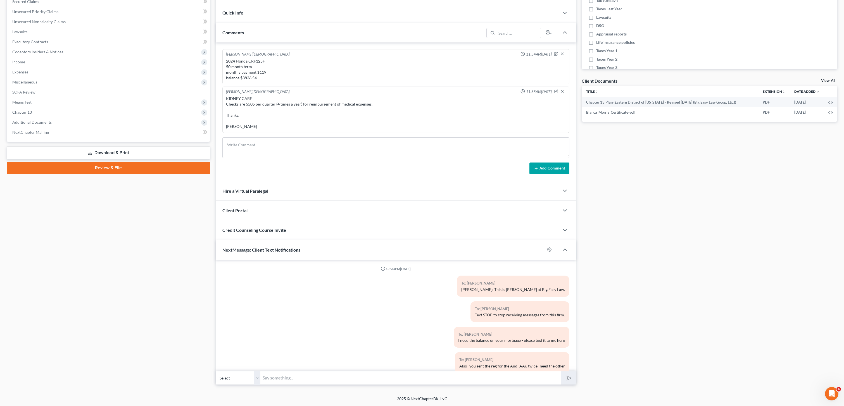
scroll to position [986, 0]
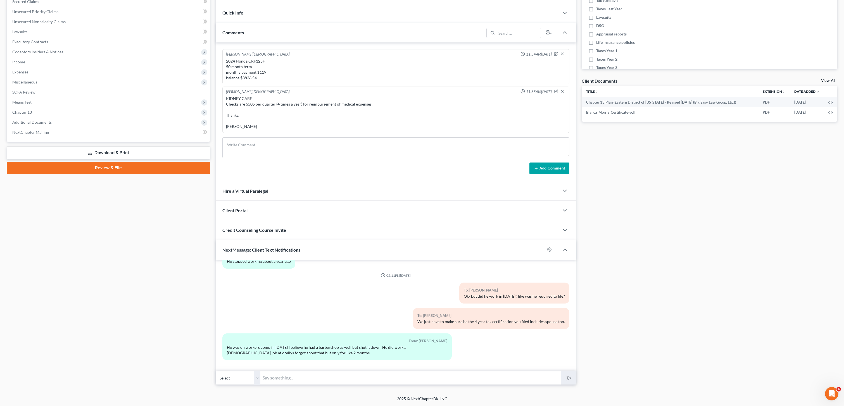
click at [345, 377] on input "text" at bounding box center [410, 378] width 300 height 14
click at [313, 379] on input "case number 25" at bounding box center [410, 378] width 300 height 14
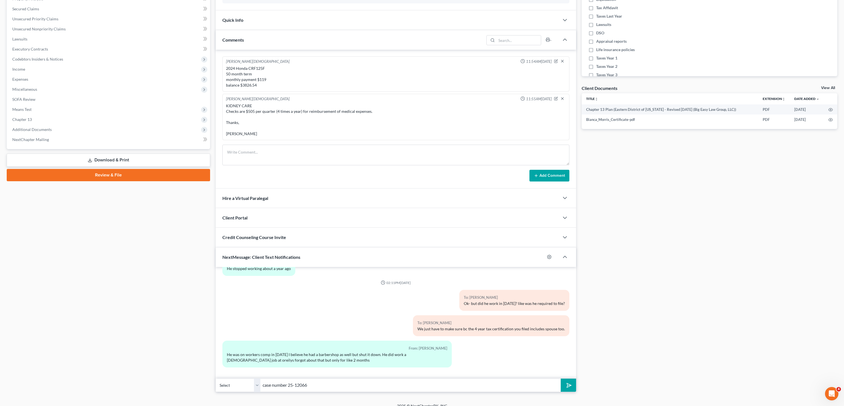
scroll to position [132, 0]
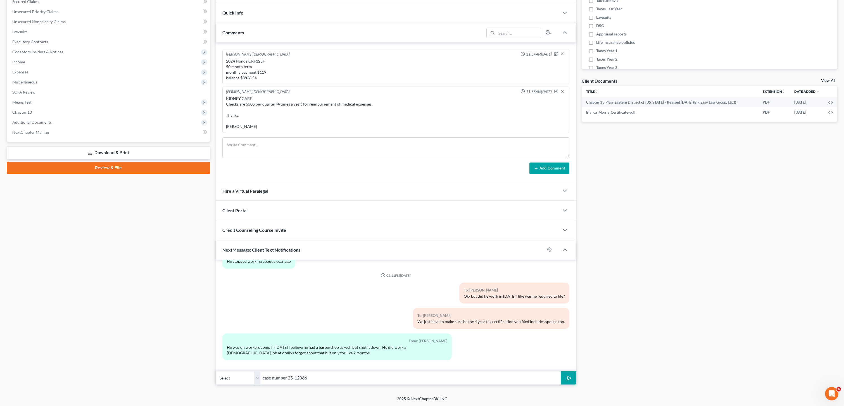
type input "case number 25-12066"
click at [561, 372] on button "submit" at bounding box center [568, 378] width 15 height 13
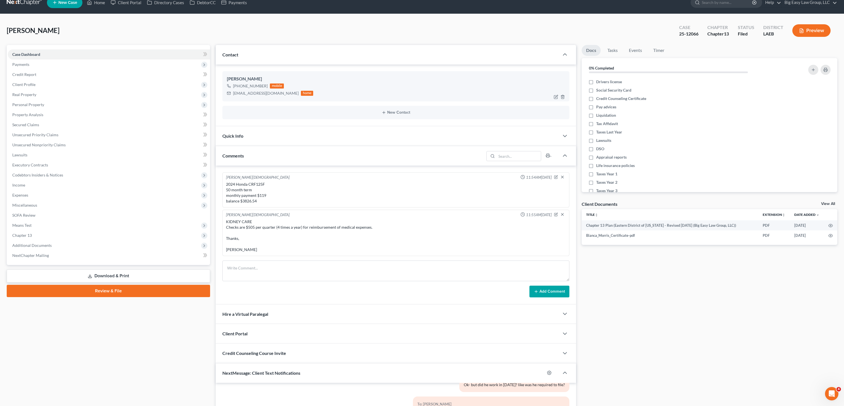
scroll to position [0, 0]
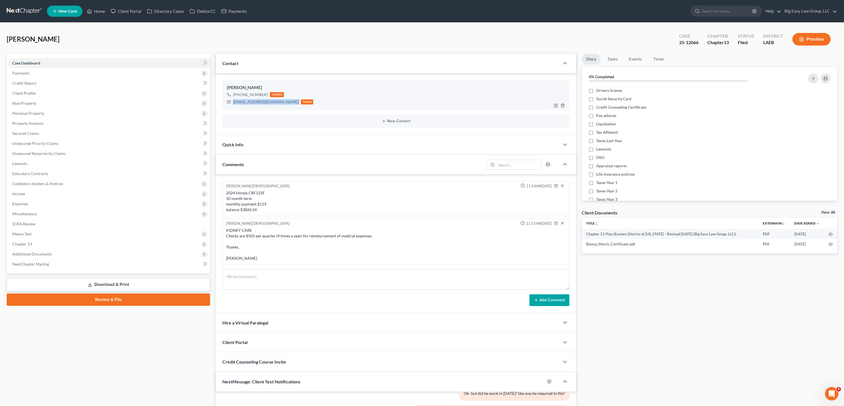
drag, startPoint x: 270, startPoint y: 105, endPoint x: 230, endPoint y: 105, distance: 39.9
click at [230, 105] on div "[EMAIL_ADDRESS][DOMAIN_NAME] home" at bounding box center [270, 101] width 86 height 7
copy div "[EMAIL_ADDRESS][DOMAIN_NAME]"
drag, startPoint x: 93, startPoint y: 16, endPoint x: 99, endPoint y: 12, distance: 7.0
click at [93, 16] on link "Home" at bounding box center [96, 11] width 24 height 10
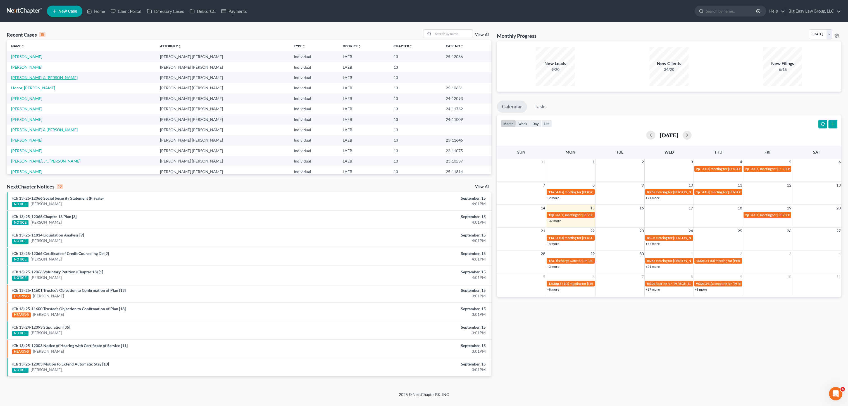
drag, startPoint x: 22, startPoint y: 80, endPoint x: 26, endPoint y: 79, distance: 4.5
click at [22, 80] on link "[PERSON_NAME] & [PERSON_NAME]" at bounding box center [44, 77] width 66 height 5
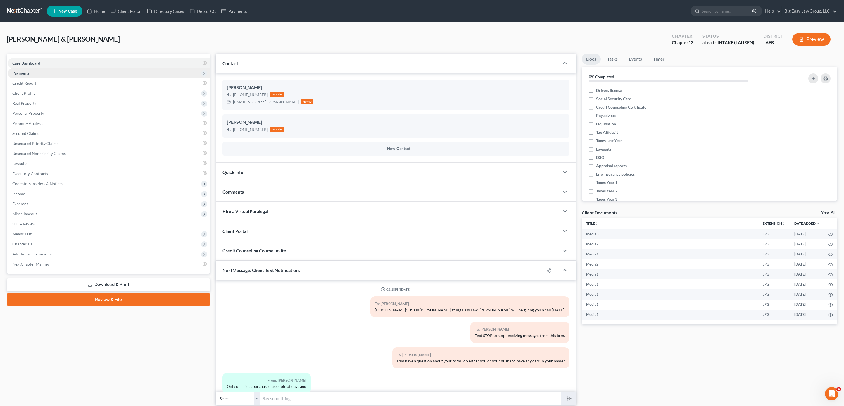
click at [18, 76] on span "Payments" at bounding box center [109, 73] width 202 height 10
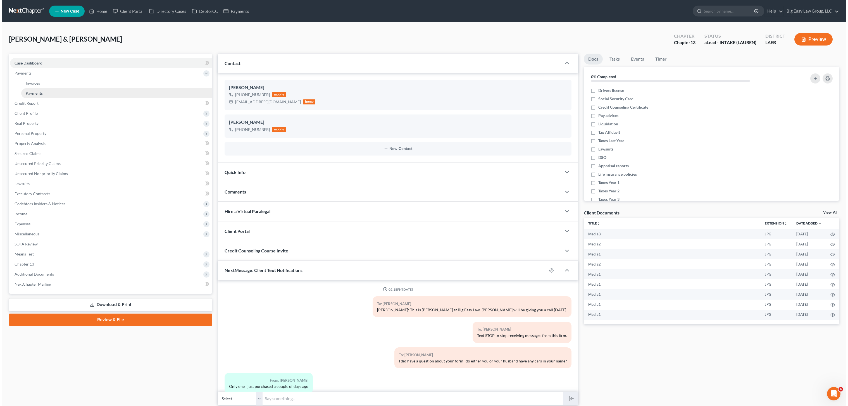
scroll to position [1517, 0]
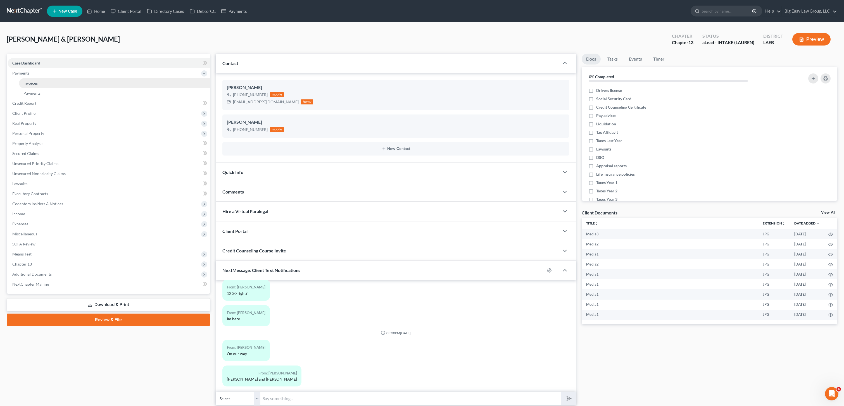
click at [36, 82] on span "Invoices" at bounding box center [30, 83] width 14 height 5
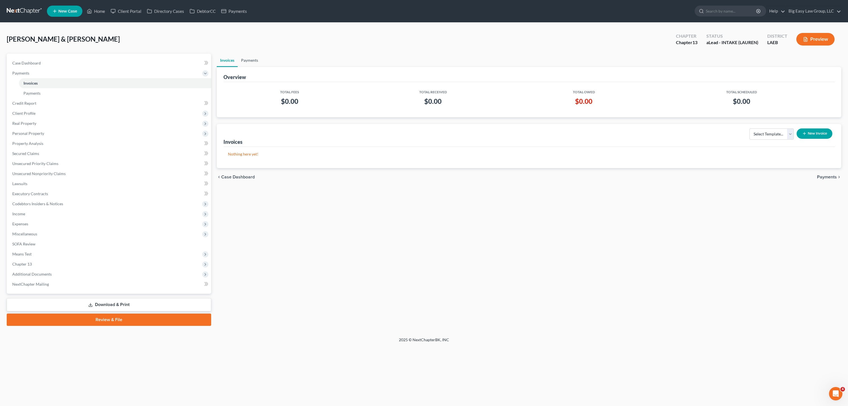
drag, startPoint x: 254, startPoint y: 59, endPoint x: 352, endPoint y: 65, distance: 97.7
click at [254, 59] on link "Payments" at bounding box center [250, 60] width 24 height 13
drag, startPoint x: 227, startPoint y: 61, endPoint x: 611, endPoint y: 119, distance: 387.9
click at [227, 61] on link "Invoices" at bounding box center [227, 60] width 21 height 13
click at [829, 129] on button "New Invoice" at bounding box center [815, 133] width 36 height 10
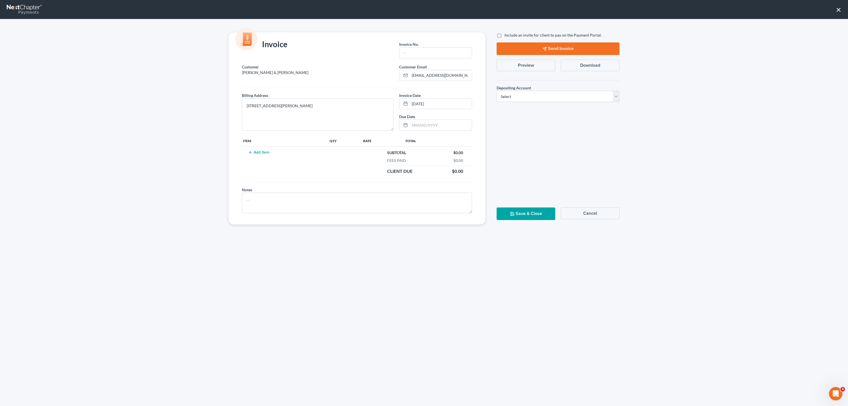
click at [443, 46] on div "Invoice No. *" at bounding box center [435, 49] width 73 height 17
click at [439, 52] on input "text" at bounding box center [435, 52] width 72 height 11
type input "01"
click at [269, 152] on button "Add Item" at bounding box center [258, 152] width 25 height 4
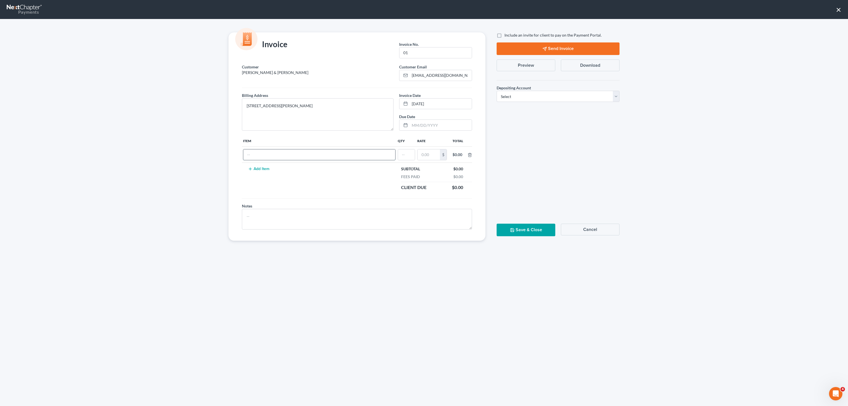
click at [265, 156] on input "text" at bounding box center [319, 154] width 152 height 11
type input "Ch 13 filing fee"
type input "01"
type input "350.00"
click at [516, 108] on div "Include an invite for client to pay on the Payment Portal. Send Invoice Preview…" at bounding box center [558, 136] width 134 height 208
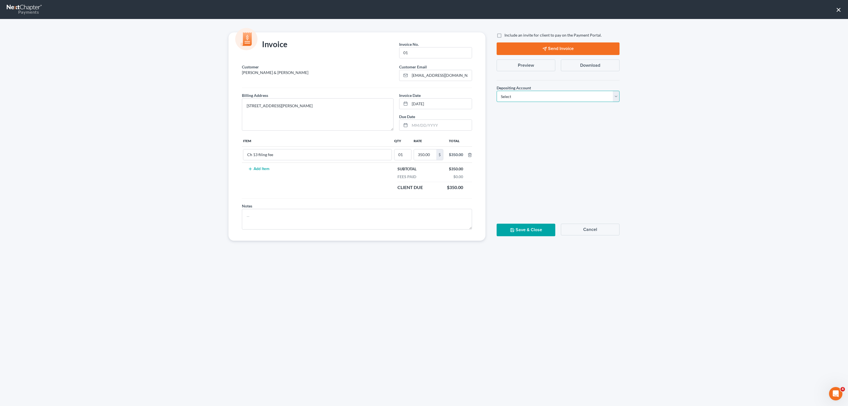
click at [520, 98] on select "Select Operation Trust" at bounding box center [558, 96] width 123 height 11
select select "0"
click at [497, 91] on select "Select Operation Trust" at bounding box center [558, 96] width 123 height 11
click at [529, 227] on button "Save & Close" at bounding box center [526, 230] width 59 height 13
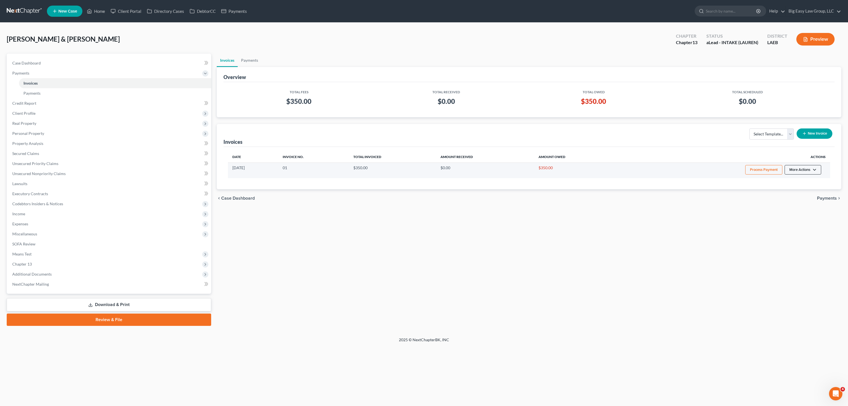
click at [802, 168] on button "More Actions" at bounding box center [803, 169] width 37 height 9
click at [798, 192] on link "Record Cash or Check Payment" at bounding box center [810, 190] width 65 height 9
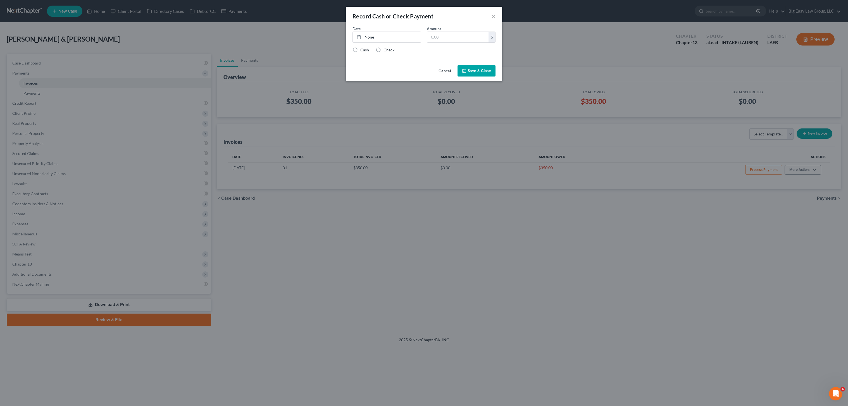
click at [360, 49] on label "Cash" at bounding box center [364, 50] width 9 height 6
click at [363, 49] on input "Cash" at bounding box center [365, 49] width 4 height 4
radio input "true"
click at [450, 32] on div "$" at bounding box center [461, 37] width 69 height 11
click at [449, 36] on input "text" at bounding box center [457, 37] width 61 height 11
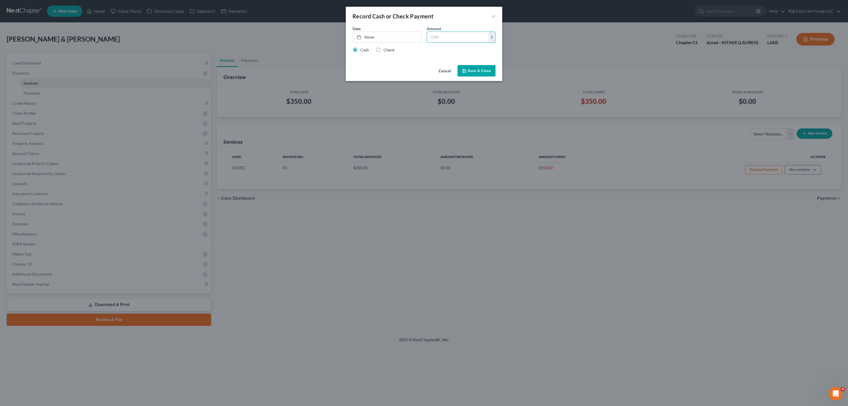
type input "2"
type input "350.00"
drag, startPoint x: 486, startPoint y: 69, endPoint x: 493, endPoint y: 63, distance: 9.5
click at [486, 69] on button "Save & Close" at bounding box center [477, 71] width 38 height 12
click at [391, 41] on link "9/15/2025" at bounding box center [387, 37] width 68 height 11
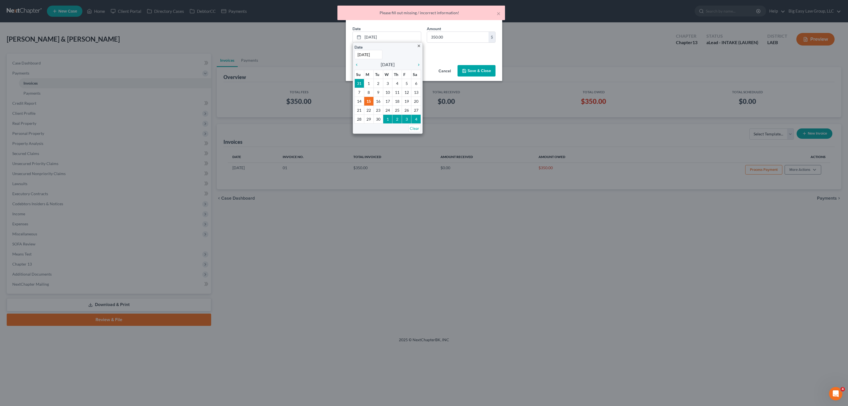
drag, startPoint x: 476, startPoint y: 57, endPoint x: 480, endPoint y: 71, distance: 14.7
click at [476, 57] on div "Date 9/15/2025 close Date 9/15/2025 Time 12:00 AM chevron_left September 2025 c…" at bounding box center [424, 44] width 156 height 37
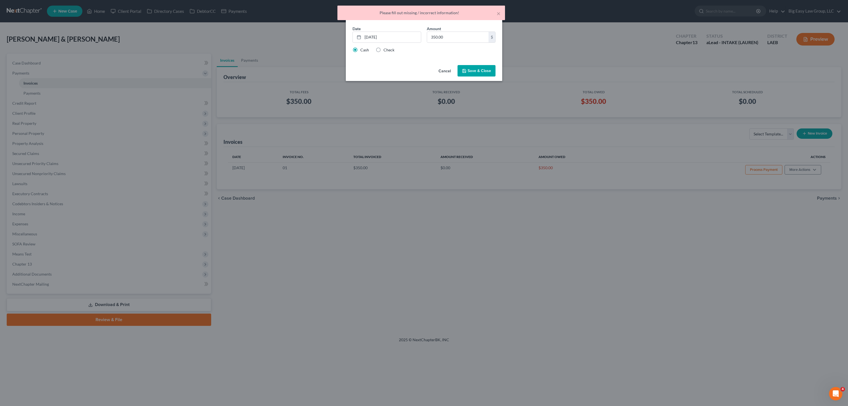
click at [480, 71] on button "Save & Close" at bounding box center [477, 71] width 38 height 12
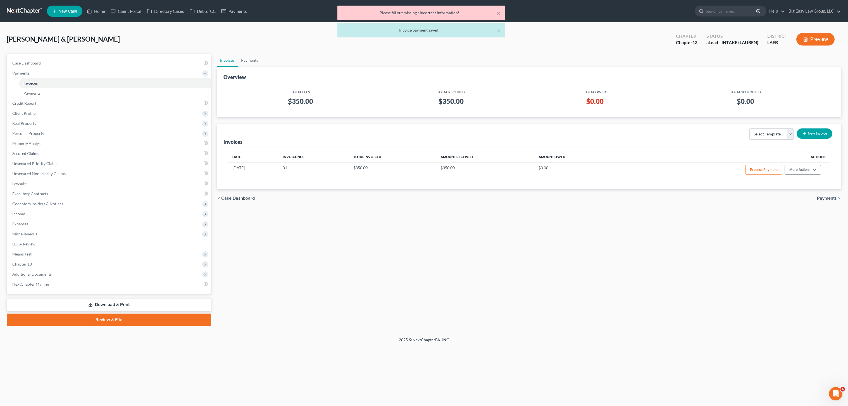
click at [813, 178] on div "Date Invoice No. Total Invoiced Amount Received Amount Owed Actions 09/15/2025 …" at bounding box center [528, 168] width 611 height 42
drag, startPoint x: 813, startPoint y: 170, endPoint x: 811, endPoint y: 173, distance: 3.6
click at [813, 170] on button "More Actions" at bounding box center [803, 169] width 37 height 9
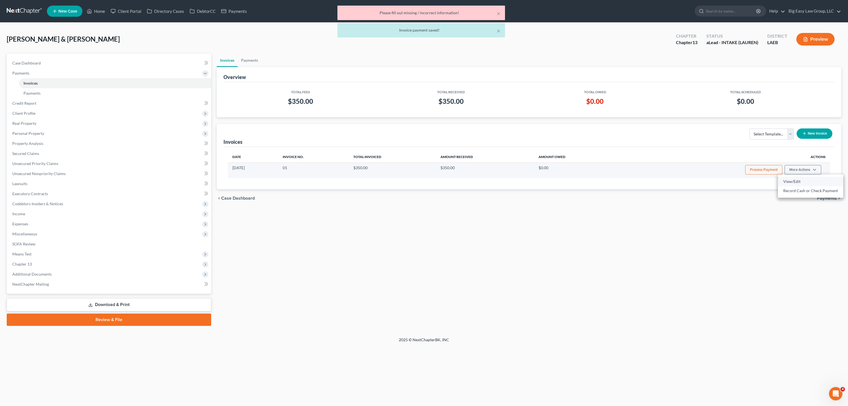
click at [796, 184] on link "View/Edit" at bounding box center [810, 181] width 65 height 9
select select "0"
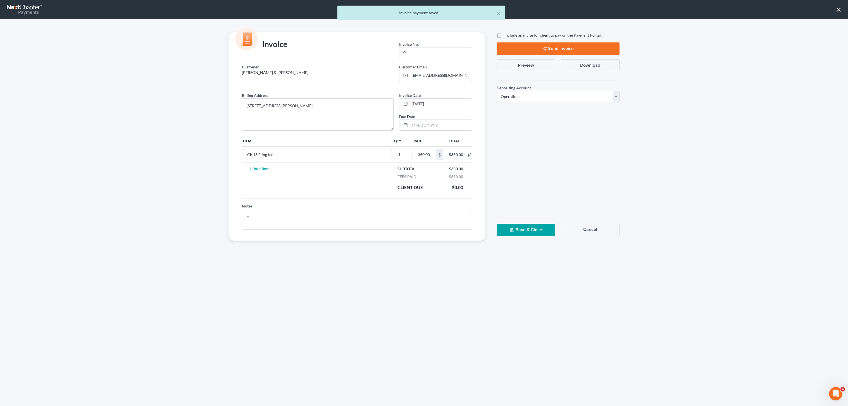
click at [523, 66] on button "Preview" at bounding box center [526, 66] width 59 height 12
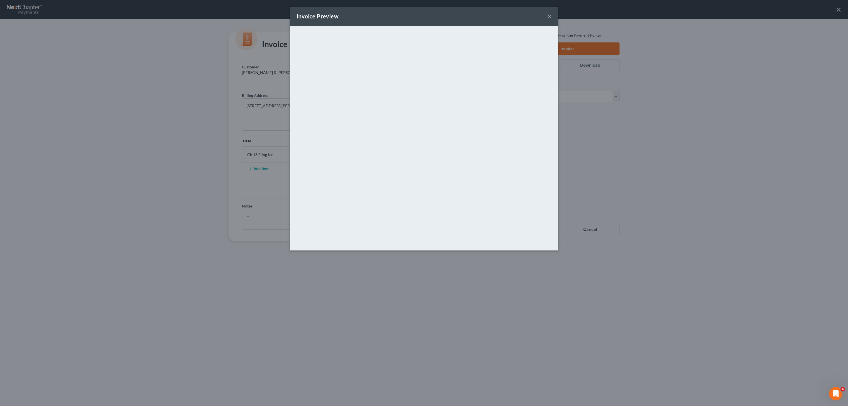
drag, startPoint x: 85, startPoint y: 206, endPoint x: 317, endPoint y: 117, distance: 248.5
click at [85, 206] on div "Invoice Preview × <object ng-attr-data='https://nextchapter-prod.s3.amazonaws.c…" at bounding box center [424, 203] width 848 height 406
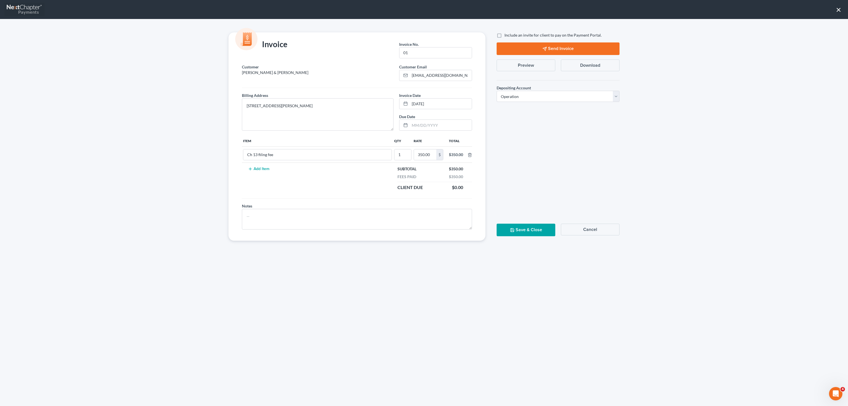
click at [29, 9] on div "Payments" at bounding box center [23, 12] width 32 height 6
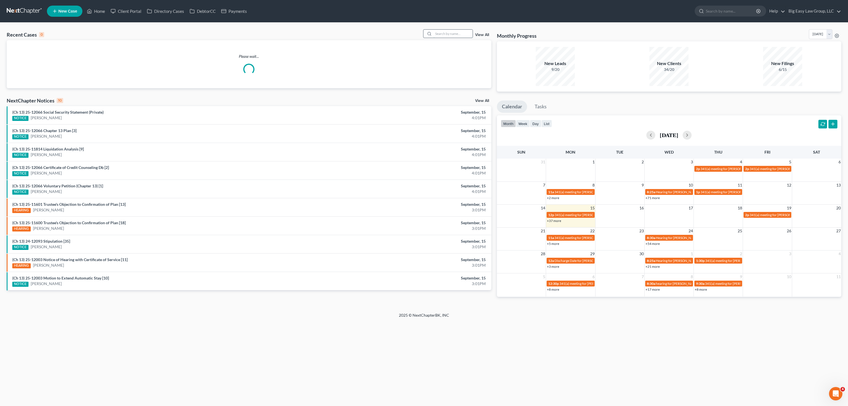
click at [462, 34] on input "search" at bounding box center [453, 34] width 39 height 8
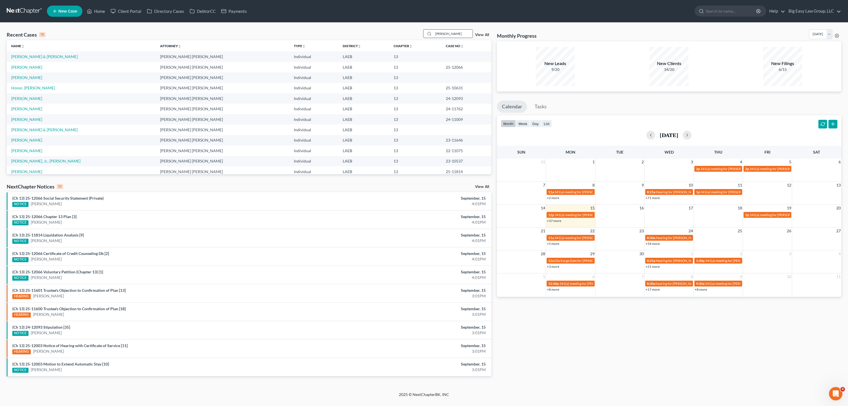
type input "[PERSON_NAME]"
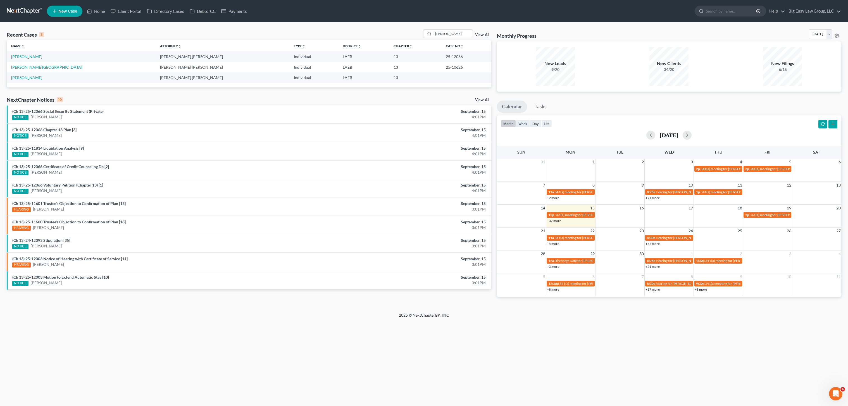
click at [24, 59] on td "[PERSON_NAME]" at bounding box center [81, 56] width 149 height 10
click at [25, 58] on link "[PERSON_NAME]" at bounding box center [26, 56] width 31 height 5
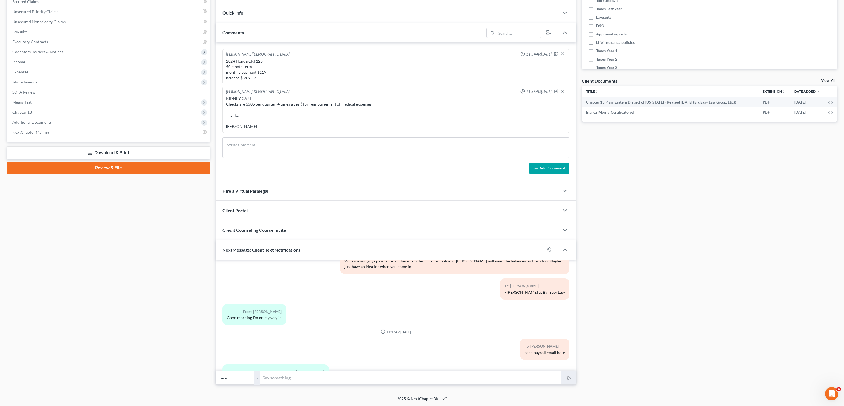
scroll to position [268, 0]
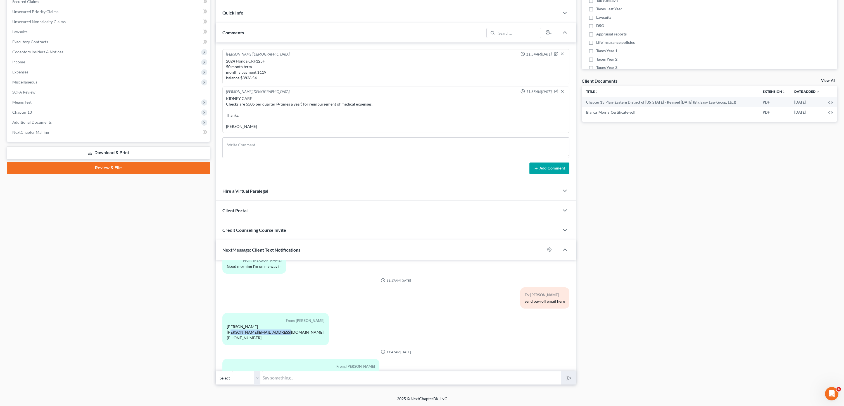
drag, startPoint x: 272, startPoint y: 333, endPoint x: 227, endPoint y: 333, distance: 44.7
click at [227, 333] on div "From: [PERSON_NAME] [PERSON_NAME] [PERSON_NAME][EMAIL_ADDRESS][DOMAIN_NAME] [PH…" at bounding box center [275, 329] width 106 height 32
copy div "[EMAIL_ADDRESS][DOMAIN_NAME]"
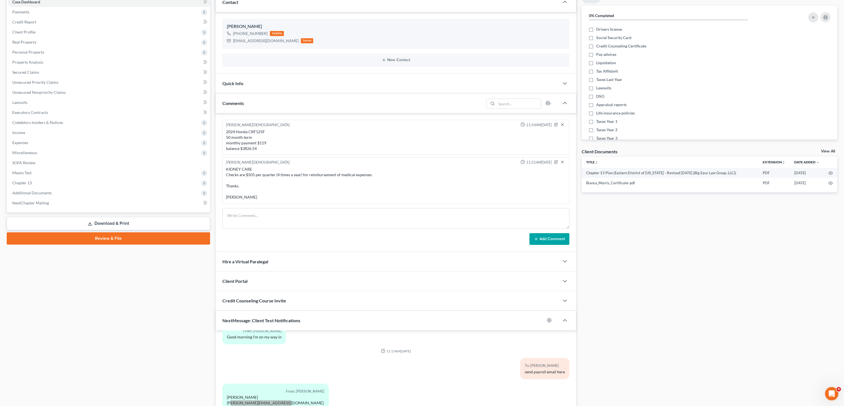
scroll to position [0, 0]
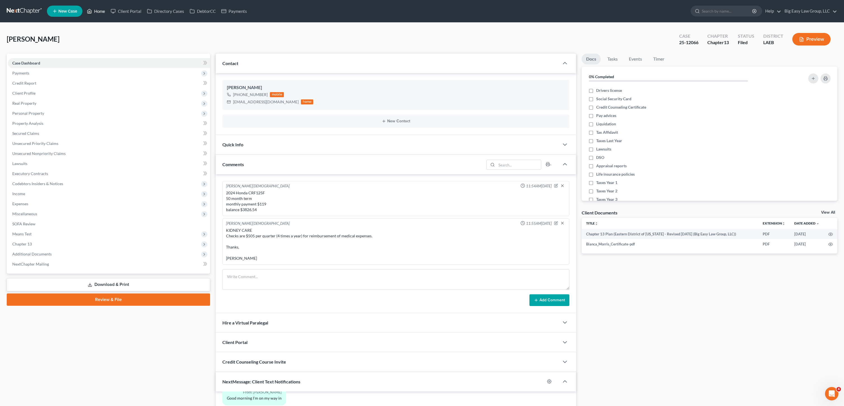
click at [101, 12] on link "Home" at bounding box center [96, 11] width 24 height 10
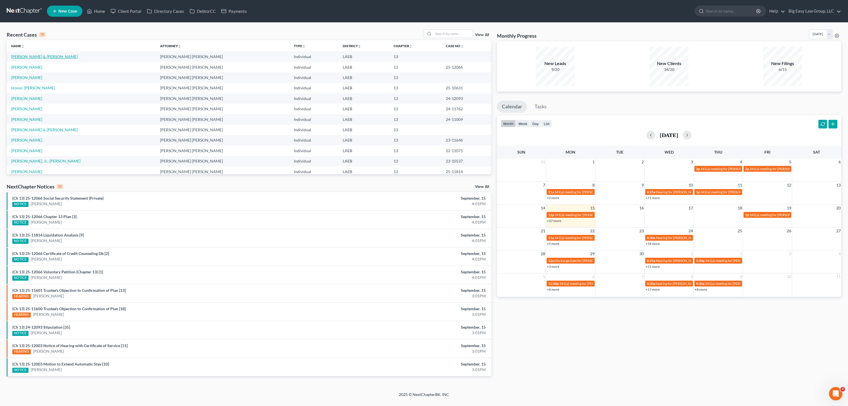
click at [37, 57] on link "[PERSON_NAME] & [PERSON_NAME]" at bounding box center [44, 56] width 66 height 5
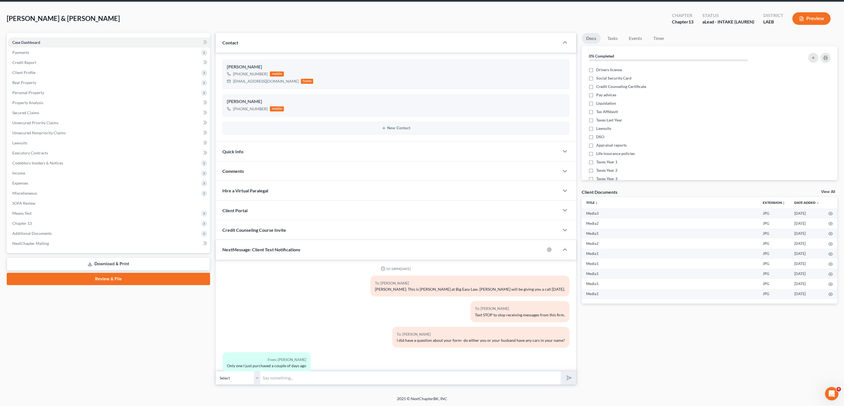
scroll to position [1517, 0]
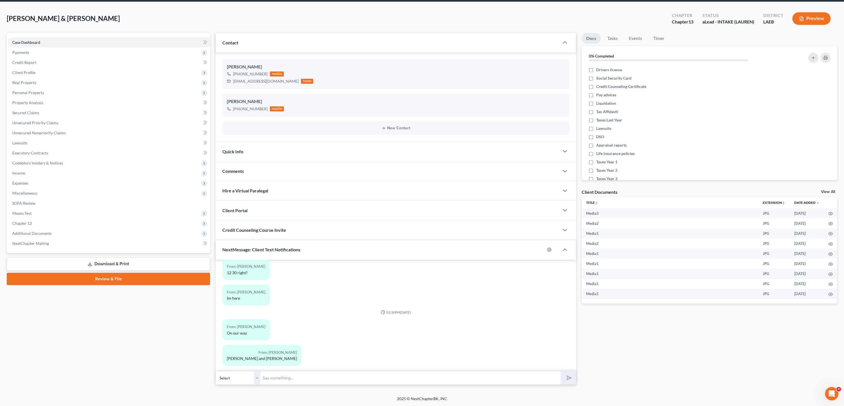
click at [235, 379] on select "Select [PHONE_NUMBER] - [PERSON_NAME] [PHONE_NUMBER] - [PERSON_NAME]" at bounding box center [238, 378] width 45 height 14
select select "1"
click at [216, 371] on select "Select [PHONE_NUMBER] - [PERSON_NAME] [PHONE_NUMBER] - [PERSON_NAME]" at bounding box center [238, 378] width 45 height 14
drag, startPoint x: 235, startPoint y: 379, endPoint x: 286, endPoint y: 382, distance: 50.9
click at [286, 382] on input "text" at bounding box center [410, 378] width 300 height 14
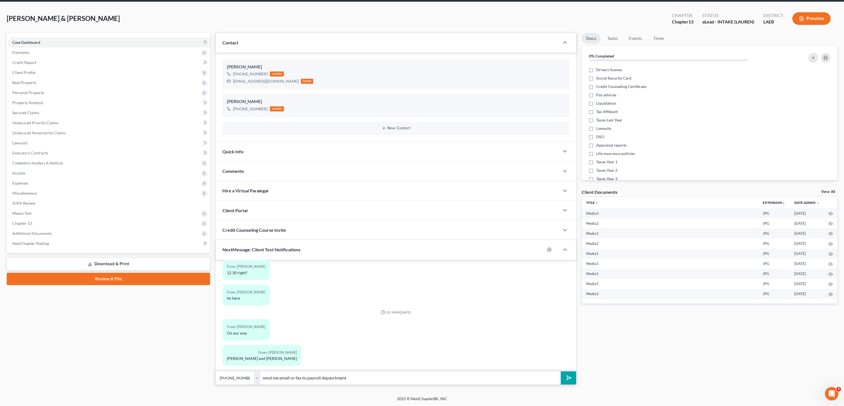
type input "send me email or fax to payroll depasrtment"
click at [561, 372] on button "submit" at bounding box center [568, 378] width 15 height 13
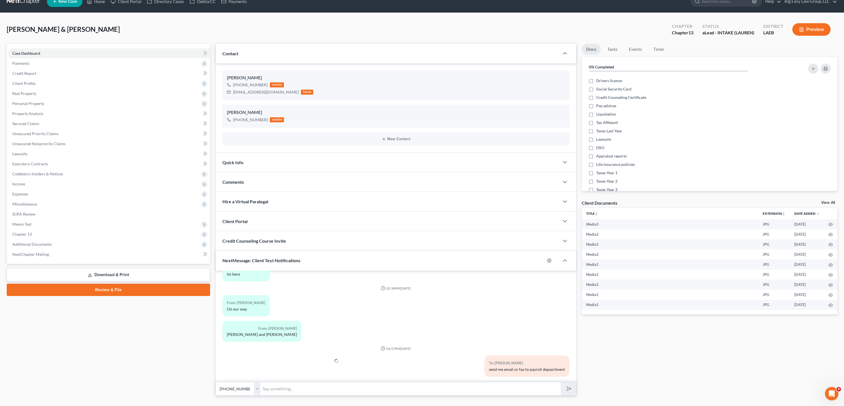
scroll to position [0, 0]
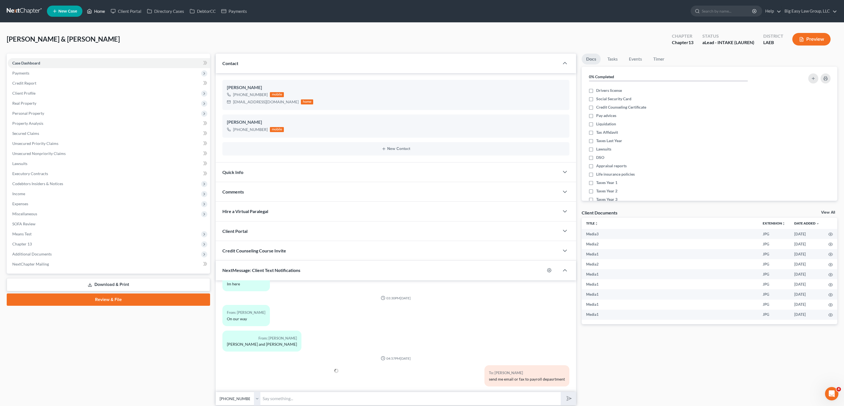
click at [96, 6] on link "Home" at bounding box center [96, 11] width 24 height 10
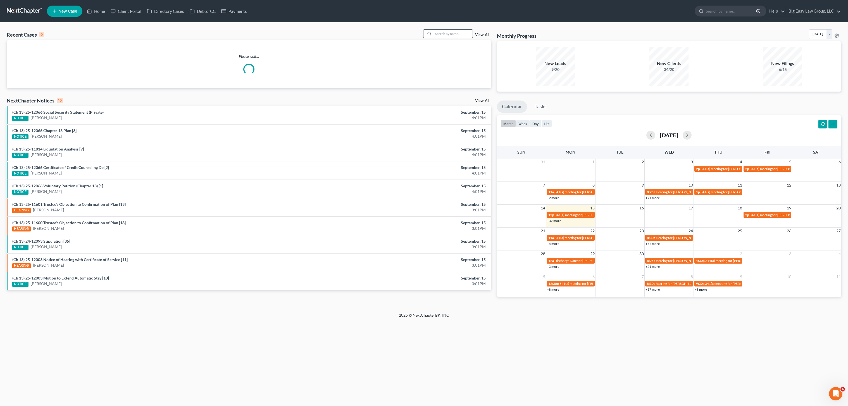
click at [477, 35] on div "Recent Cases 0 View All Please wait..." at bounding box center [249, 58] width 485 height 59
click at [466, 32] on input "search" at bounding box center [453, 34] width 39 height 8
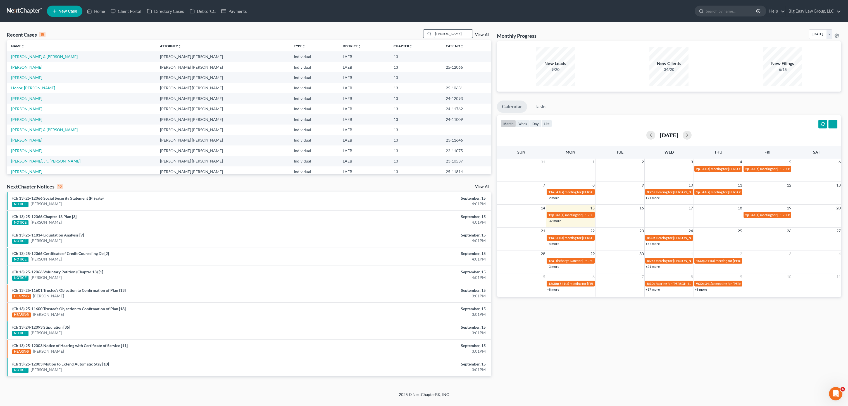
type input "[PERSON_NAME]"
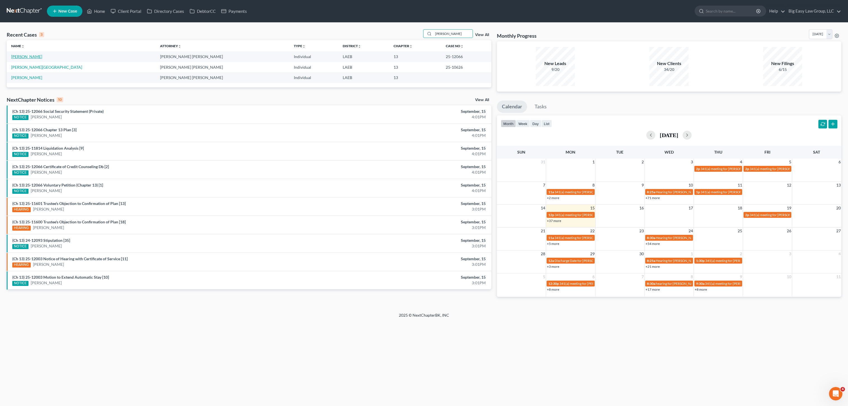
click at [30, 54] on link "[PERSON_NAME]" at bounding box center [26, 56] width 31 height 5
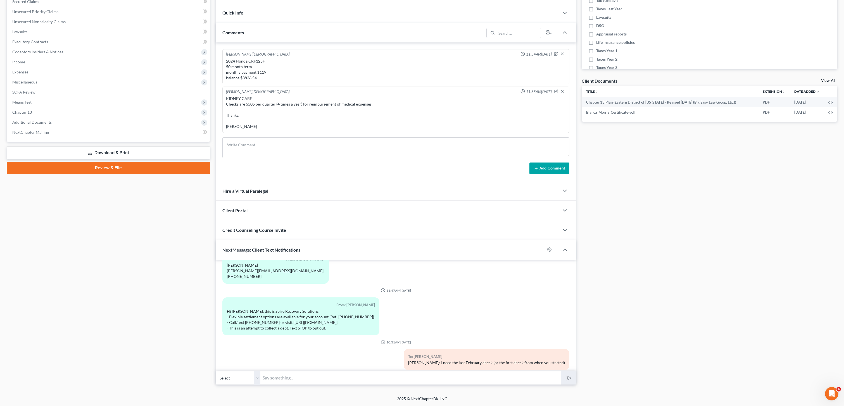
scroll to position [271, 0]
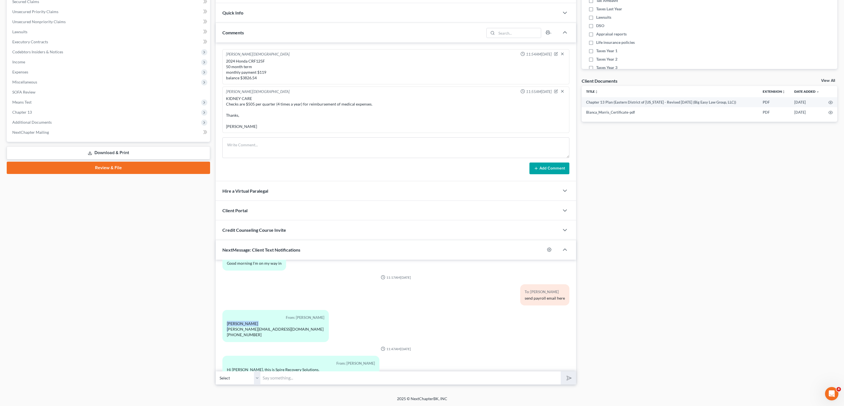
drag, startPoint x: 252, startPoint y: 324, endPoint x: 228, endPoint y: 324, distance: 24.0
click at [228, 324] on div "[PERSON_NAME] [PERSON_NAME][EMAIL_ADDRESS][DOMAIN_NAME] [PHONE_NUMBER]" at bounding box center [275, 329] width 97 height 17
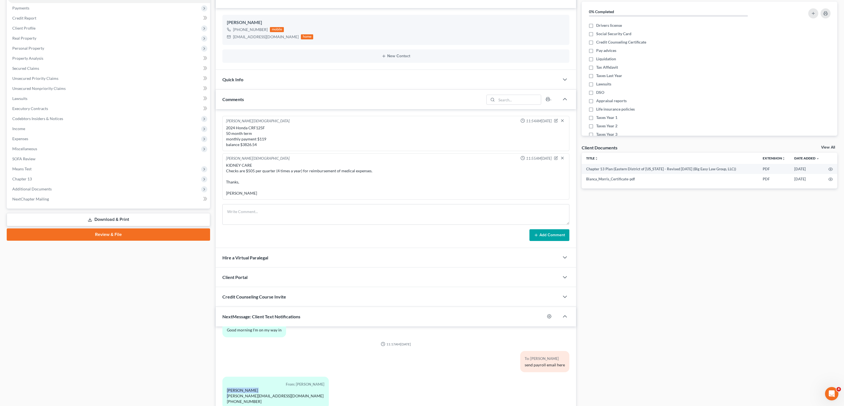
scroll to position [0, 0]
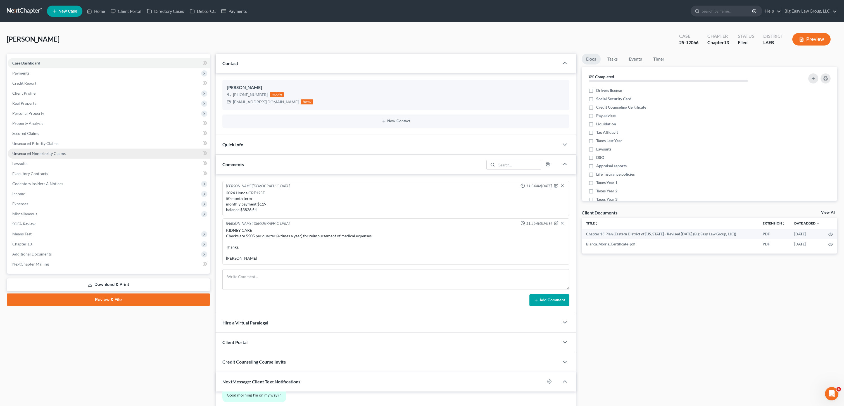
click at [60, 152] on span "Unsecured Nonpriority Claims" at bounding box center [38, 153] width 53 height 5
